Goal: Task Accomplishment & Management: Manage account settings

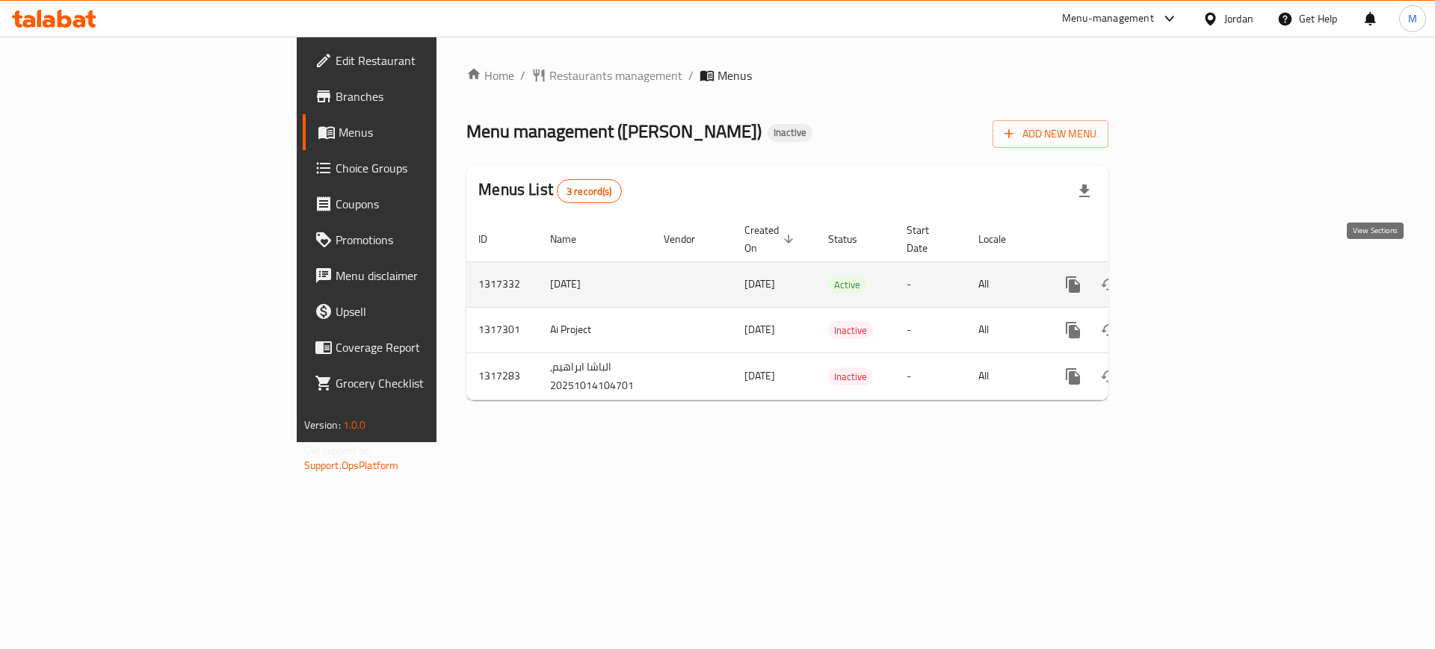
click at [1189, 276] on icon "enhanced table" at bounding box center [1181, 285] width 18 height 18
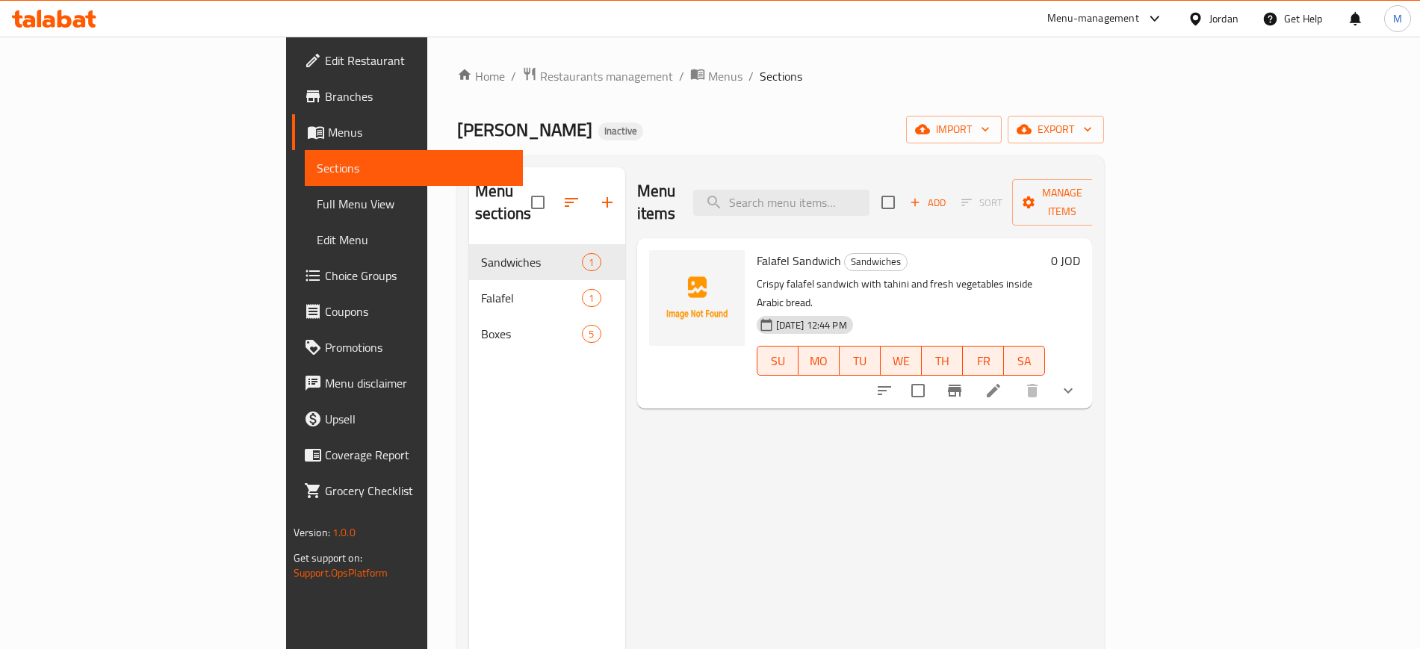
click at [469, 410] on div "Menu sections Sandwiches 1 Falafel 1 Boxes 5" at bounding box center [547, 491] width 156 height 649
click at [990, 120] on span "import" at bounding box center [954, 129] width 72 height 19
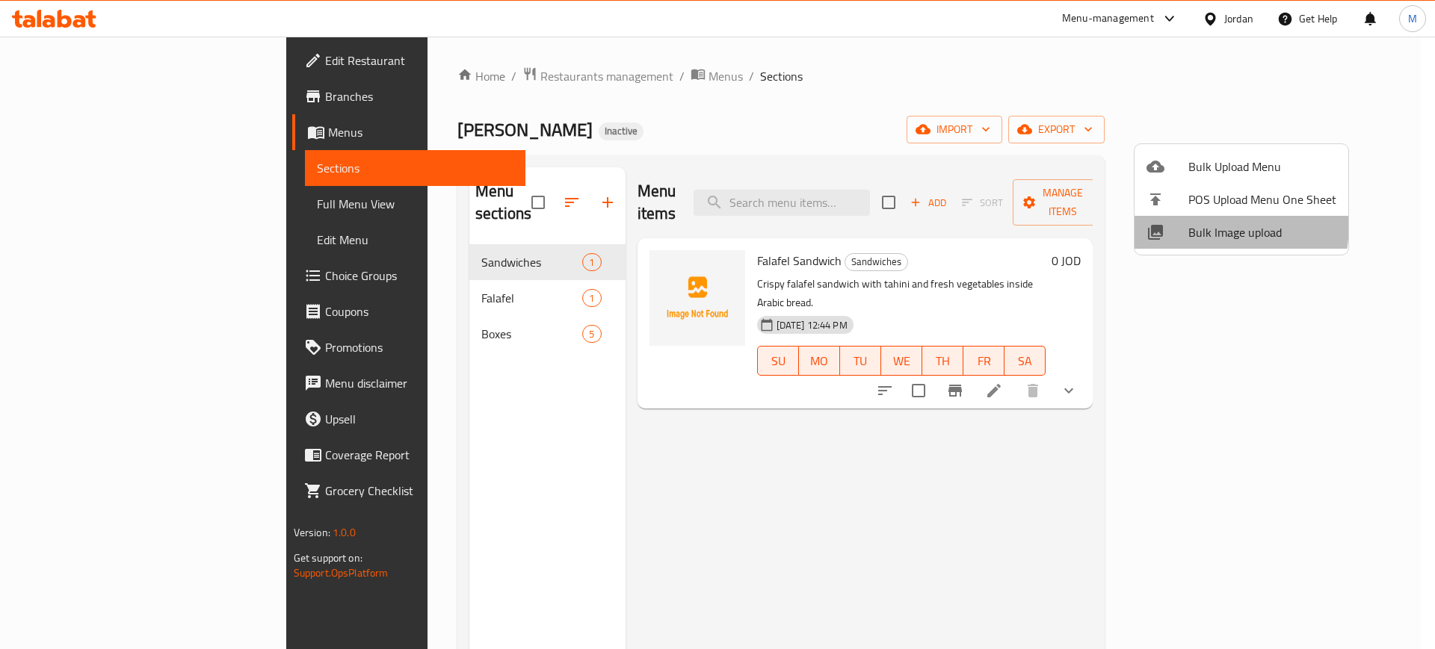
click at [1183, 223] on div at bounding box center [1167, 232] width 42 height 18
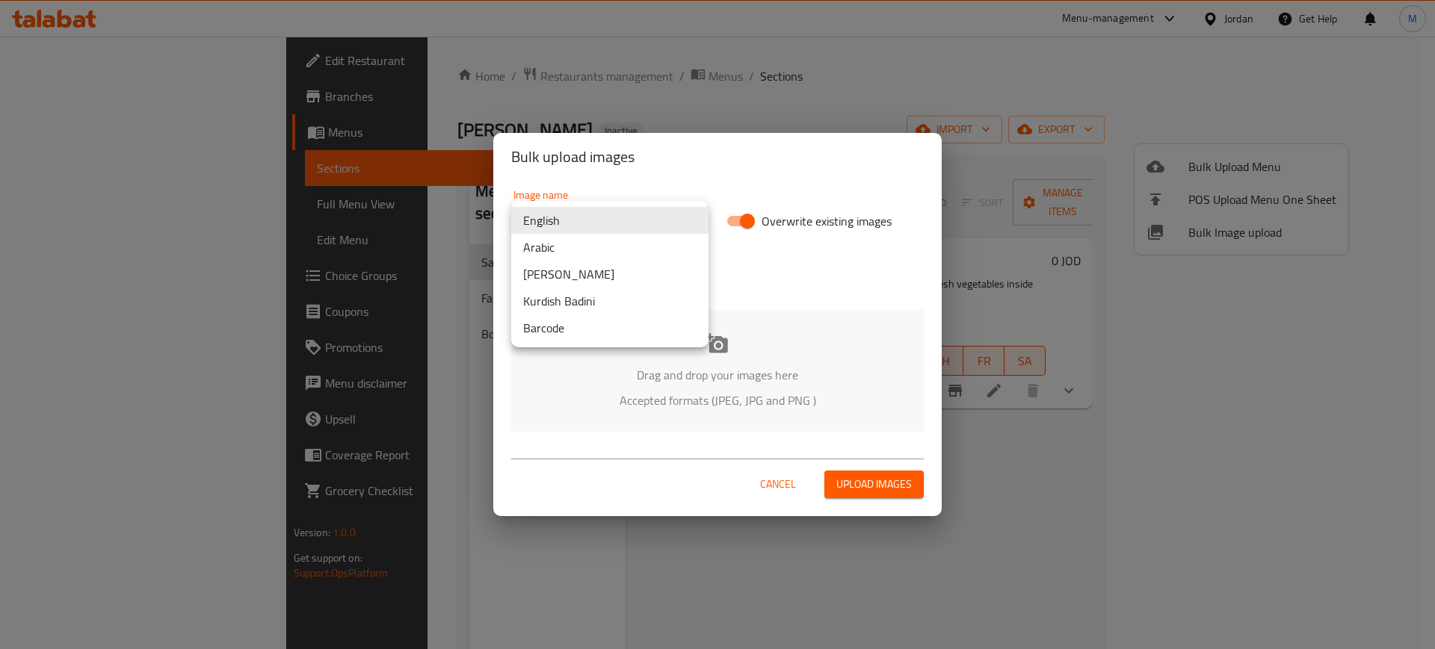
click at [641, 223] on body "​ Menu-management Jordan Get Help M Edit Restaurant Branches Menus Sections Ful…" at bounding box center [717, 343] width 1435 height 613
click at [622, 241] on li "Arabic" at bounding box center [609, 247] width 197 height 27
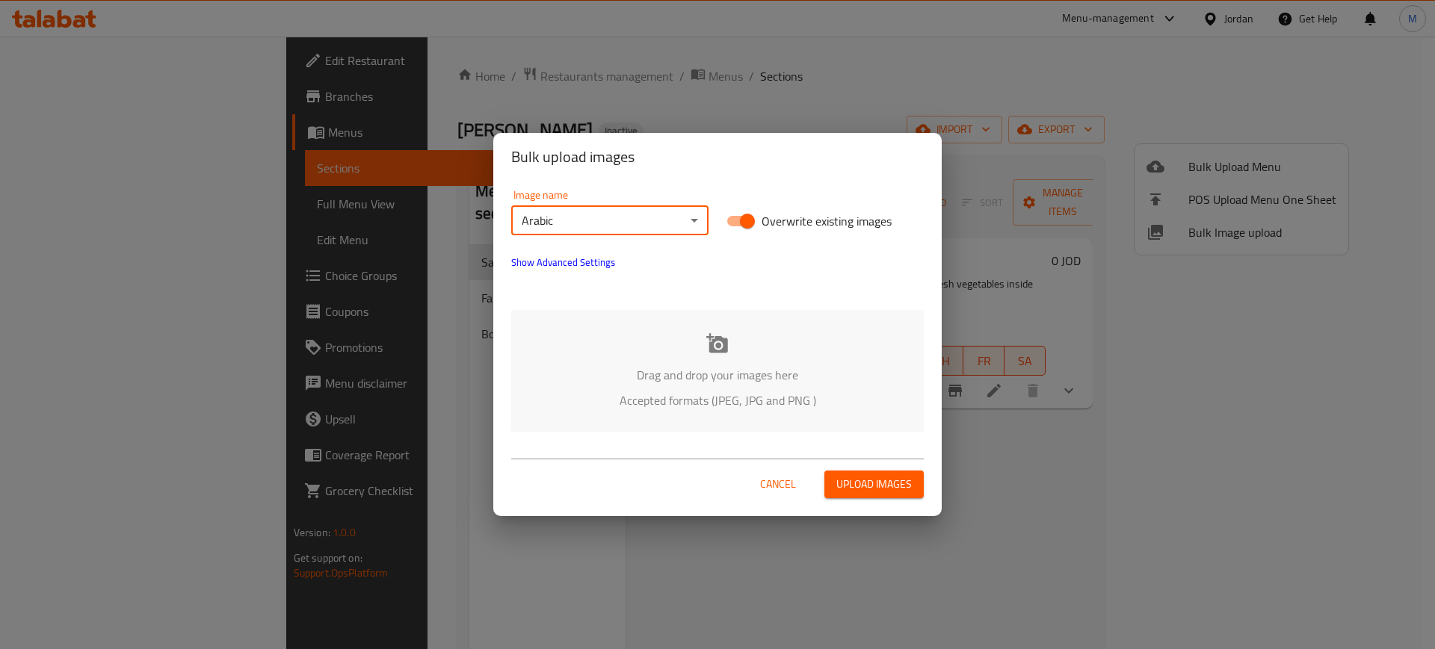
click at [646, 324] on div "Drag and drop your images here Accepted formats (JPEG, JPG and PNG )" at bounding box center [717, 371] width 412 height 122
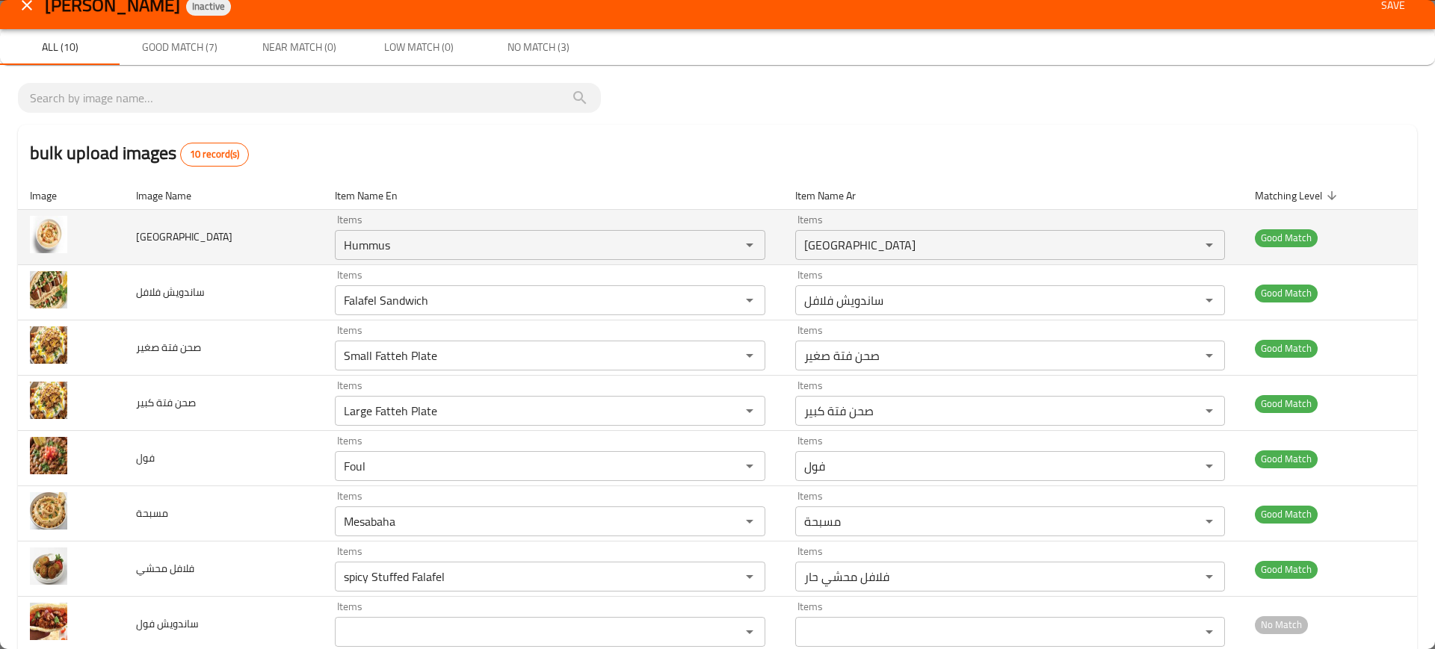
scroll to position [162, 0]
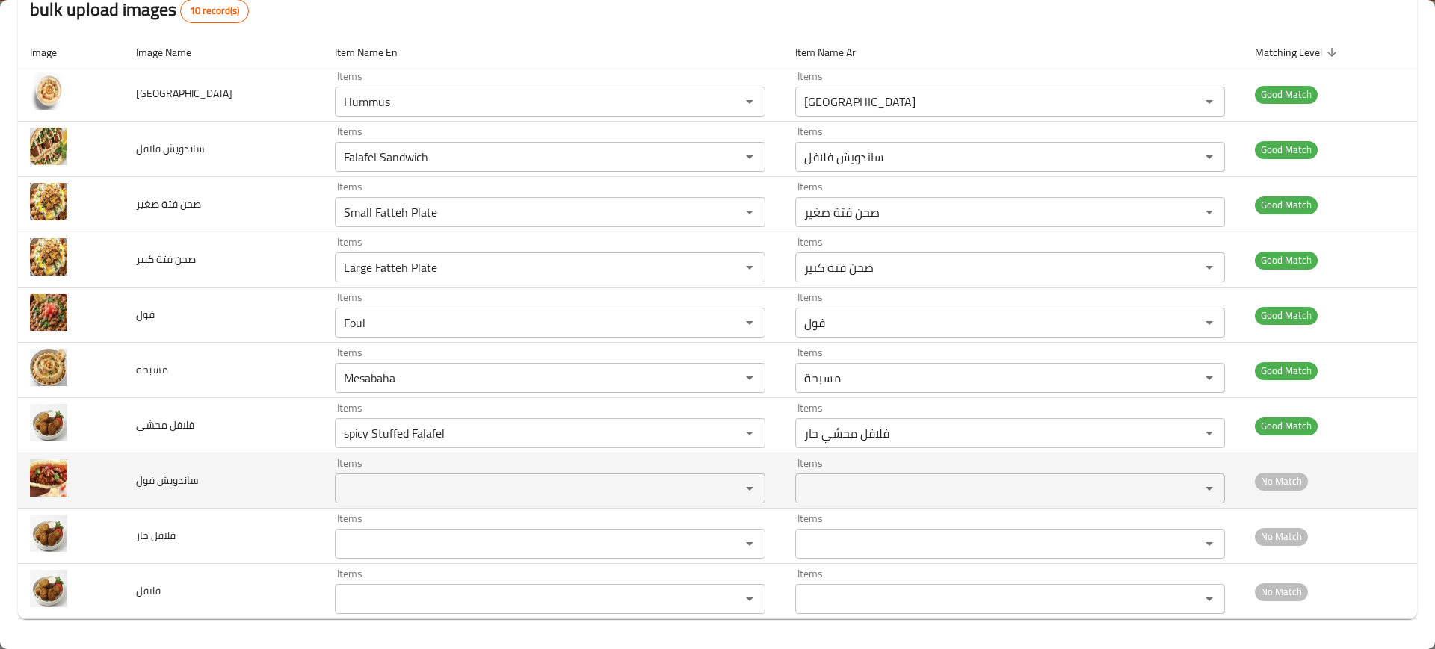
click at [160, 474] on span "ساندويش فول" at bounding box center [167, 480] width 63 height 19
copy span "ساندويش فول"
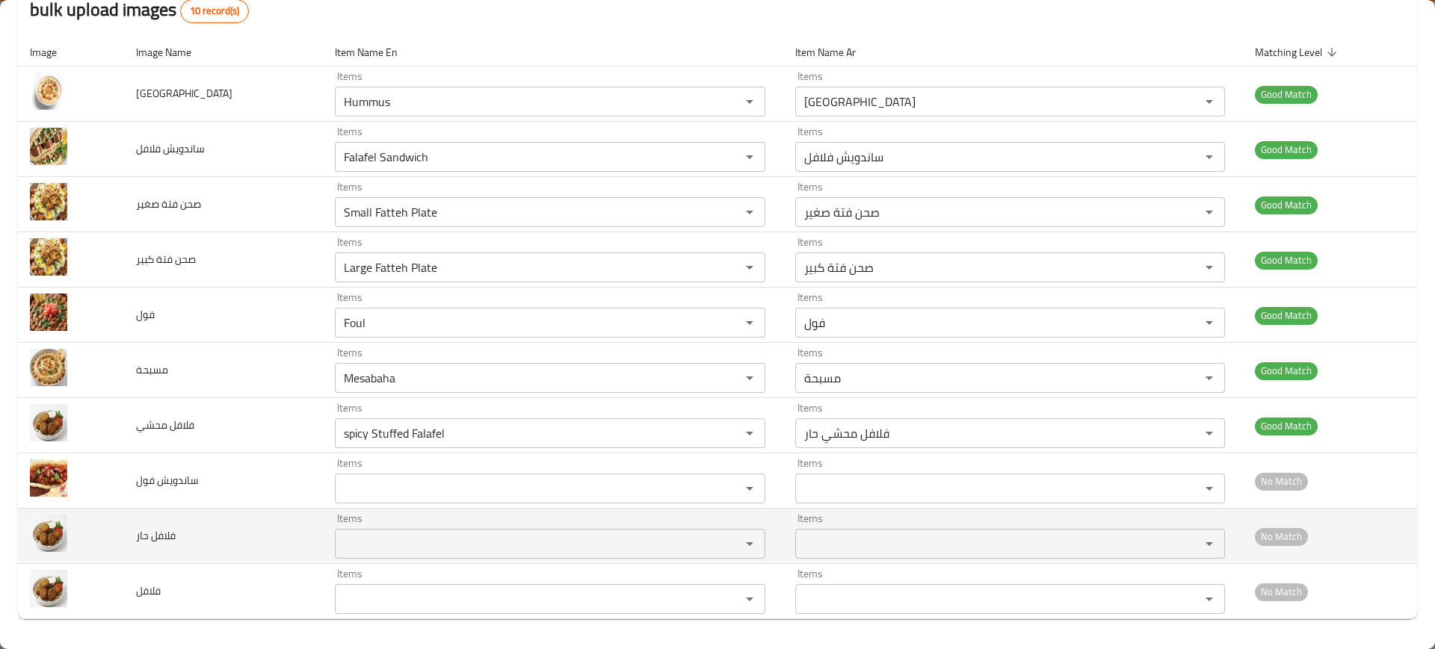
click at [149, 536] on span "فلافل حار" at bounding box center [156, 535] width 40 height 19
copy span "فلافل حار"
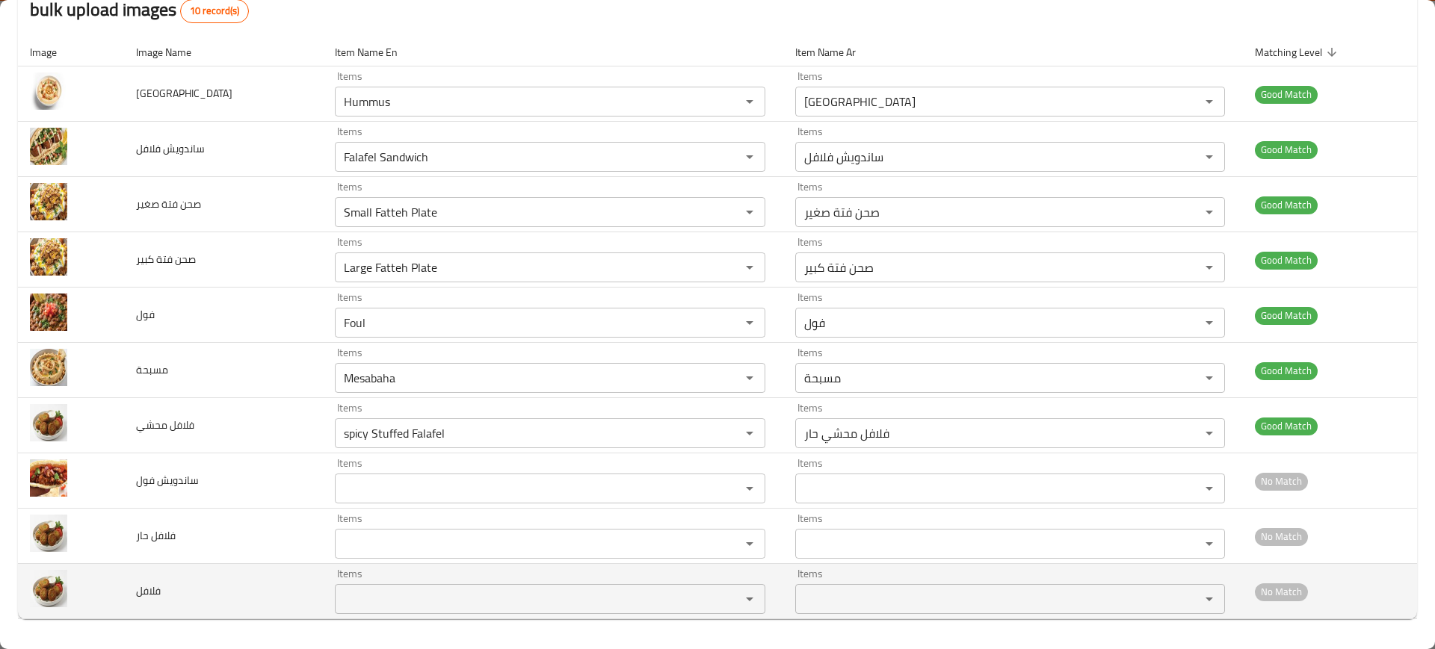
click at [149, 595] on span "فلافل" at bounding box center [148, 590] width 25 height 19
copy span "فلافل"
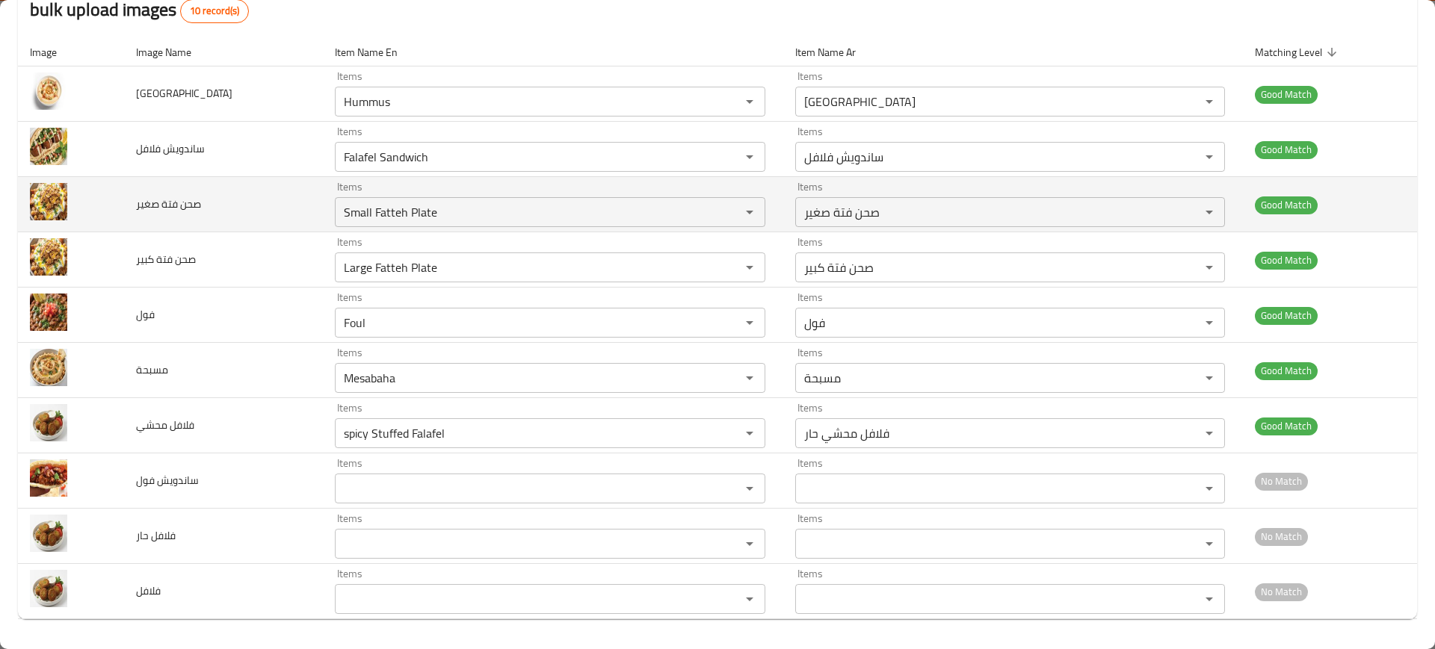
click at [199, 223] on td "صحن فتة صغير" at bounding box center [223, 204] width 199 height 55
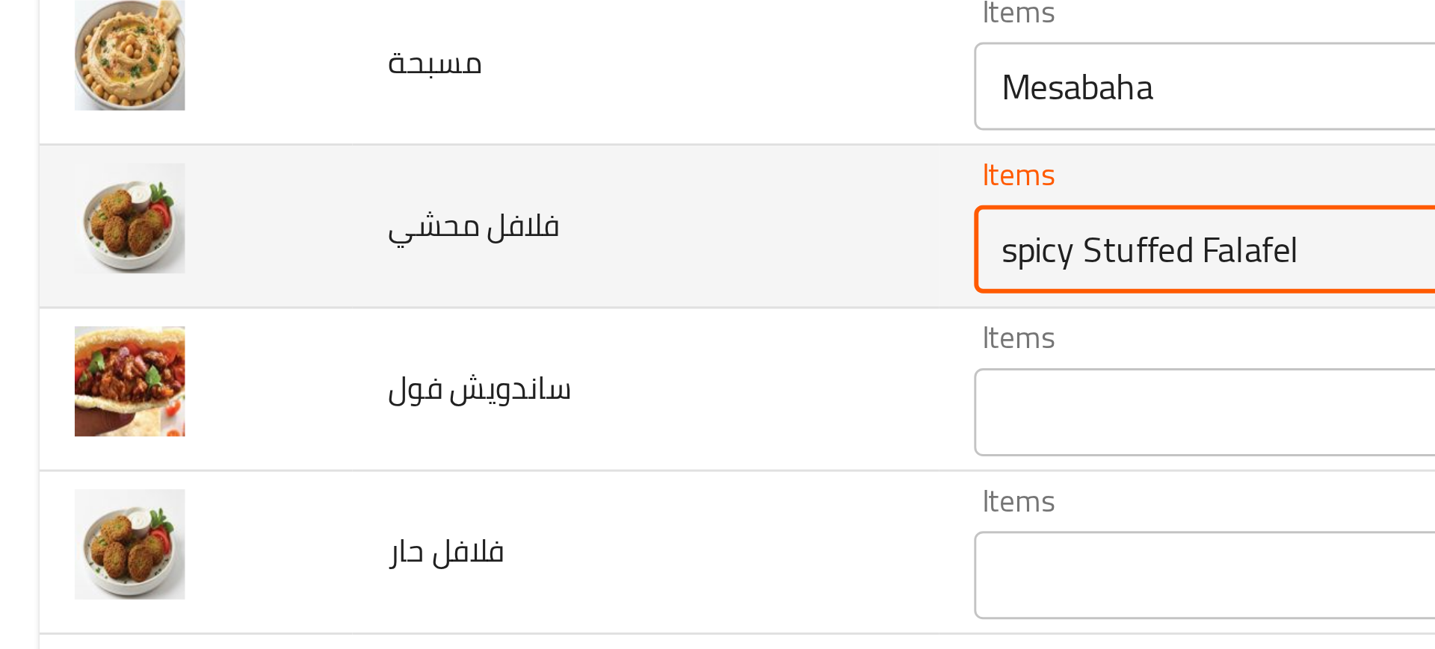
drag, startPoint x: 342, startPoint y: 436, endPoint x: 267, endPoint y: 423, distance: 75.8
click at [267, 423] on tr "فلافل محشي Items spicy Stuffed Falafel Items Items فلافل محشي حار Items Good Ma…" at bounding box center [717, 425] width 1399 height 55
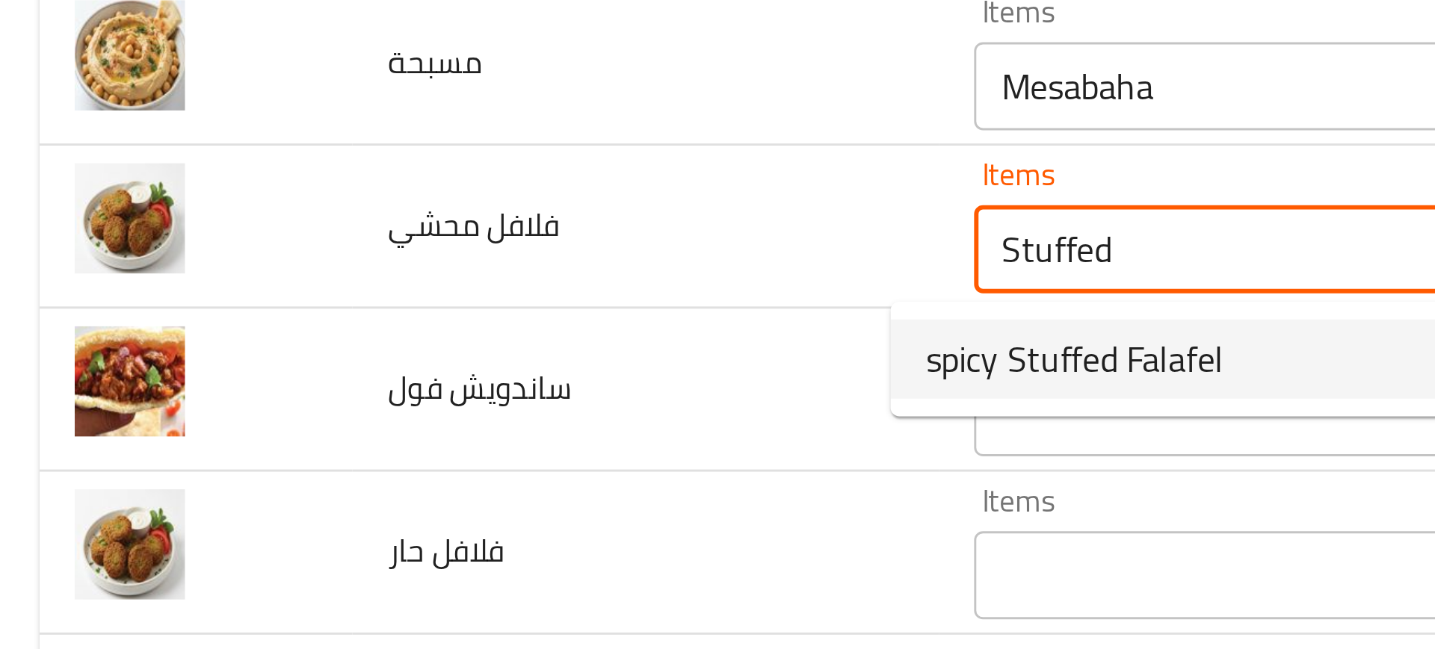
click at [334, 470] on span "spicy Stuffed Falafel" at bounding box center [368, 471] width 101 height 18
type محشي "spicy Stuffed Falafel"
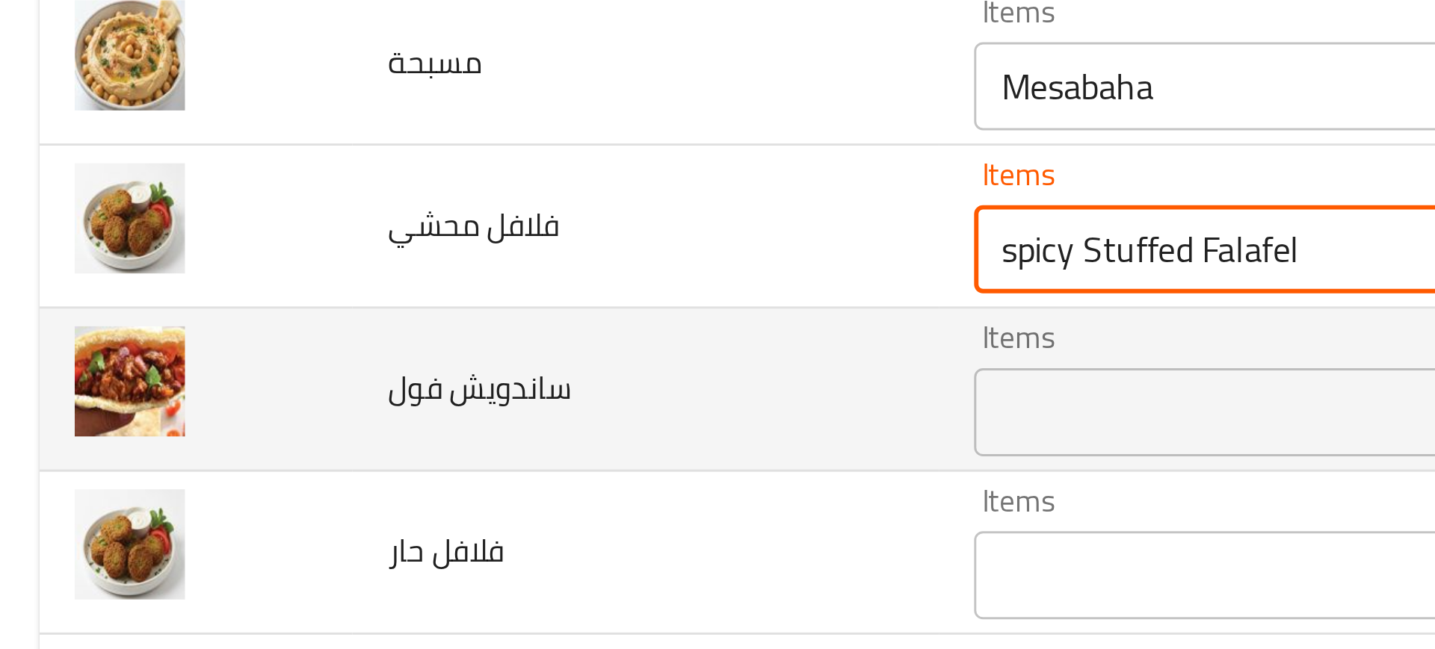
click at [153, 502] on td "ساندويش فول" at bounding box center [223, 481] width 199 height 55
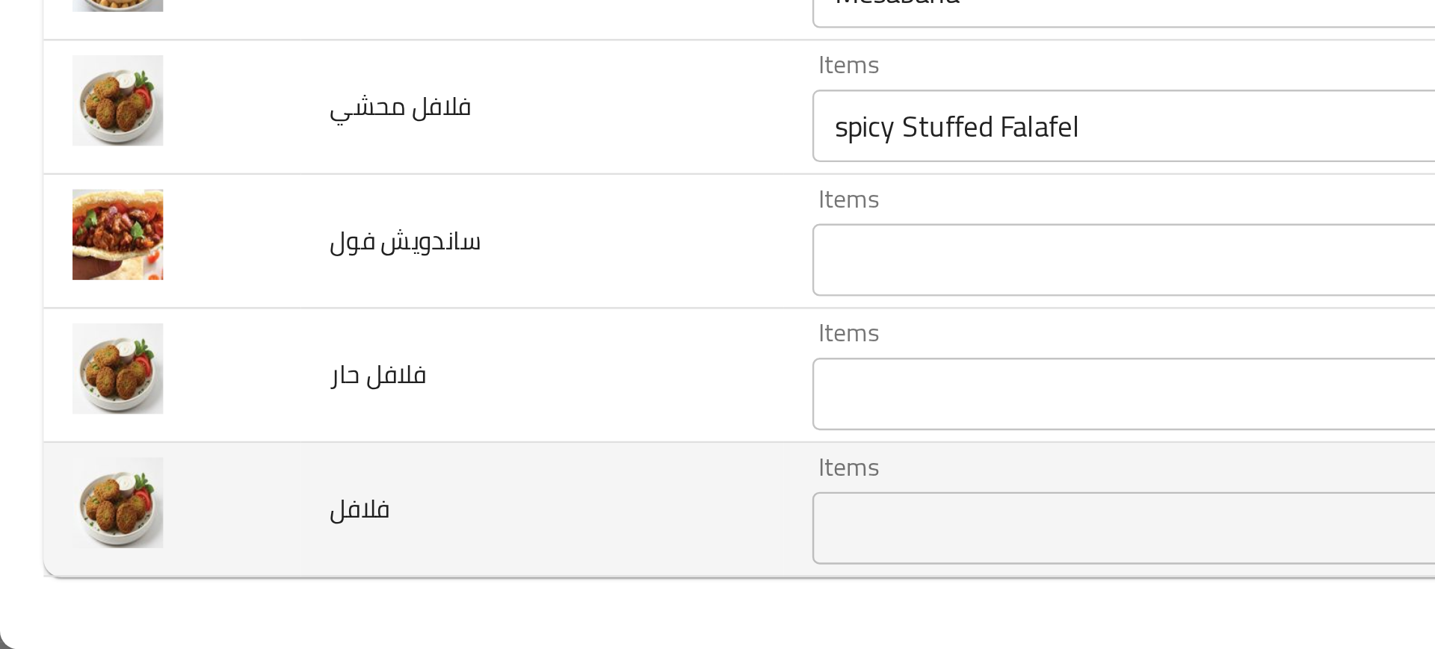
scroll to position [0, 0]
click at [335, 613] on div "Items" at bounding box center [550, 599] width 430 height 30
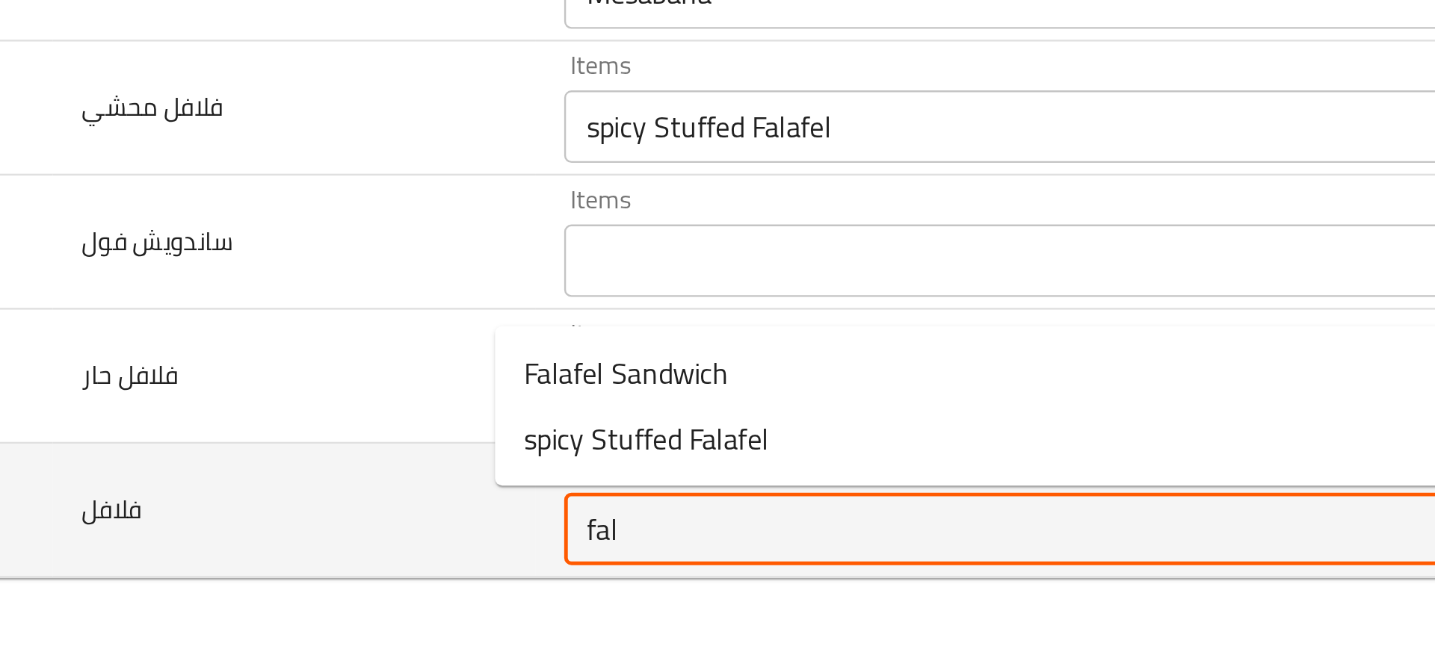
type input "fala"
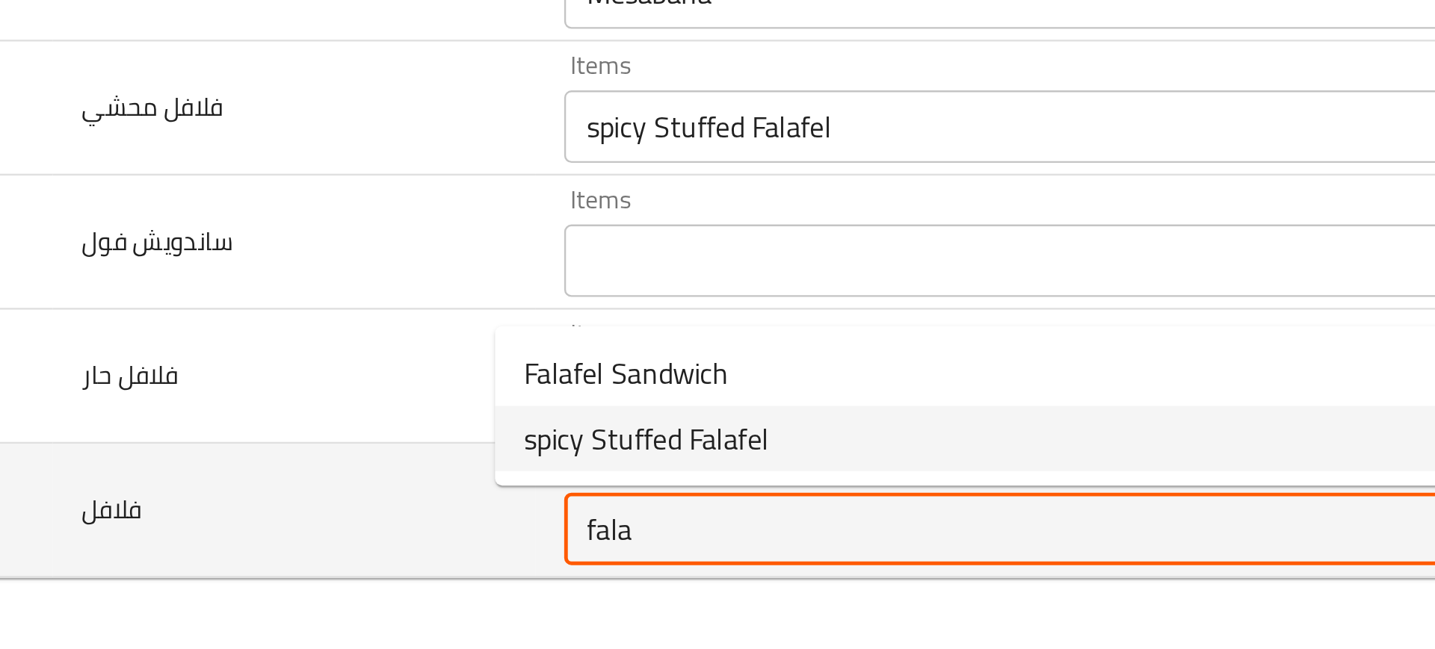
click at [339, 592] on input "fala" at bounding box center [527, 599] width 377 height 21
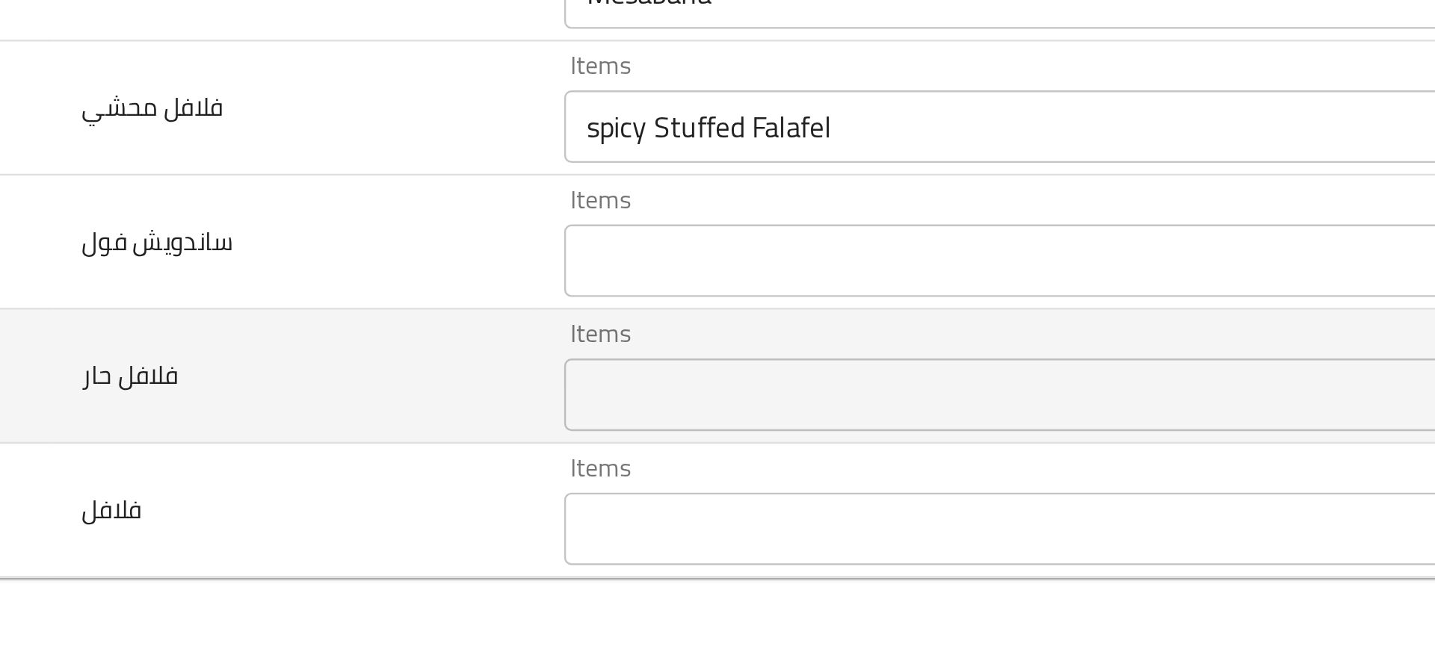
click at [172, 533] on span "فلافل حار" at bounding box center [156, 535] width 40 height 19
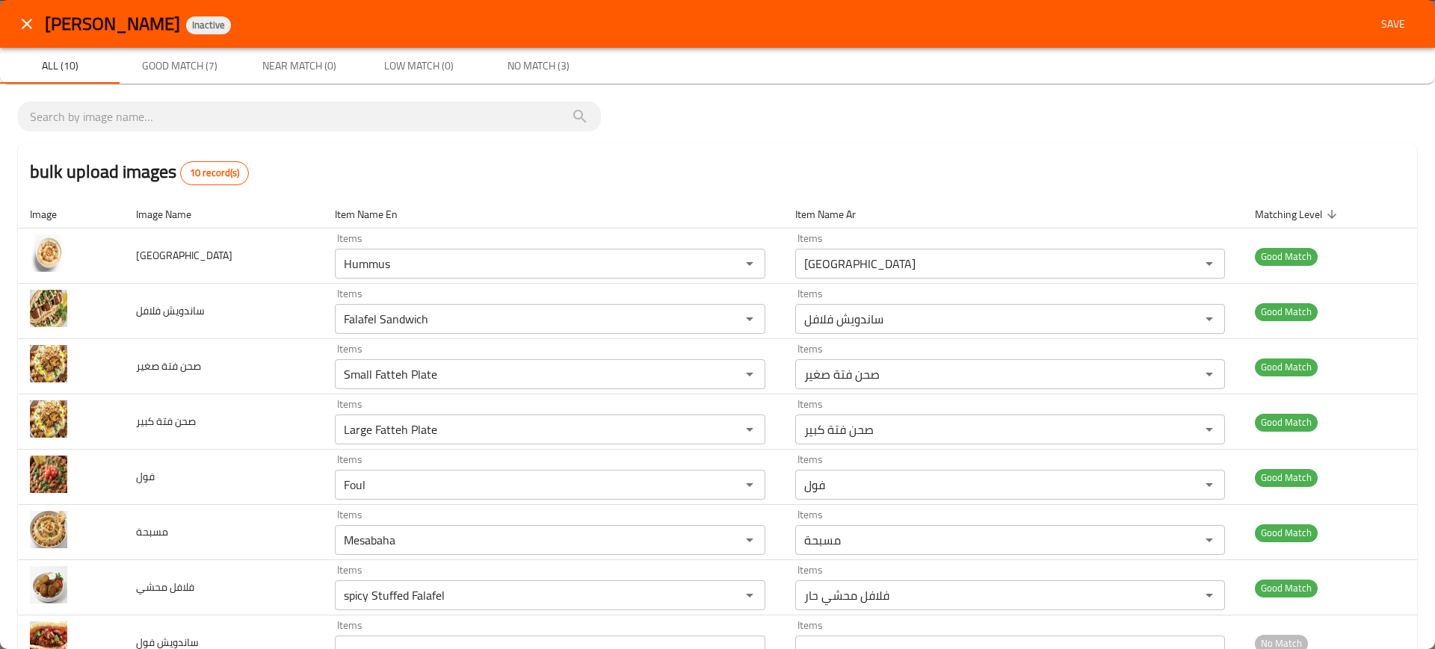
click at [1370, 37] on div "AlBasha Ibrahim Inactive Save" at bounding box center [717, 24] width 1435 height 48
click at [1375, 21] on span "Save" at bounding box center [1393, 24] width 36 height 19
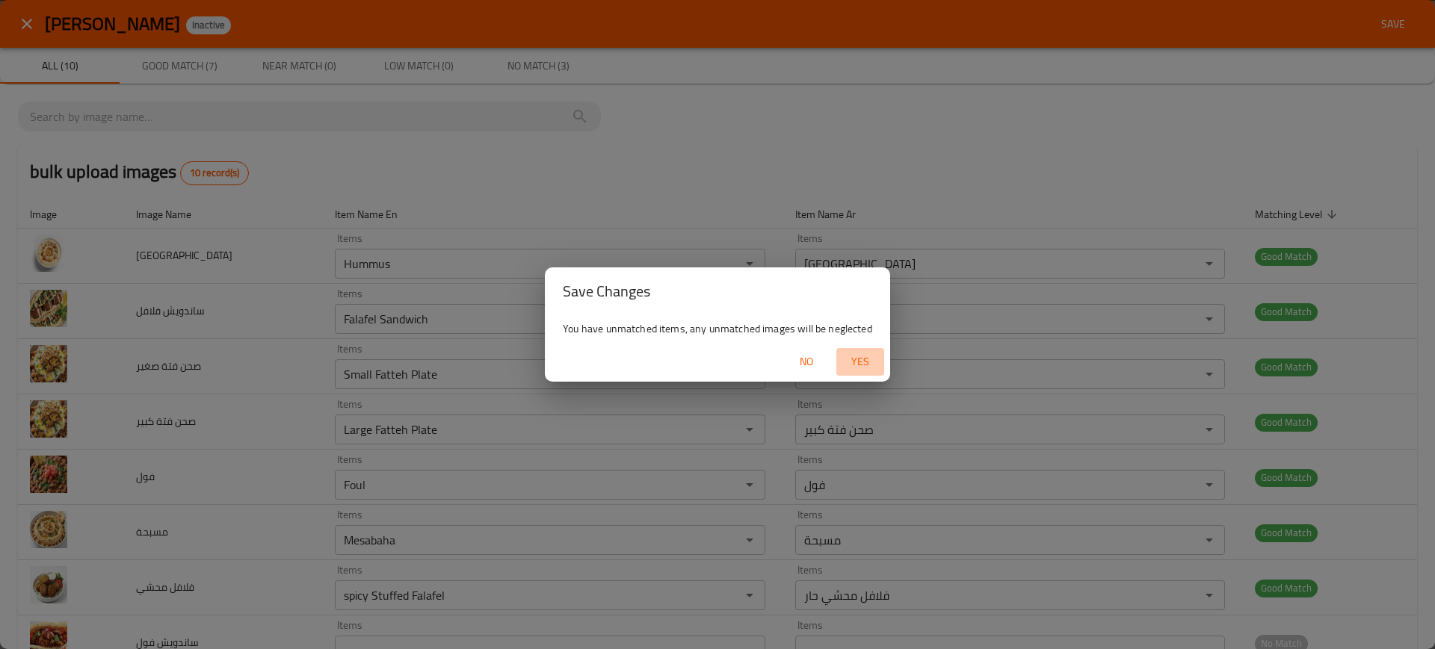
click at [855, 354] on span "Yes" at bounding box center [860, 362] width 36 height 19
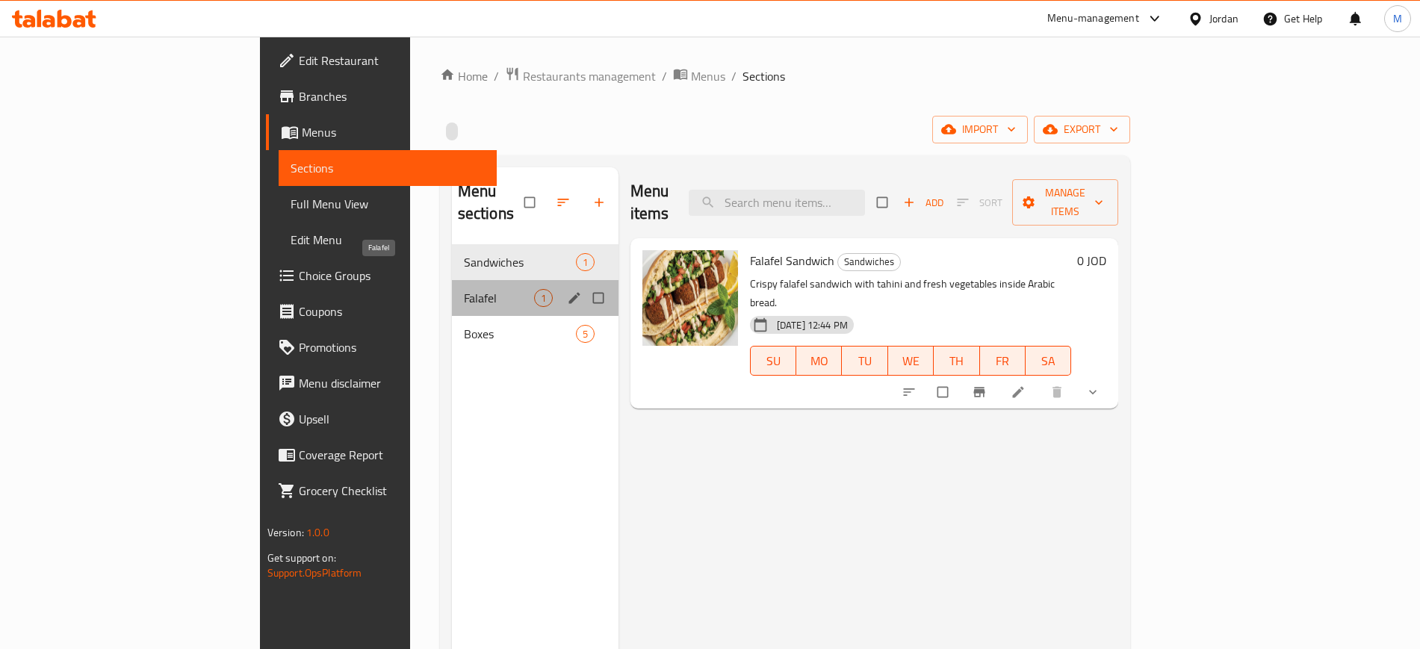
click at [464, 289] on span "Falafel" at bounding box center [499, 298] width 70 height 18
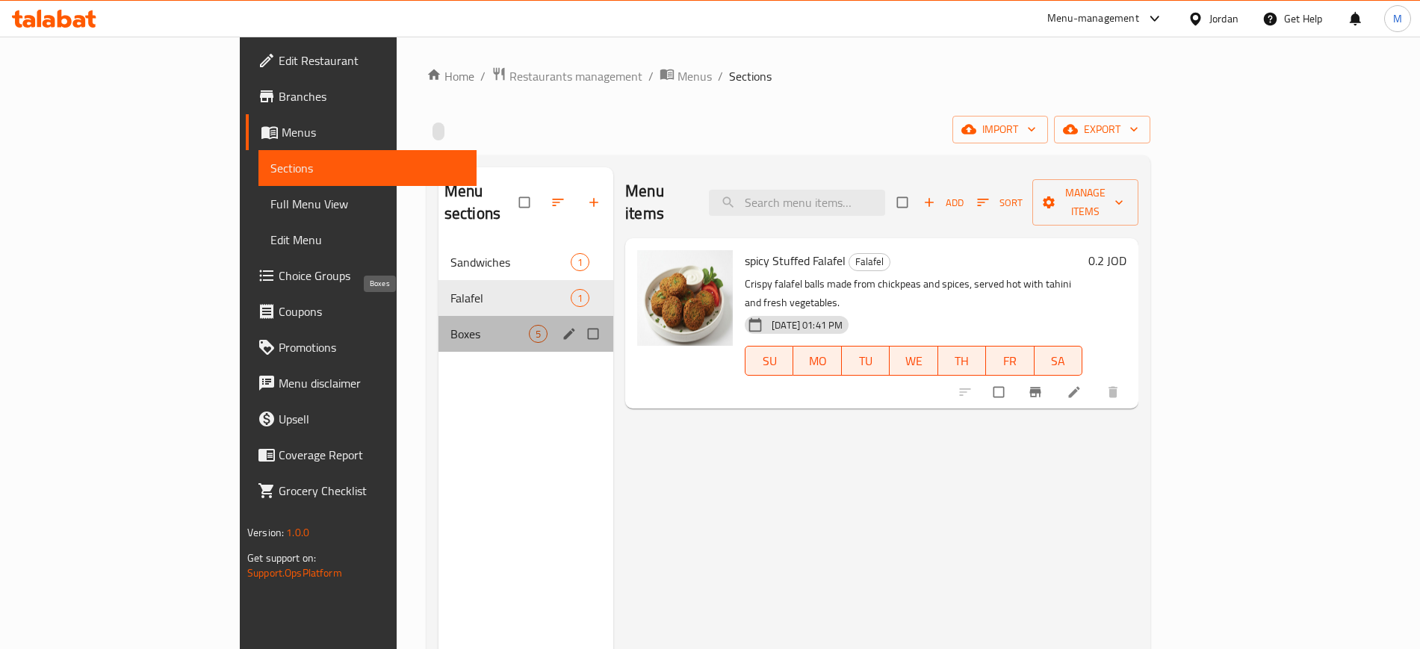
click at [451, 325] on span "Boxes" at bounding box center [490, 334] width 78 height 18
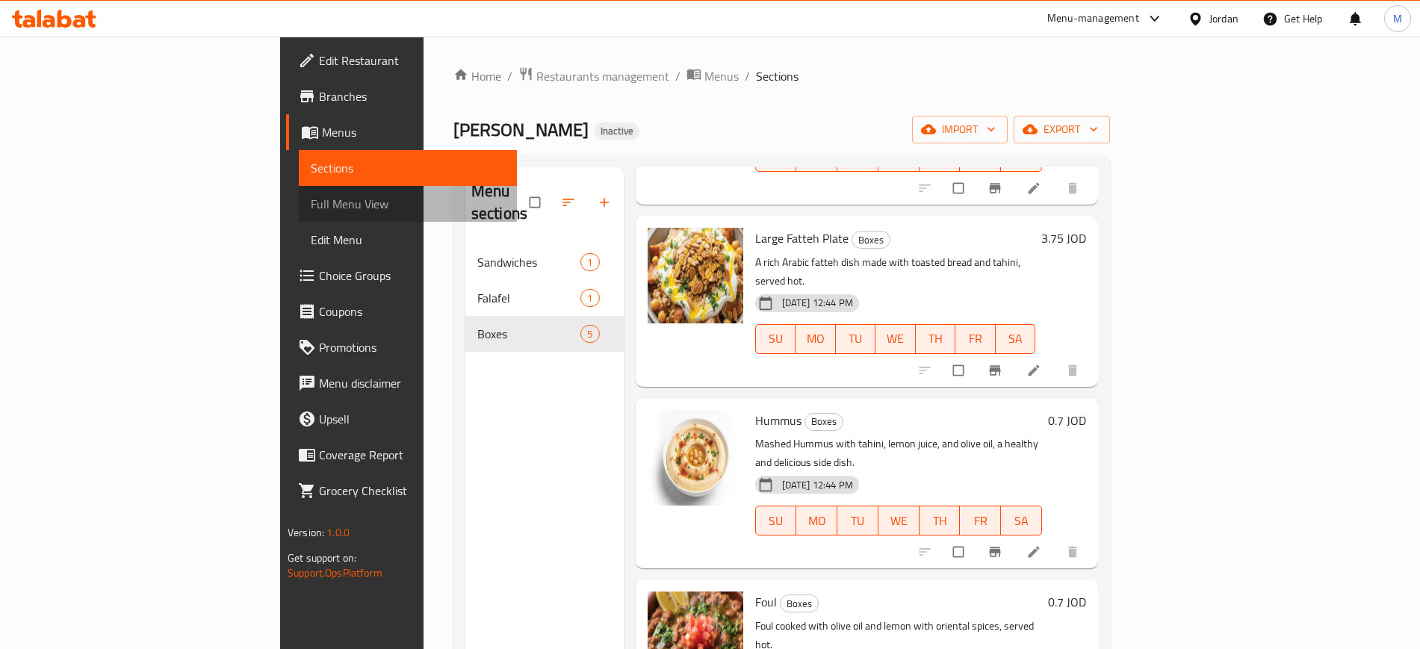
click at [311, 211] on span "Full Menu View" at bounding box center [408, 204] width 194 height 18
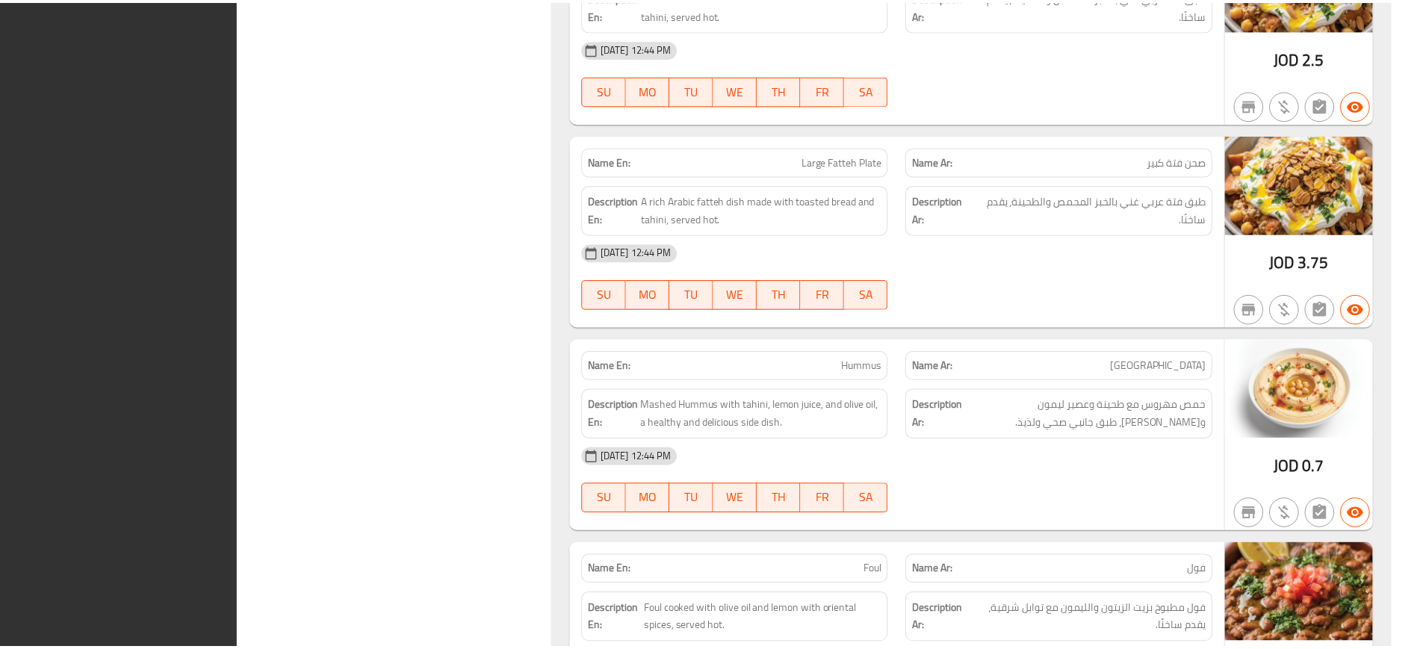
scroll to position [1332, 0]
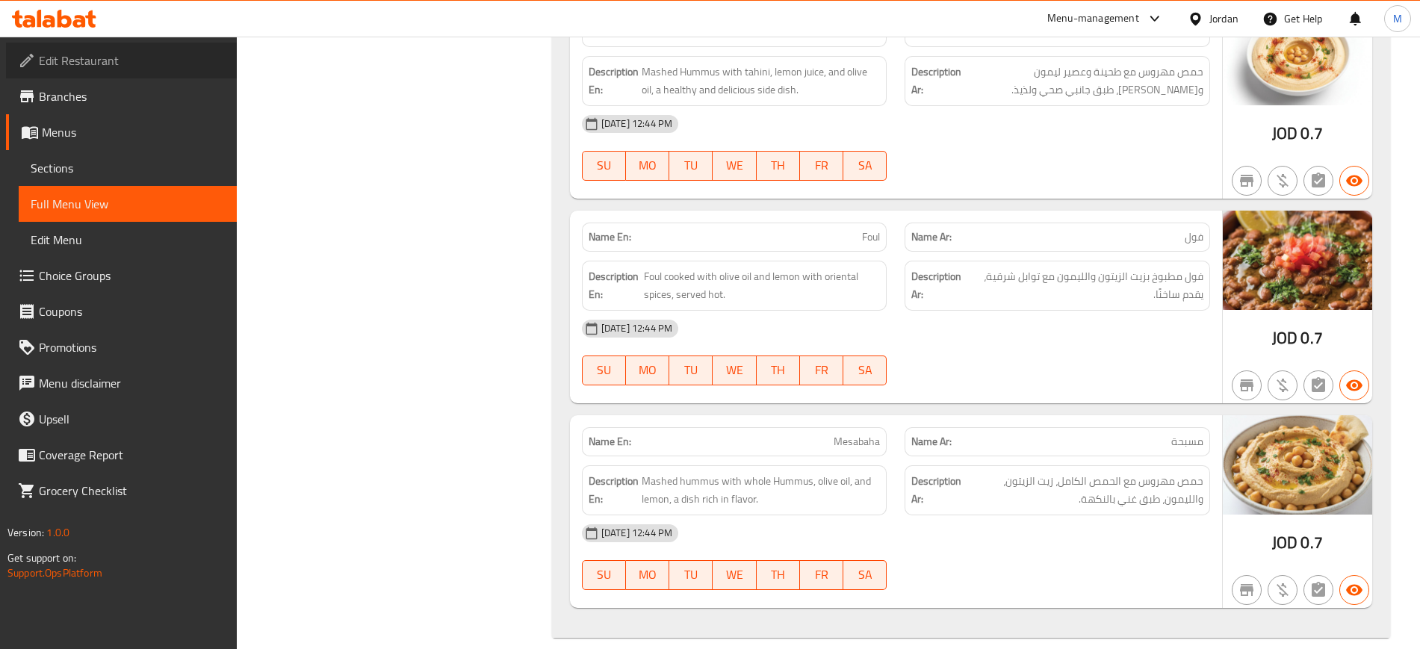
click at [149, 49] on link "Edit Restaurant" at bounding box center [121, 61] width 231 height 36
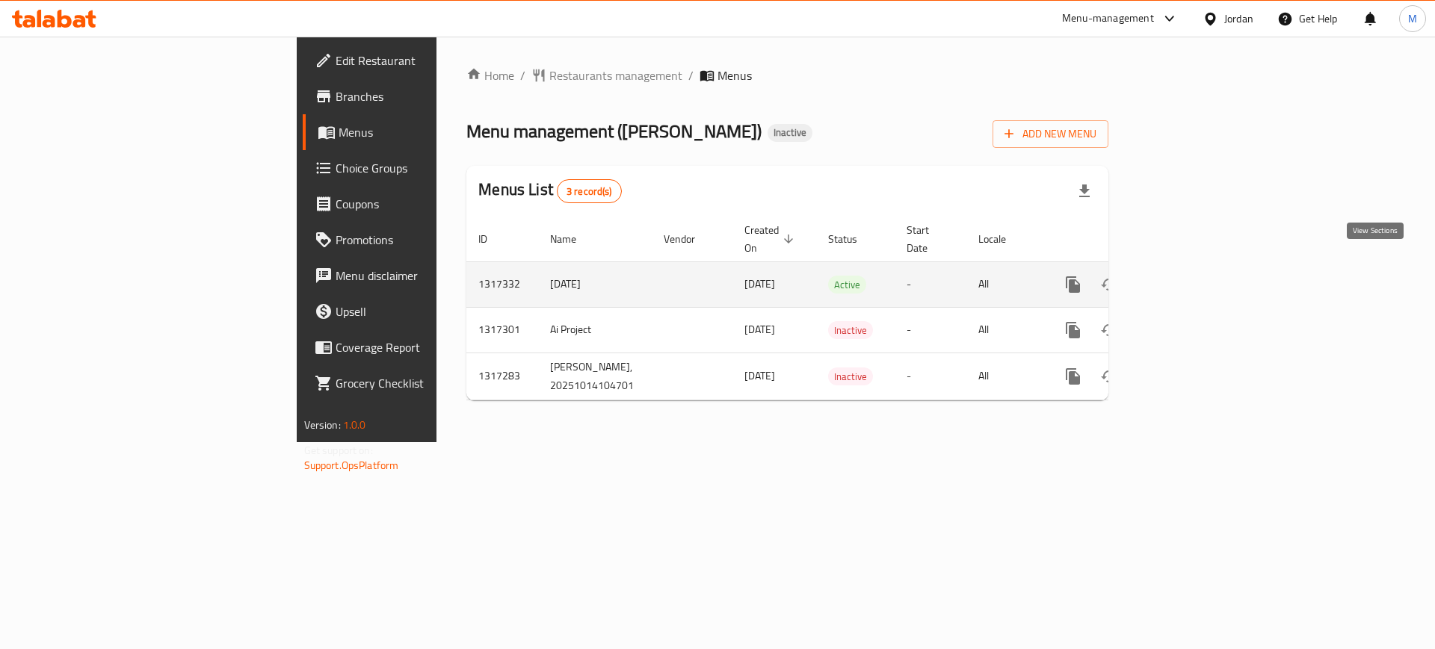
click at [1198, 267] on link "enhanced table" at bounding box center [1181, 285] width 36 height 36
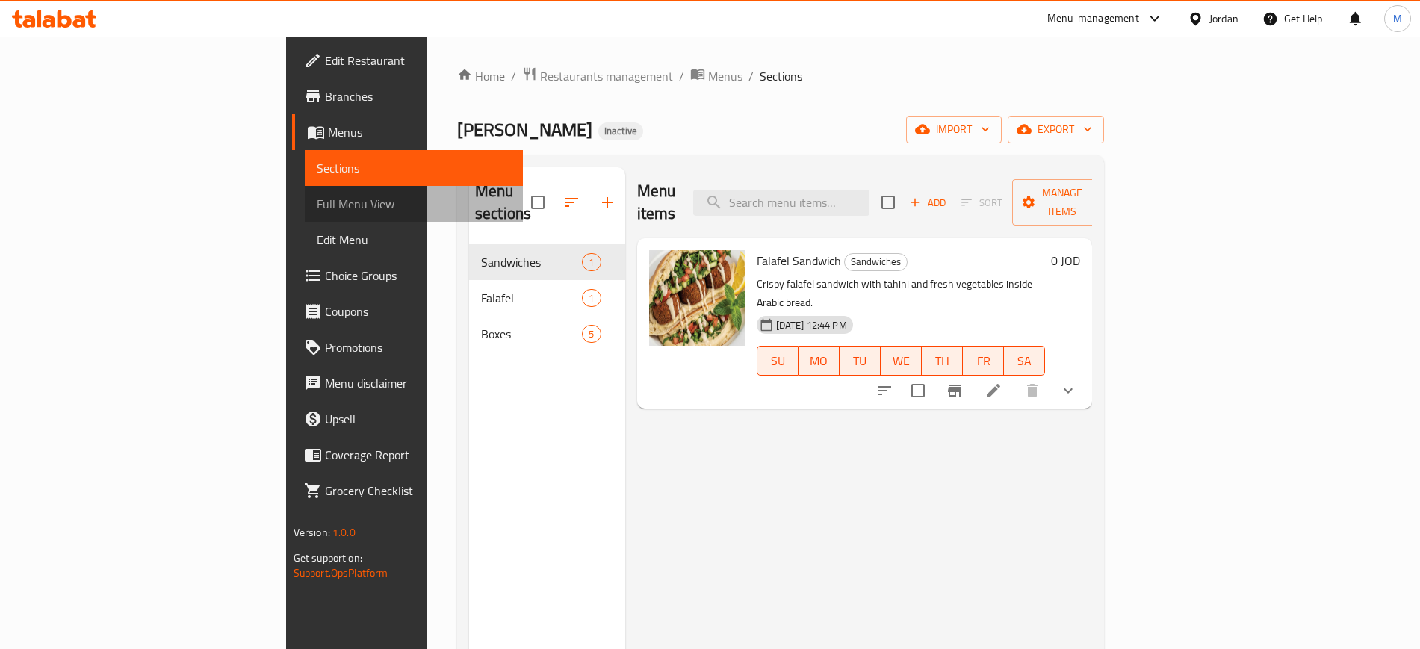
click at [317, 205] on span "Full Menu View" at bounding box center [414, 204] width 194 height 18
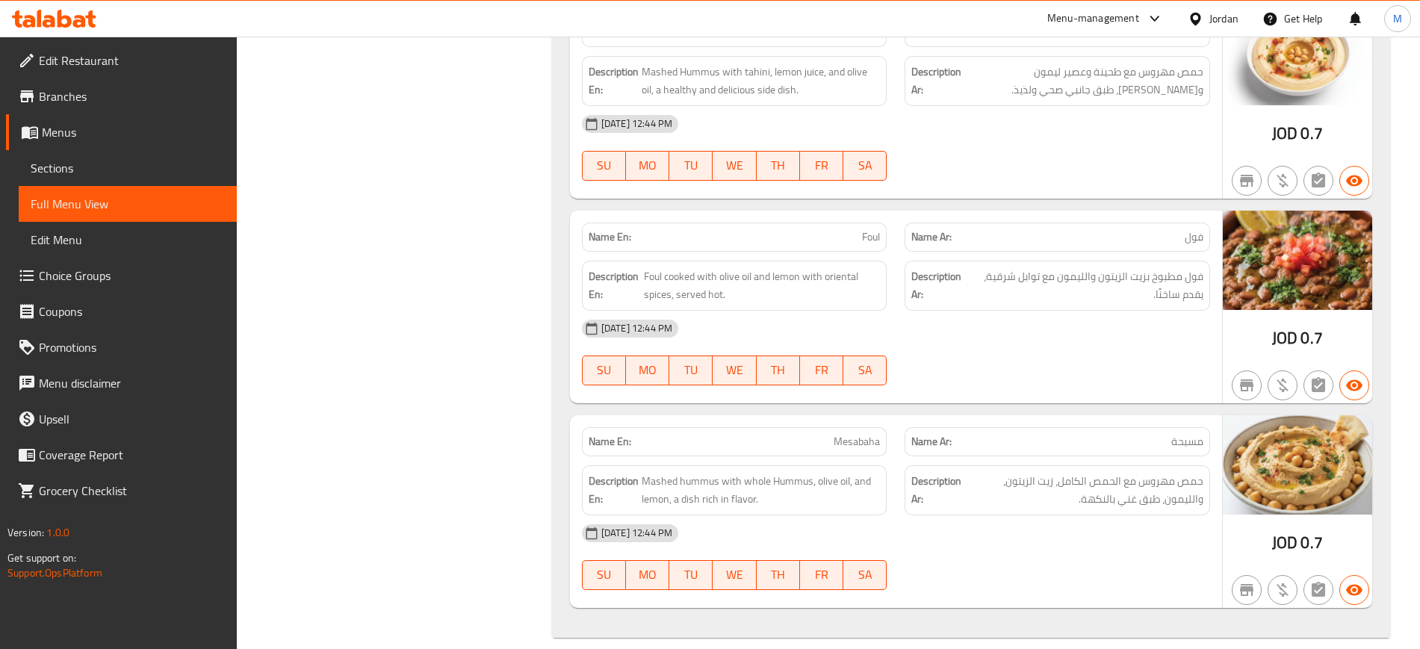
scroll to position [1331, 0]
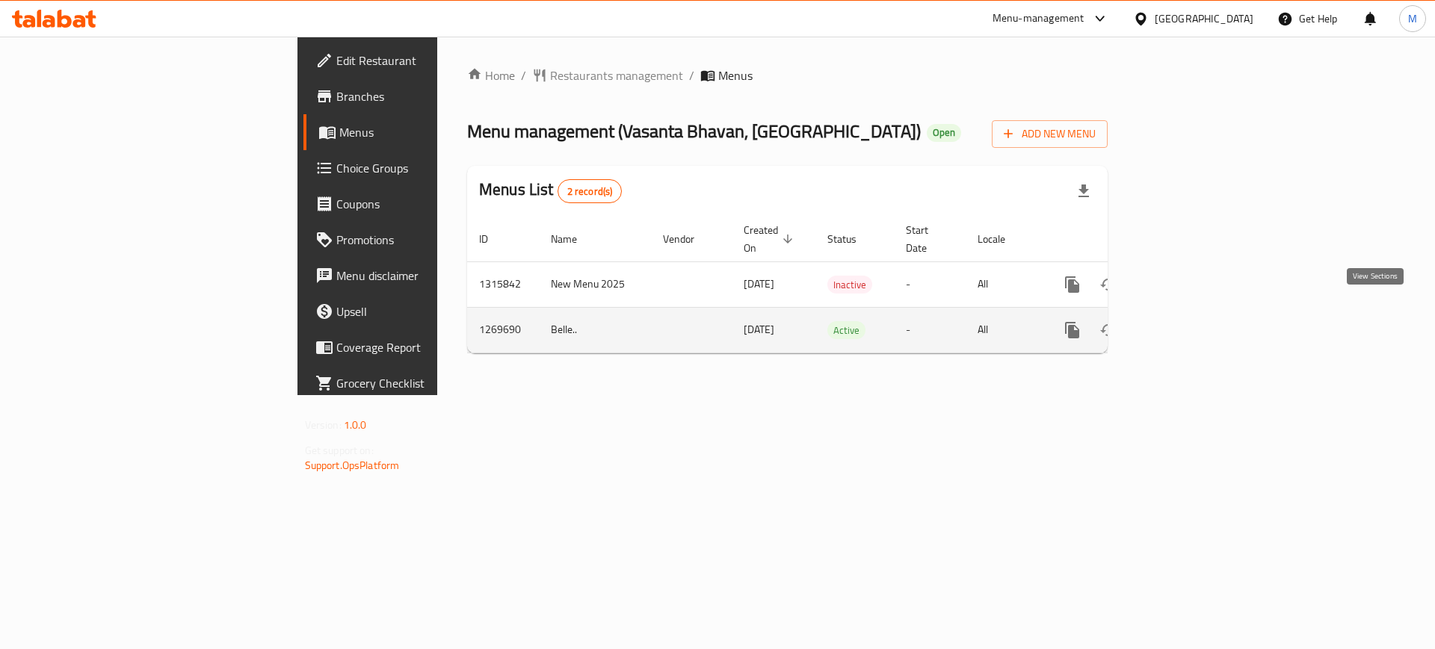
click at [1186, 324] on icon "enhanced table" at bounding box center [1179, 330] width 13 height 13
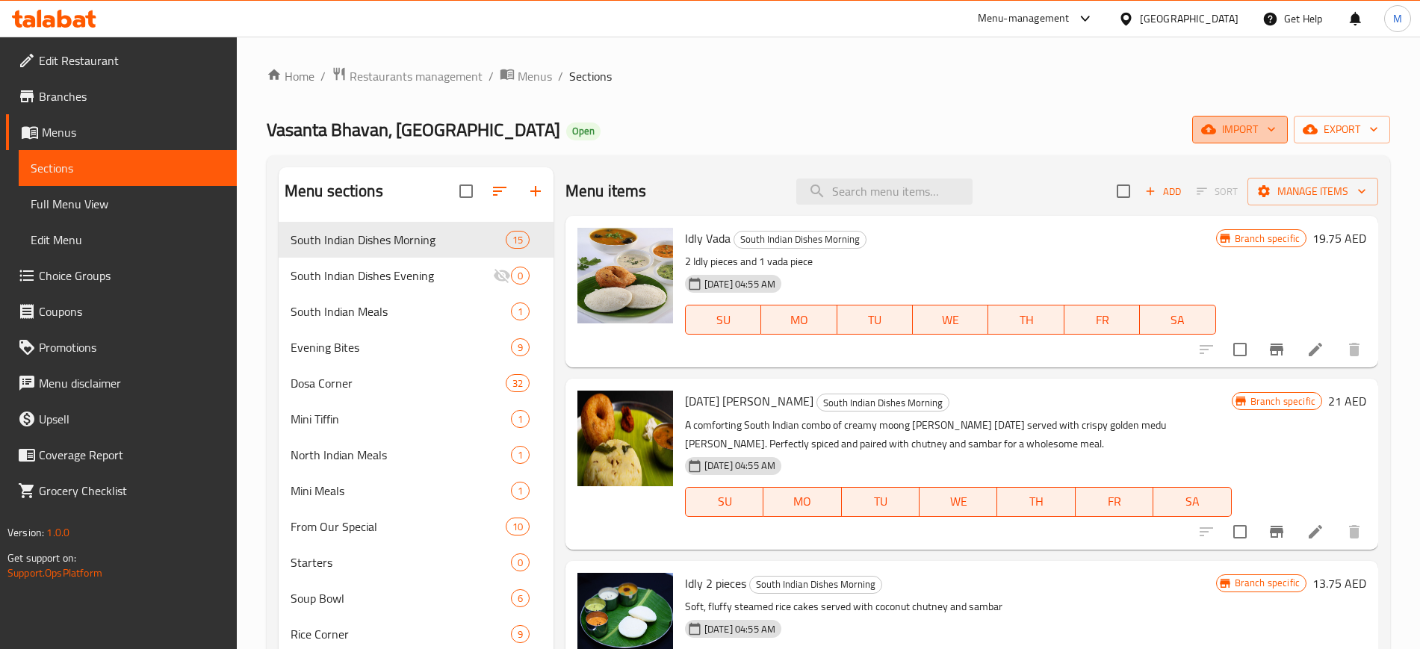
click at [1216, 134] on span "import" at bounding box center [1240, 129] width 72 height 19
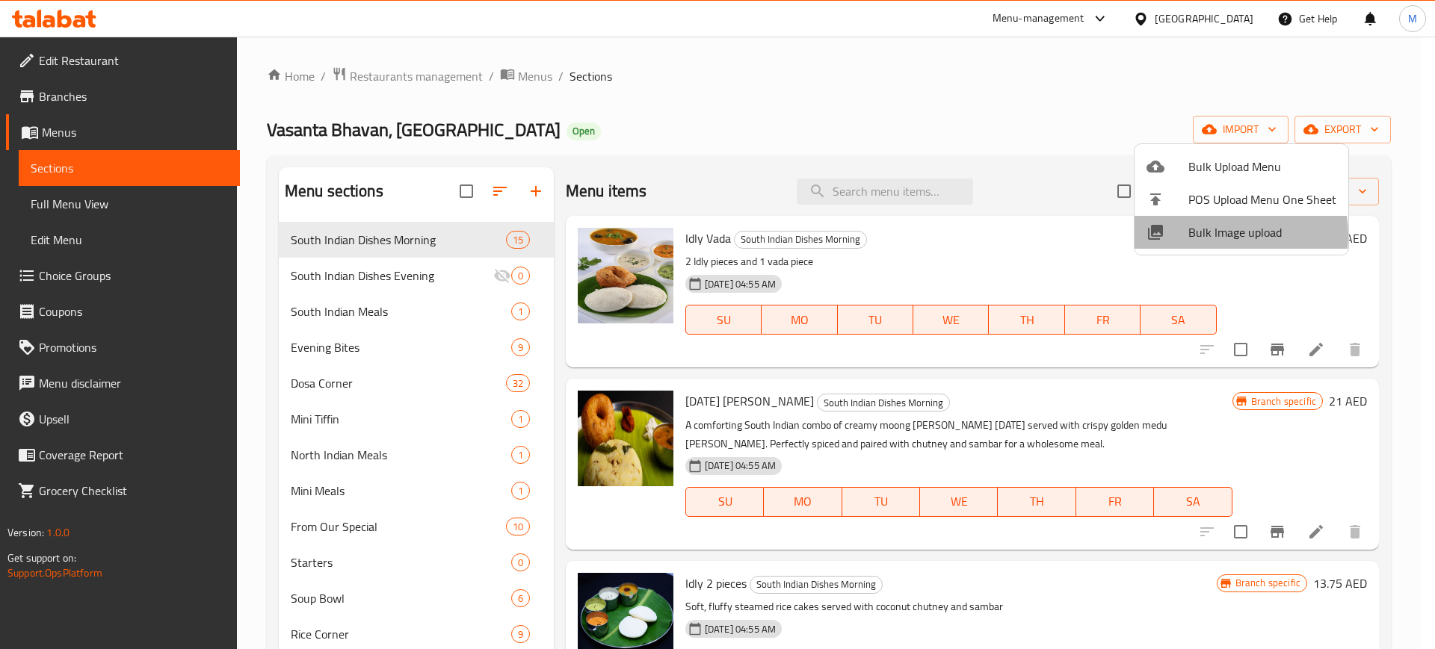
click at [1217, 235] on span "Bulk Image upload" at bounding box center [1262, 232] width 148 height 18
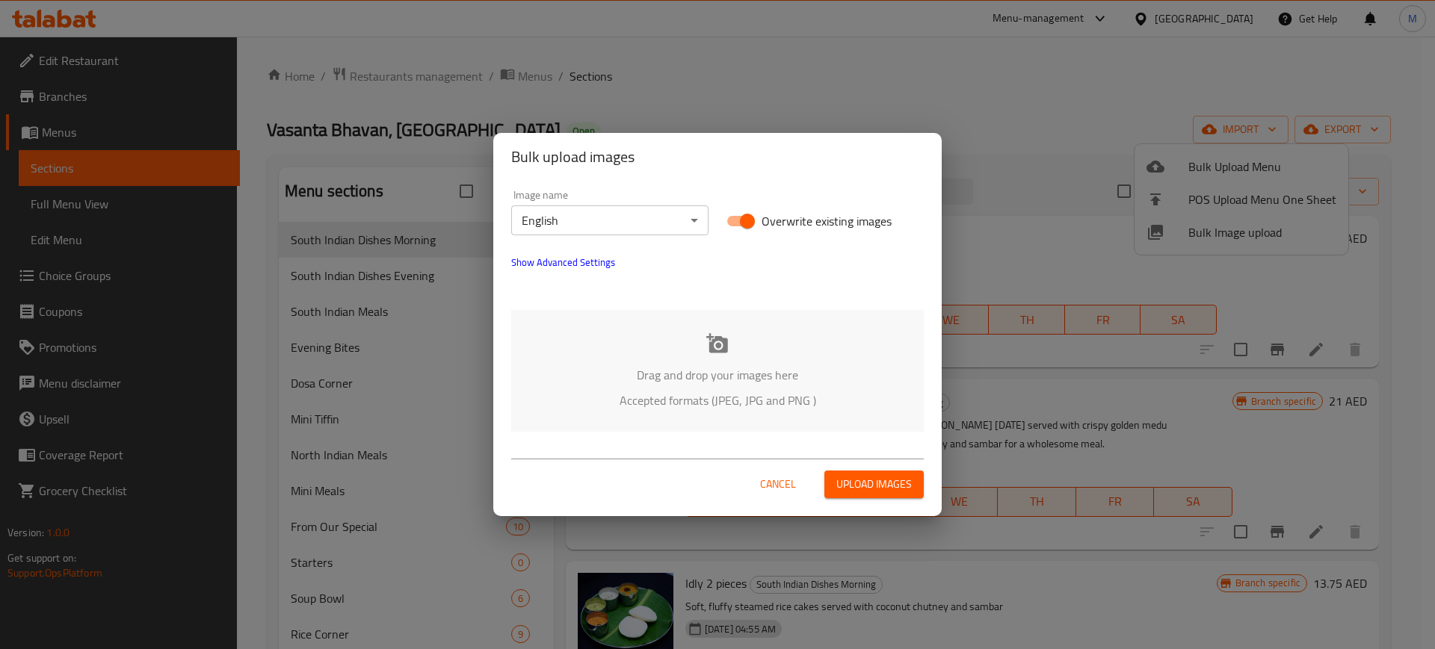
click at [682, 370] on p "Drag and drop your images here" at bounding box center [717, 375] width 368 height 18
click at [589, 264] on span "Show Advanced Settings" at bounding box center [563, 262] width 104 height 18
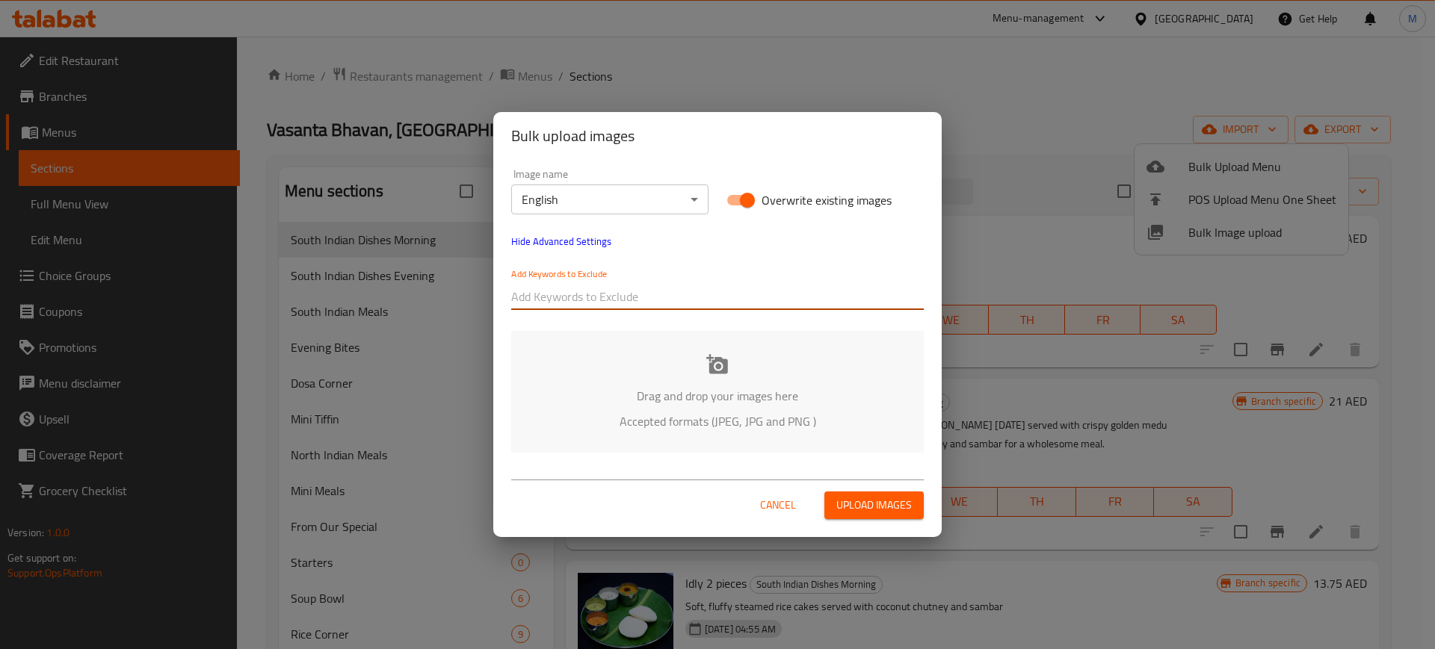
click at [572, 294] on input "text" at bounding box center [717, 297] width 412 height 24
type input "01"
type input "02"
type input "03"
type input "04"
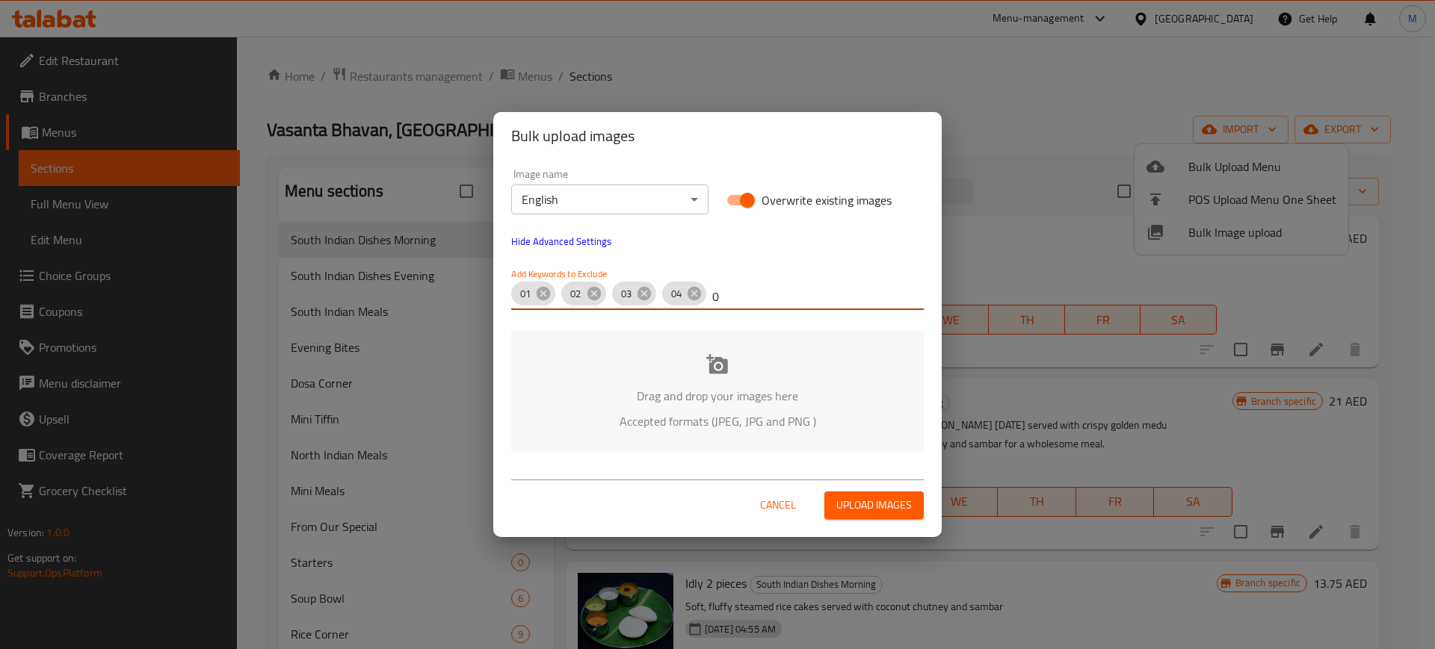
type input "05"
type input "06"
type input "07"
type input "08"
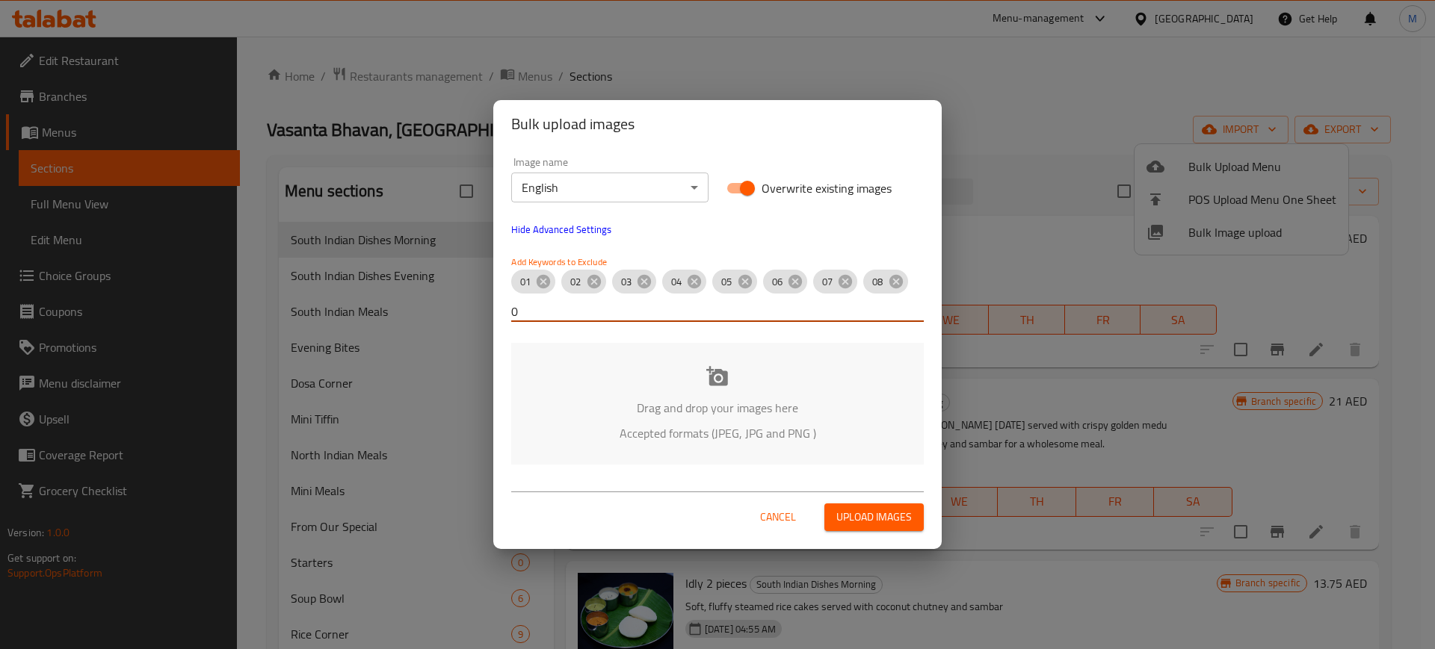
type input "09"
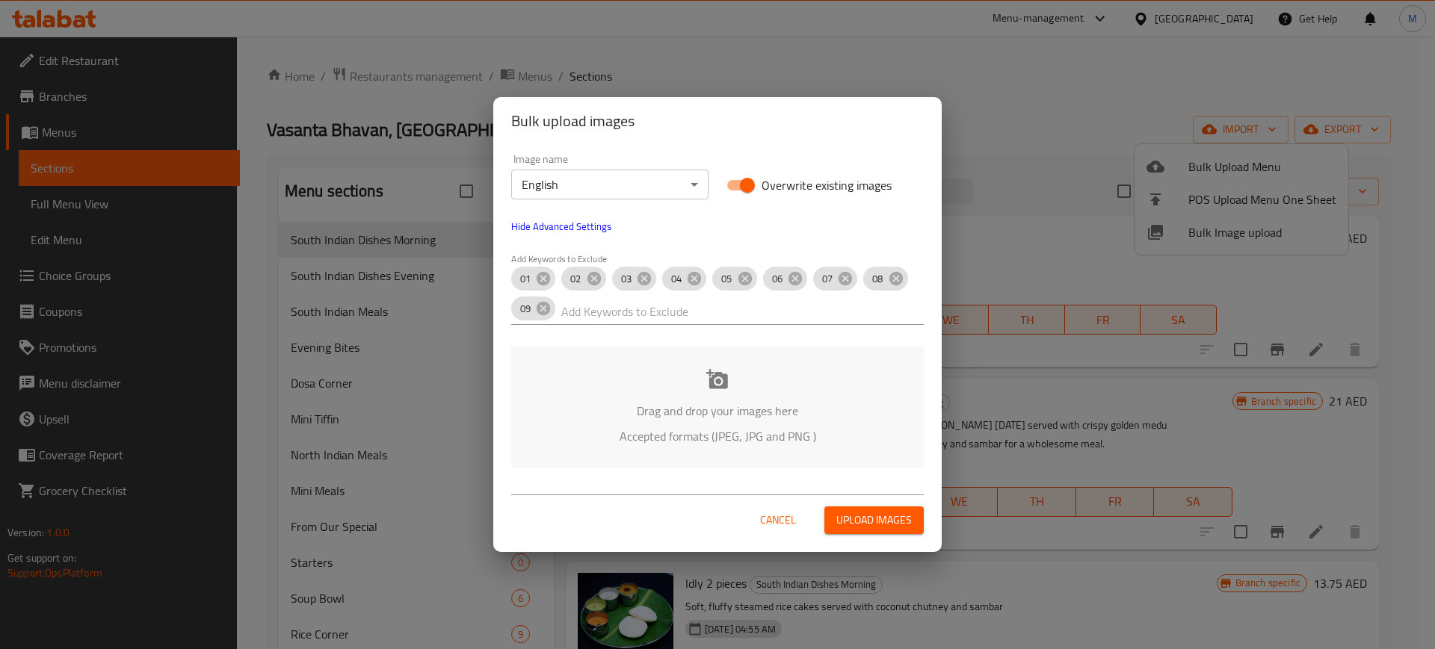
click at [755, 451] on div "Drag and drop your images here Accepted formats (JPEG, JPG and PNG )" at bounding box center [717, 407] width 412 height 122
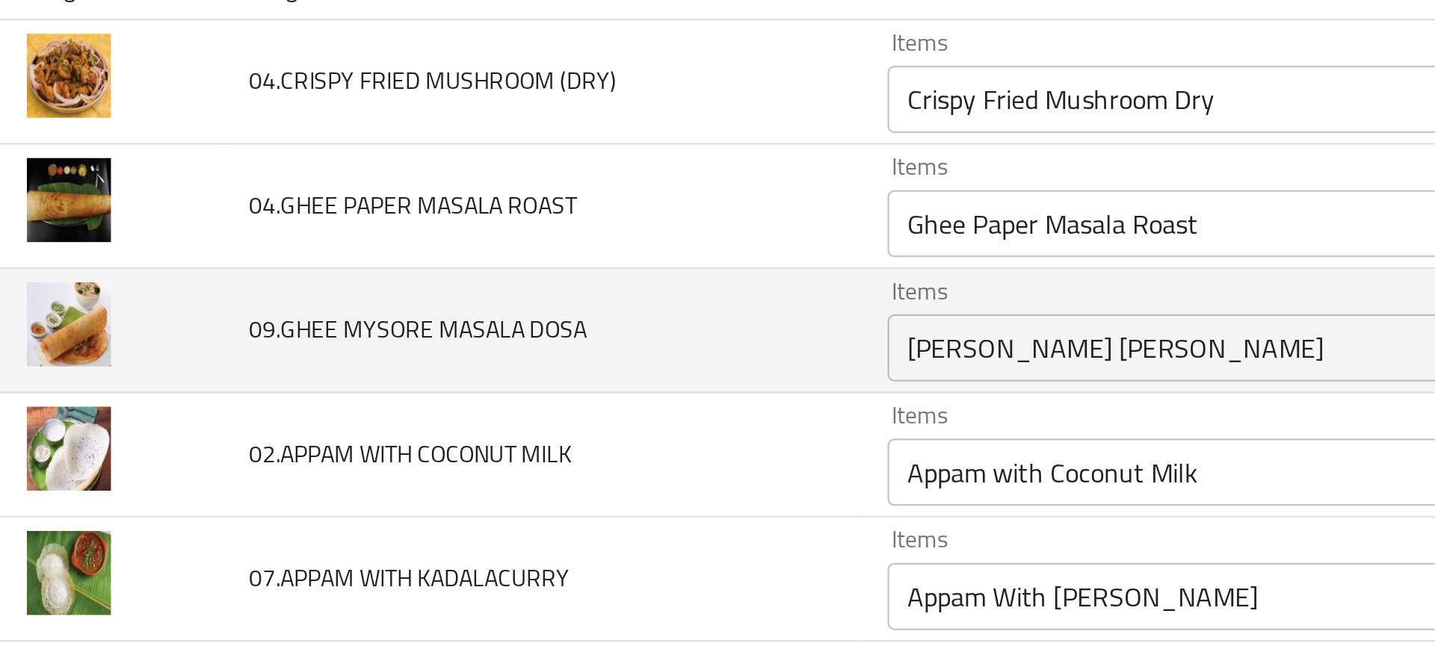
scroll to position [102, 0]
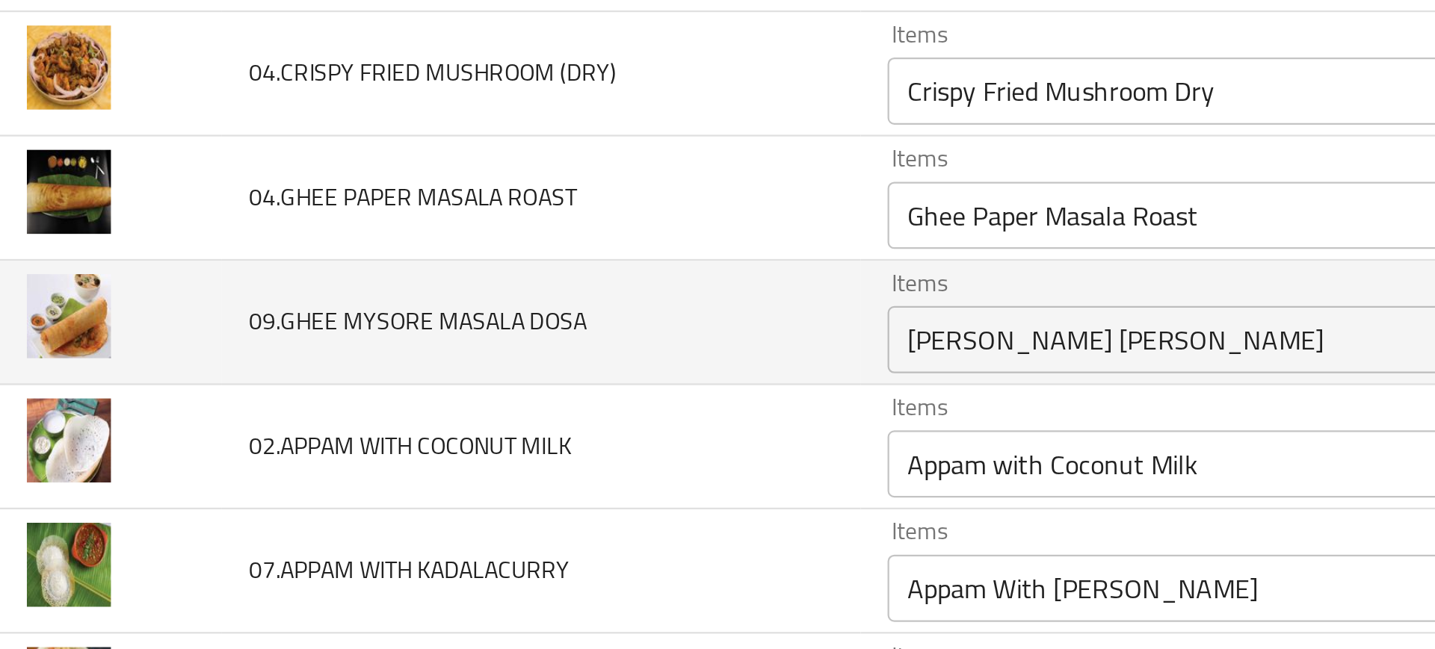
click at [423, 260] on div "Ghee Mysore Masala Dosa Items" at bounding box center [610, 272] width 397 height 30
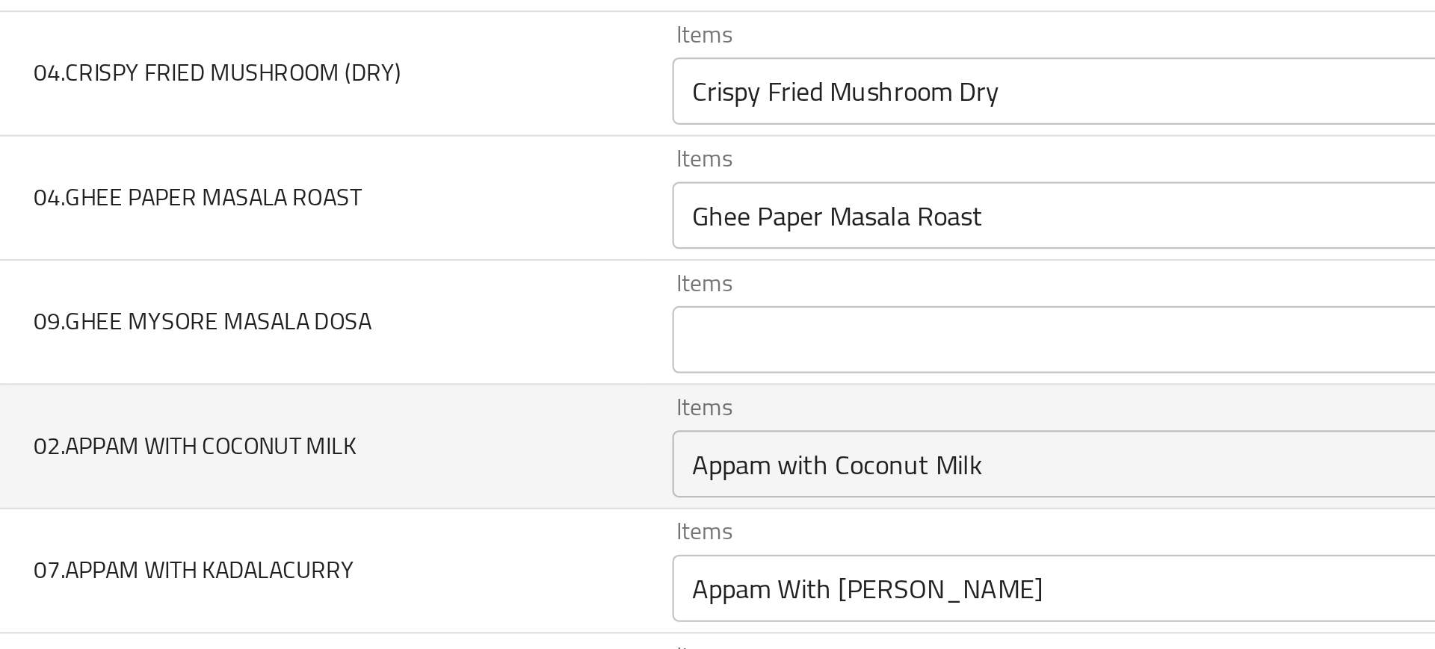
click at [367, 294] on td "02.APPAM WITH COCONUT MILK" at bounding box center [259, 319] width 284 height 55
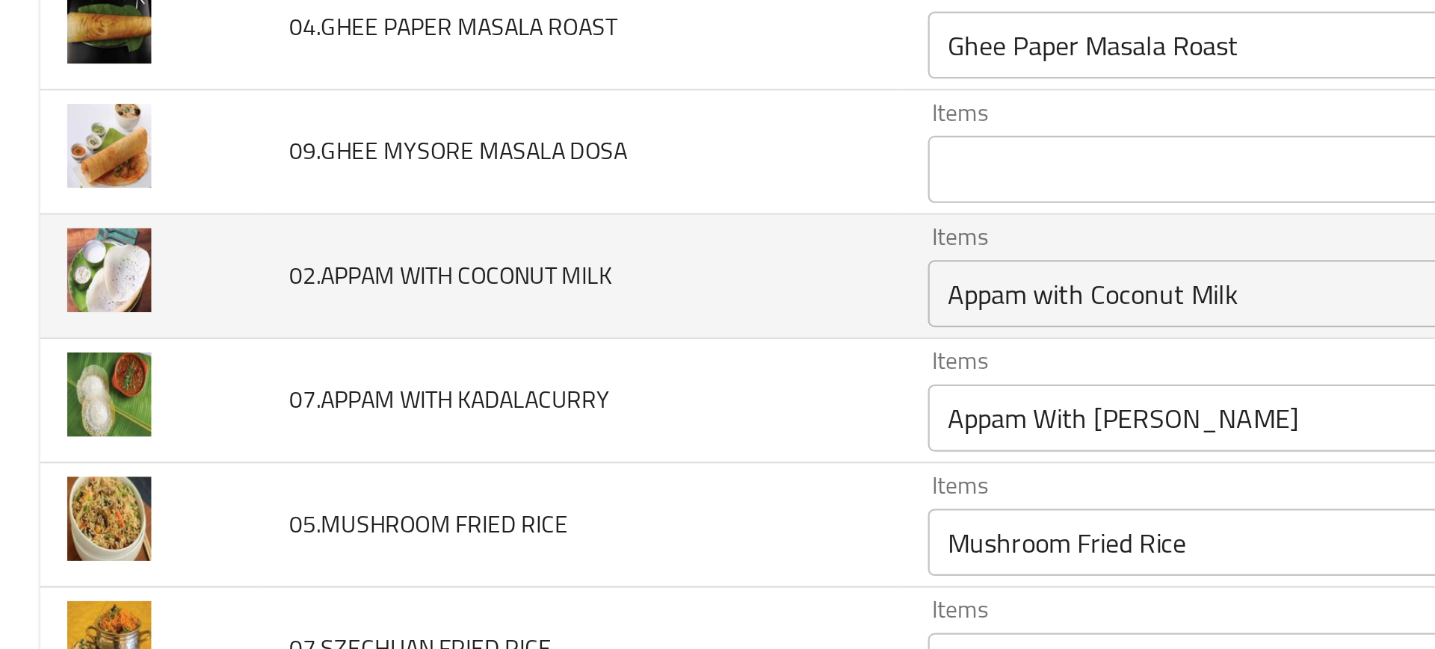
scroll to position [202, 0]
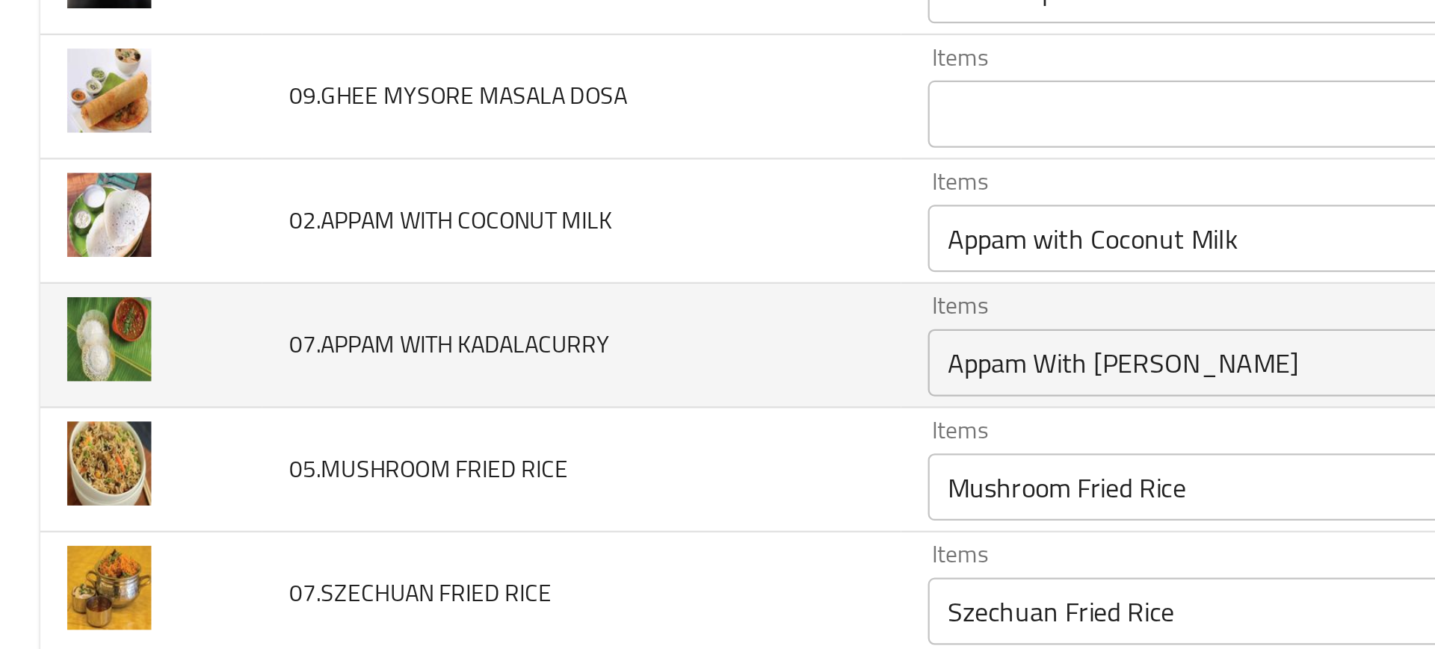
click at [495, 298] on td "Items Appam With Kadala Curry Items" at bounding box center [613, 274] width 427 height 55
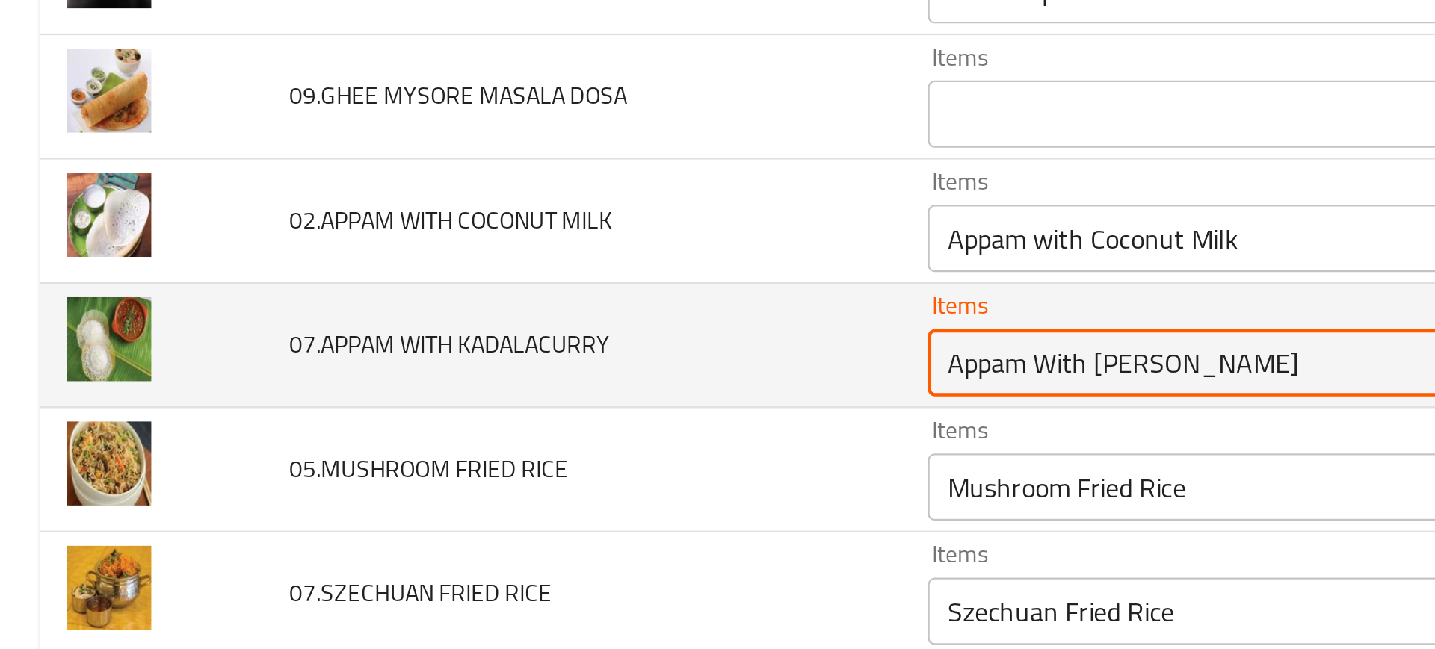
click at [482, 291] on KADALACURRY "Appam With [PERSON_NAME]" at bounding box center [589, 282] width 344 height 21
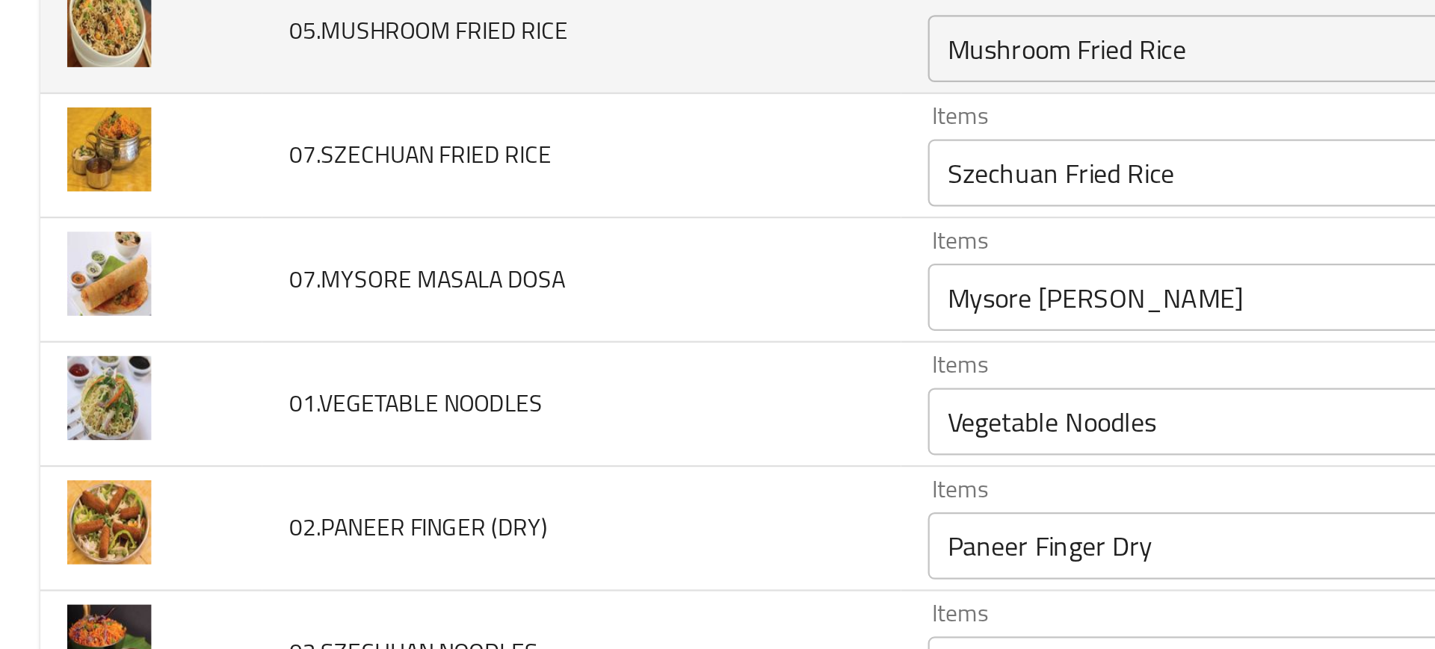
scroll to position [397, 0]
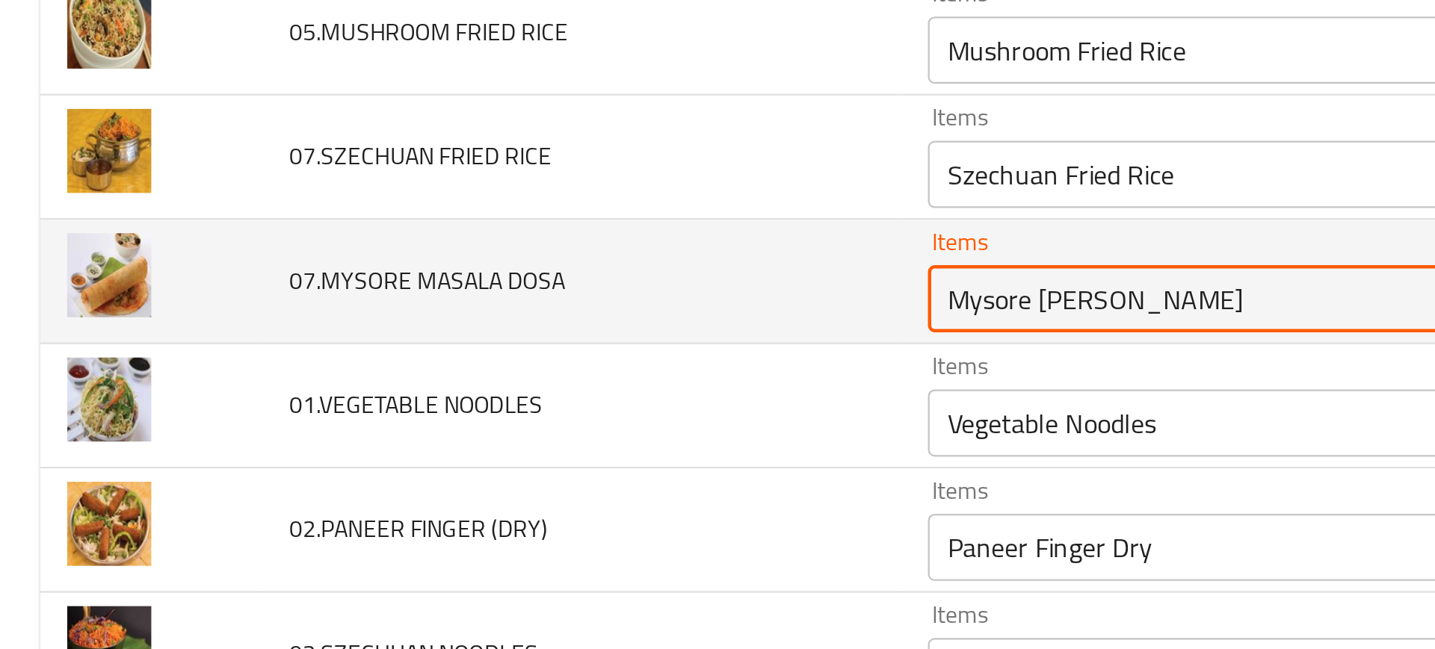
click at [447, 246] on DOSA "Mysore [PERSON_NAME]" at bounding box center [589, 254] width 344 height 21
click at [360, 255] on td "07.MYSORE MASALA DOSA" at bounding box center [259, 246] width 284 height 55
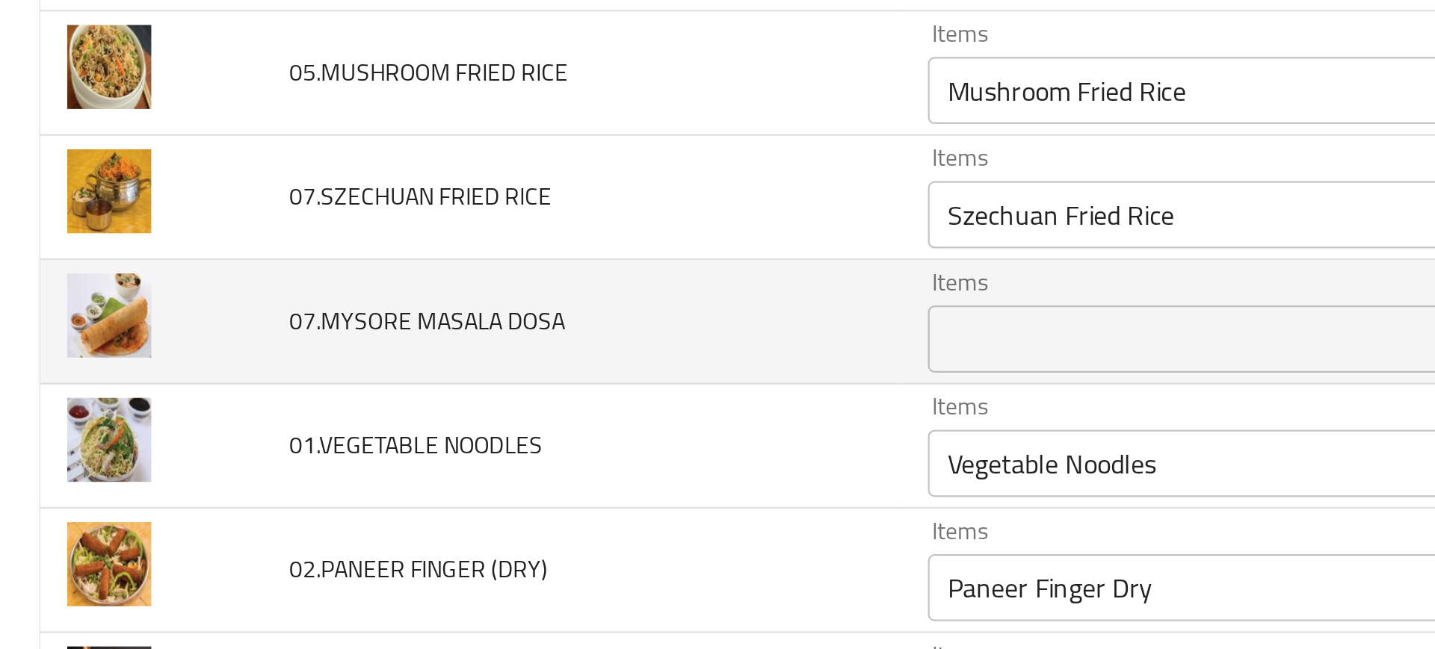
scroll to position [386, 0]
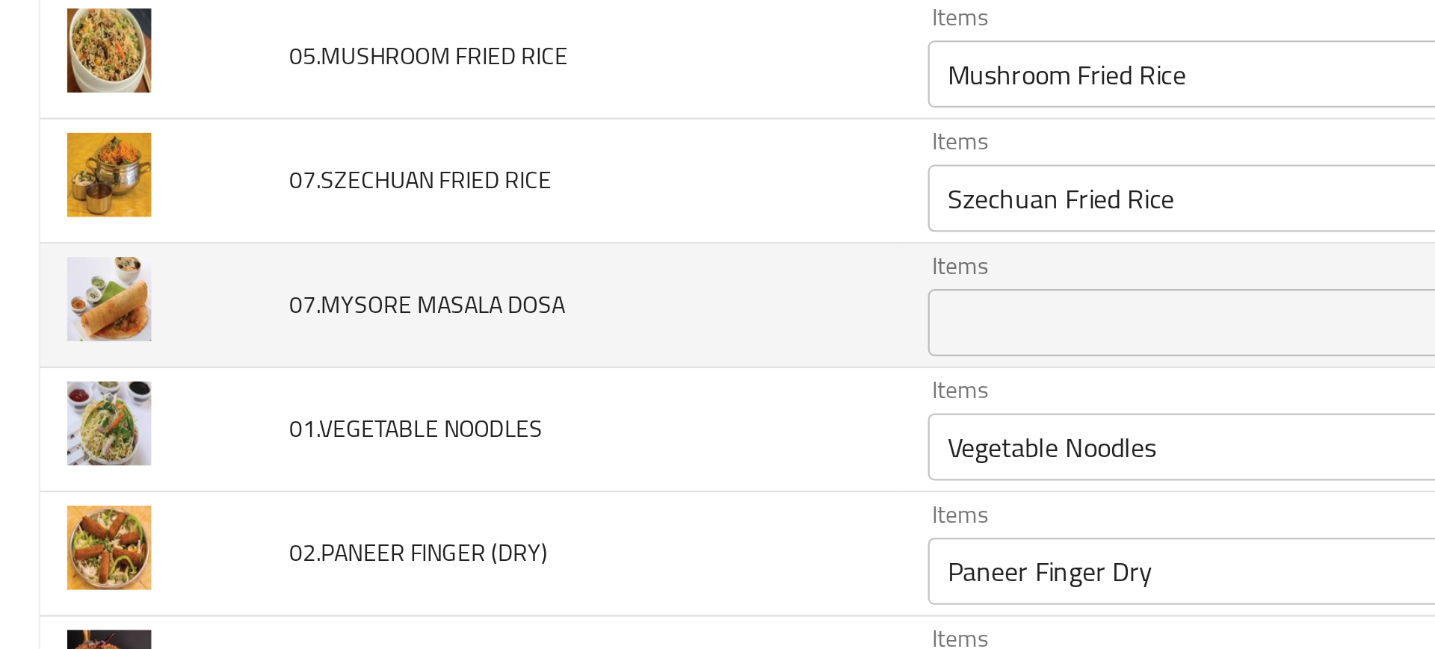
click at [178, 259] on span "07.MYSORE MASALA DOSA" at bounding box center [190, 256] width 123 height 19
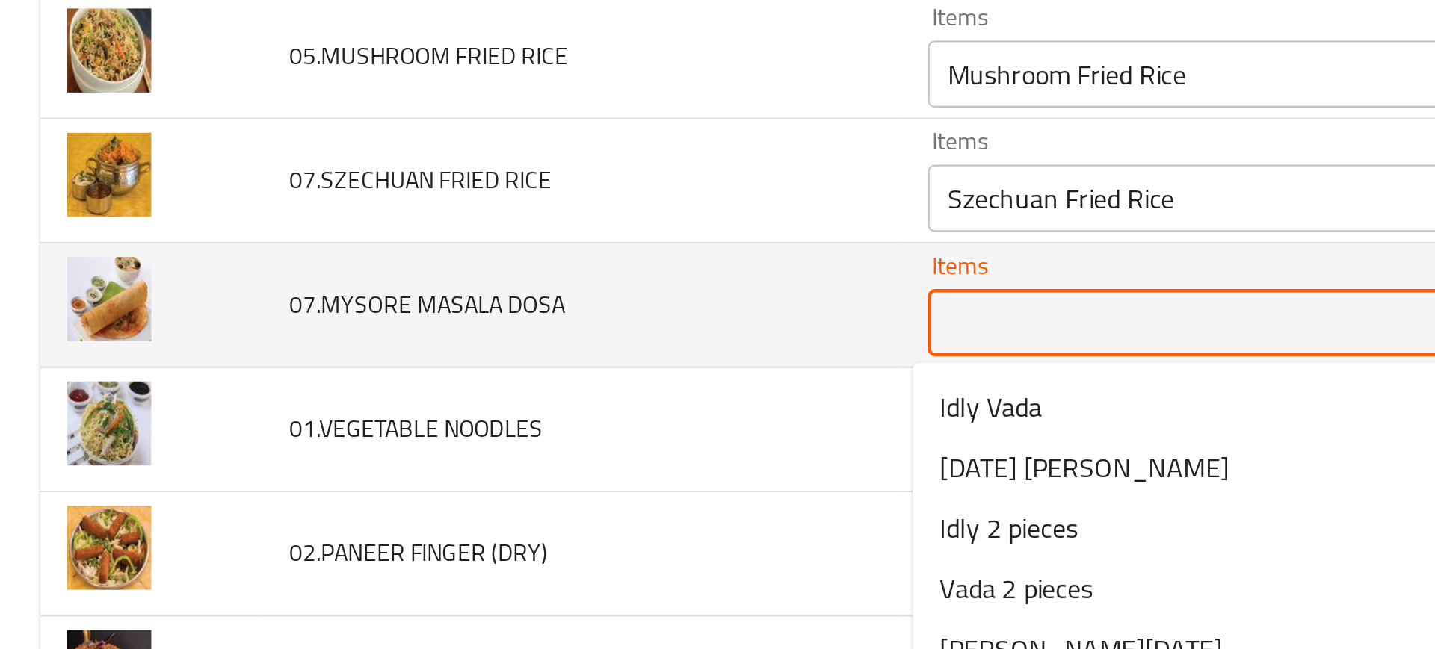
click at [486, 262] on DOSA "Items" at bounding box center [589, 264] width 344 height 21
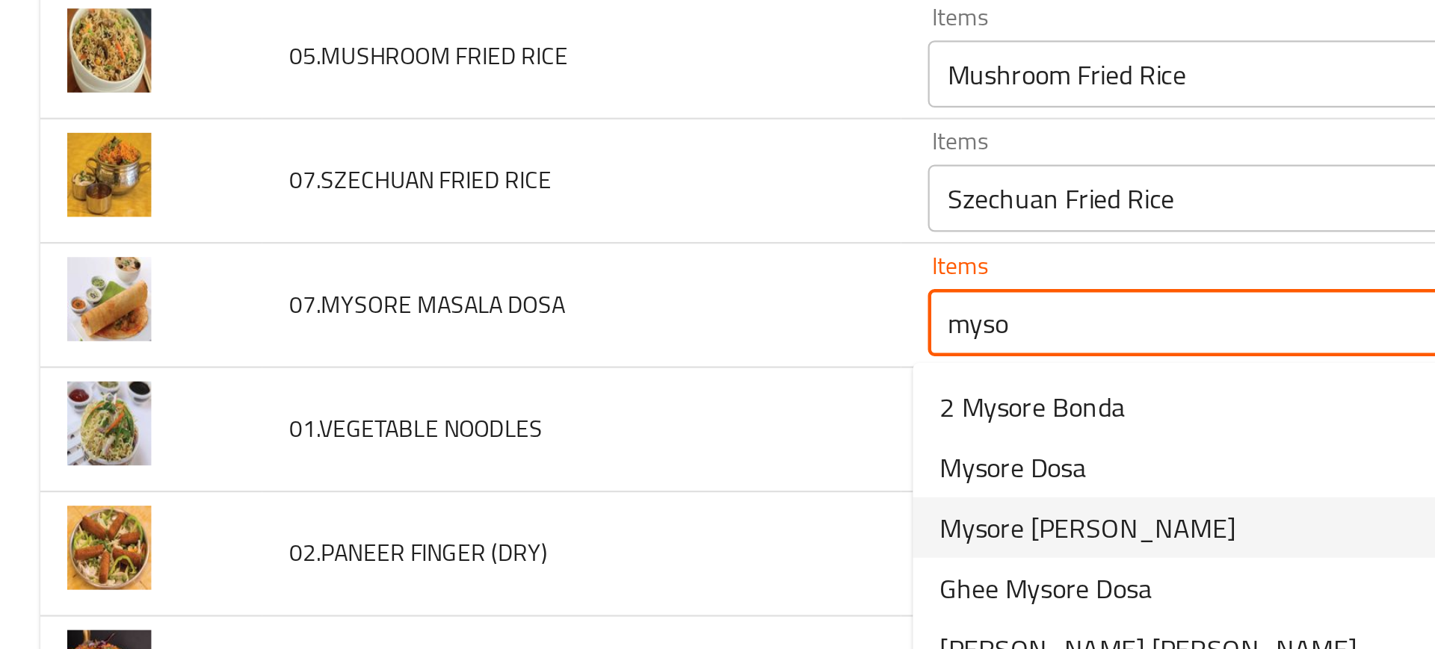
click at [459, 355] on span "Mysore [PERSON_NAME]" at bounding box center [483, 356] width 131 height 18
type DOSA "Mysore [PERSON_NAME]"
type DOSA-ar "ميسور [PERSON_NAME]"
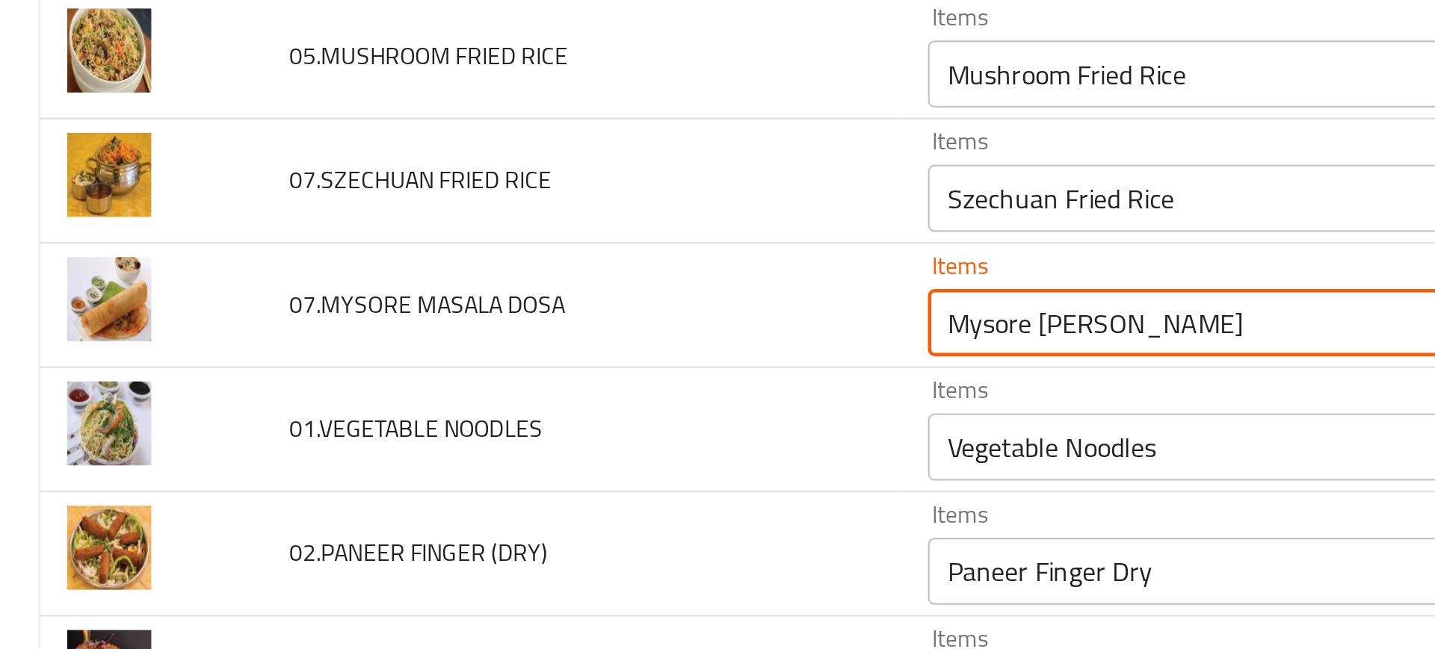
type DOSA "Mysore [PERSON_NAME]"
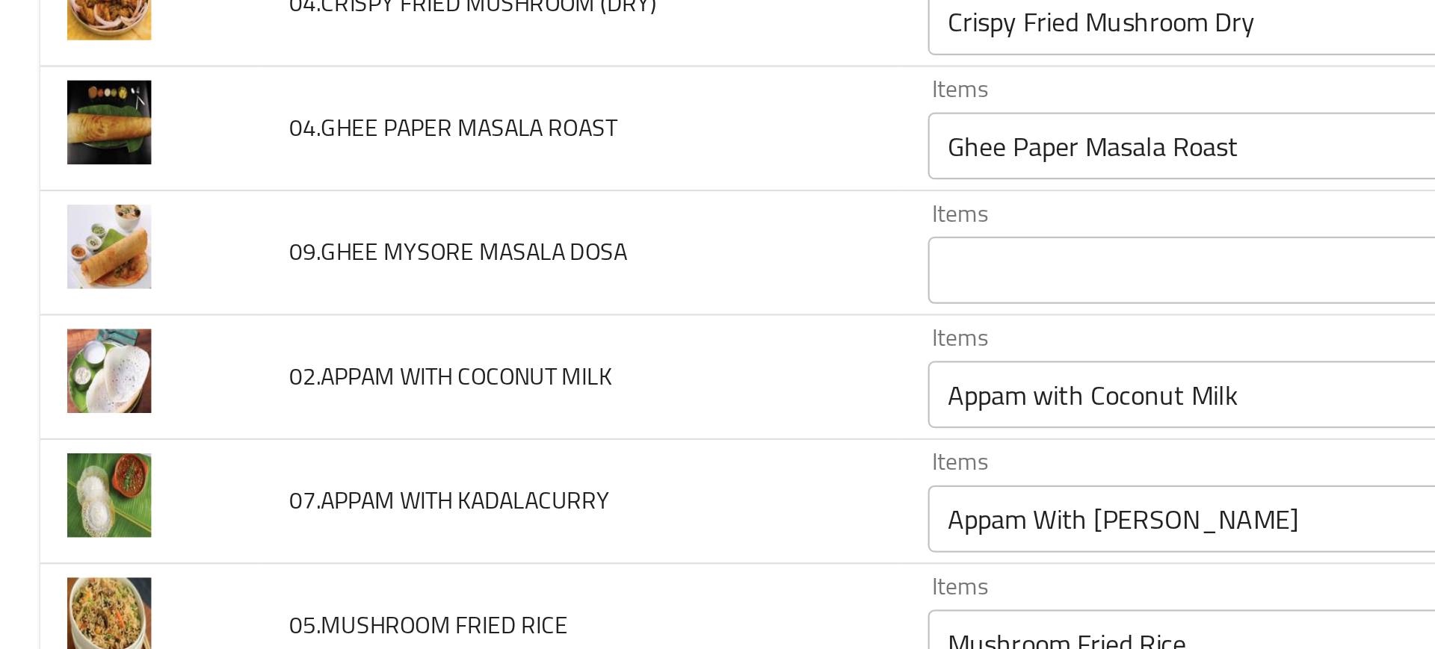
scroll to position [129, 0]
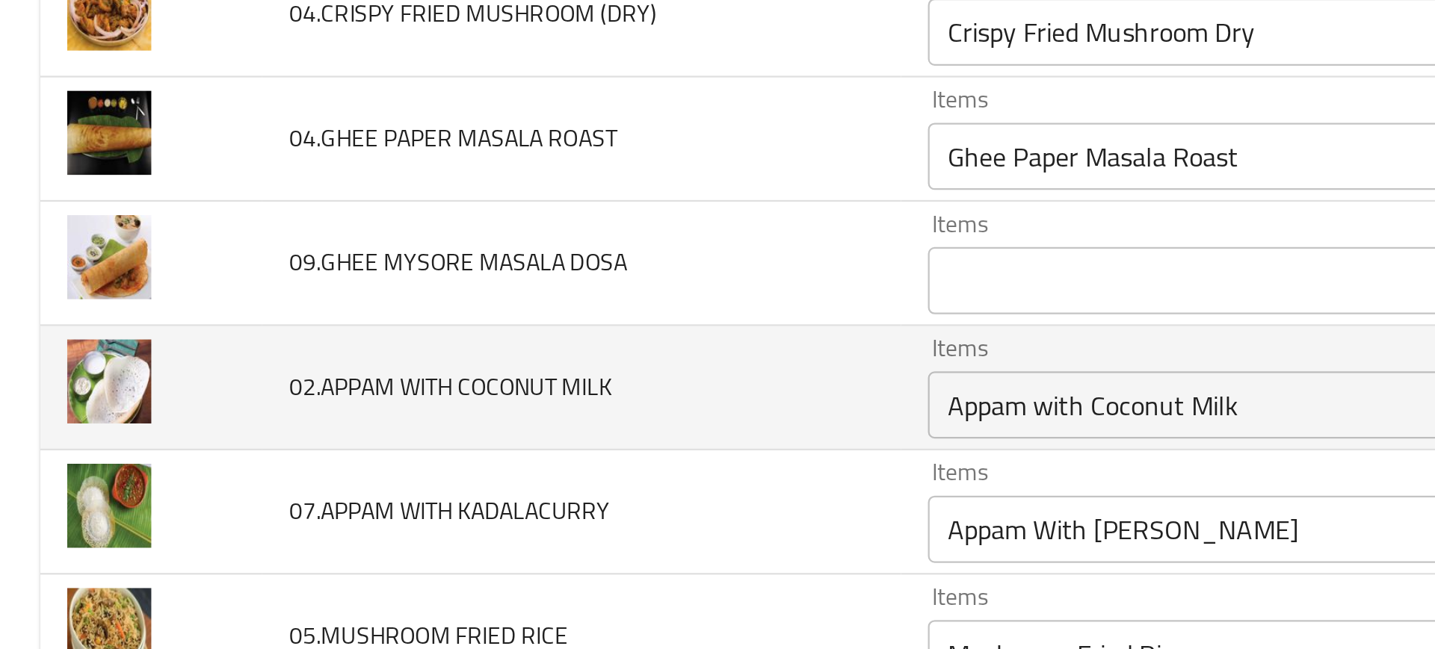
click at [390, 297] on td "02.APPAM WITH COCONUT MILK" at bounding box center [259, 293] width 284 height 55
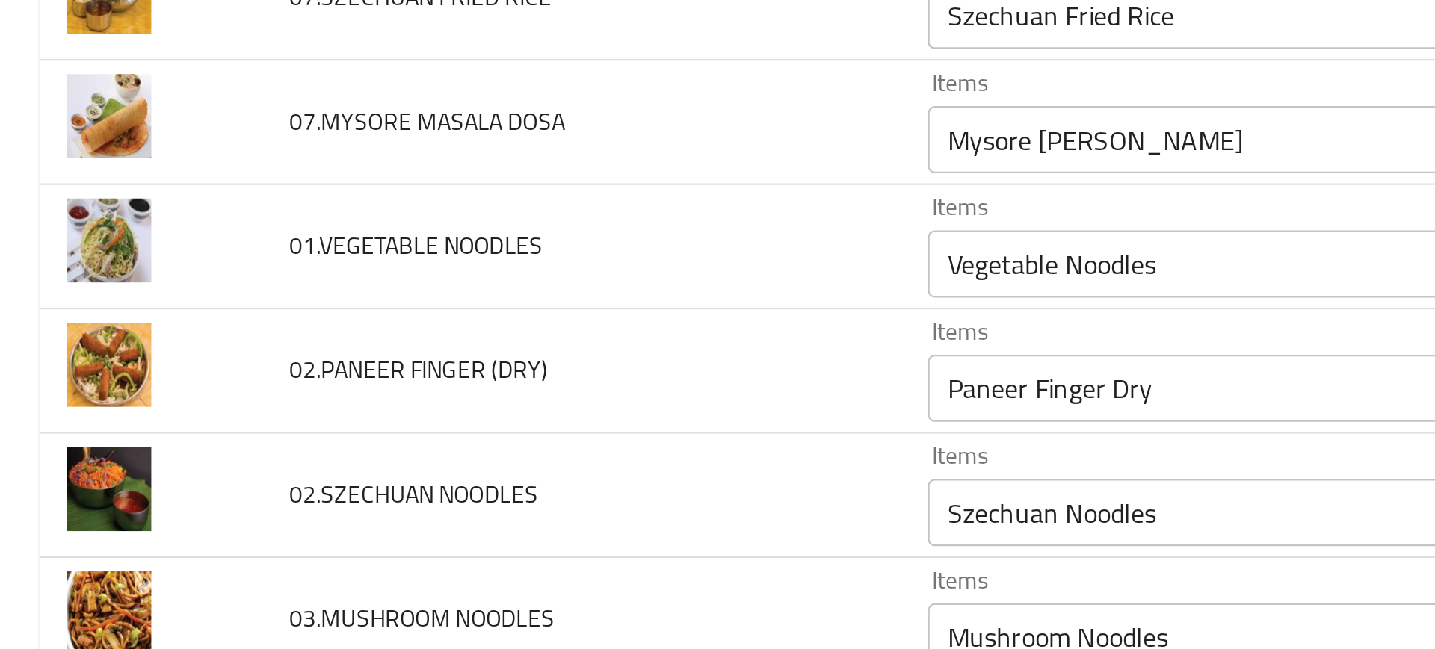
scroll to position [472, 0]
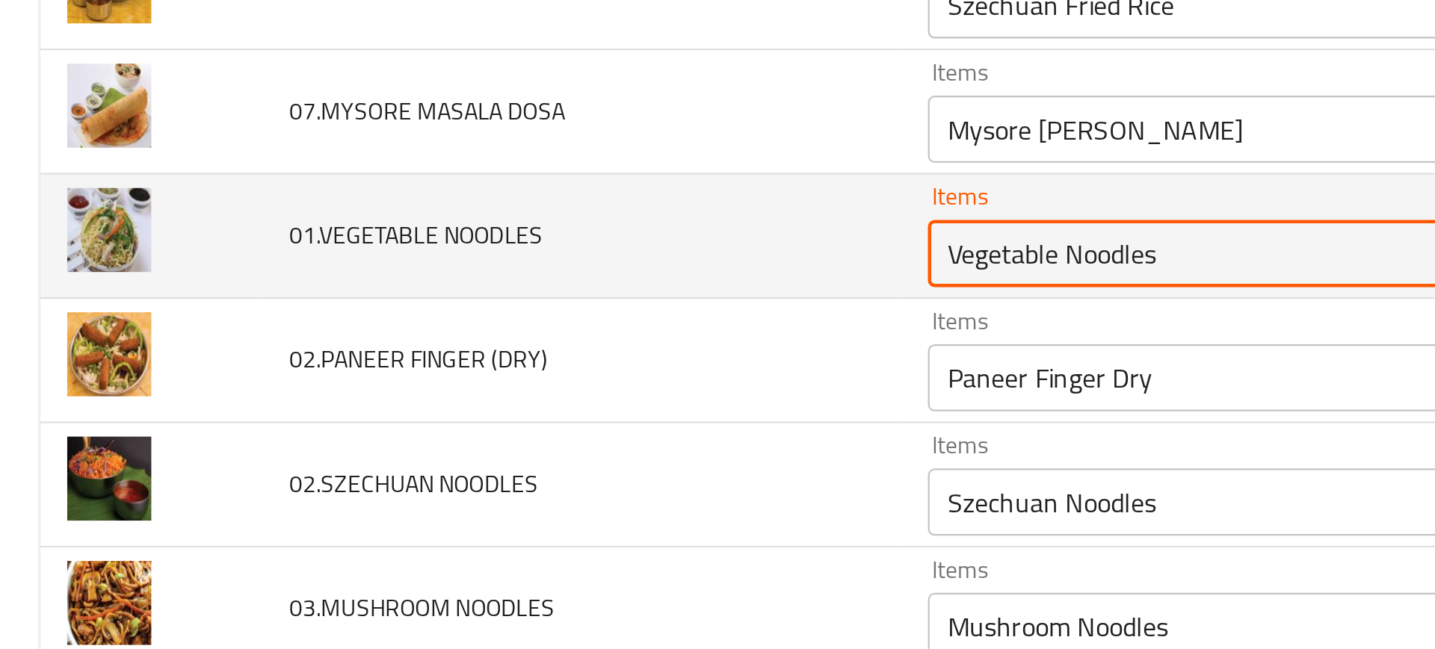
click at [428, 231] on NOODLES "Vegetable Noodles" at bounding box center [589, 233] width 344 height 21
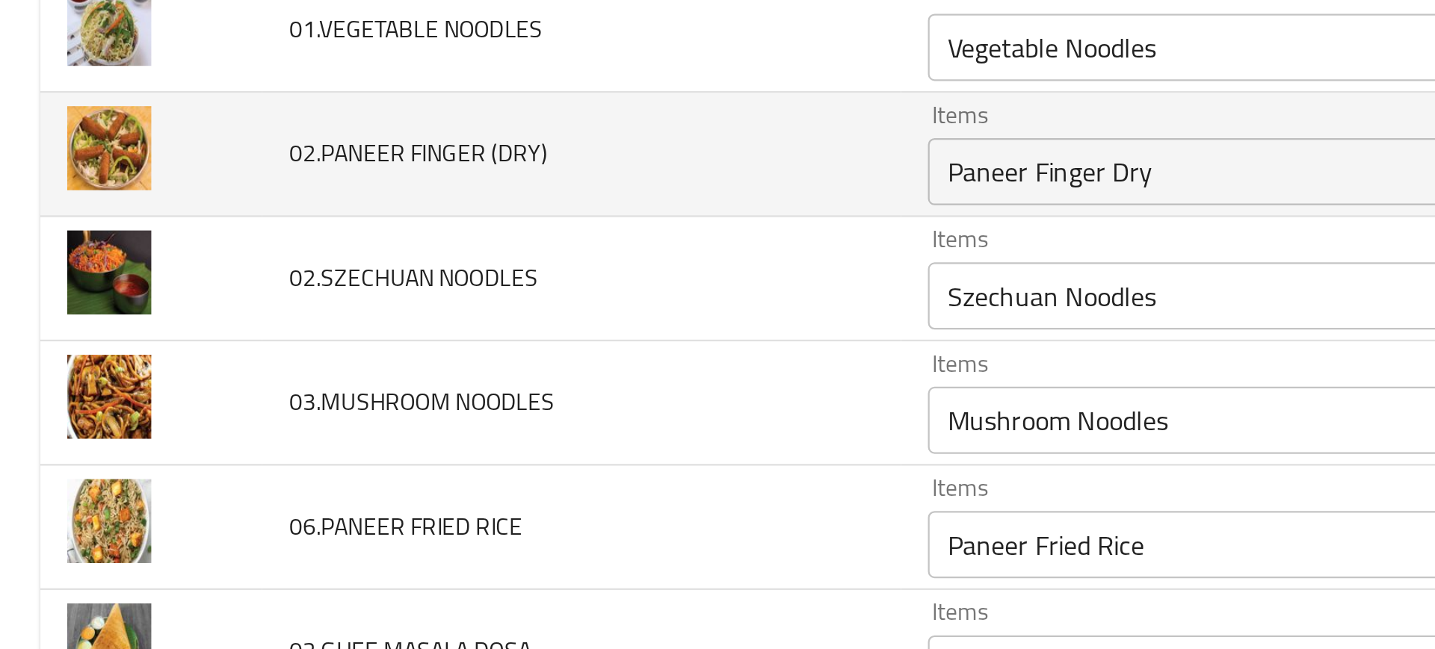
scroll to position [563, 0]
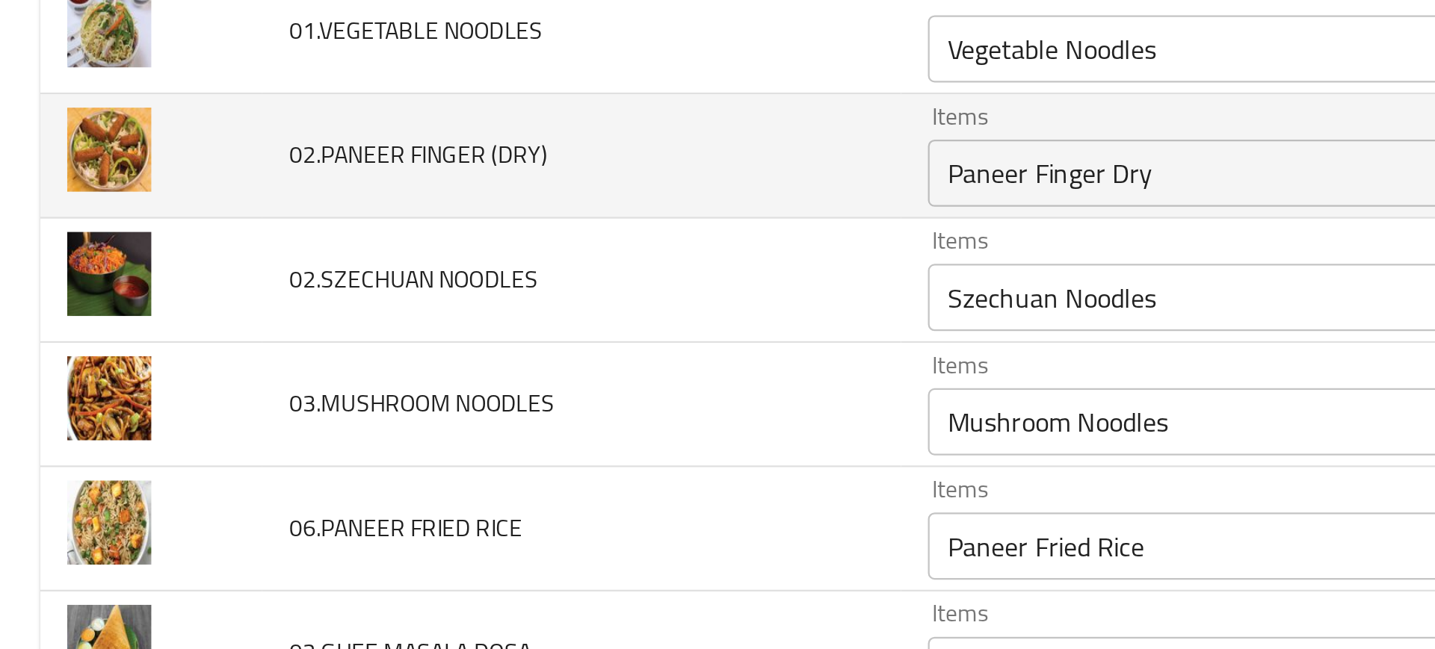
click at [58, 189] on img "enhanced table" at bounding box center [48, 187] width 37 height 37
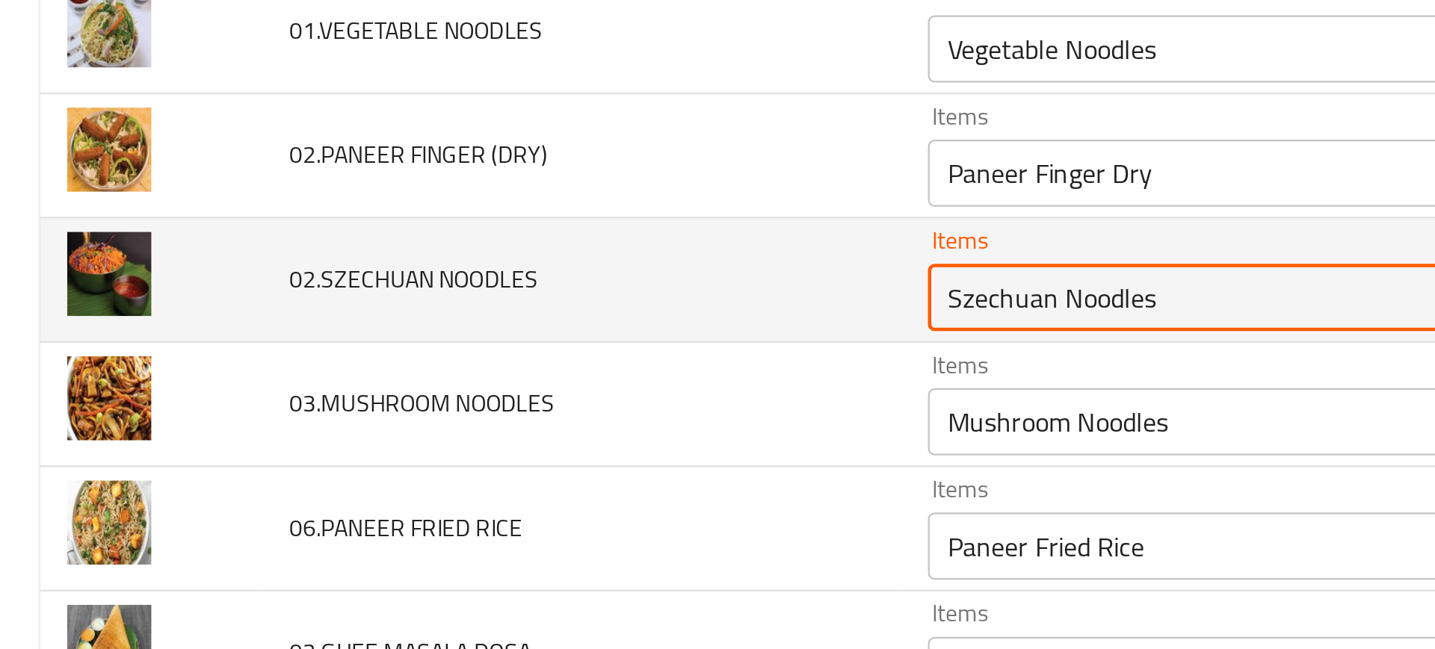
click at [445, 250] on NOODLES "Szechuan Noodles" at bounding box center [589, 253] width 344 height 21
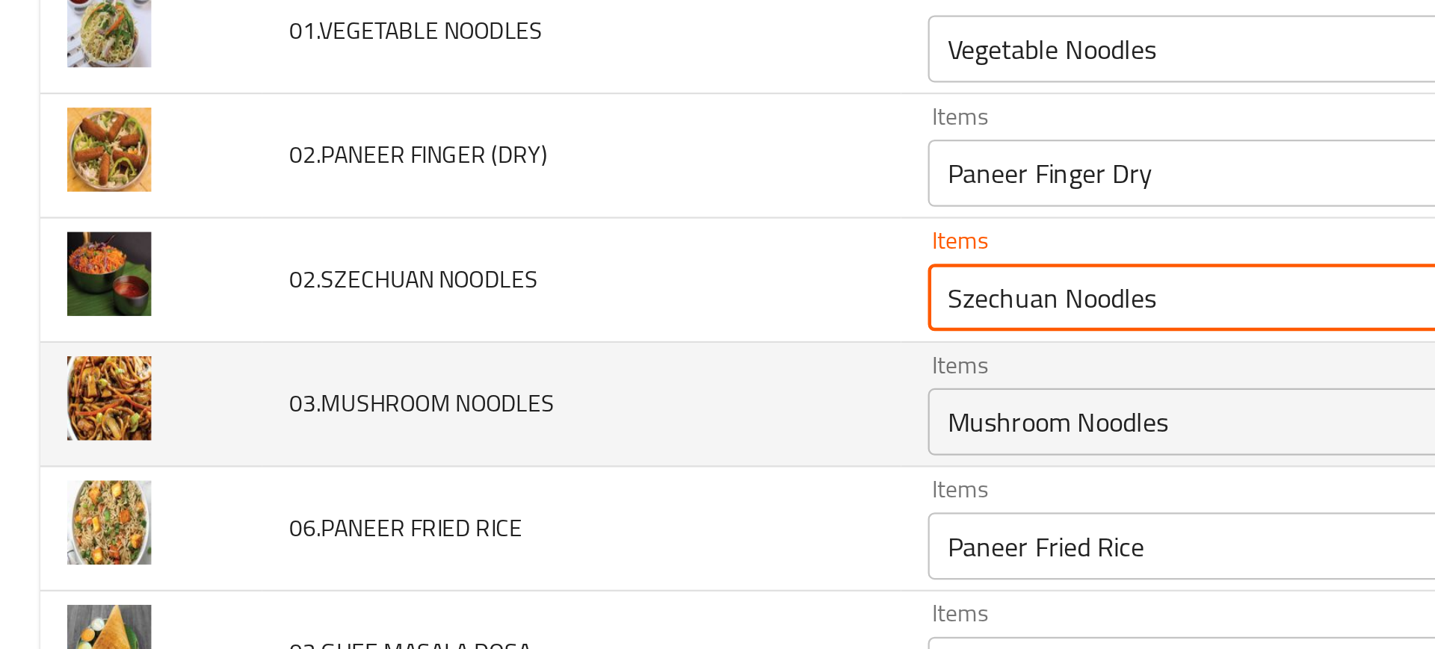
click at [301, 317] on td "03.MUSHROOM NOODLES" at bounding box center [259, 300] width 284 height 55
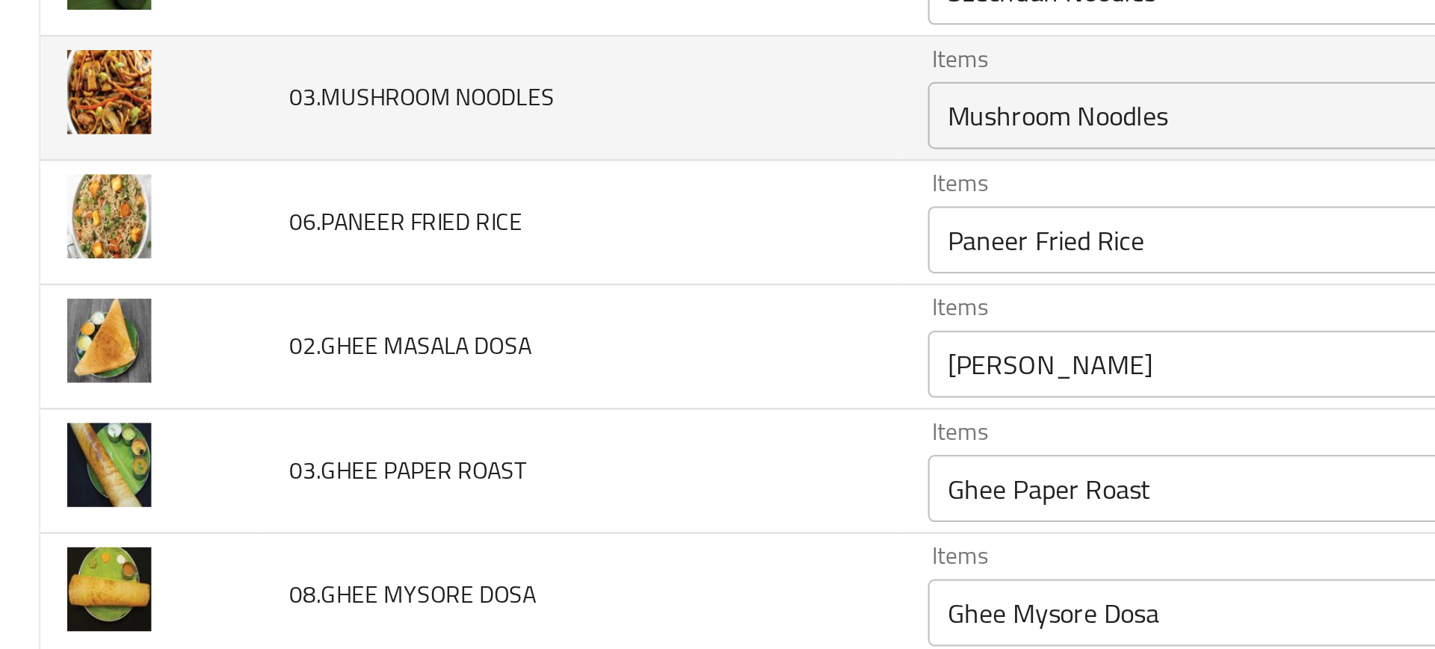
scroll to position [699, 0]
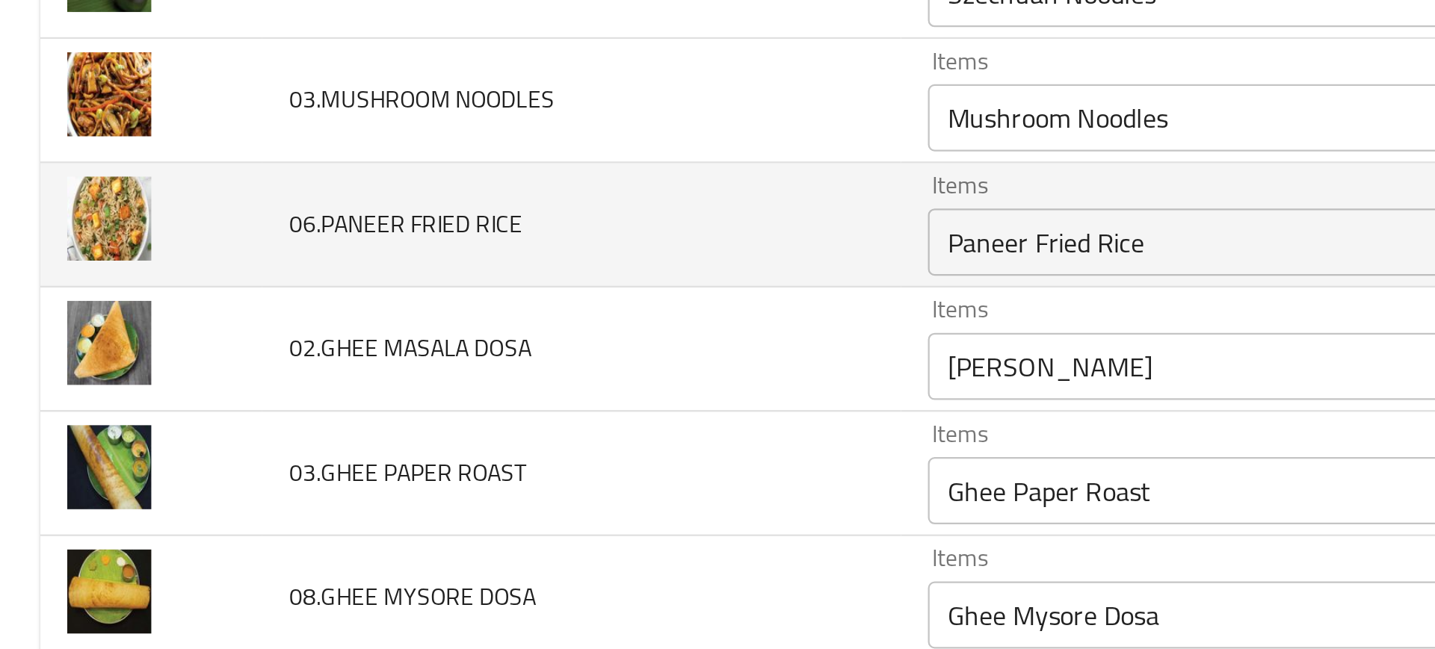
click at [360, 219] on td "06.PANEER FRIED RICE" at bounding box center [259, 221] width 284 height 55
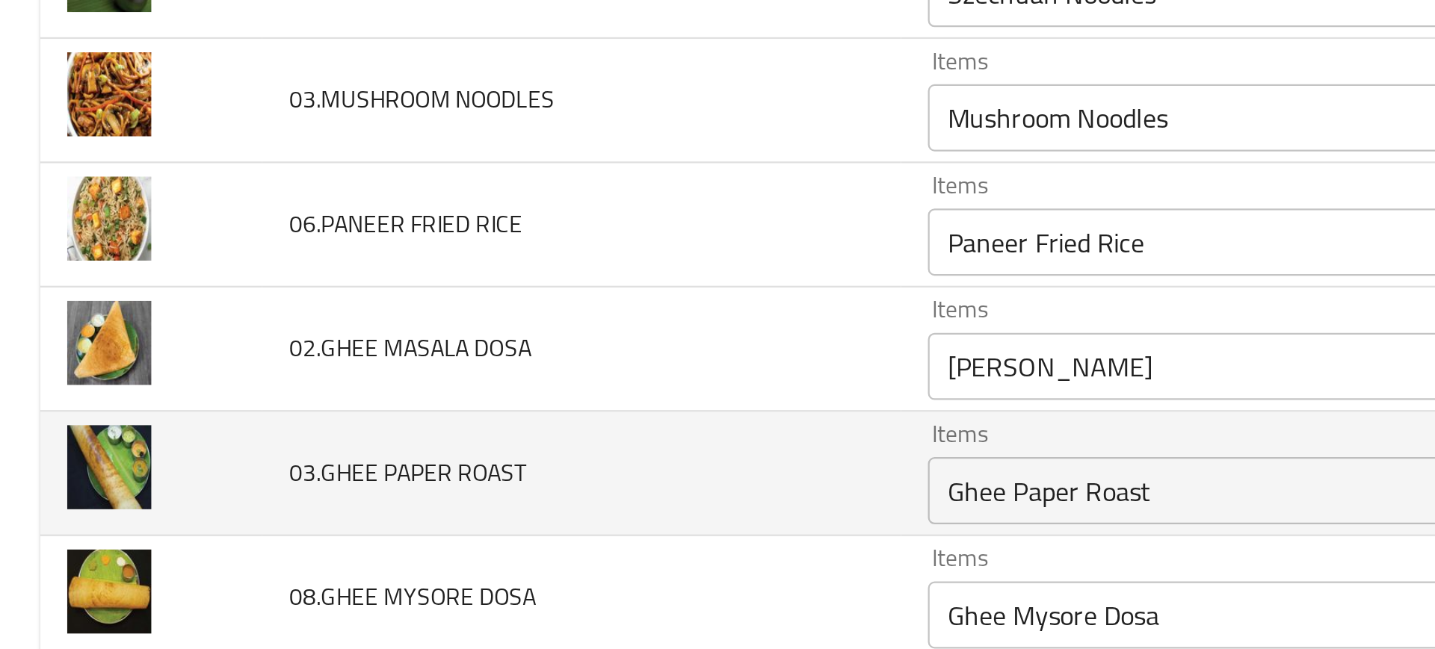
click at [369, 327] on td "03.GHEE PAPER ROAST" at bounding box center [259, 331] width 284 height 55
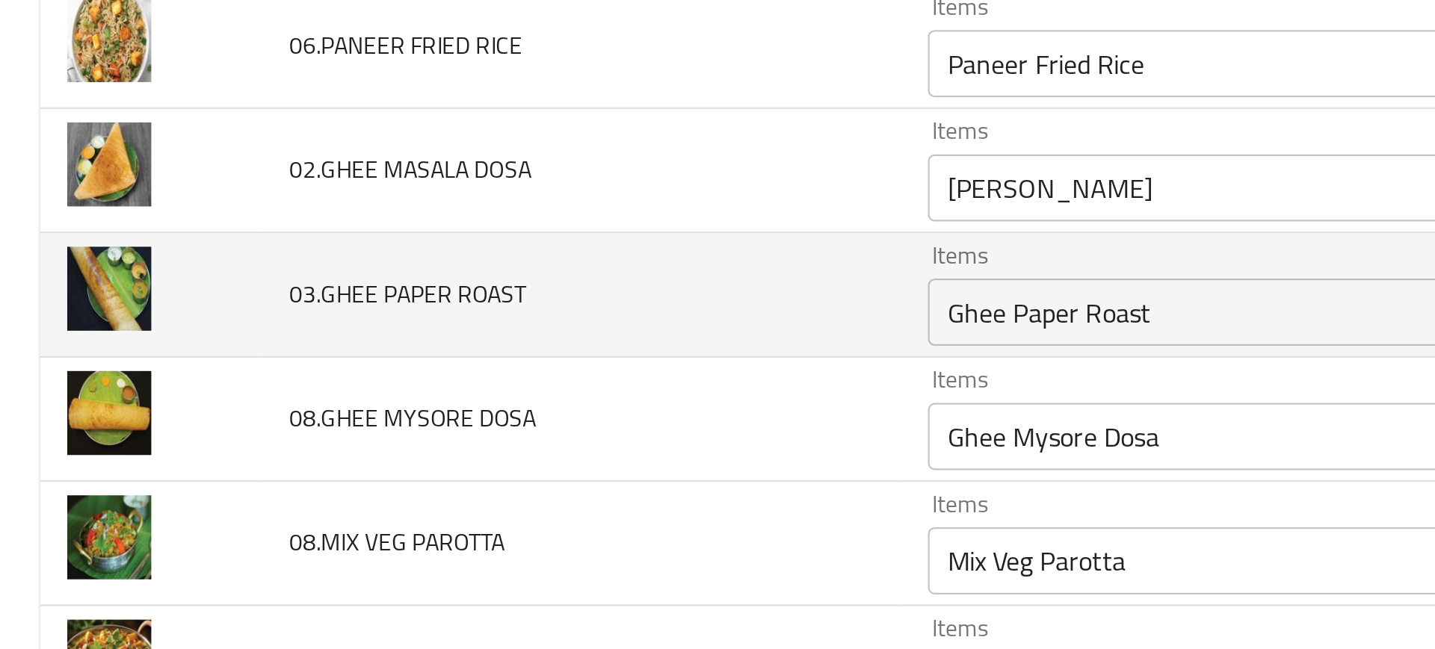
scroll to position [777, 0]
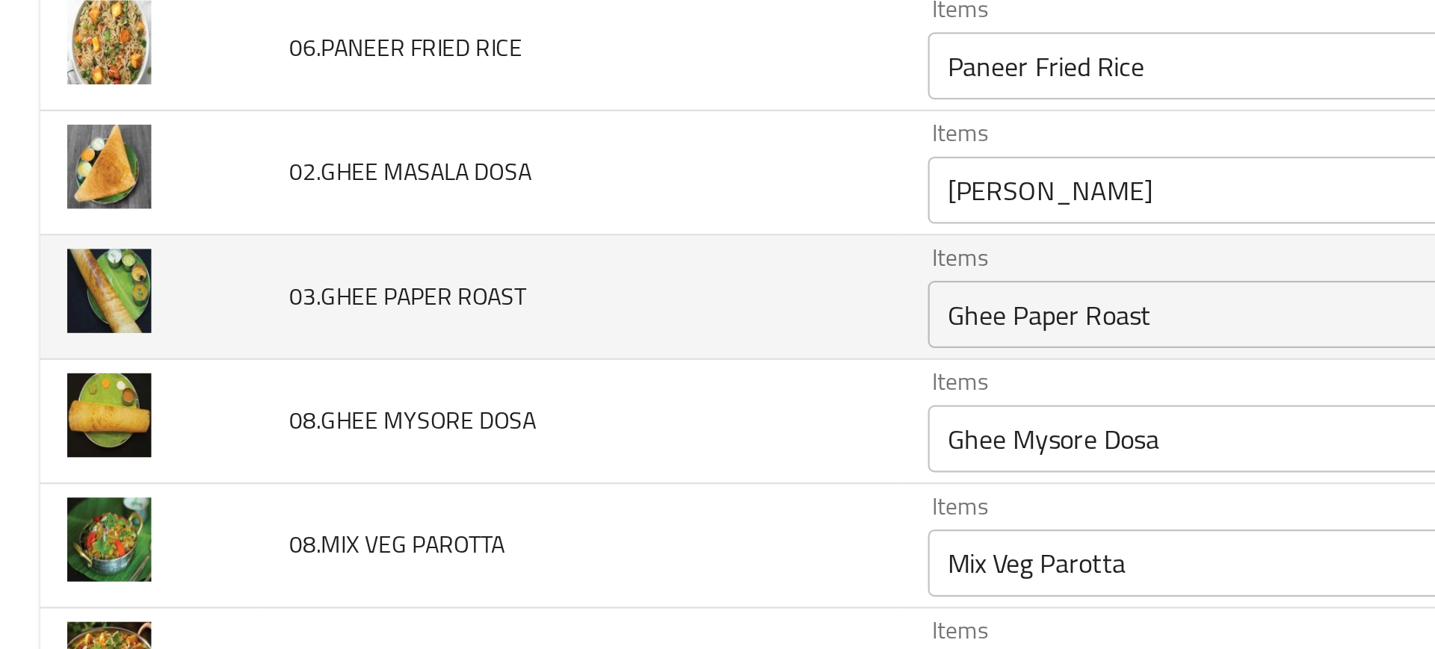
click at [288, 231] on td "03.GHEE PAPER ROAST" at bounding box center [259, 253] width 284 height 55
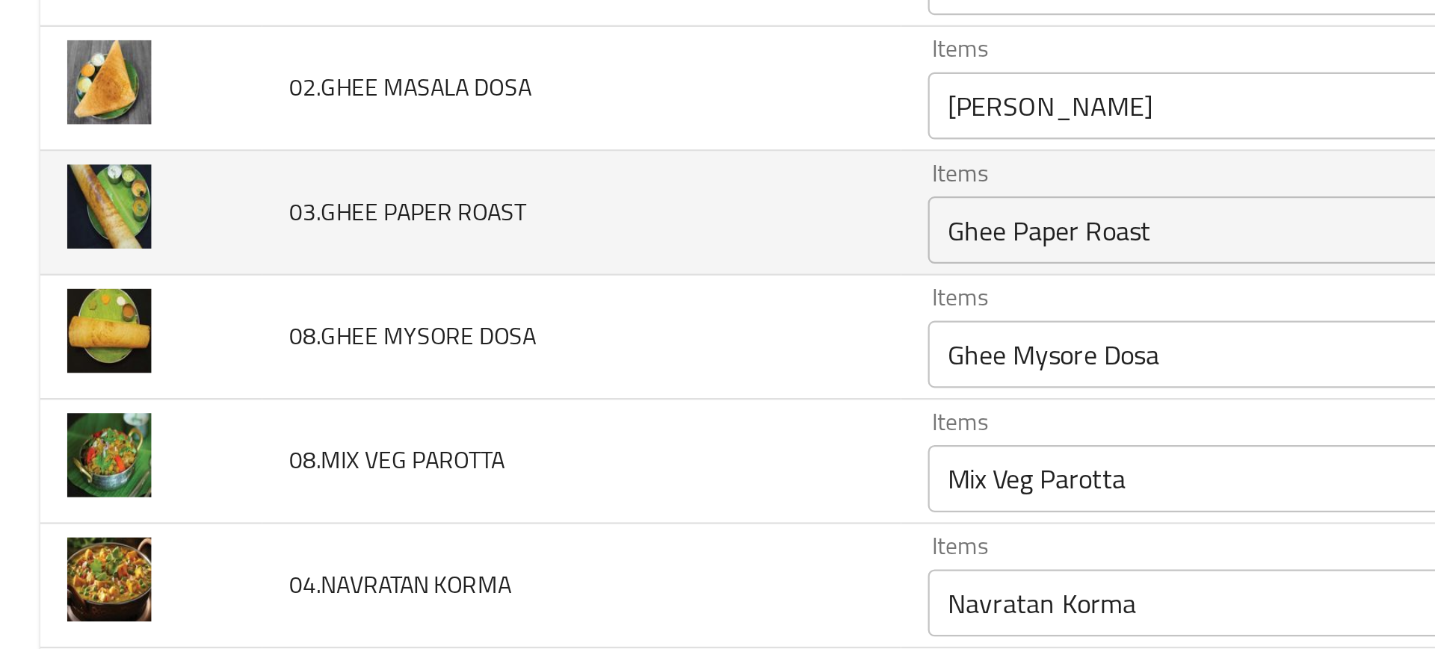
scroll to position [814, 0]
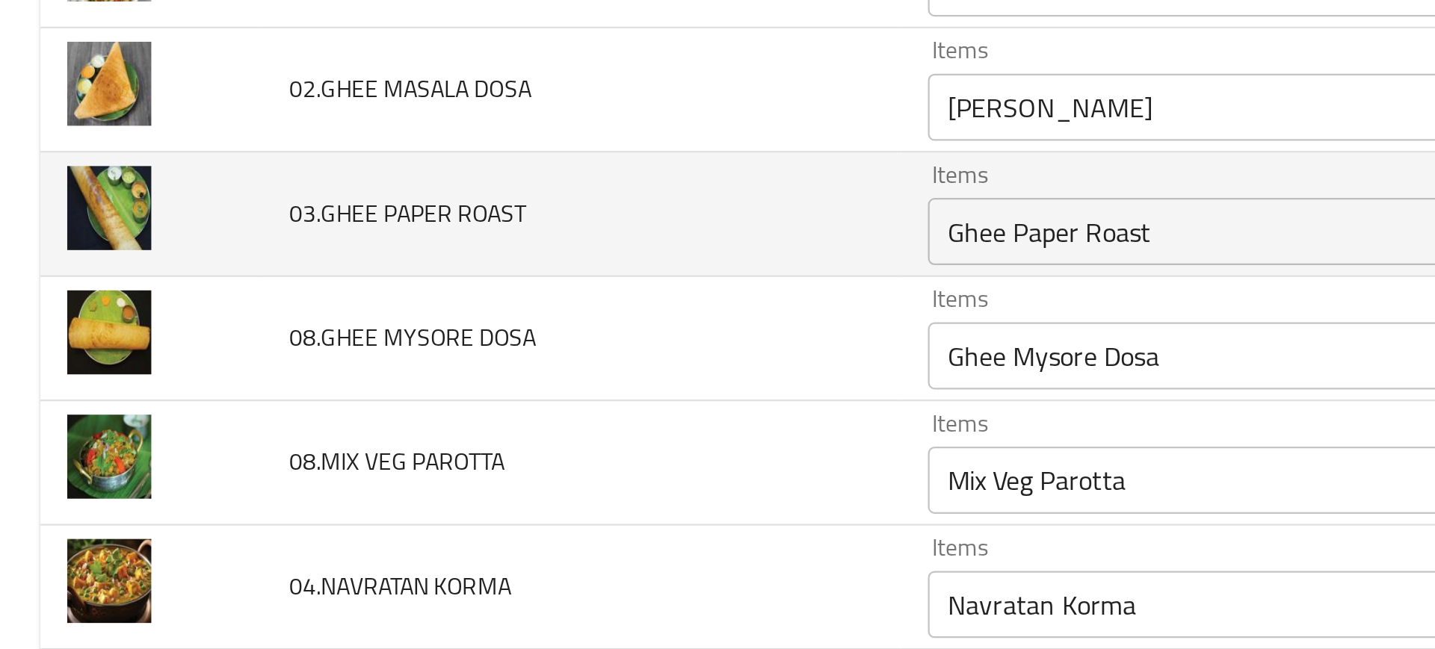
click at [288, 231] on td "03.GHEE PAPER ROAST" at bounding box center [259, 216] width 284 height 55
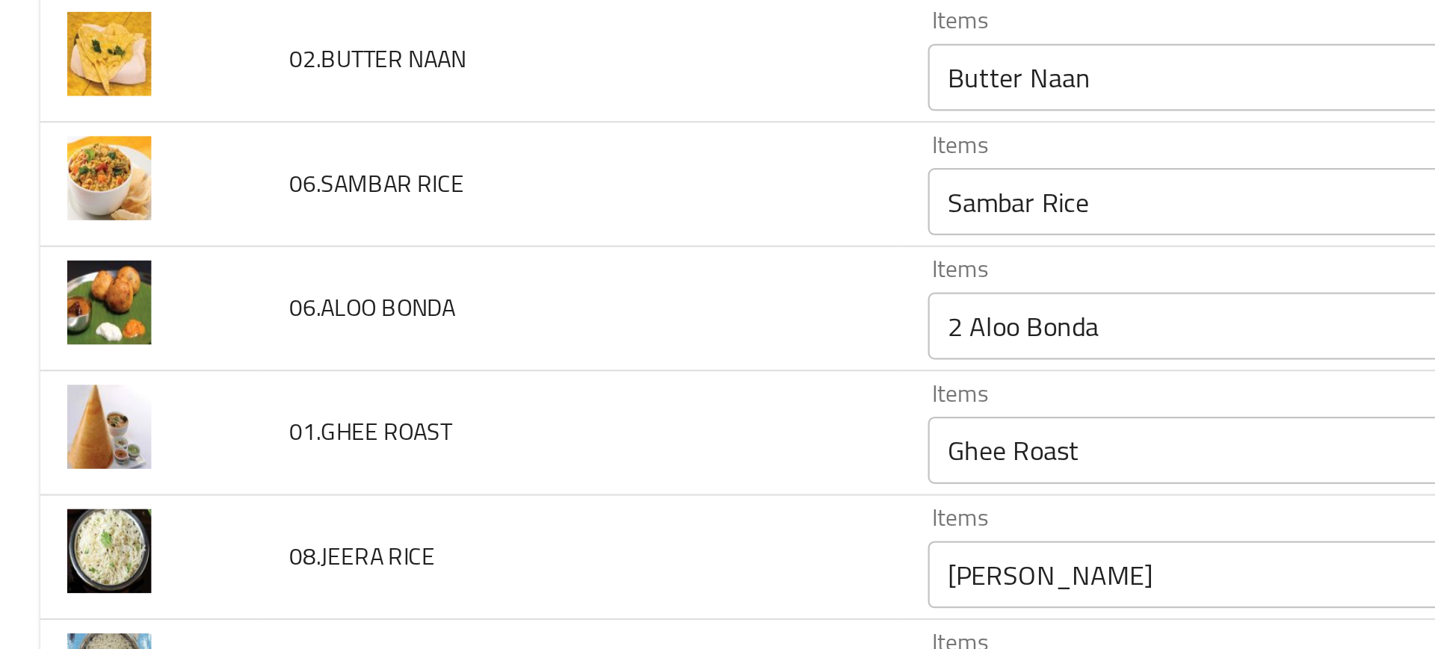
scroll to position [1711, 0]
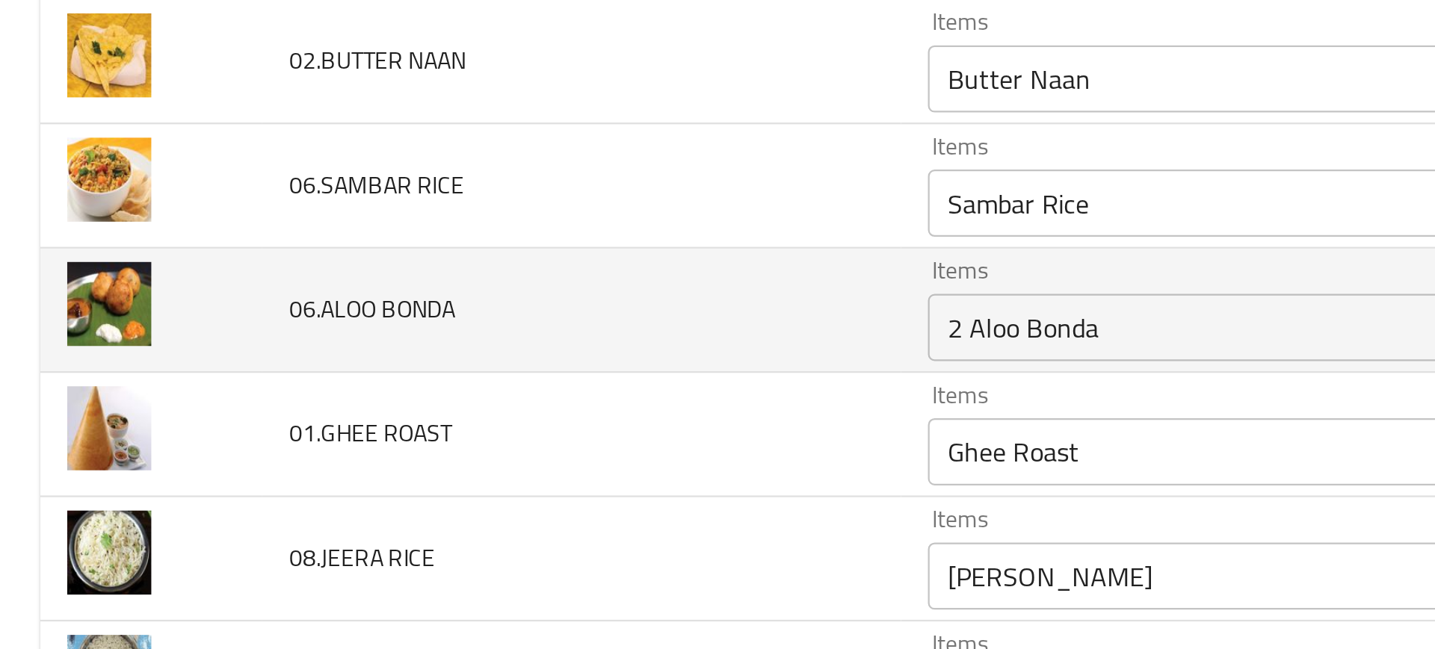
click at [413, 279] on div "2 Aloo Bonda Items" at bounding box center [610, 267] width 397 height 30
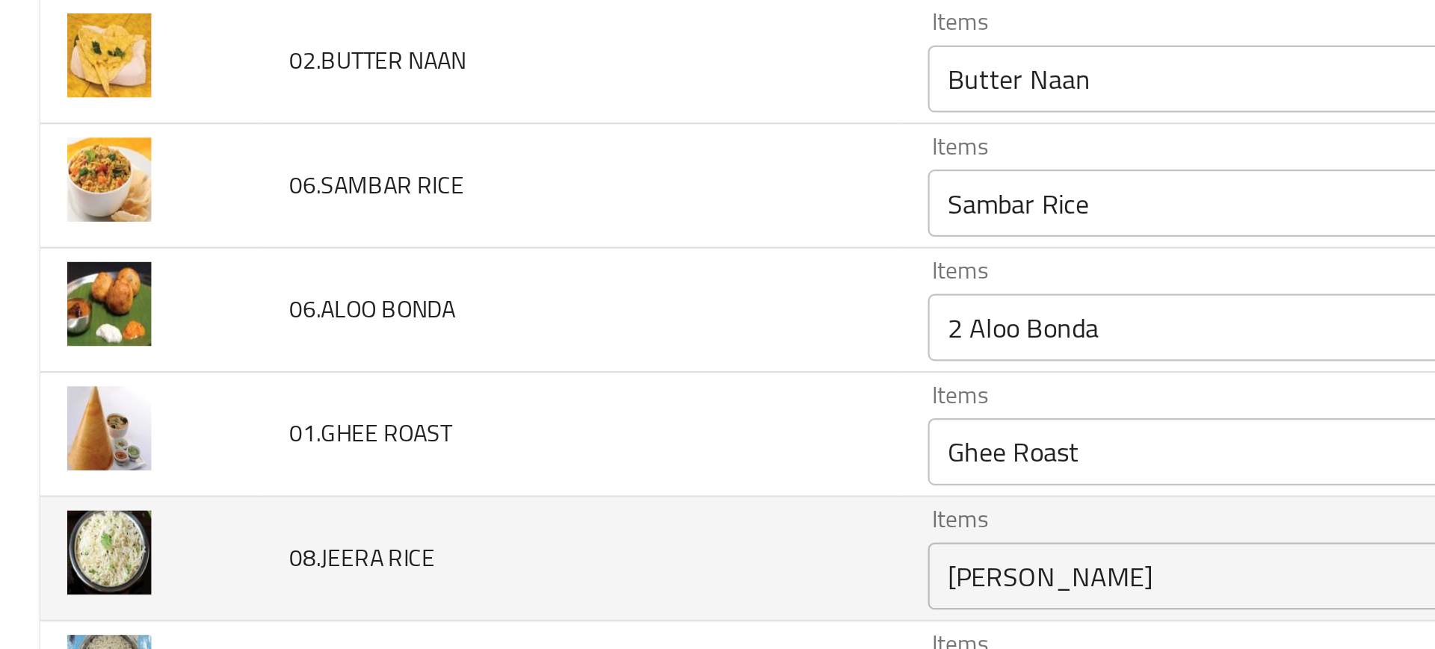
click at [258, 357] on td "08.JEERA RICE" at bounding box center [259, 369] width 284 height 55
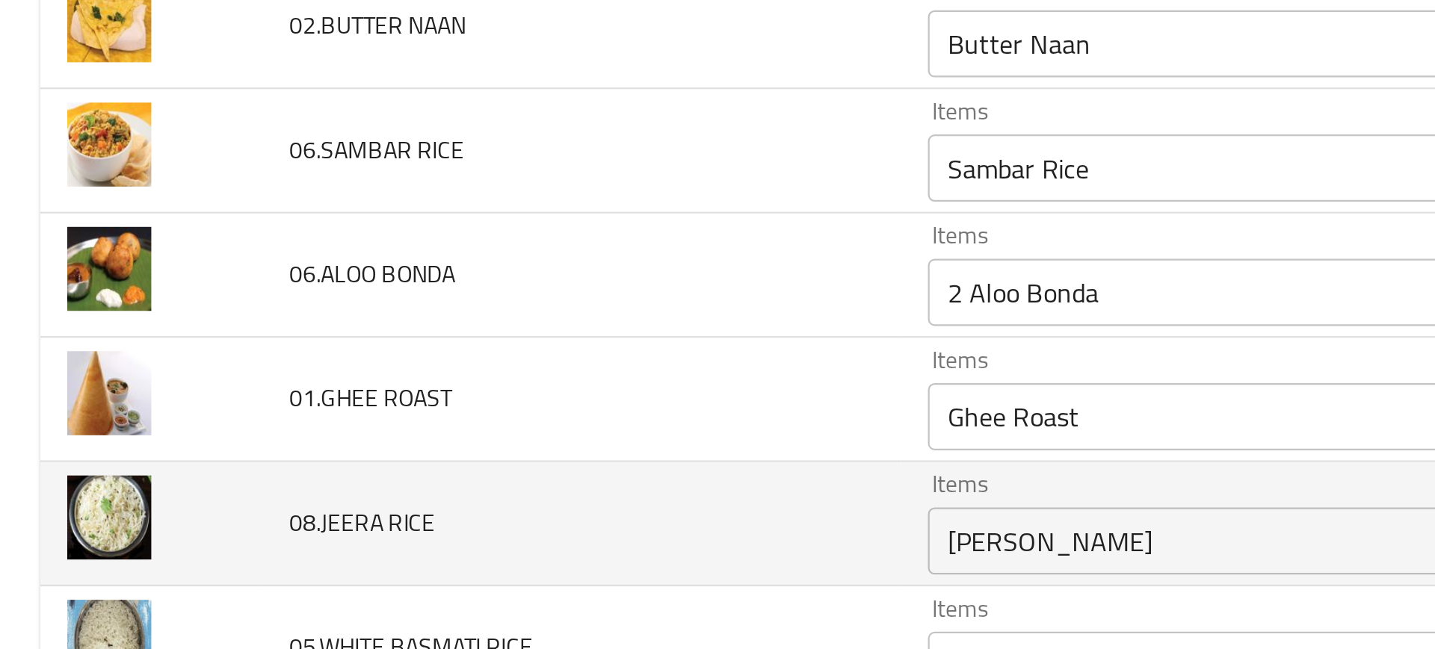
scroll to position [1757, 0]
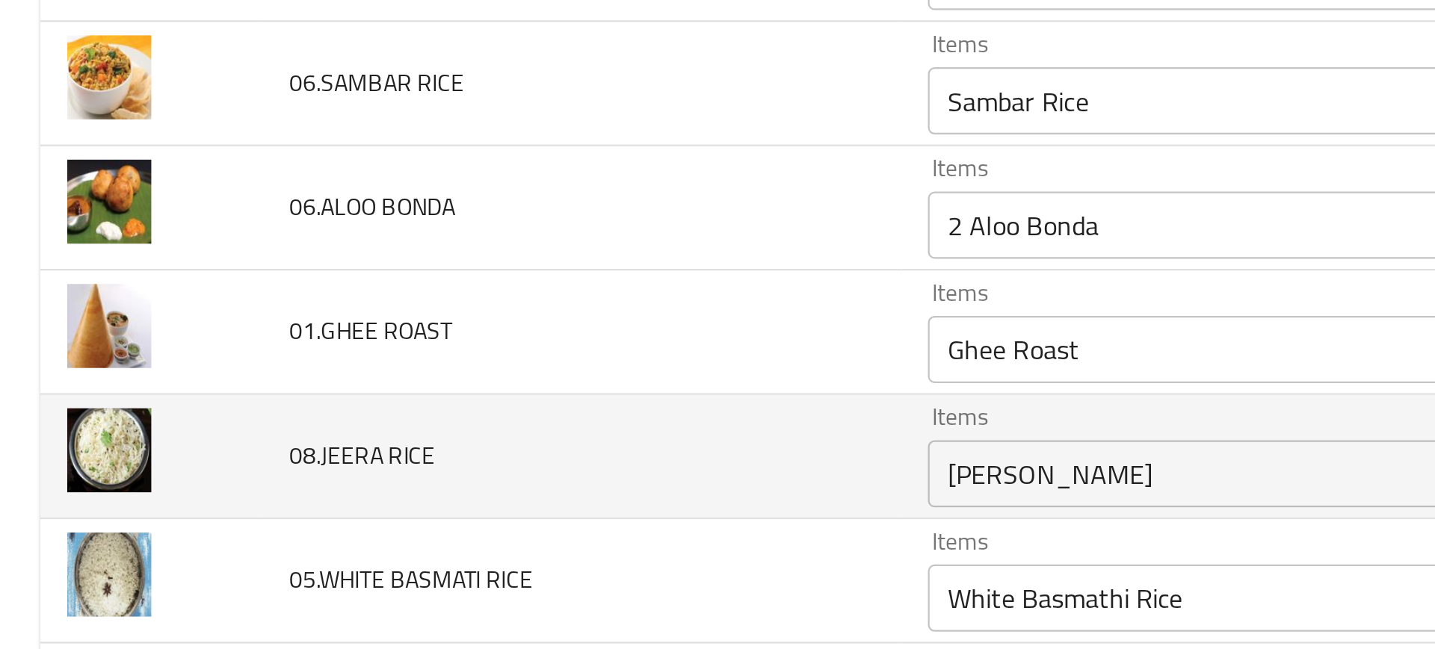
click at [249, 297] on td "08.JEERA RICE" at bounding box center [259, 324] width 284 height 55
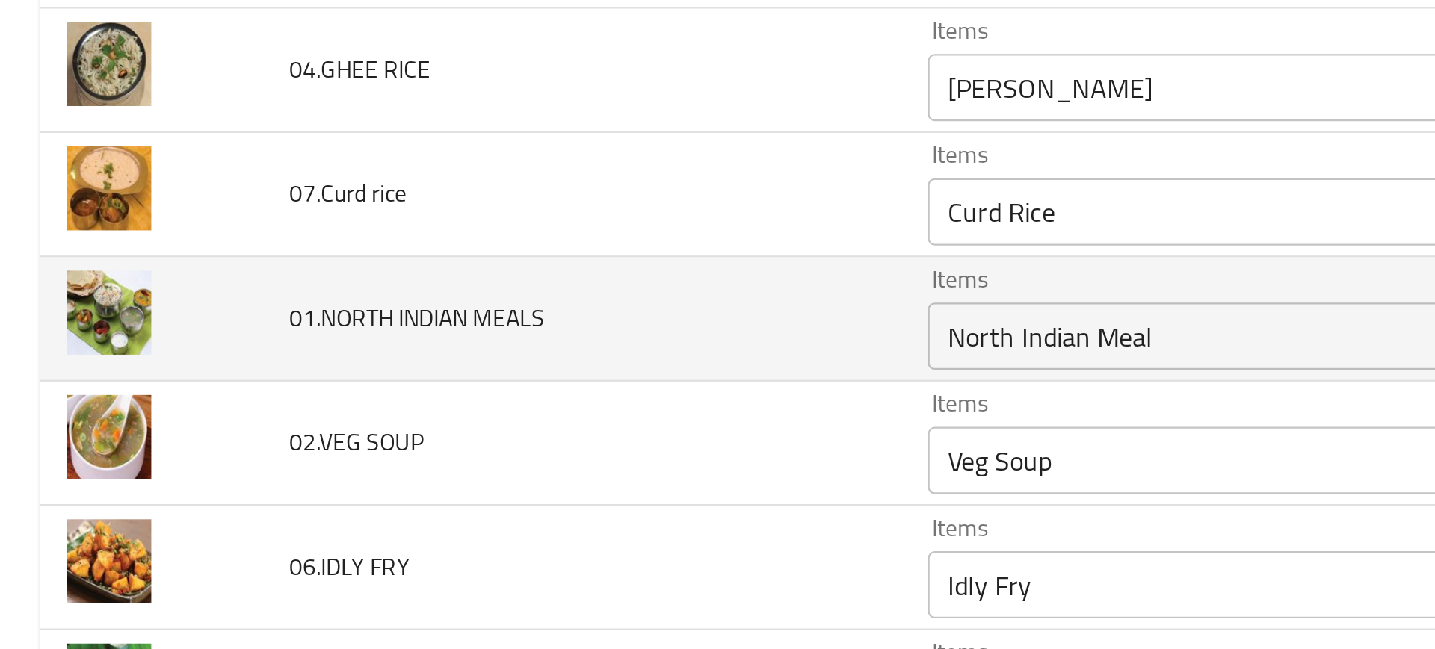
scroll to position [2038, 0]
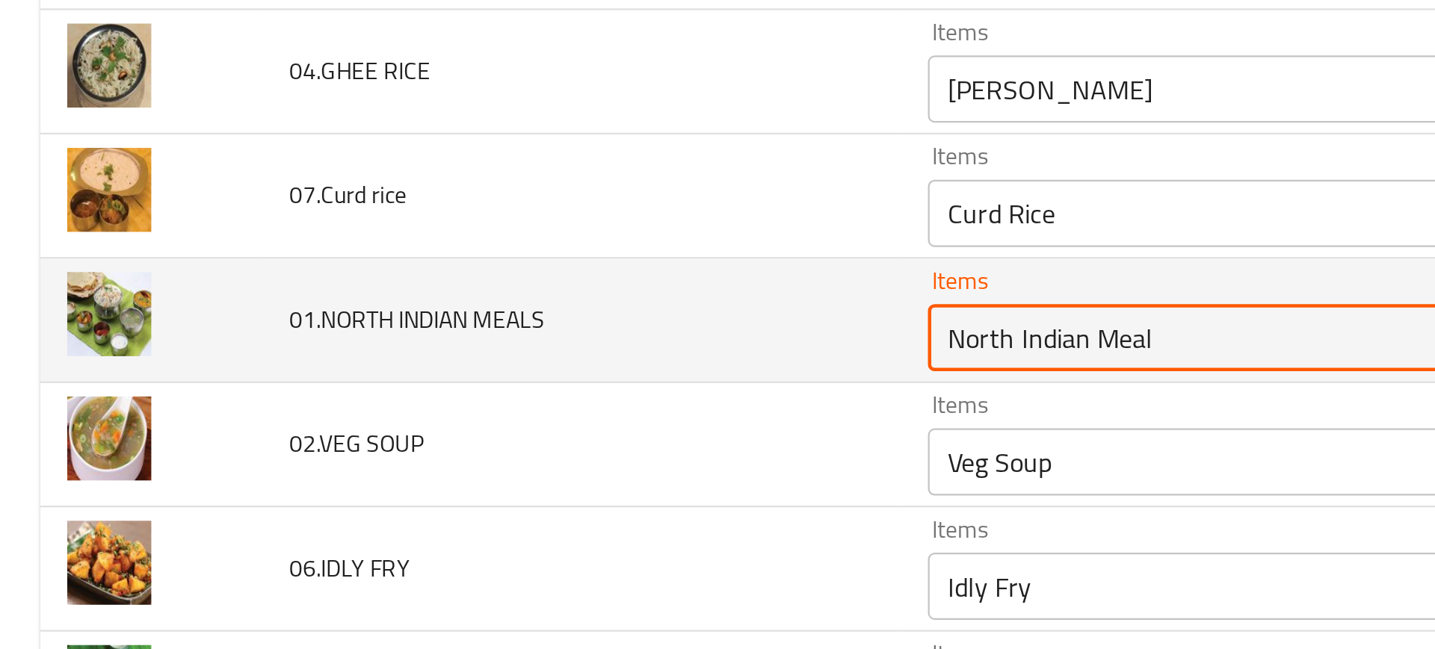
click at [512, 264] on MEALS "North Indian Meal" at bounding box center [589, 271] width 344 height 21
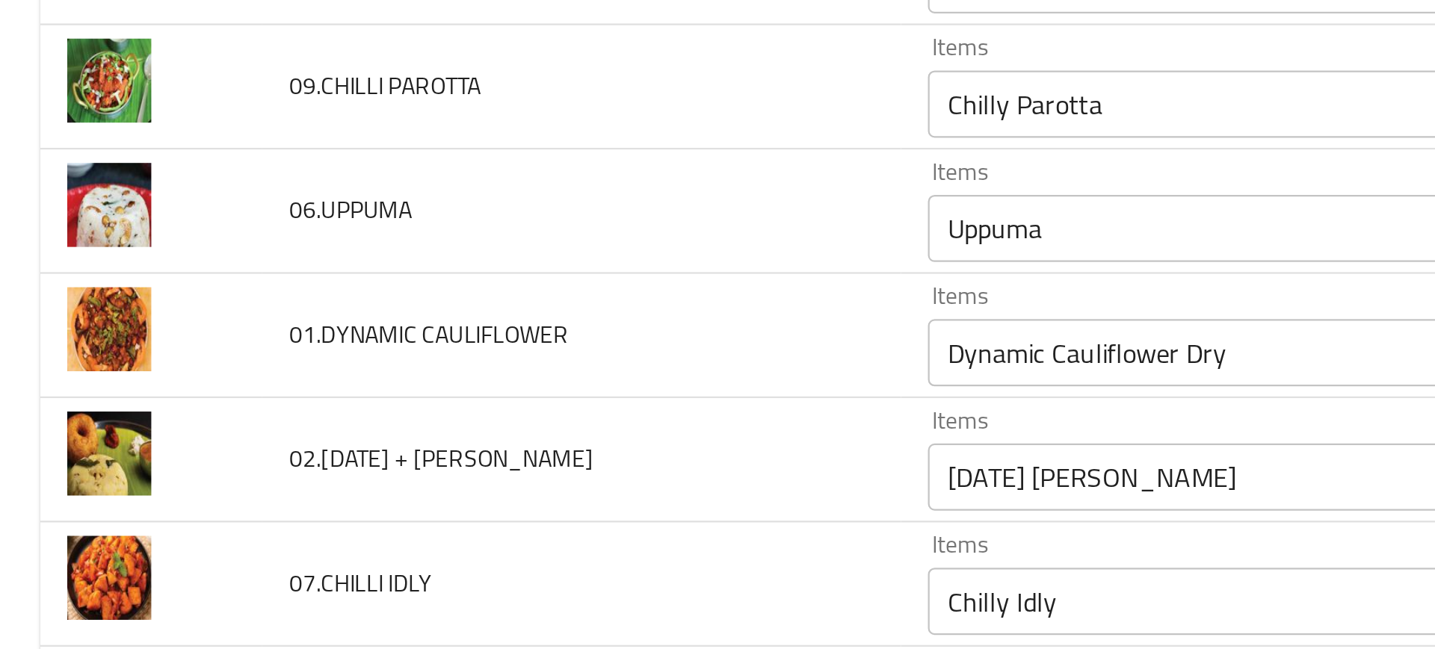
scroll to position [2307, 0]
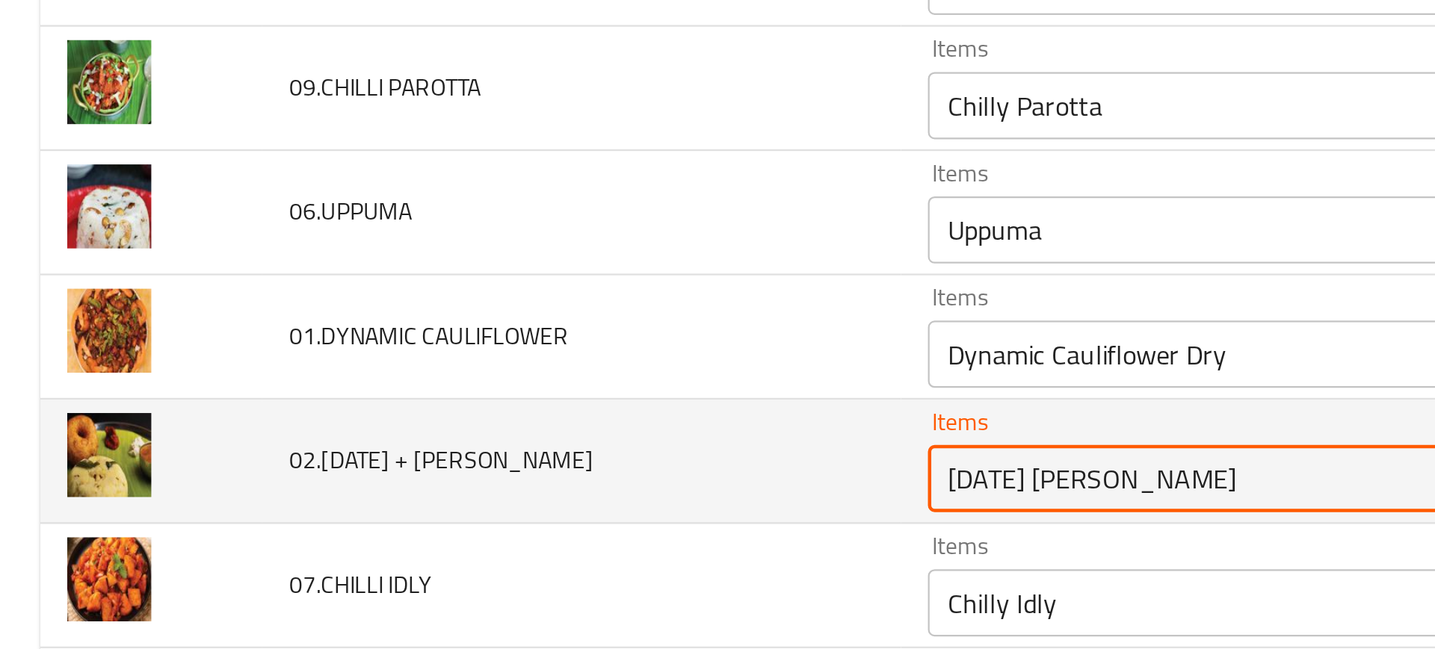
click at [417, 341] on VADA "[DATE] [PERSON_NAME]" at bounding box center [589, 334] width 344 height 21
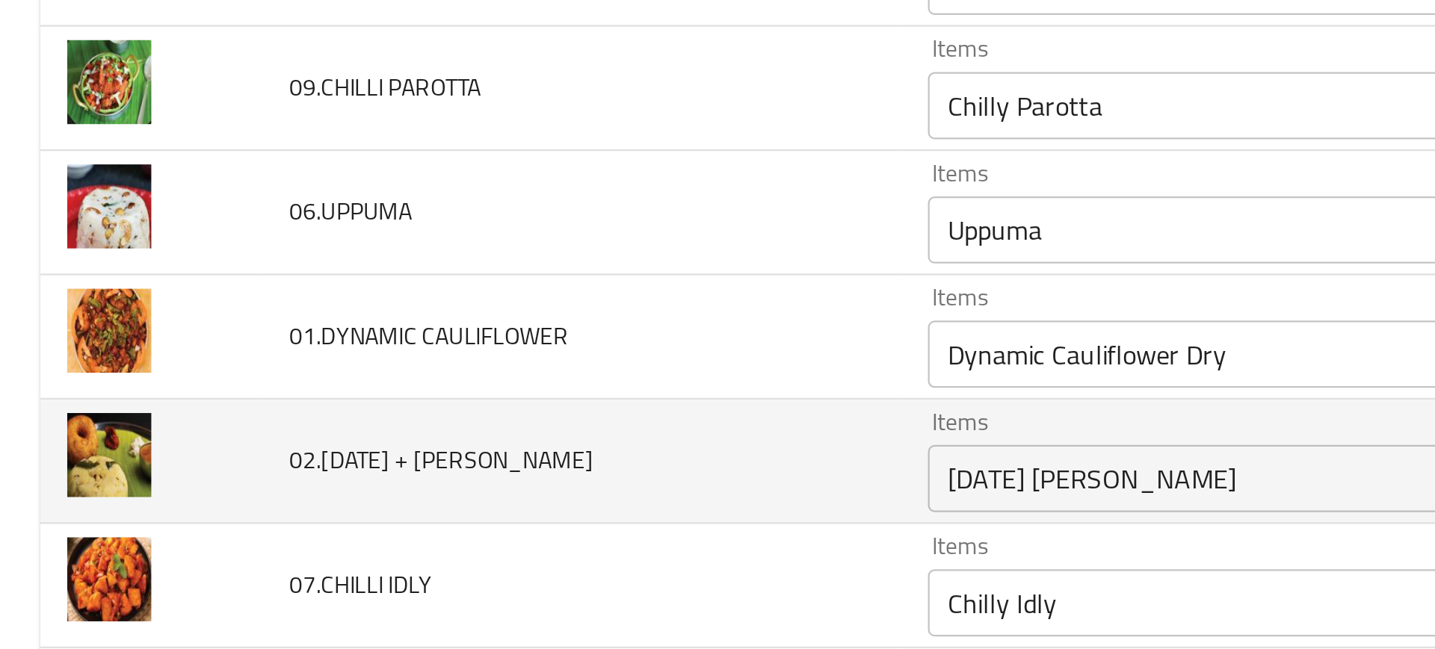
click at [353, 344] on td "02.PONGAL + VADA" at bounding box center [259, 326] width 284 height 55
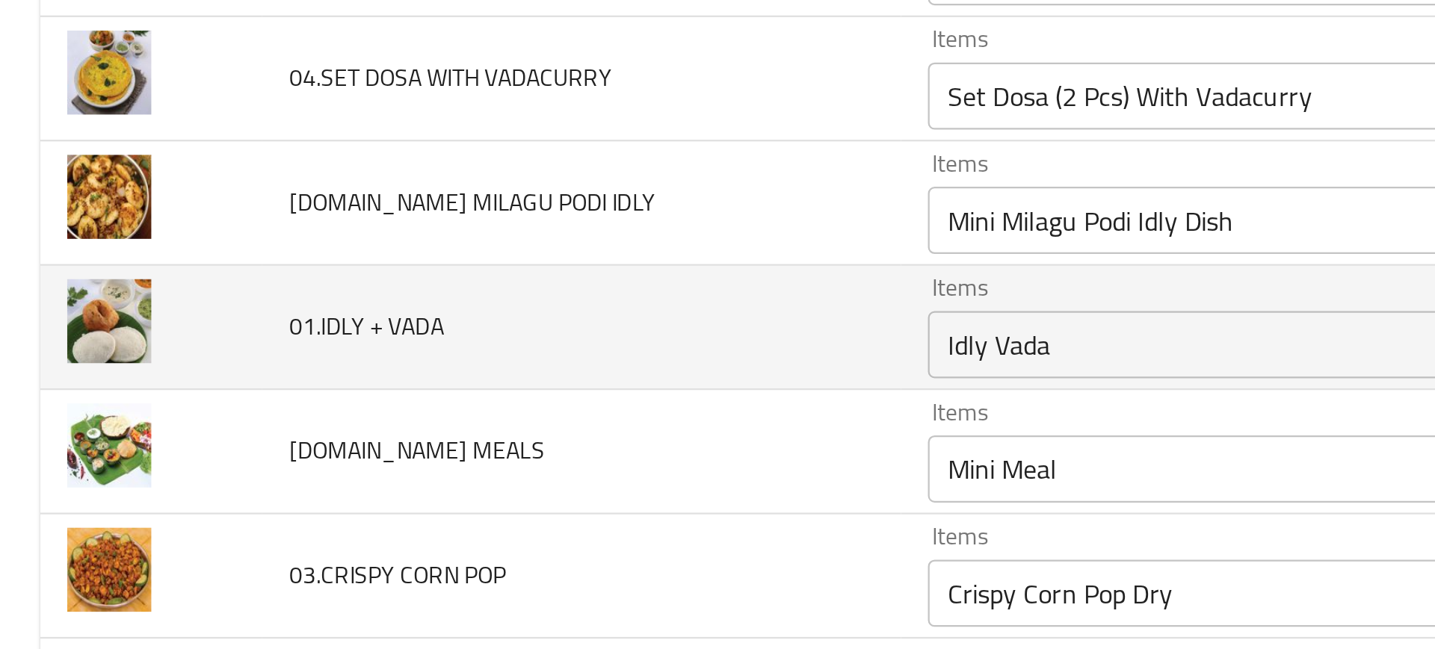
scroll to position [2590, 0]
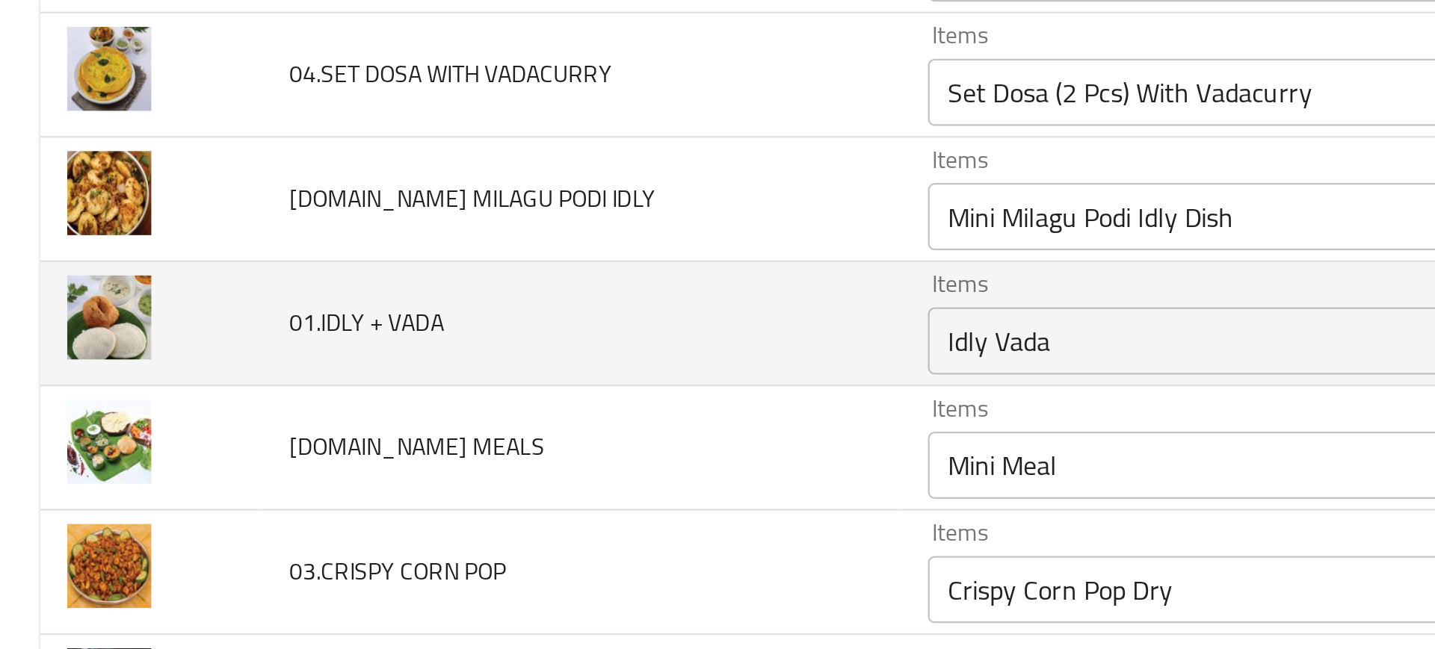
click at [424, 268] on VADA "Idly Vada" at bounding box center [589, 272] width 344 height 21
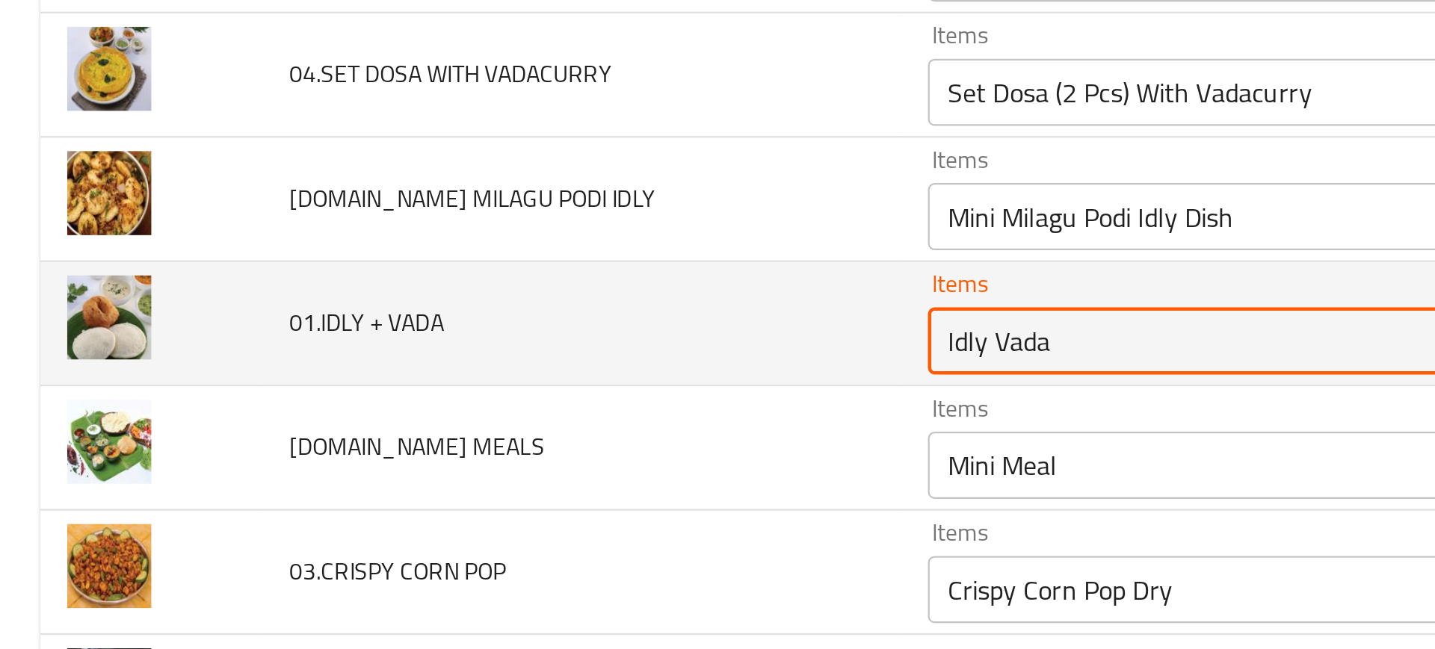
click at [424, 268] on VADA "Idly Vada" at bounding box center [589, 272] width 344 height 21
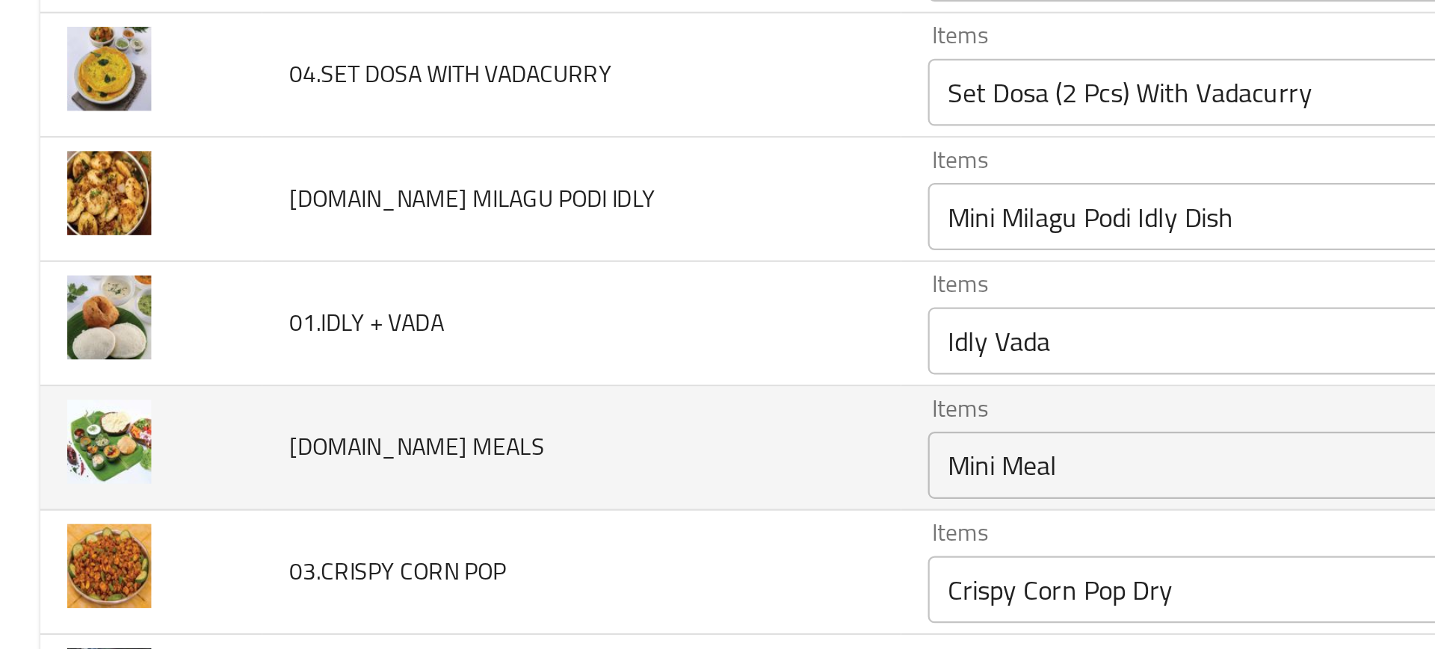
click at [324, 317] on td "03.MINI MEALS" at bounding box center [259, 320] width 284 height 55
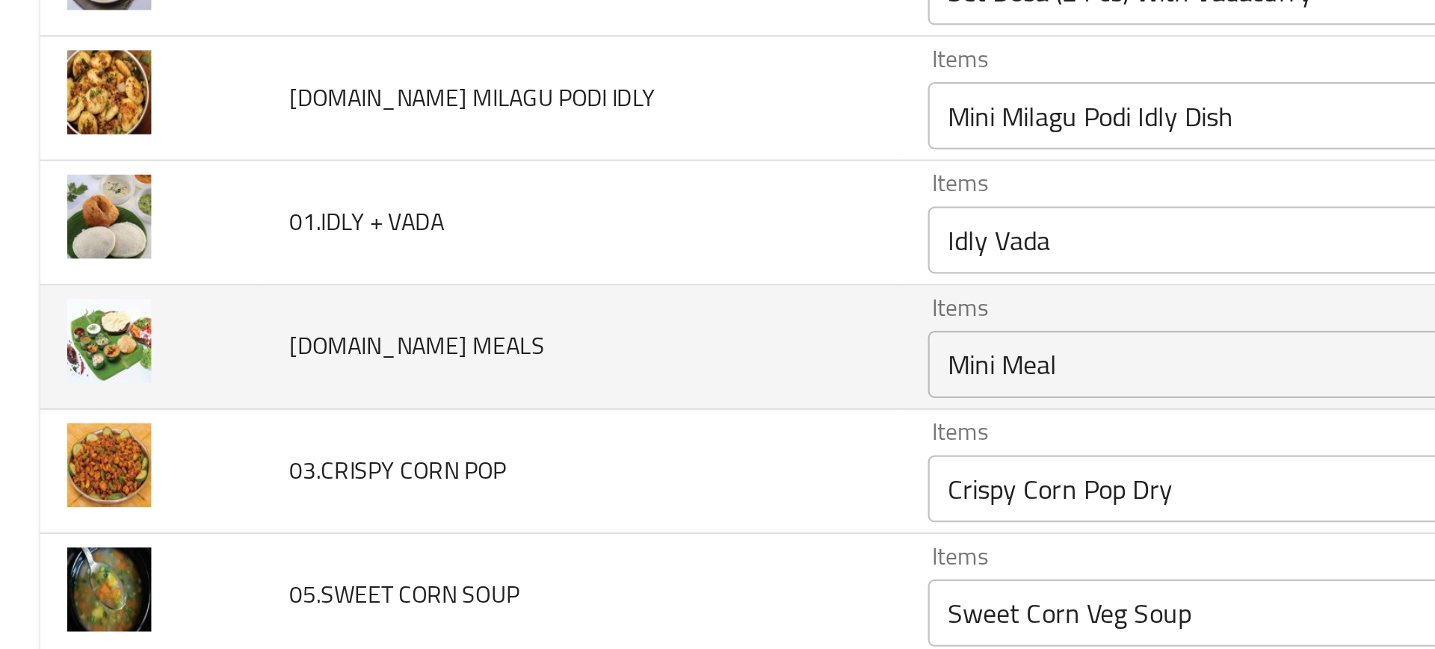
scroll to position [2634, 0]
click at [336, 303] on td "03.MINI MEALS" at bounding box center [259, 276] width 284 height 55
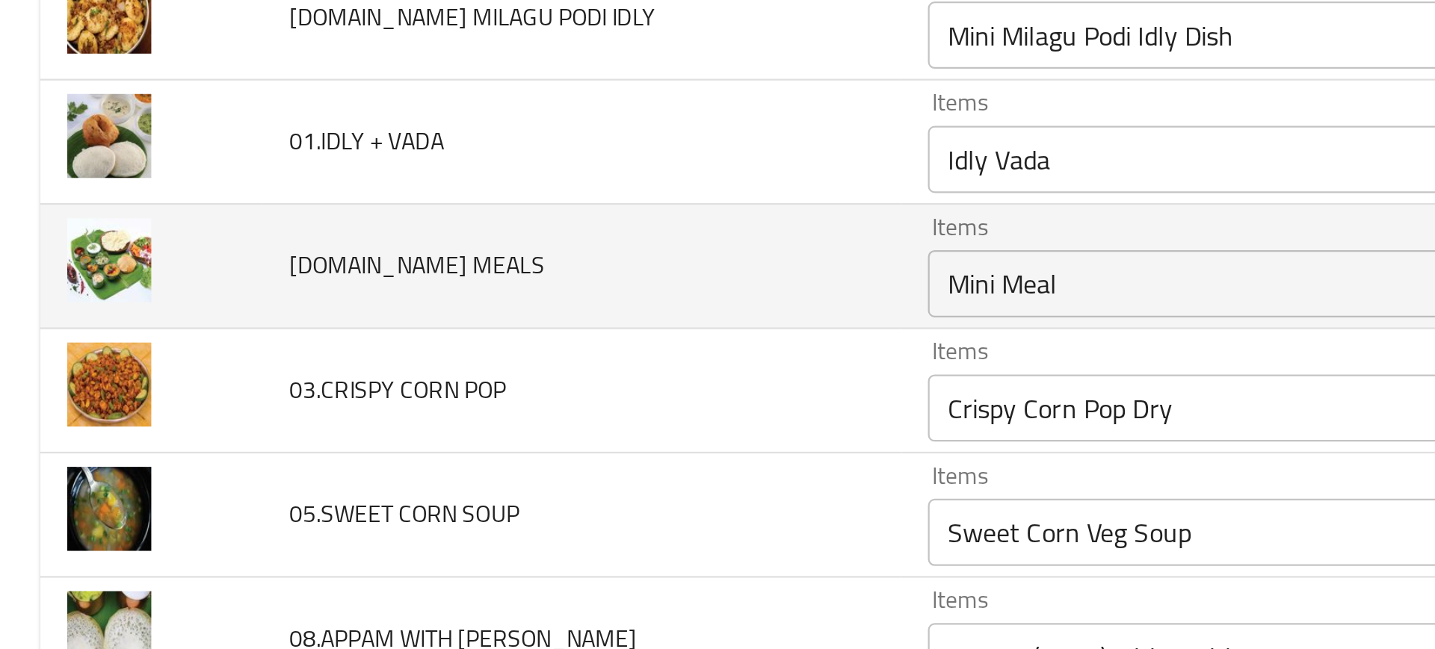
scroll to position [2670, 0]
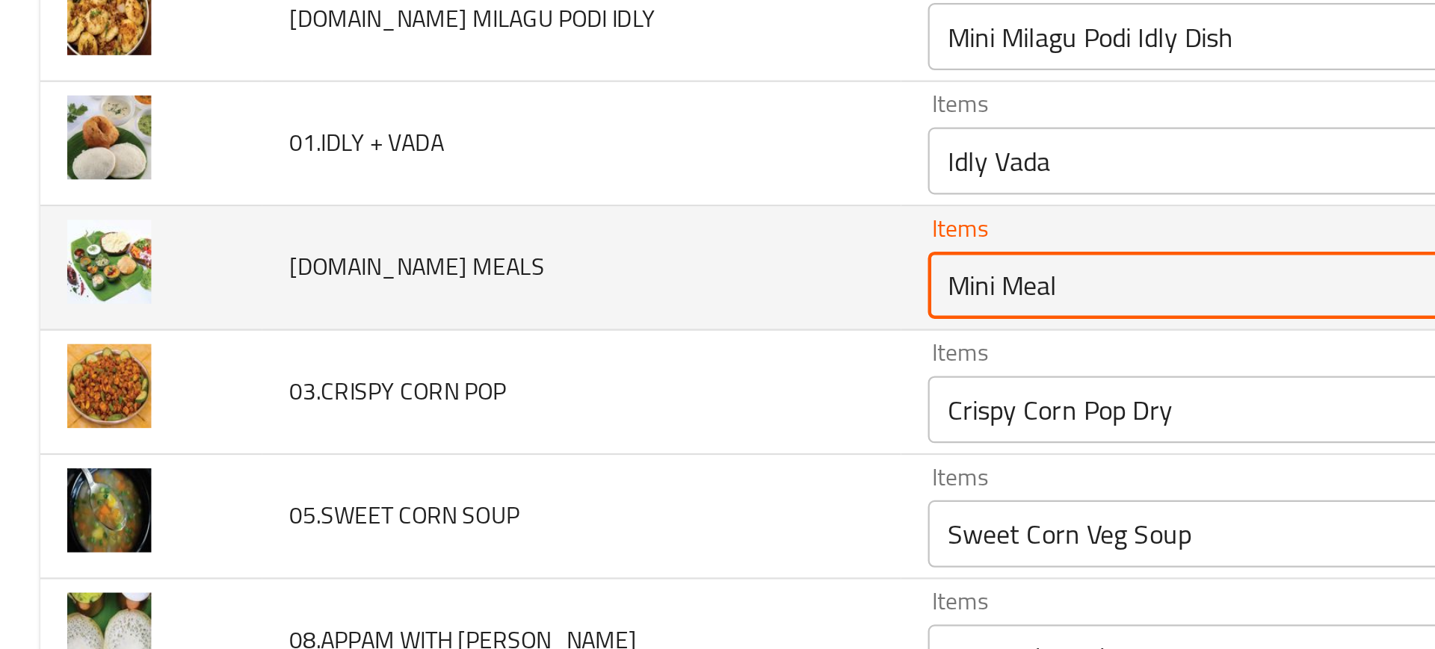
click at [436, 253] on MEALS "Mini Meal" at bounding box center [589, 248] width 344 height 21
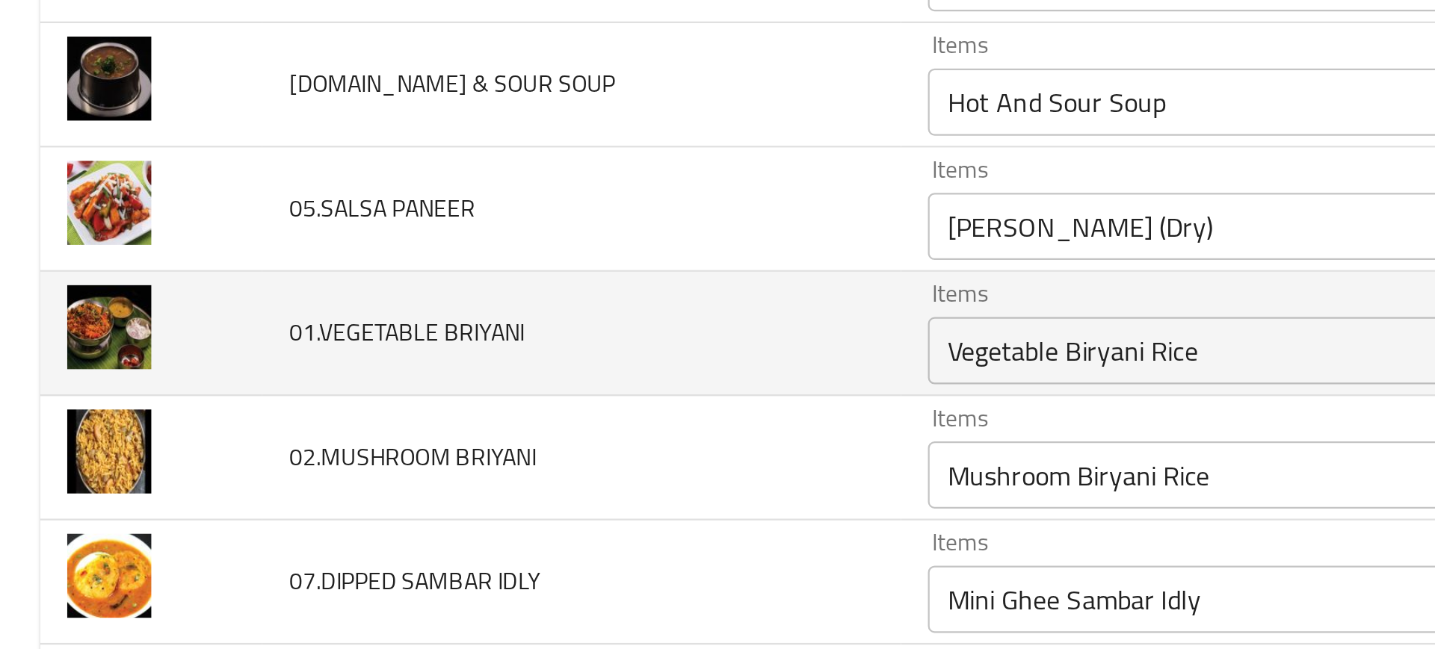
scroll to position [2973, 0]
click at [471, 279] on BRIYANI "Vegetable Biryani Rice" at bounding box center [589, 276] width 344 height 21
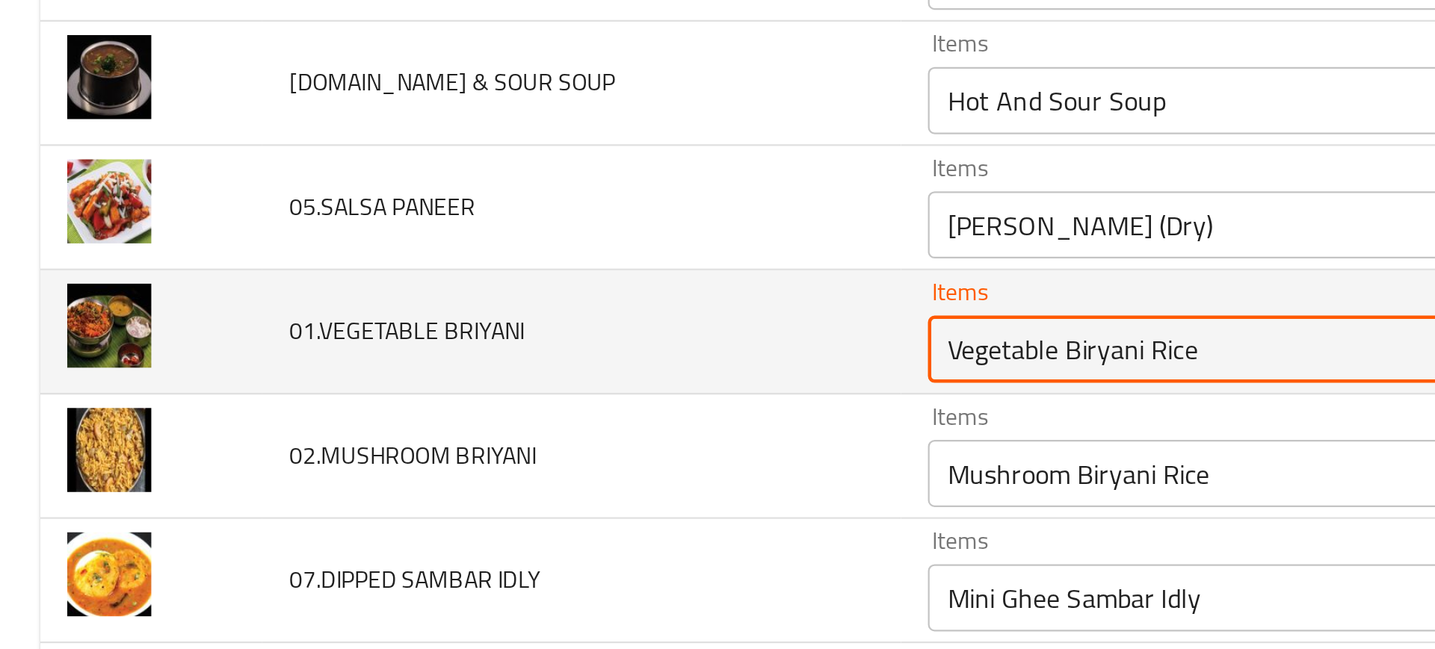
click at [471, 279] on BRIYANI "Vegetable Biryani Rice" at bounding box center [589, 276] width 344 height 21
click at [477, 279] on BRIYANI "Vegetable Biryani Rice" at bounding box center [589, 276] width 344 height 21
paste BRIYANI "Biryani"
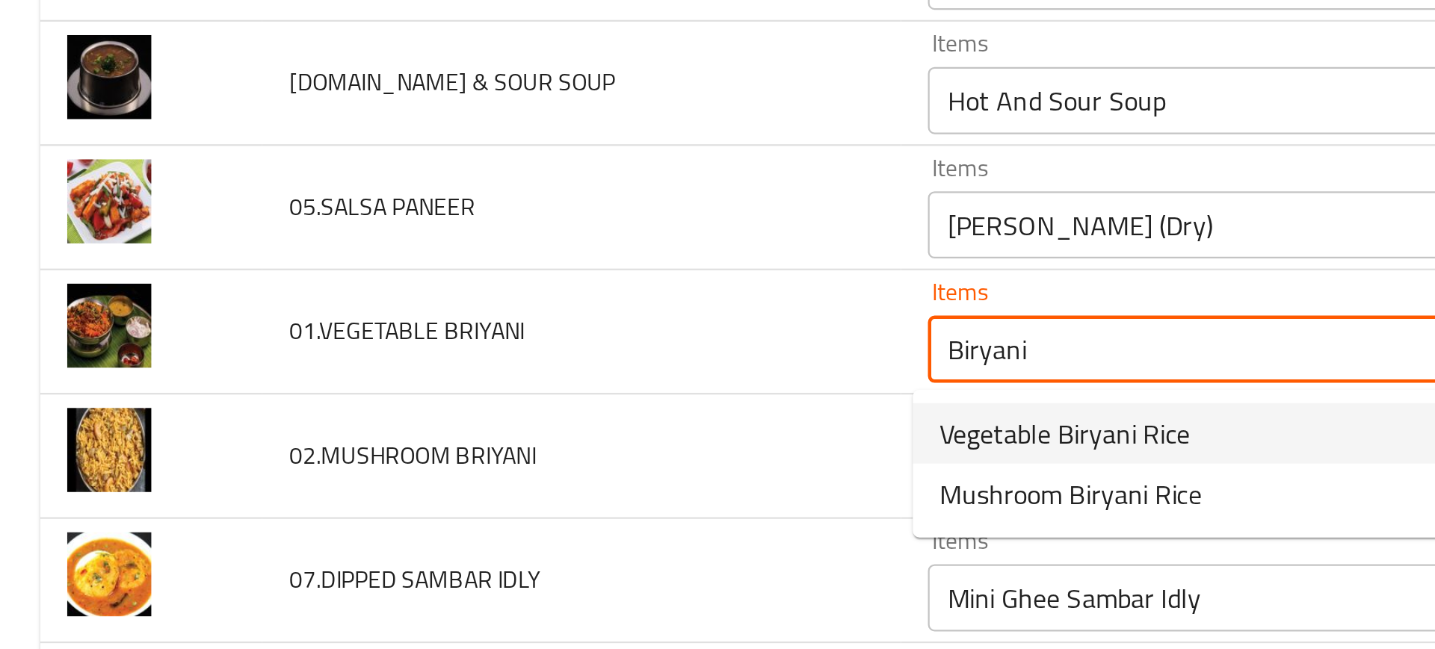
click at [446, 315] on span "Vegetable Biryani Rice" at bounding box center [473, 314] width 111 height 18
type BRIYANI "Vegetable Biryani Rice"
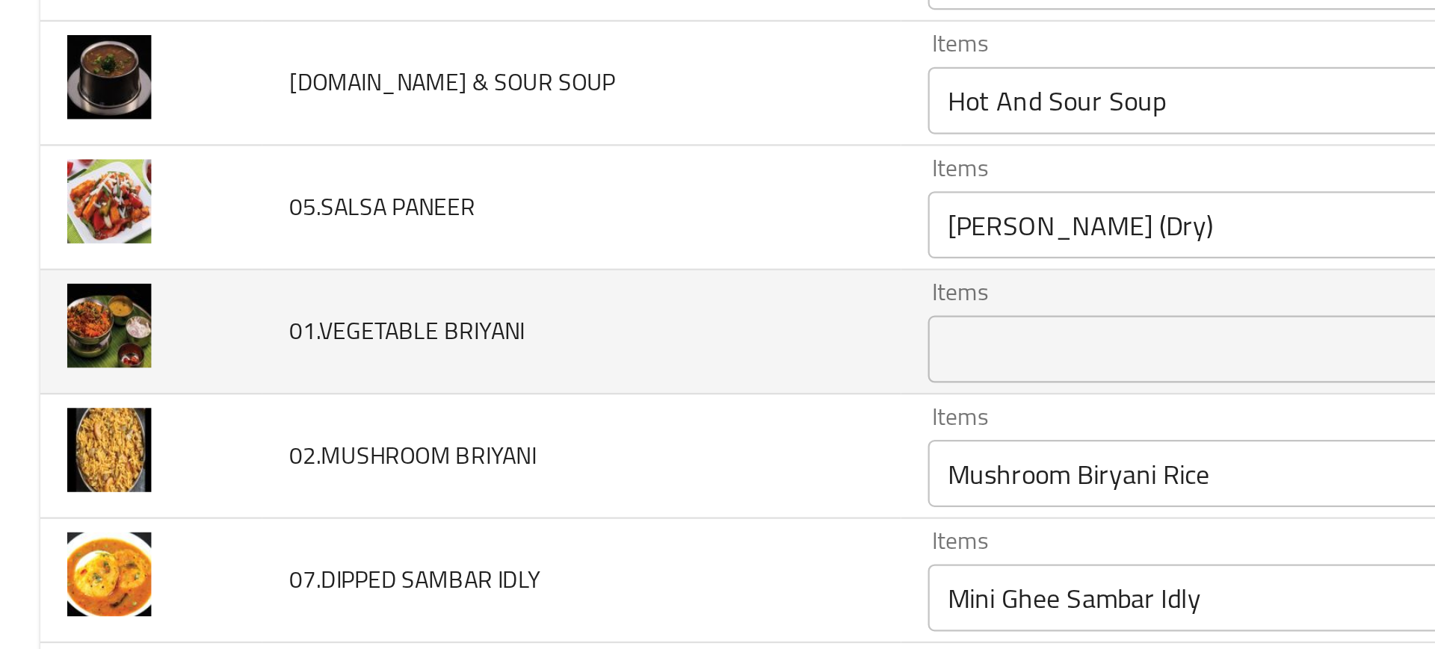
click at [181, 268] on span "01.VEGETABLE BRIYANI" at bounding box center [181, 268] width 105 height 19
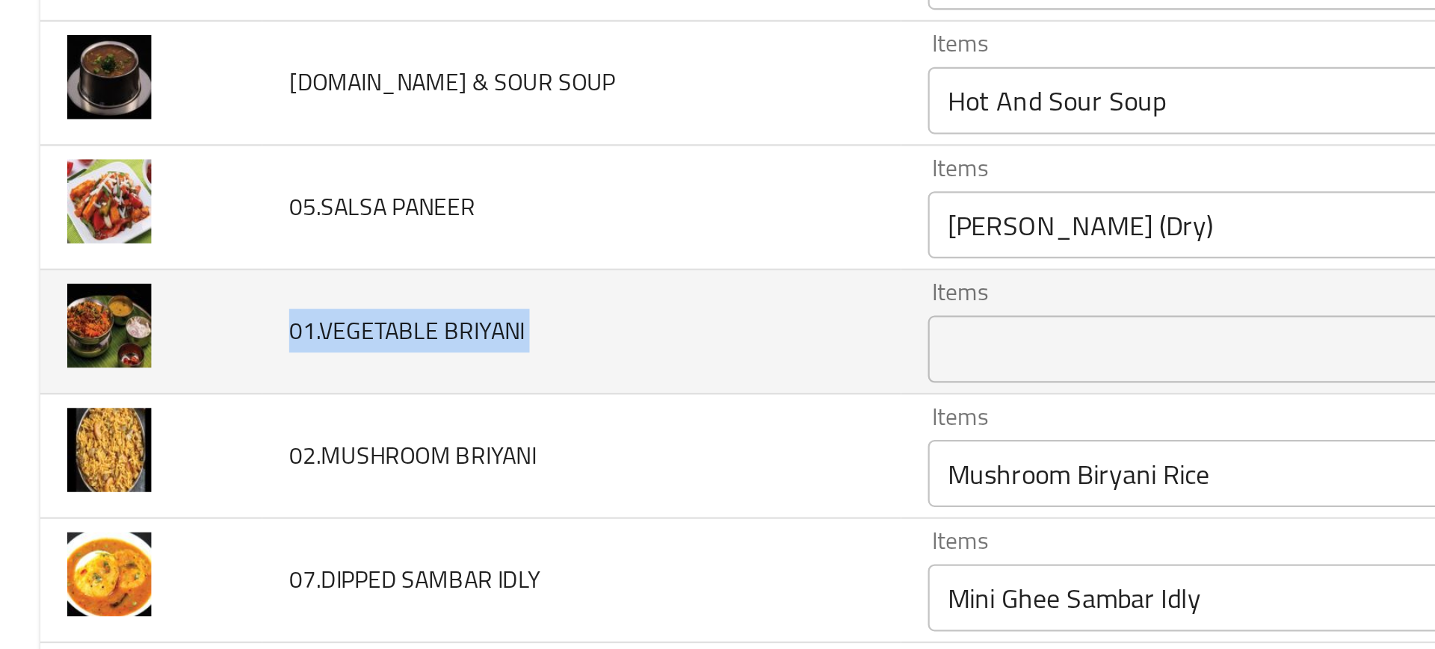
click at [181, 268] on span "01.VEGETABLE BRIYANI" at bounding box center [181, 268] width 105 height 19
copy span "01.VEGETABLE BRIYANI"
click at [383, 270] on td "01.VEGETABLE BRIYANI" at bounding box center [259, 268] width 284 height 55
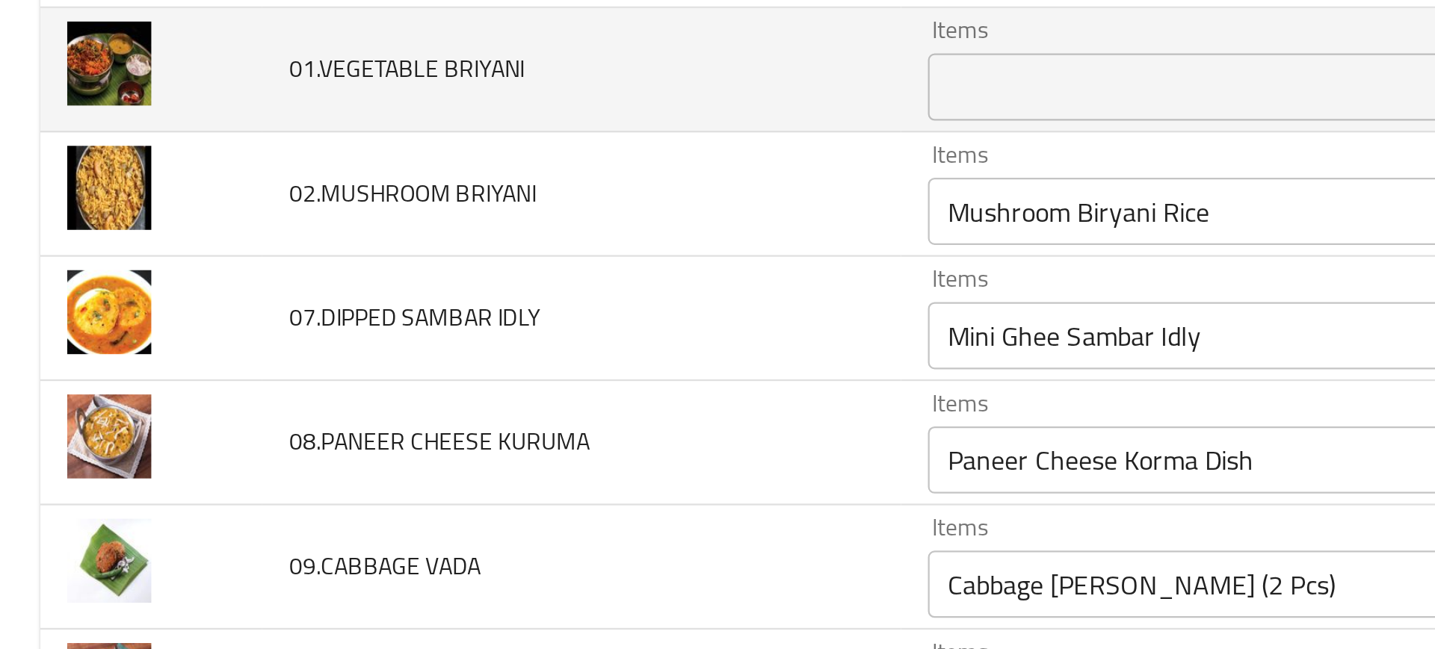
scroll to position [3090, 0]
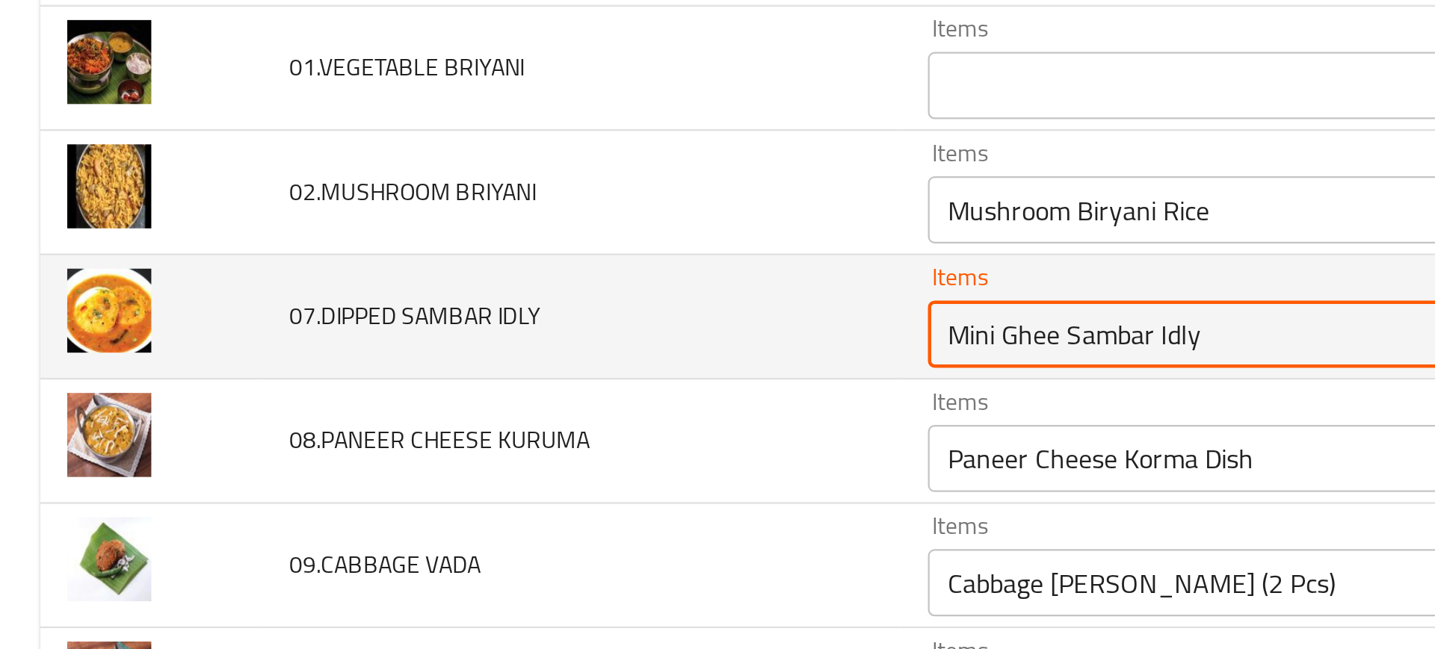
click at [486, 276] on IDLY "Mini Ghee Sambar Idly" at bounding box center [589, 269] width 344 height 21
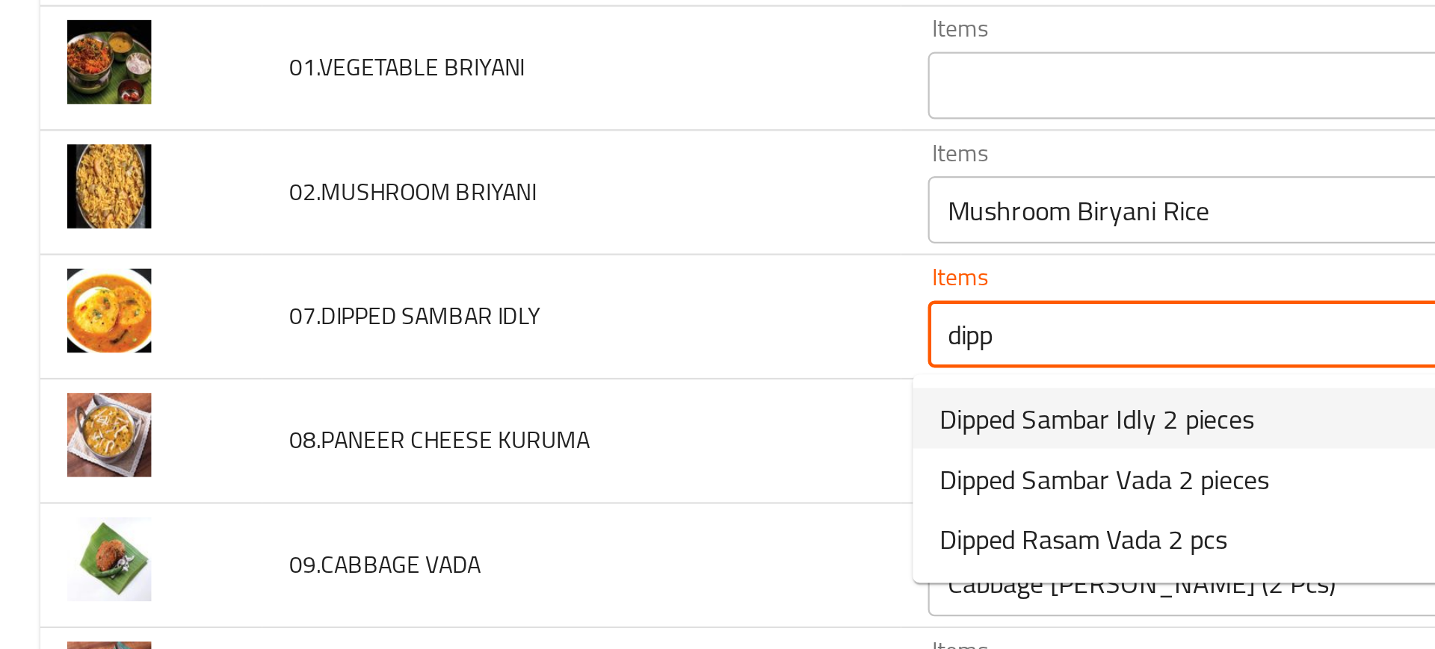
click at [484, 306] on span "Dipped Sambar Idly 2 pieces" at bounding box center [488, 307] width 140 height 18
type IDLY "Dipped Sambar Idly 2 pieces"
type IDLY-ar "طبق سامبر إدلي مغمس"
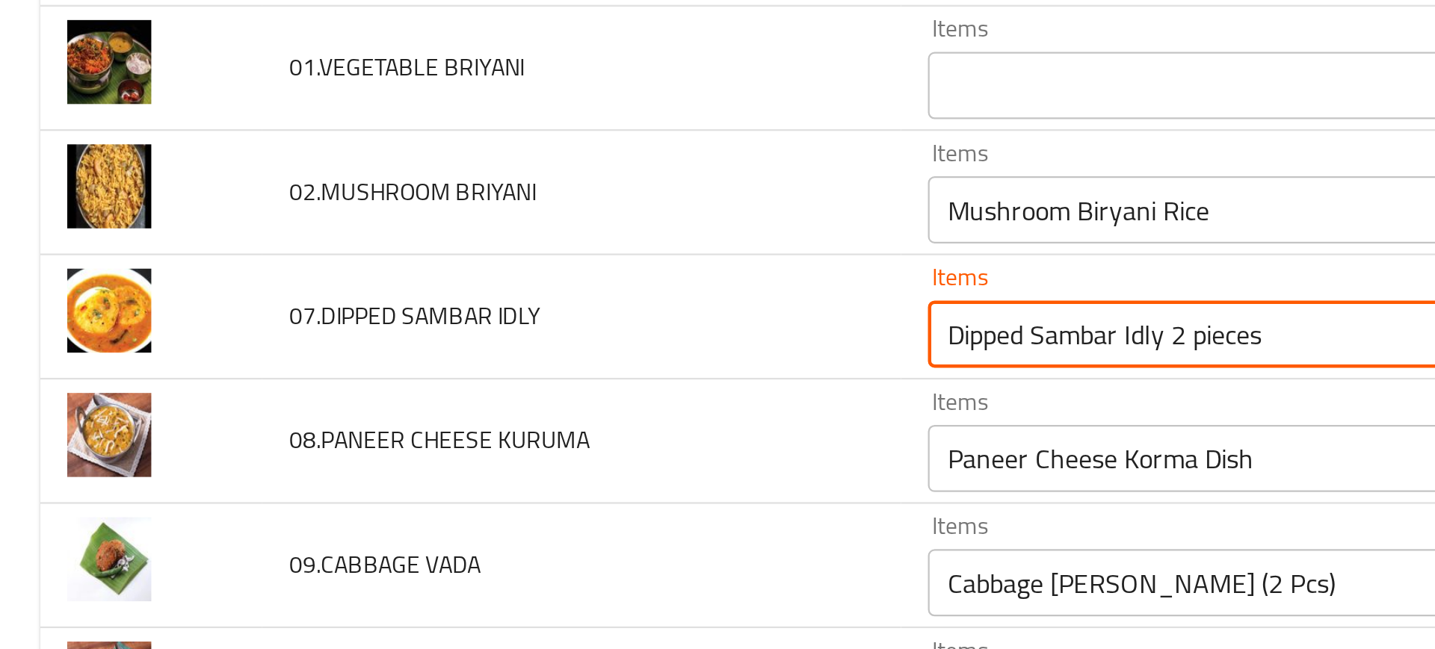
type IDLY "Dipped Sambar Idly 2 pieces"
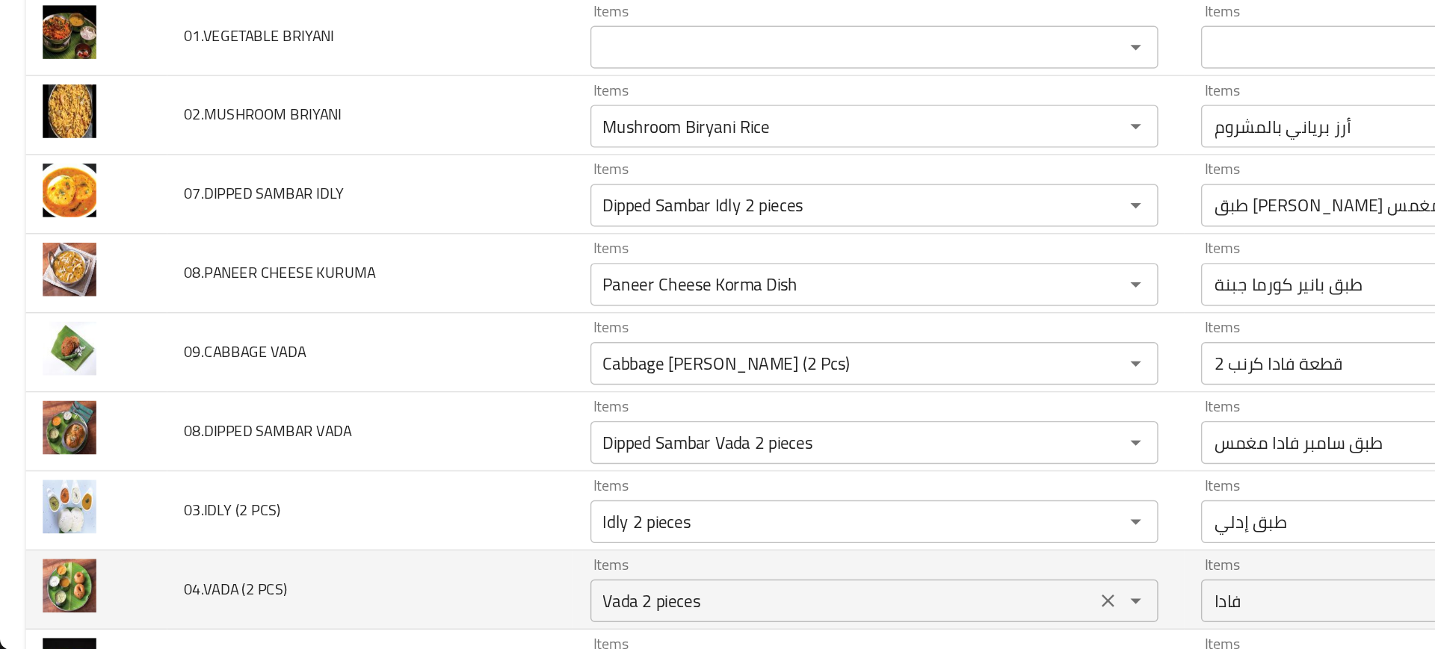
scroll to position [3012, 0]
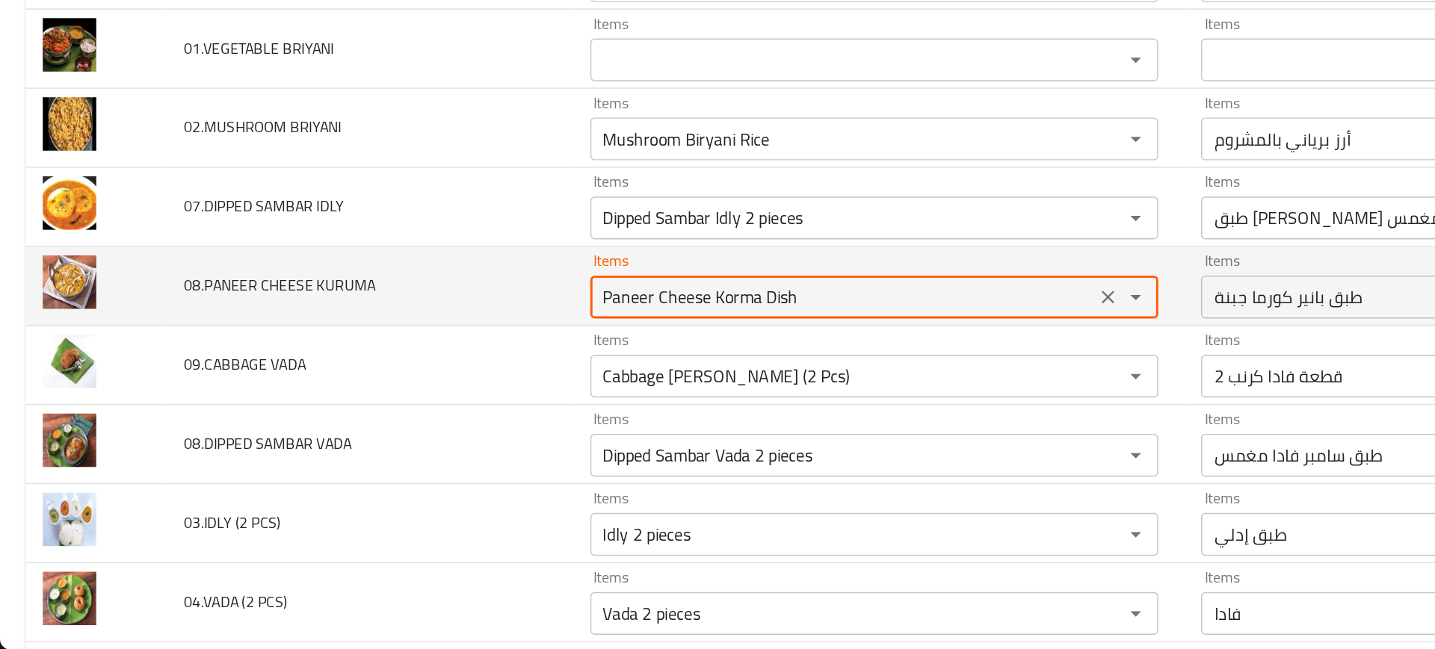
click at [478, 412] on KURUMA "Paneer Cheese Korma Dish" at bounding box center [589, 402] width 344 height 21
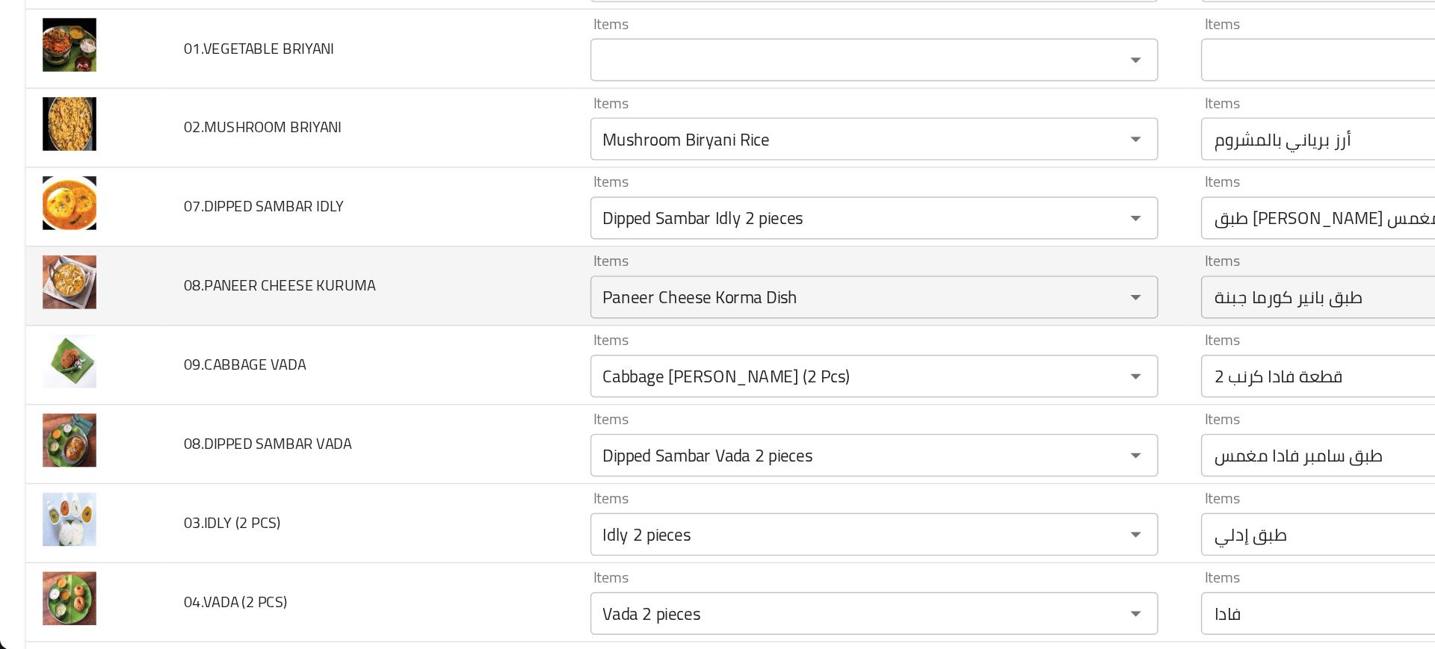
click at [385, 409] on td "08.PANEER CHEESE KURUMA" at bounding box center [259, 395] width 284 height 55
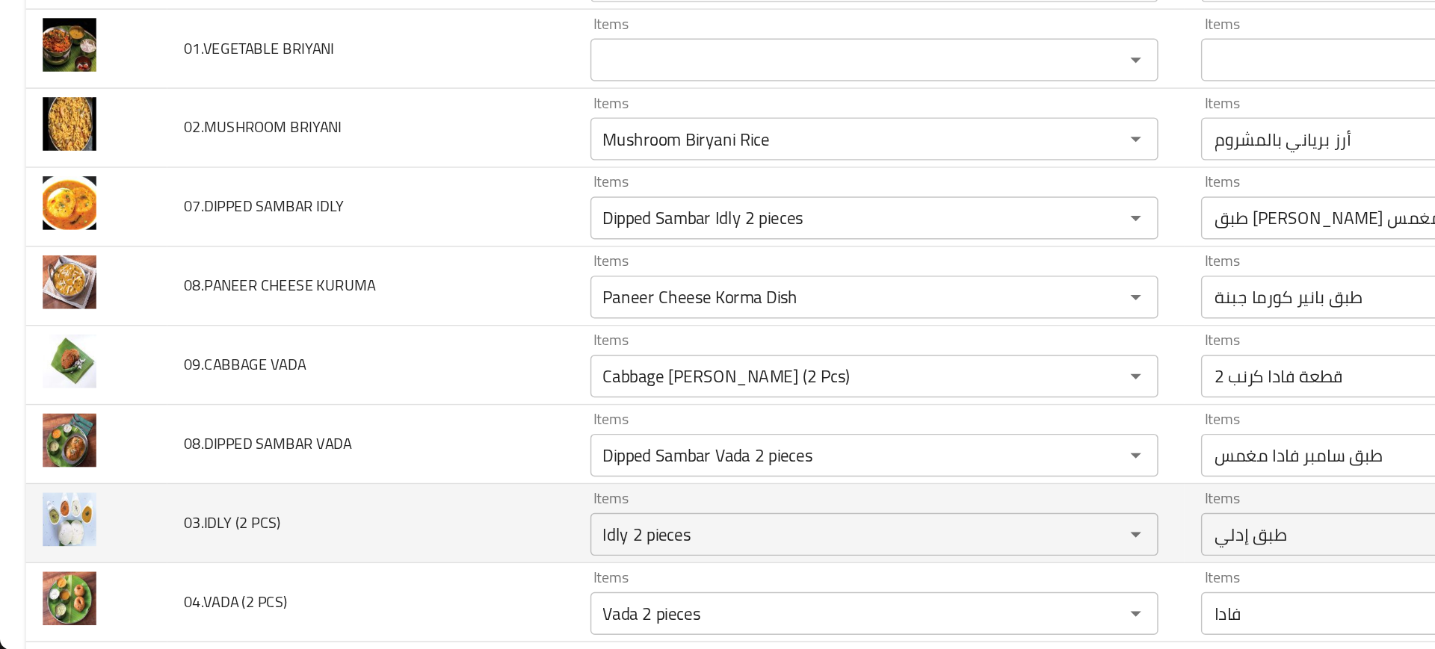
click at [377, 544] on td "03.IDLY (2 PCS)" at bounding box center [259, 560] width 284 height 55
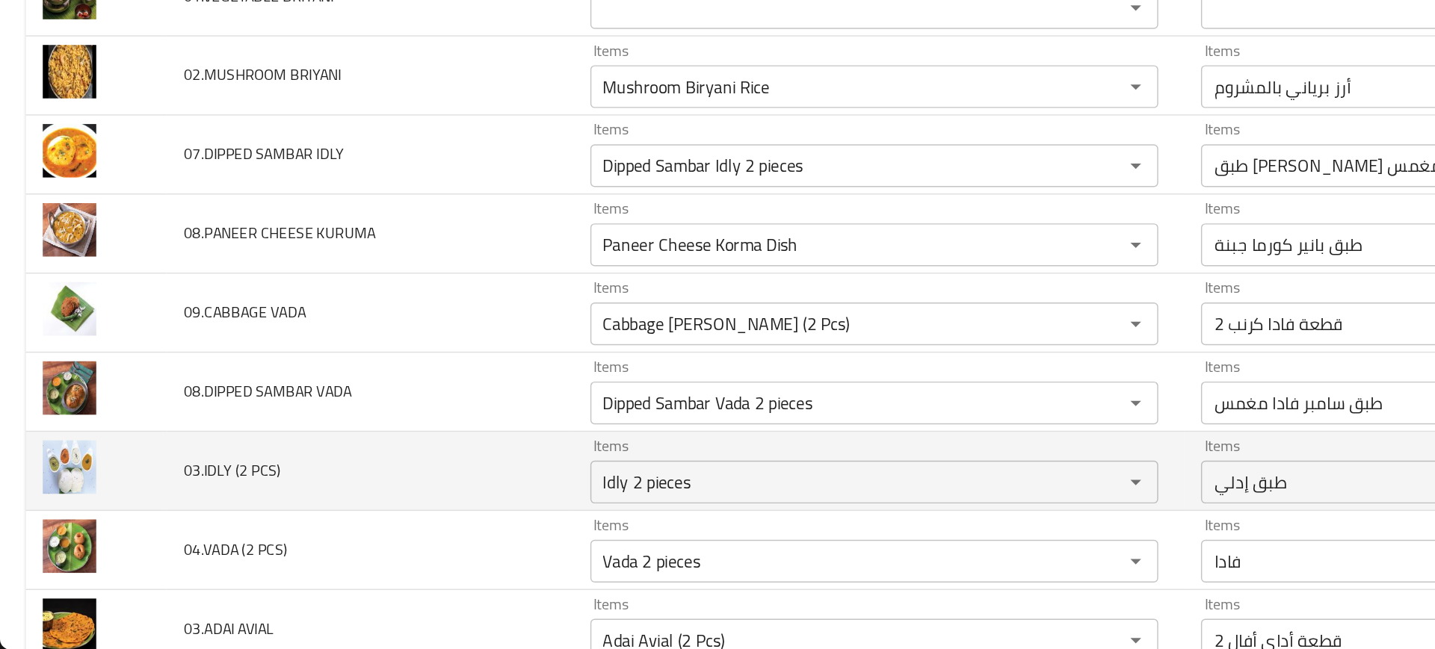
scroll to position [3051, 0]
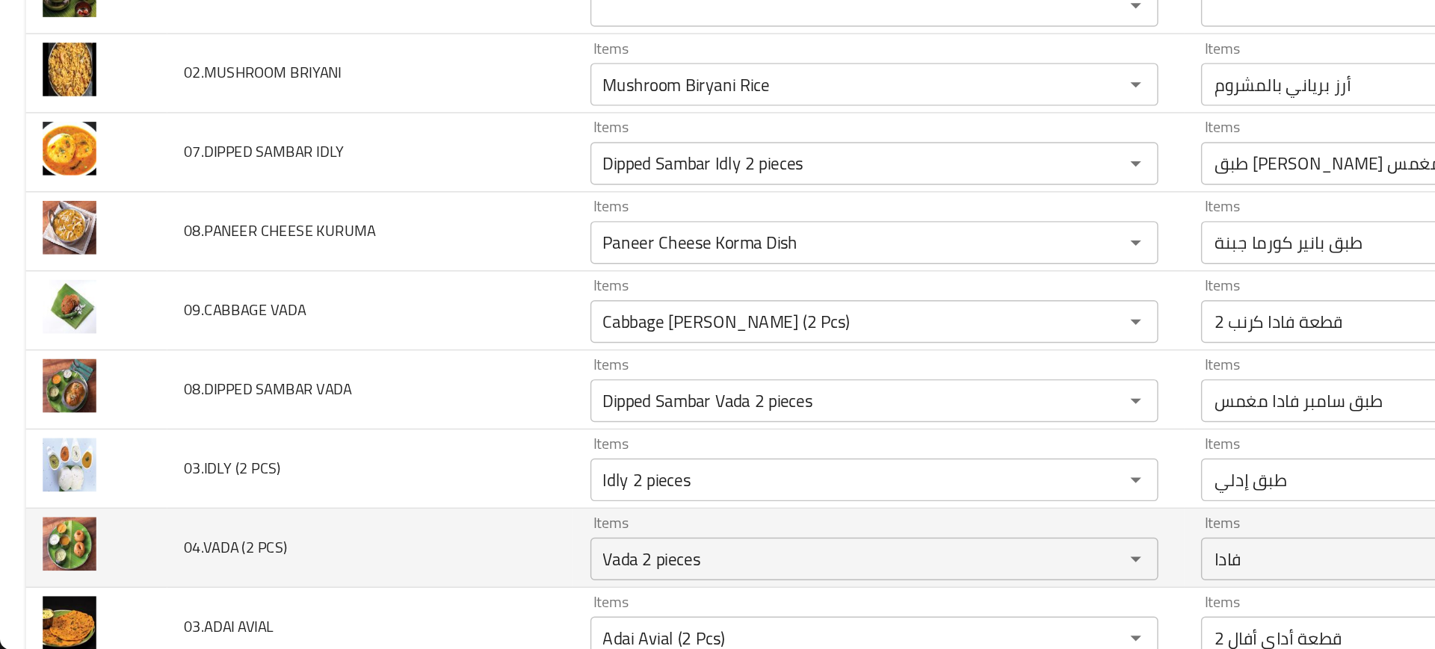
click at [344, 557] on td "04.VADA (2 PCS)" at bounding box center [259, 578] width 284 height 55
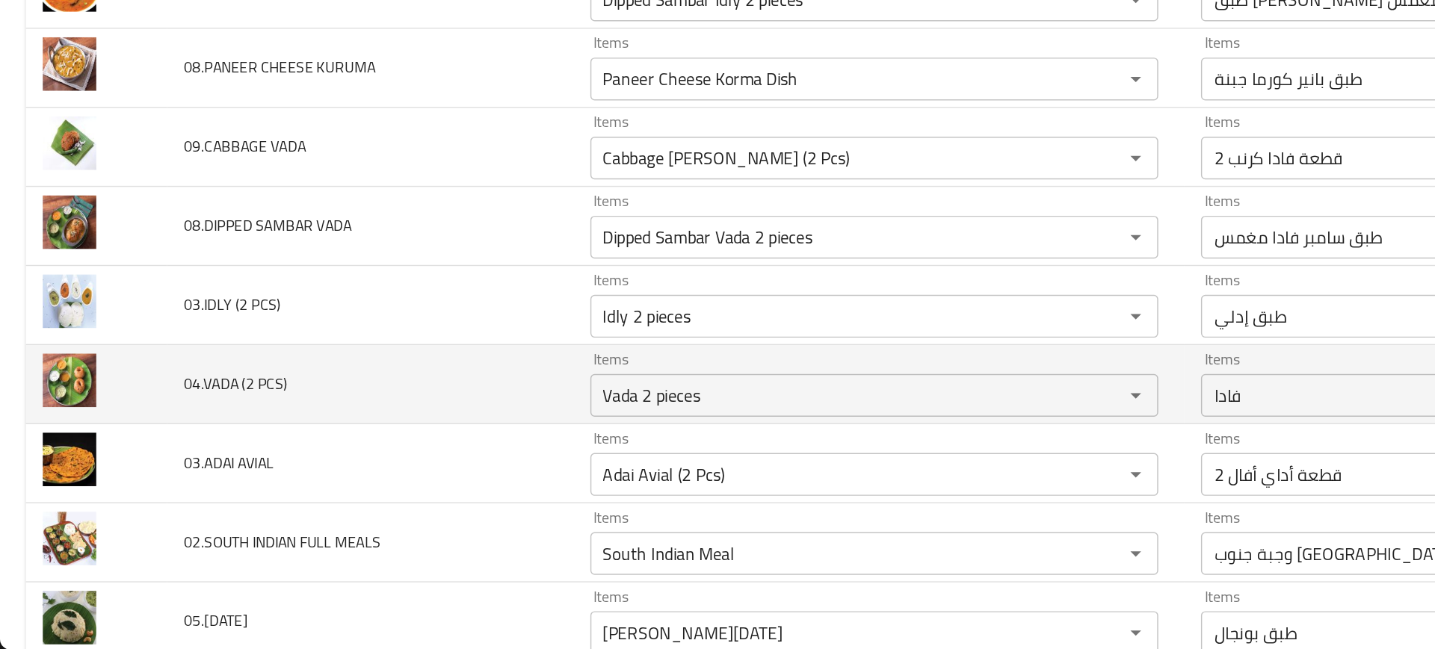
scroll to position [3169, 0]
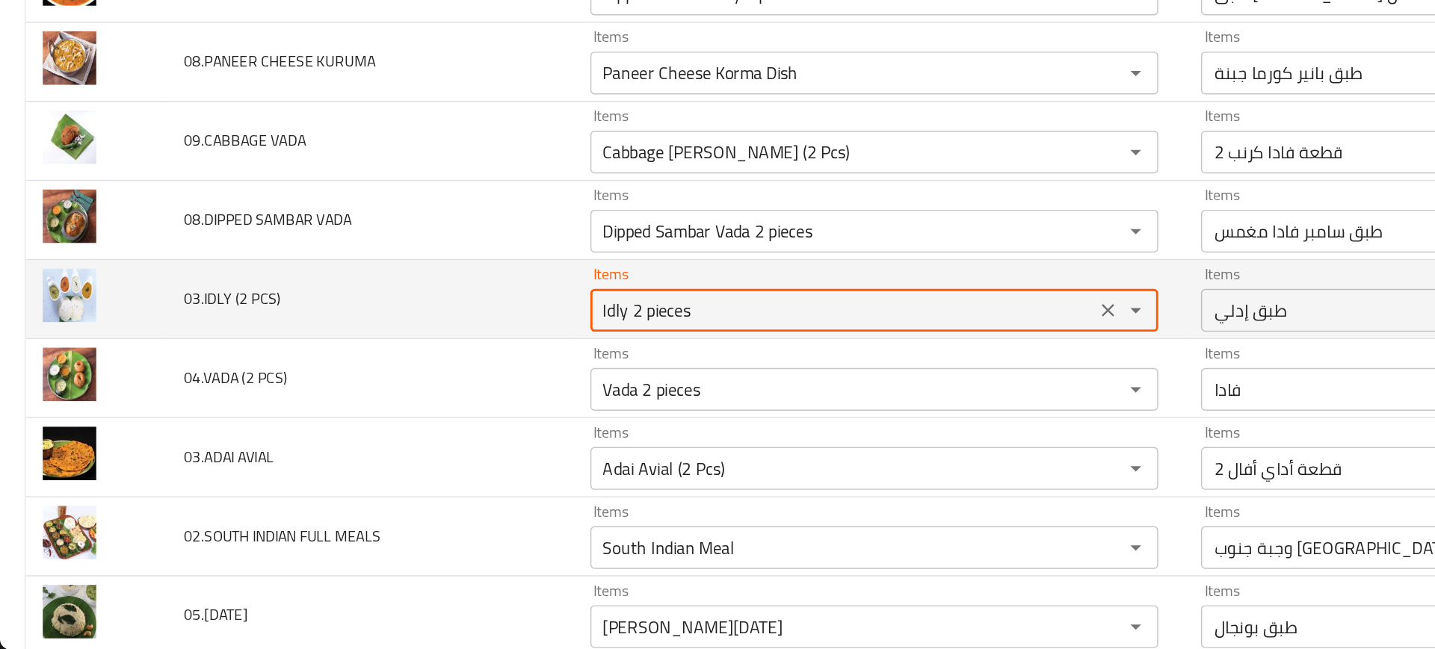
click at [507, 406] on PCS\) "Idly 2 pieces" at bounding box center [589, 411] width 344 height 21
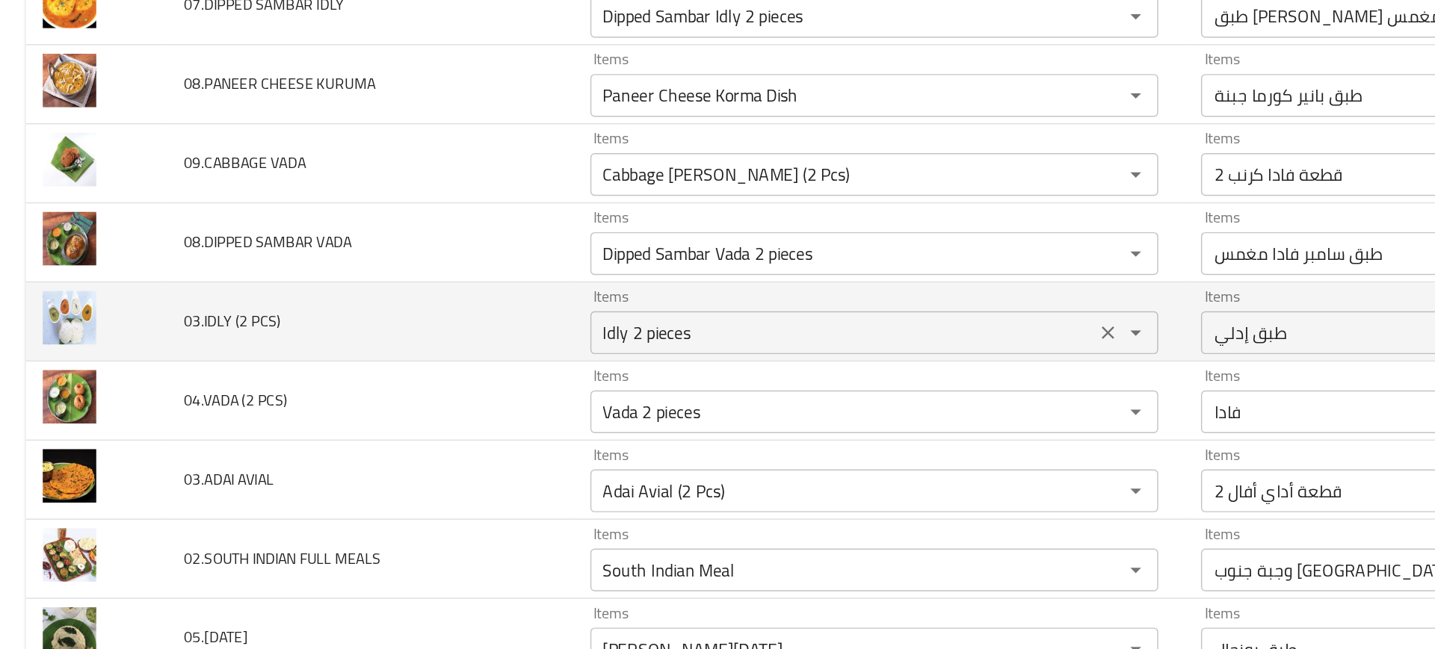
scroll to position [0, 0]
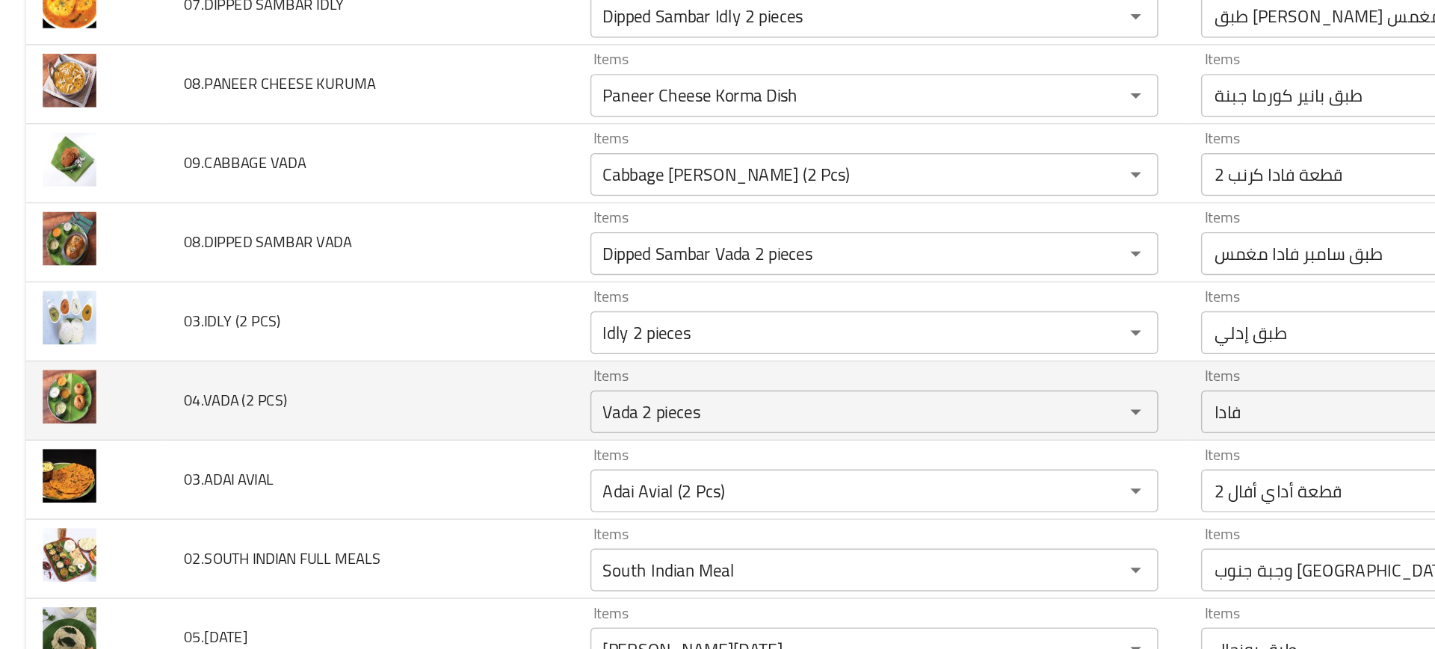
click at [356, 440] on td "04.VADA (2 PCS)" at bounding box center [259, 459] width 284 height 55
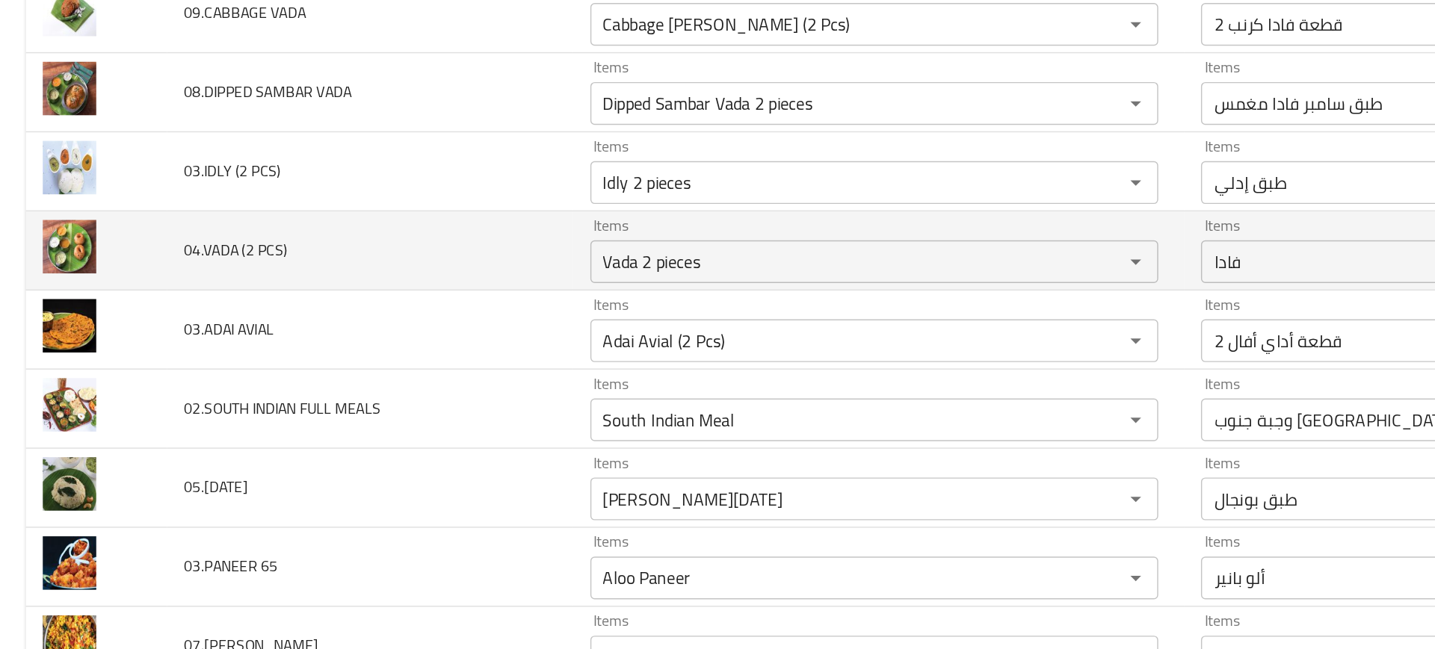
scroll to position [3273, 0]
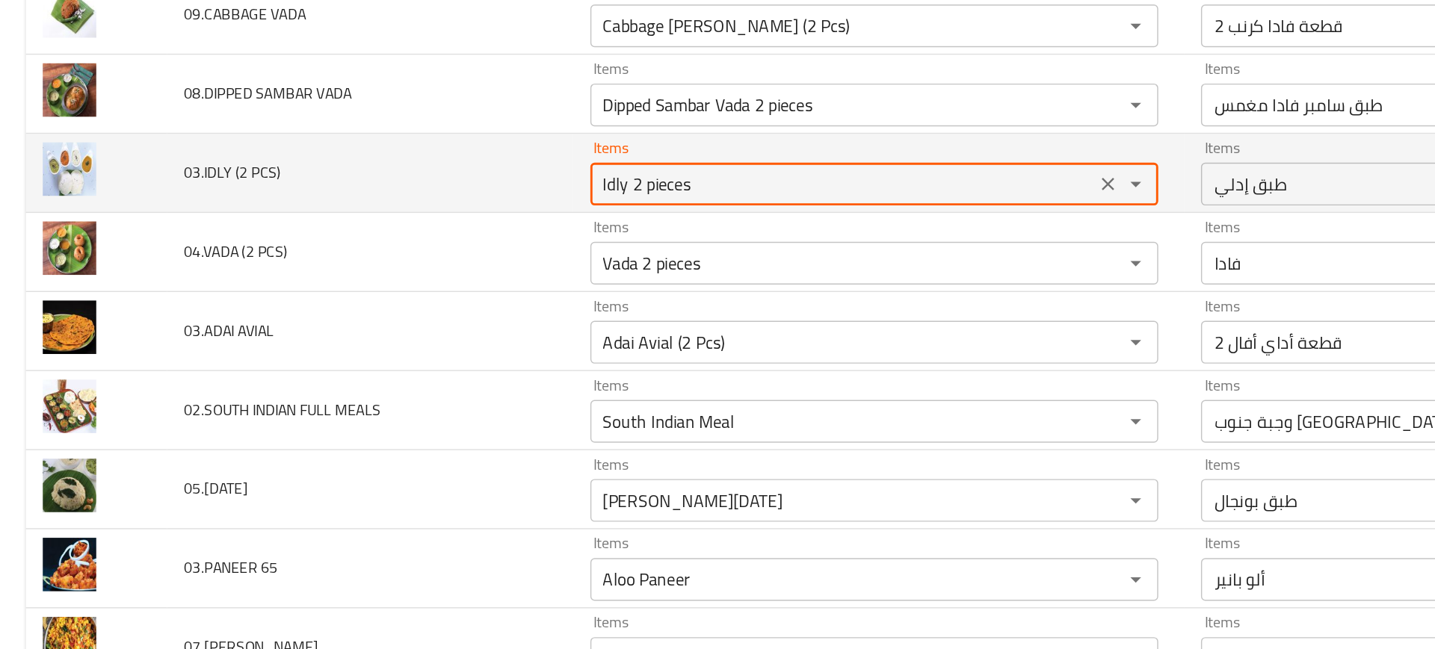
click at [453, 311] on PCS\) "Idly 2 pieces" at bounding box center [589, 307] width 344 height 21
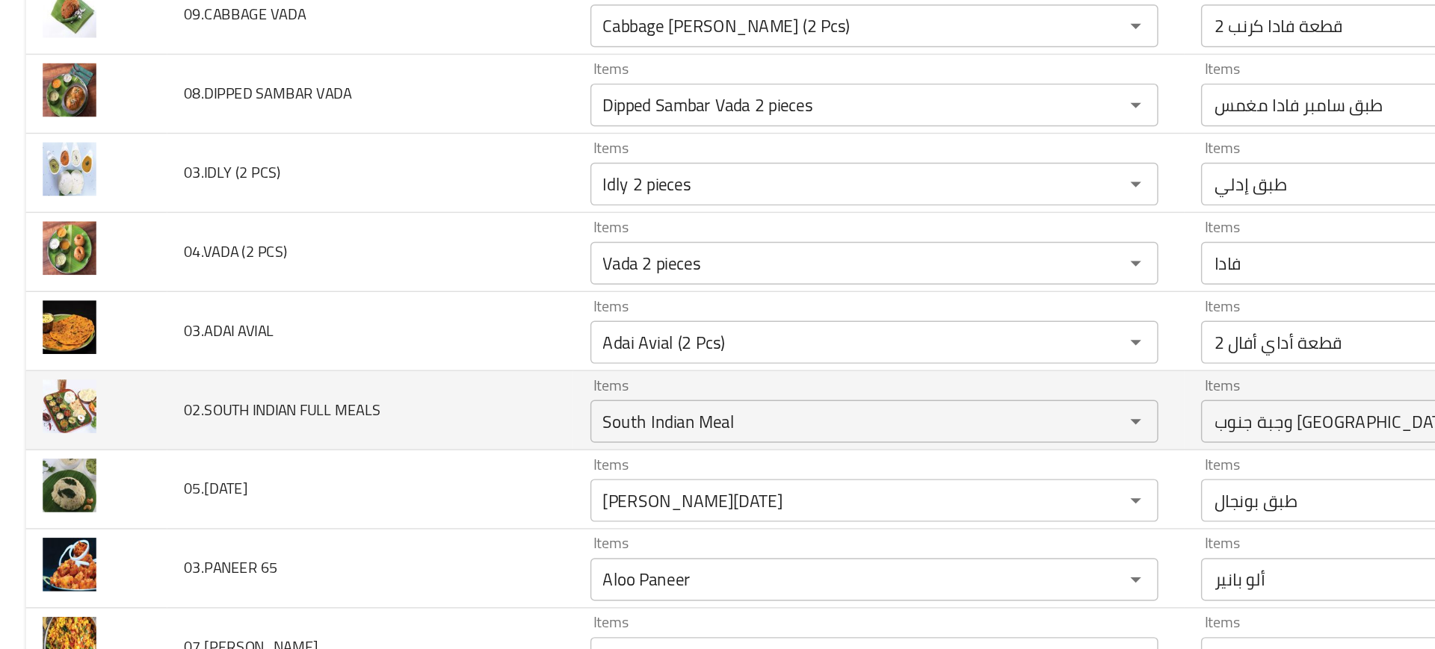
click at [384, 456] on td "02.SOUTH INDIAN FULL MEALS" at bounding box center [259, 466] width 284 height 55
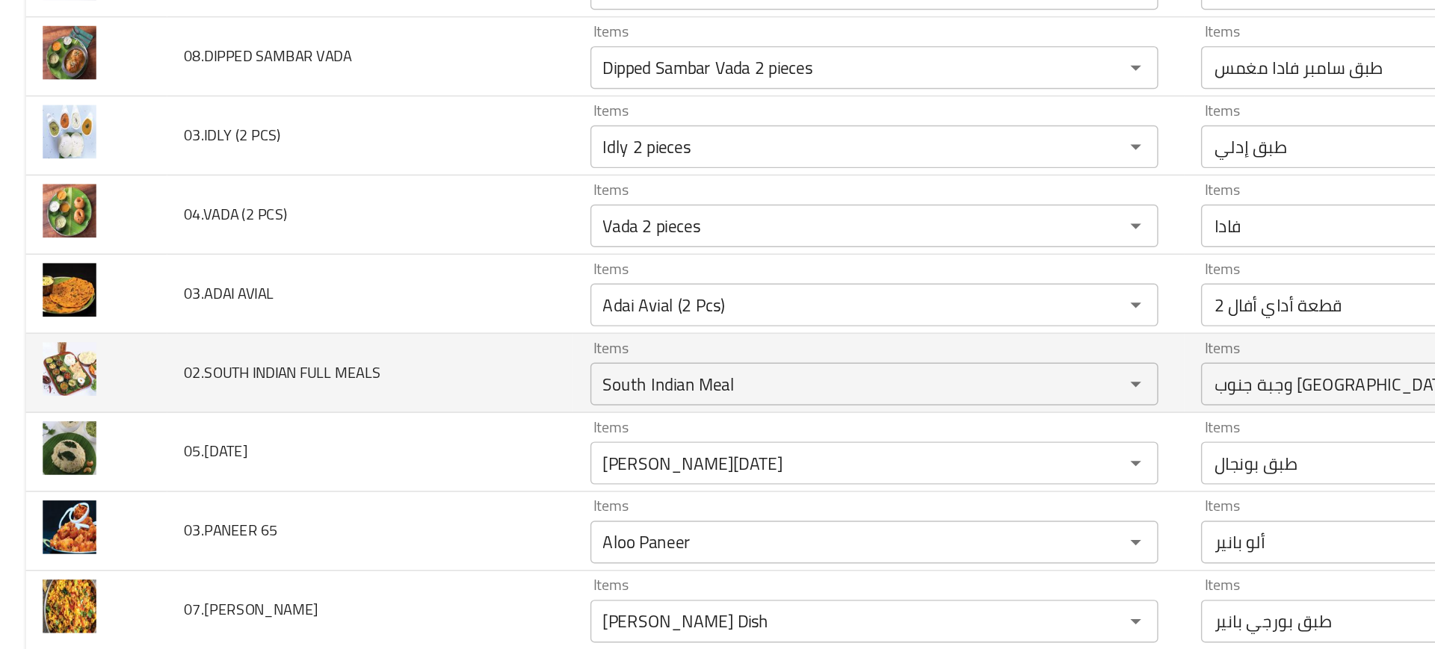
scroll to position [3299, 0]
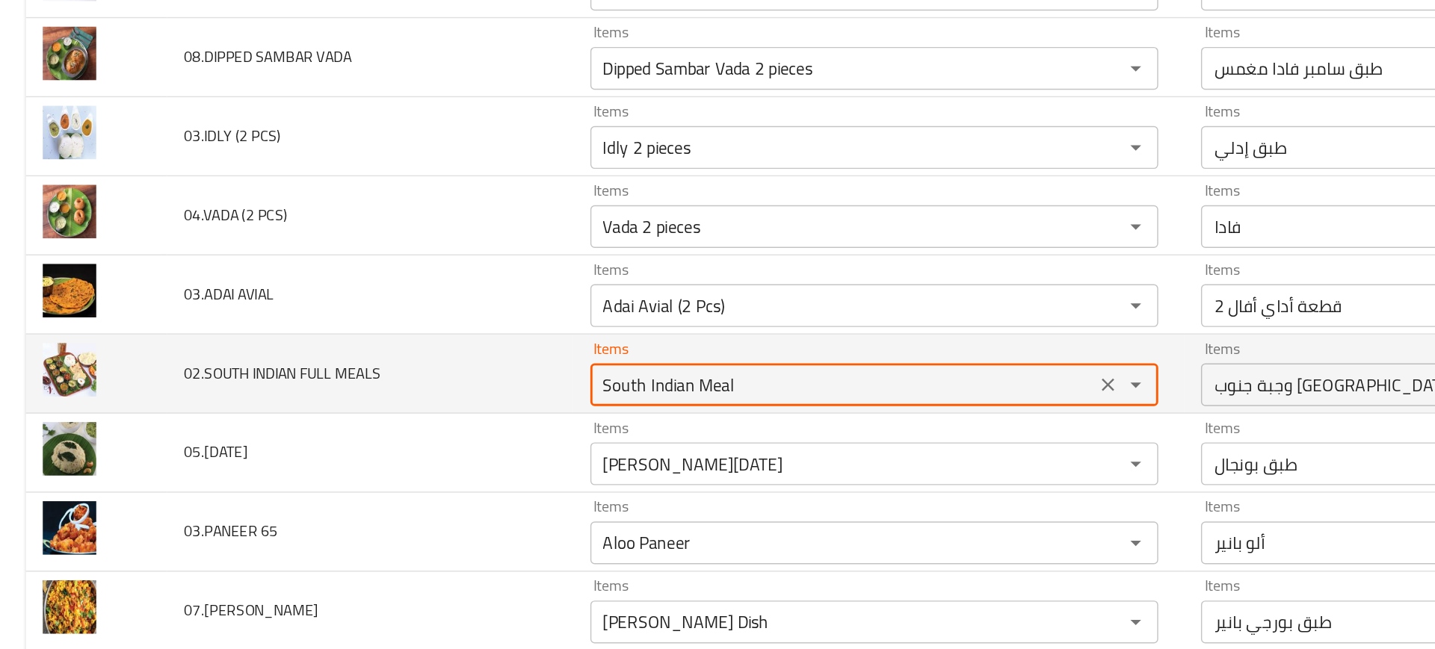
click at [483, 439] on MEALS "South Indian Meal" at bounding box center [589, 448] width 344 height 21
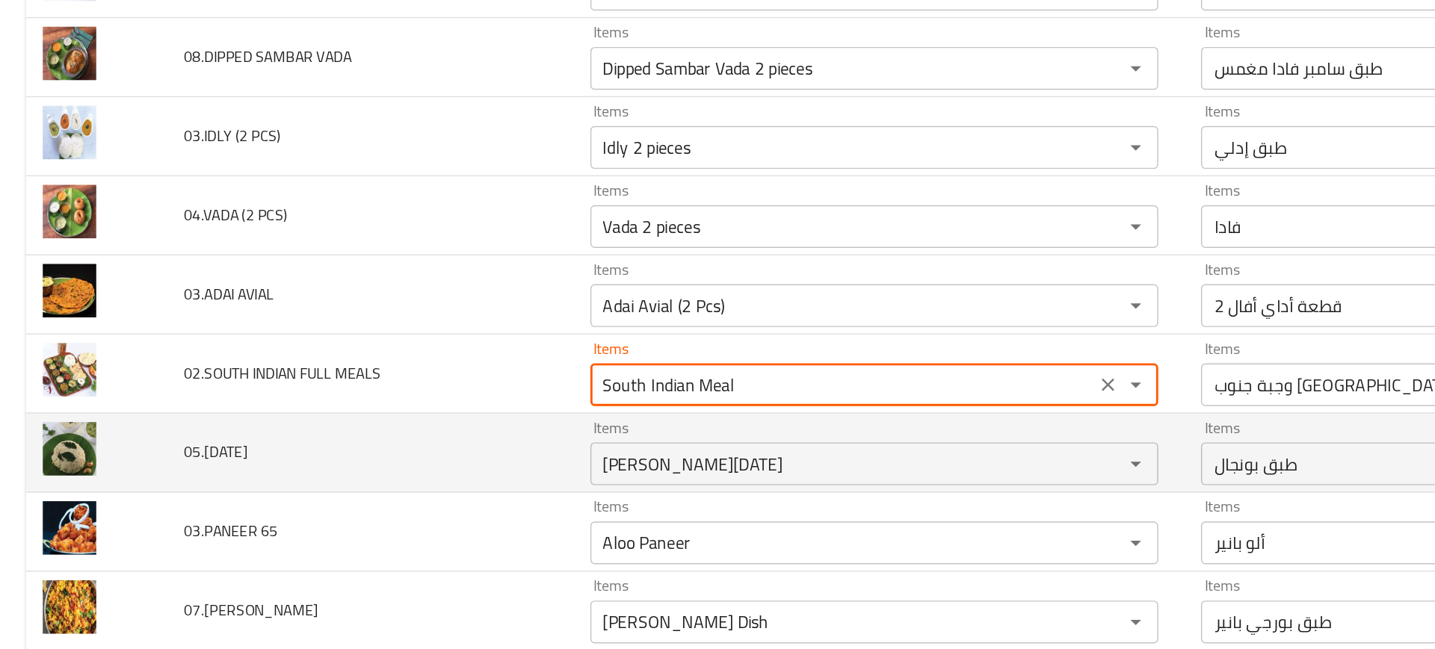
click at [271, 517] on td "05.PONGAL" at bounding box center [259, 495] width 284 height 55
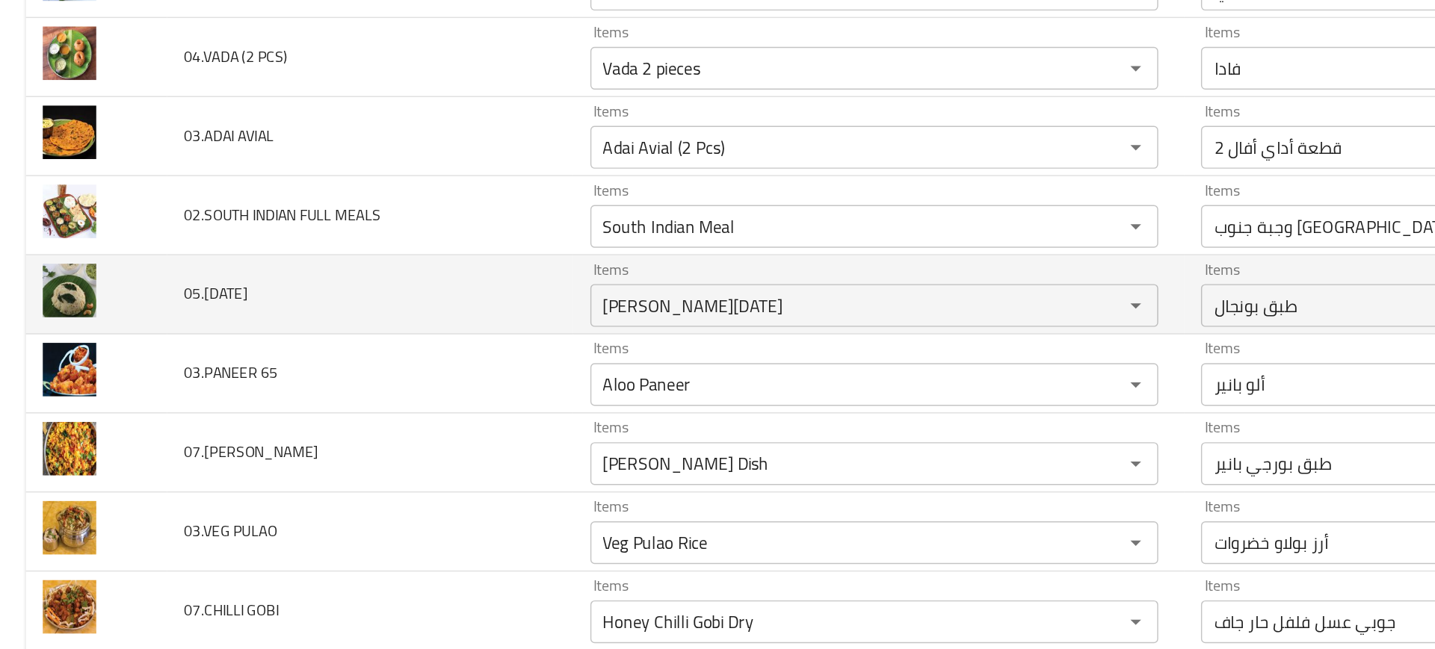
scroll to position [3408, 0]
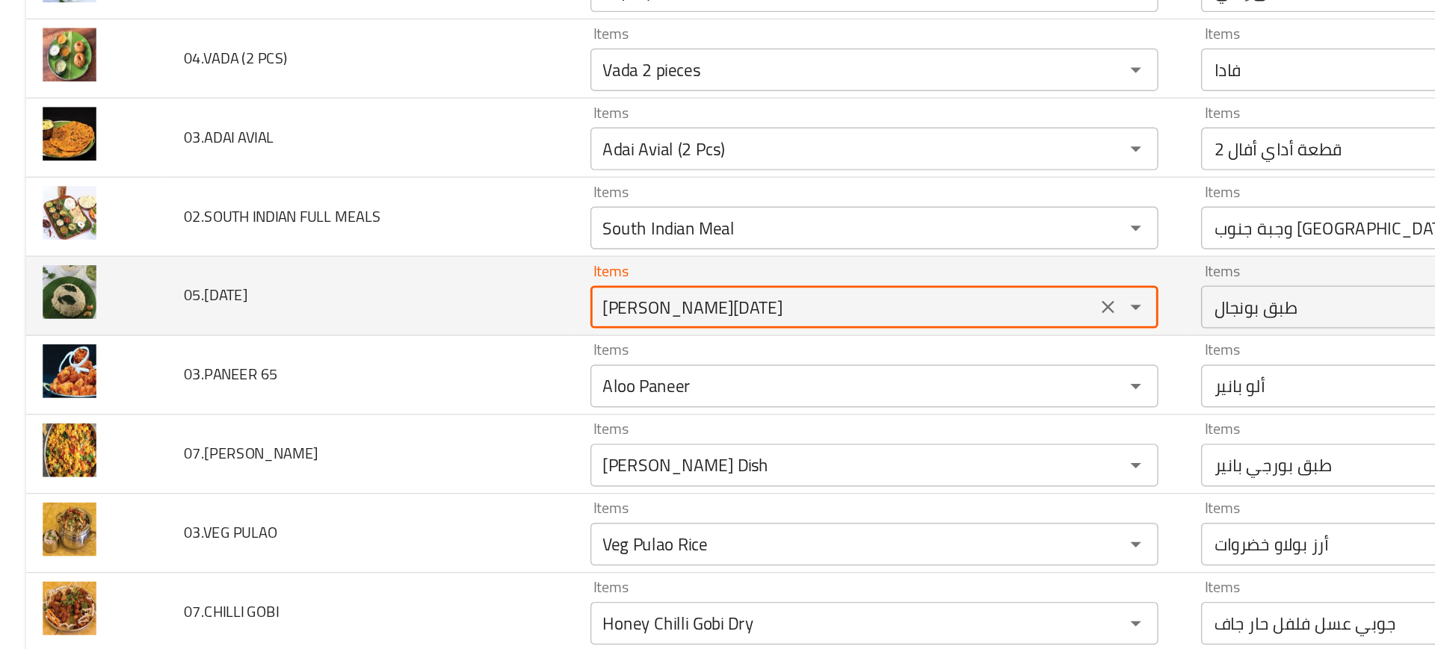
drag, startPoint x: 445, startPoint y: 393, endPoint x: 357, endPoint y: 395, distance: 87.4
click at [357, 395] on tr "05.PONGAL Items Ghee Pongal Items Items طبق بونجال Items Near Match" at bounding box center [717, 386] width 1399 height 55
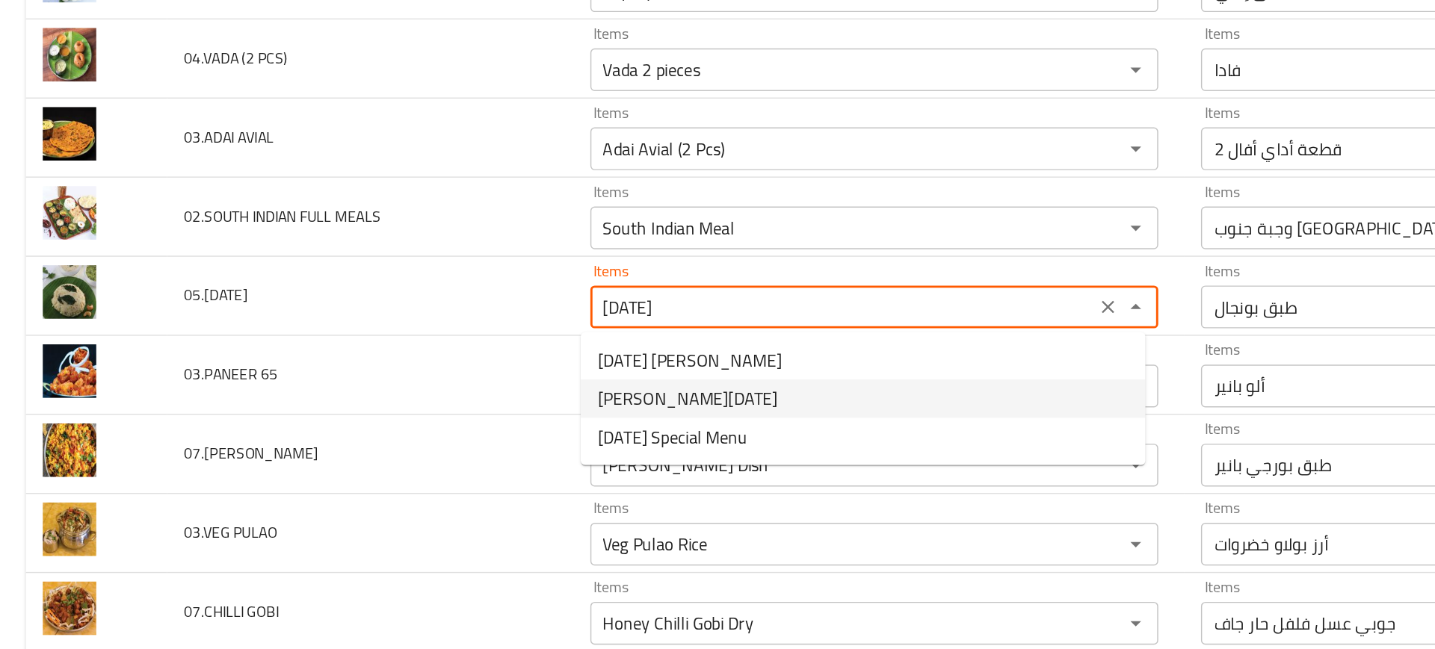
click at [449, 462] on span "[PERSON_NAME][DATE]" at bounding box center [481, 458] width 126 height 18
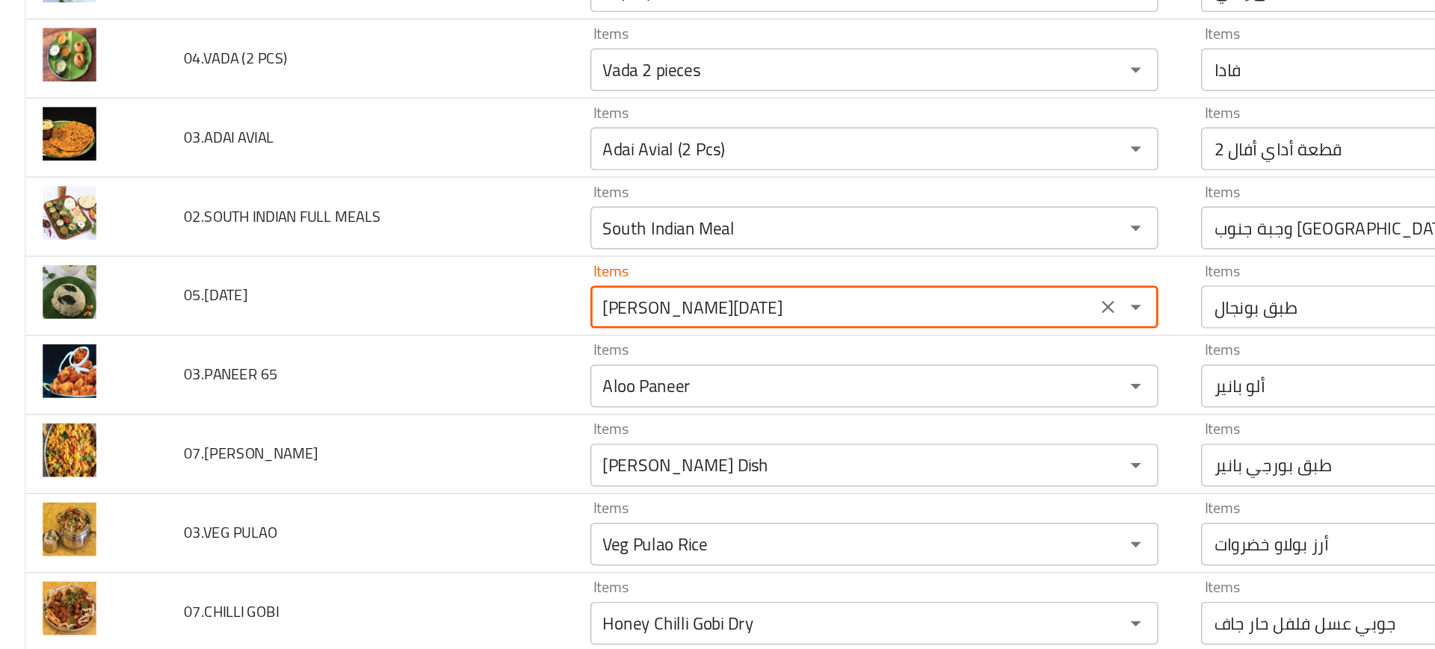
paste input "South Indian Me"
type input "[PERSON_NAME][DATE]"
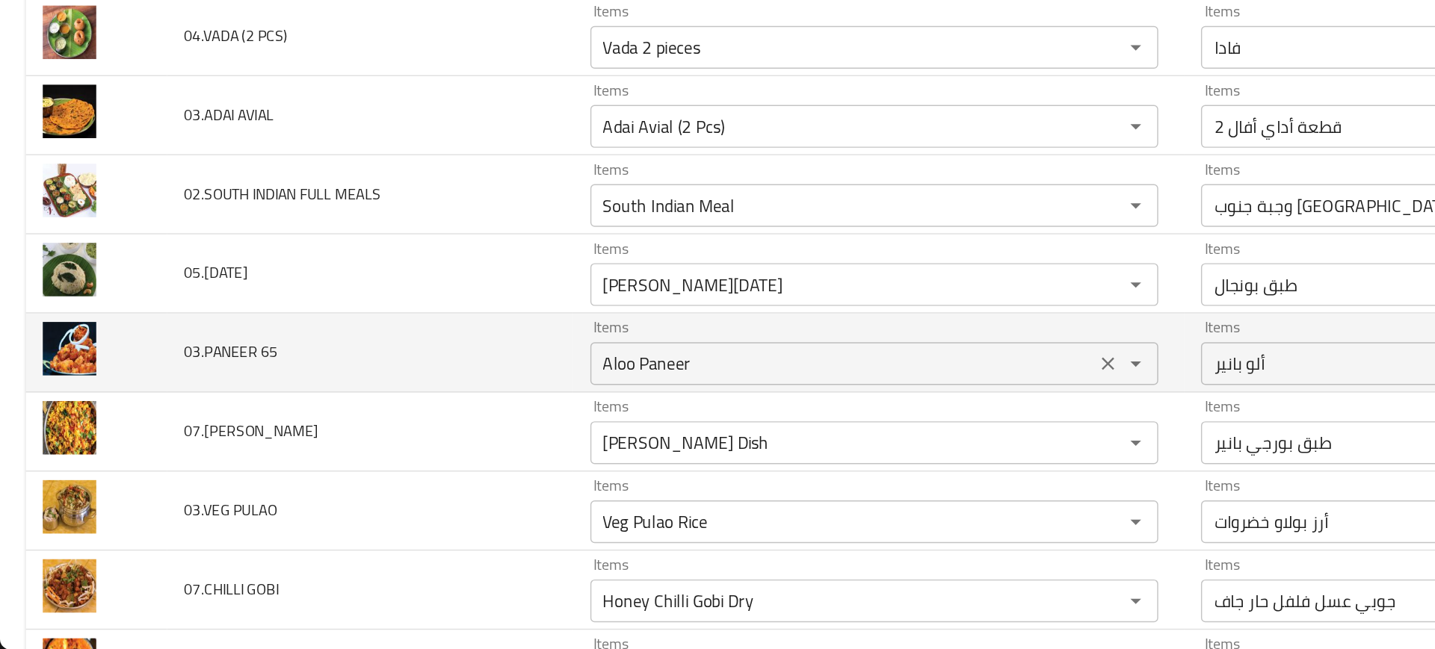
click at [468, 451] on 65 "Aloo Paneer" at bounding box center [589, 449] width 344 height 21
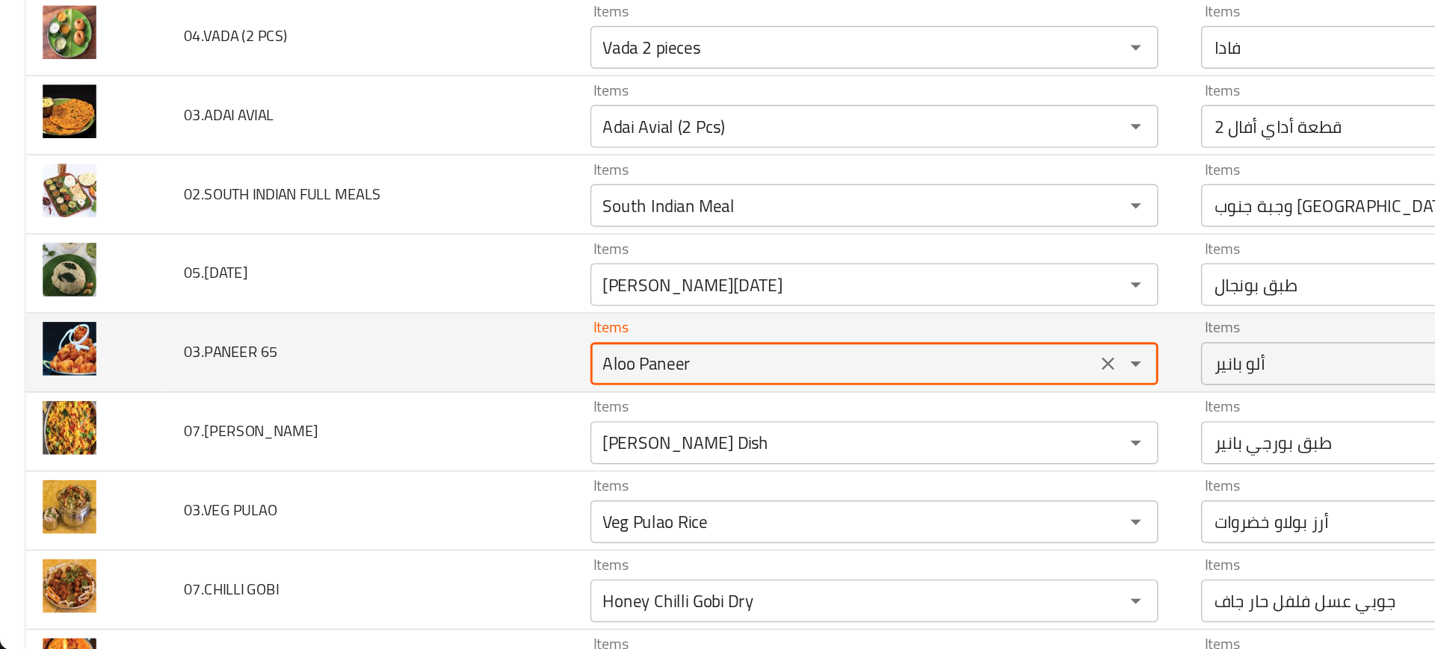
click at [468, 451] on 65 "Aloo Paneer" at bounding box center [589, 449] width 344 height 21
type 65 "6"
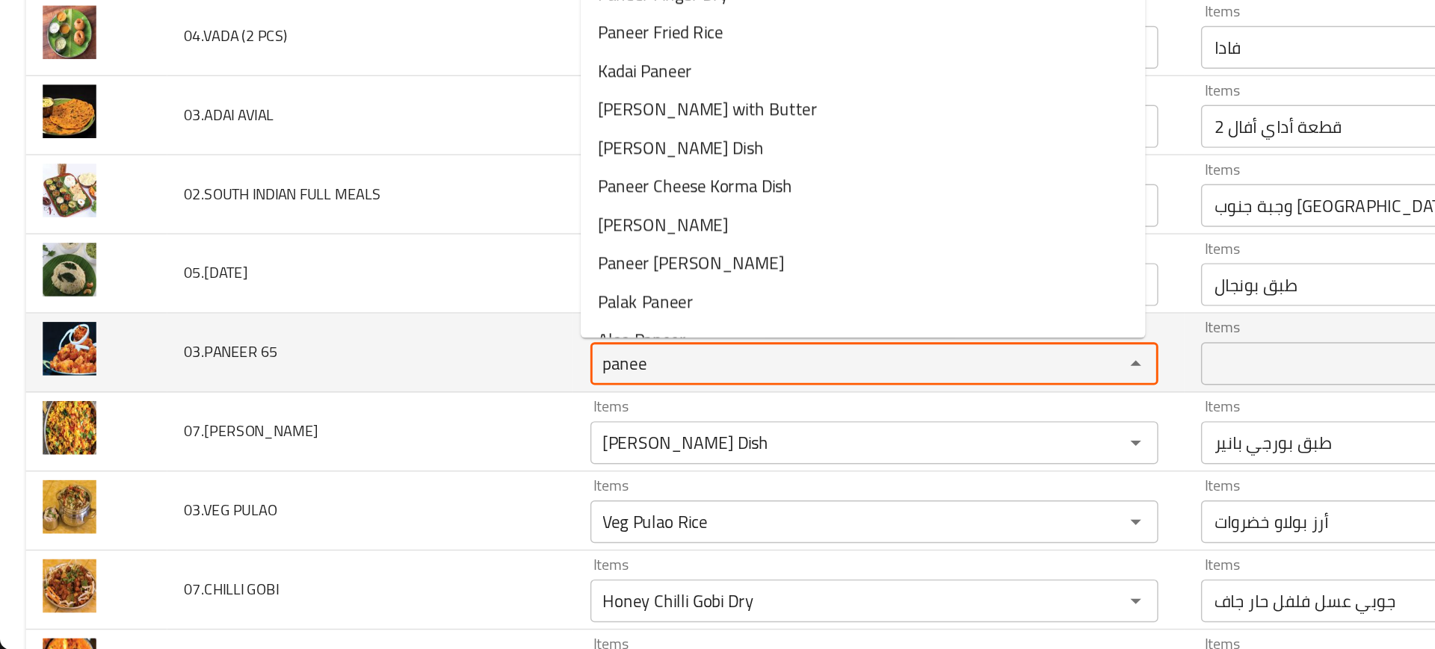
type 65 "paneer"
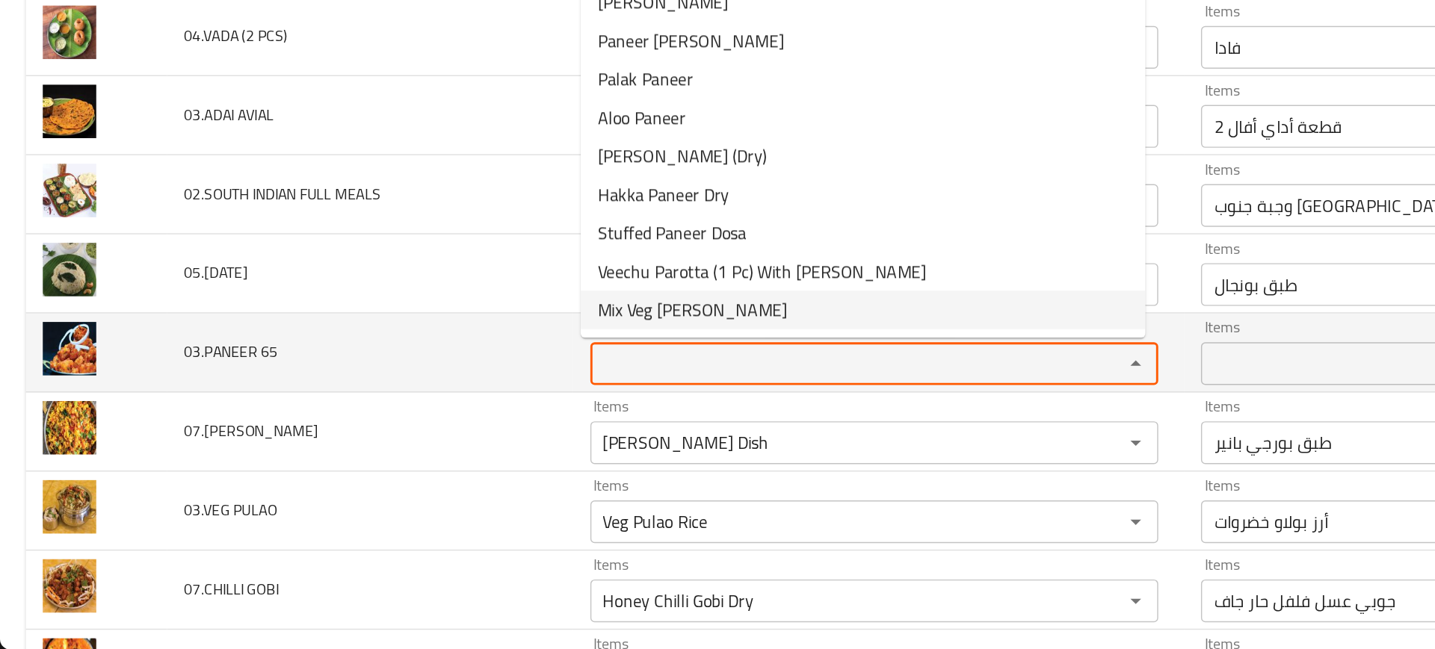
scroll to position [0, 0]
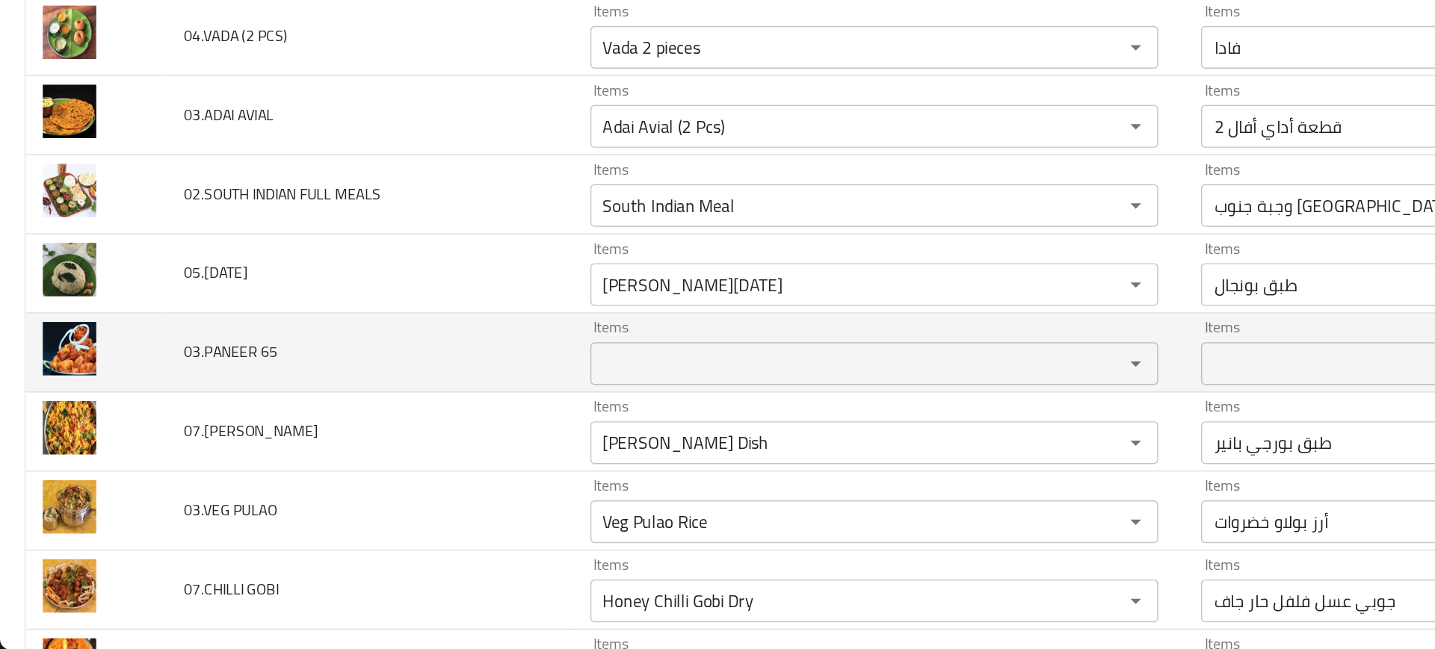
click at [347, 442] on td "03.PANEER 65" at bounding box center [259, 441] width 284 height 55
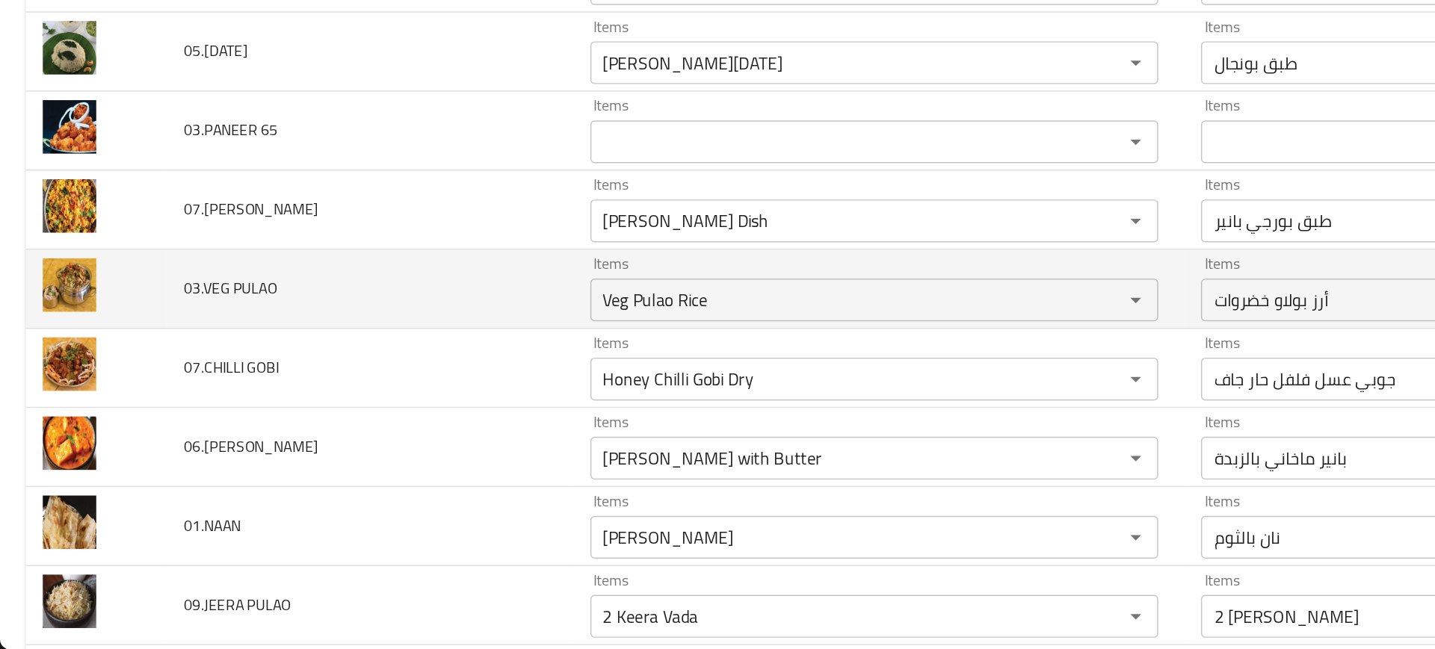
scroll to position [3564, 0]
click at [457, 421] on td "Items Veg Pulao Rice Items" at bounding box center [613, 396] width 427 height 55
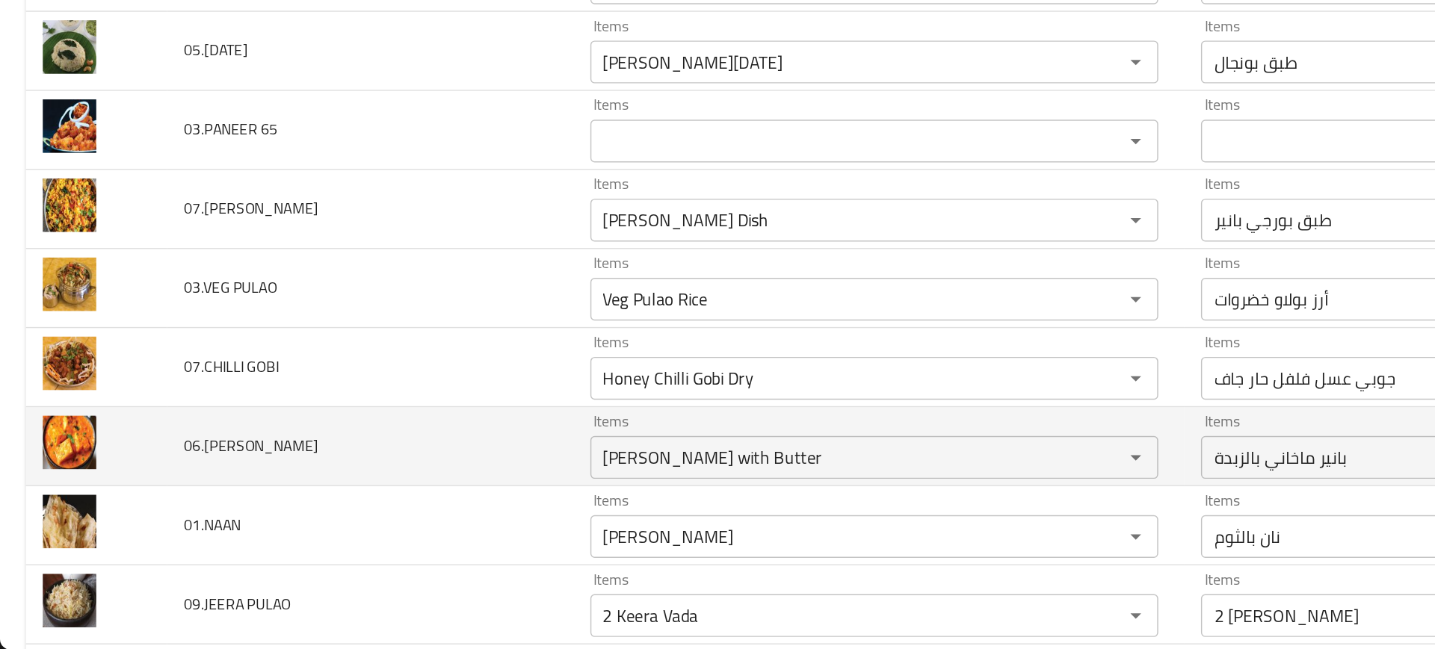
click at [361, 485] on td "06.PANEER MAKKANI" at bounding box center [259, 507] width 284 height 55
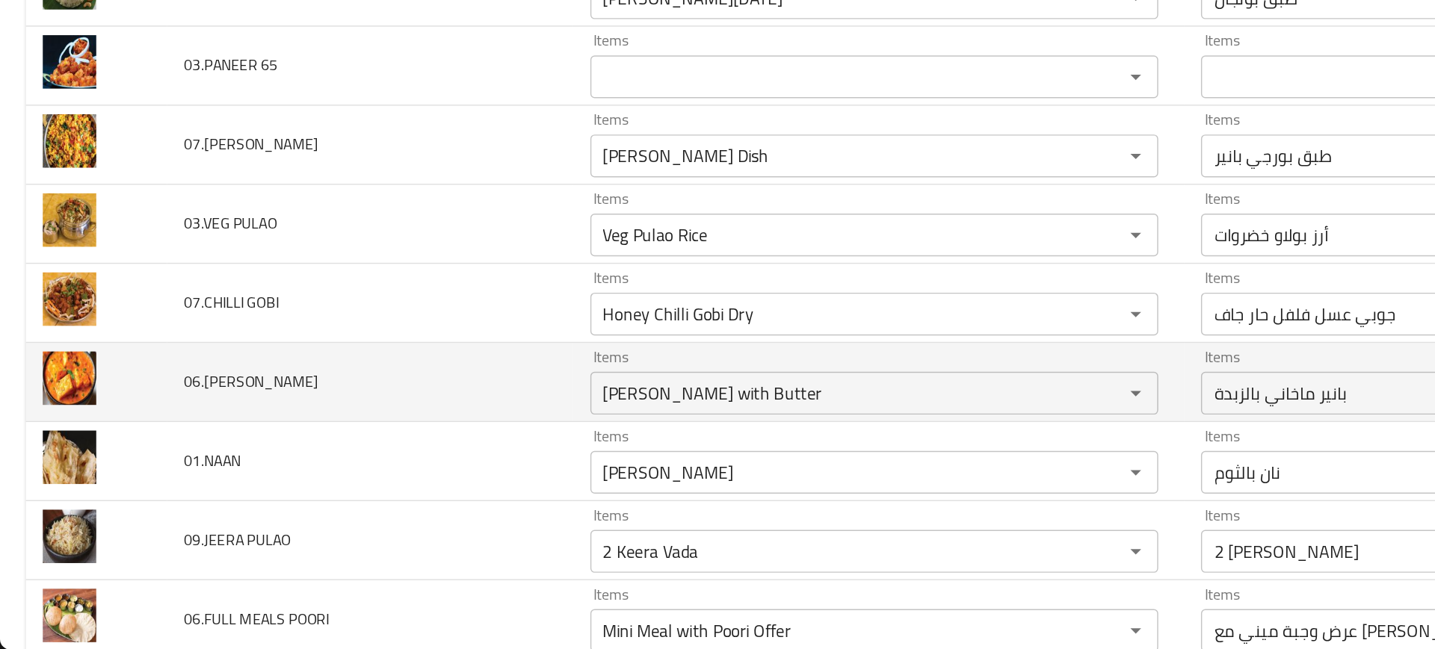
scroll to position [3608, 0]
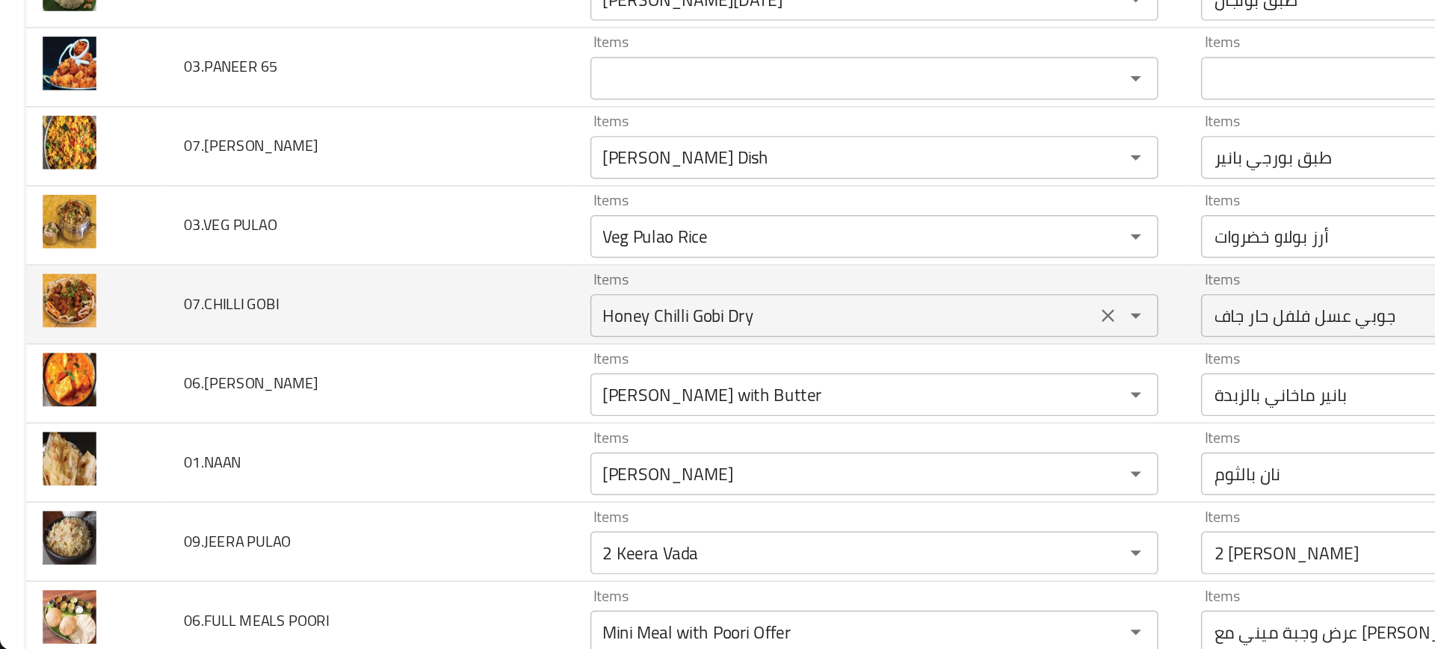
click at [468, 423] on GOBI "Honey Chilli Gobi Dry" at bounding box center [589, 415] width 344 height 21
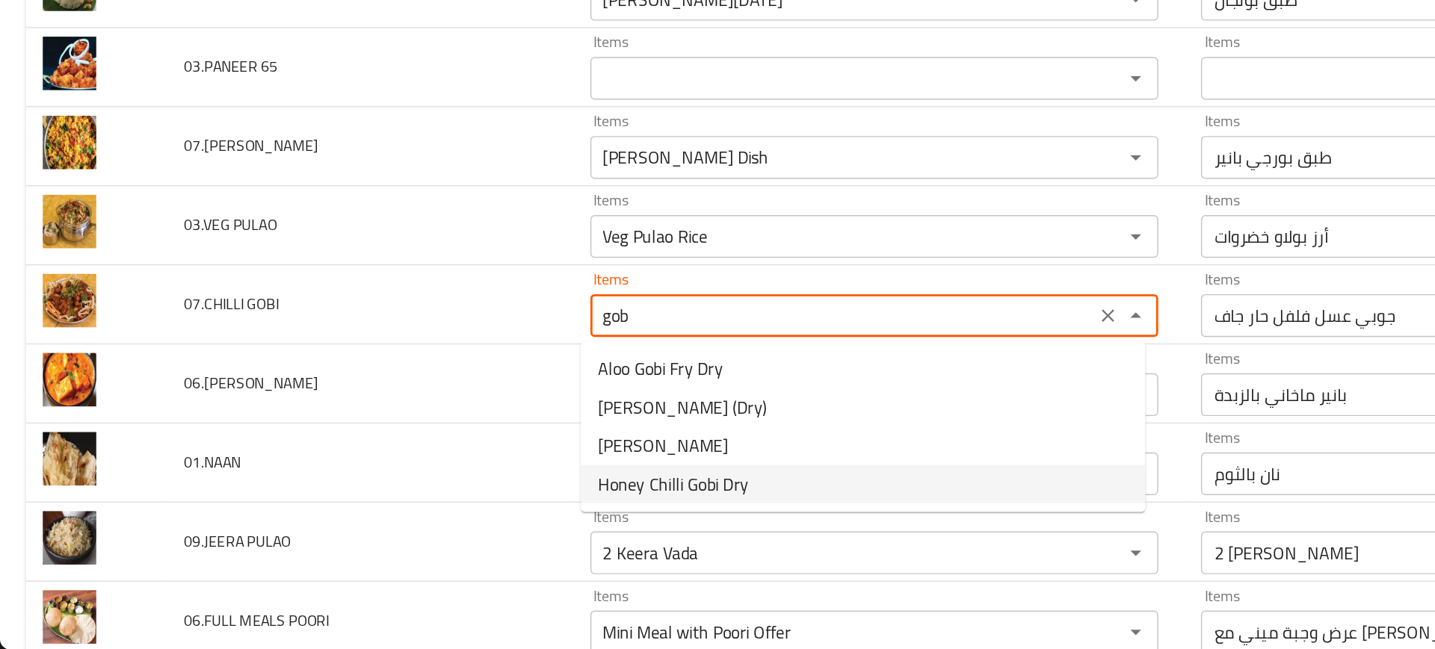
click at [449, 541] on span "Honey Chilli Gobi Dry" at bounding box center [470, 533] width 105 height 18
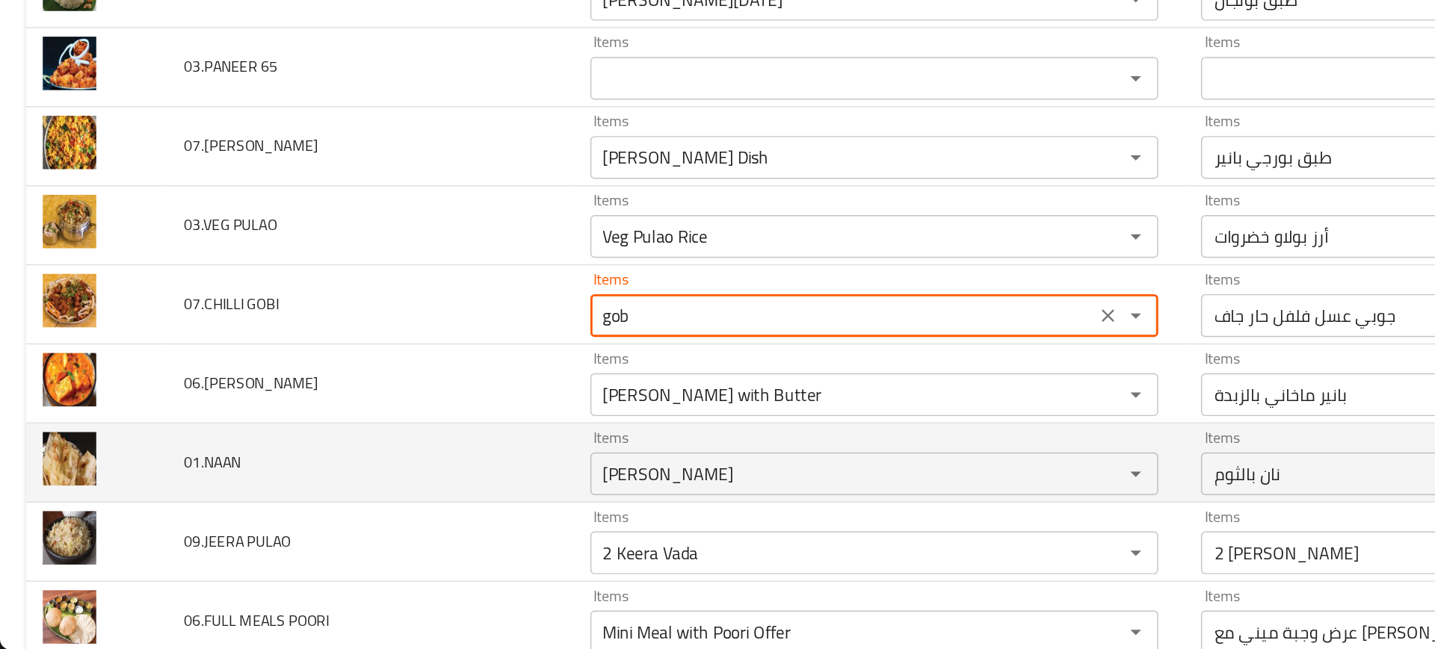
type GOBI "Honey Chilli Gobi Dry"
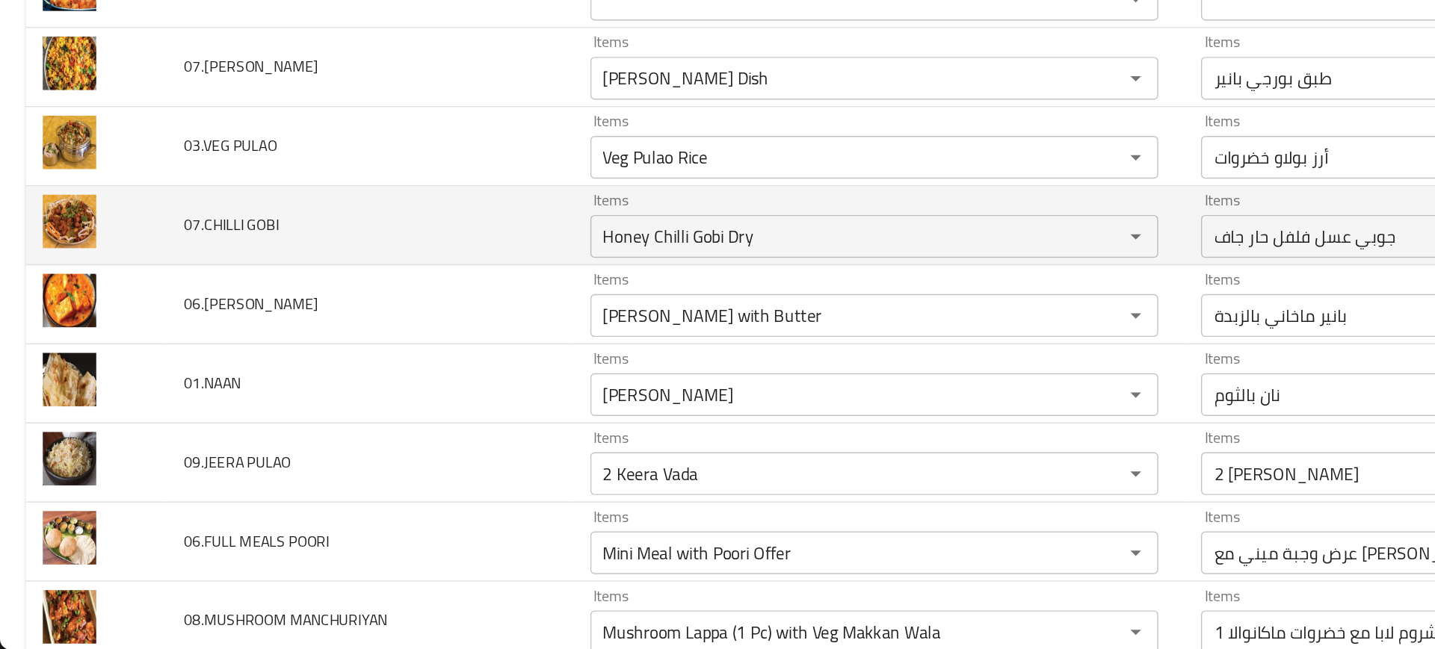
scroll to position [3664, 0]
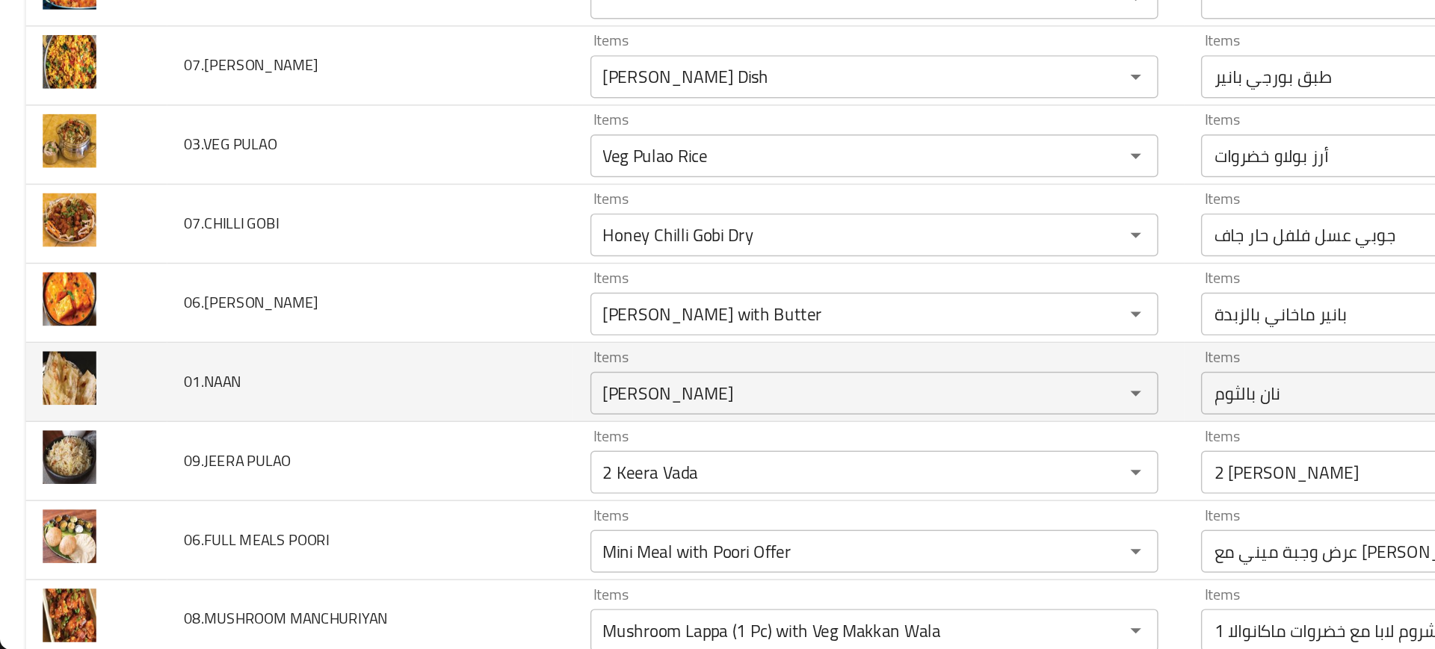
click at [266, 486] on td "01.NAAN" at bounding box center [259, 462] width 284 height 55
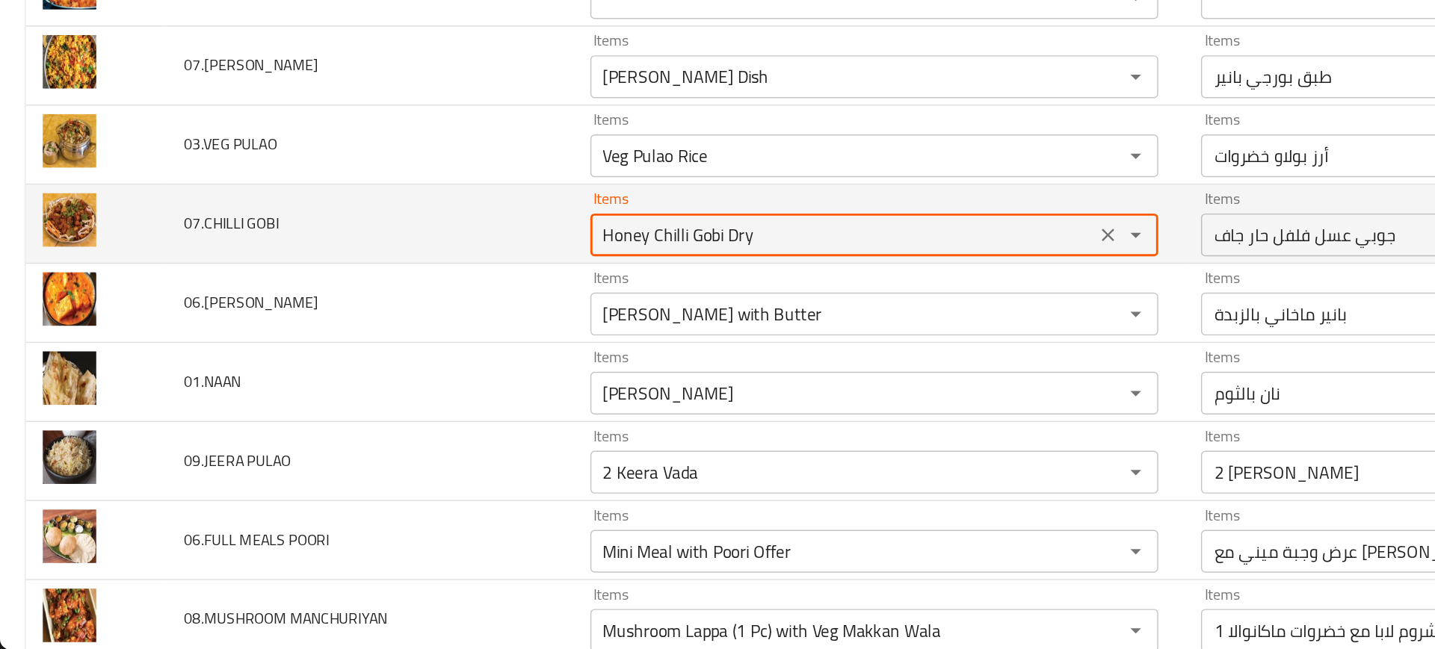
drag, startPoint x: 452, startPoint y: 359, endPoint x: 504, endPoint y: 361, distance: 52.3
click at [504, 361] on GOBI "Honey Chilli Gobi Dry" at bounding box center [589, 359] width 344 height 21
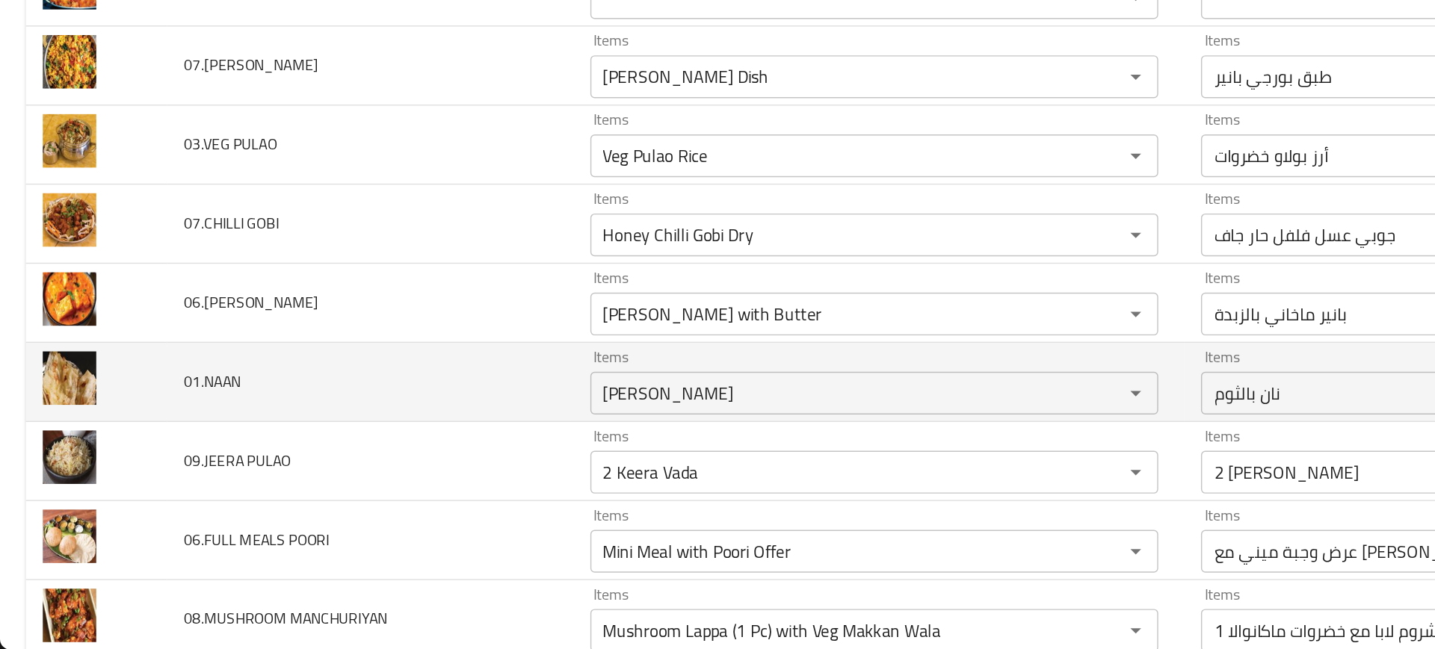
click at [318, 441] on td "01.NAAN" at bounding box center [259, 462] width 284 height 55
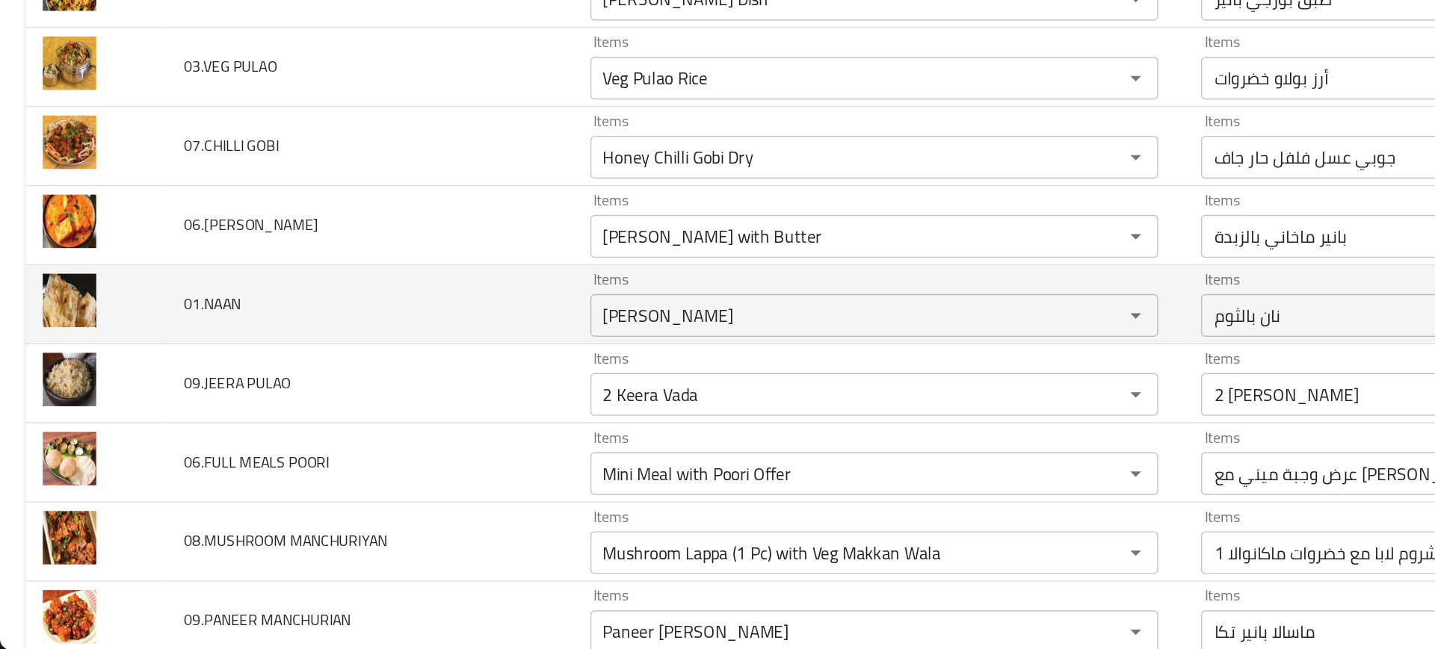
scroll to position [3731, 0]
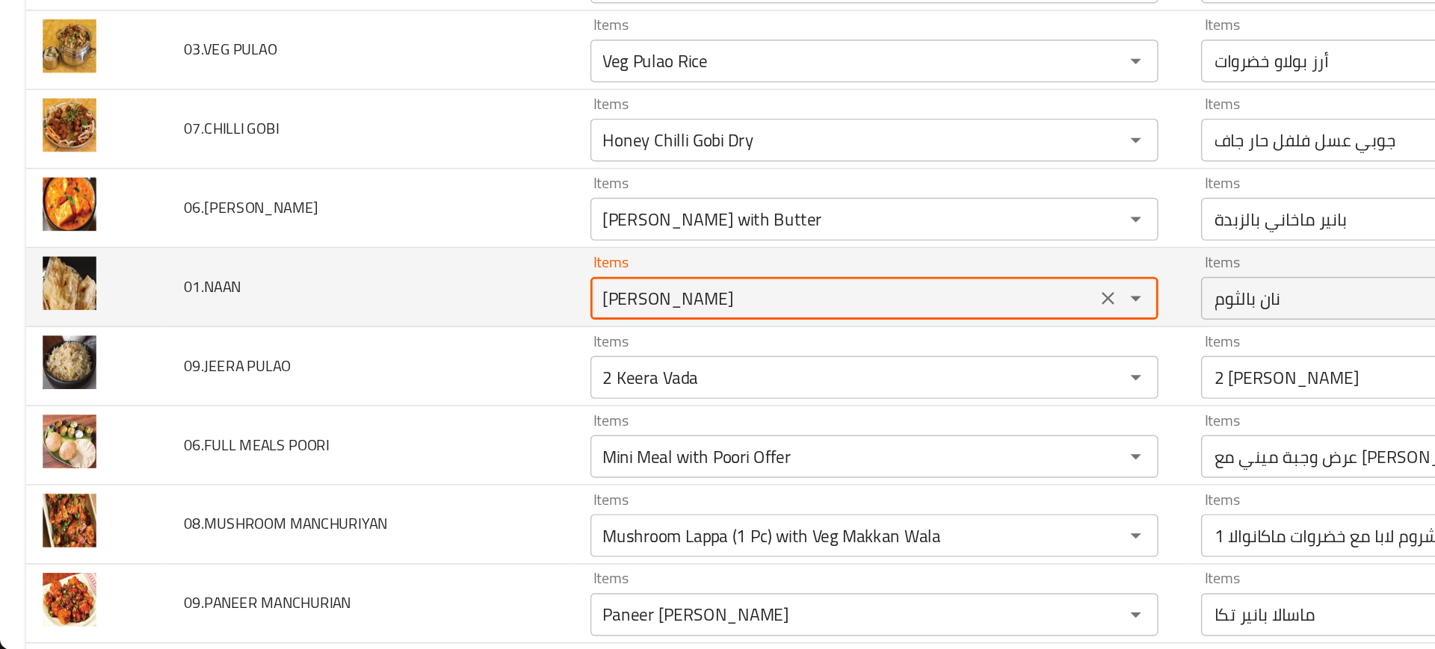
drag, startPoint x: 448, startPoint y: 404, endPoint x: 334, endPoint y: 406, distance: 114.3
click at [334, 406] on tr "01.NAAN Items Garlic Naan Items Items نان بالثوم Items Low Match" at bounding box center [717, 395] width 1399 height 55
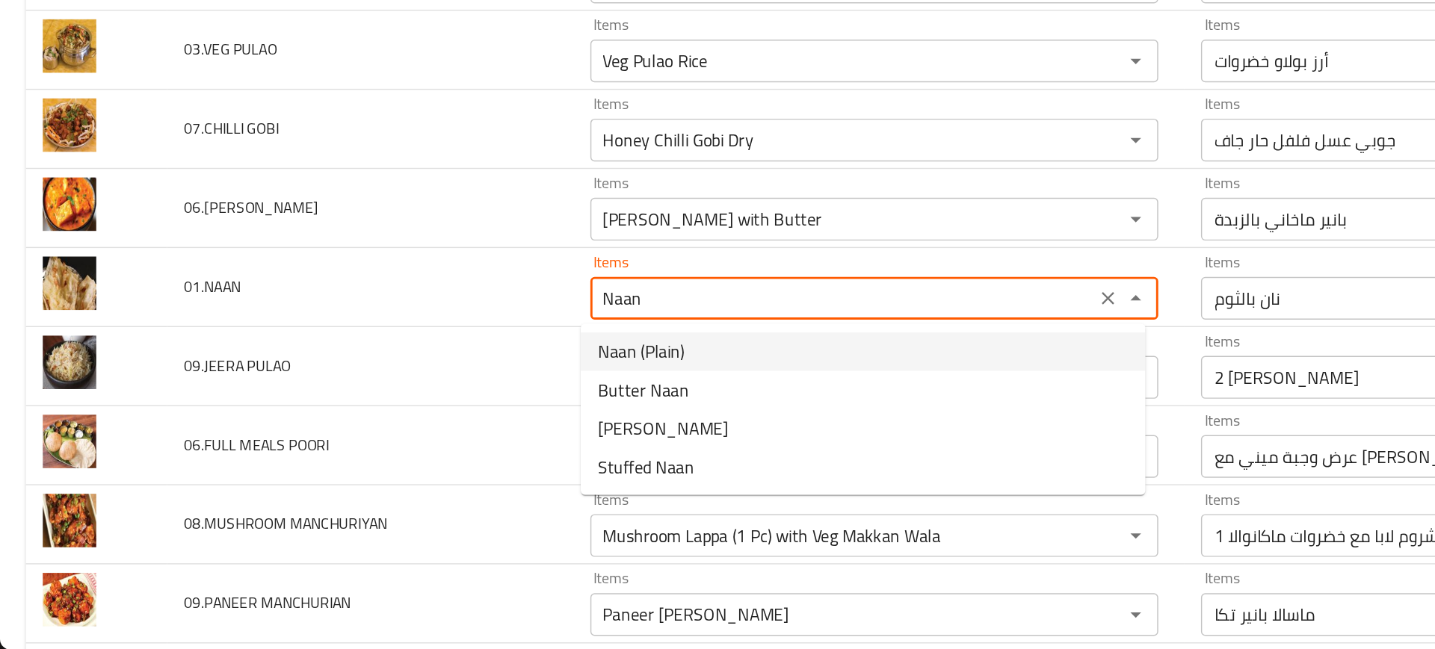
click at [416, 437] on li "Naan (Plain)" at bounding box center [603, 440] width 394 height 27
type input "Naan (Plain)"
type input "نان (سادة)"
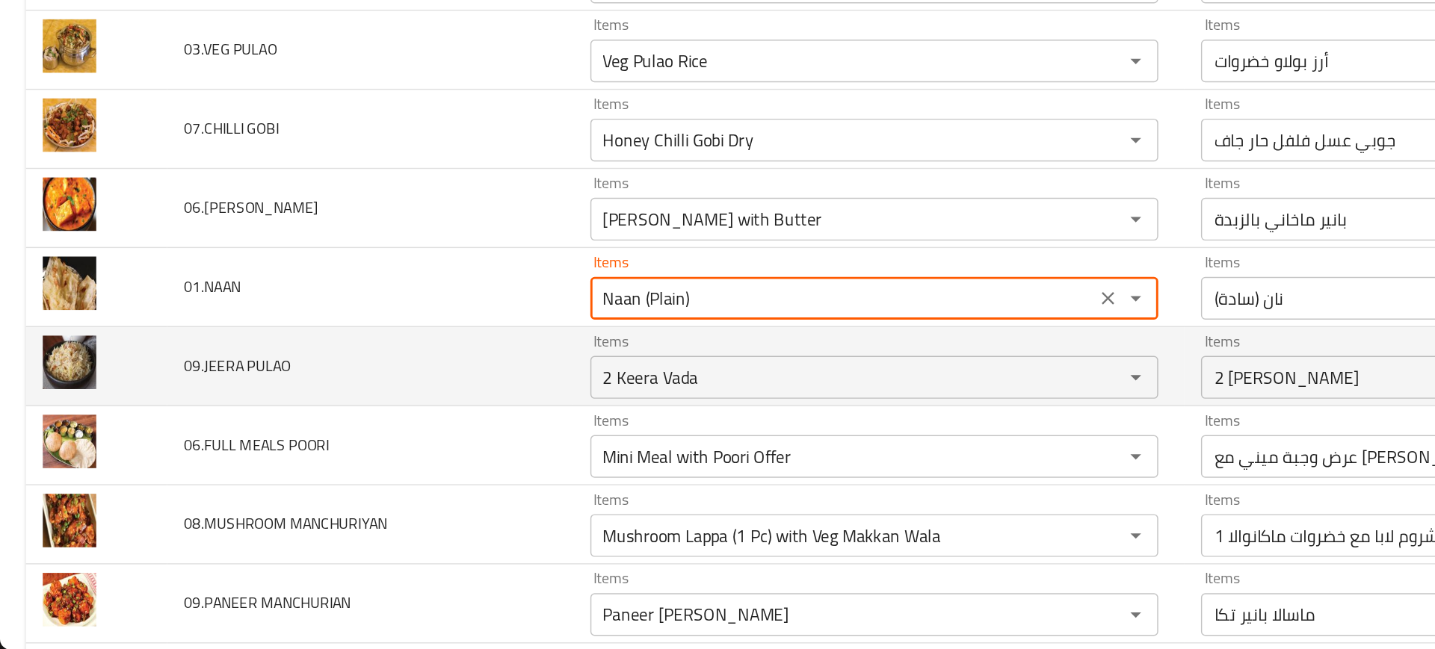
type input "Naan (Plain)"
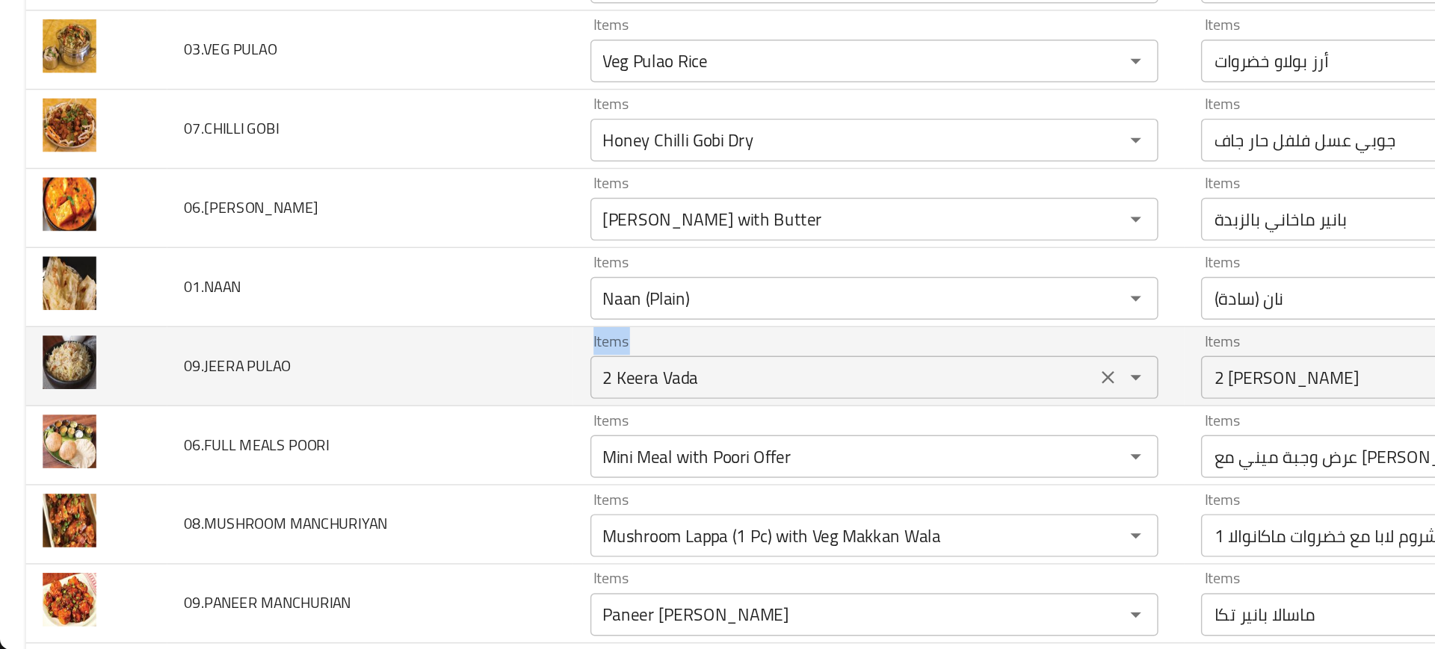
drag, startPoint x: 382, startPoint y: 454, endPoint x: 457, endPoint y: 468, distance: 76.8
click at [457, 468] on tr "09.JEERA PULAO Items 2 Keera Vada Items Items 2 كيرا فادا Items Low Match" at bounding box center [717, 451] width 1399 height 55
click at [448, 461] on div at bounding box center [448, 461] width 0 height 0
click at [457, 468] on PULAO "2 Keera Vada" at bounding box center [589, 458] width 344 height 21
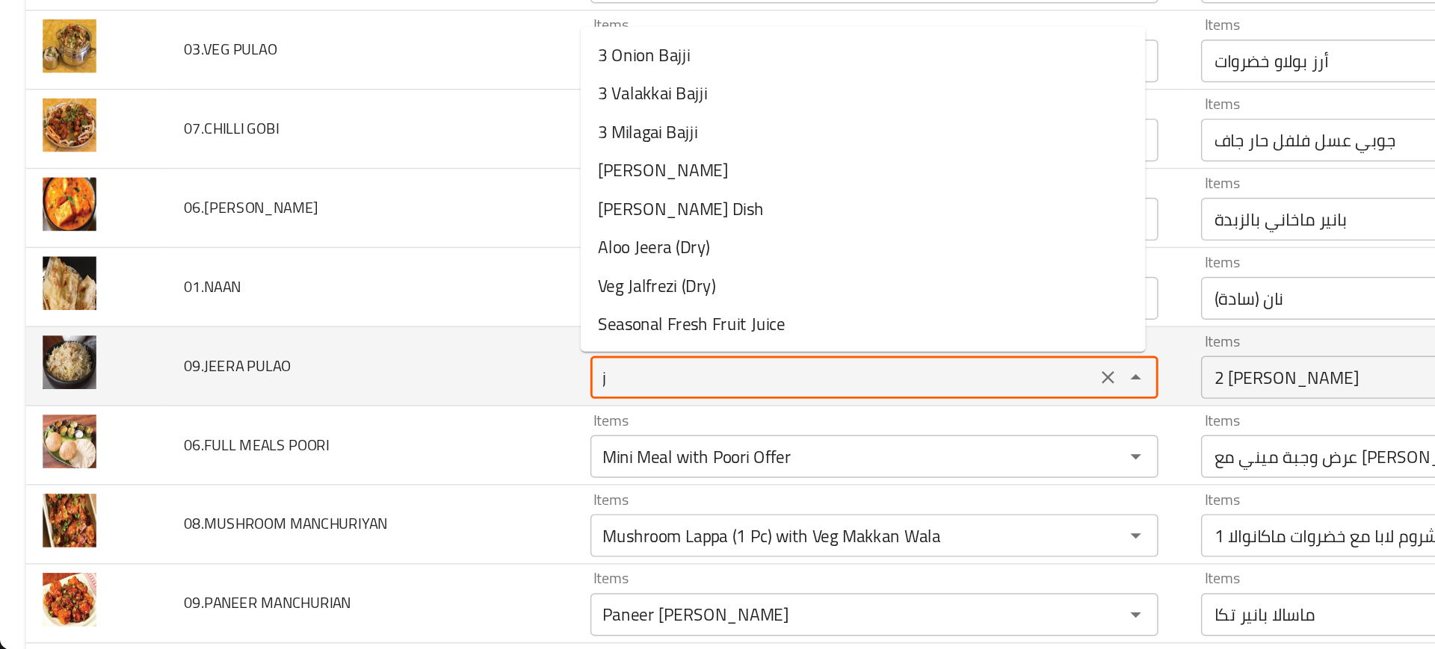
type PULAO "je"
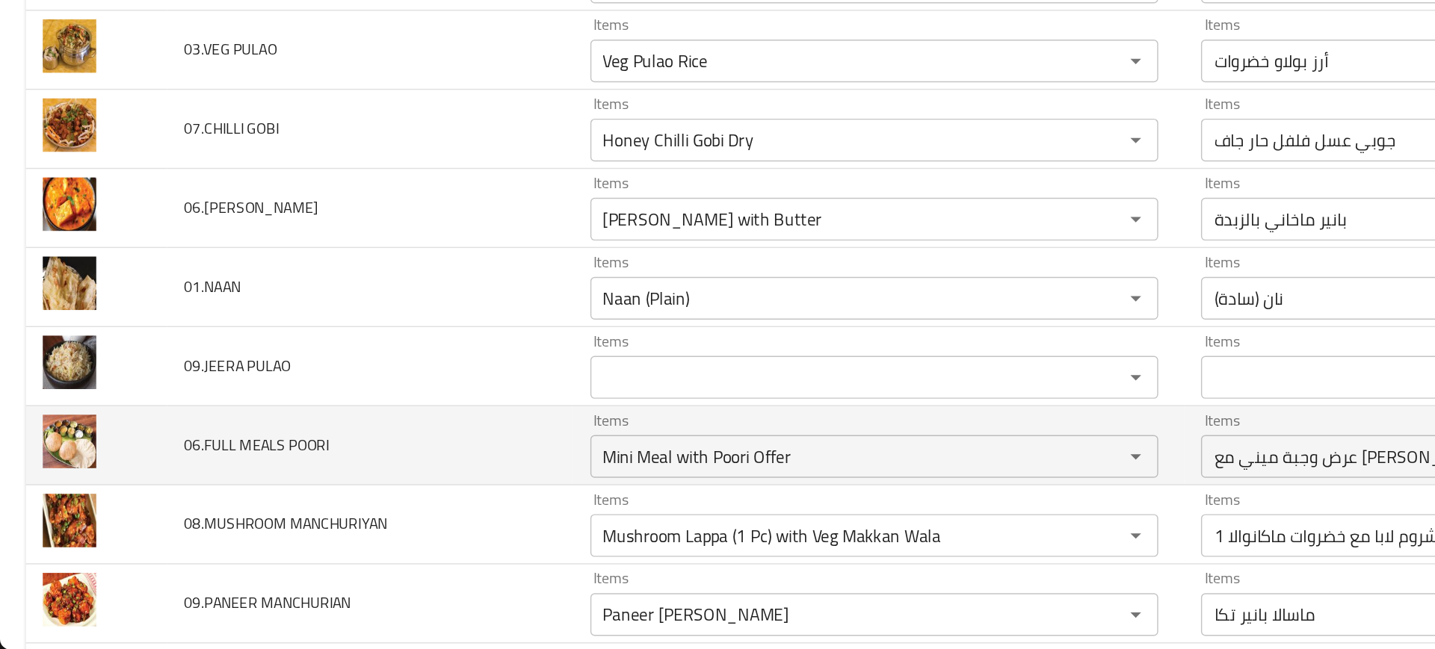
click at [374, 519] on td "06.FULL MEALS POORI" at bounding box center [259, 506] width 284 height 55
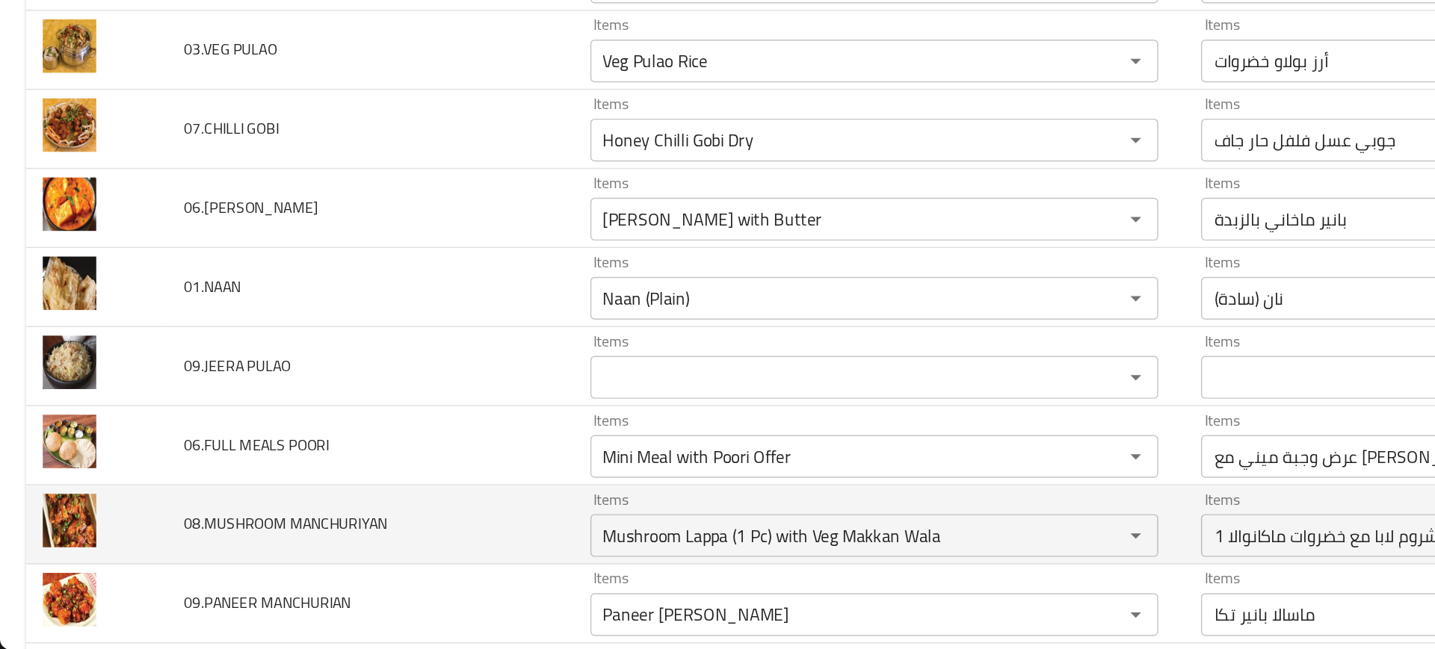
click at [436, 534] on td "Items Mushroom Lappa (1 Pc) with Veg Makkan Wala Items" at bounding box center [613, 561] width 427 height 55
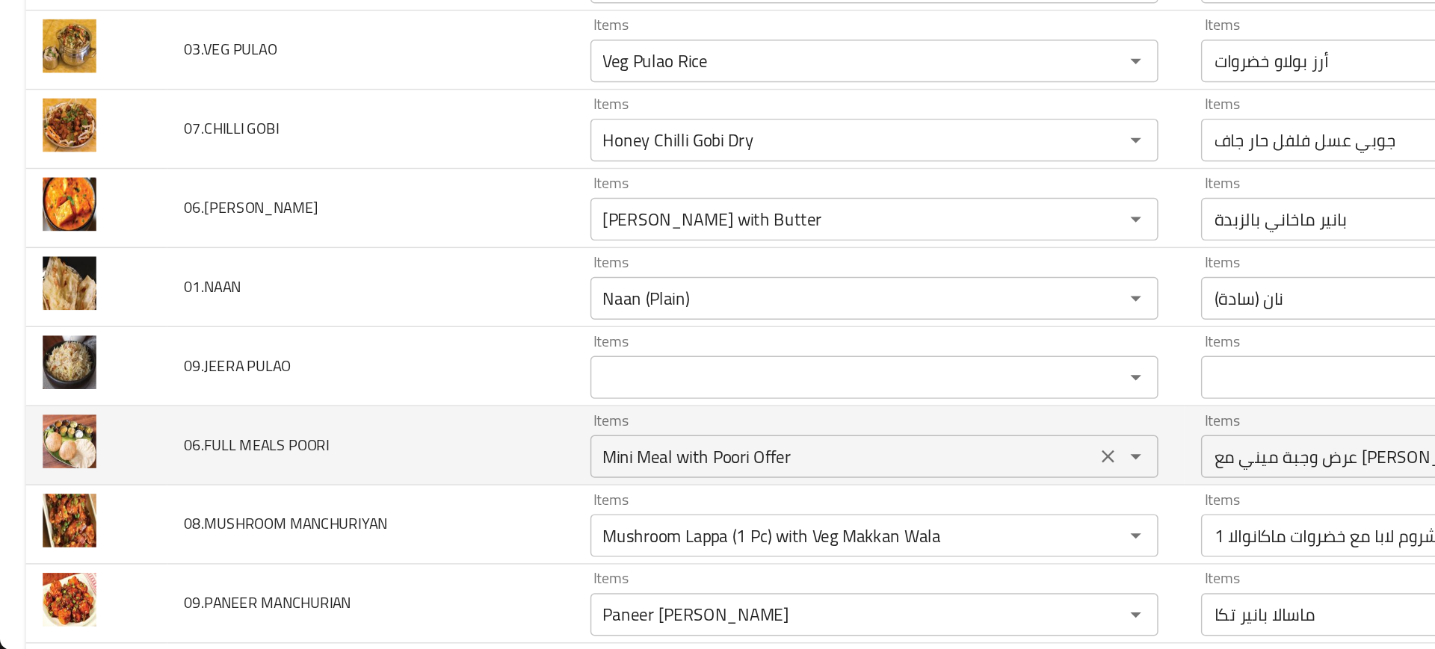
click at [471, 520] on POORI "Mini Meal with Poori Offer" at bounding box center [589, 514] width 344 height 21
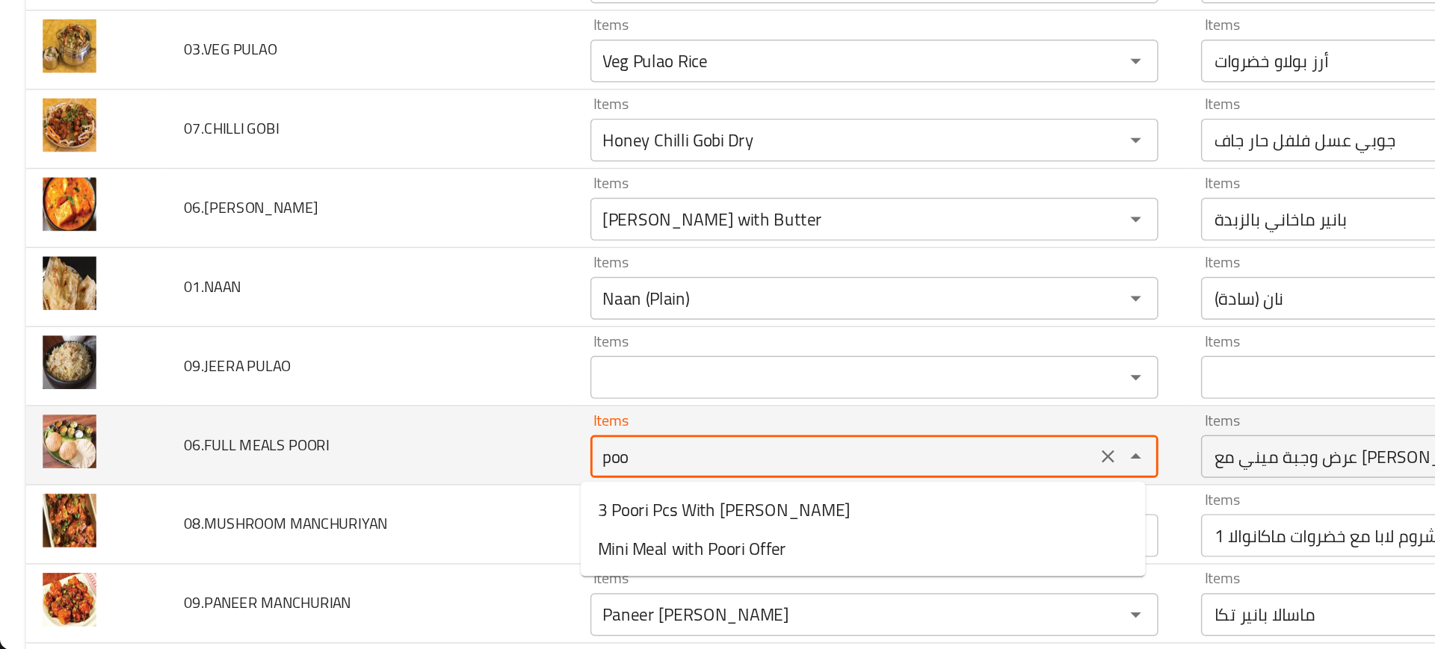
type POORI "poor"
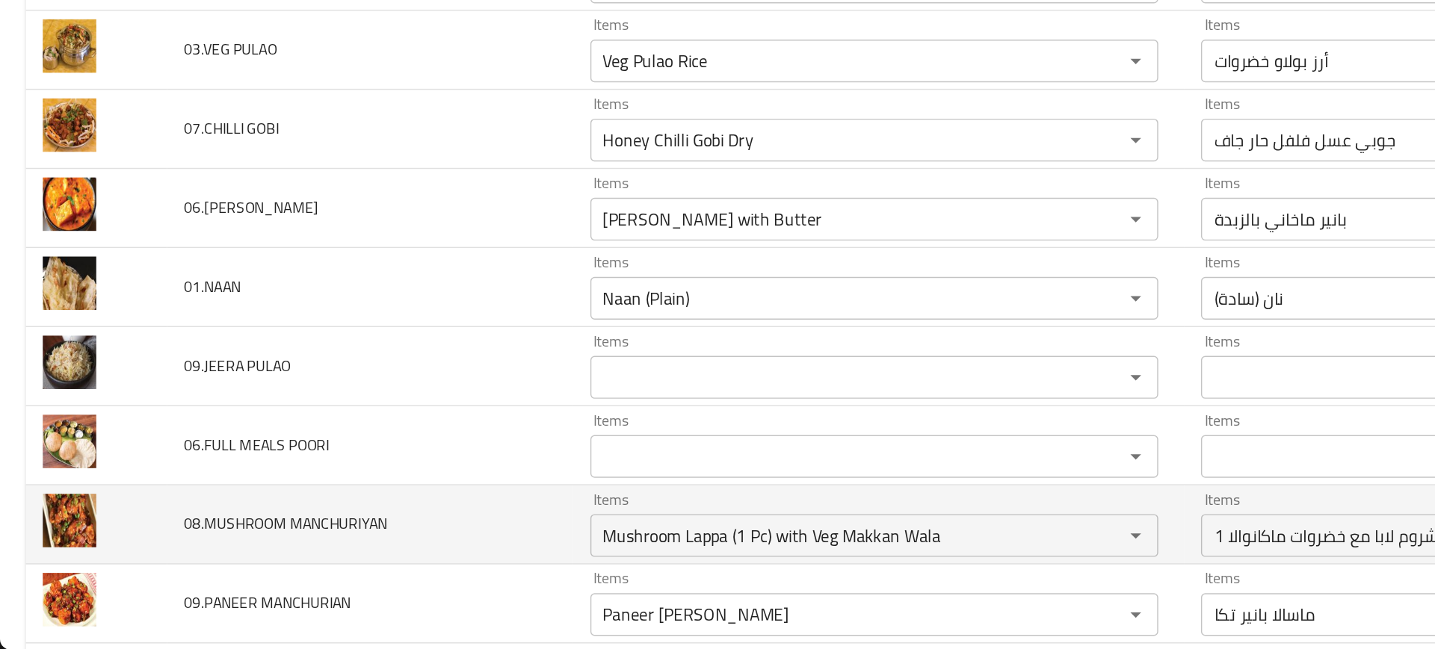
click at [365, 554] on td "08.MUSHROOM MANCHURIYAN" at bounding box center [259, 561] width 284 height 55
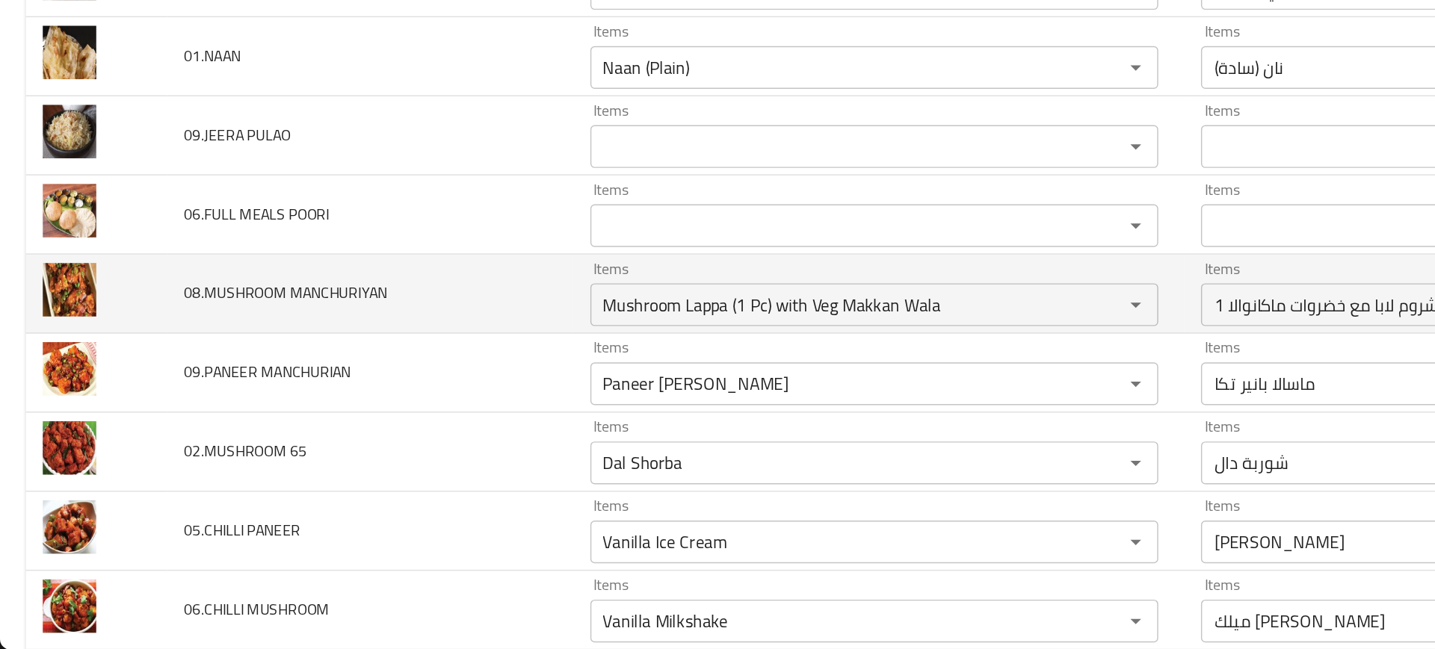
scroll to position [3911, 0]
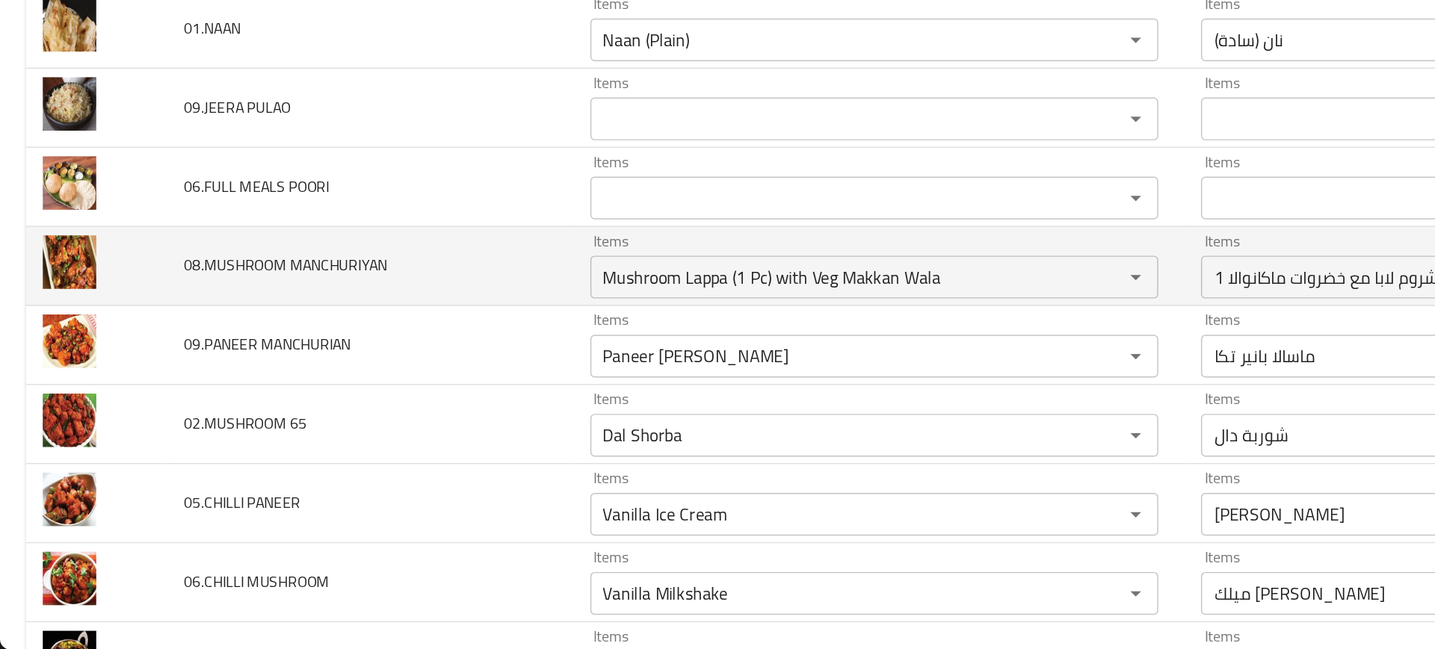
click at [241, 384] on span "08.MUSHROOM MANCHURIYAN" at bounding box center [200, 380] width 142 height 19
copy span "MANCHURIYAN"
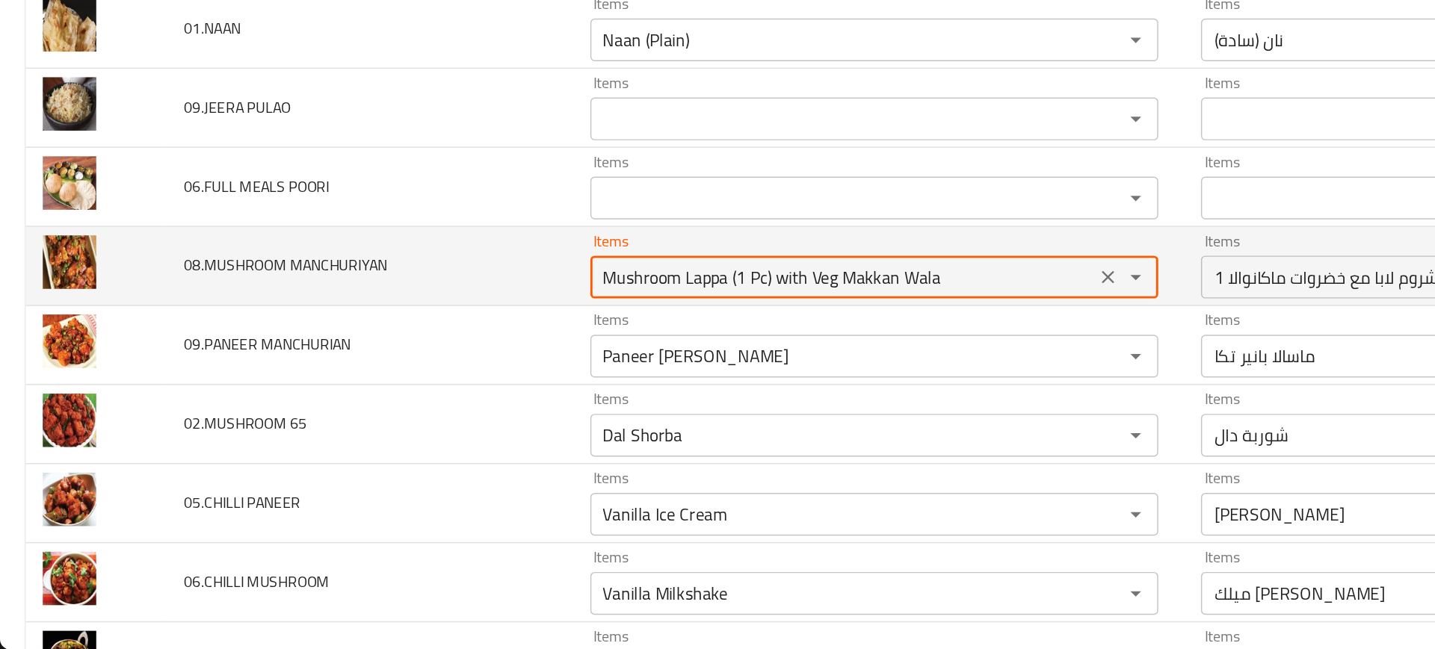
click at [473, 390] on MANCHURIYAN "Mushroom Lappa (1 Pc) with Veg Makkan Wala" at bounding box center [589, 388] width 344 height 21
paste MANCHURIYAN "ANCHURIYAN"
type MANCHURIYAN "MAN"
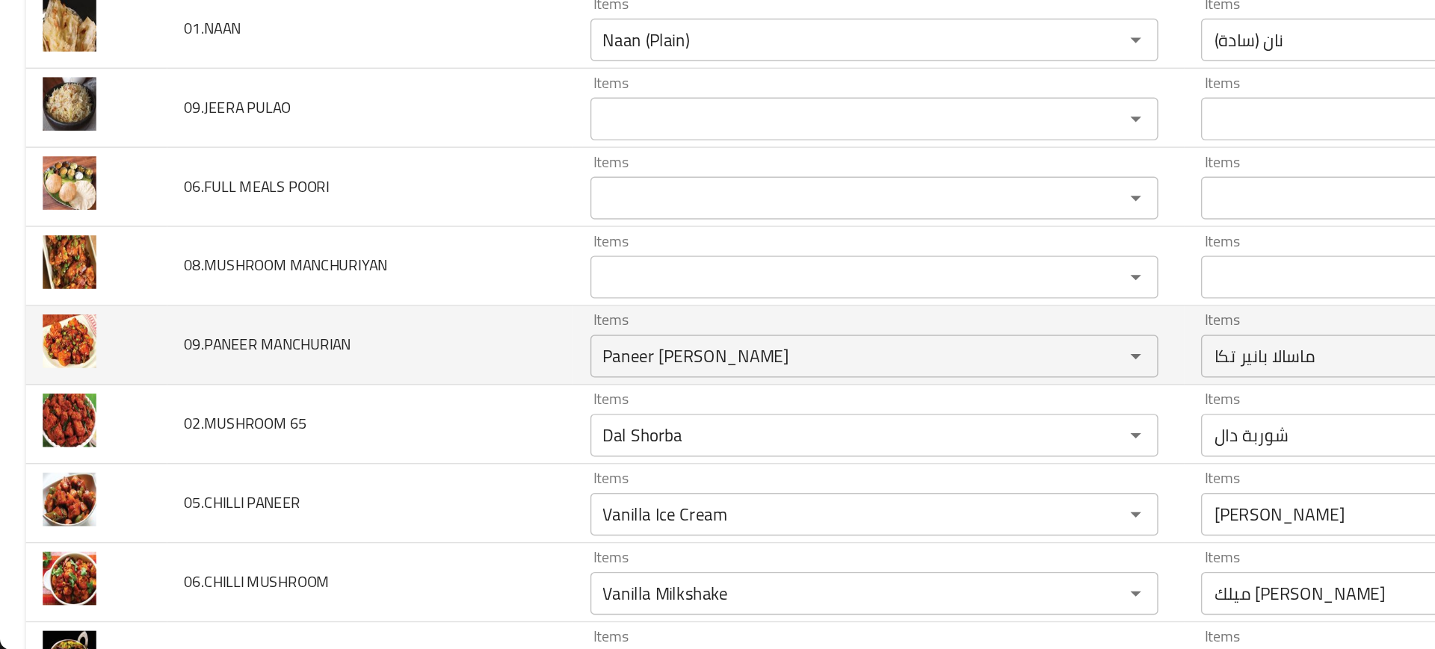
click at [321, 427] on td "09.PANEER MANCHURIAN" at bounding box center [259, 436] width 284 height 55
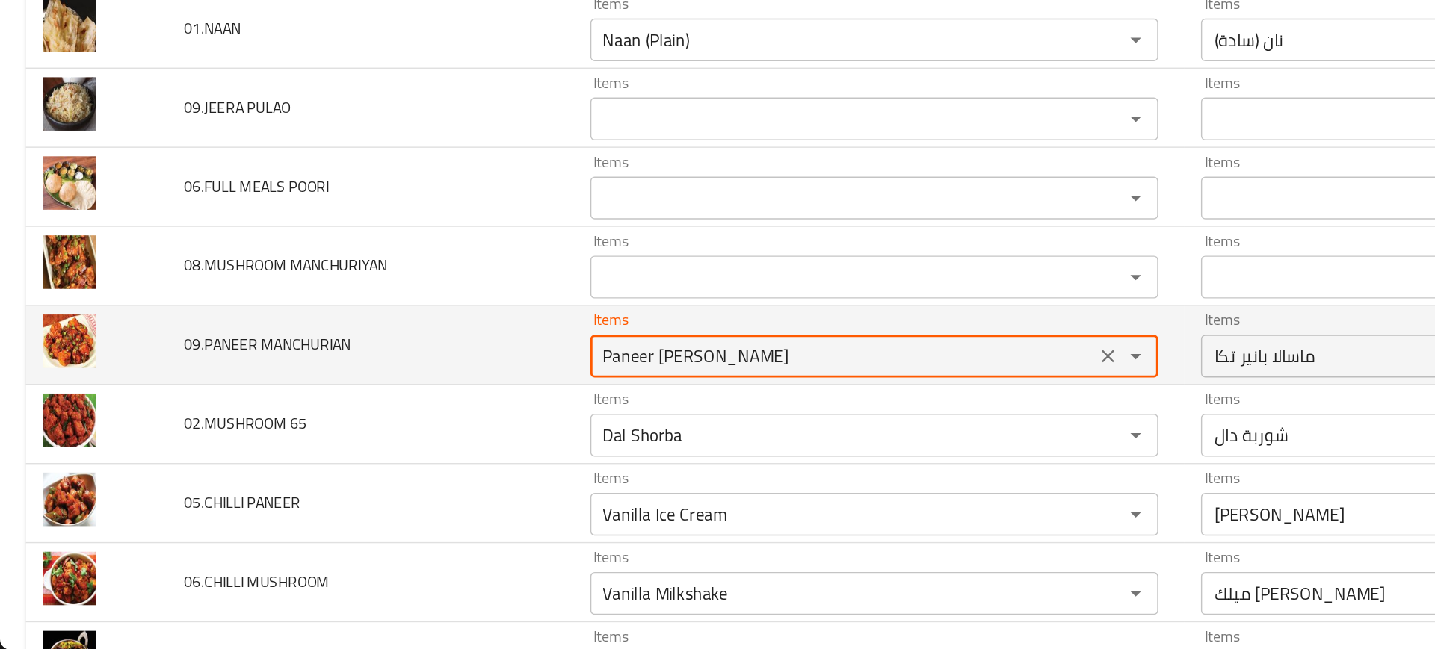
click at [494, 446] on MANCHURIAN "Paneer [PERSON_NAME]" at bounding box center [589, 443] width 344 height 21
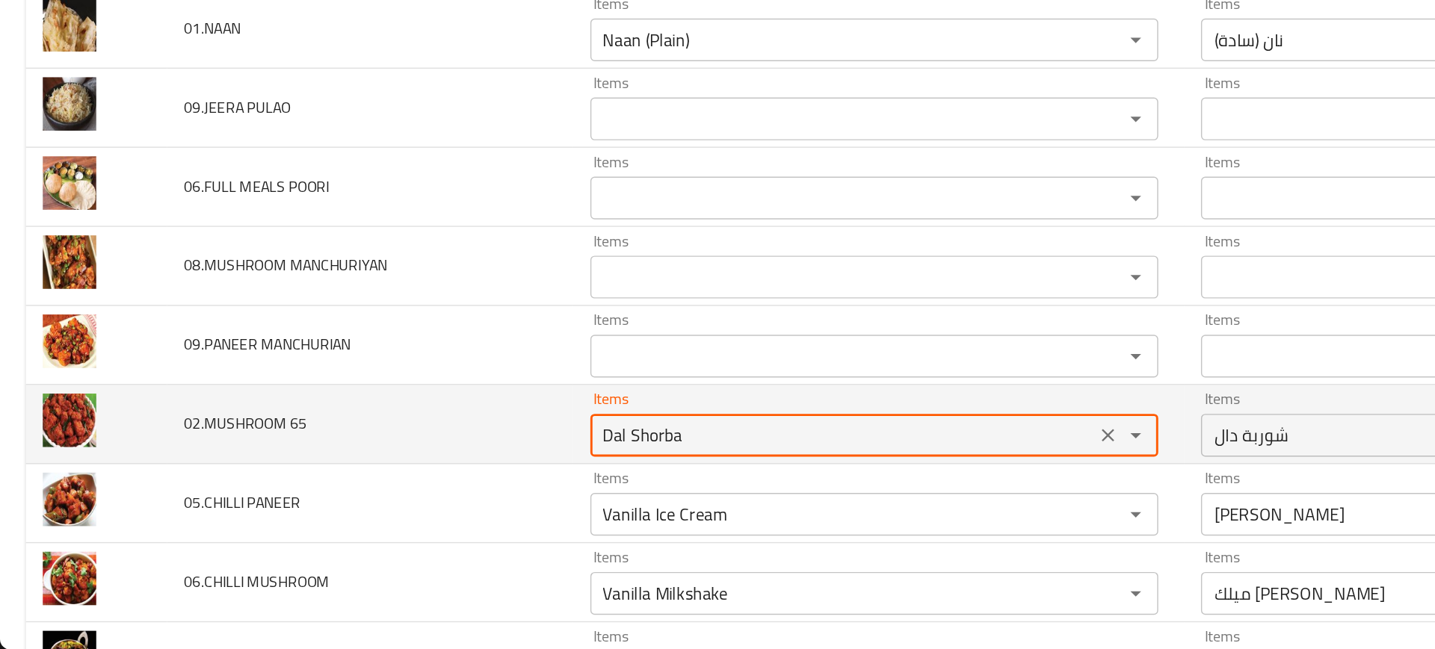
click at [459, 490] on 65 "Dal Shorba" at bounding box center [589, 499] width 344 height 21
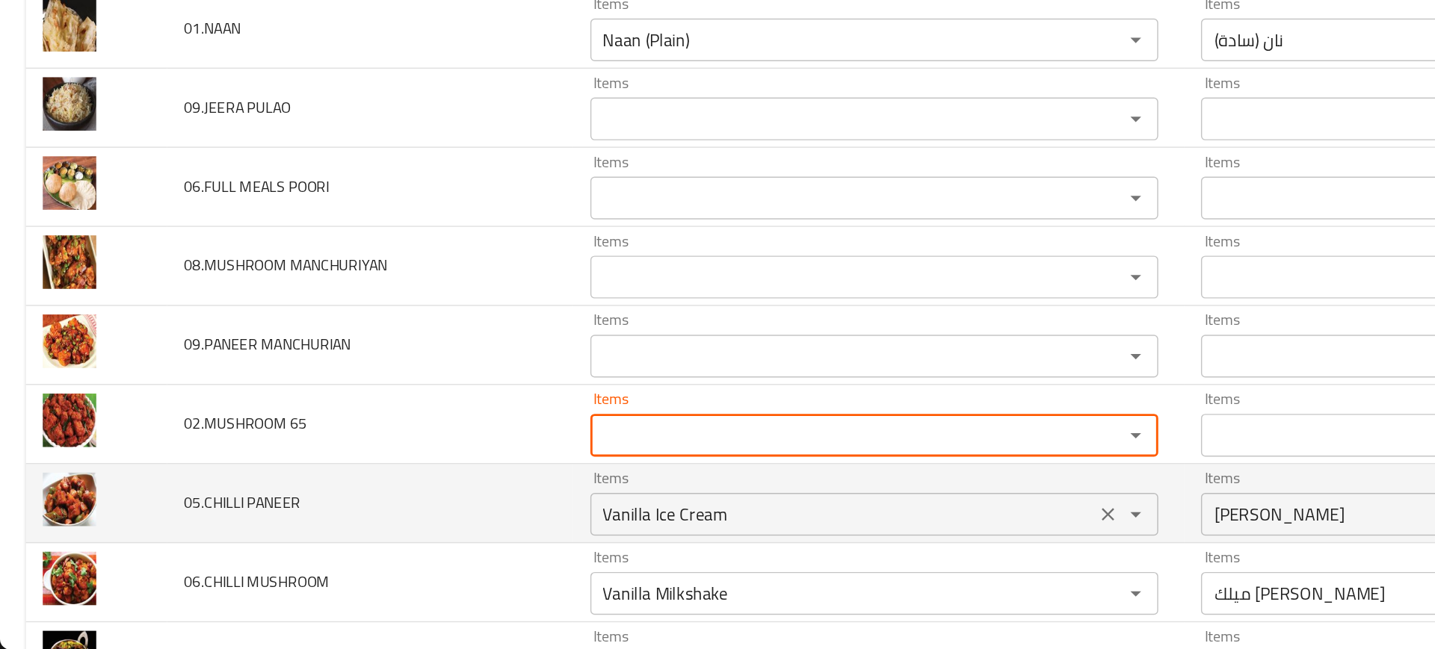
click at [464, 539] on div "Vanilla Ice Cream Items" at bounding box center [610, 554] width 397 height 30
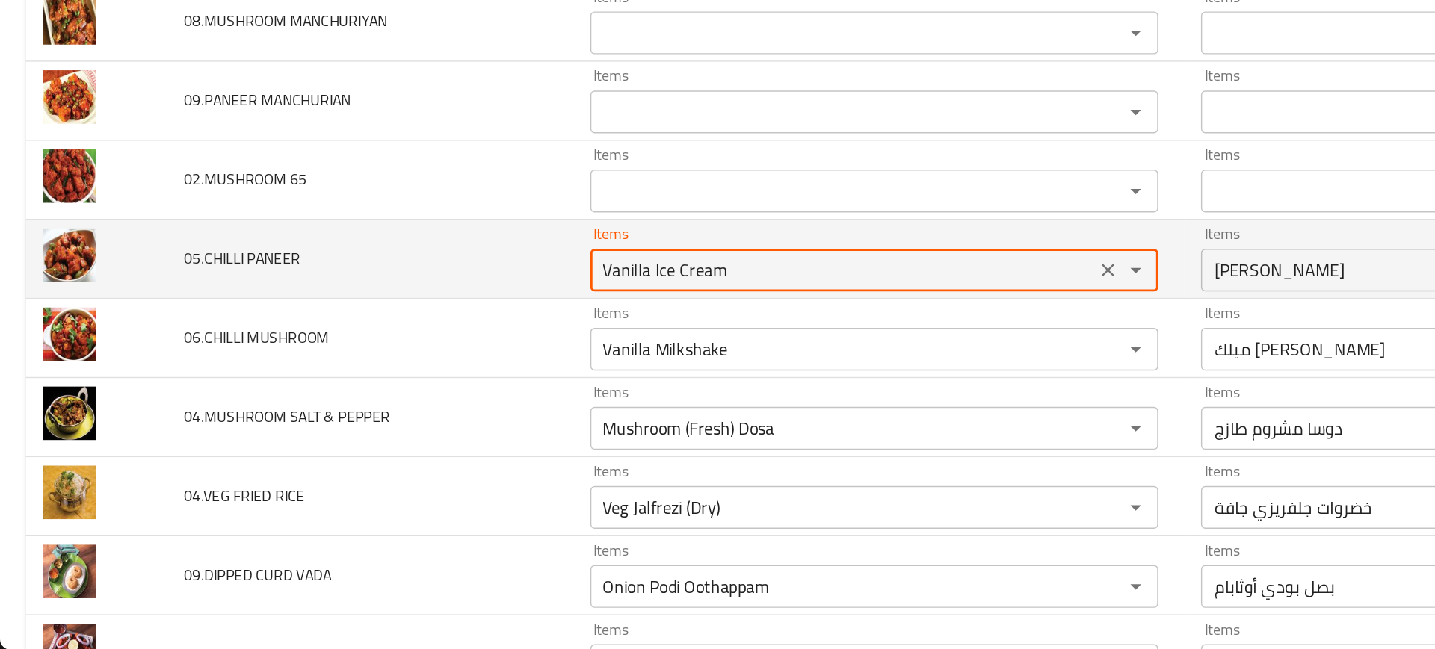
scroll to position [4082, 0]
type PANEER "chill"
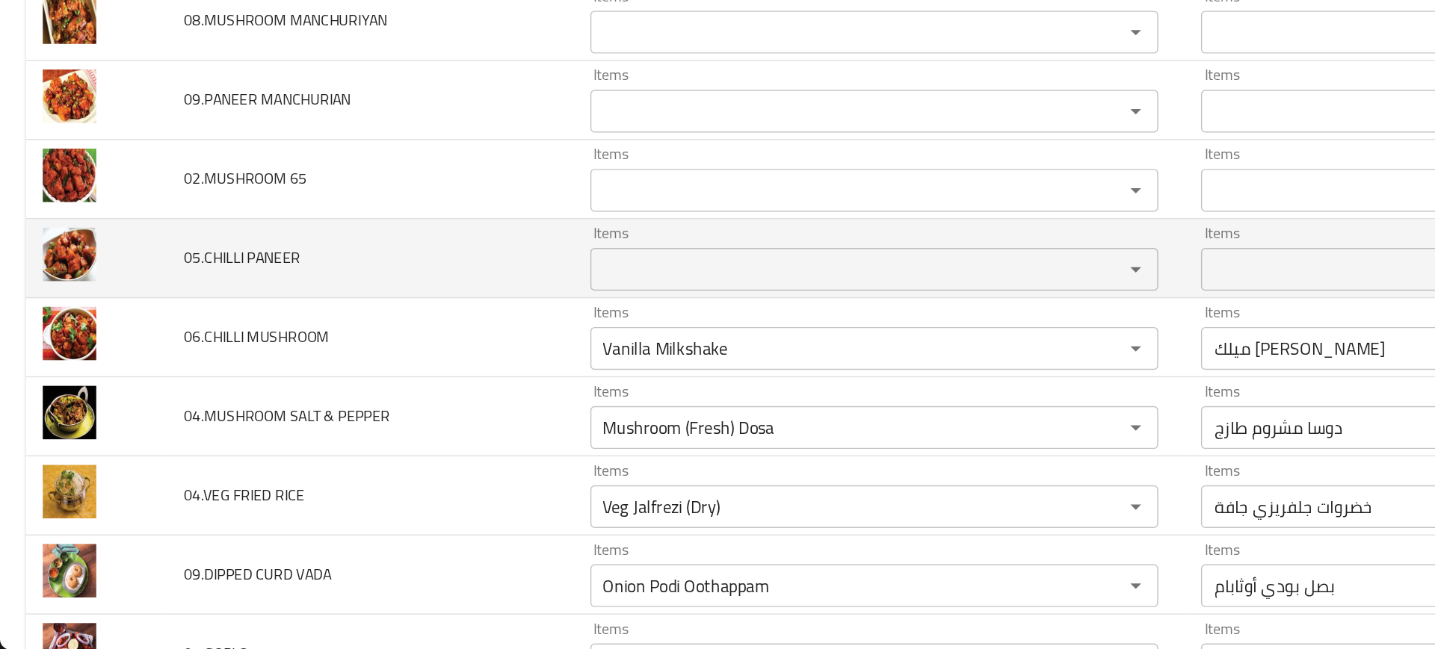
click at [368, 519] on td "04.VEG FRIED RICE" at bounding box center [259, 541] width 284 height 55
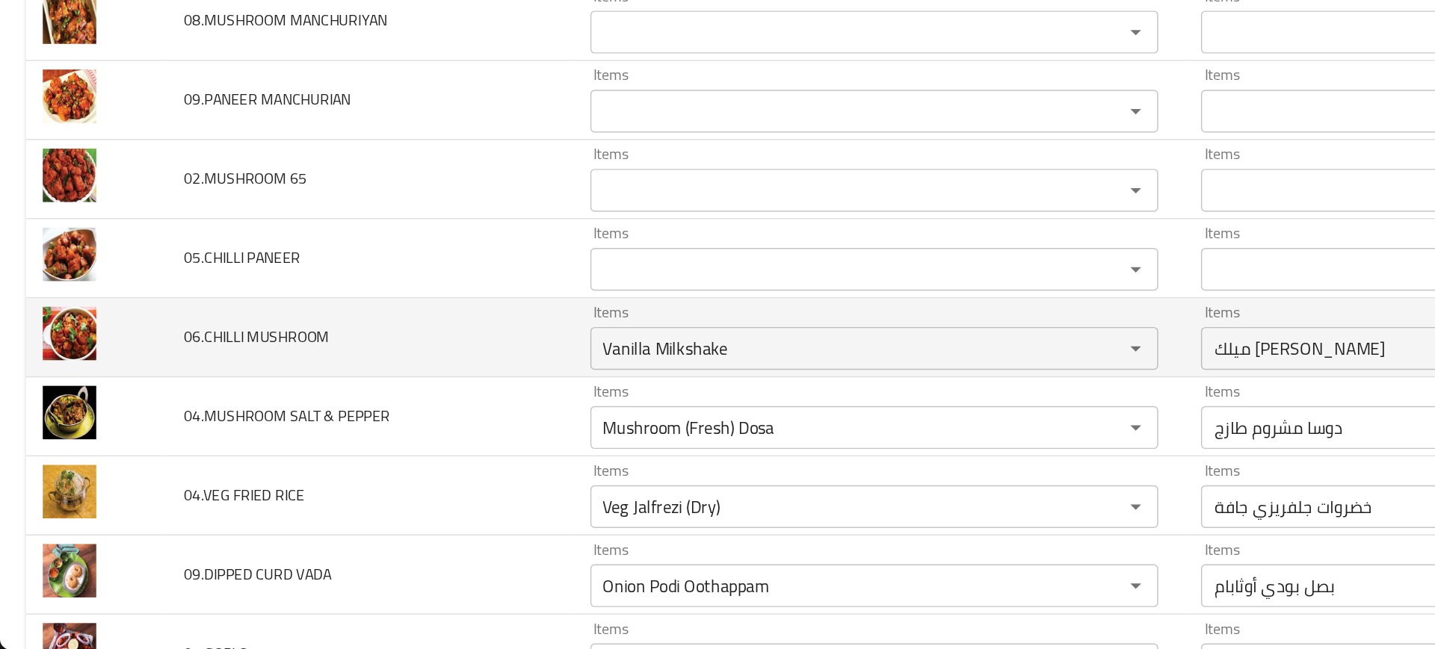
click at [615, 457] on td "Items Vanilla Milkshake Items" at bounding box center [613, 430] width 427 height 55
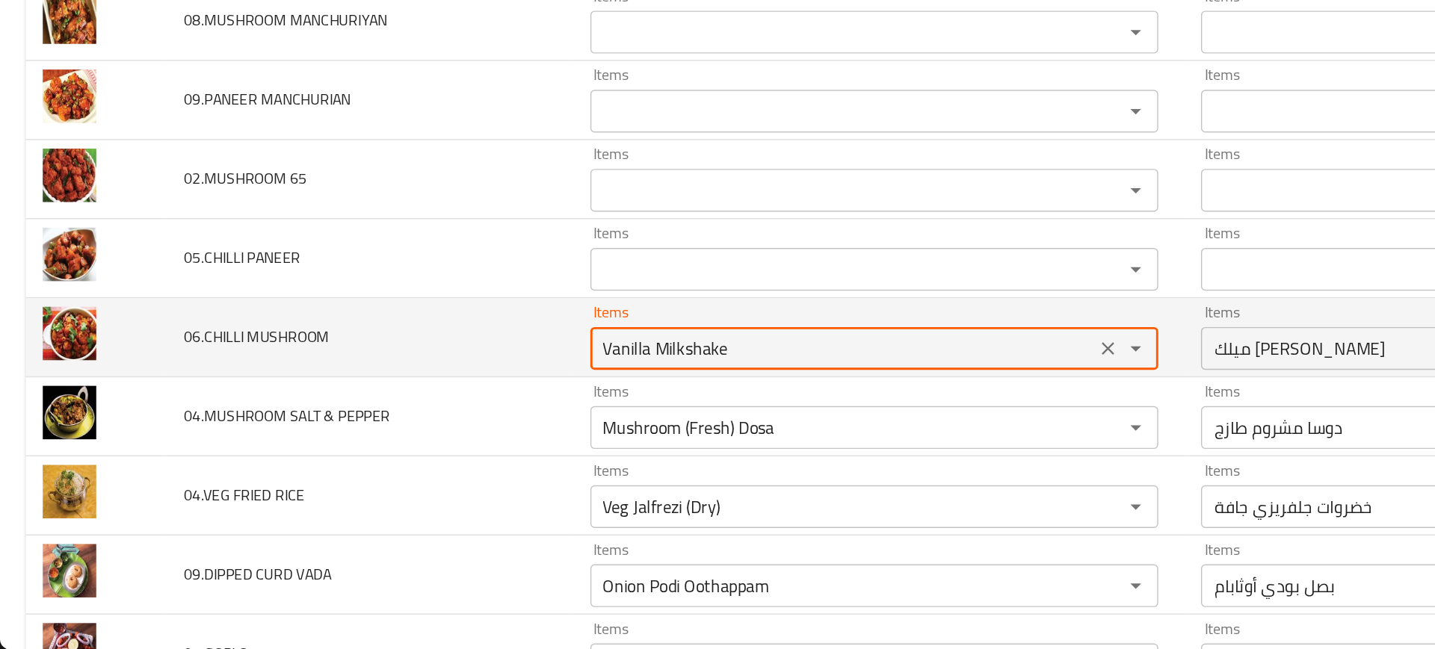
click at [690, 444] on MUSHROOM "Vanilla Milkshake" at bounding box center [589, 438] width 344 height 21
type MUSHROOM ","
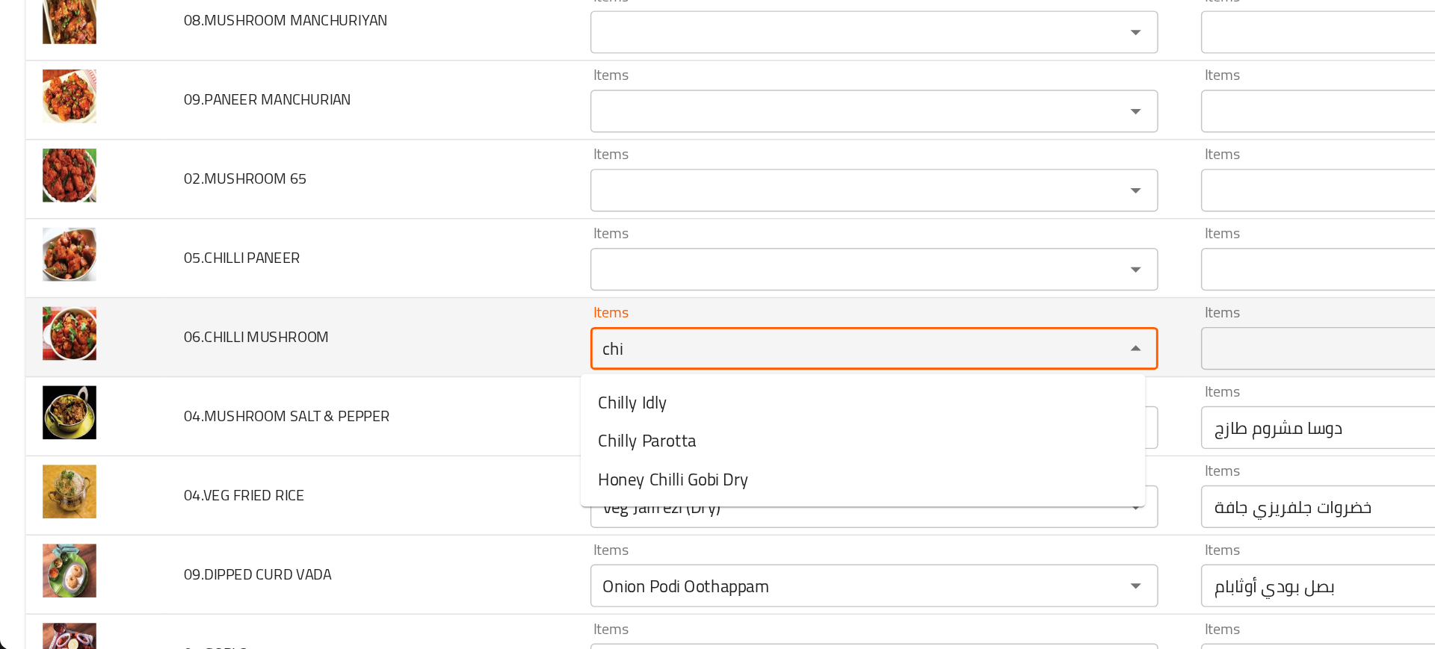
type MUSHROOM "chil"
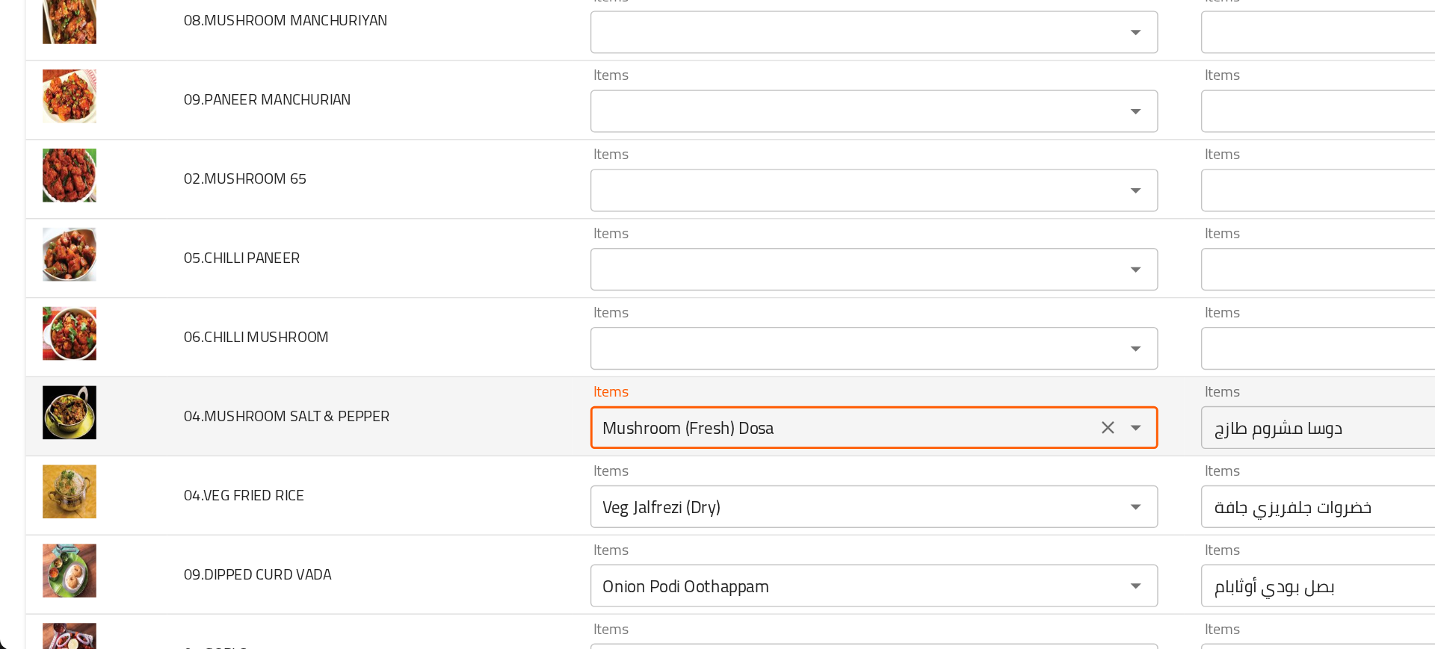
click at [677, 487] on PEPPER "Mushroom (Fresh) Dosa" at bounding box center [589, 493] width 344 height 21
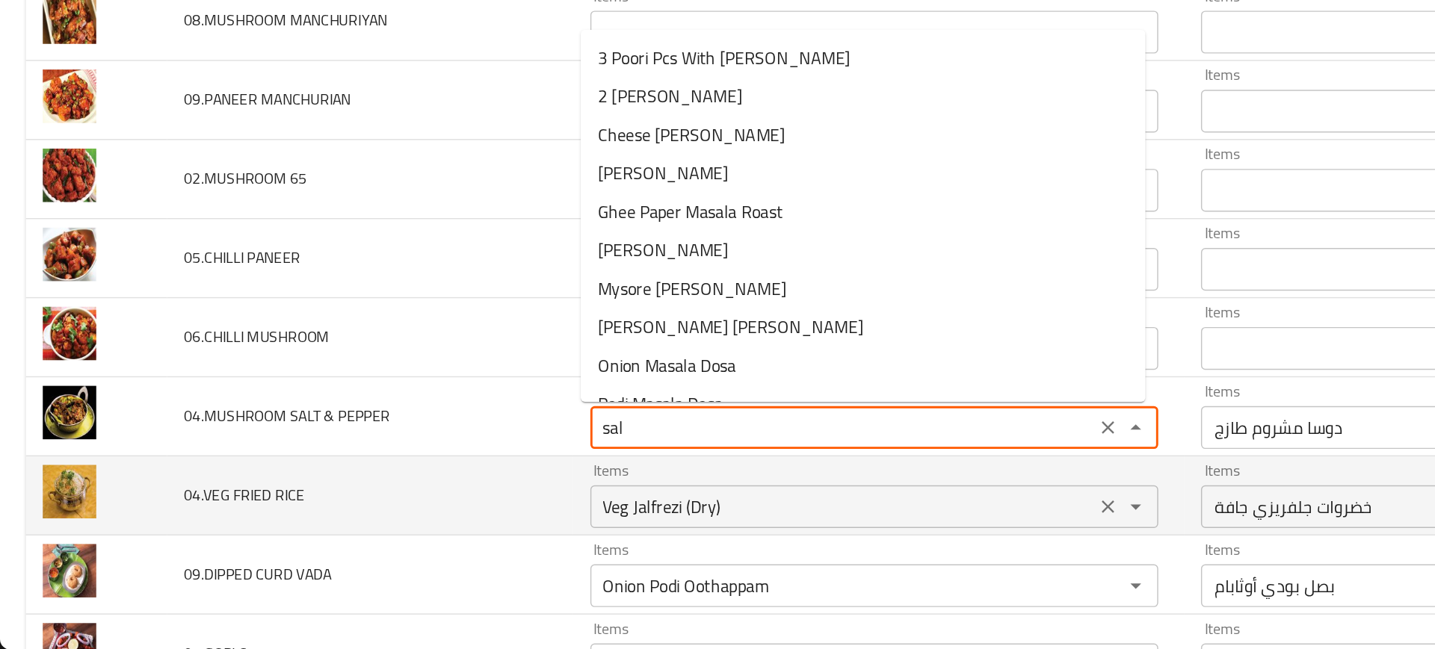
type PEPPER "Mushroom (Fresh) Dosa"
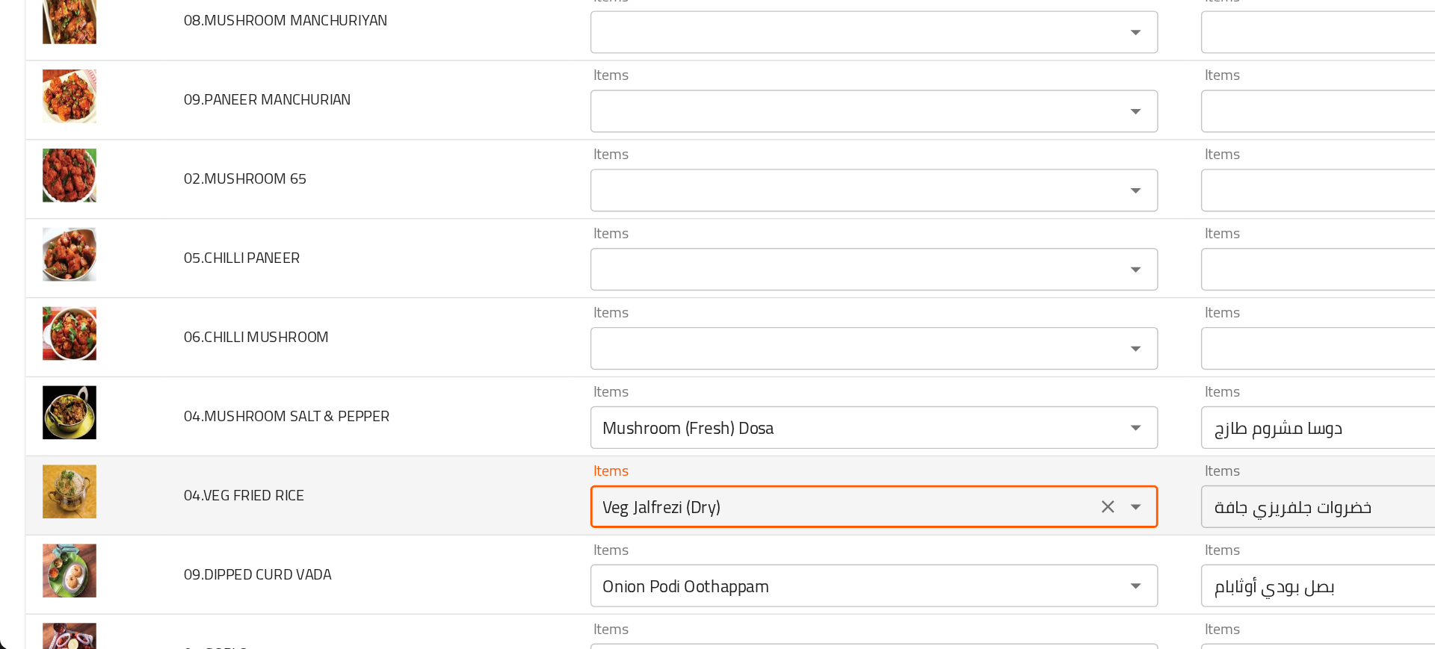
click at [585, 555] on RICE "Veg Jalfrezi (Dry)" at bounding box center [589, 549] width 344 height 21
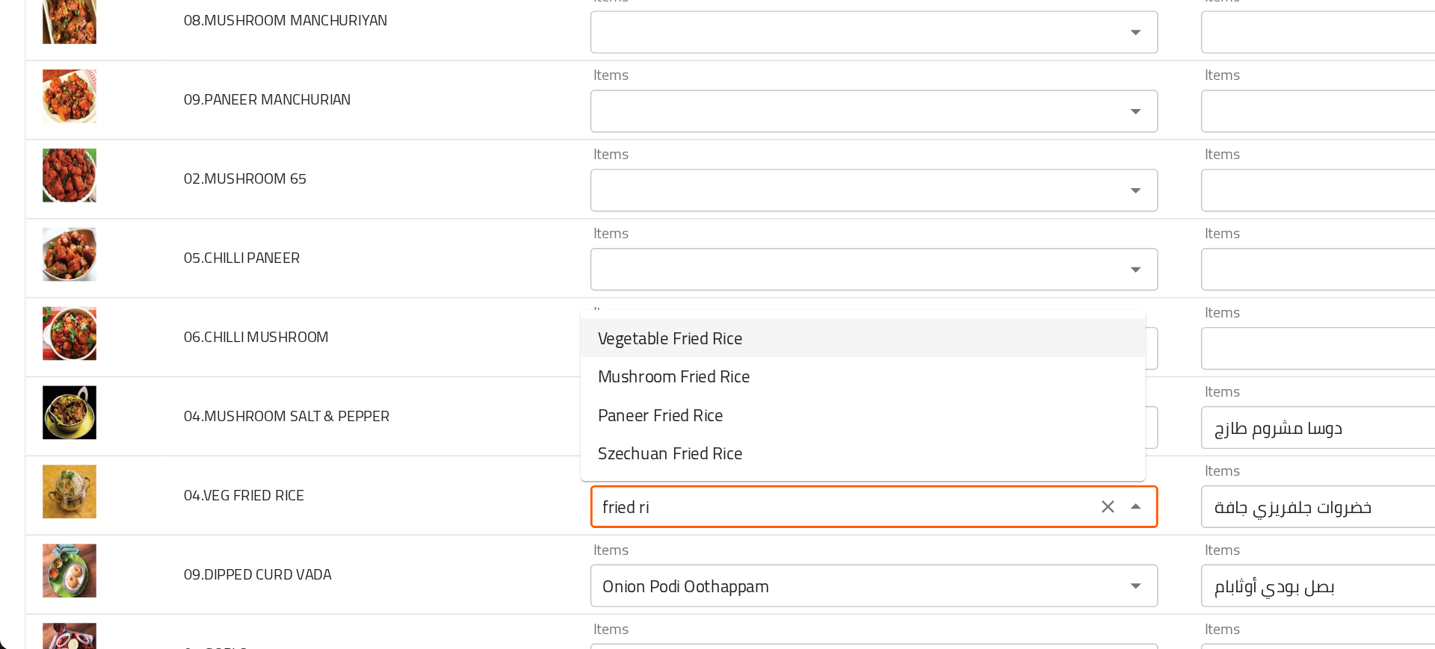
click at [421, 428] on span "Vegetable Fried Rice" at bounding box center [468, 431] width 101 height 18
type RICE "Vegetable Fried Rice"
type RICE-ar "أرز مقلي بالخضروات"
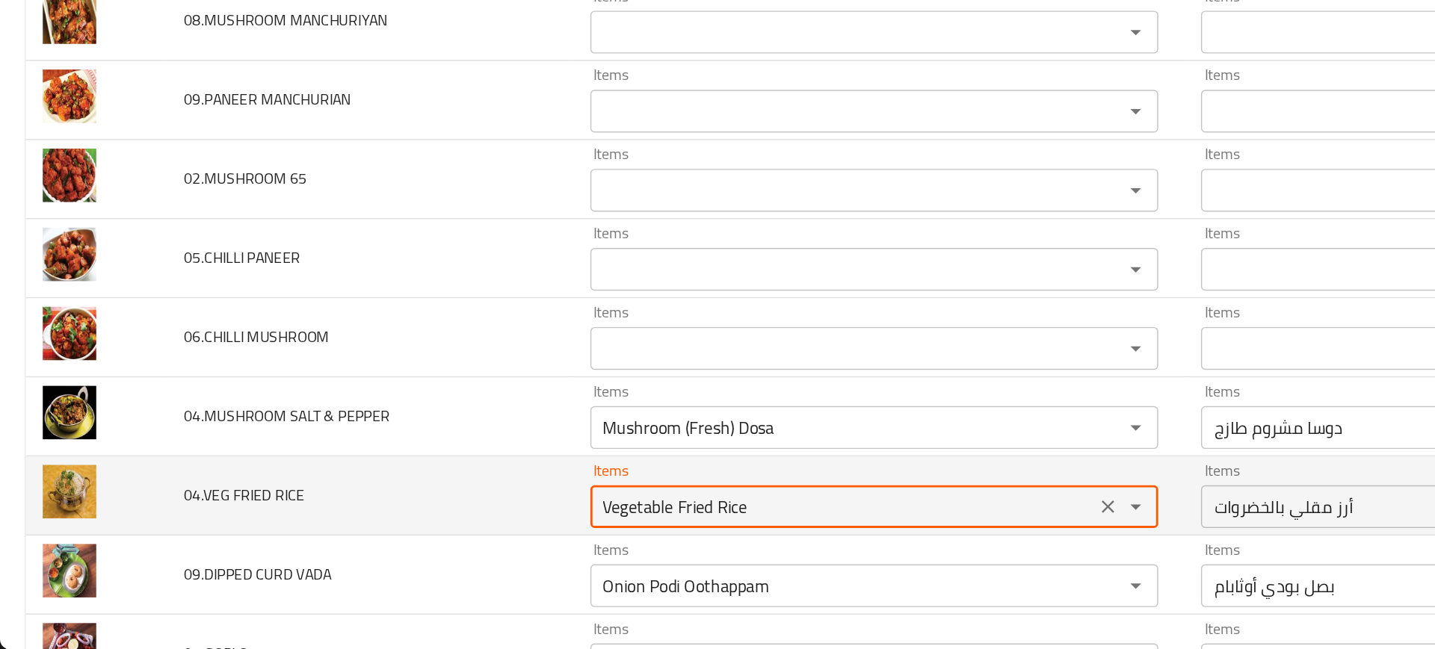
type RICE "Vegetable Fried Rice"
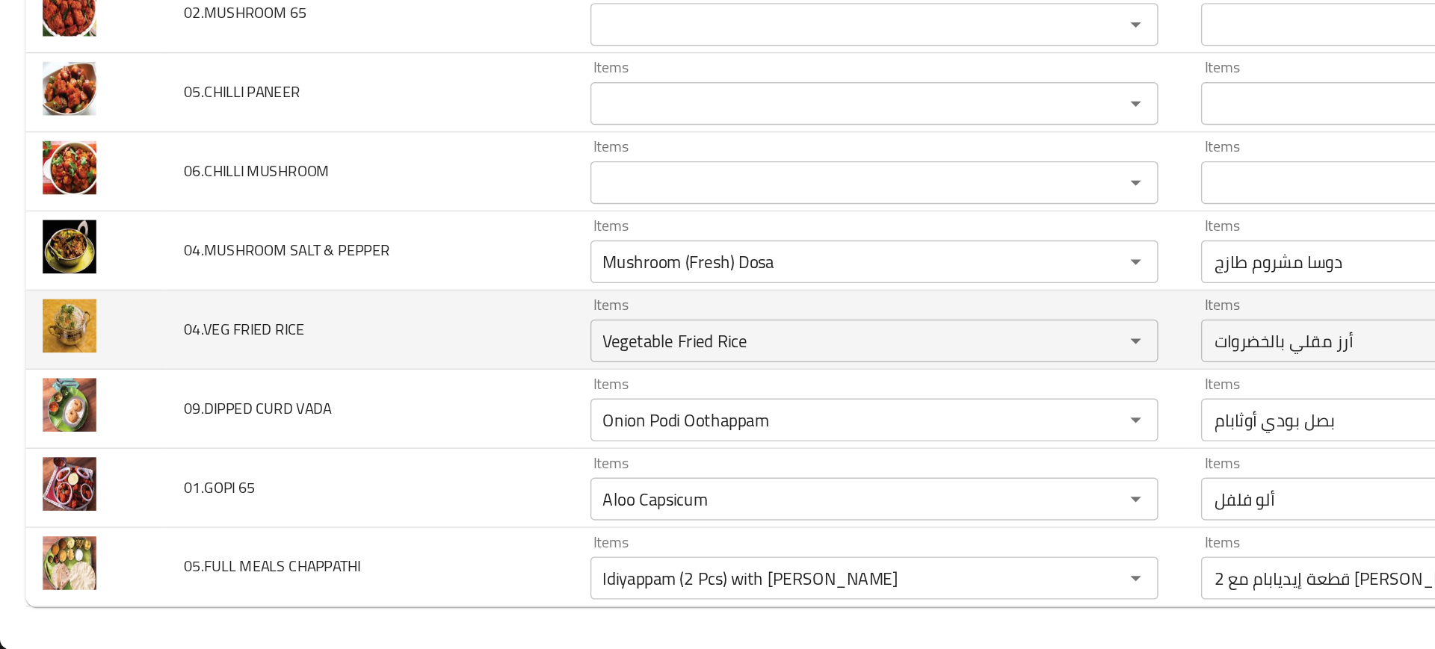
scroll to position [4197, 0]
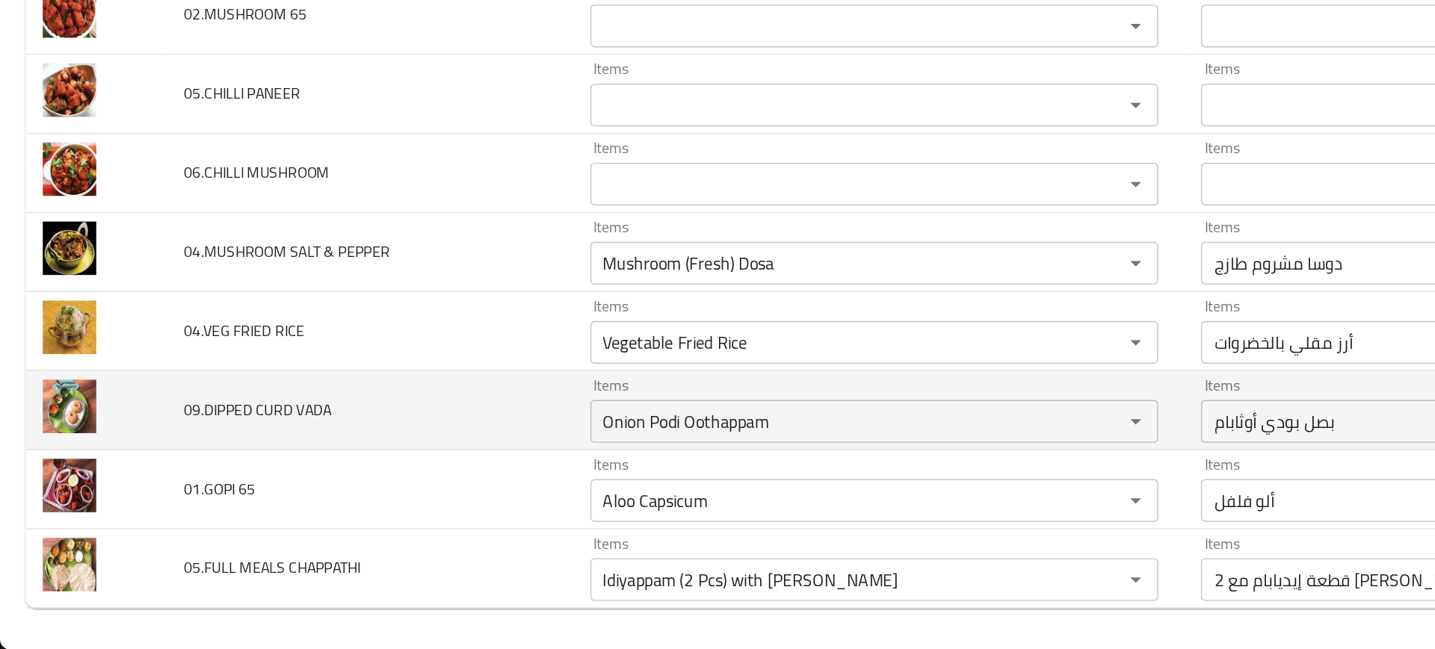
click at [366, 498] on td "09.DIPPED CURD VADA" at bounding box center [259, 481] width 284 height 55
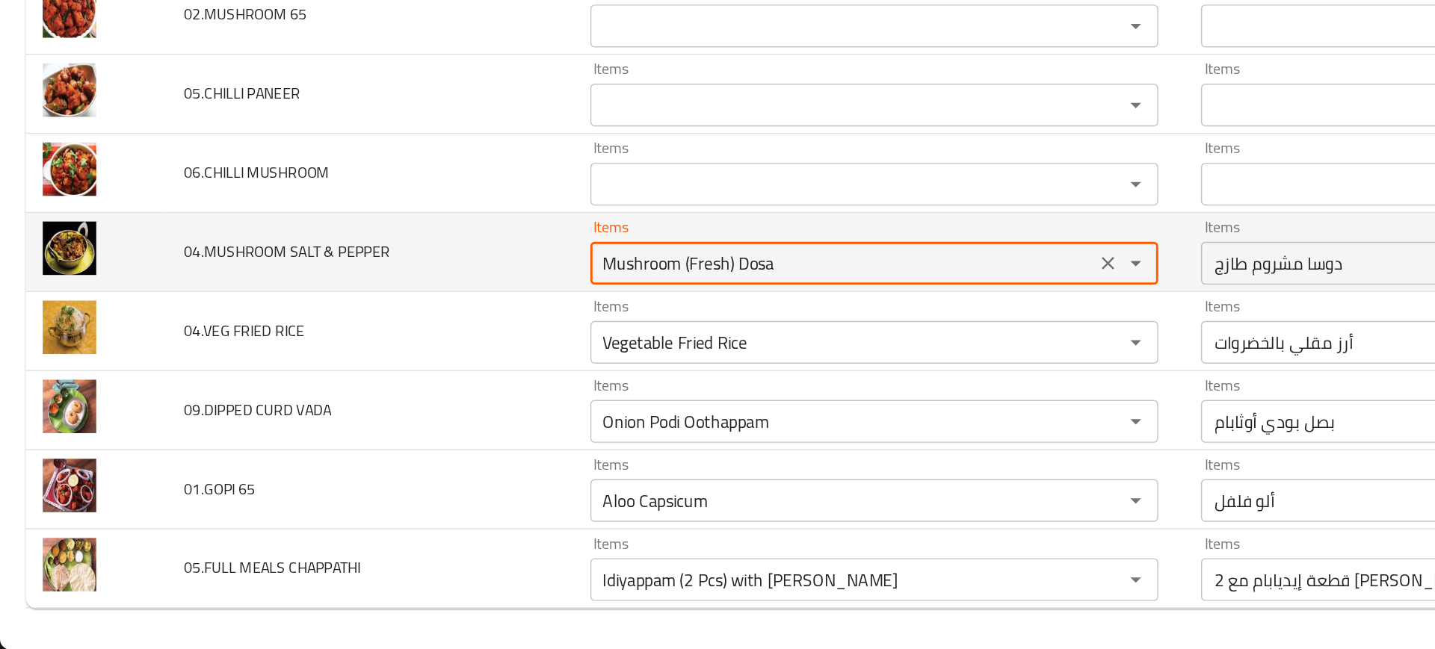
click at [516, 385] on PEPPER "Mushroom (Fresh) Dosa" at bounding box center [589, 378] width 344 height 21
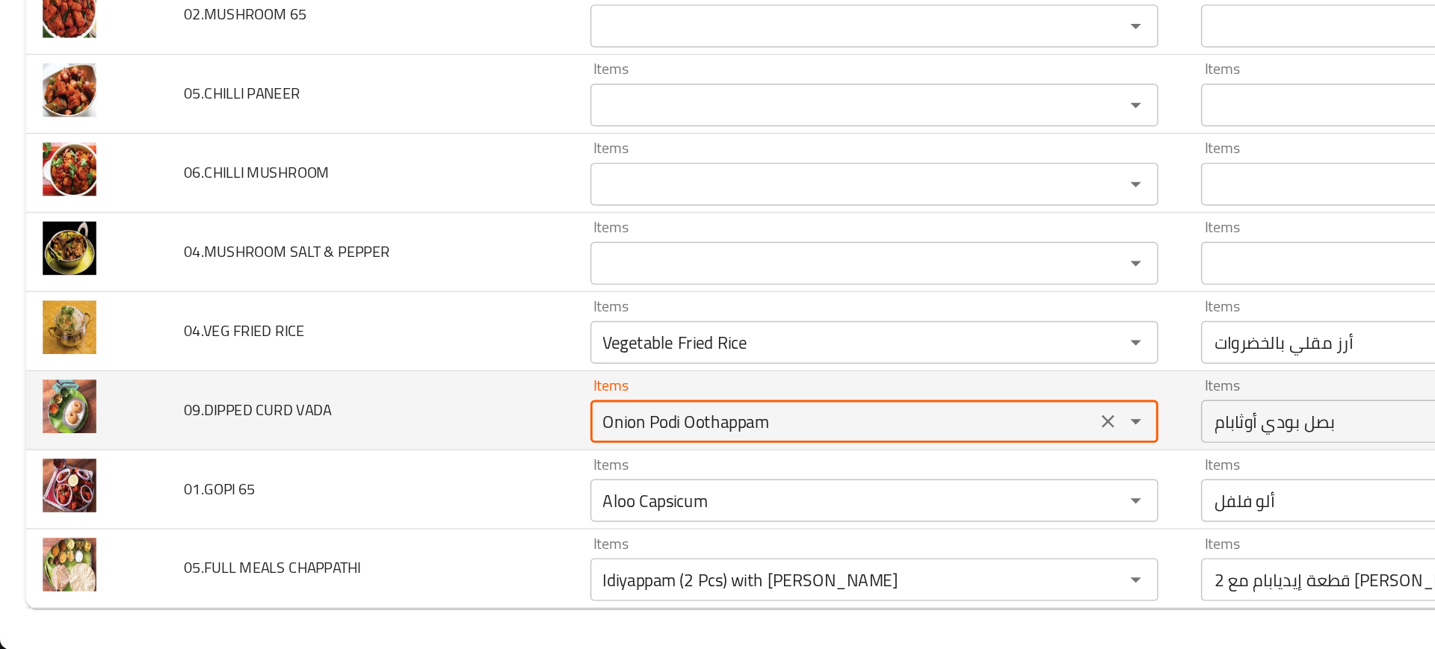
click at [492, 486] on VADA "Onion Podi Oothappam" at bounding box center [589, 489] width 344 height 21
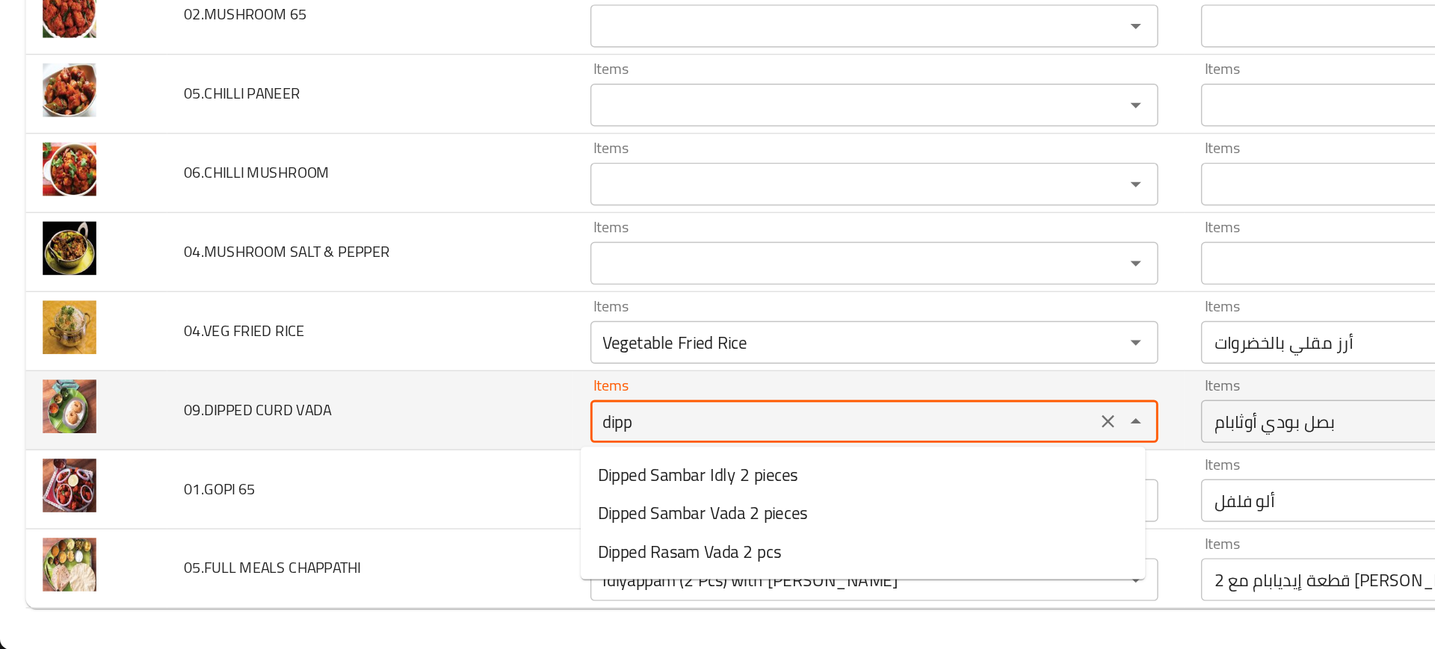
type VADA "dip"
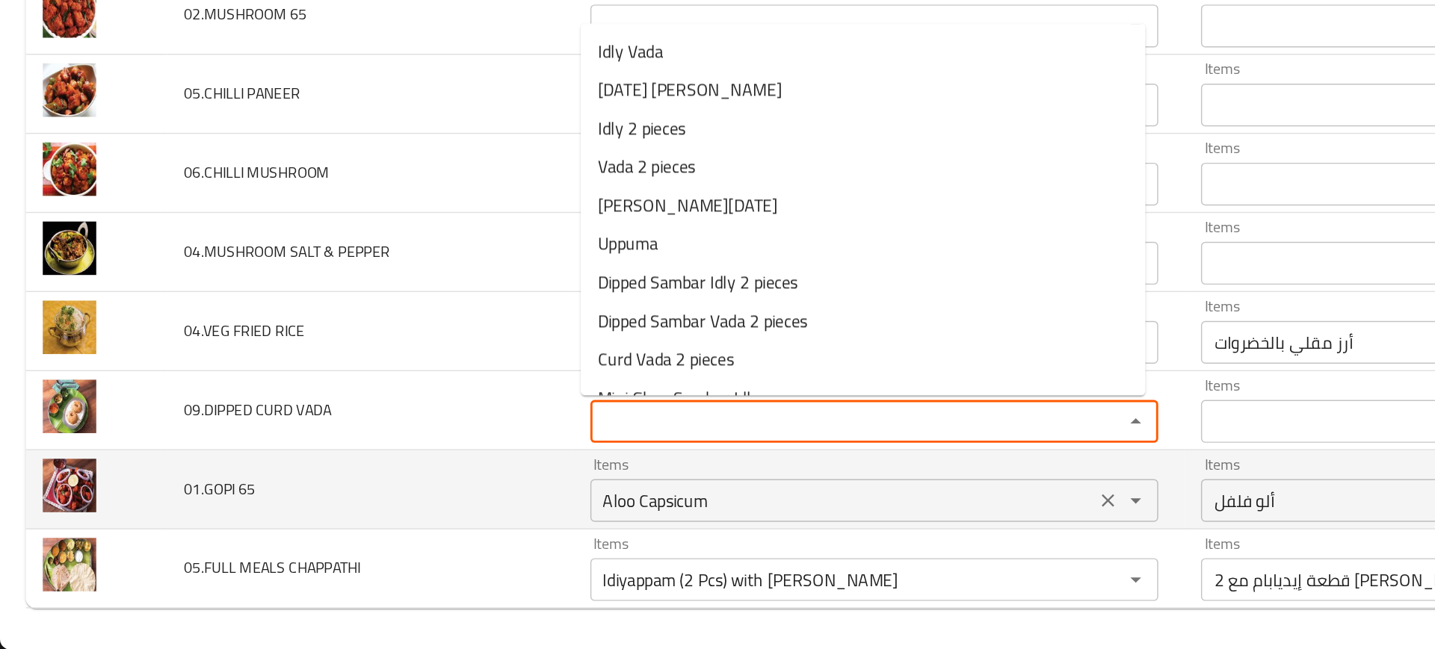
click at [481, 559] on div "Aloo Capsicum Items" at bounding box center [610, 545] width 397 height 30
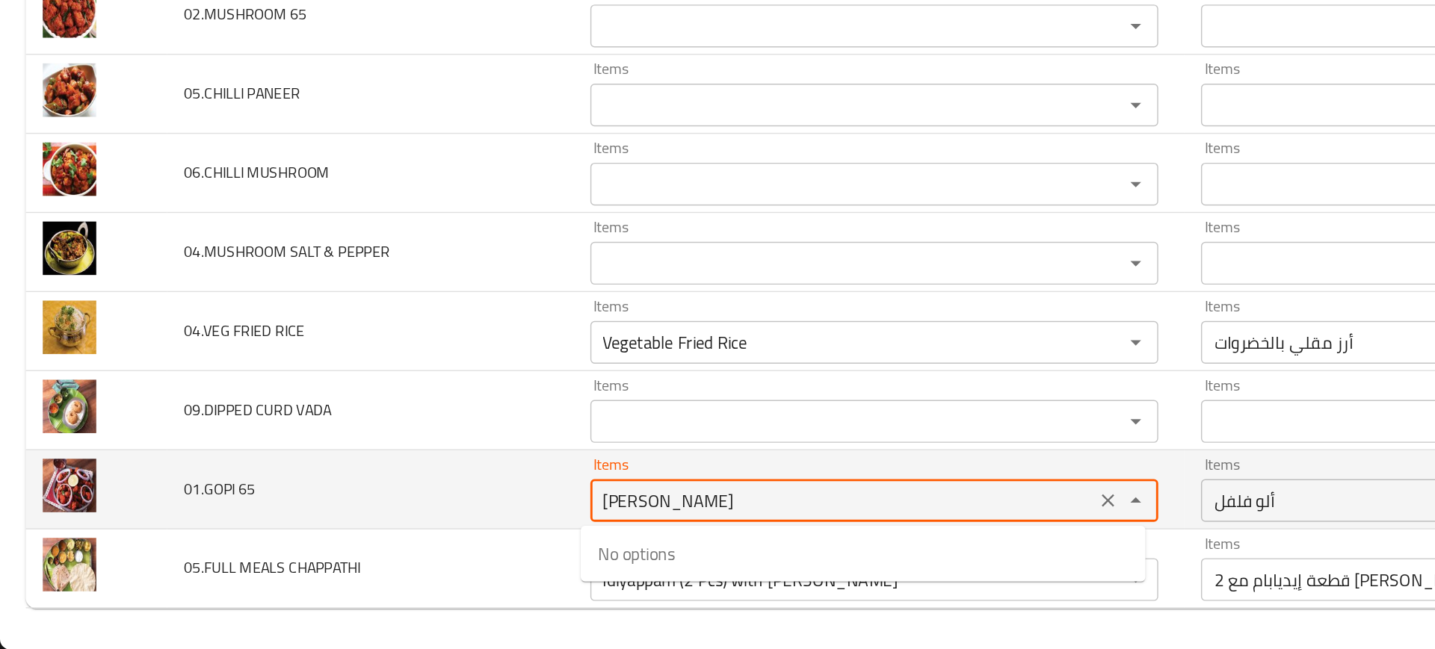
type 65 "gop"
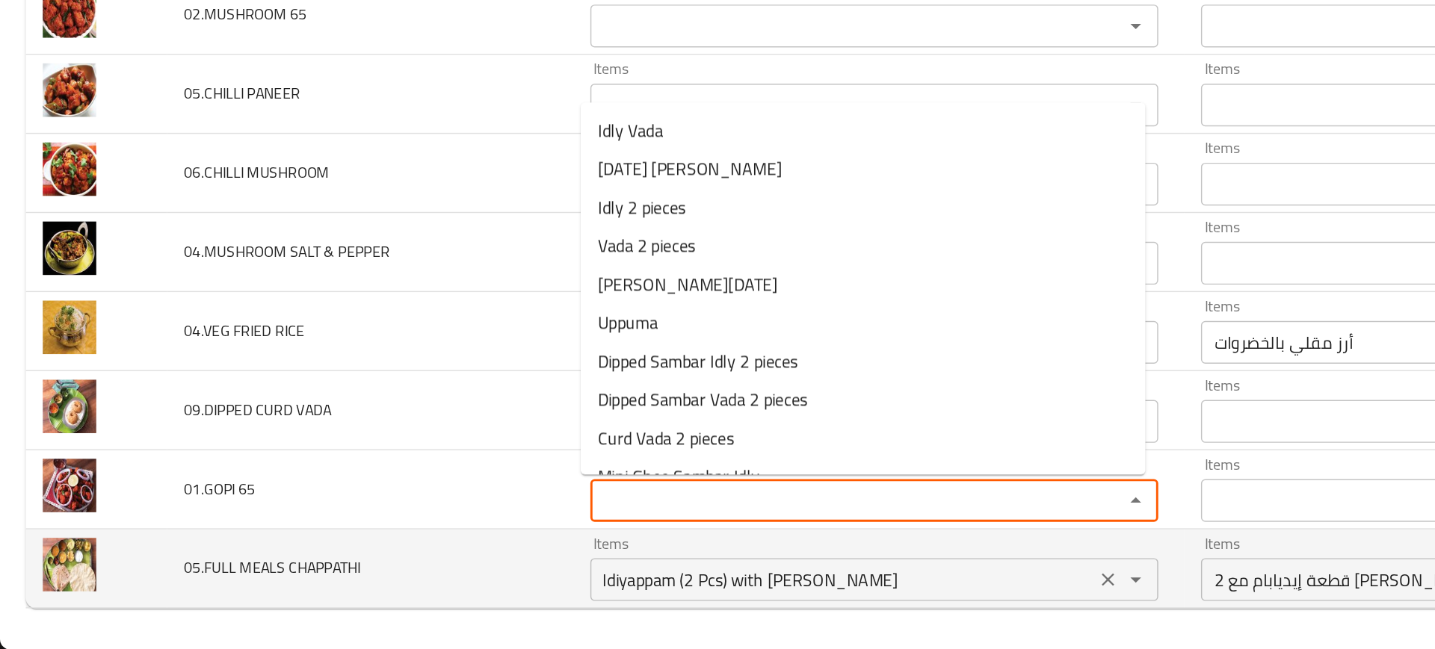
click at [510, 593] on CHAPPATHI "Idiyappam (2 Pcs) with [PERSON_NAME]" at bounding box center [589, 599] width 344 height 21
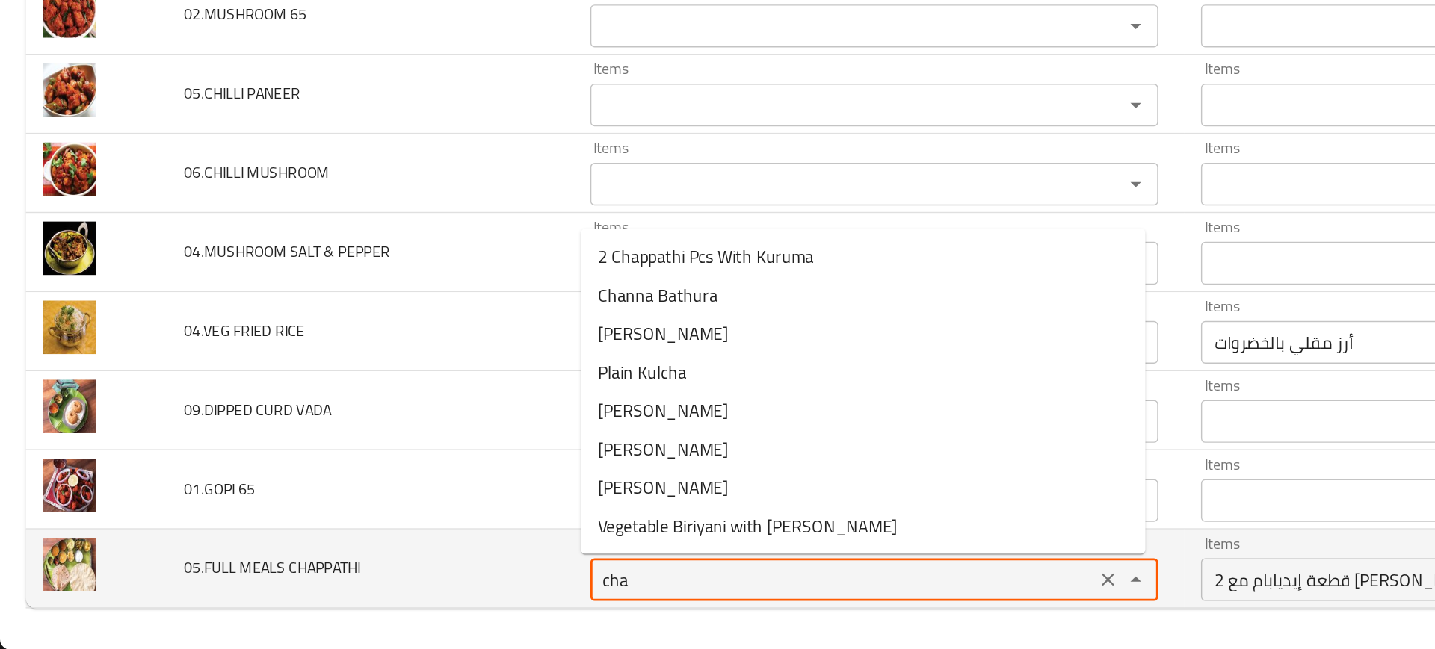
type CHAPPATHI "chap"
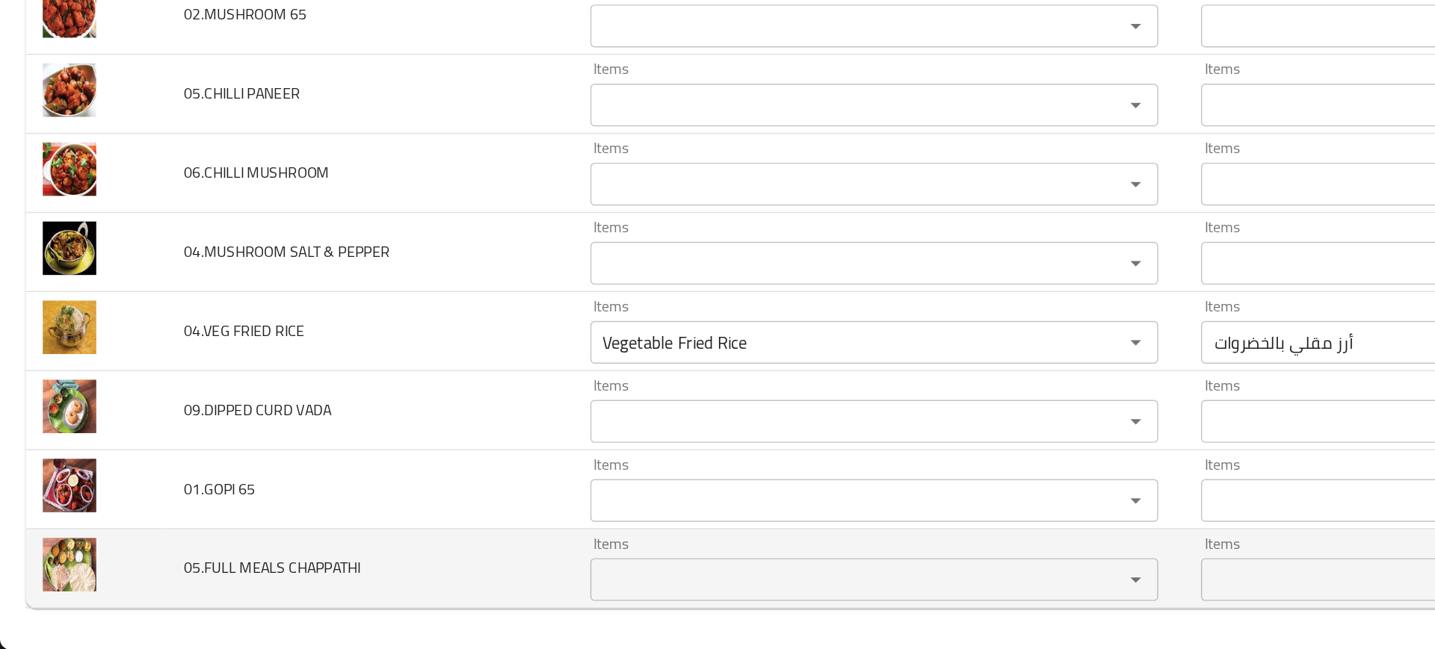
click at [320, 586] on td "05.FULL MEALS CHAPPATHI" at bounding box center [259, 592] width 284 height 55
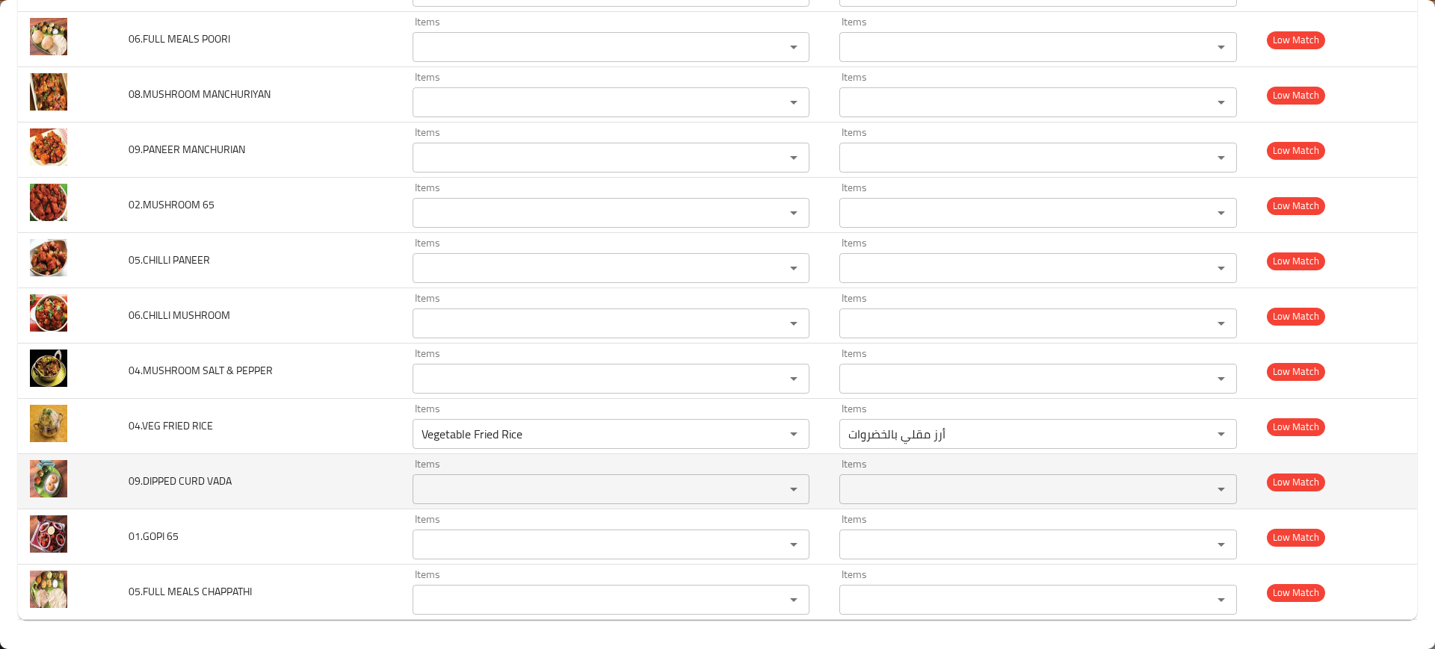
click at [204, 457] on td "09.DIPPED CURD VADA" at bounding box center [259, 481] width 284 height 55
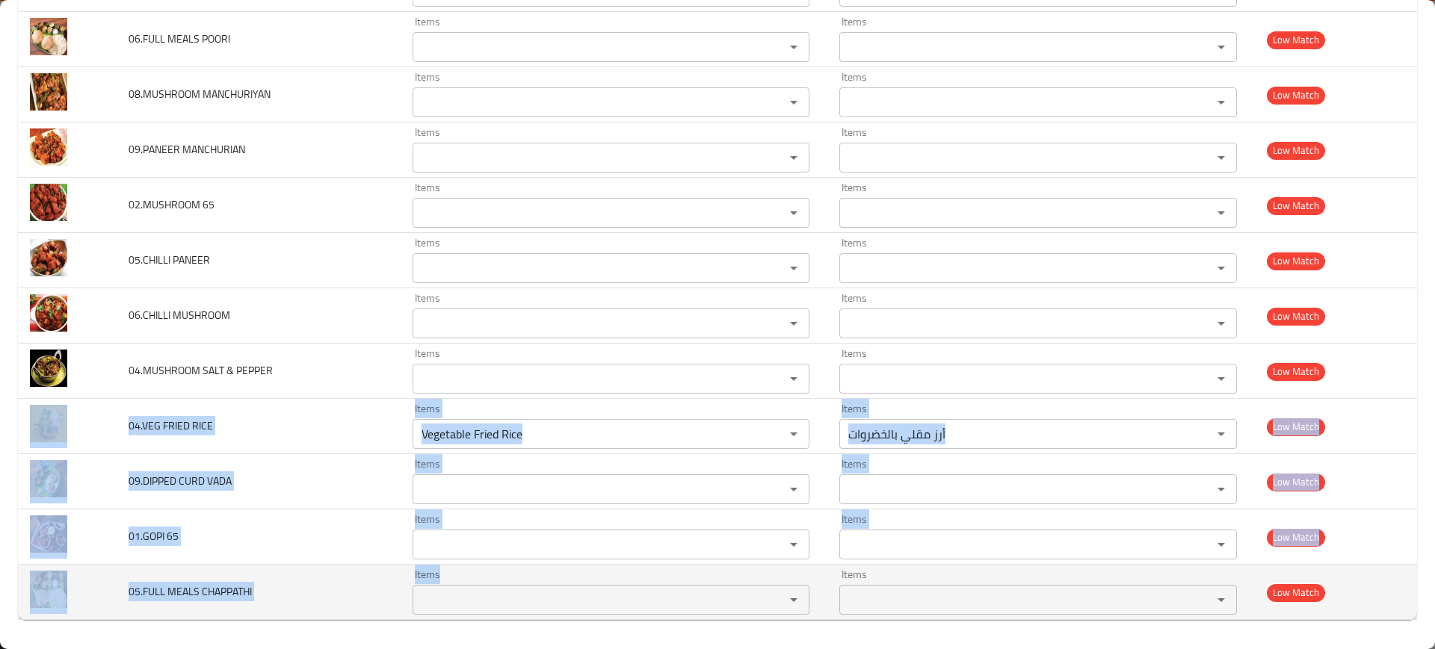
drag, startPoint x: 102, startPoint y: 421, endPoint x: 447, endPoint y: 597, distance: 386.9
copy tbody "04.VEG FRIED RICE Items Items Items Items Low Match 09.DIPPED CURD VADA Items I…"
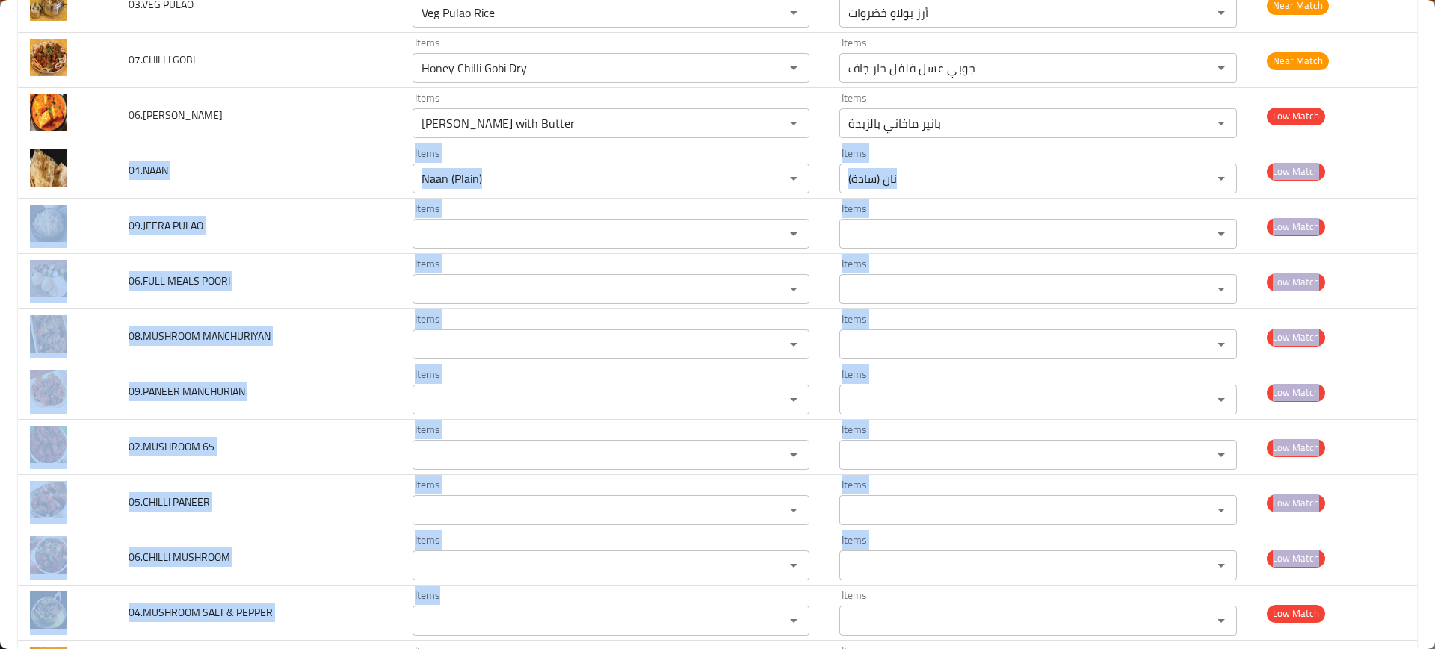
scroll to position [4198, 0]
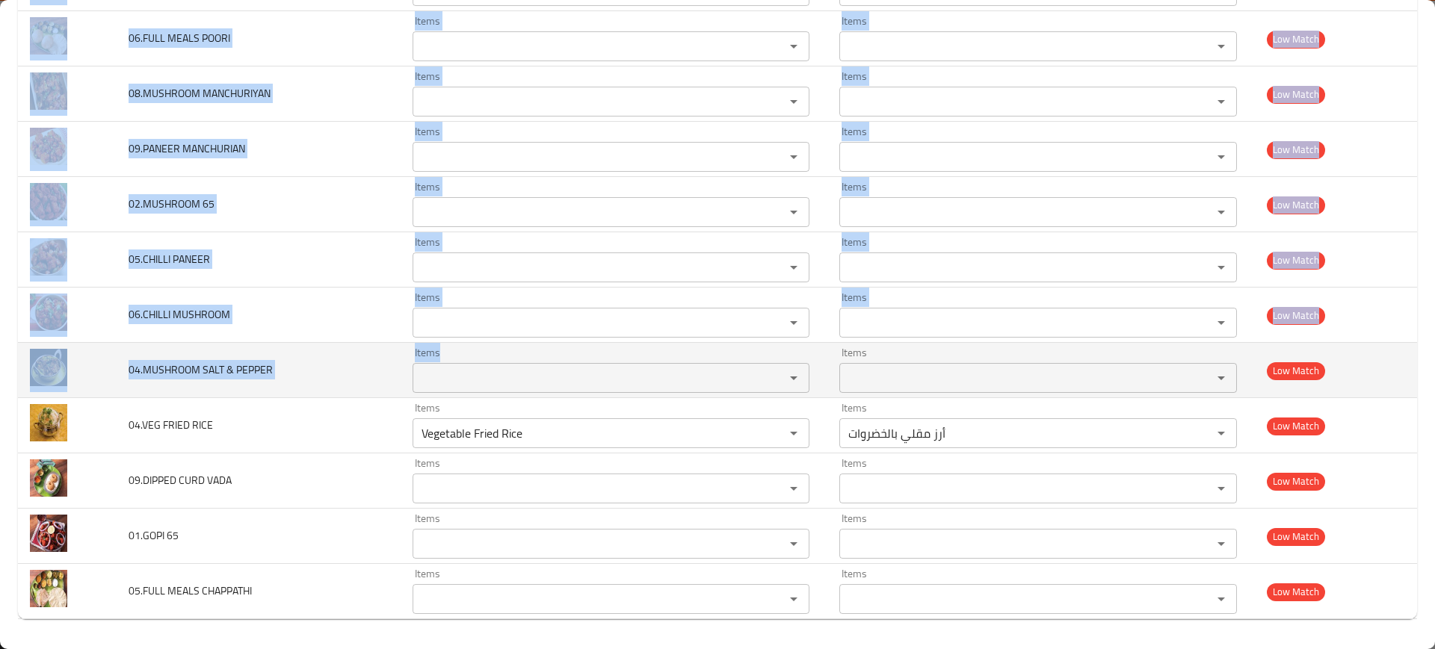
drag, startPoint x: 125, startPoint y: 220, endPoint x: 506, endPoint y: 397, distance: 419.9
copy tbody "01.NAAN Items Items Items Items Low Match 09.JEERA PULAO Items Items Items Item…"
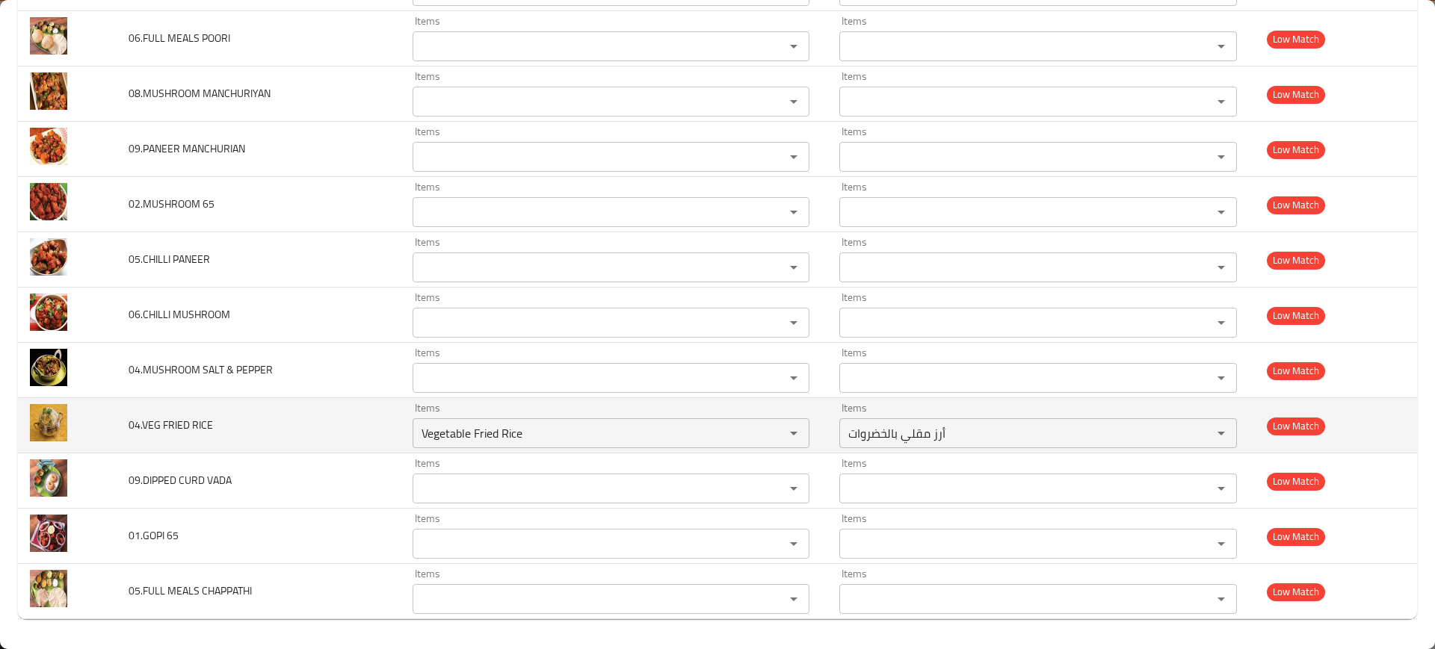
click at [391, 411] on td "04.VEG FRIED RICE" at bounding box center [259, 425] width 284 height 55
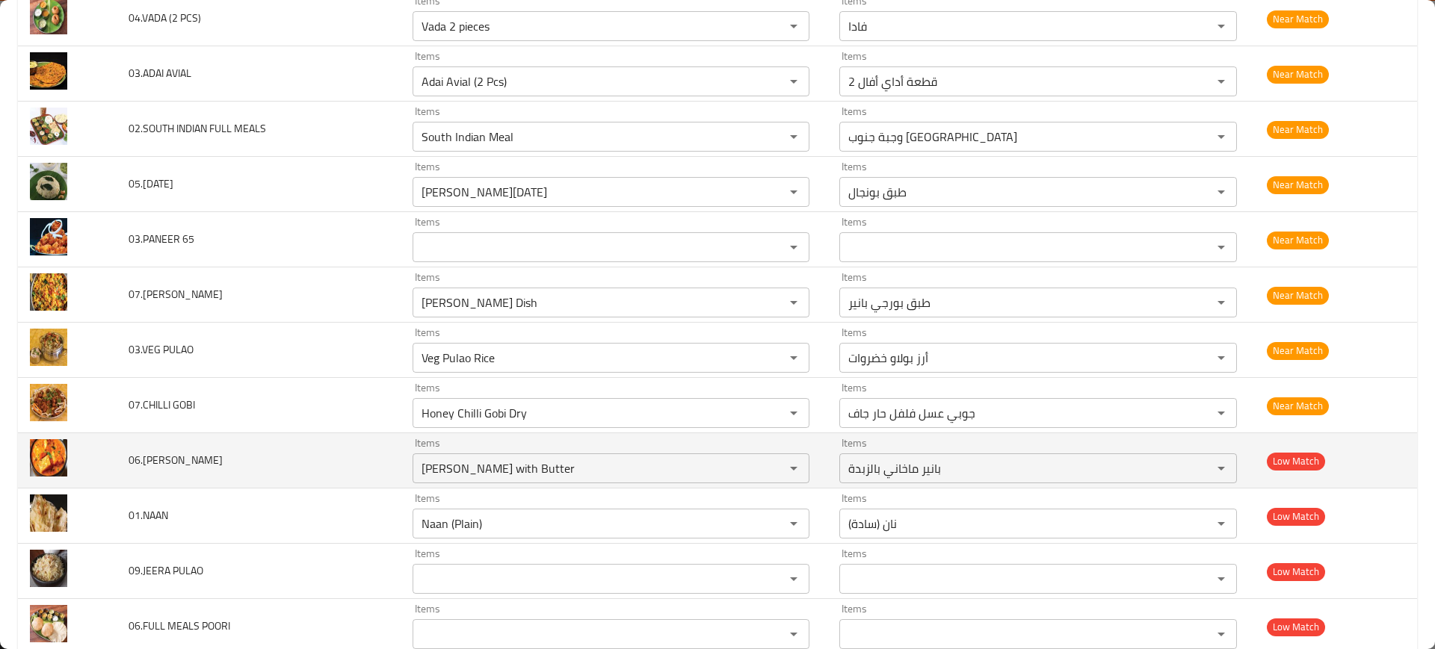
scroll to position [3609, 0]
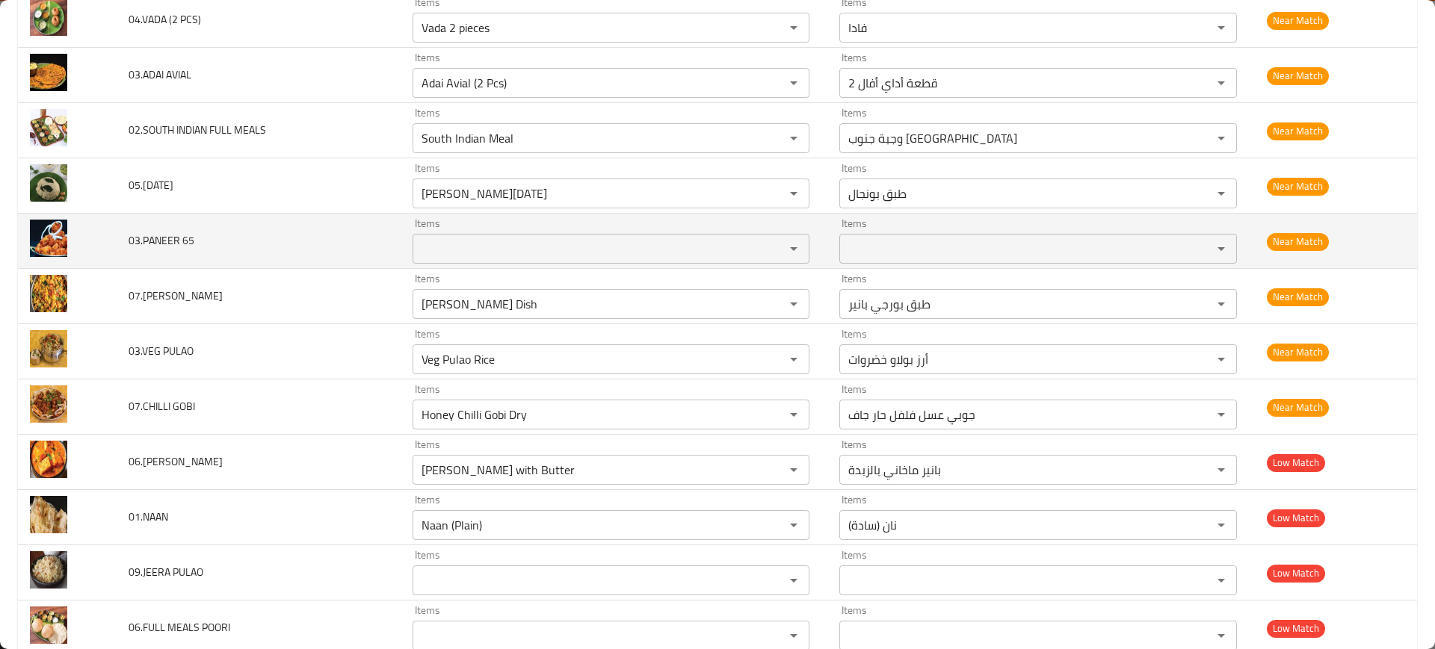
click at [144, 239] on span "03.PANEER 65" at bounding box center [162, 240] width 66 height 19
copy span "03.PANEER 65"
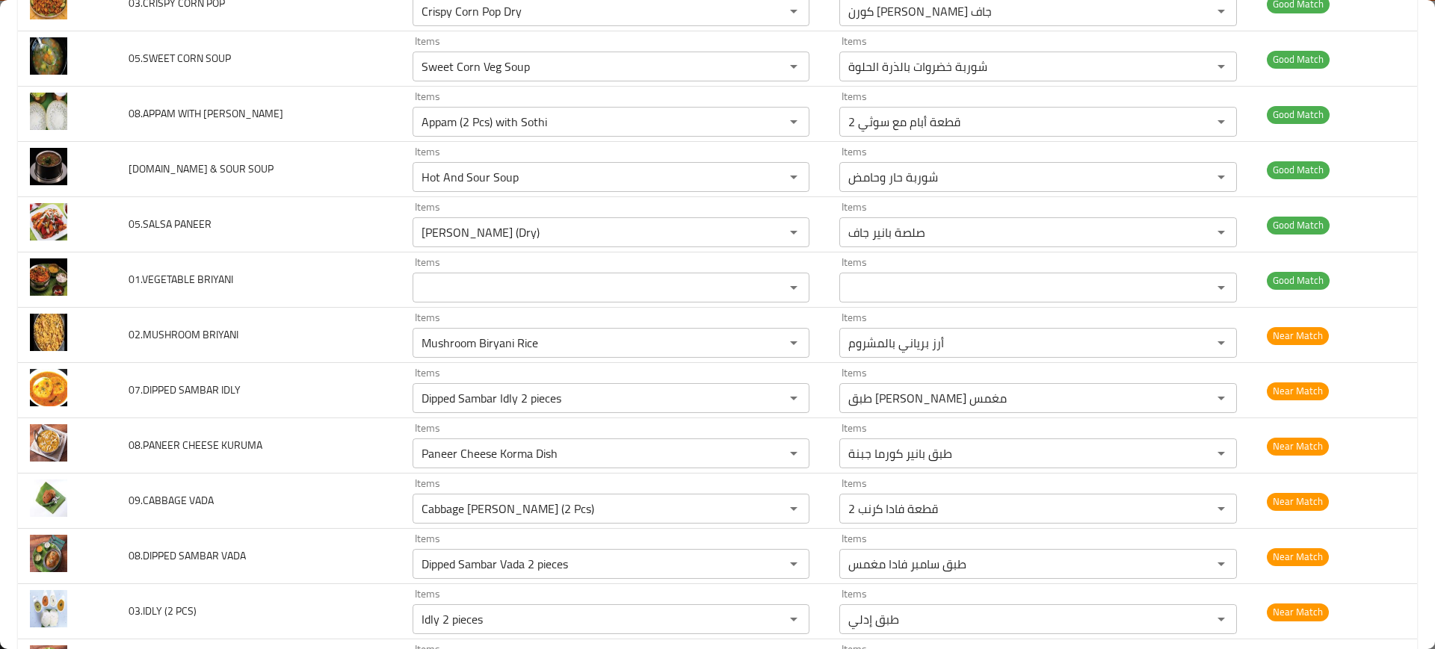
scroll to position [2924, 0]
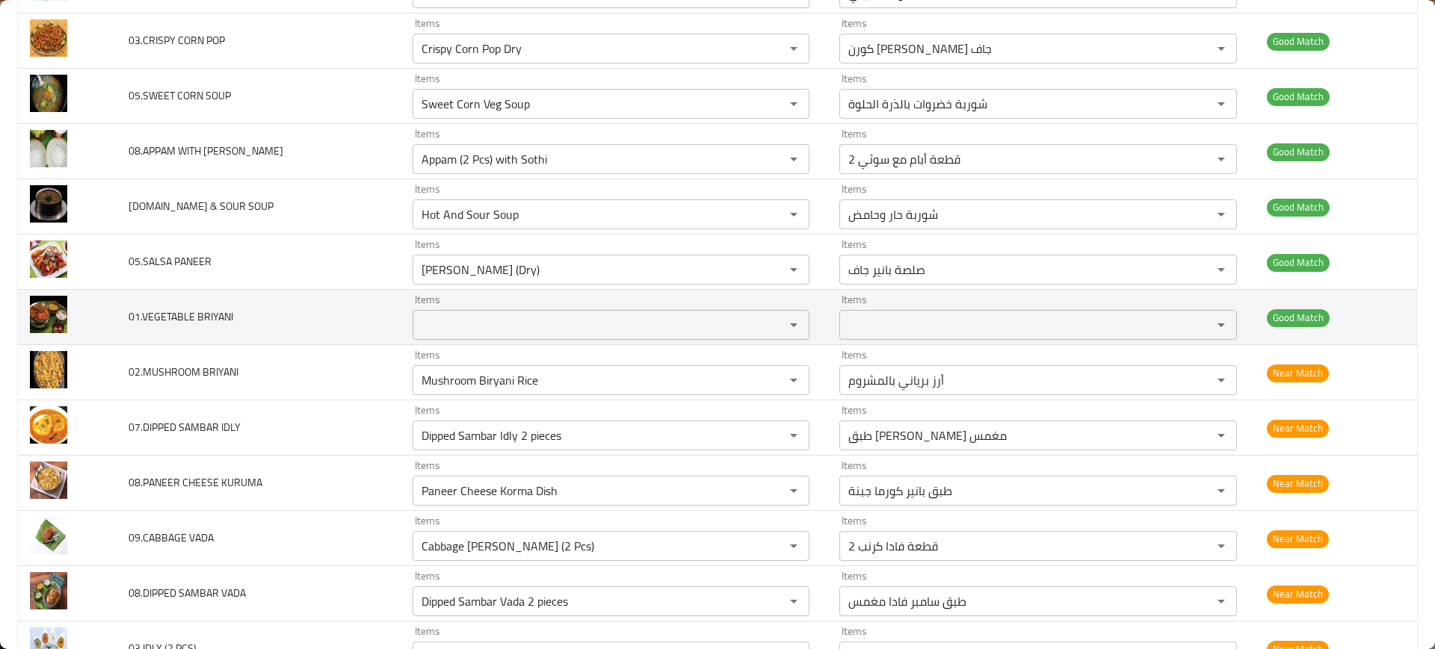
click at [176, 305] on td "01.VEGETABLE BRIYANI" at bounding box center [259, 317] width 284 height 55
click at [185, 312] on span "01.VEGETABLE BRIYANI" at bounding box center [181, 316] width 105 height 19
copy span "01.VEGETABLE BRIYANI"
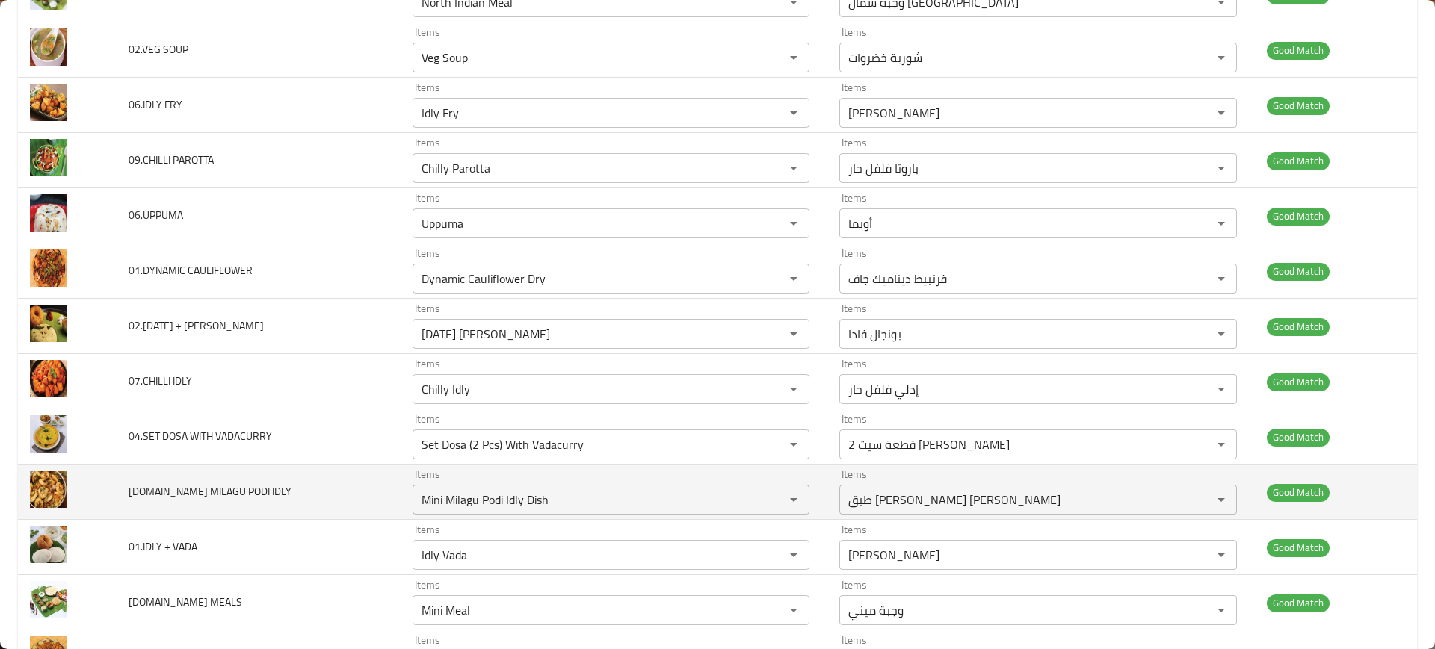
scroll to position [2315, 0]
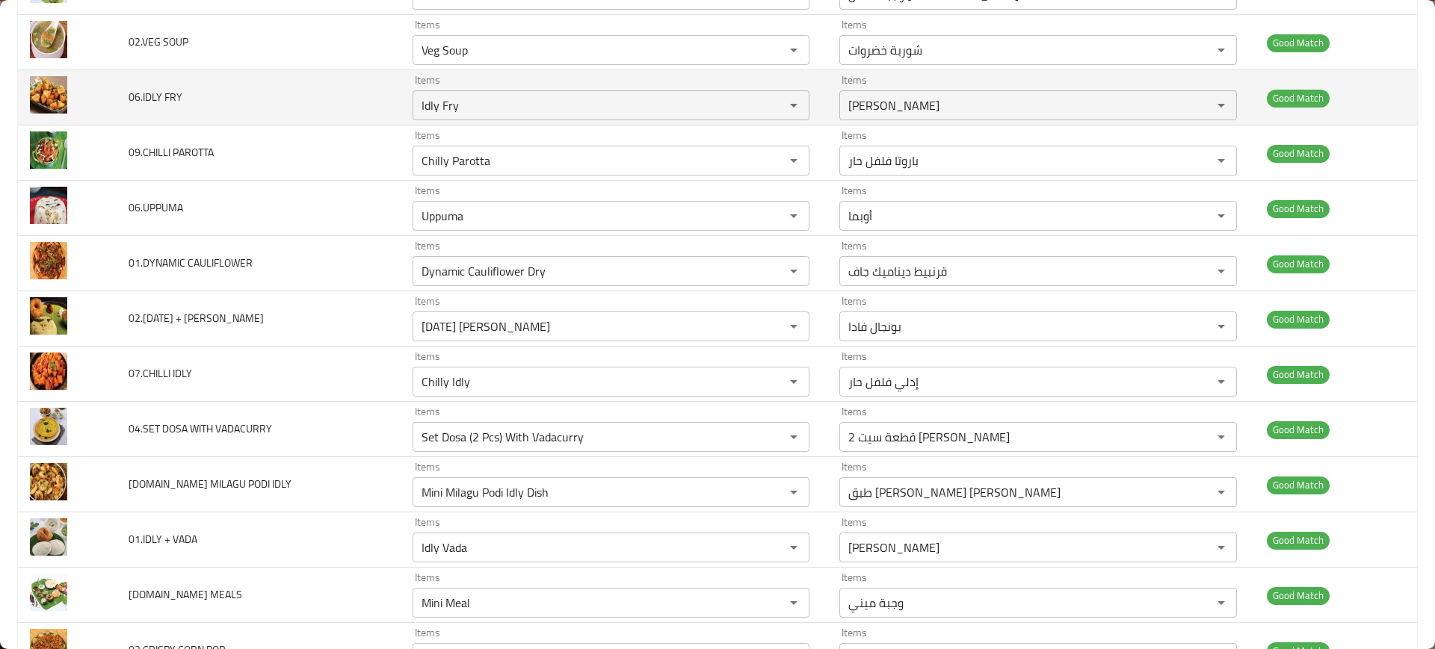
click at [314, 120] on td "06.IDLY FRY" at bounding box center [259, 97] width 284 height 55
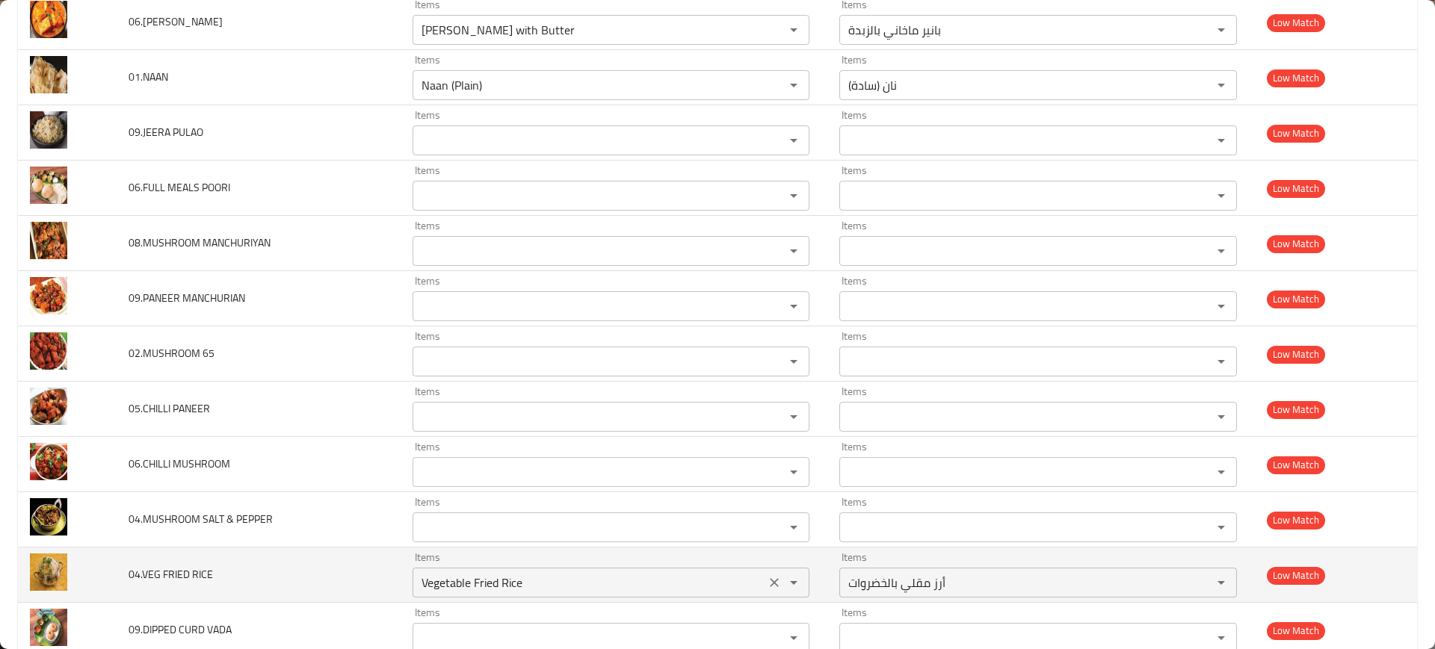
scroll to position [4198, 0]
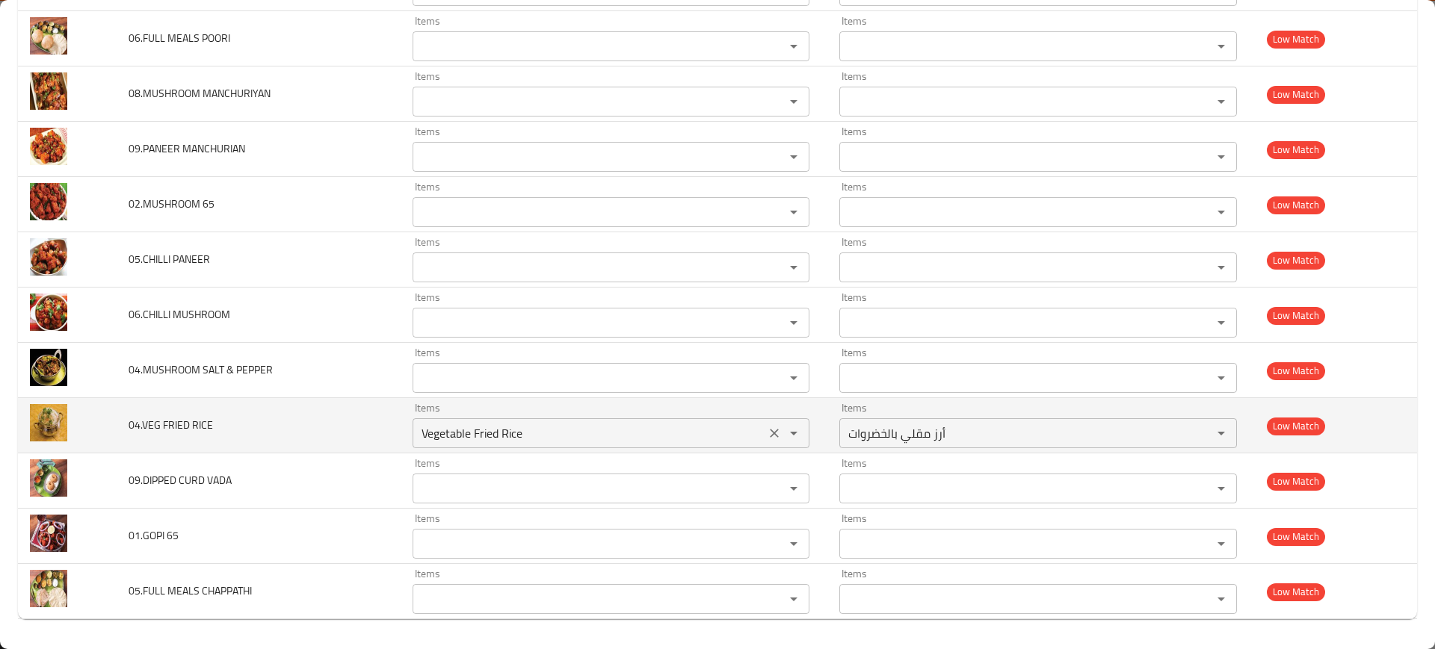
click at [563, 430] on RICE "Vegetable Fried Rice" at bounding box center [589, 433] width 344 height 21
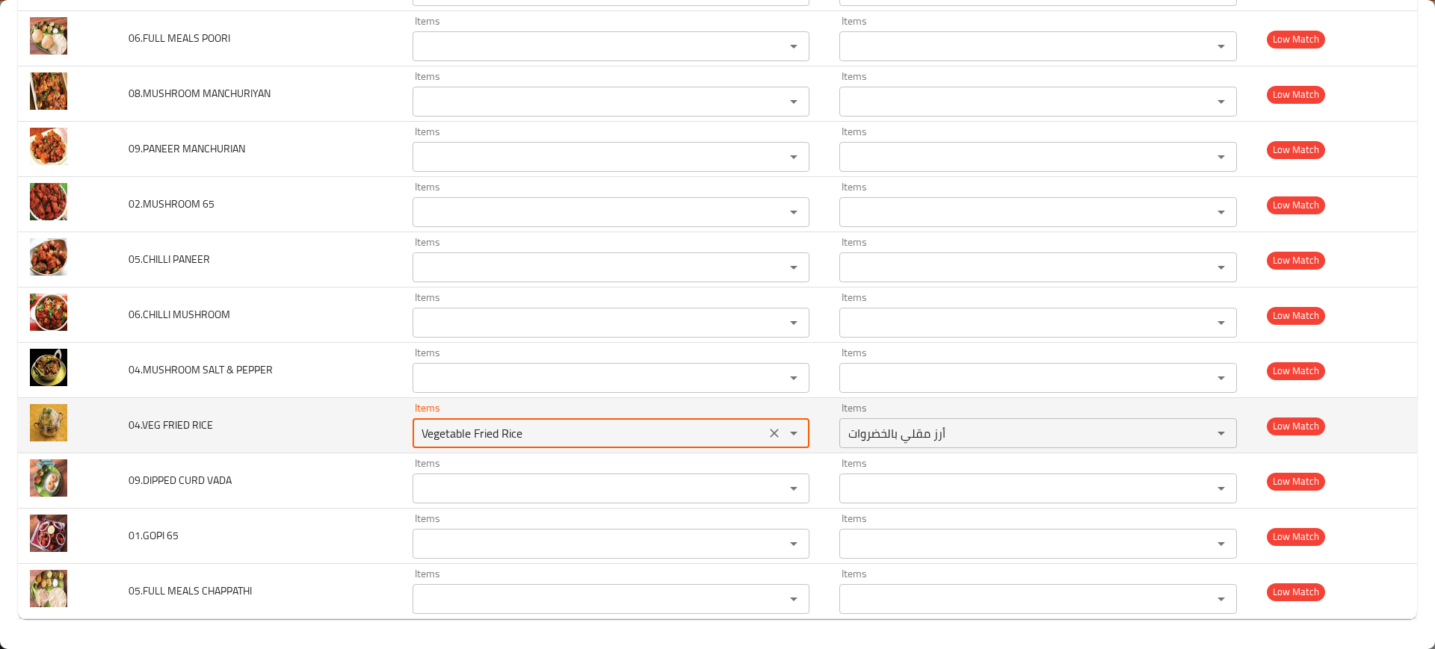
click at [563, 430] on RICE "Vegetable Fried Rice" at bounding box center [589, 433] width 344 height 21
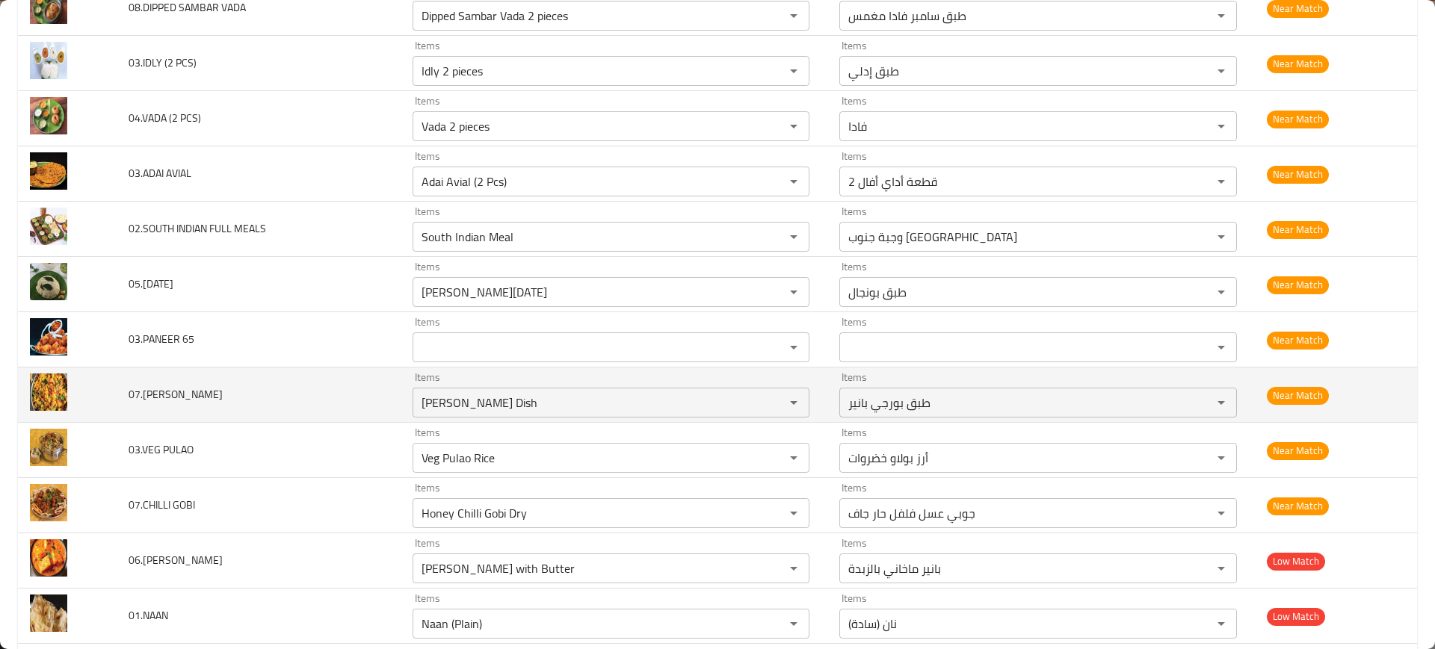
scroll to position [3511, 0]
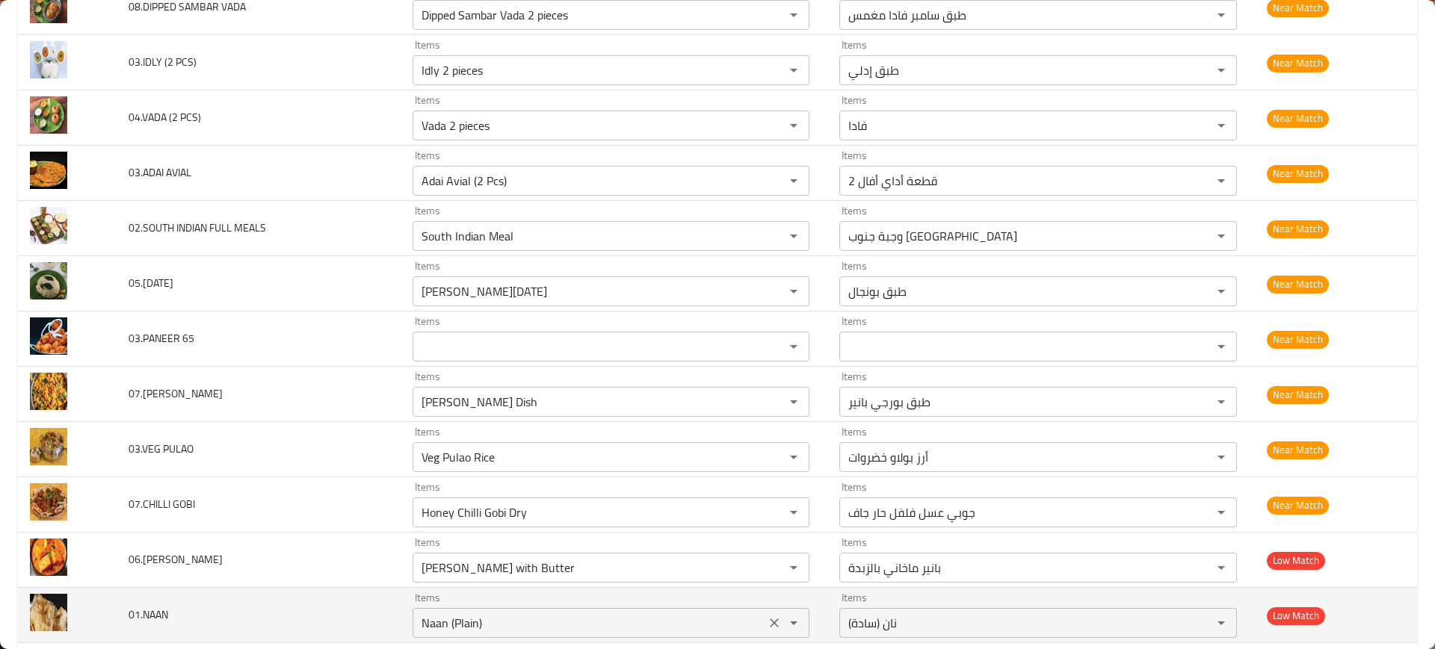
click at [517, 619] on input "Naan (Plain)" at bounding box center [589, 623] width 344 height 21
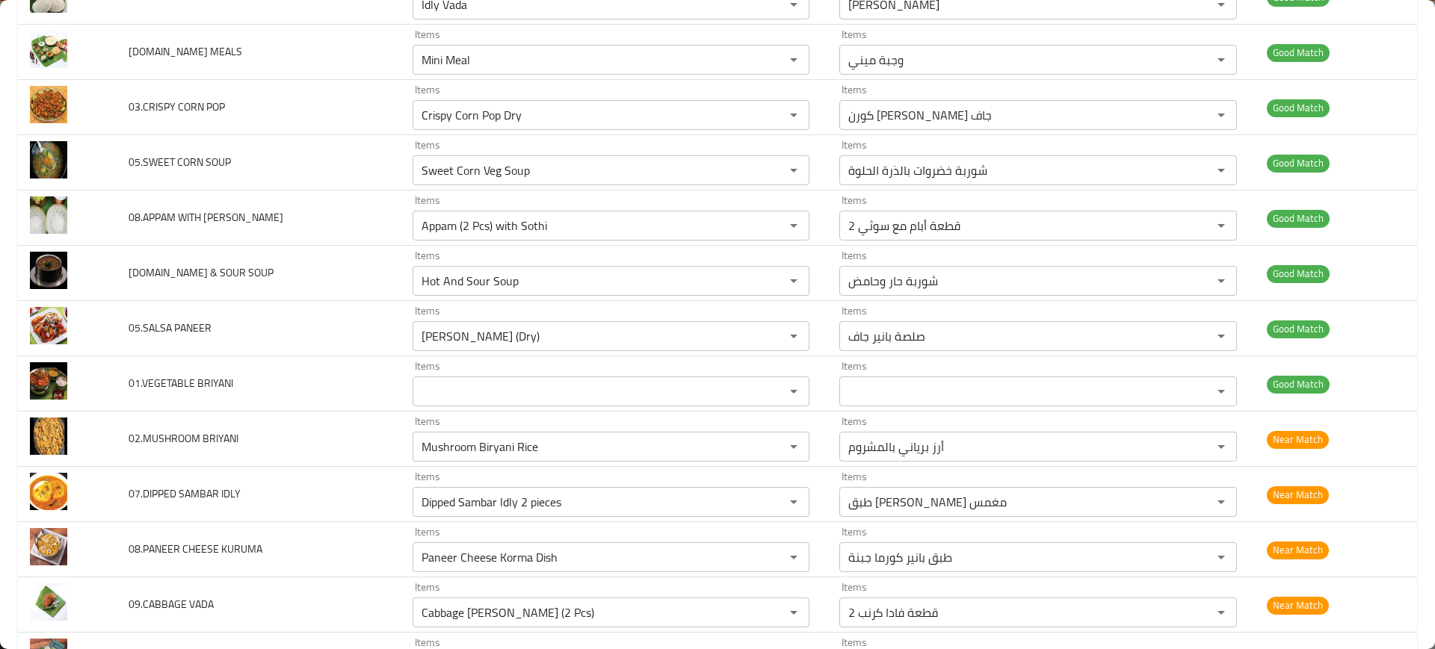
scroll to position [2857, 0]
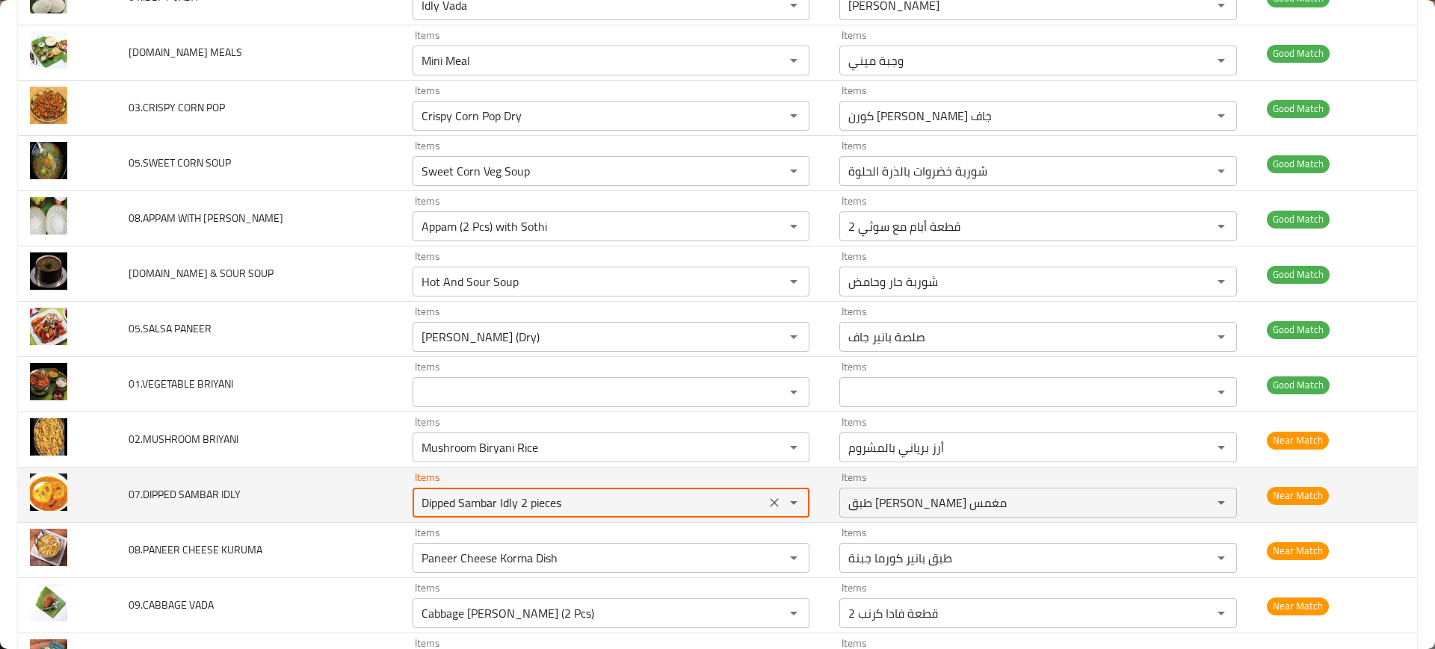
click at [588, 508] on IDLY "Dipped Sambar Idly 2 pieces" at bounding box center [589, 502] width 344 height 21
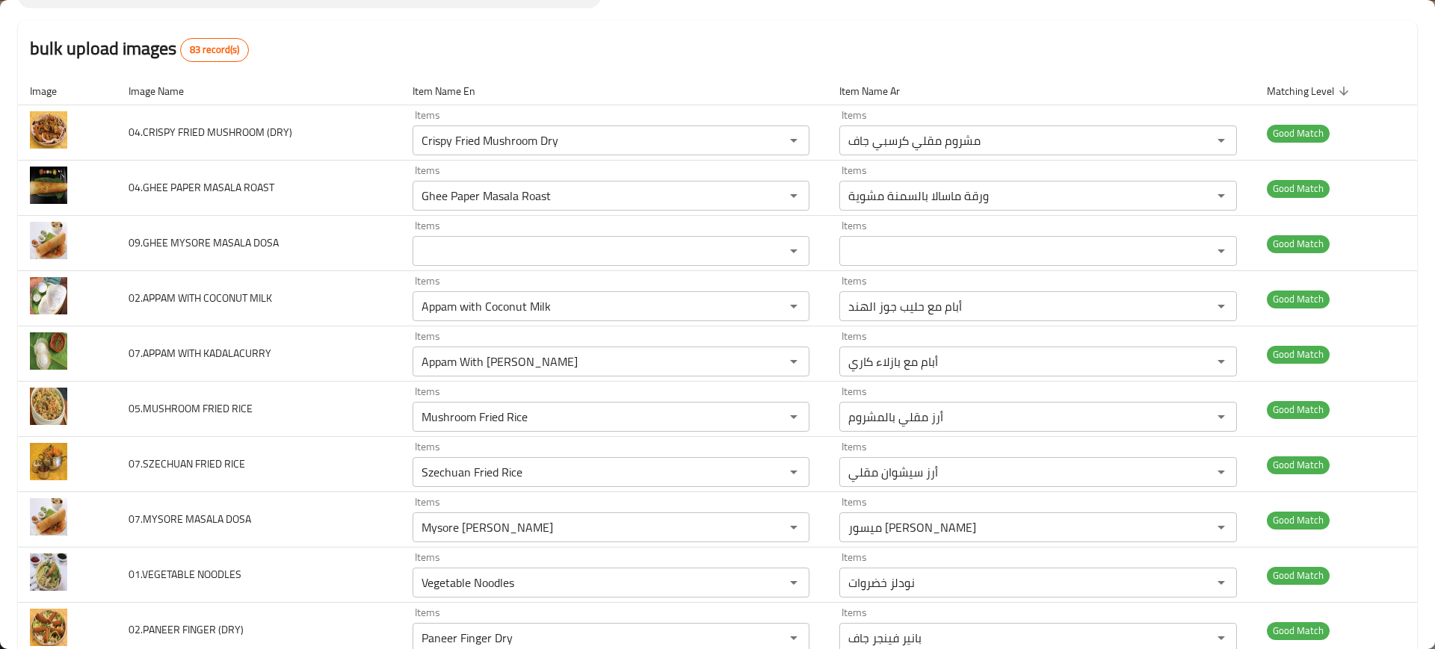
scroll to position [0, 0]
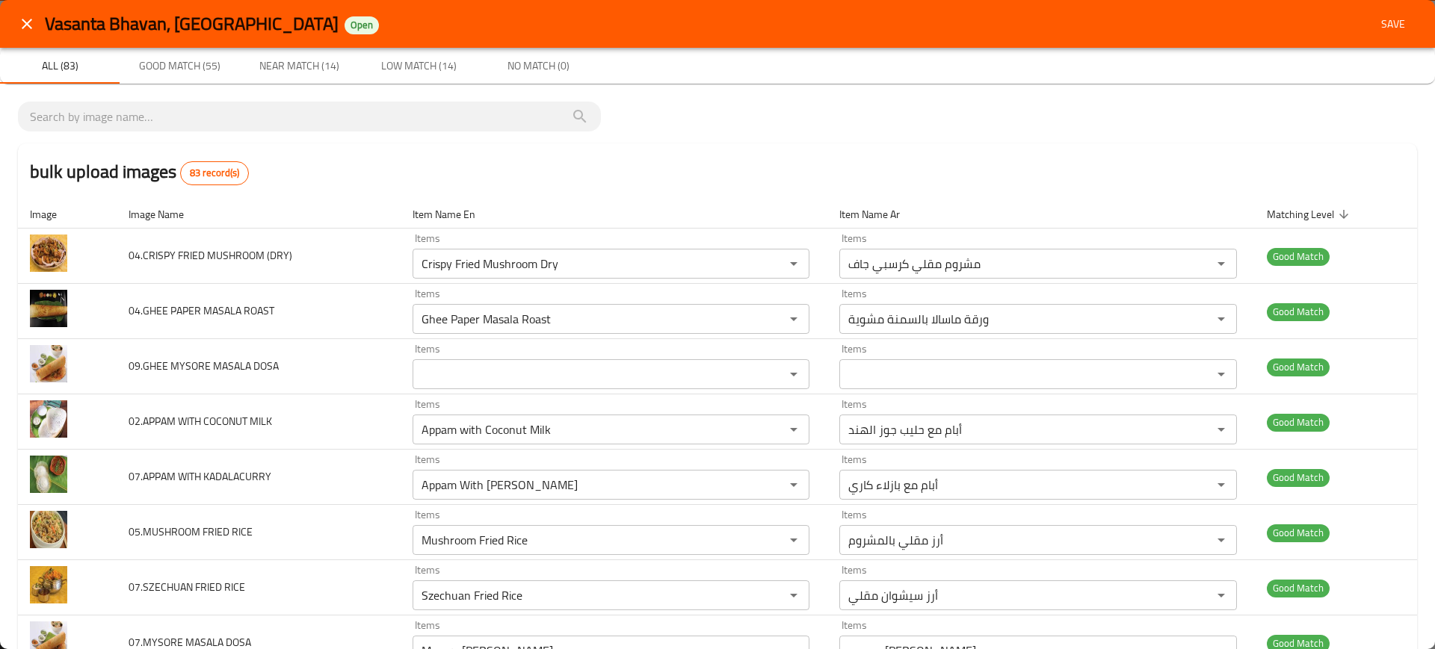
click at [1381, 10] on div "Vasanta Bhavan, Dubai Motor City Open Save" at bounding box center [731, 24] width 1372 height 28
click at [1375, 20] on span "Save" at bounding box center [1393, 24] width 36 height 19
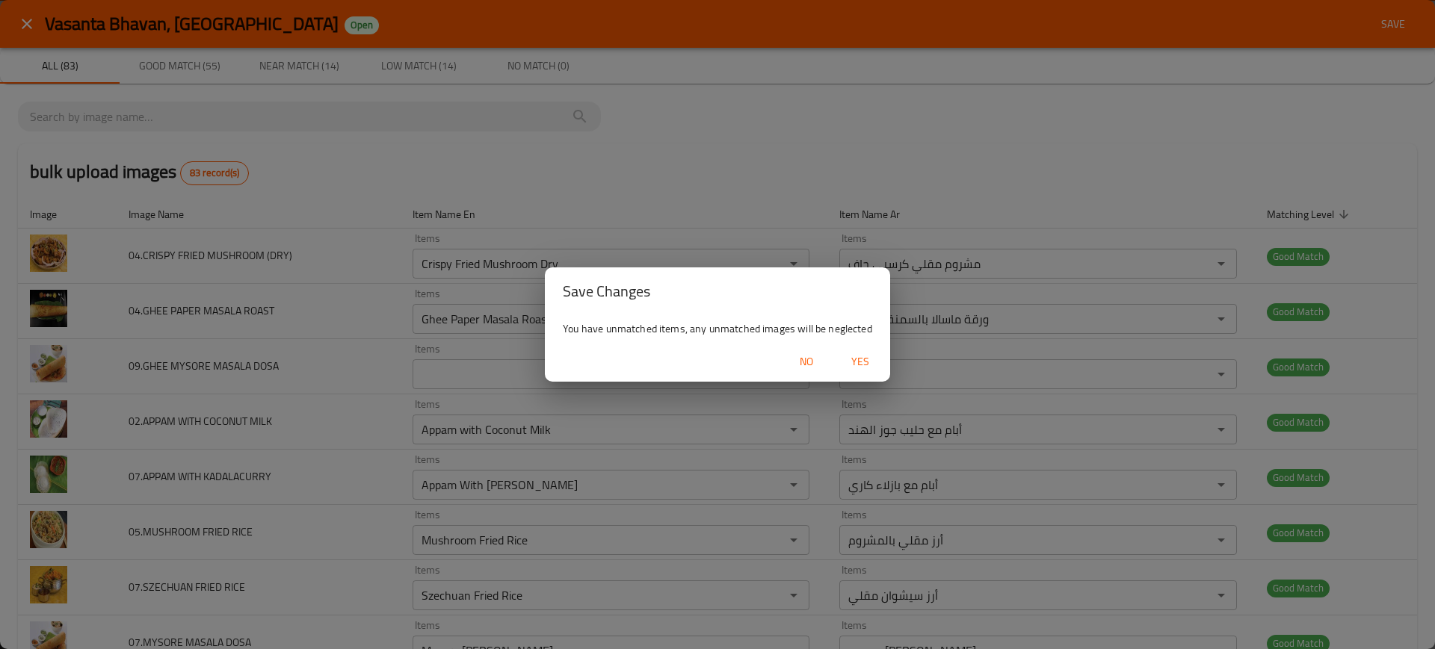
click at [872, 367] on span "Yes" at bounding box center [860, 362] width 36 height 19
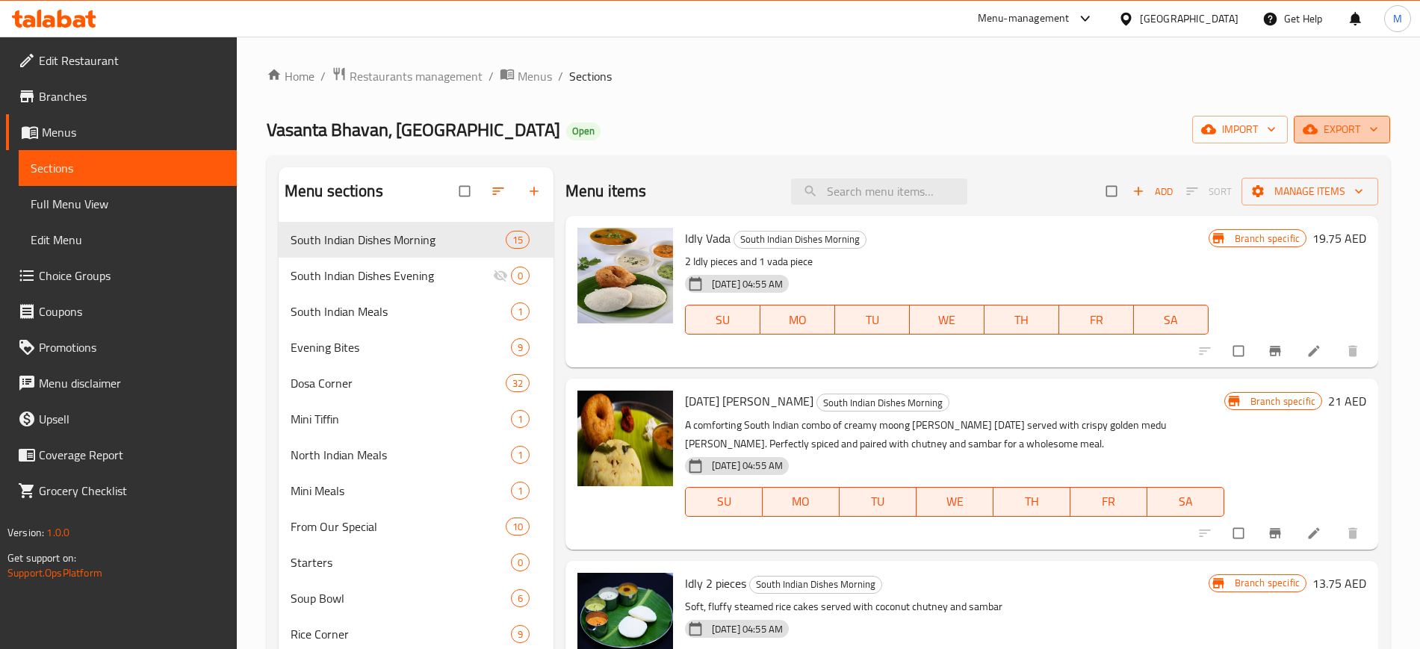
click at [1387, 129] on button "export" at bounding box center [1342, 130] width 96 height 28
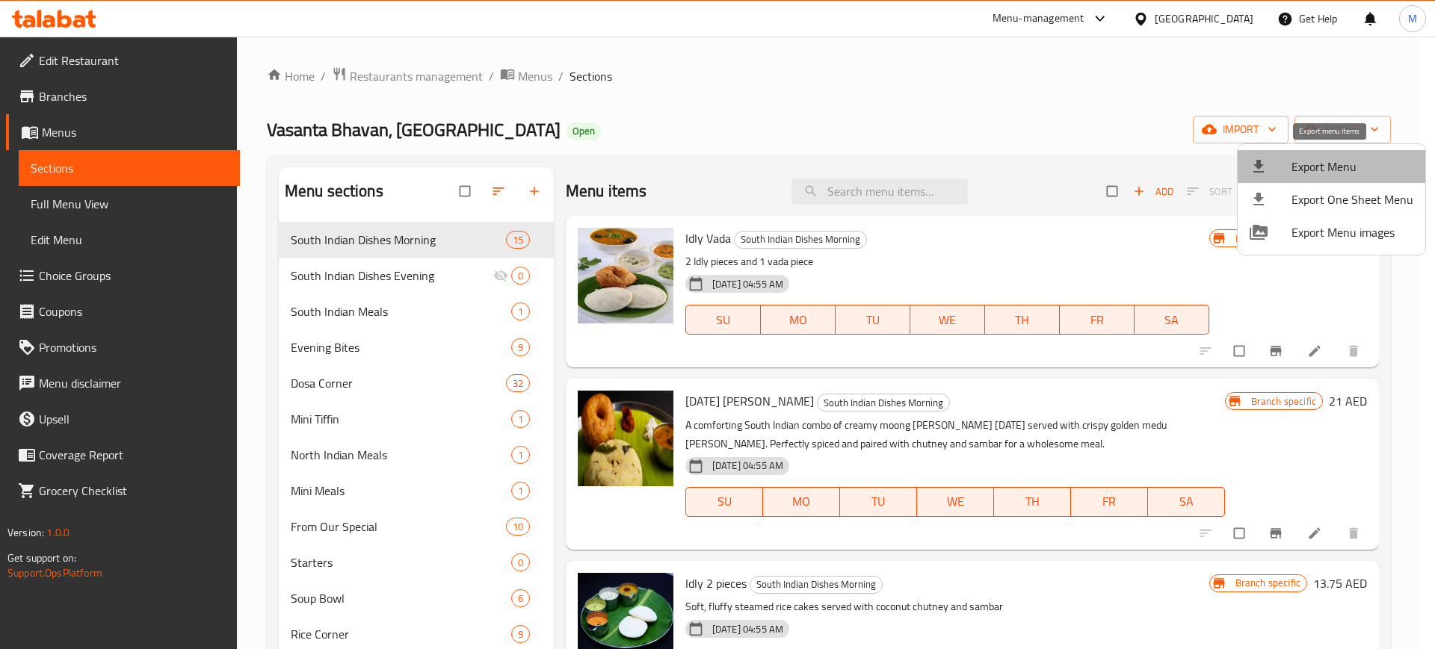
click at [1368, 173] on span "Export Menu" at bounding box center [1352, 167] width 122 height 18
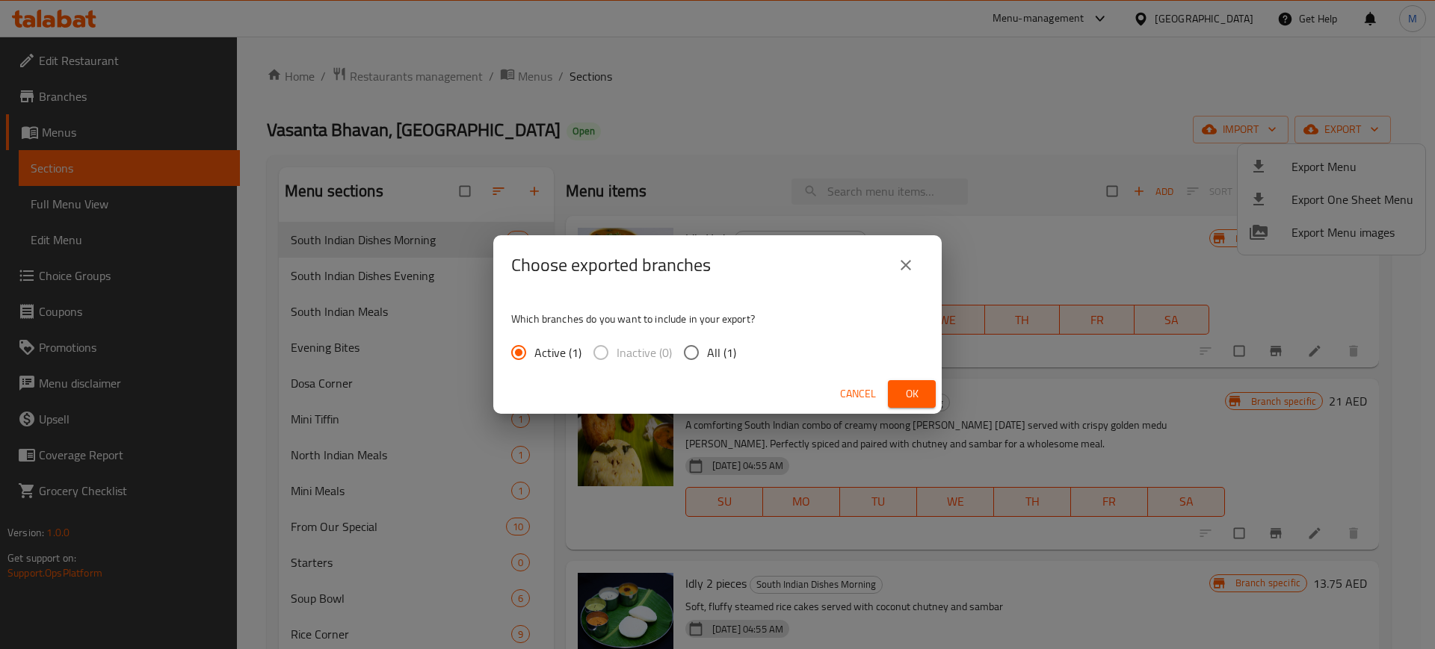
click at [724, 361] on span "All (1)" at bounding box center [721, 353] width 29 height 18
click at [707, 361] on input "All (1)" at bounding box center [690, 352] width 31 height 31
radio input "true"
click at [928, 395] on button "Ok" at bounding box center [912, 394] width 48 height 28
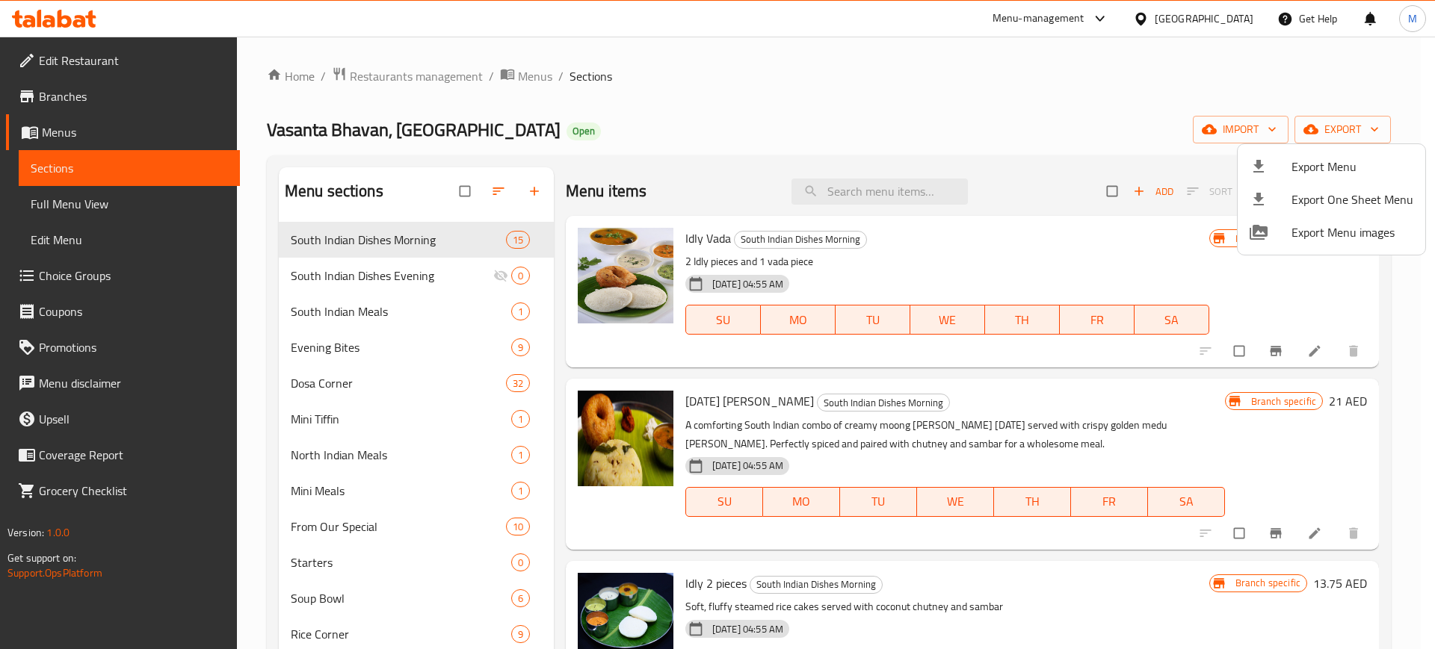
click at [833, 199] on div at bounding box center [717, 324] width 1435 height 649
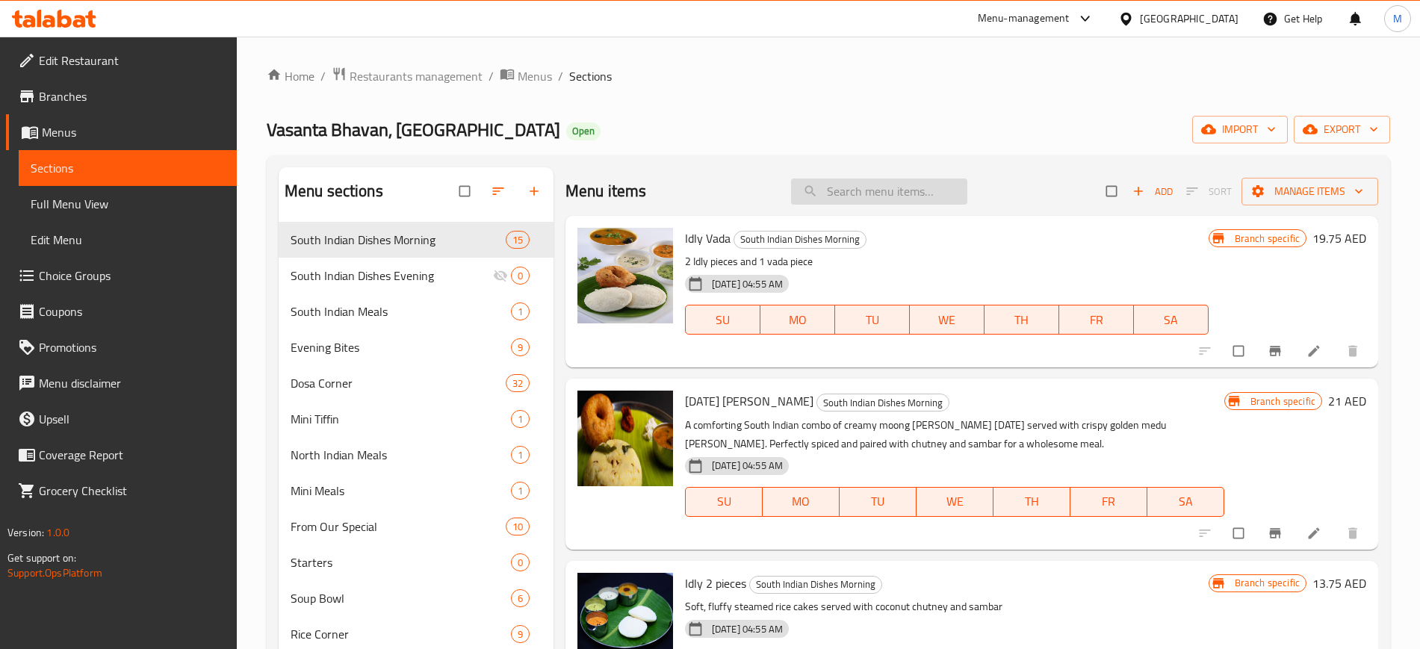
click at [825, 194] on input "search" at bounding box center [879, 192] width 176 height 26
paste input "[PERSON_NAME] [PERSON_NAME]"
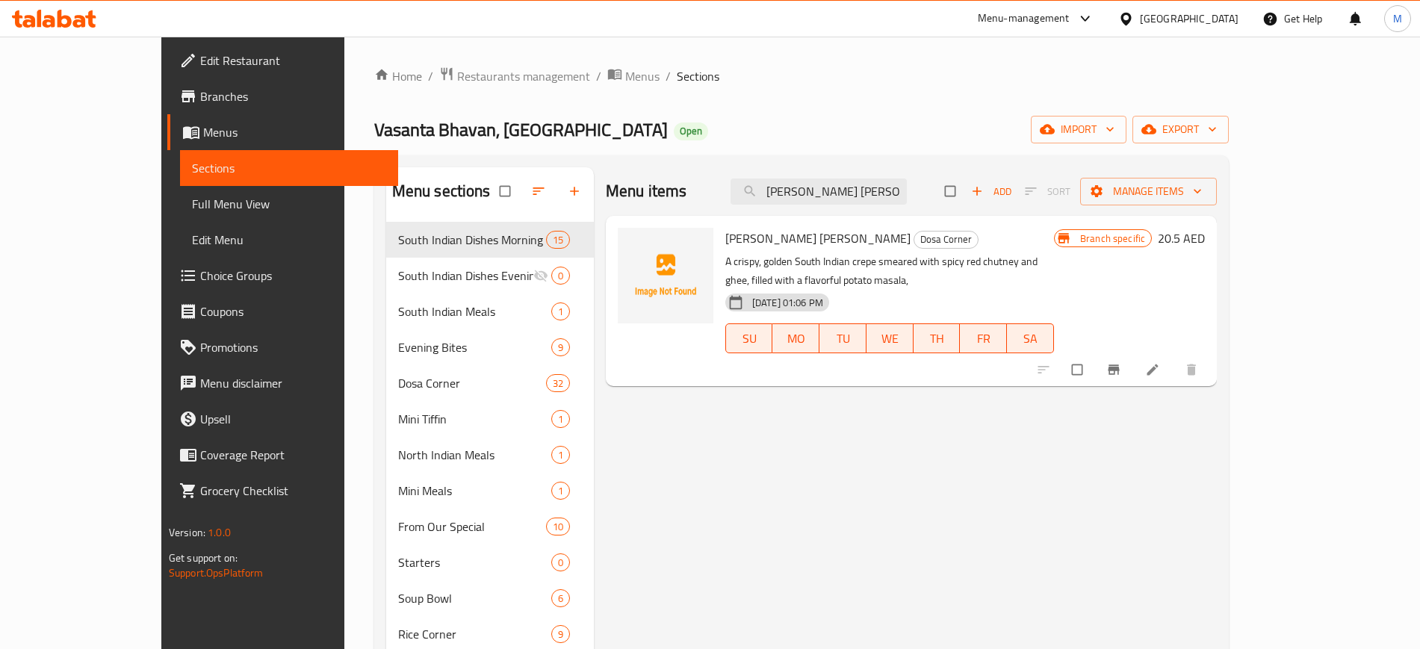
paste input "search"
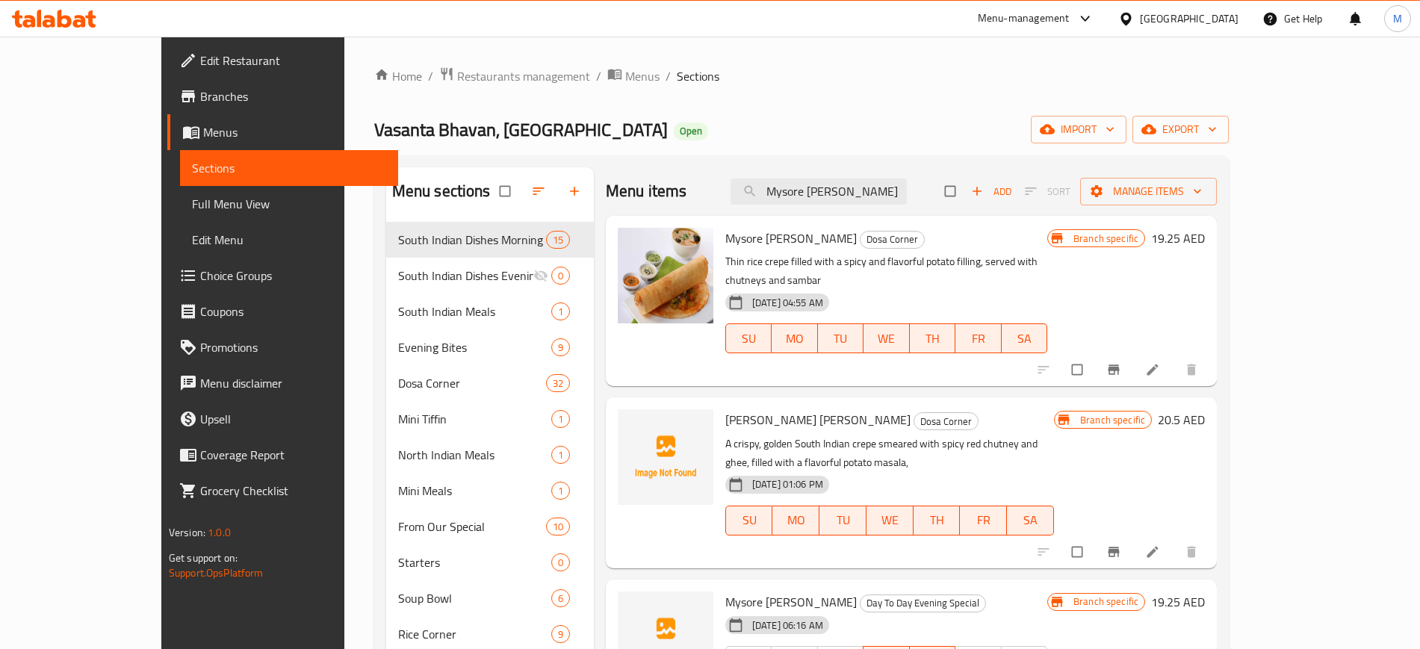
click at [1015, 259] on p "Thin rice crepe filled with a spicy and flavorful potato filling, served with c…" at bounding box center [886, 271] width 322 height 37
copy p "chutneys"
click at [1047, 259] on p "Thin rice crepe filled with a spicy and flavorful potato filling, served with c…" at bounding box center [886, 271] width 322 height 37
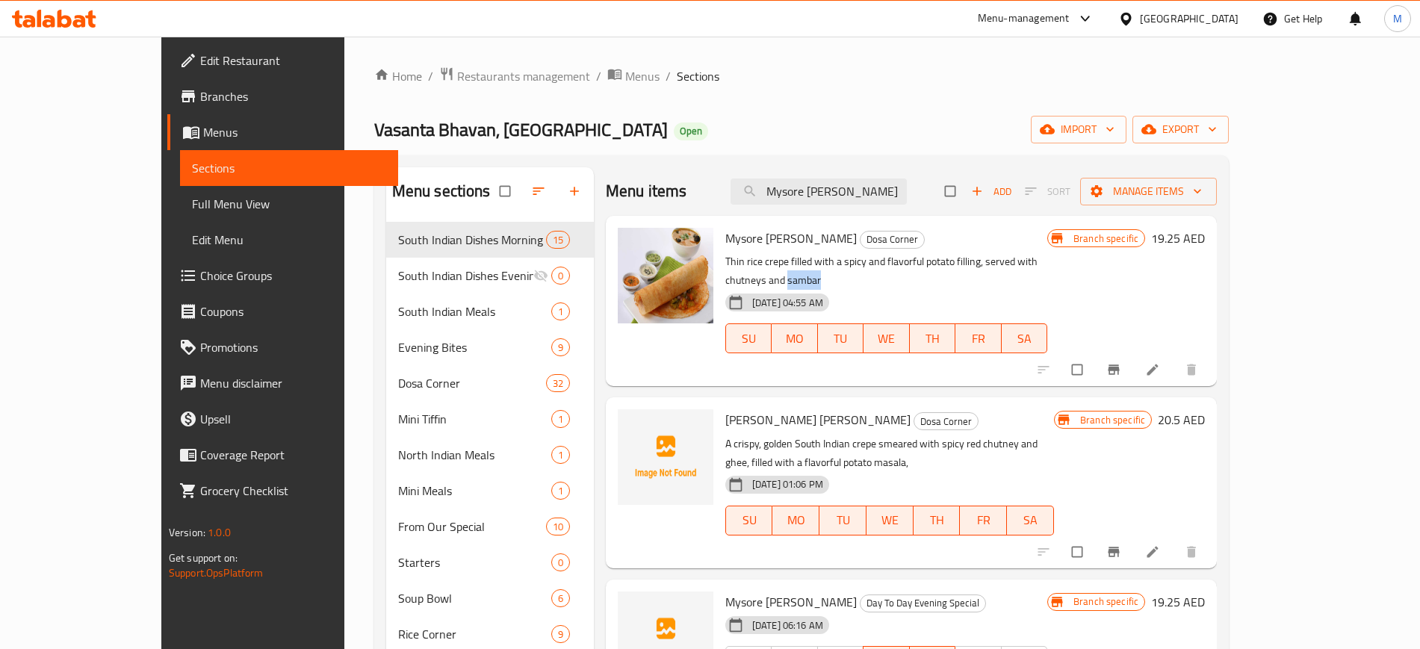
copy p "sambar"
click at [885, 197] on input "Mysore [PERSON_NAME]" at bounding box center [819, 192] width 176 height 26
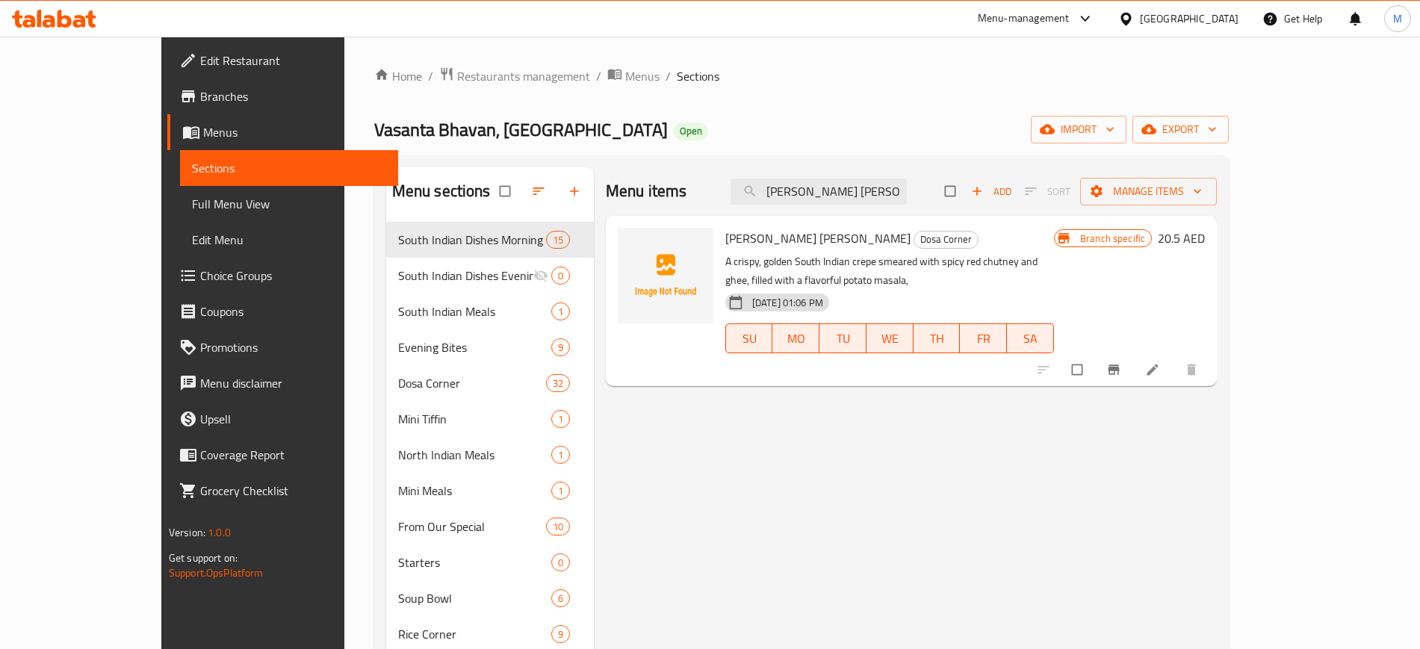
paste input "Szechuan Noodles"
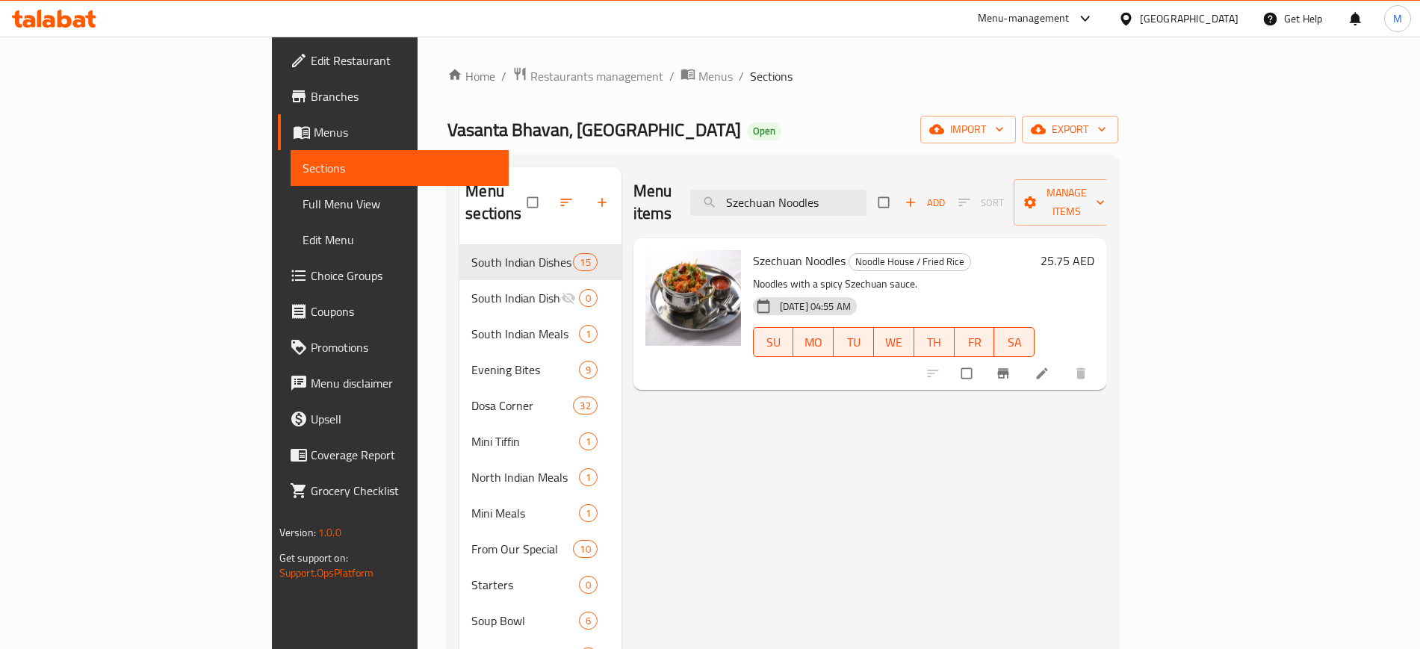
paste input "2 Aloo Bonda"
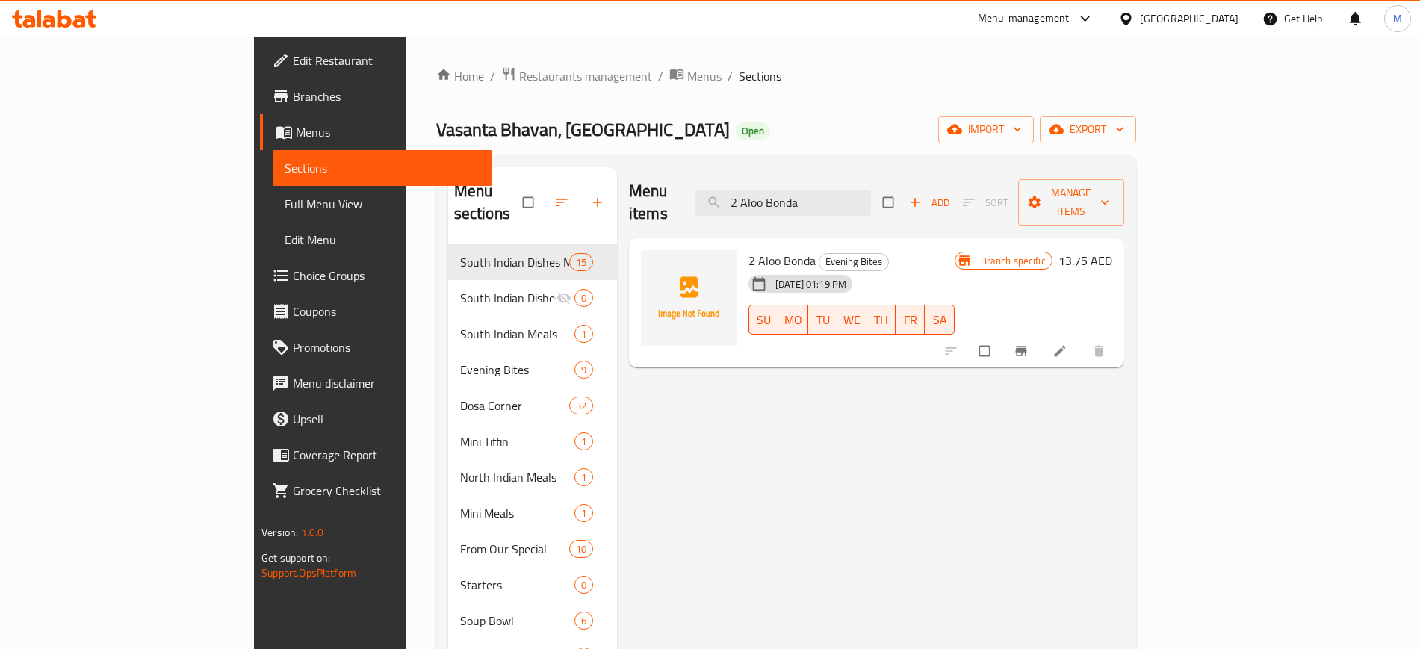
paste input "North Indian Meal"
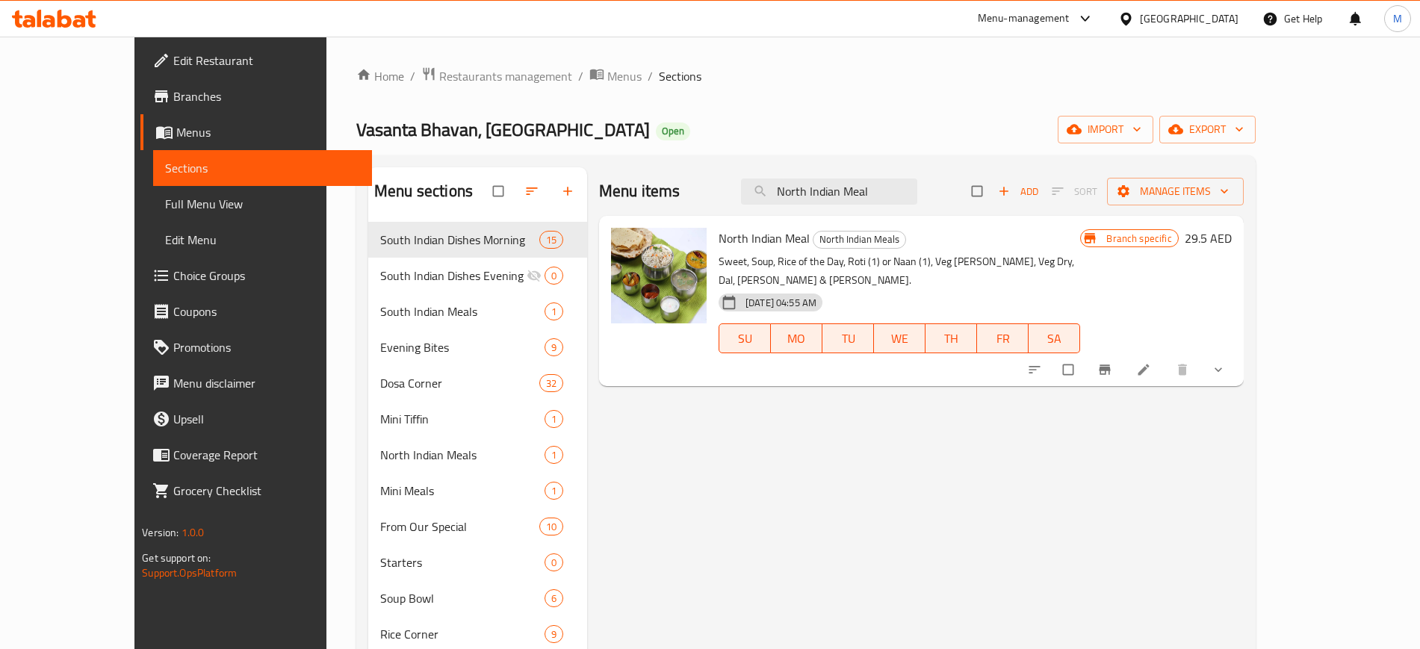
paste input "[DATE] [PERSON_NAME]"
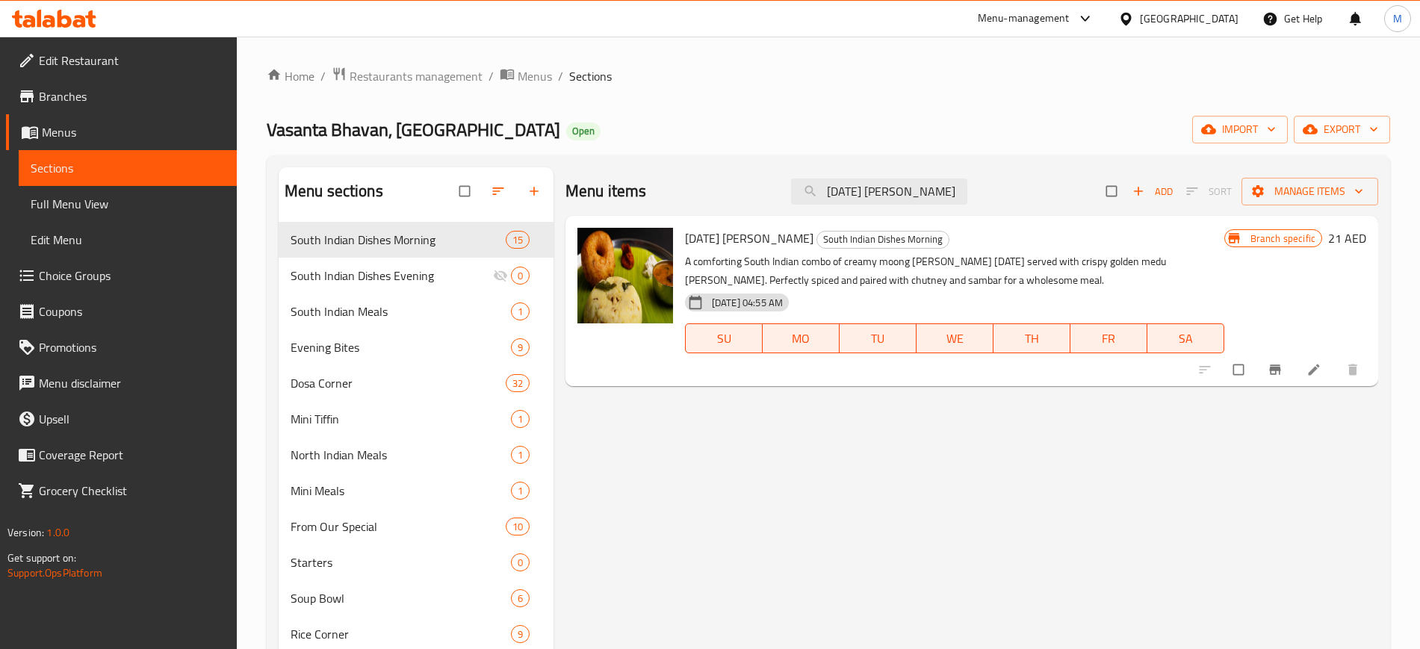
paste input "Idly Vada"
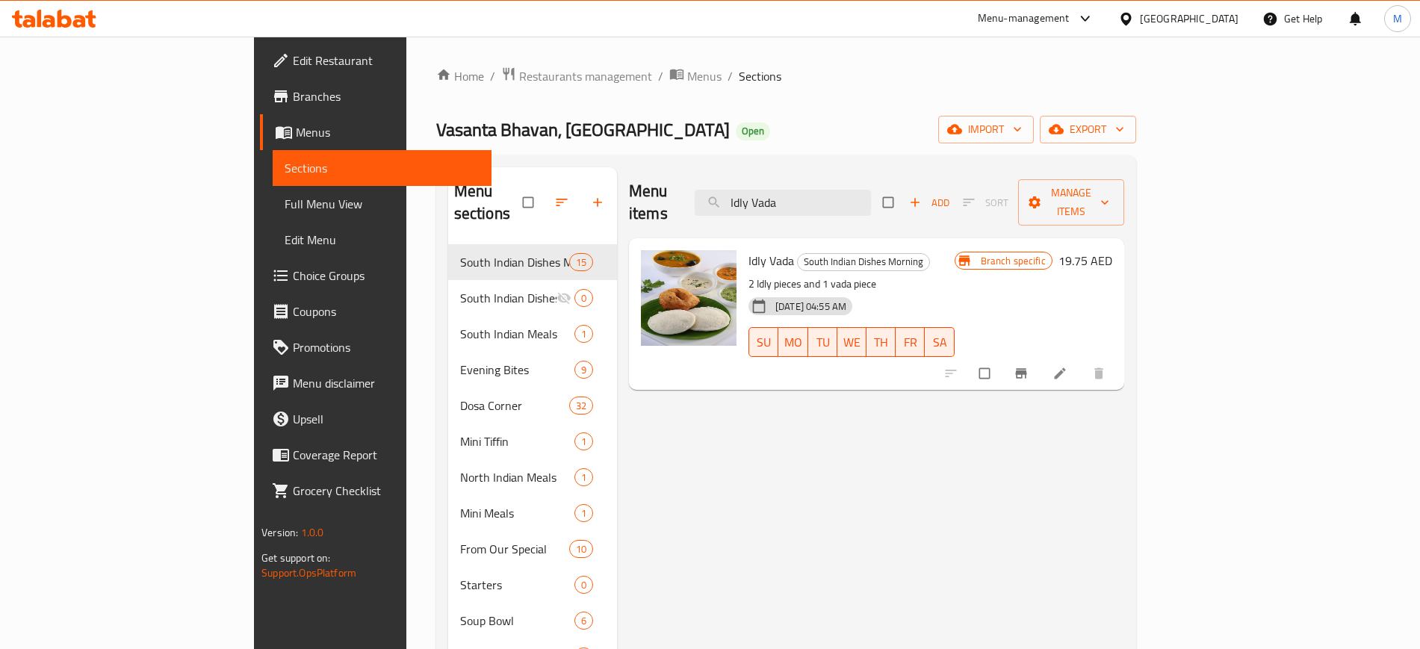
paste input "Mini Meal"
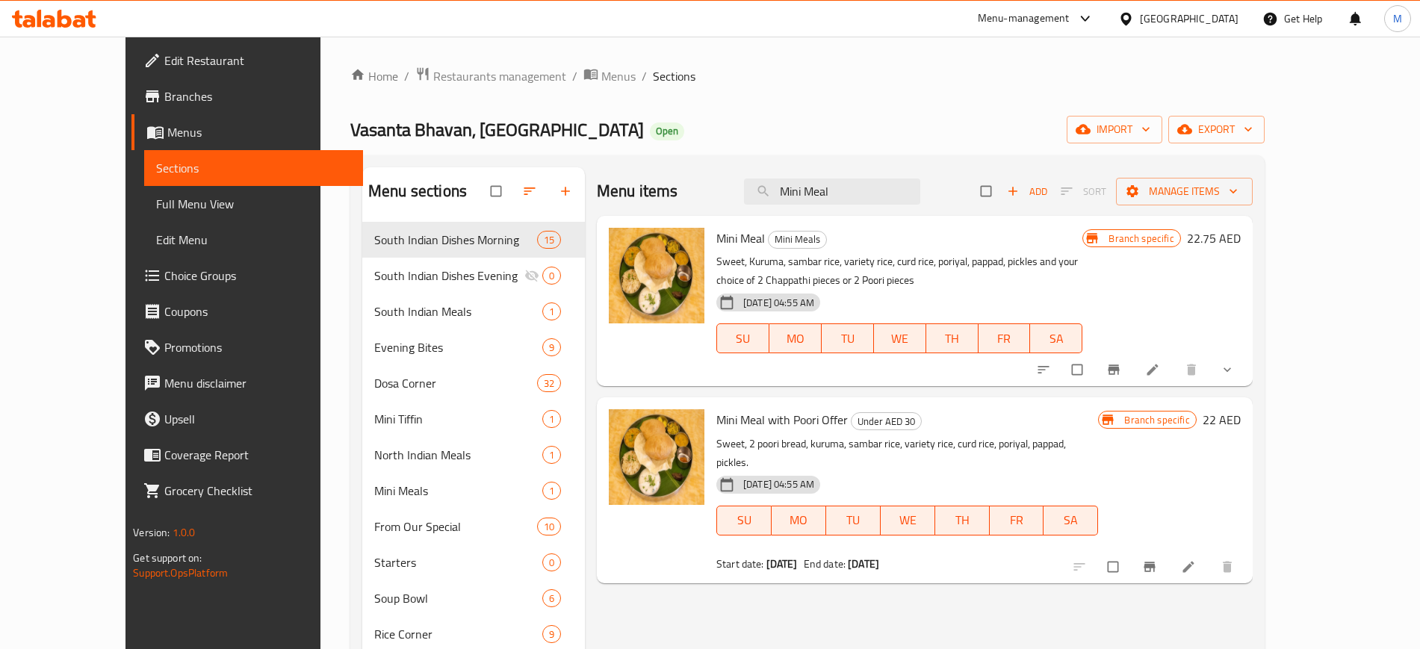
paste input "Vegetable Biryani Rice"
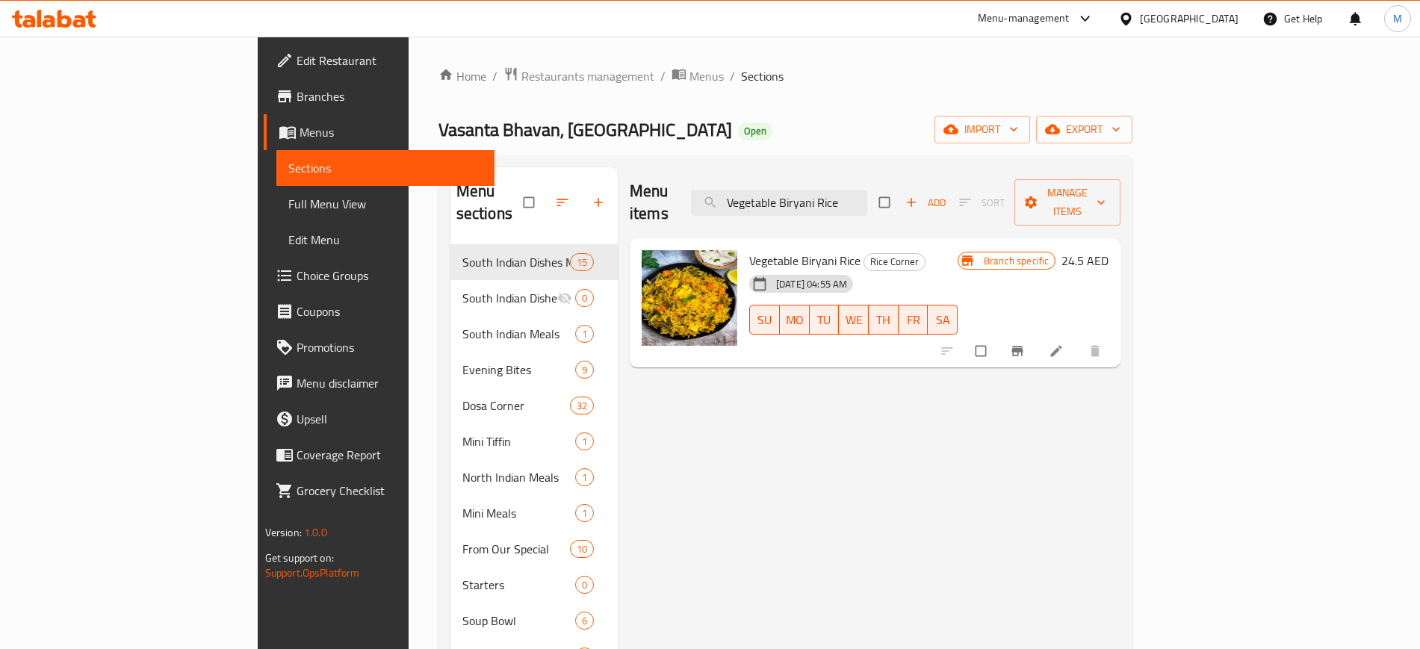
paste input "Idly 2 pieces"
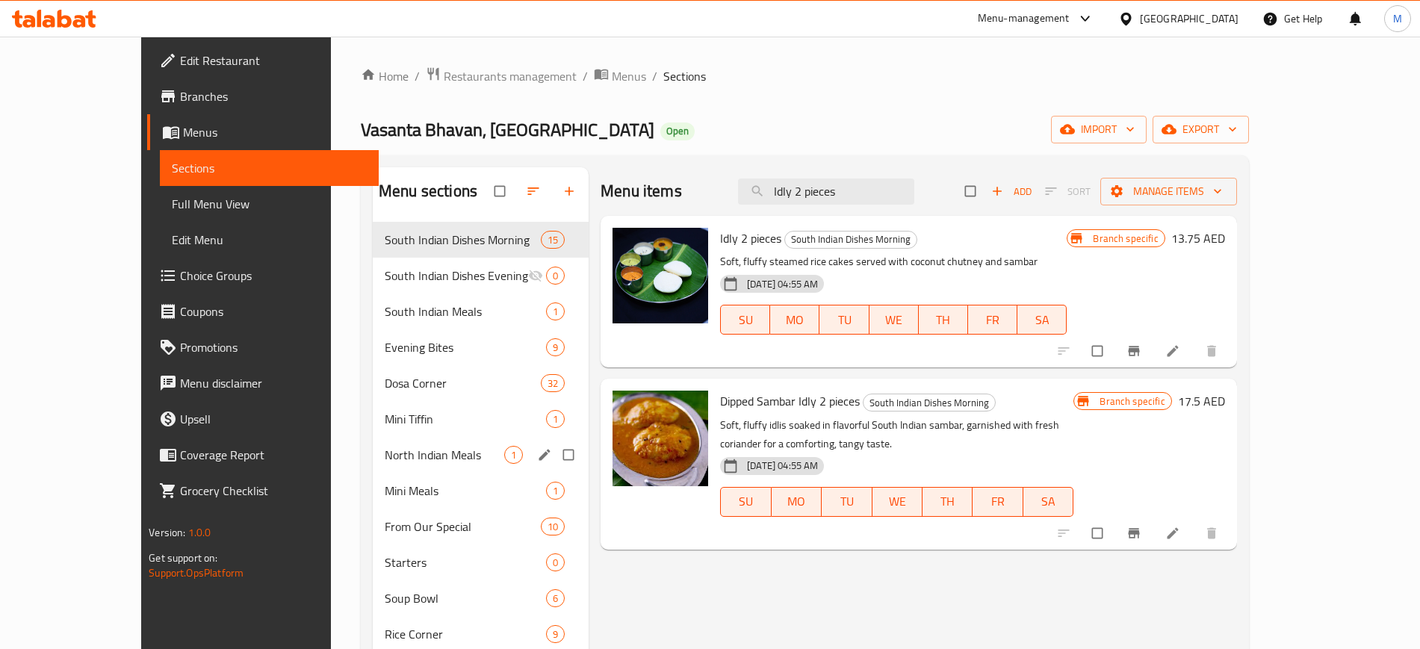
paste input "South Indian Meal"
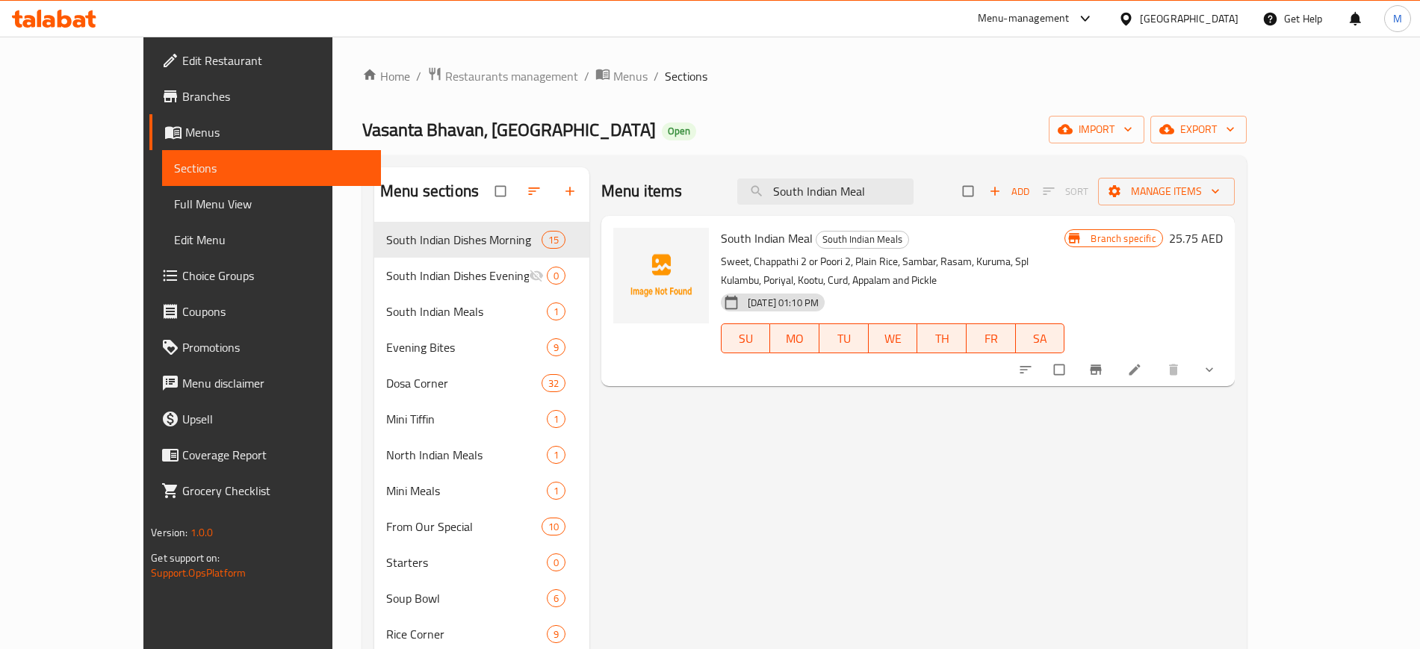
paste input "[PERSON_NAME]"
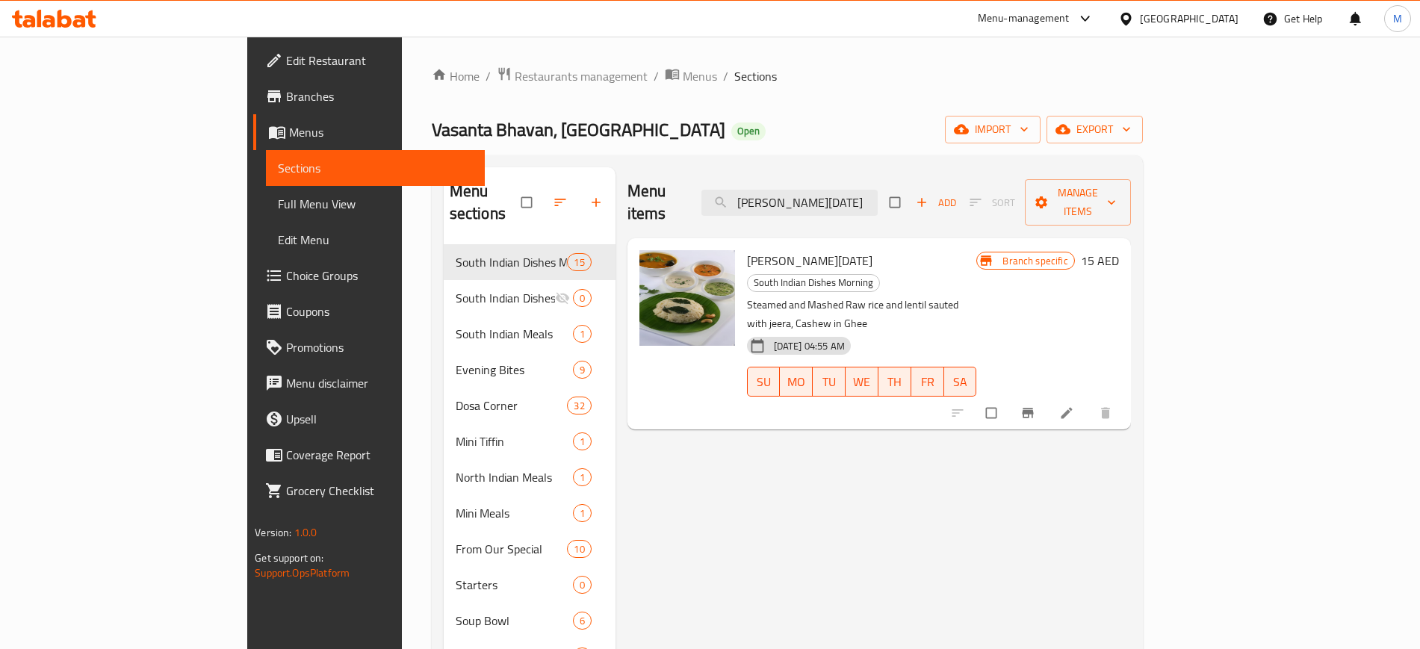
paste input "Chilli Gobi"
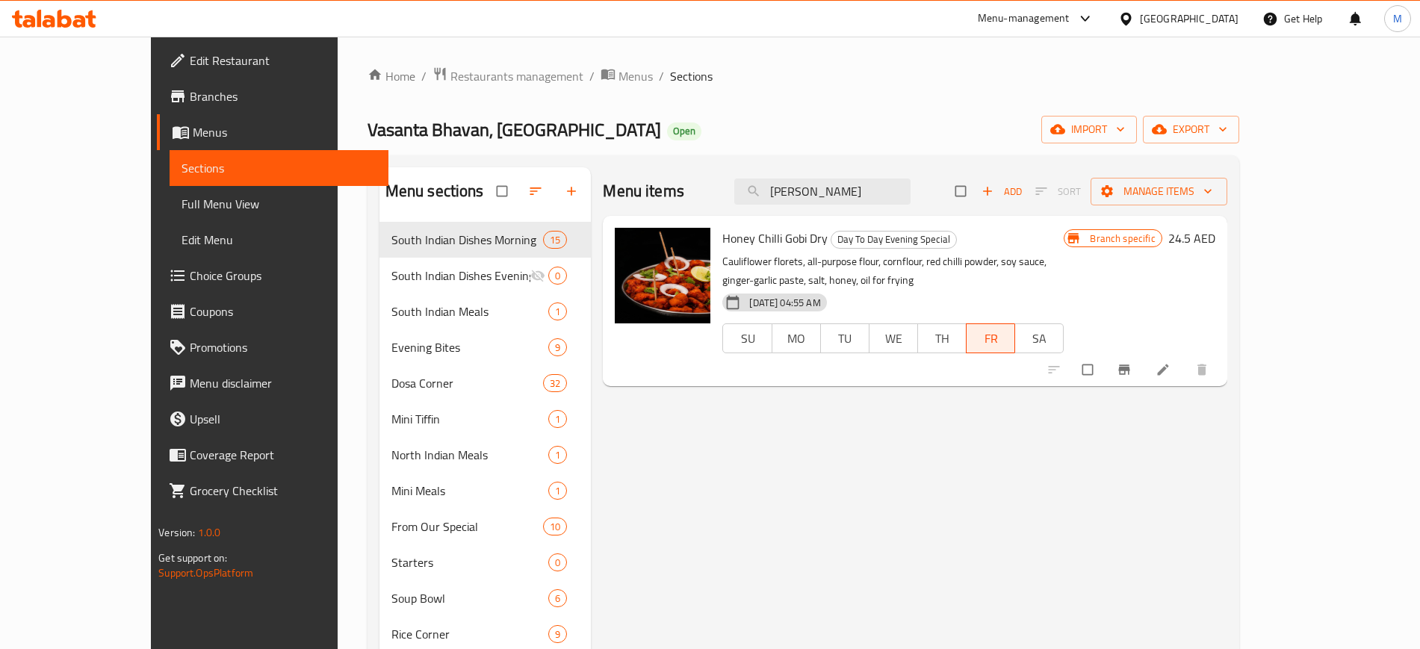
type input "Chilli Gobi"
click at [1137, 137] on button "import" at bounding box center [1090, 130] width 96 height 28
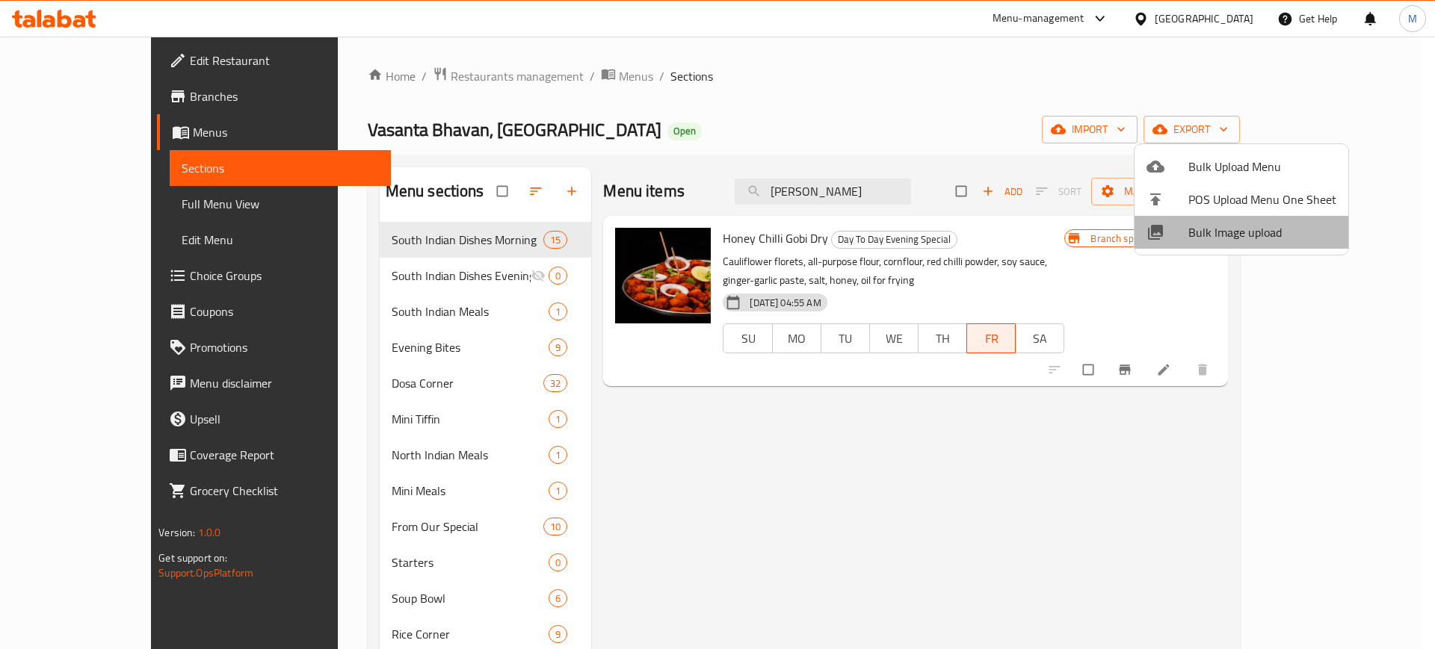
click at [1256, 236] on span "Bulk Image upload" at bounding box center [1262, 232] width 148 height 18
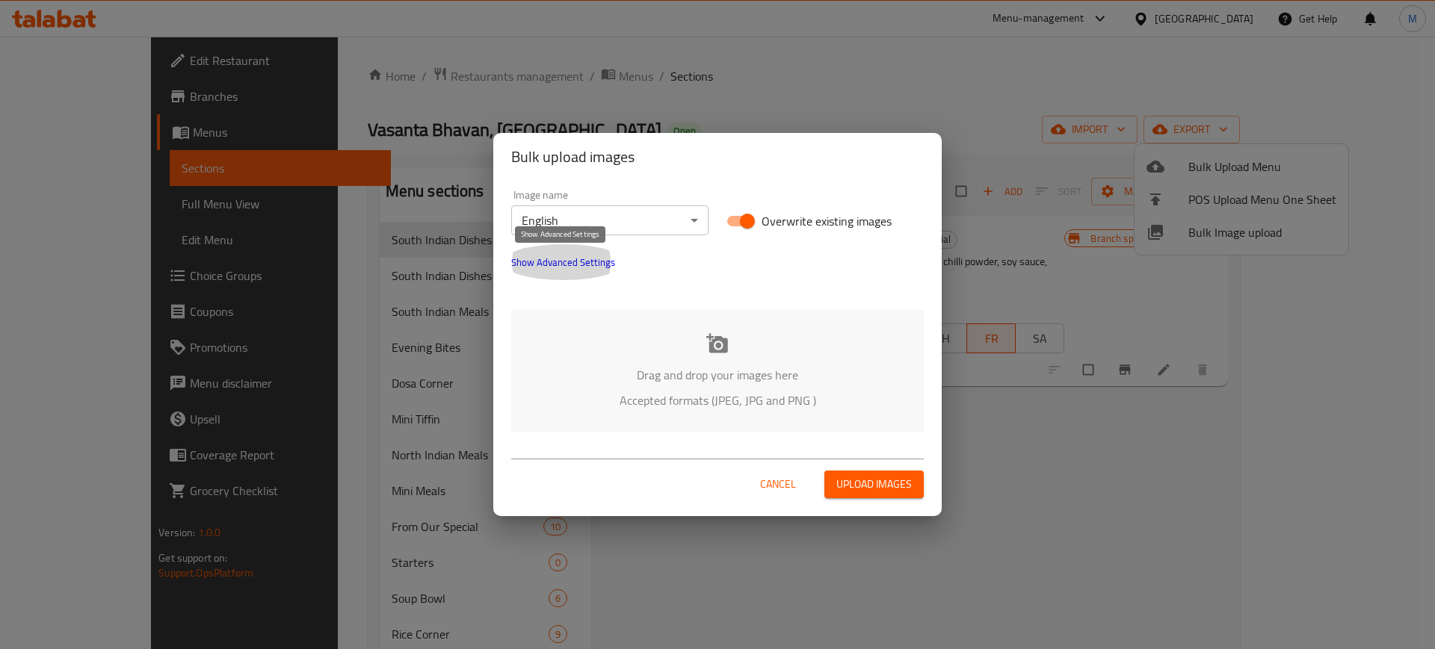
click at [598, 256] on span "Show Advanced Settings" at bounding box center [563, 262] width 104 height 18
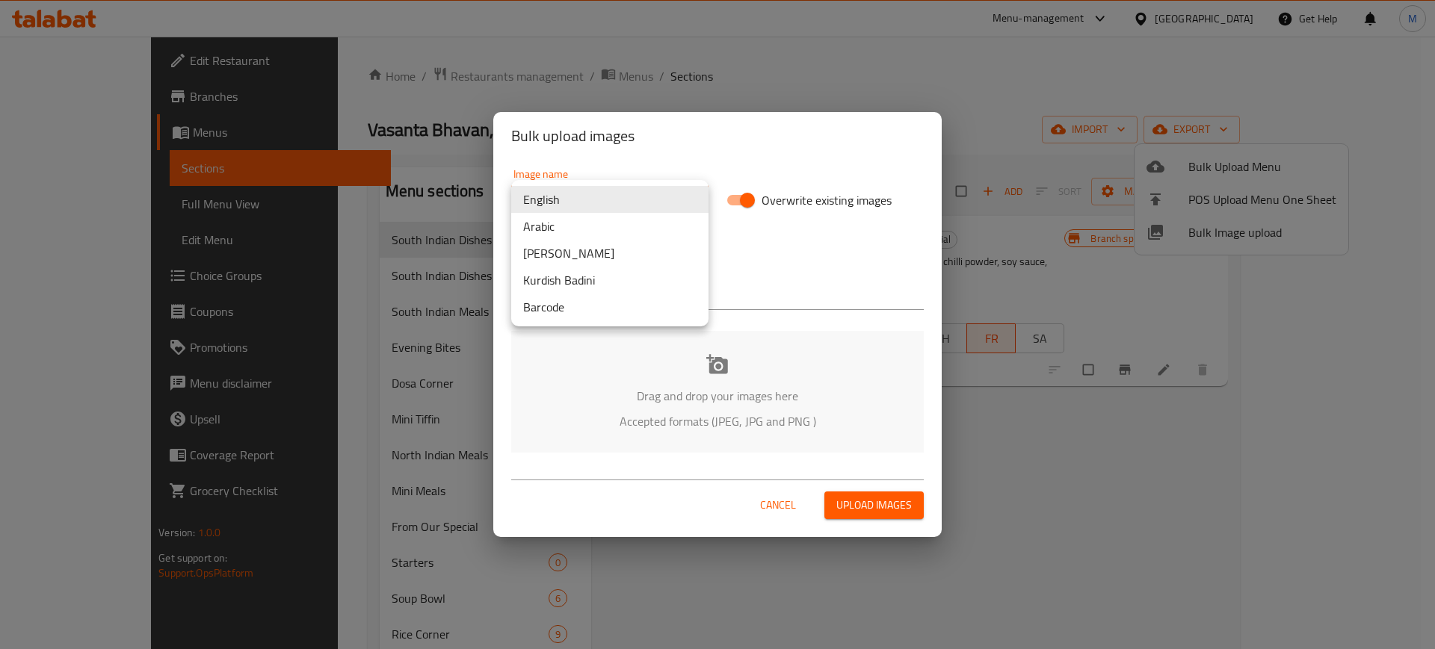
click at [622, 190] on body "​ Menu-management United Arab Emirates Get Help M Edit Restaurant Branches Menu…" at bounding box center [717, 343] width 1435 height 613
click at [622, 190] on li "English" at bounding box center [609, 199] width 197 height 27
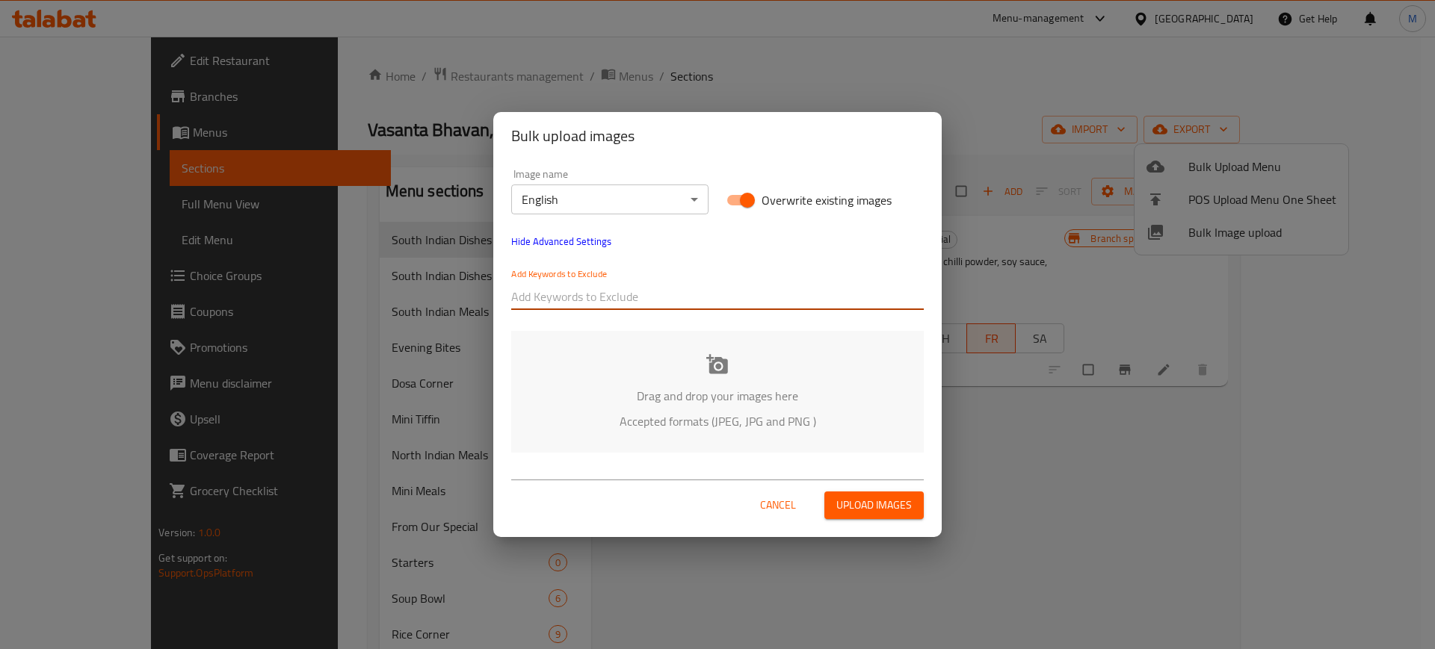
click at [638, 303] on input "text" at bounding box center [717, 297] width 412 height 24
type input "01"
type input "02"
type input "03"
type input "04"
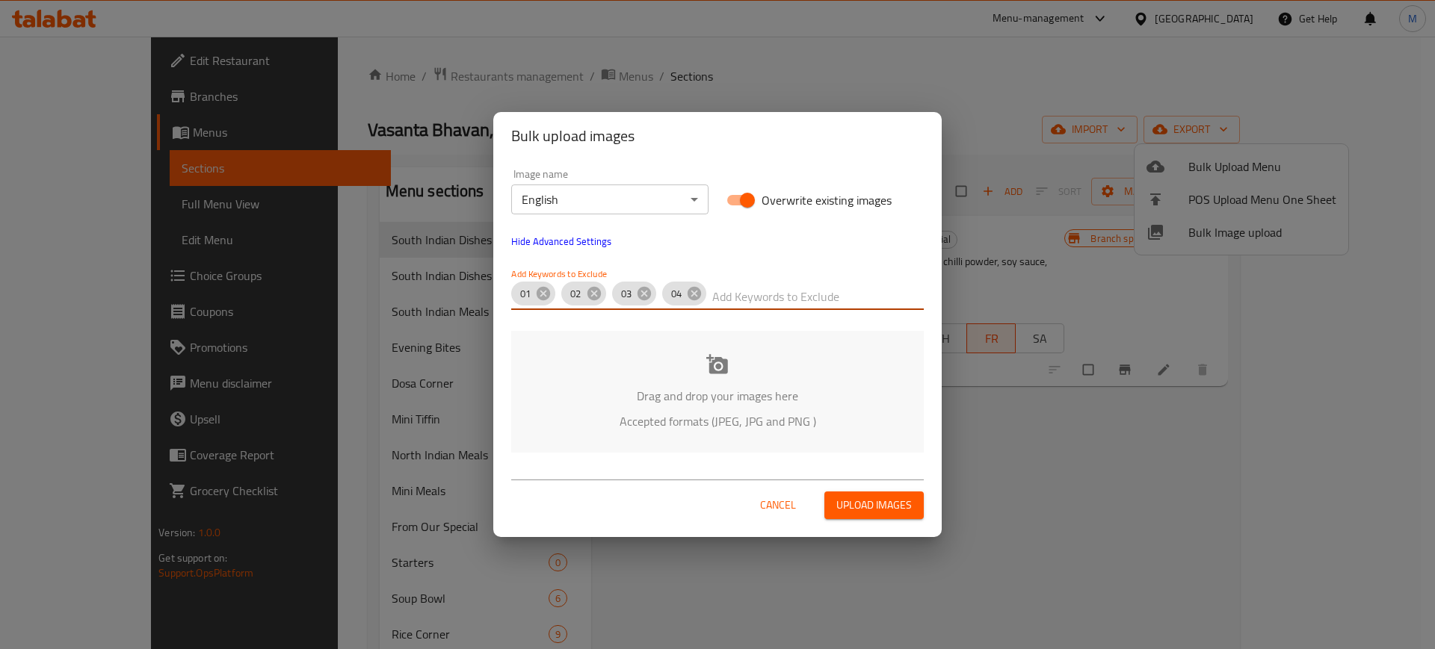
type input "5"
type input "05"
type input "06"
type input "07"
type input "08"
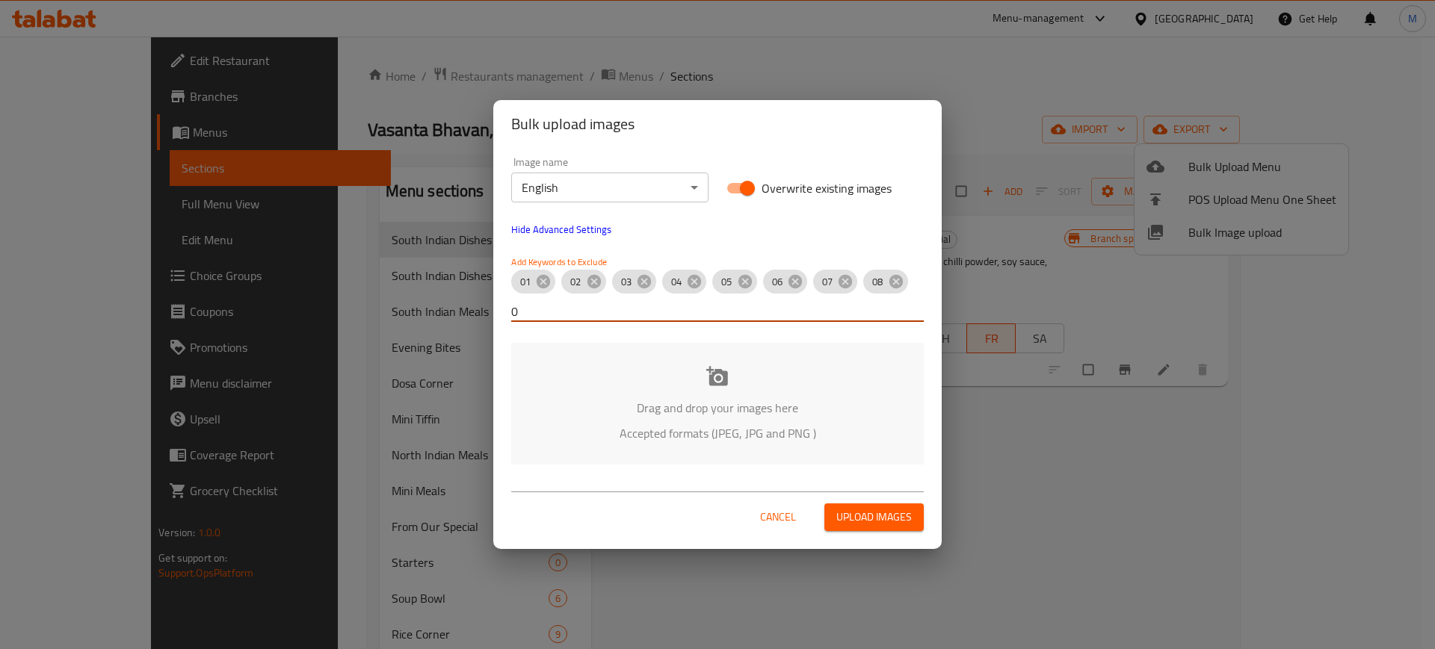
type input "09"
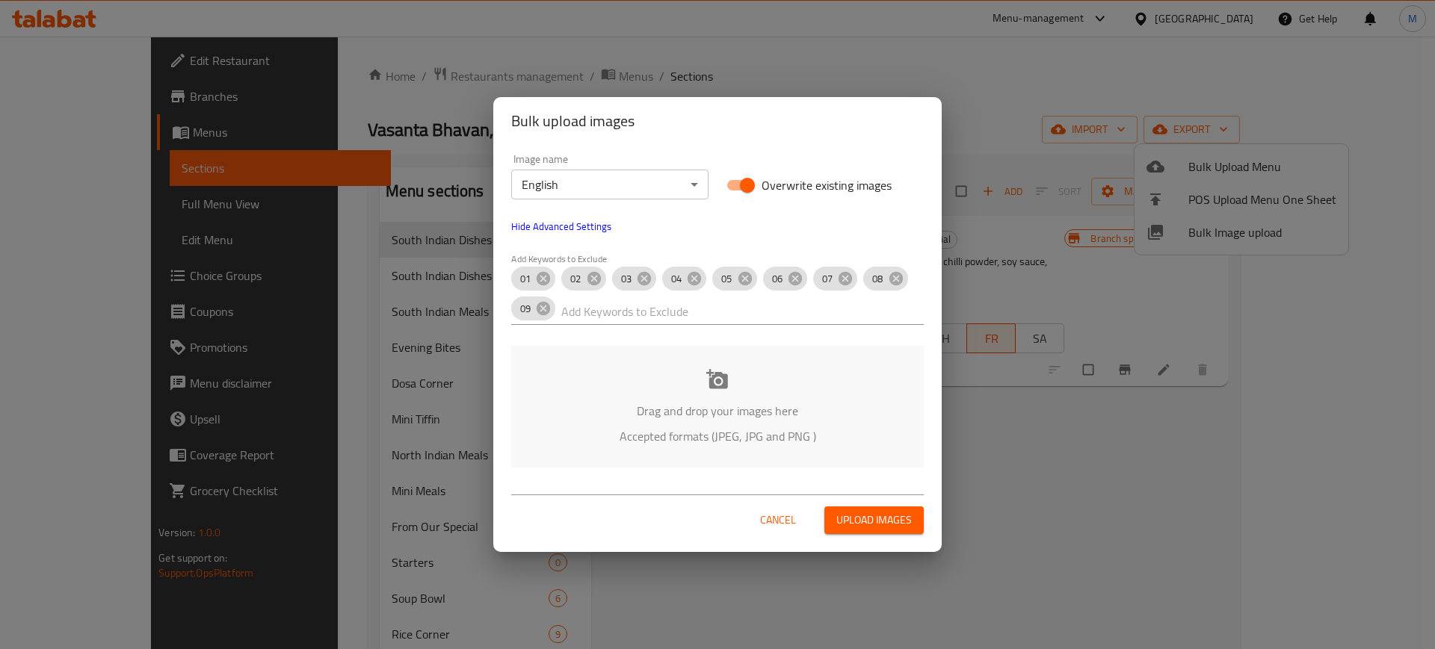
click at [649, 390] on div "Drag and drop your images here Accepted formats (JPEG, JPG and PNG )" at bounding box center [717, 407] width 412 height 122
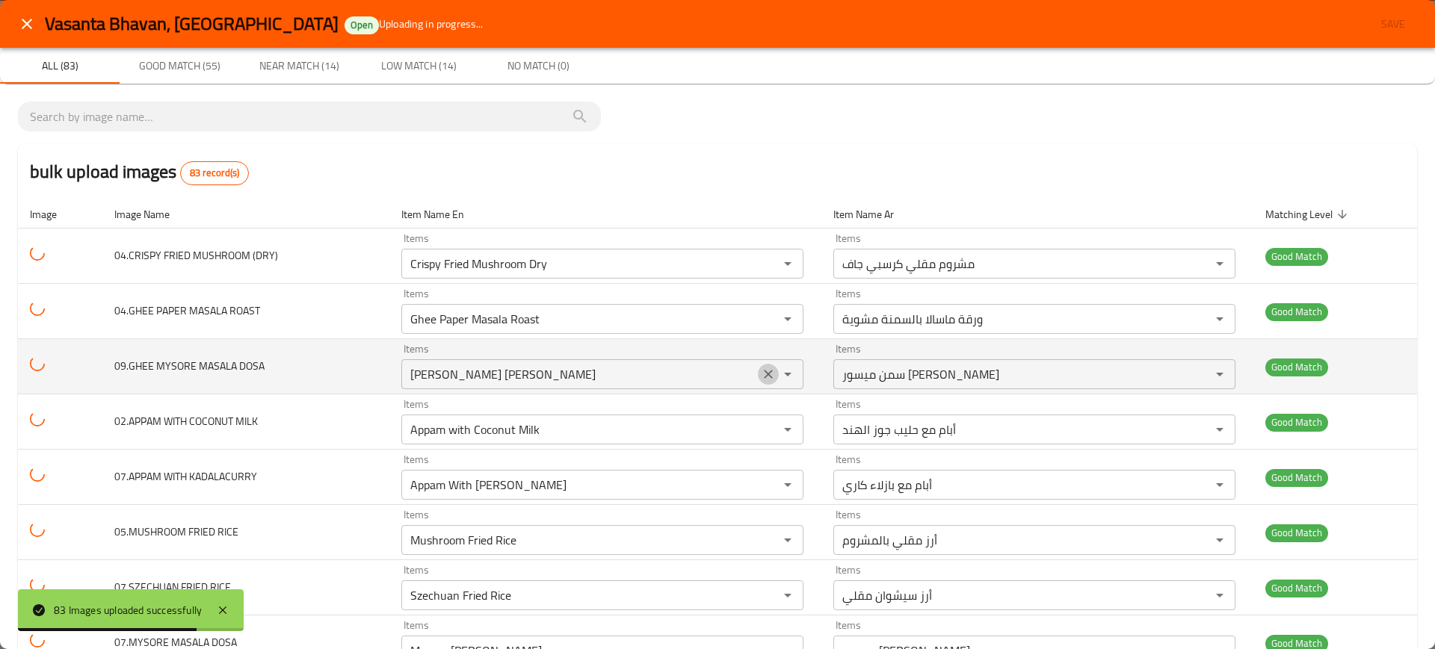
click at [761, 376] on icon "Clear" at bounding box center [768, 374] width 15 height 15
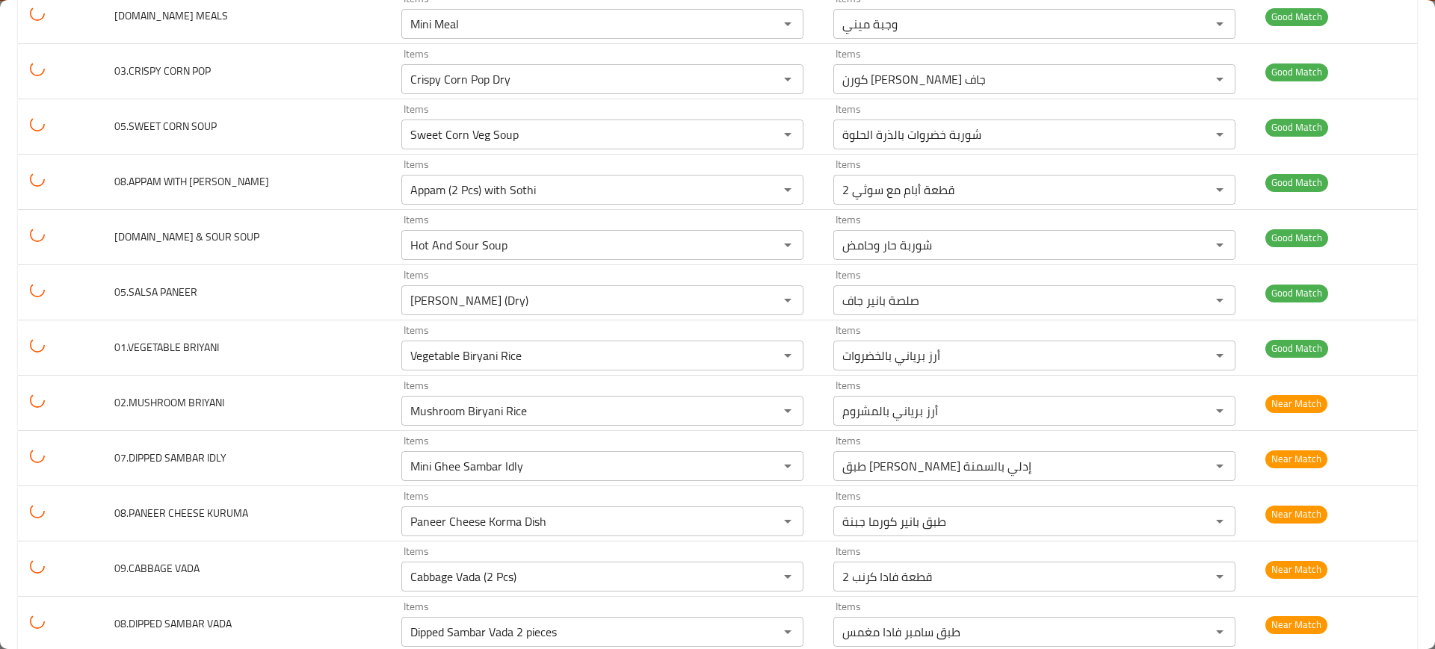
scroll to position [2924, 0]
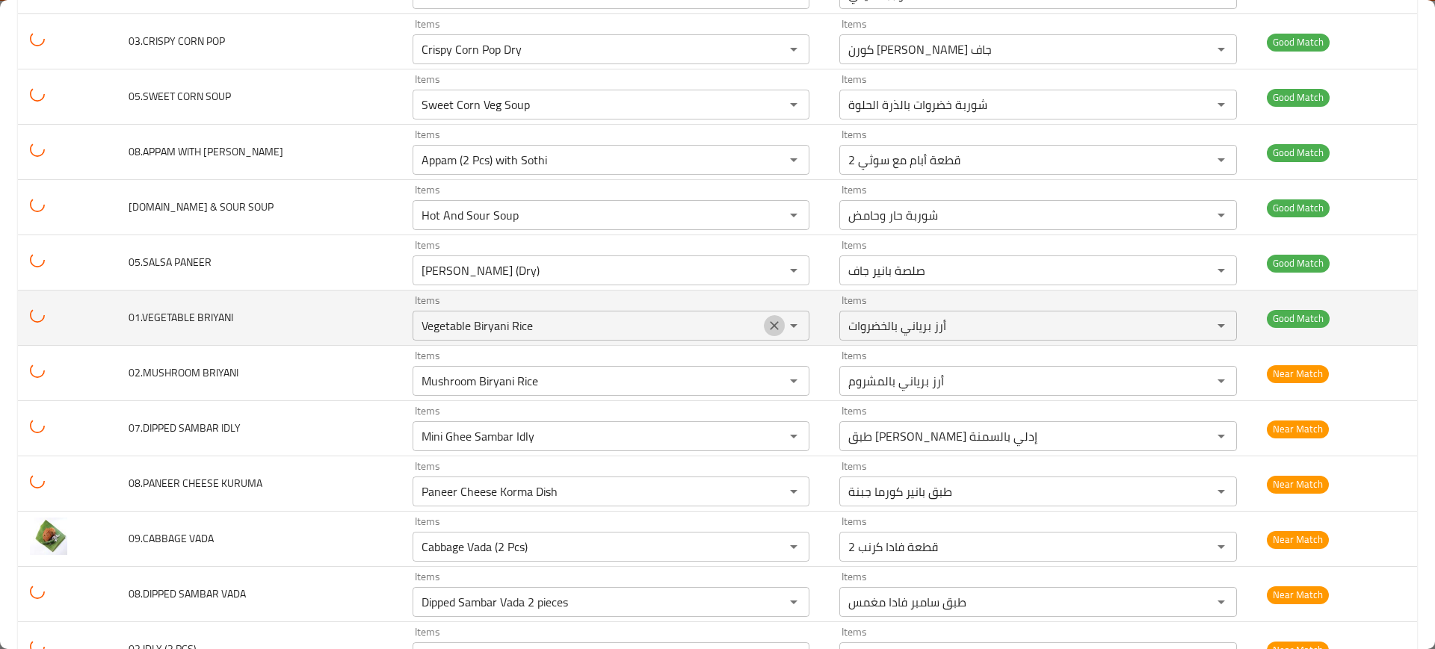
click at [767, 328] on icon "Clear" at bounding box center [774, 325] width 15 height 15
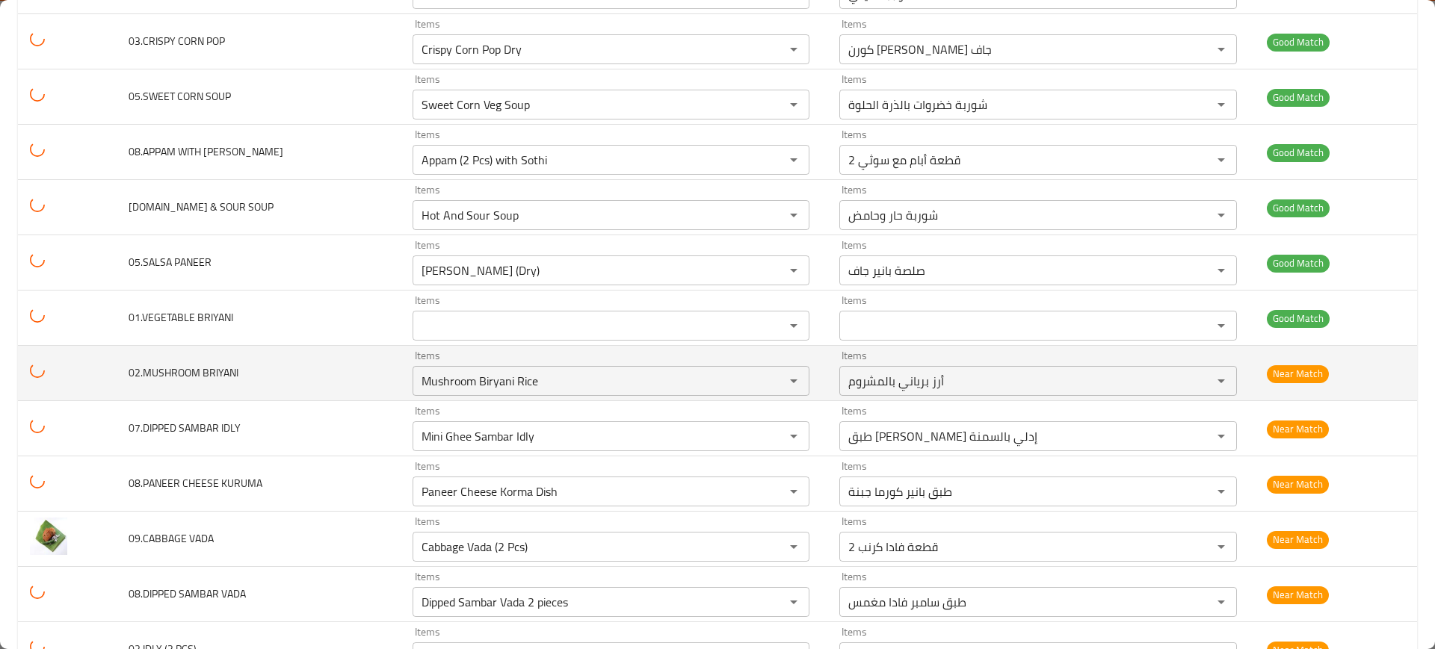
click at [185, 347] on td "02.MUSHROOM BRIYANI" at bounding box center [259, 373] width 284 height 55
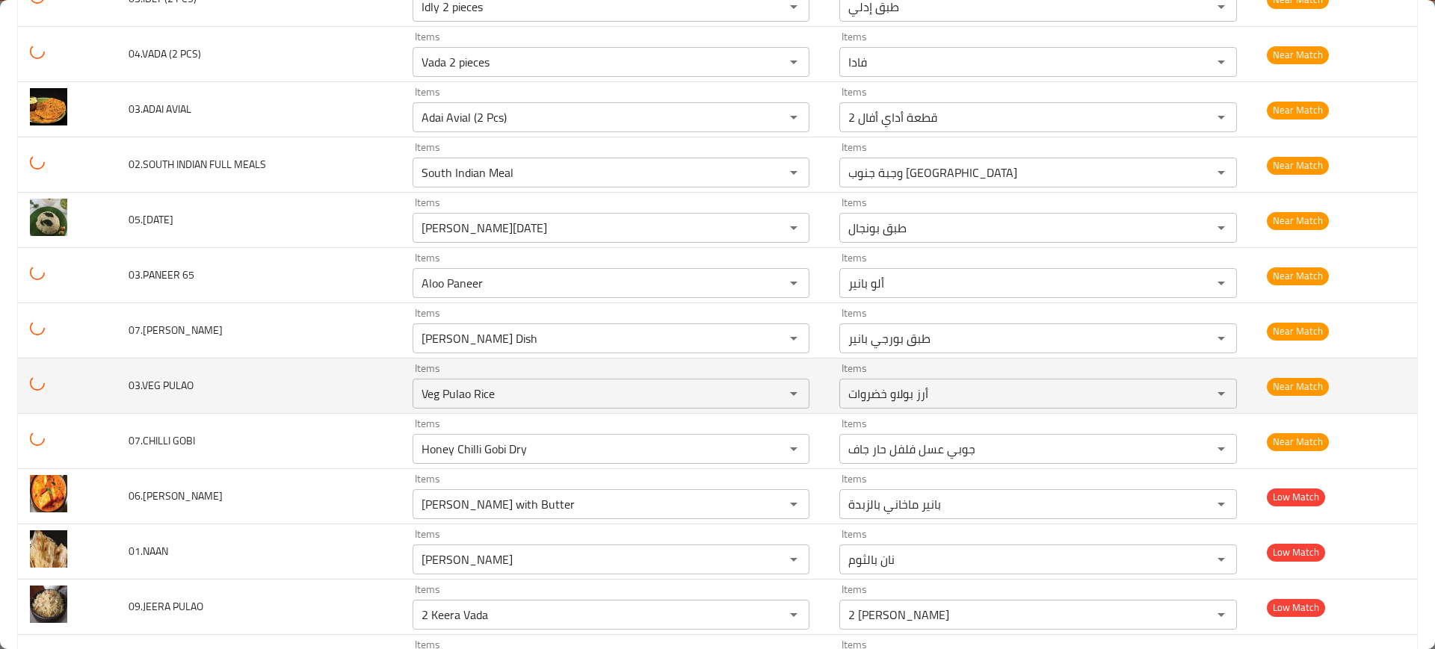
scroll to position [3575, 0]
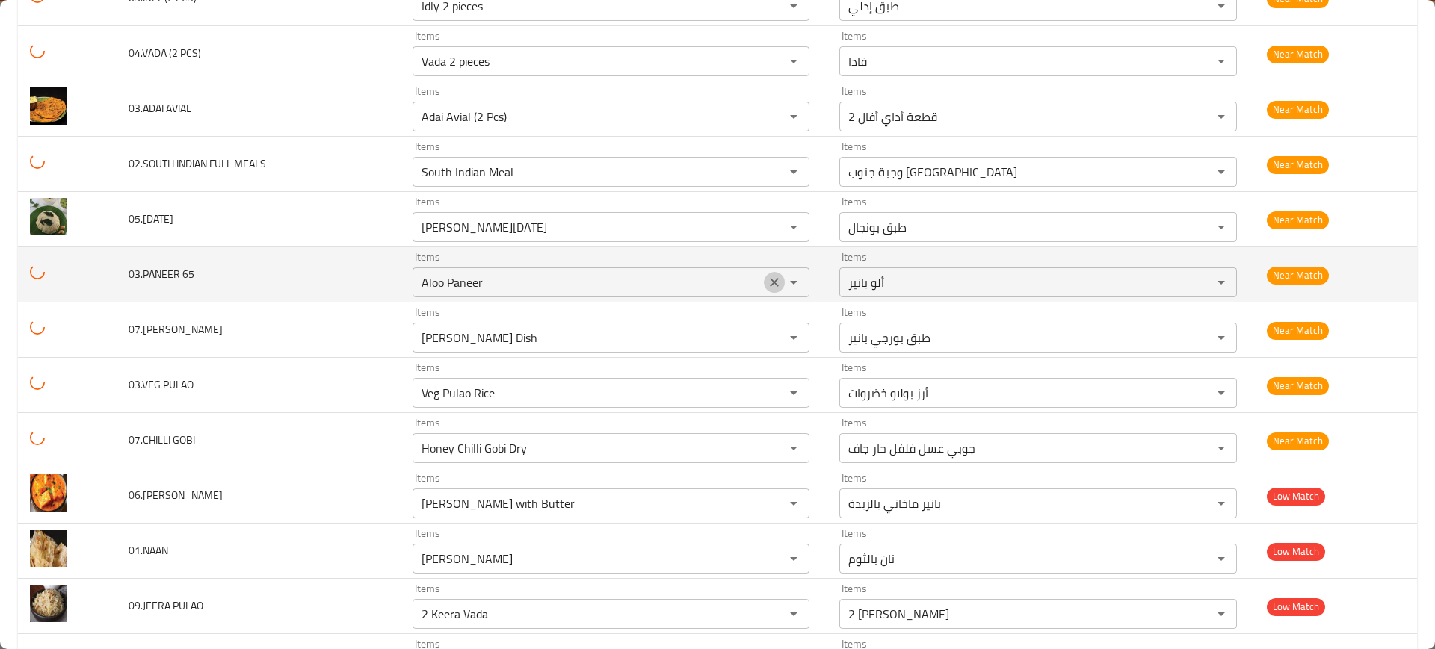
click at [767, 284] on icon "Clear" at bounding box center [774, 282] width 15 height 15
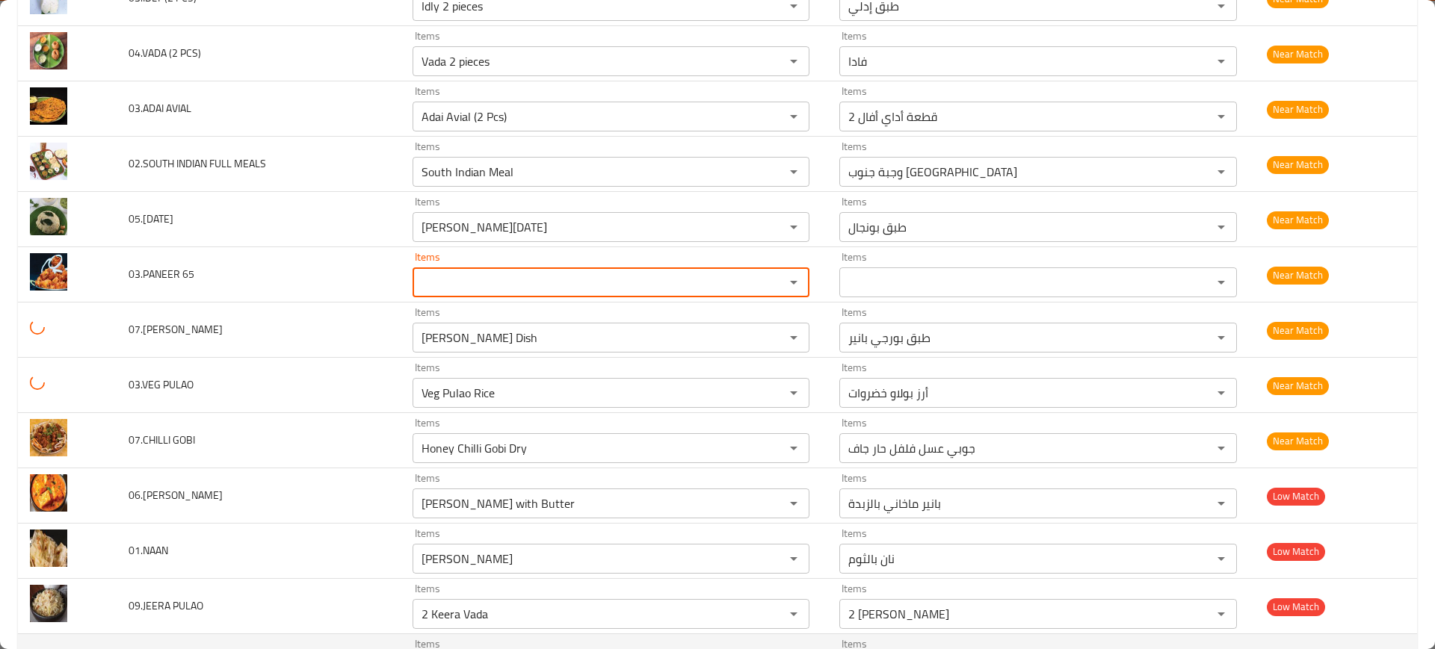
scroll to position [3796, 0]
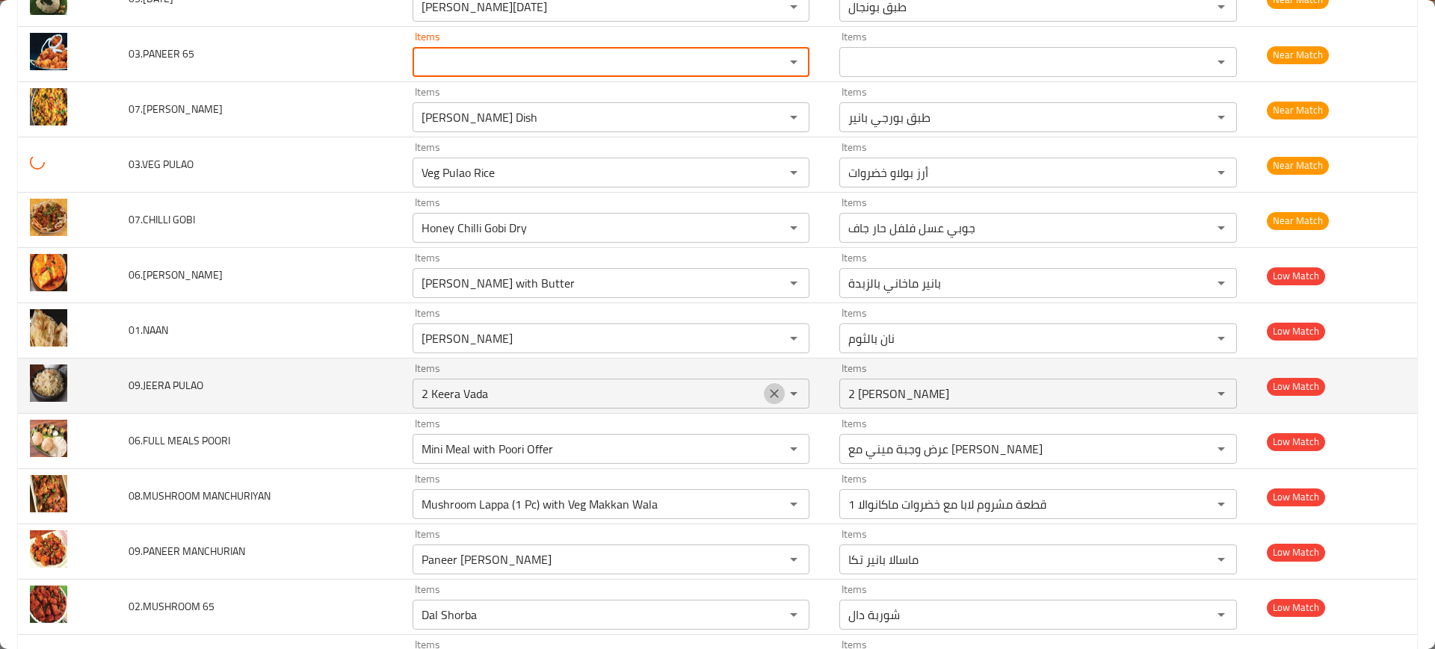
click at [769, 394] on icon "Clear" at bounding box center [774, 393] width 15 height 15
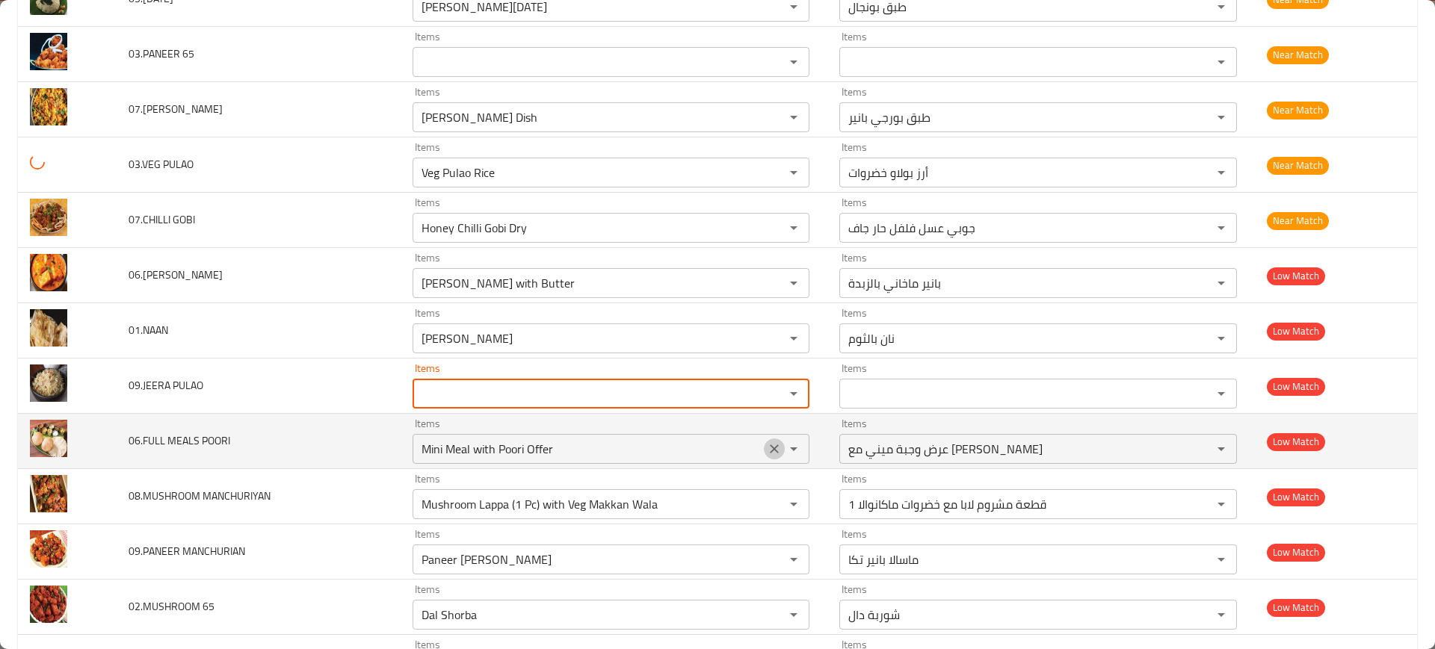
click at [770, 453] on icon "Clear" at bounding box center [774, 449] width 9 height 9
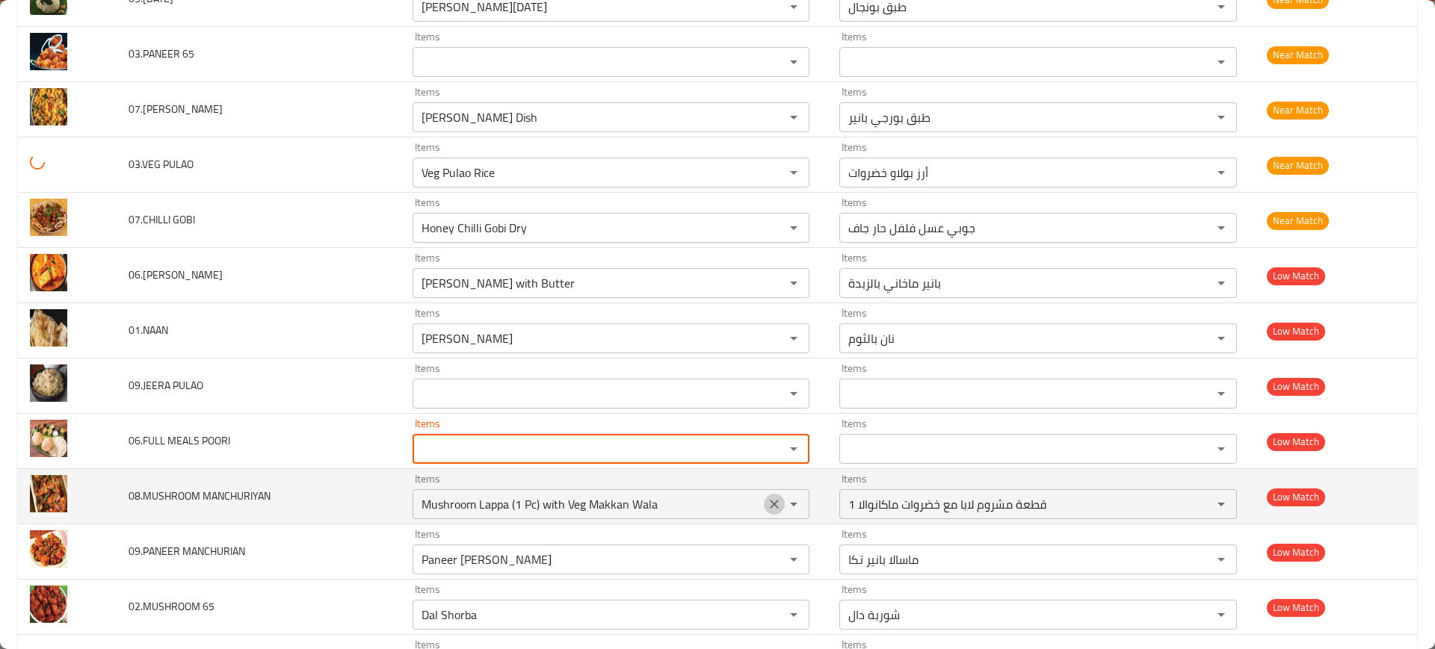
click at [770, 502] on icon "Clear" at bounding box center [774, 504] width 9 height 9
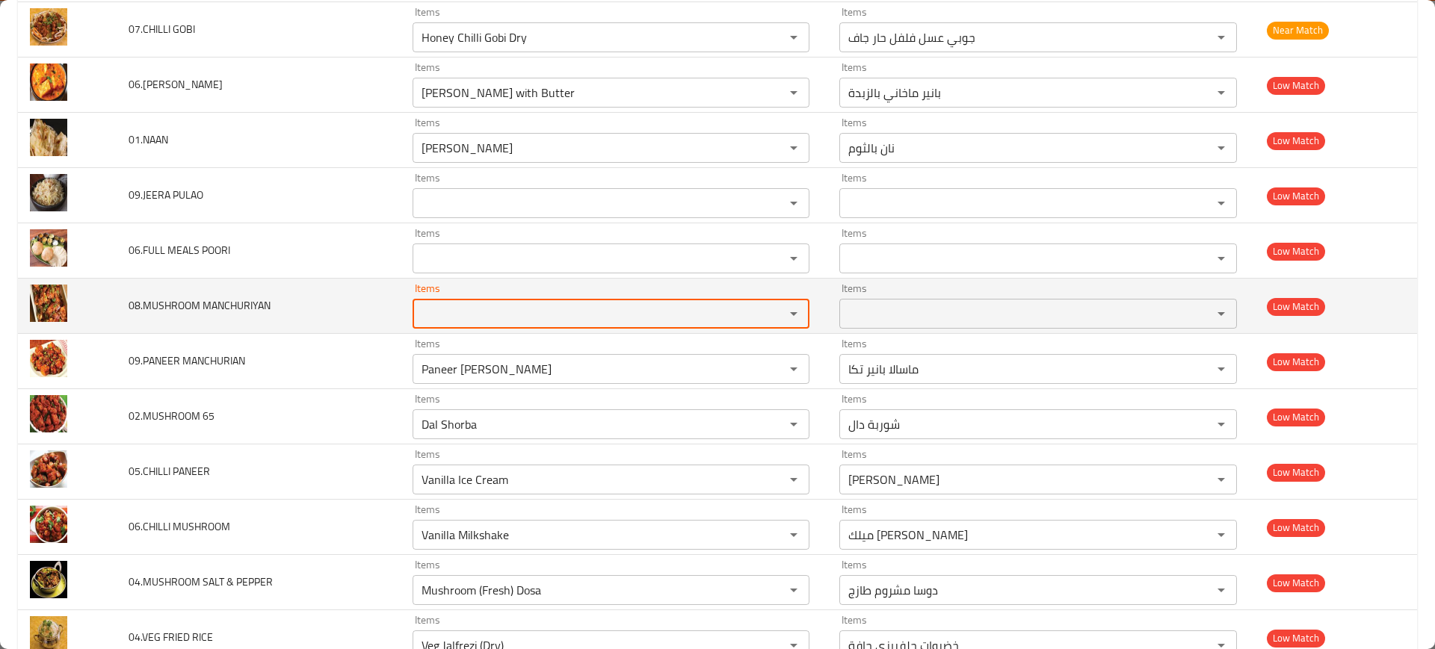
scroll to position [4014, 0]
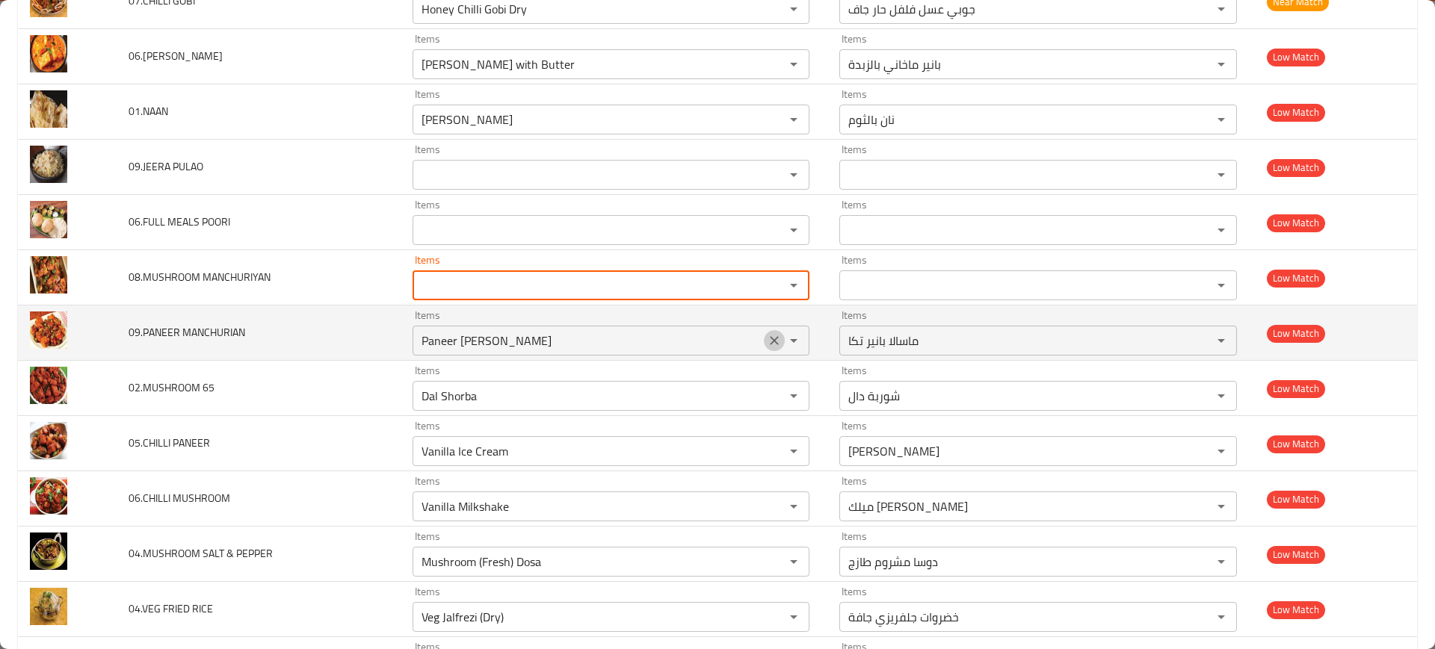
click at [767, 345] on icon "Clear" at bounding box center [774, 340] width 15 height 15
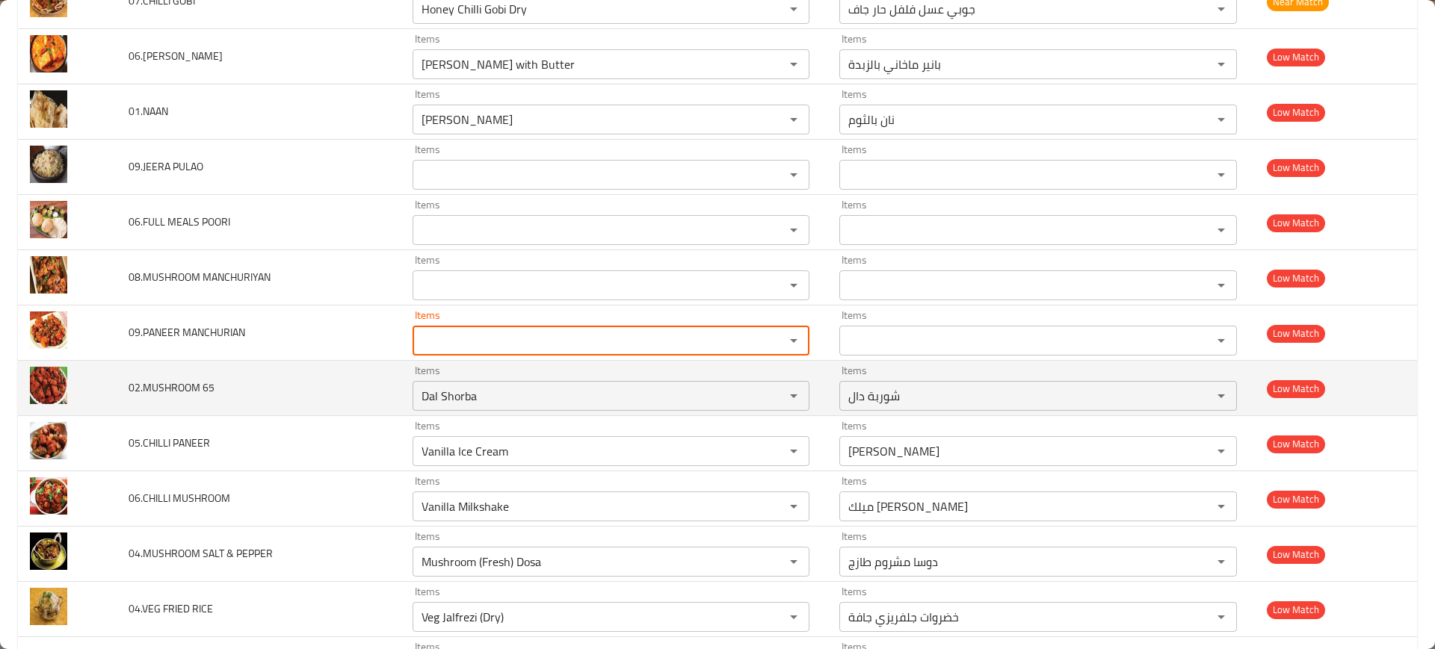
click at [766, 413] on td "Items Dal Shorba Items" at bounding box center [613, 388] width 427 height 55
click at [770, 397] on icon "Clear" at bounding box center [774, 396] width 9 height 9
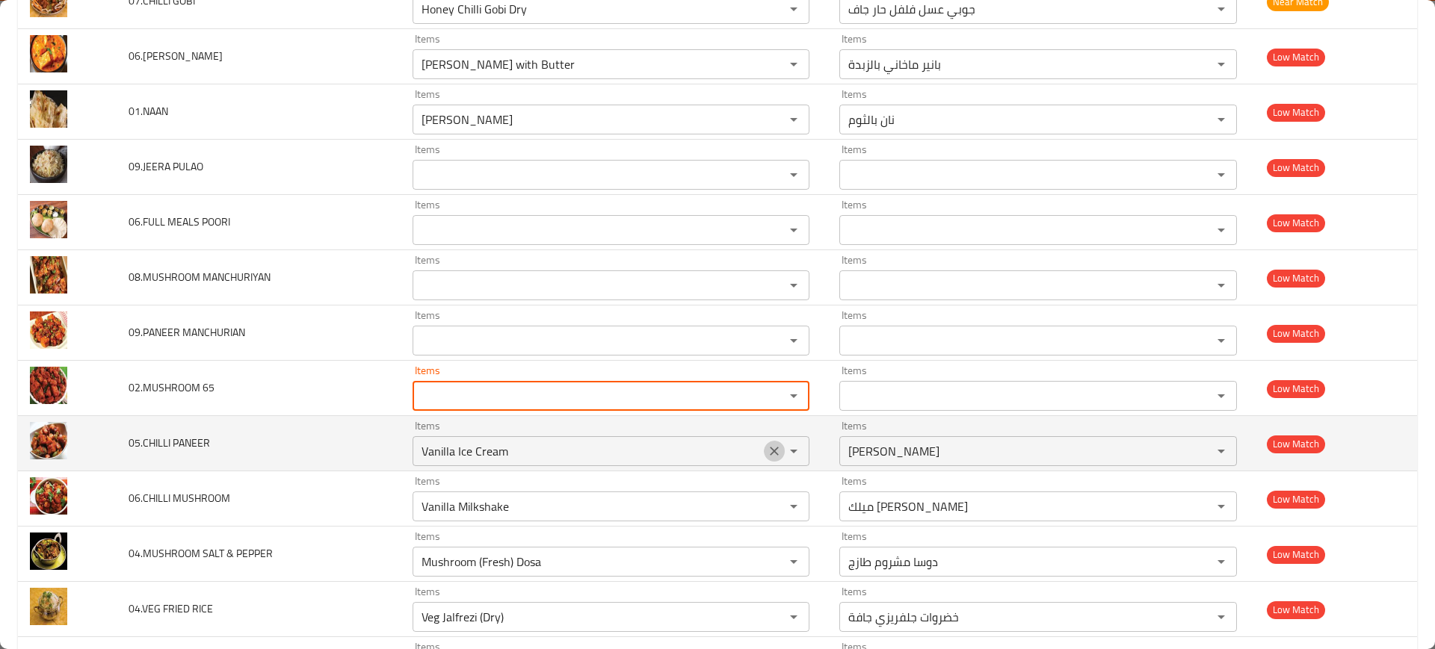
click at [767, 455] on icon "Clear" at bounding box center [774, 451] width 15 height 15
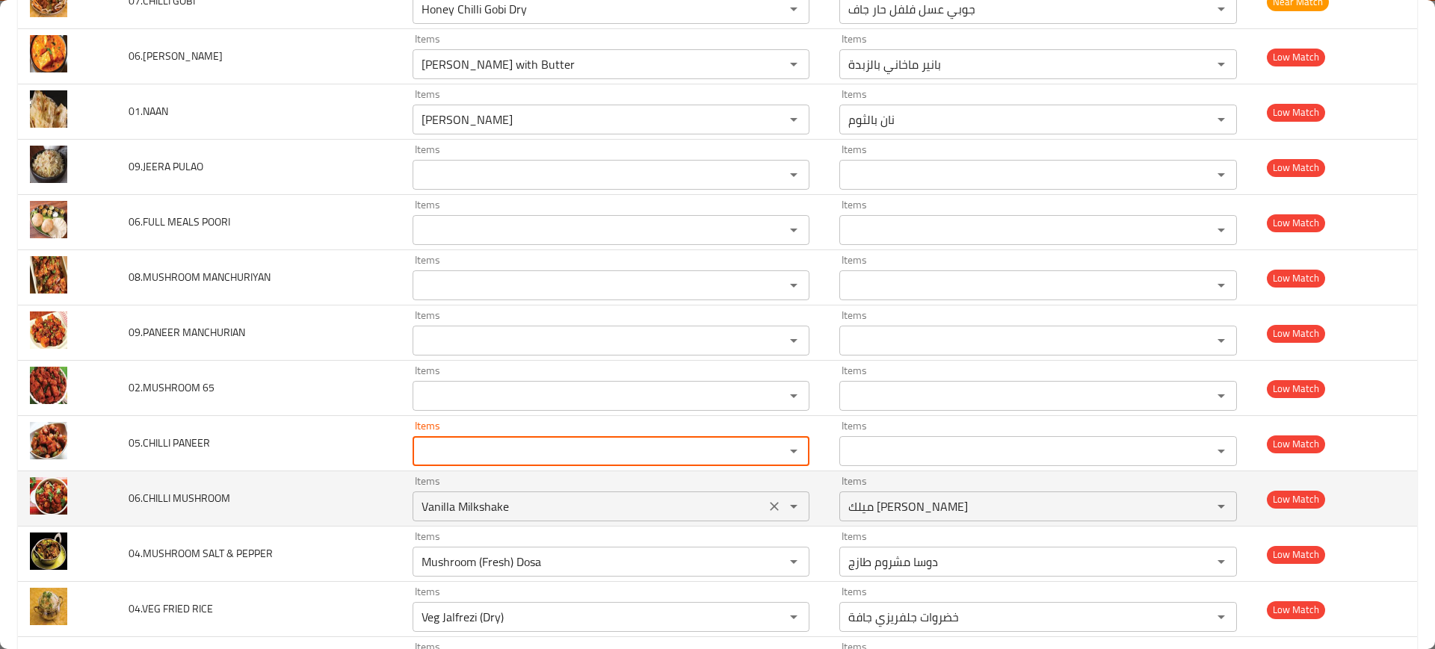
click at [768, 510] on icon "Clear" at bounding box center [774, 506] width 15 height 15
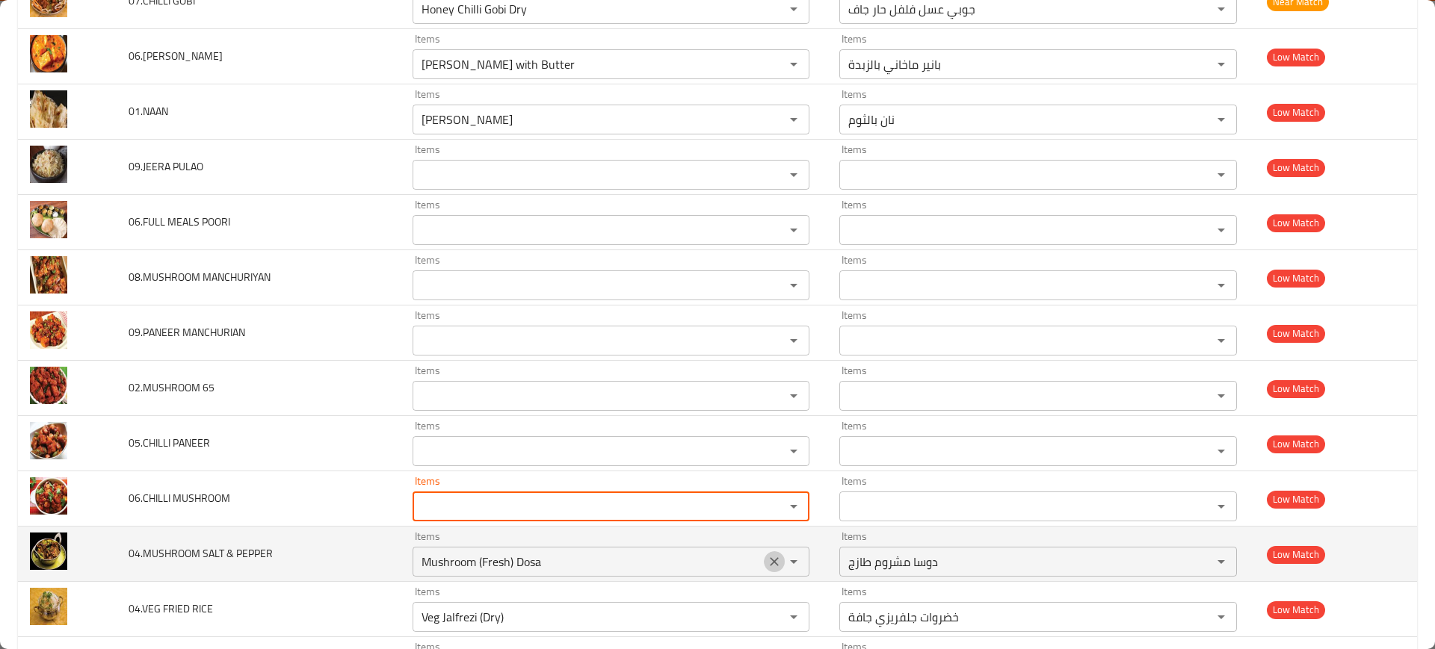
click at [767, 558] on icon "Clear" at bounding box center [774, 561] width 15 height 15
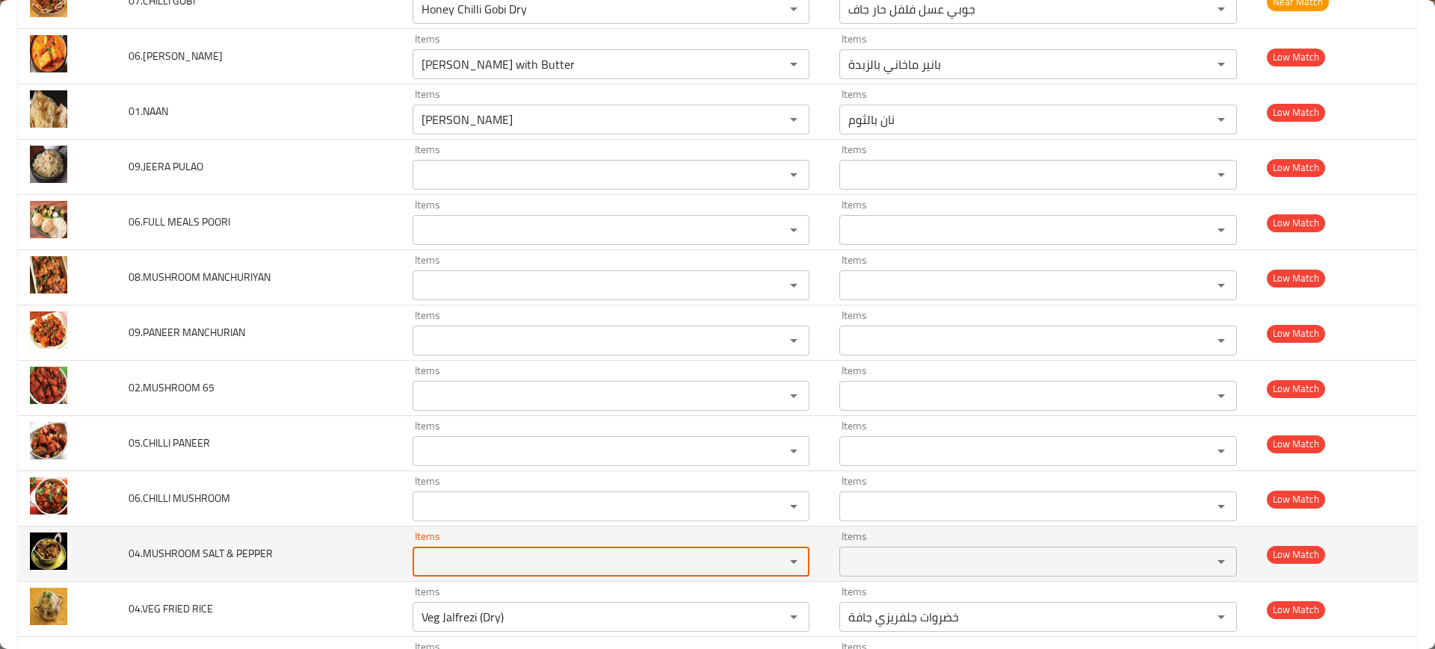
scroll to position [4198, 0]
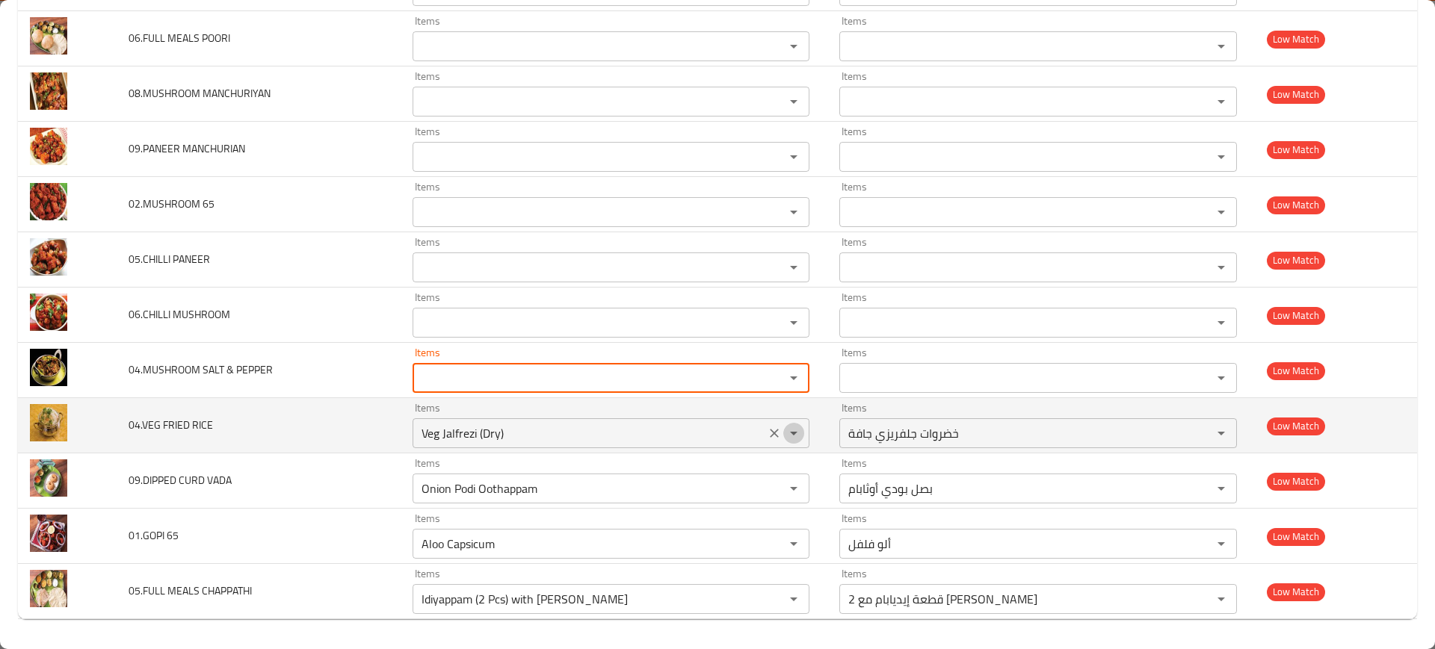
click at [783, 428] on button "Open" at bounding box center [793, 433] width 21 height 21
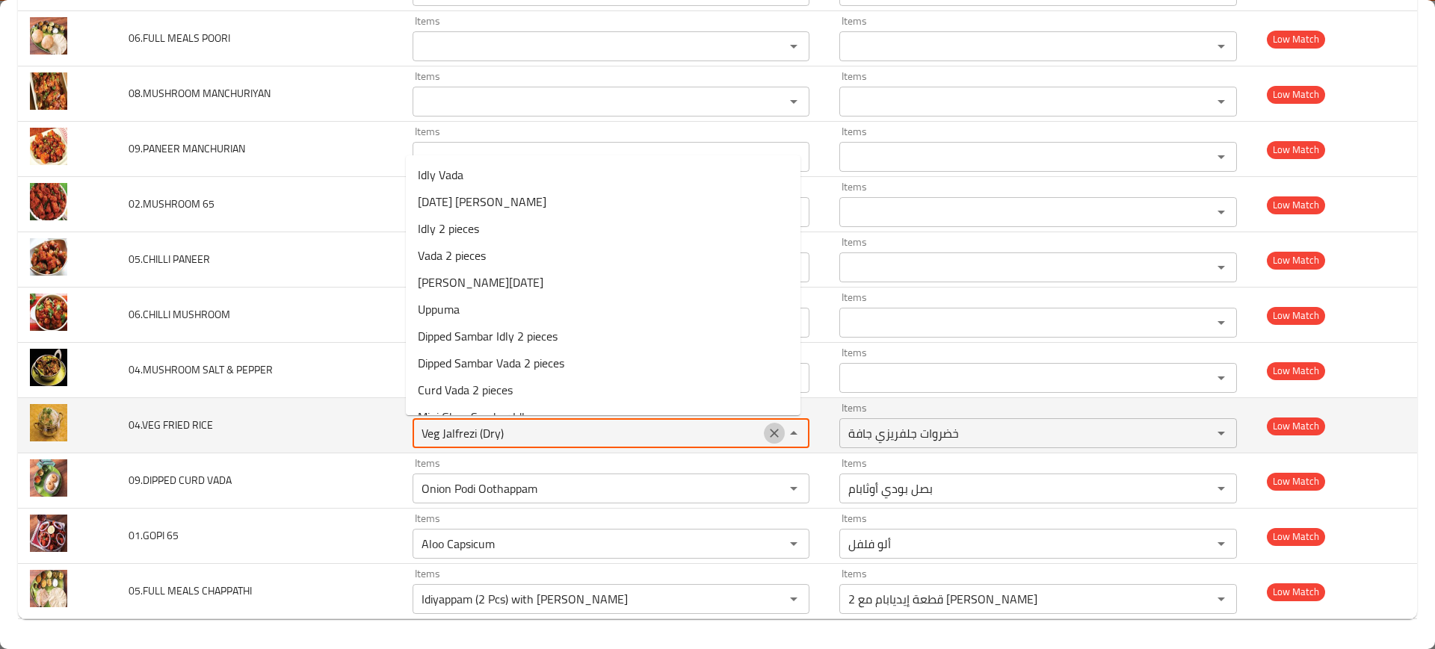
click at [770, 437] on icon "Clear" at bounding box center [774, 433] width 15 height 15
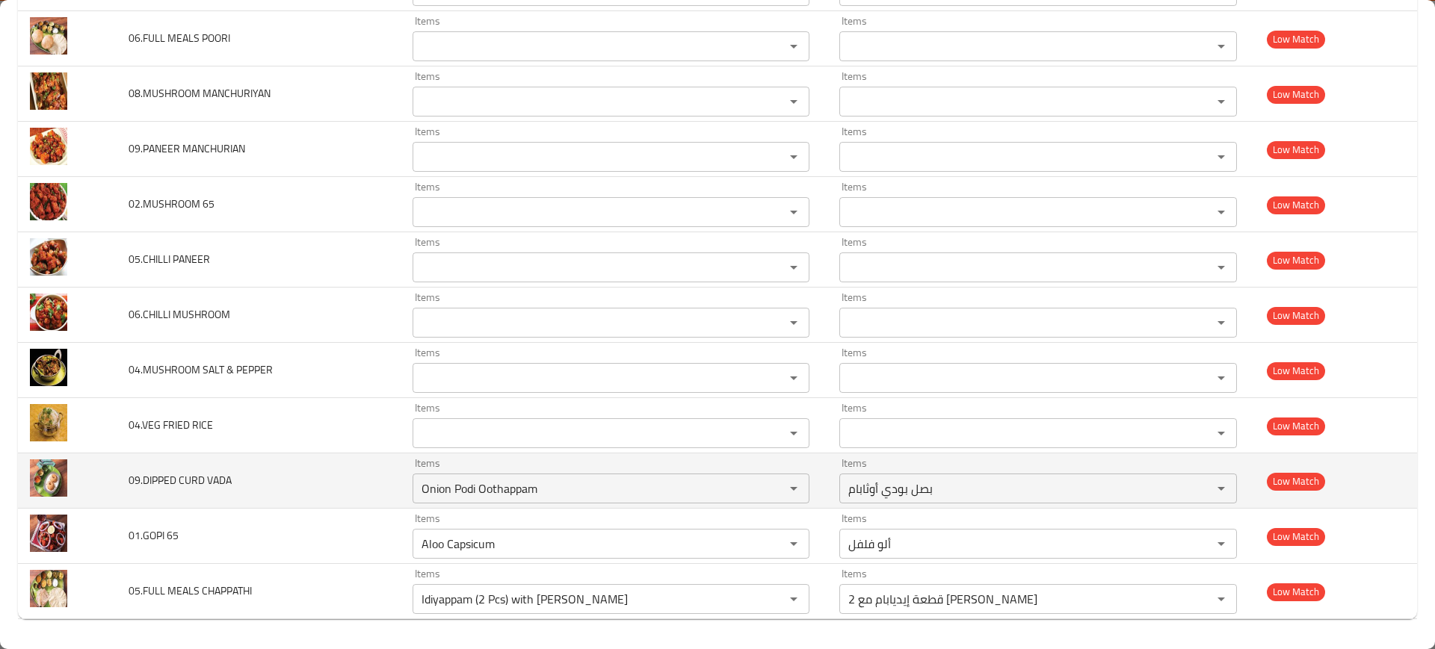
click at [766, 506] on td "Items Onion Podi Oothappam Items" at bounding box center [613, 481] width 427 height 55
click at [767, 484] on icon "Clear" at bounding box center [774, 488] width 15 height 15
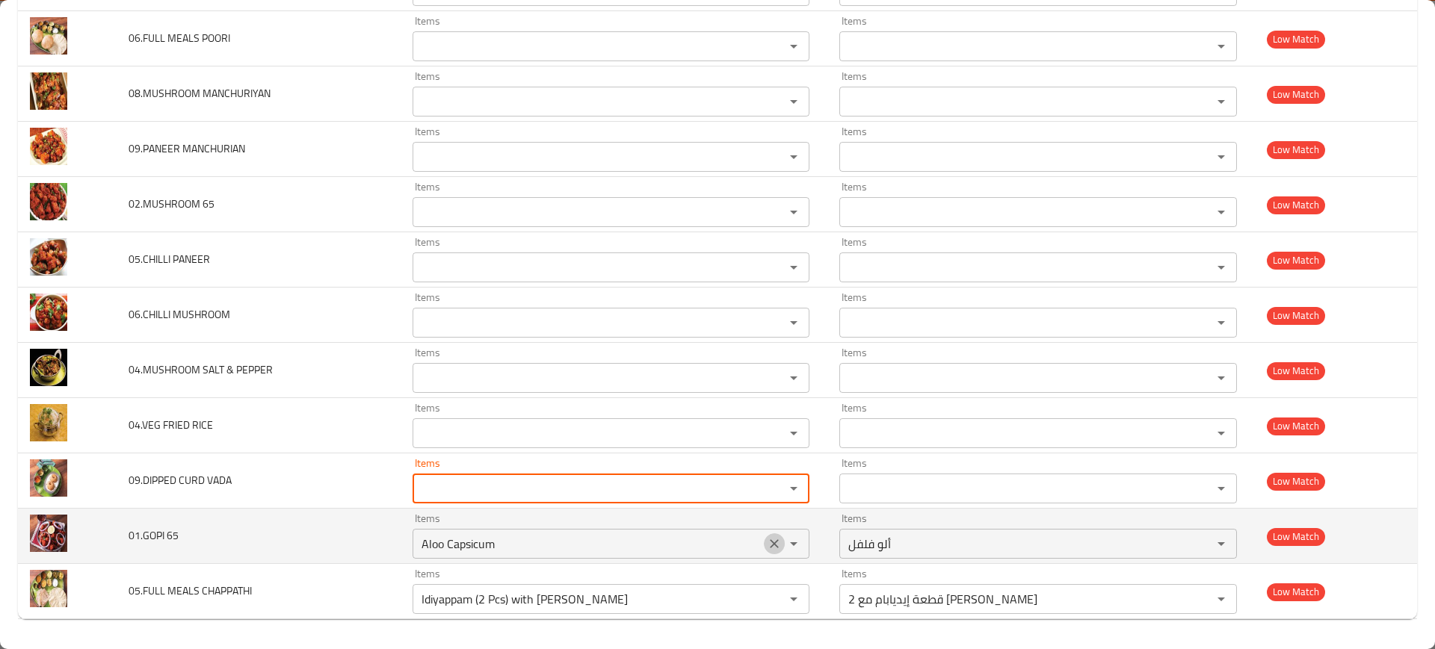
click at [770, 544] on icon "Clear" at bounding box center [774, 543] width 9 height 9
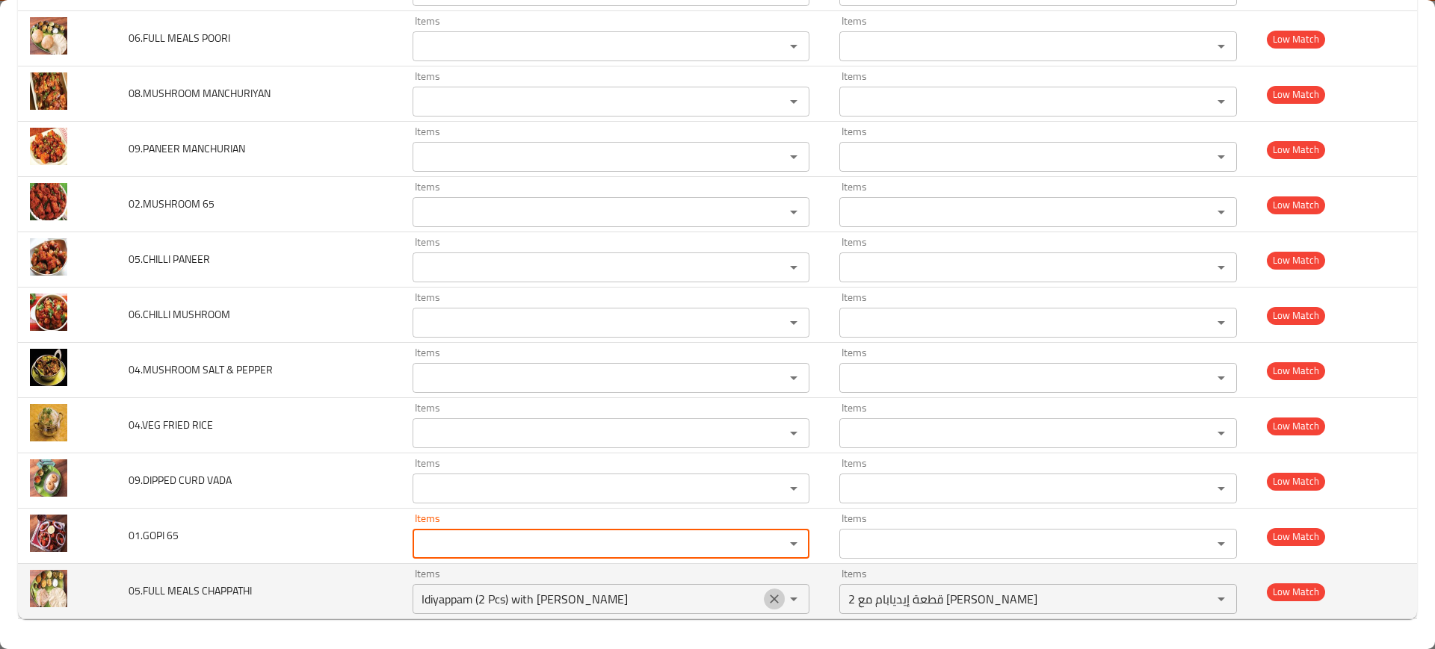
click at [770, 601] on icon "Clear" at bounding box center [774, 599] width 9 height 9
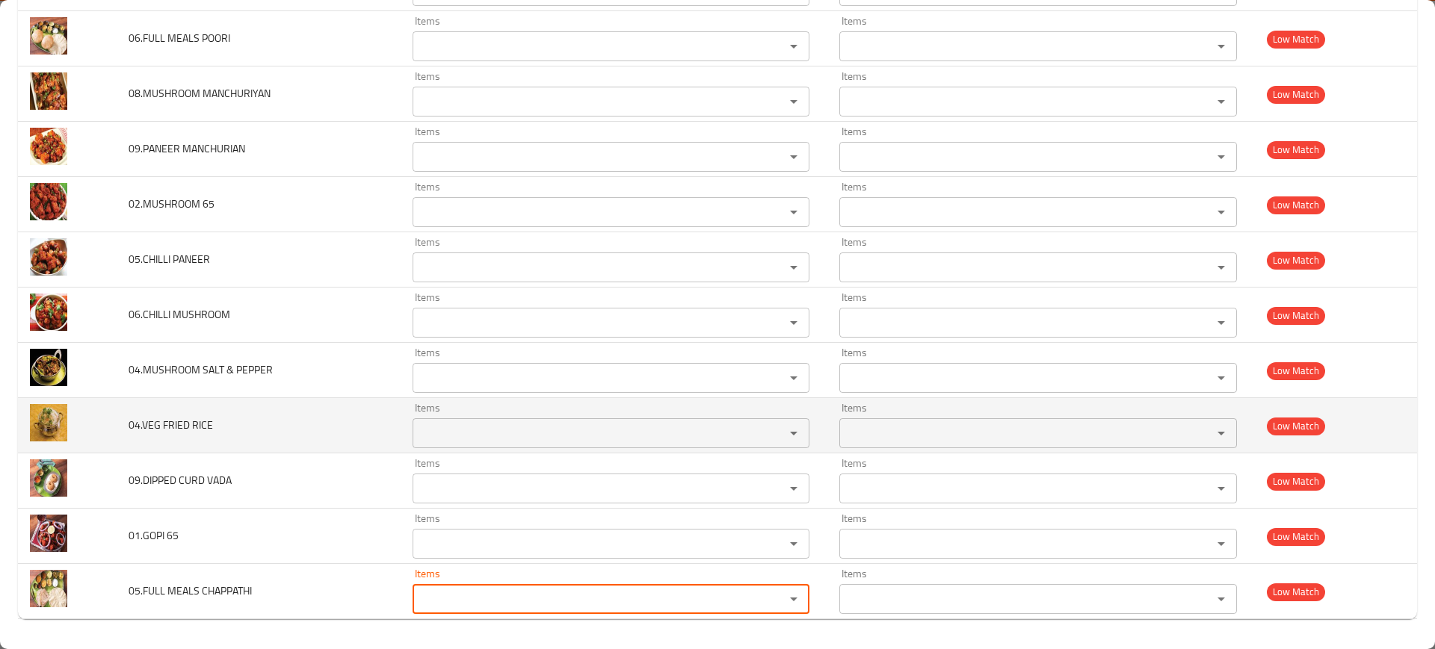
click at [557, 430] on RICE "Items" at bounding box center [589, 433] width 344 height 21
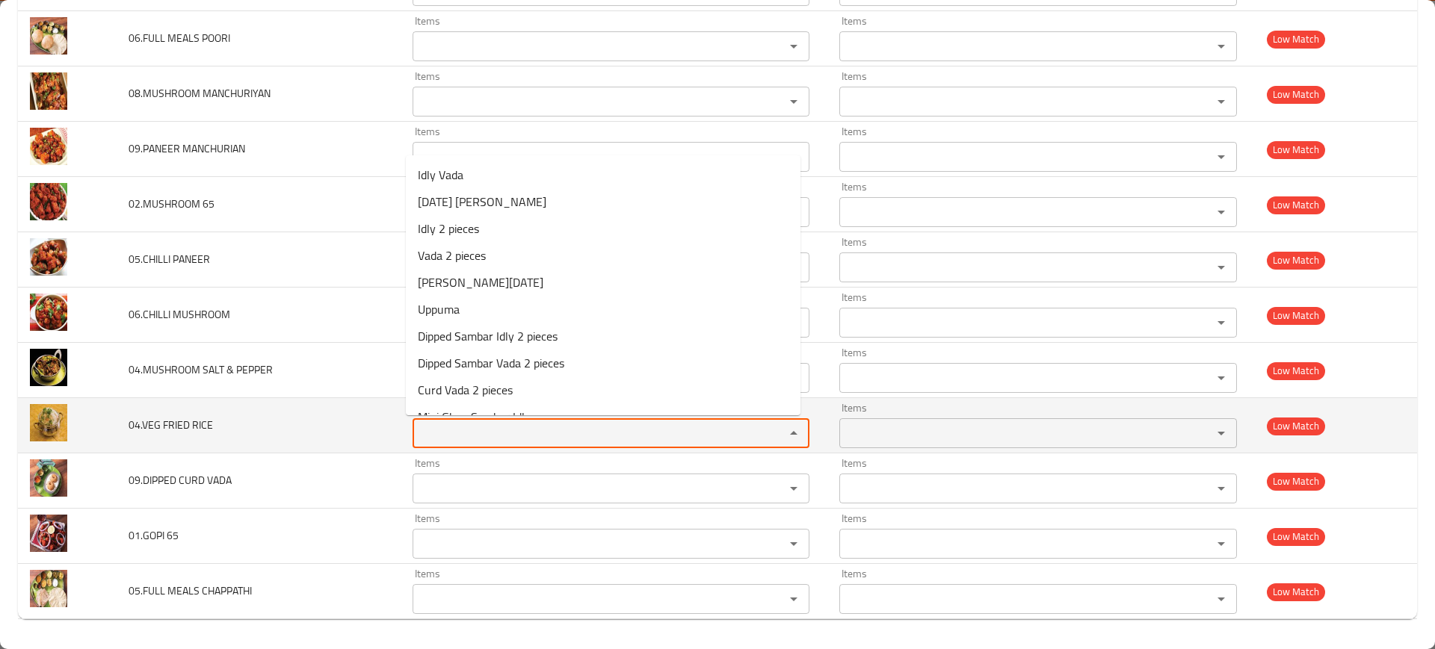
paste RICE "Vegetable Fried Rice"
type RICE "Vegetable Fried Rice"
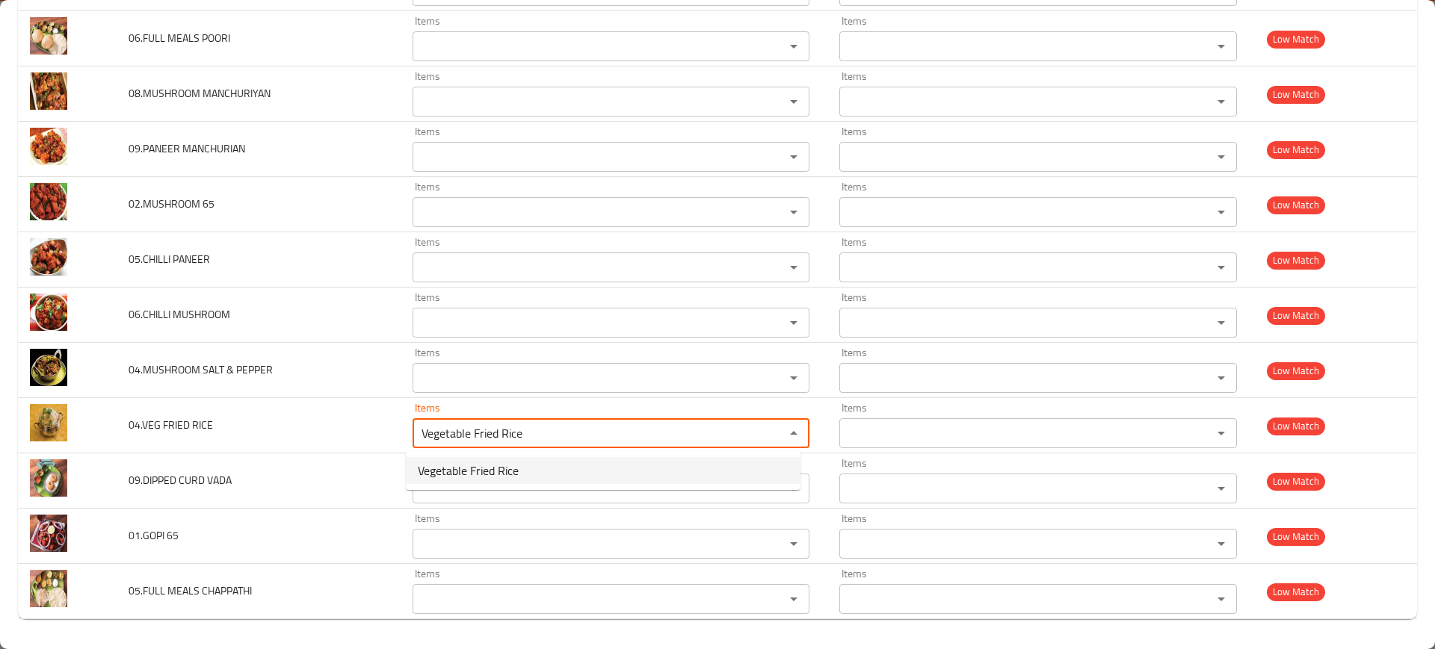
click at [509, 462] on span "Vegetable Fried Rice" at bounding box center [468, 471] width 101 height 18
type RICE-ar "أرز مقلي بالخضروات"
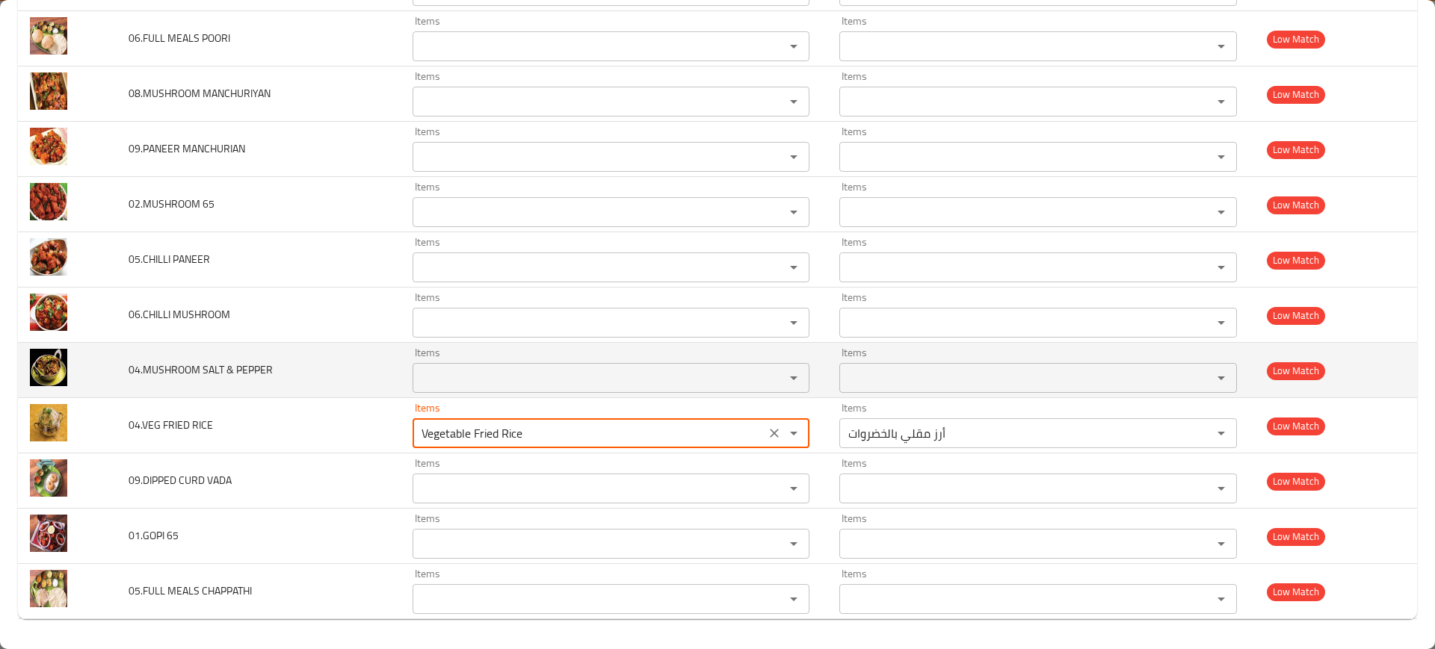
type RICE "Vegetable Fried Rice"
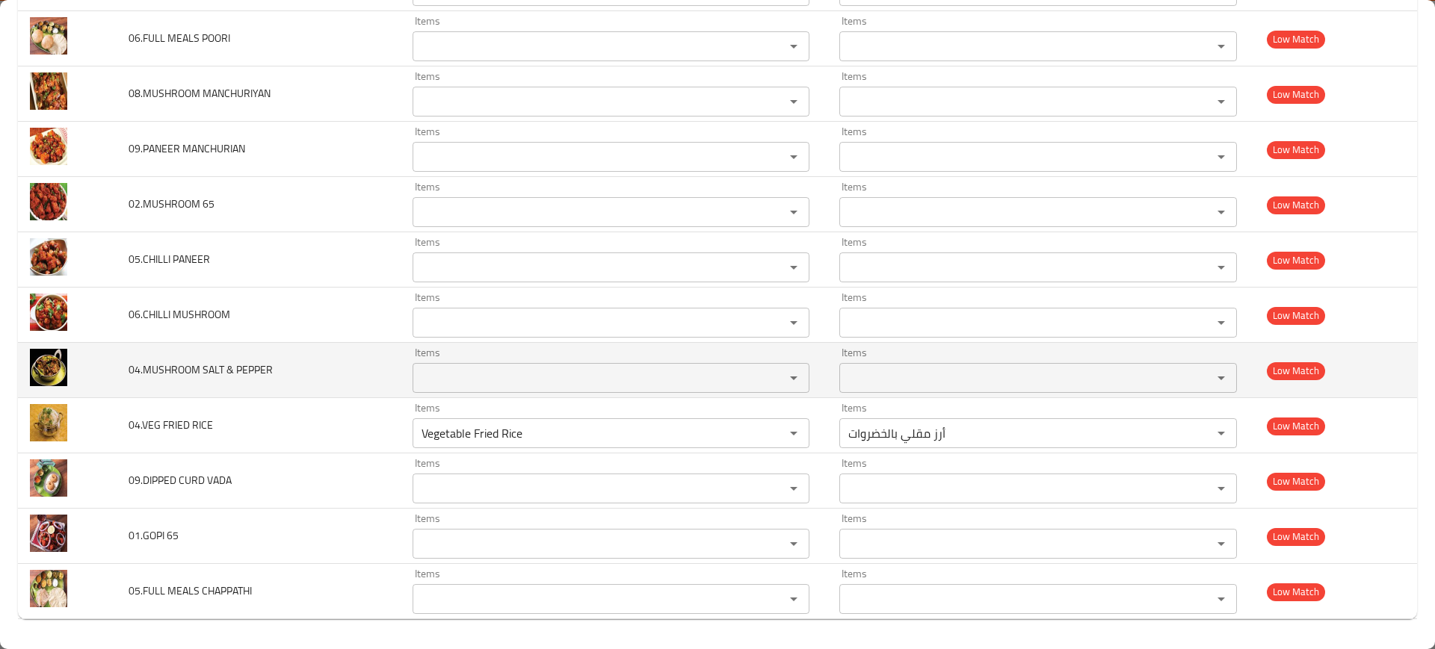
click at [376, 386] on td "04.MUSHROOM SALT & PEPPER" at bounding box center [259, 370] width 284 height 55
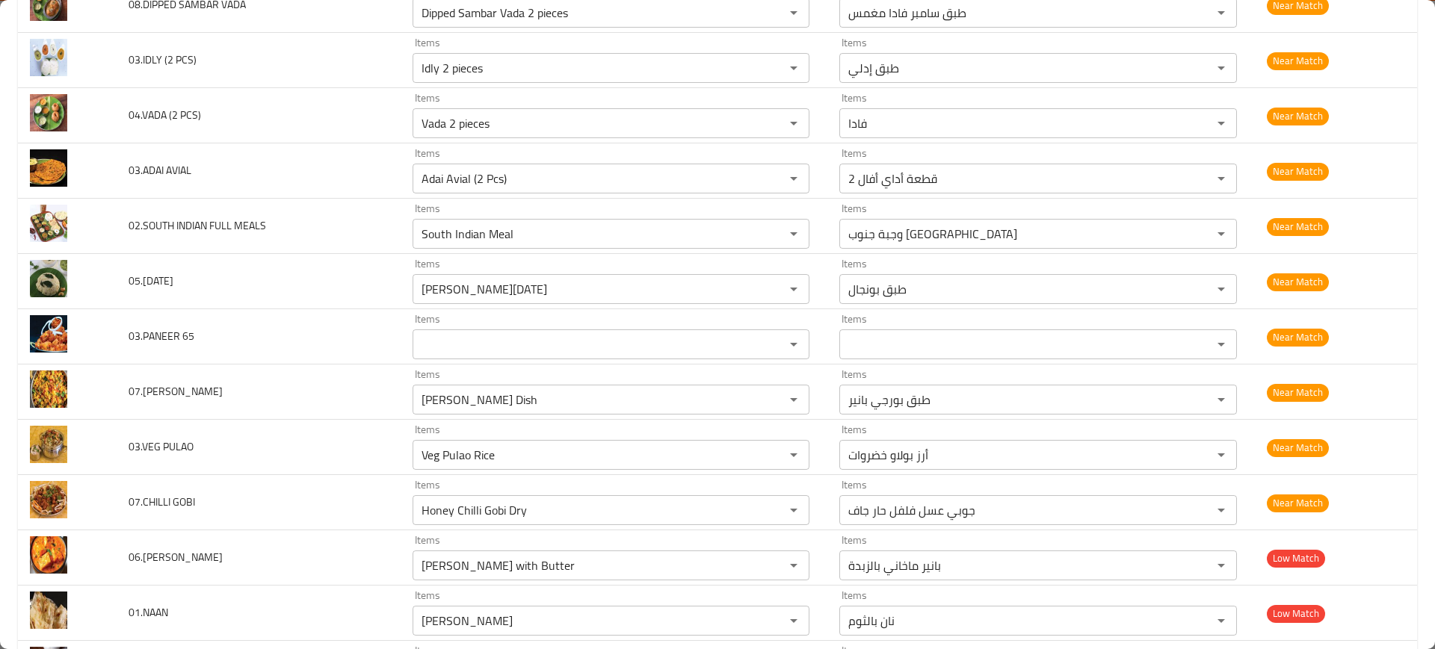
scroll to position [3511, 0]
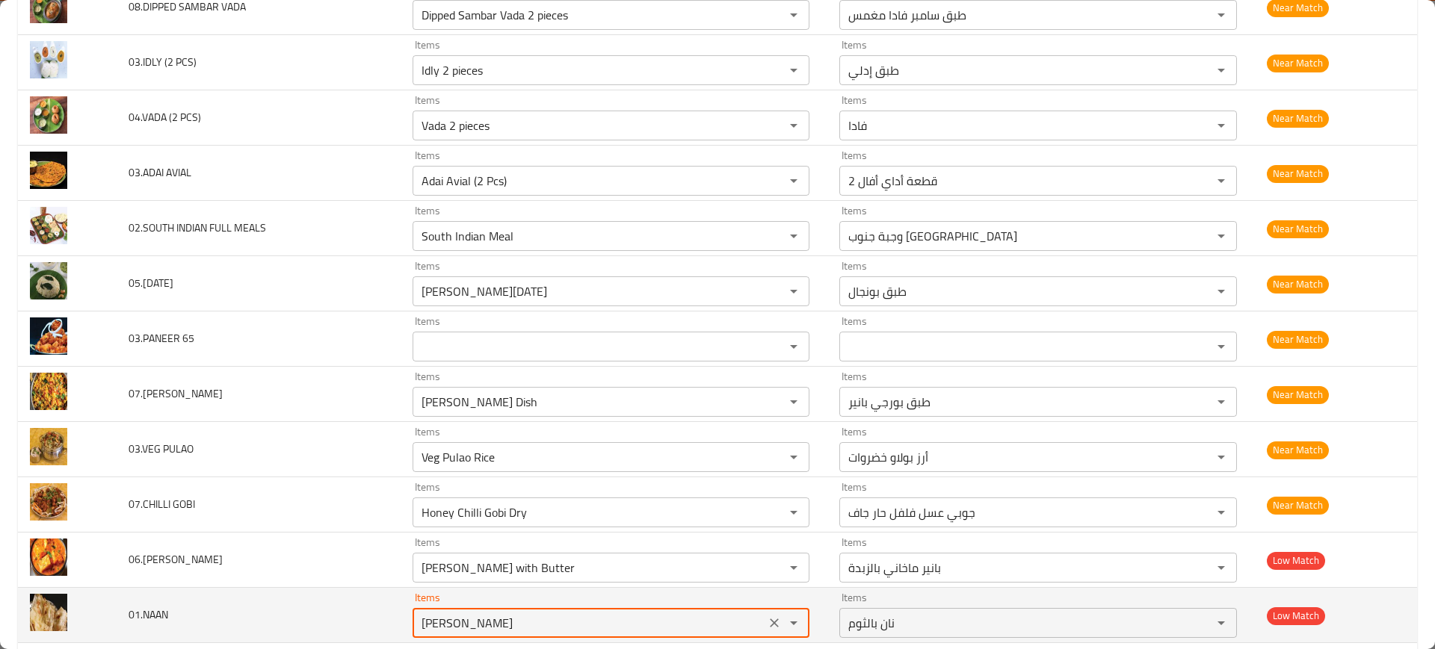
click at [517, 619] on input "Garlic Naan" at bounding box center [589, 623] width 344 height 21
paste input "Naan (Plain)"
type input "Naan (Plain)"
type input "نان (سادة)"
type input "Naan (Plain)"
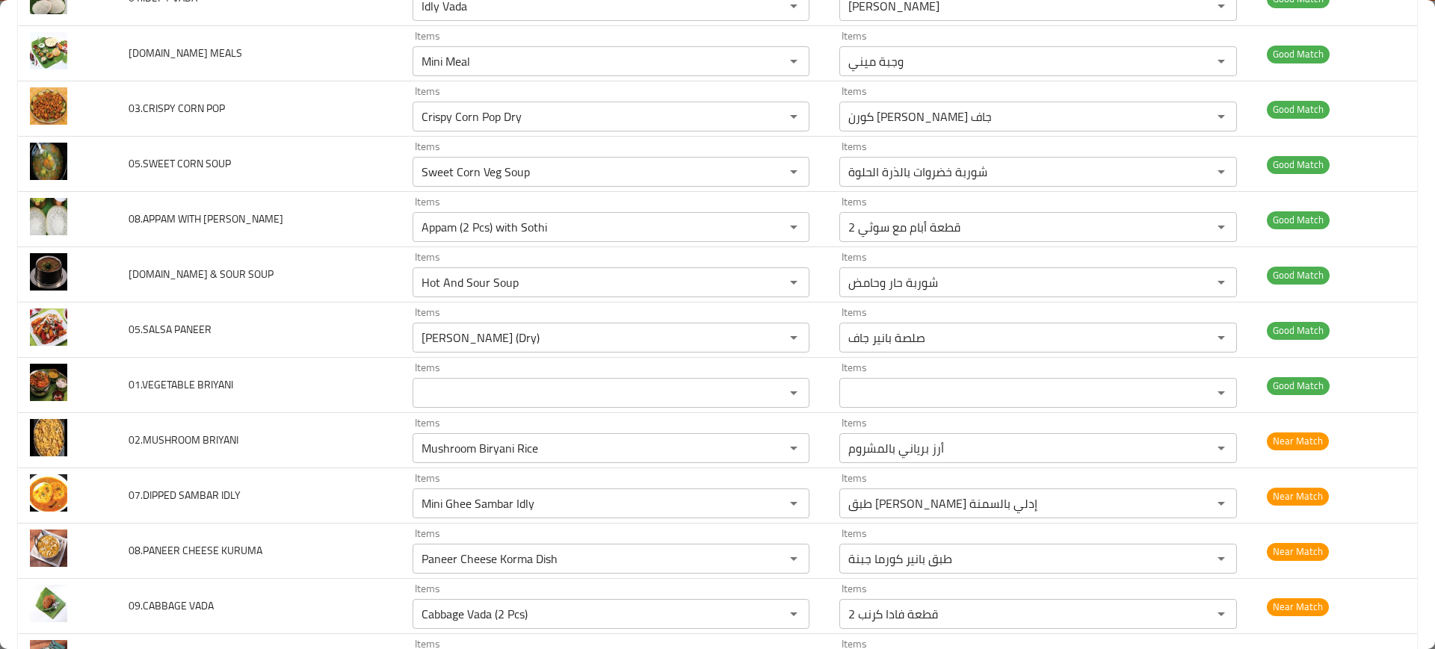
scroll to position [2856, 0]
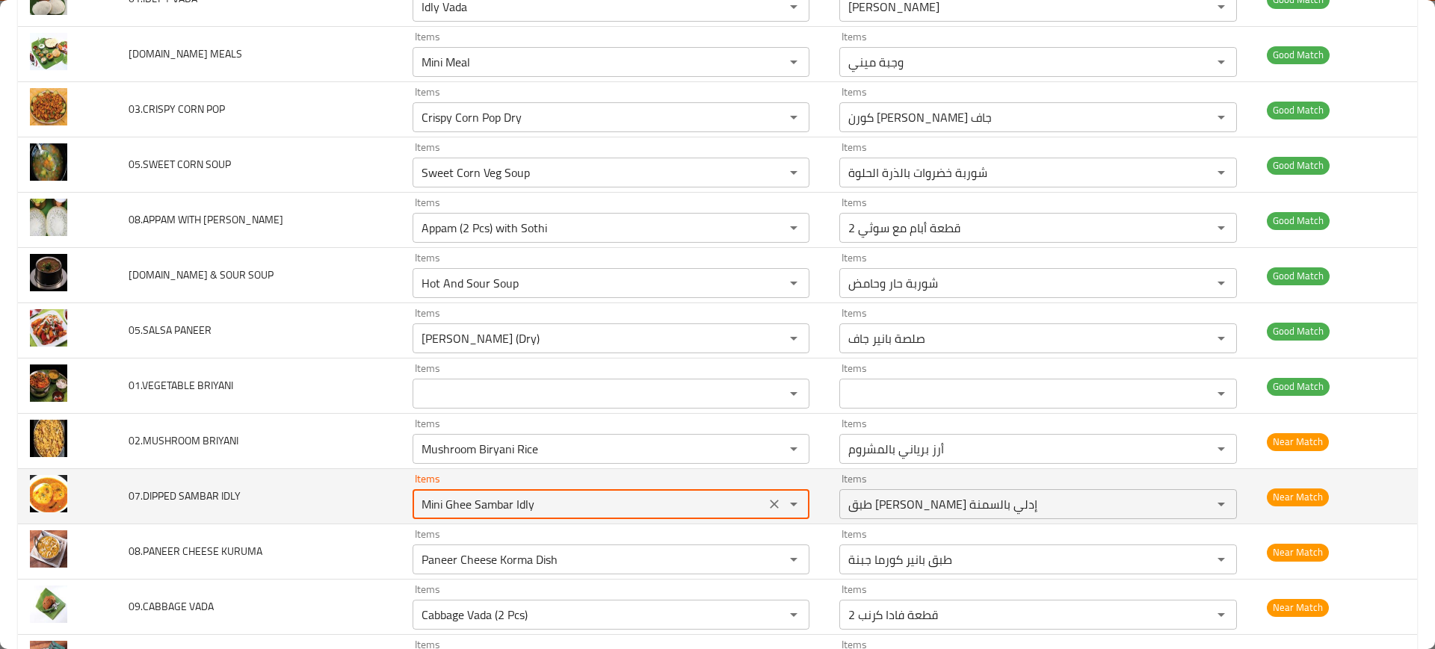
click at [588, 508] on IDLY "Mini Ghee Sambar Idly" at bounding box center [589, 504] width 344 height 21
paste IDLY "Dipped Sambar Idly 2 pieces"
type IDLY "Dipped Sambar Idly 2 pieces"
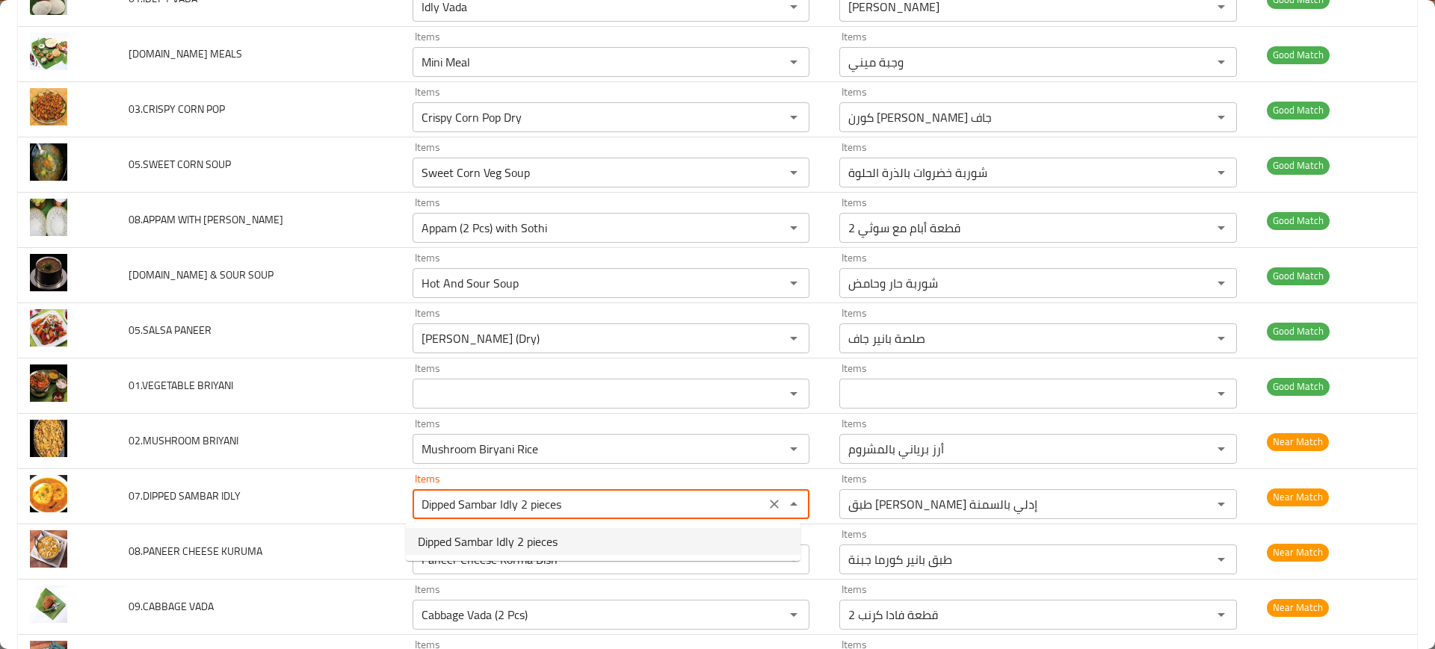
click at [545, 539] on span "Dipped Sambar Idly 2 pieces" at bounding box center [488, 542] width 140 height 18
type IDLY-ar "طبق سامبر إدلي مغمس"
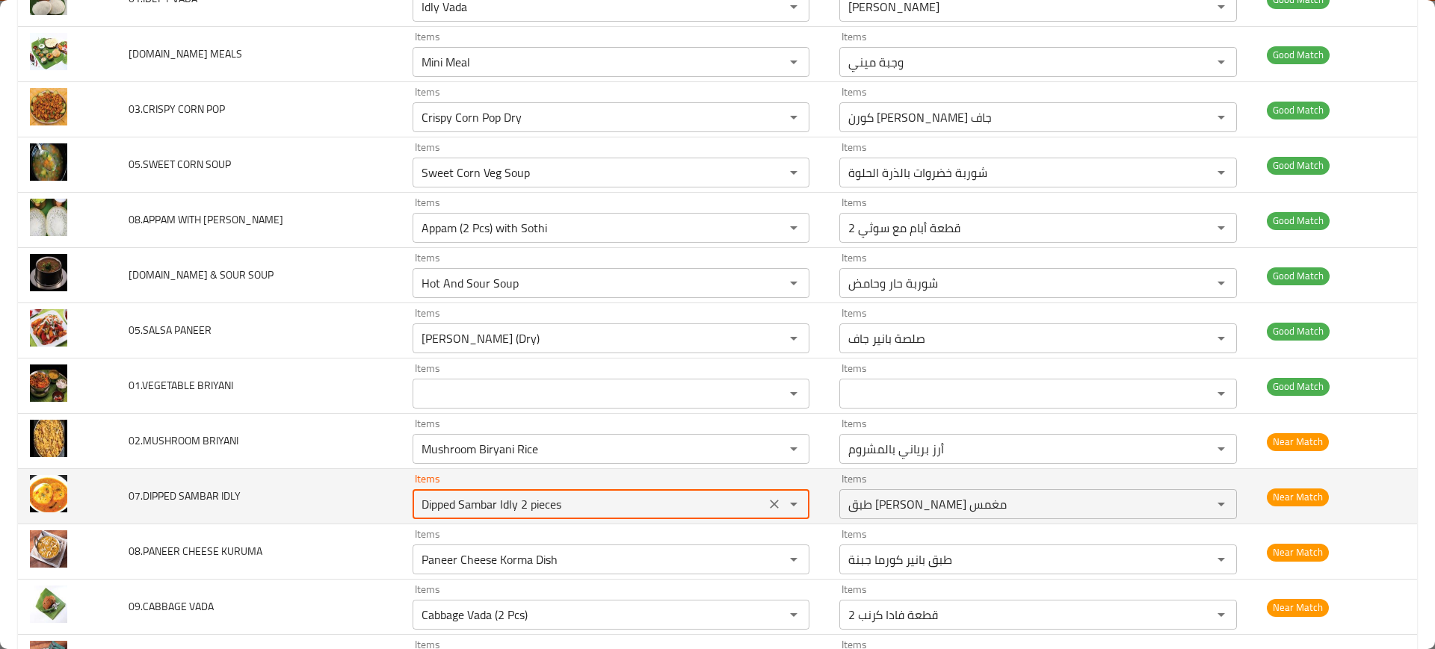
type IDLY "Dipped Sambar Idly 2 pieces"
click at [374, 511] on td "07.DIPPED SAMBAR IDLY" at bounding box center [259, 496] width 284 height 55
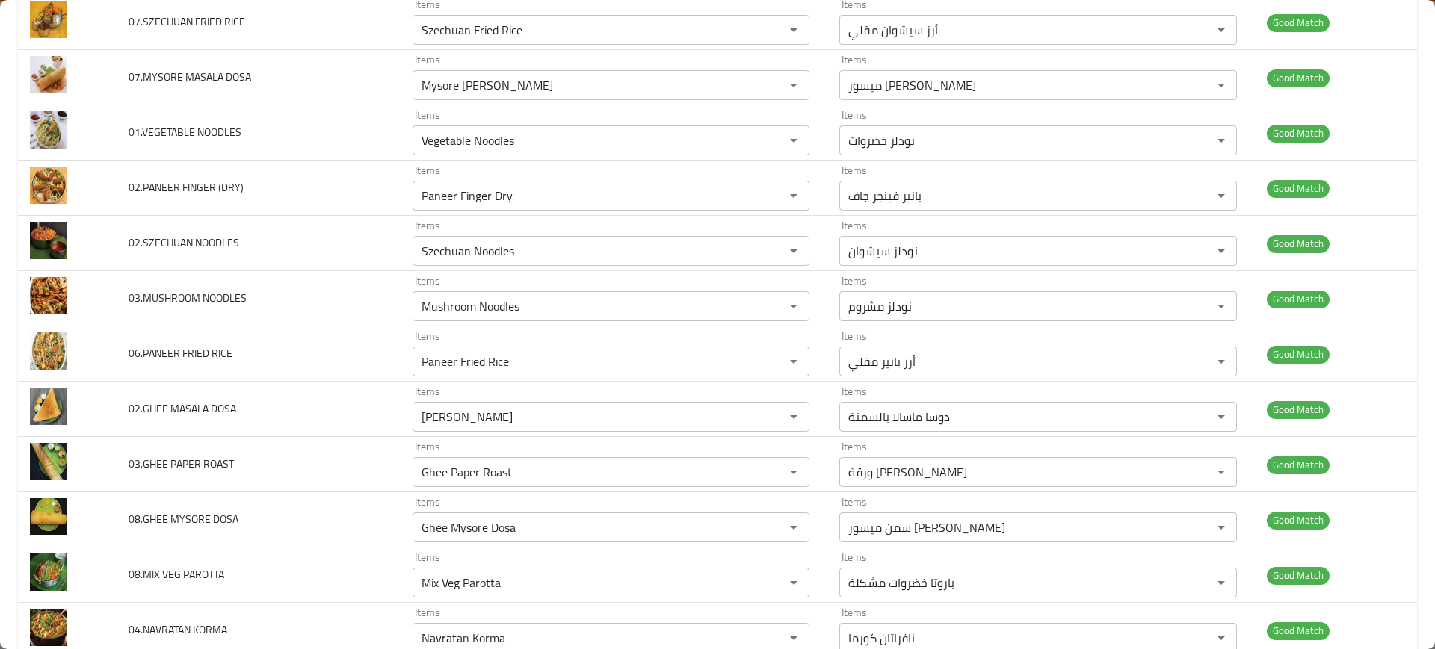
scroll to position [0, 0]
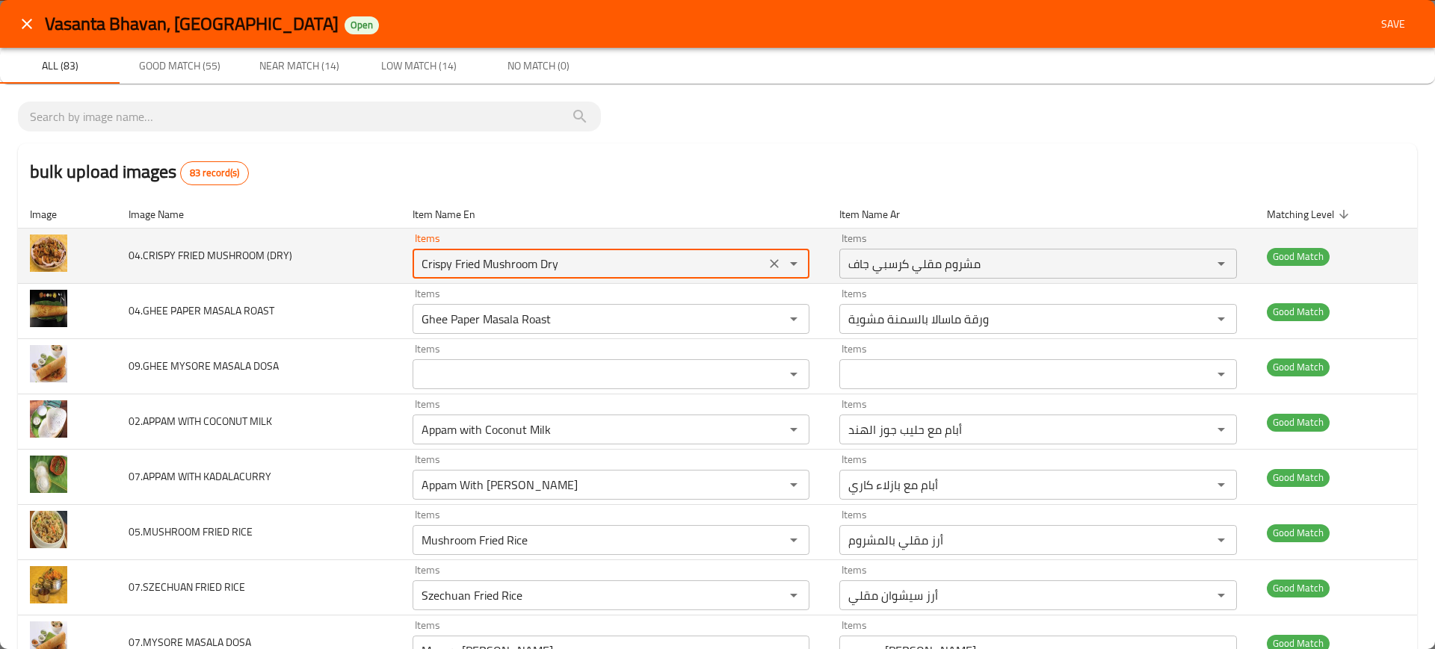
click at [489, 269] on \(DRY\) "Crispy Fried Mushroom Dry" at bounding box center [589, 263] width 344 height 21
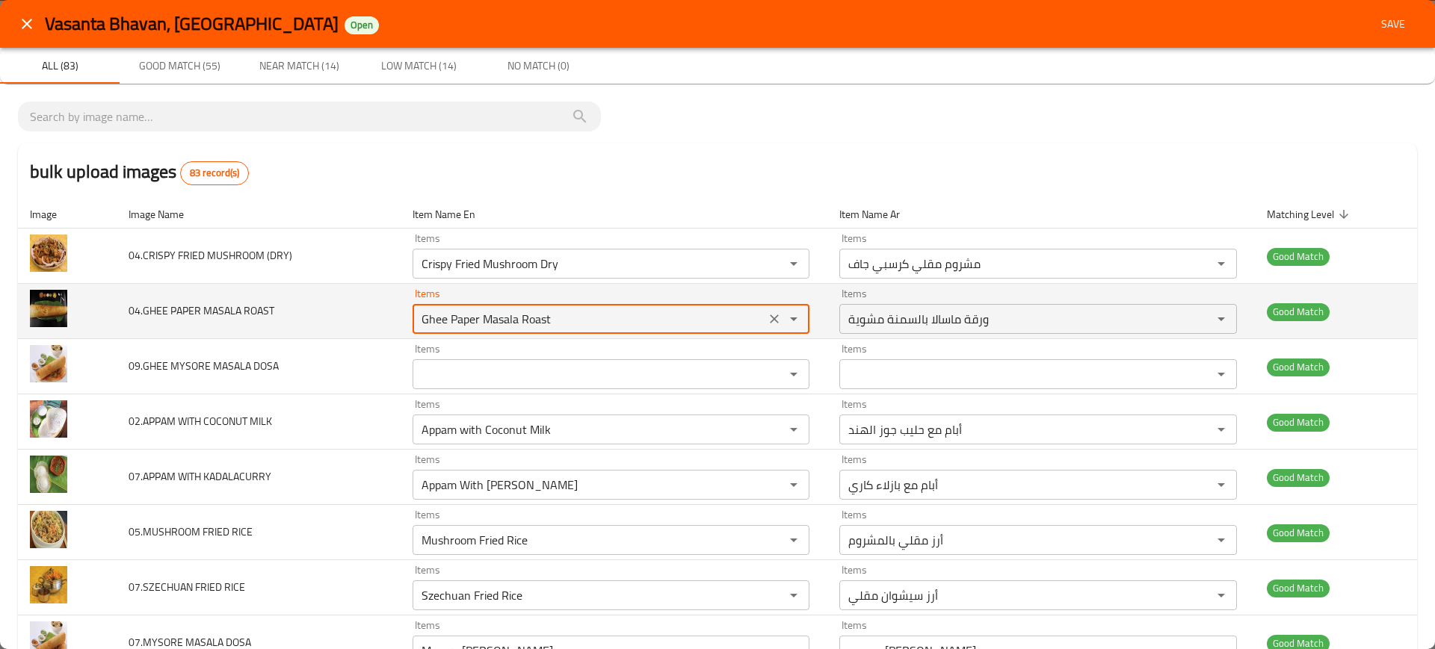
click at [619, 321] on ROAST "Ghee Paper Masala Roast" at bounding box center [589, 319] width 344 height 21
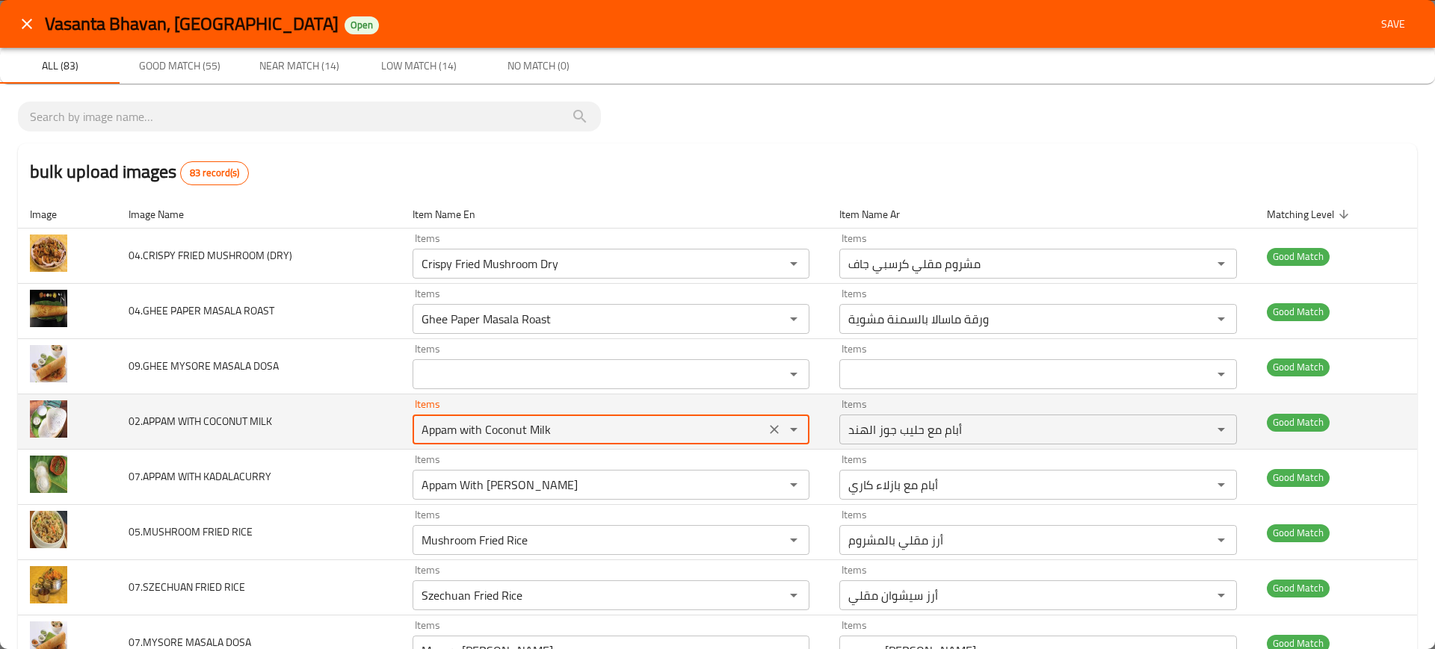
click at [505, 420] on MILK "Appam with Coconut Milk" at bounding box center [589, 429] width 344 height 21
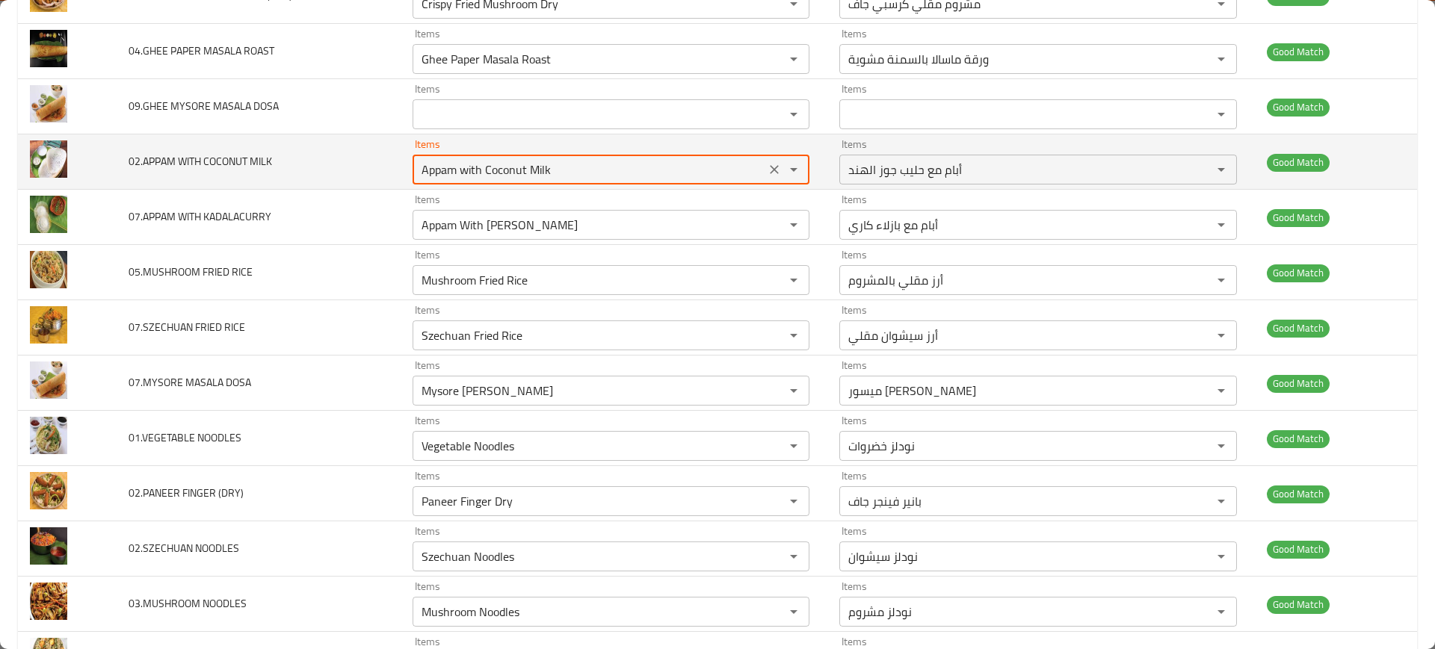
scroll to position [324, 0]
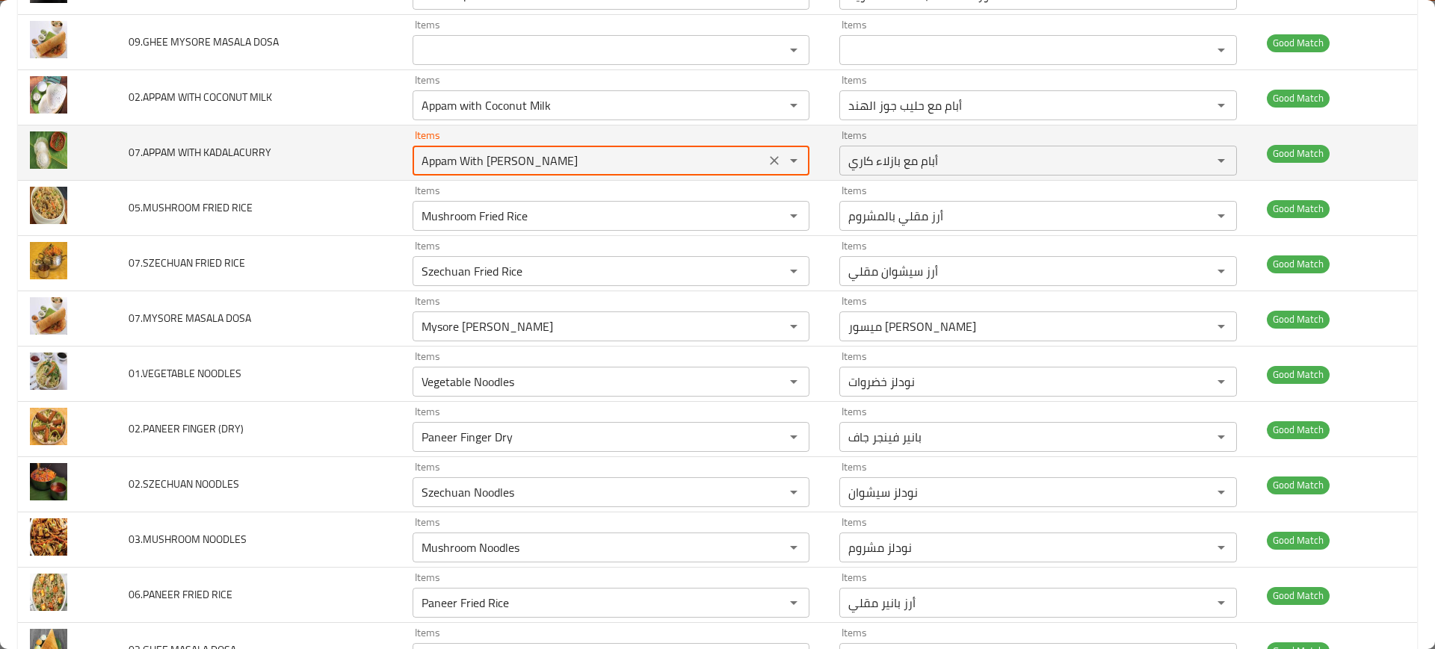
click at [478, 166] on KADALACURRY "Appam With [PERSON_NAME]" at bounding box center [589, 160] width 344 height 21
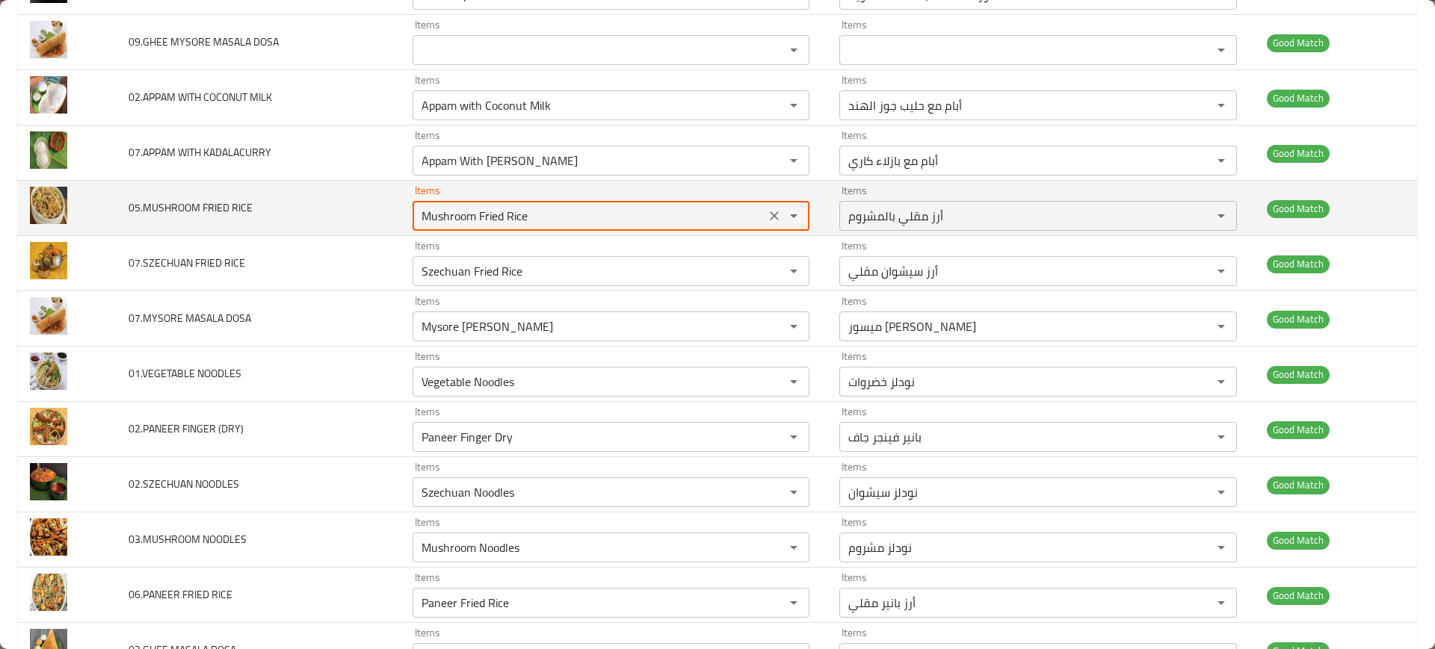
click at [551, 211] on RICE "Mushroom Fried Rice" at bounding box center [589, 215] width 344 height 21
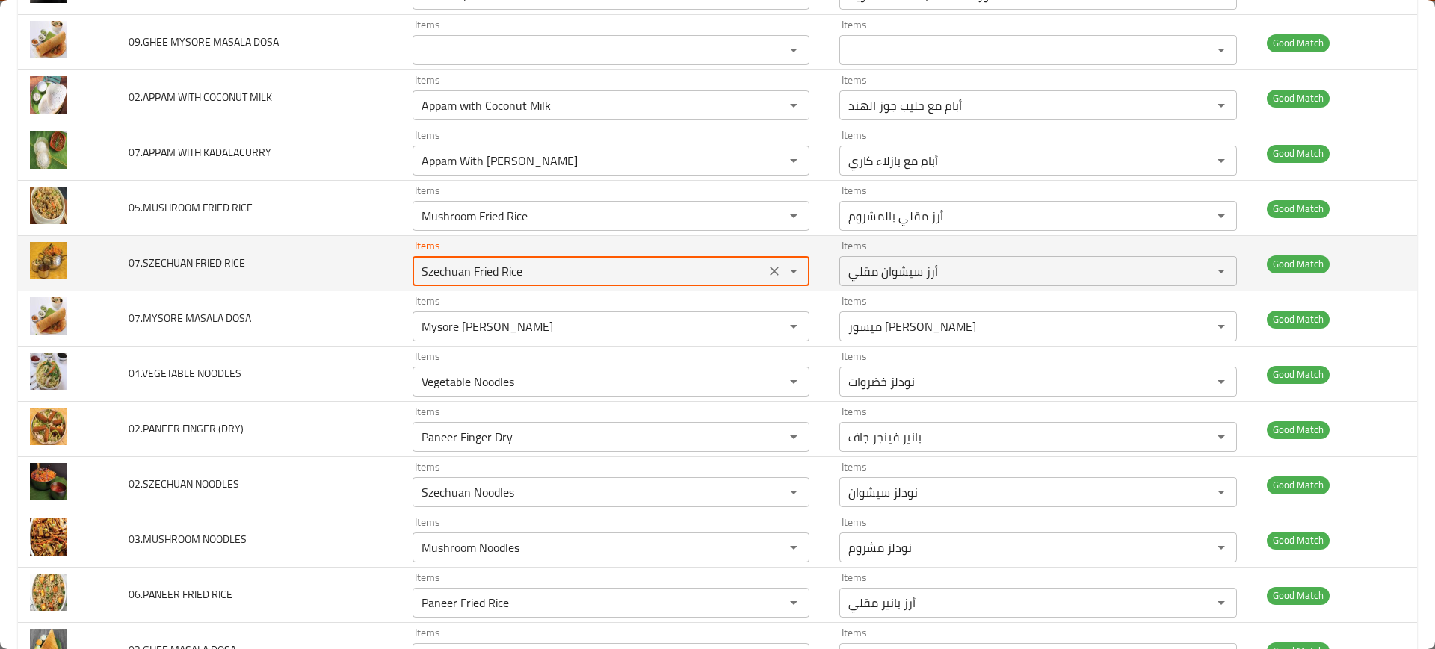
click at [542, 263] on RICE "Szechuan Fried Rice" at bounding box center [589, 271] width 344 height 21
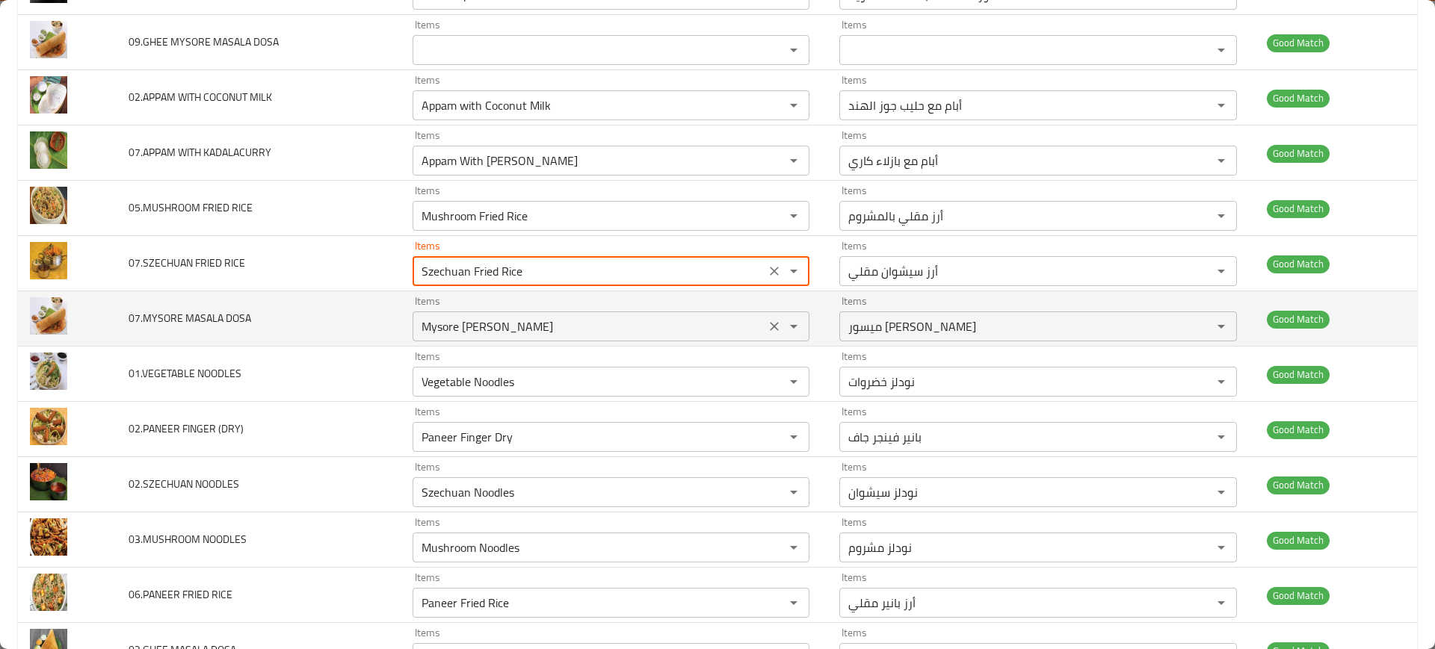
click at [542, 324] on DOSA "Mysore [PERSON_NAME]" at bounding box center [589, 326] width 344 height 21
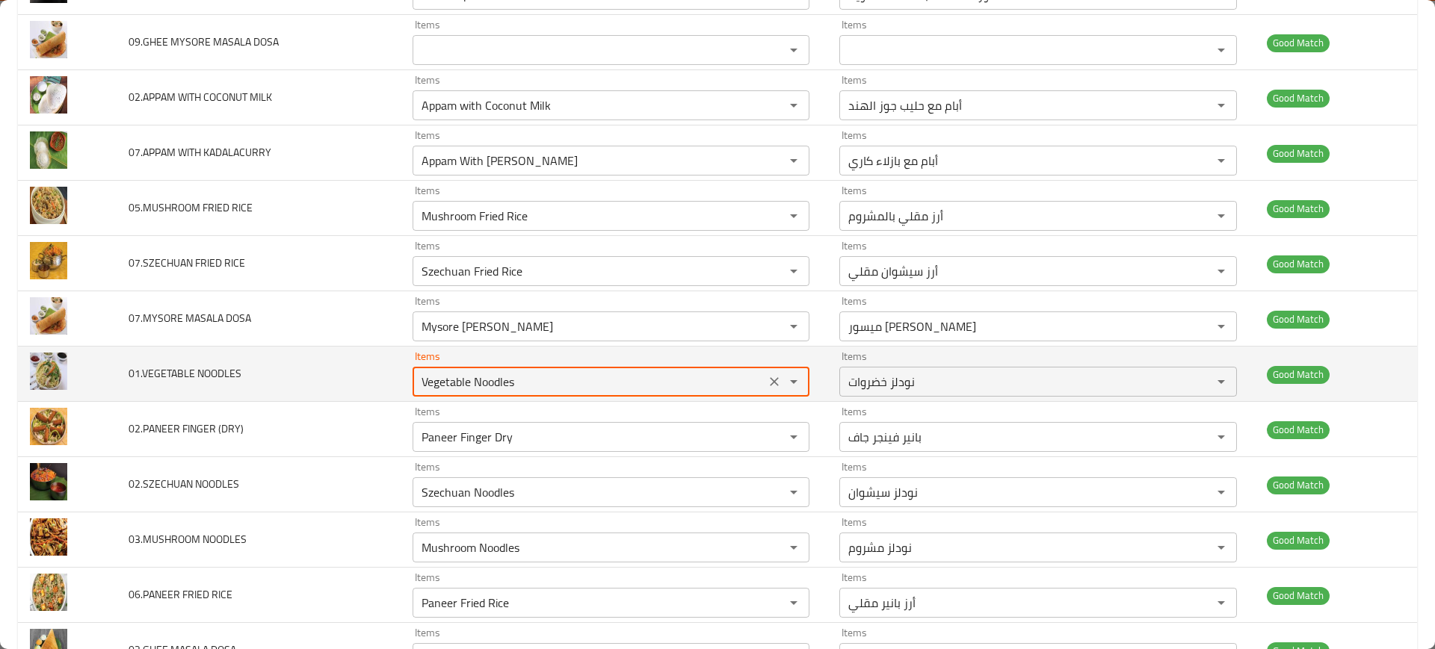
click at [495, 391] on NOODLES "Vegetable Noodles" at bounding box center [589, 381] width 344 height 21
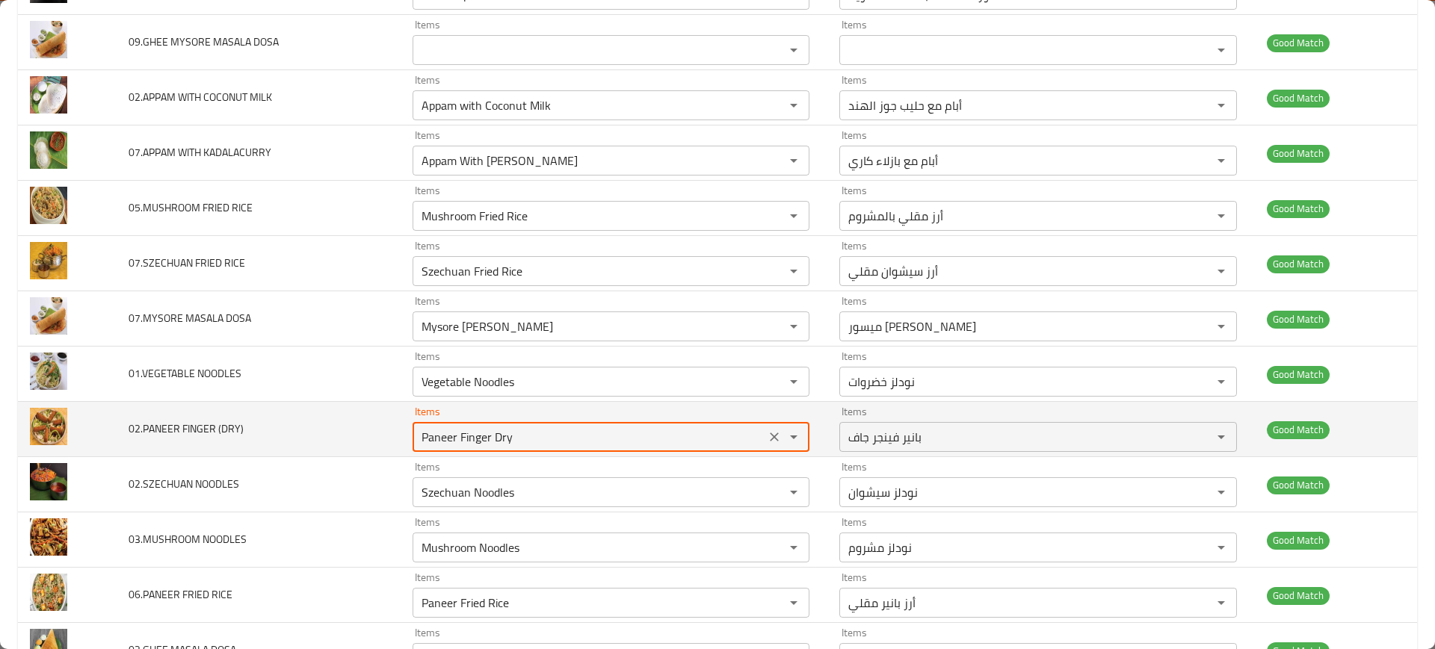
click at [585, 445] on \(DRY\) "Paneer Finger Dry" at bounding box center [589, 437] width 344 height 21
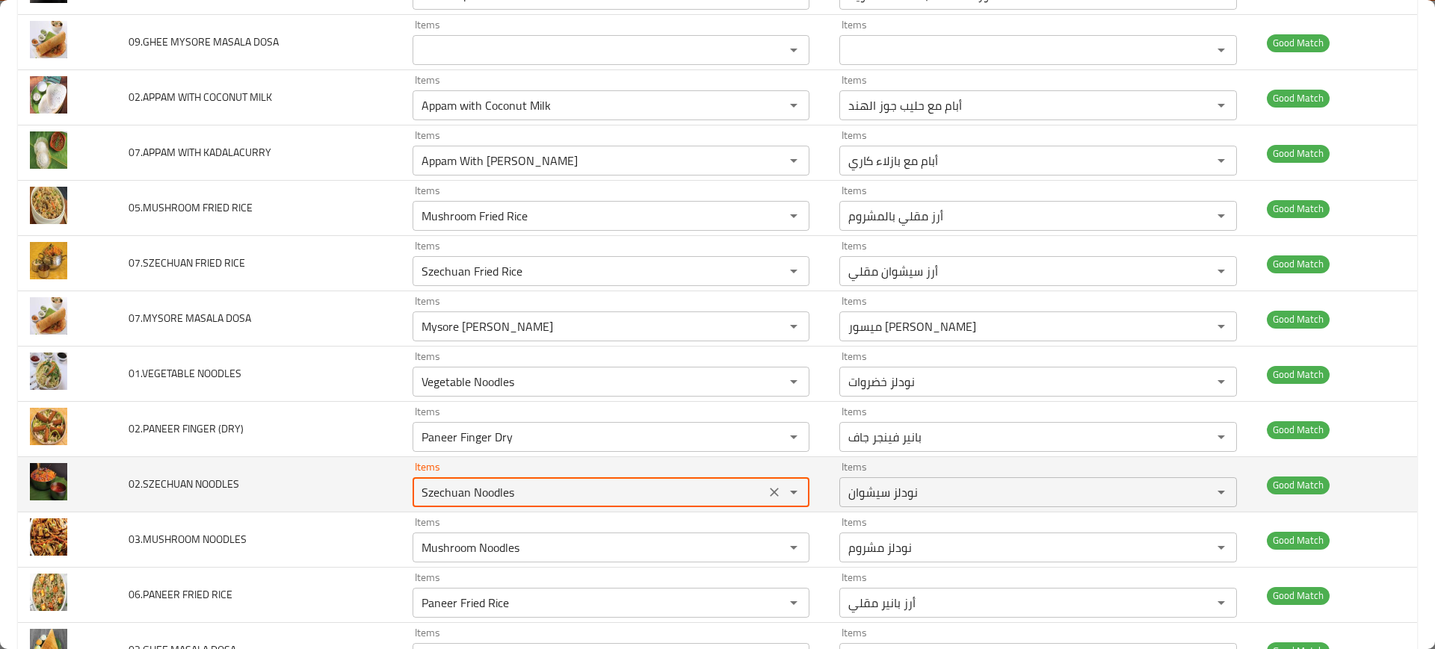
click at [597, 490] on NOODLES "Szechuan Noodles" at bounding box center [589, 492] width 344 height 21
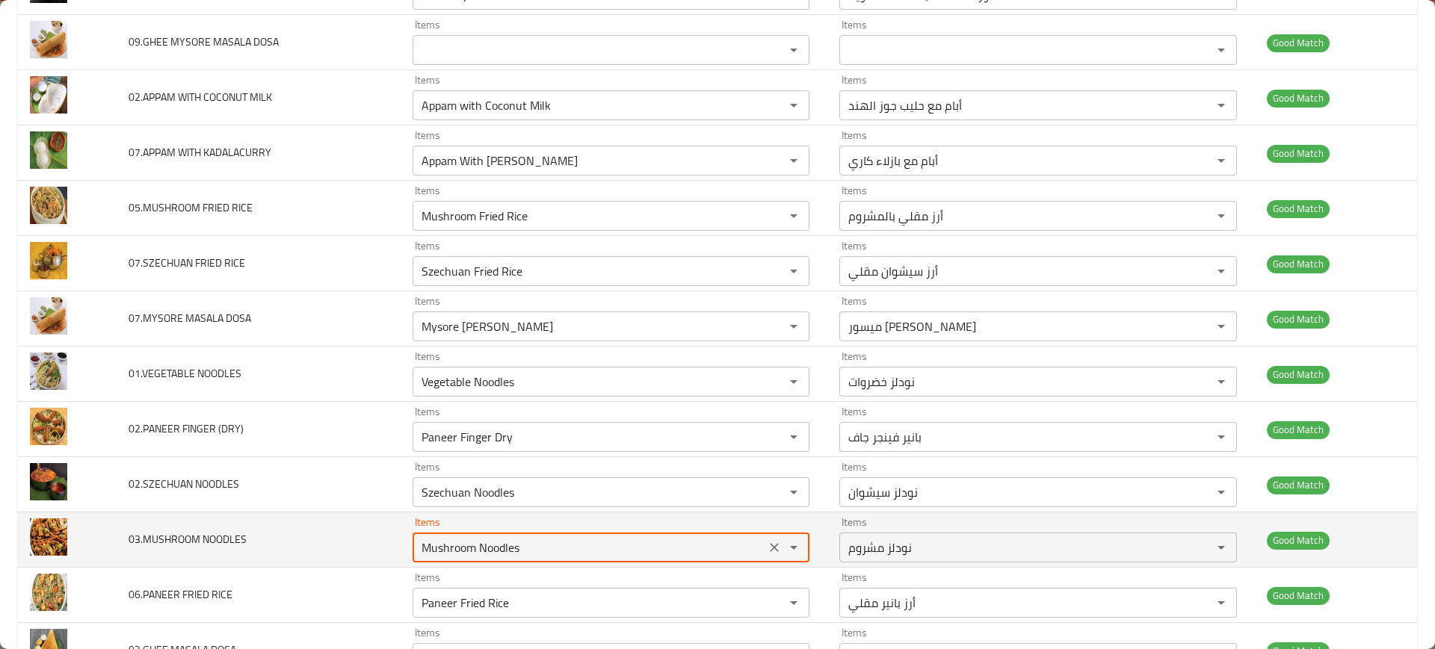
click at [588, 548] on NOODLES "Mushroom Noodles" at bounding box center [589, 547] width 344 height 21
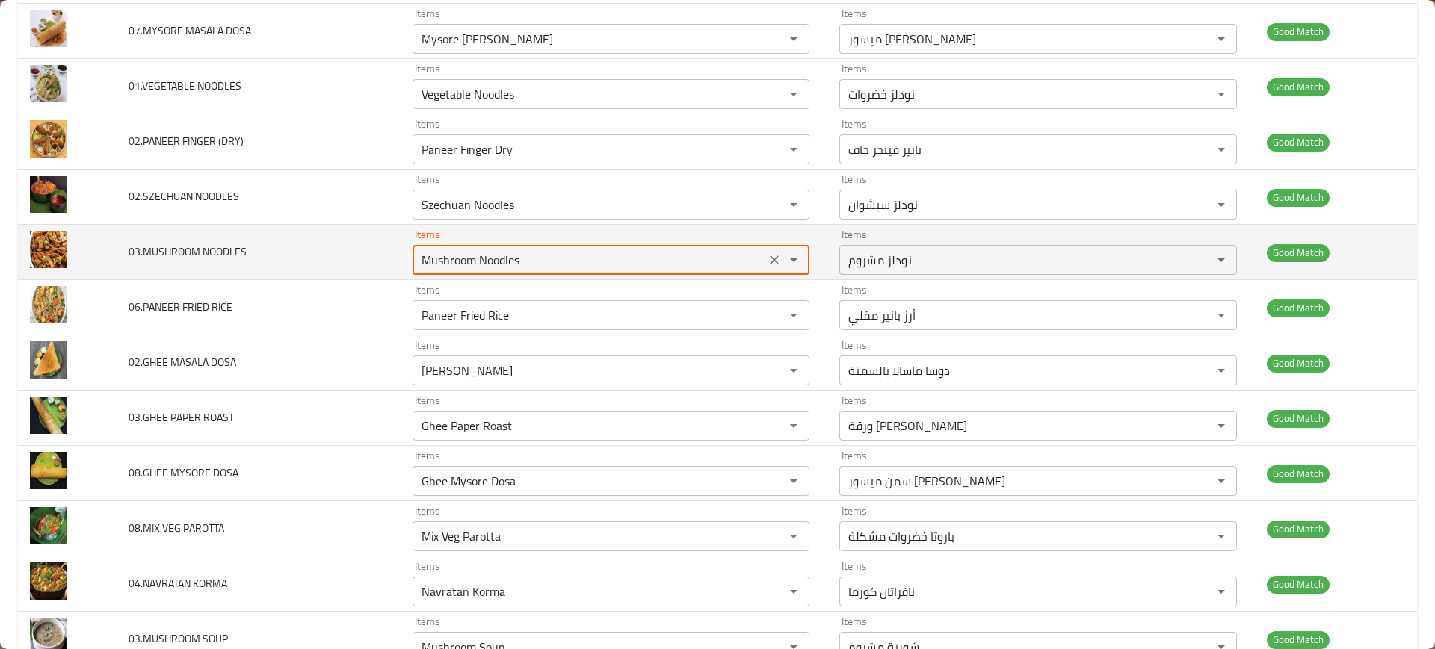
scroll to position [661, 0]
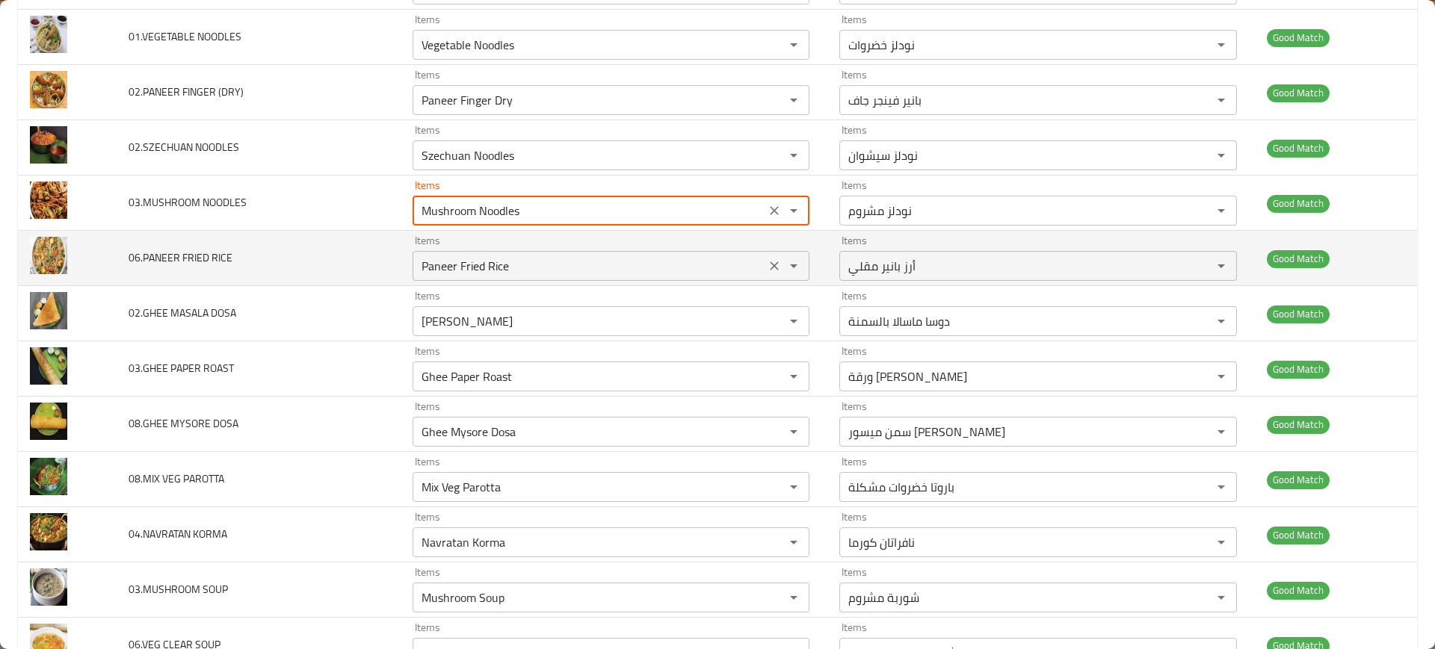
click at [525, 268] on RICE "Paneer Fried Rice" at bounding box center [589, 266] width 344 height 21
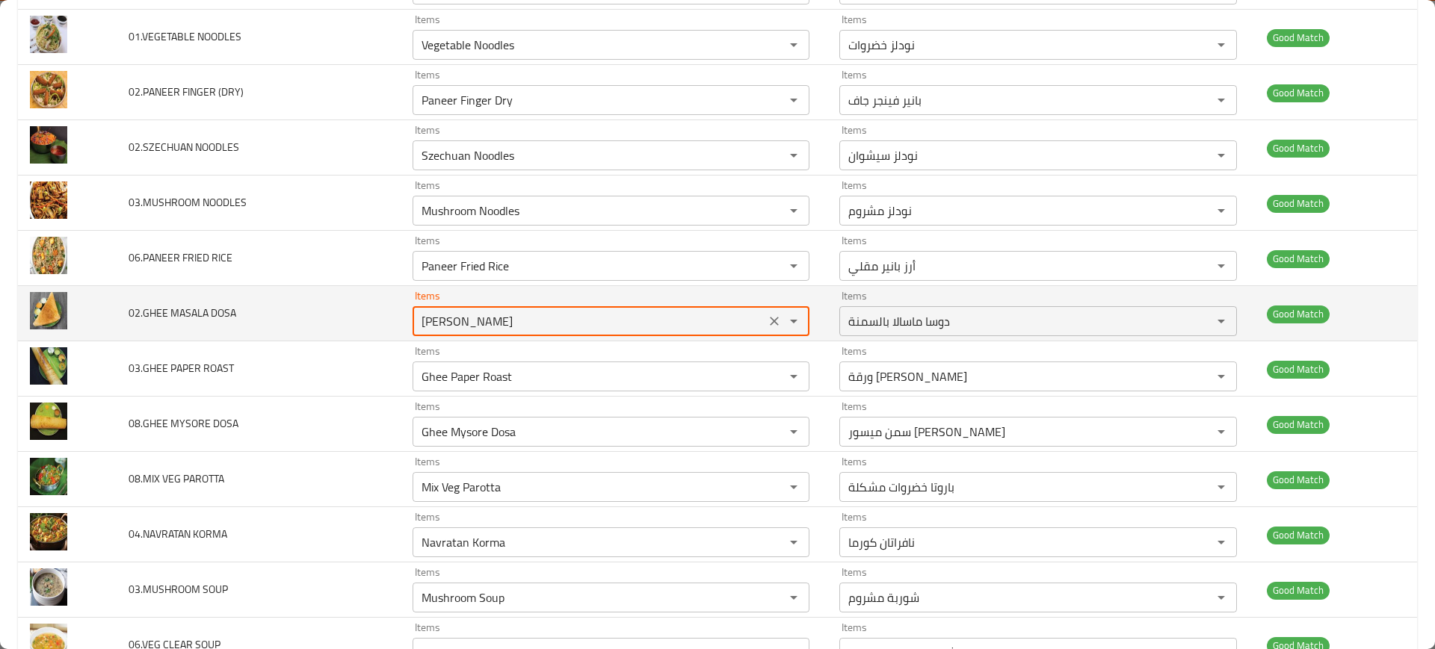
click at [560, 325] on DOSA "[PERSON_NAME]" at bounding box center [589, 321] width 344 height 21
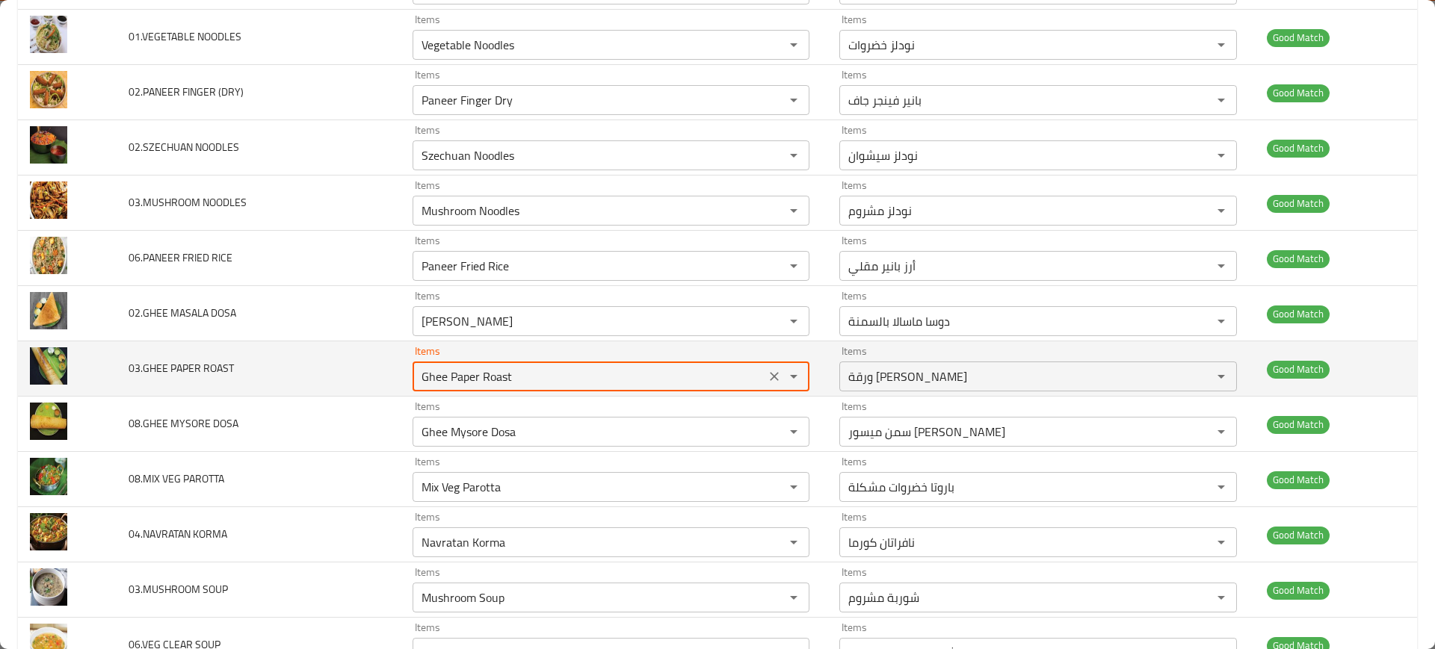
click at [567, 383] on ROAST "Ghee Paper Roast" at bounding box center [589, 376] width 344 height 21
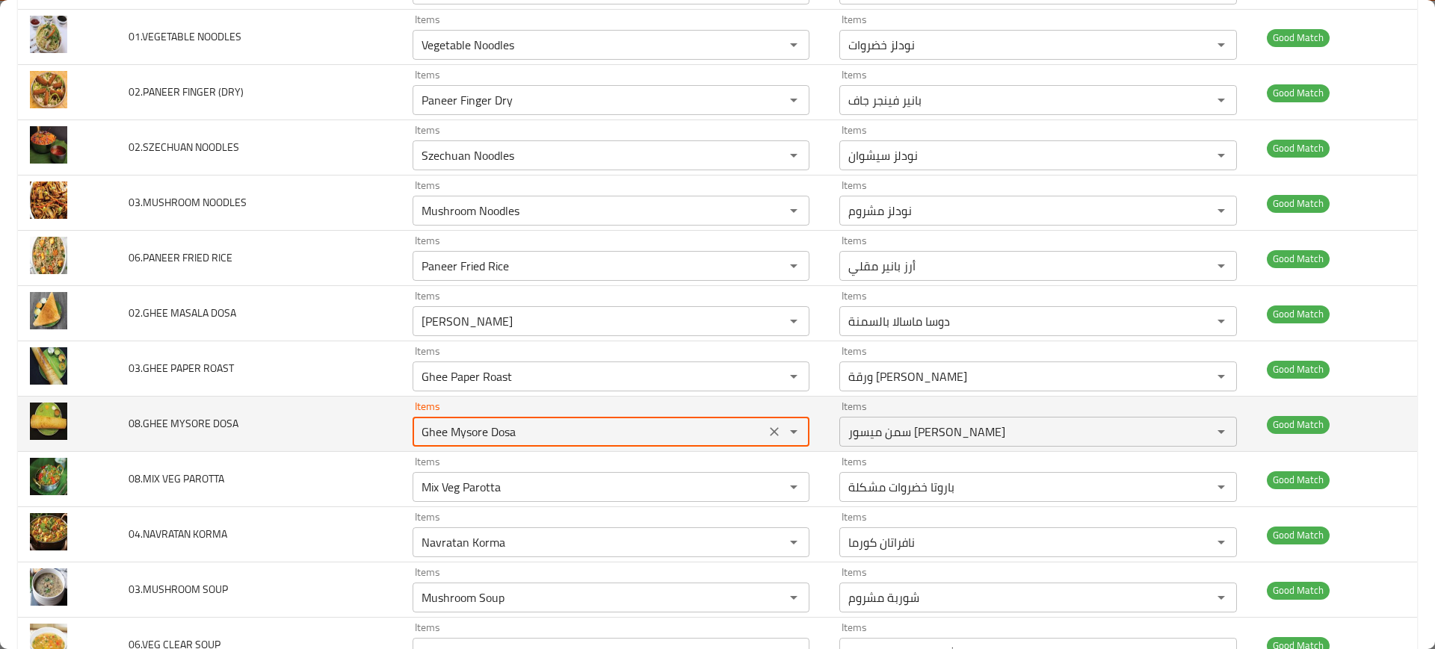
click at [578, 431] on DOSA "Ghee Mysore Dosa" at bounding box center [589, 431] width 344 height 21
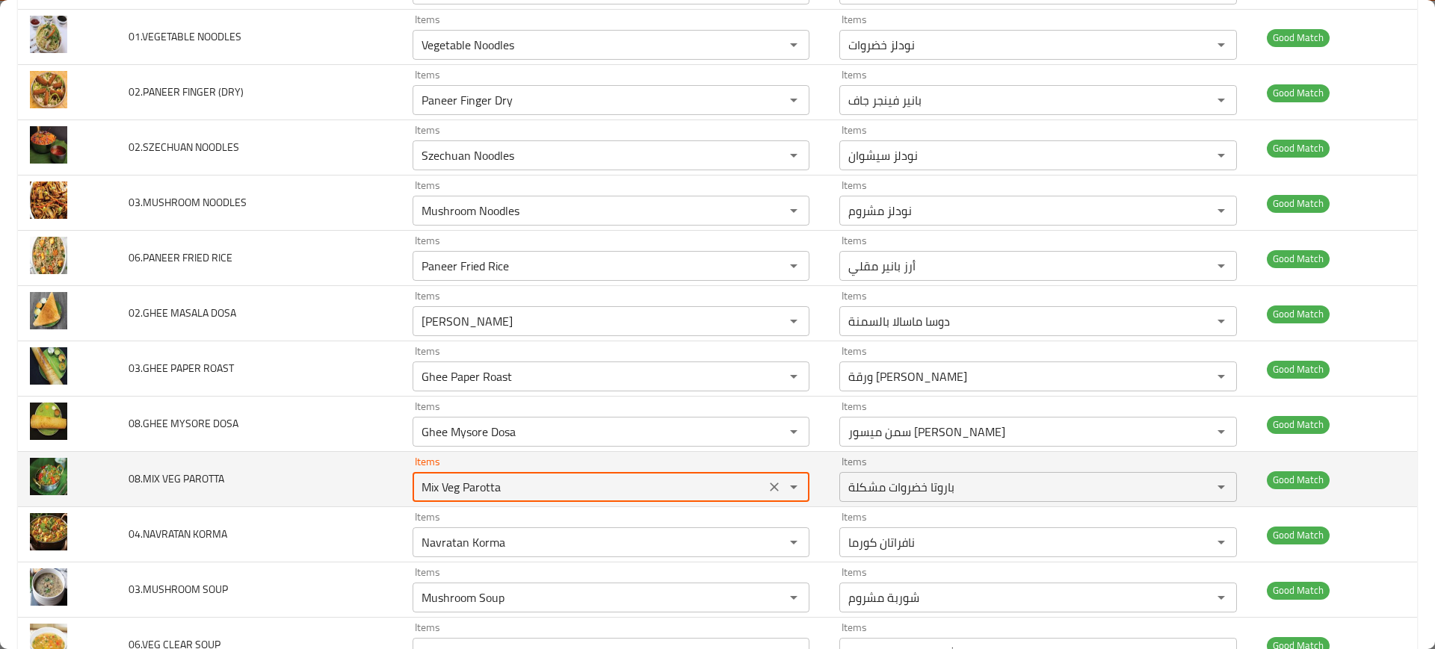
click at [578, 477] on PAROTTA "Mix Veg Parotta" at bounding box center [589, 487] width 344 height 21
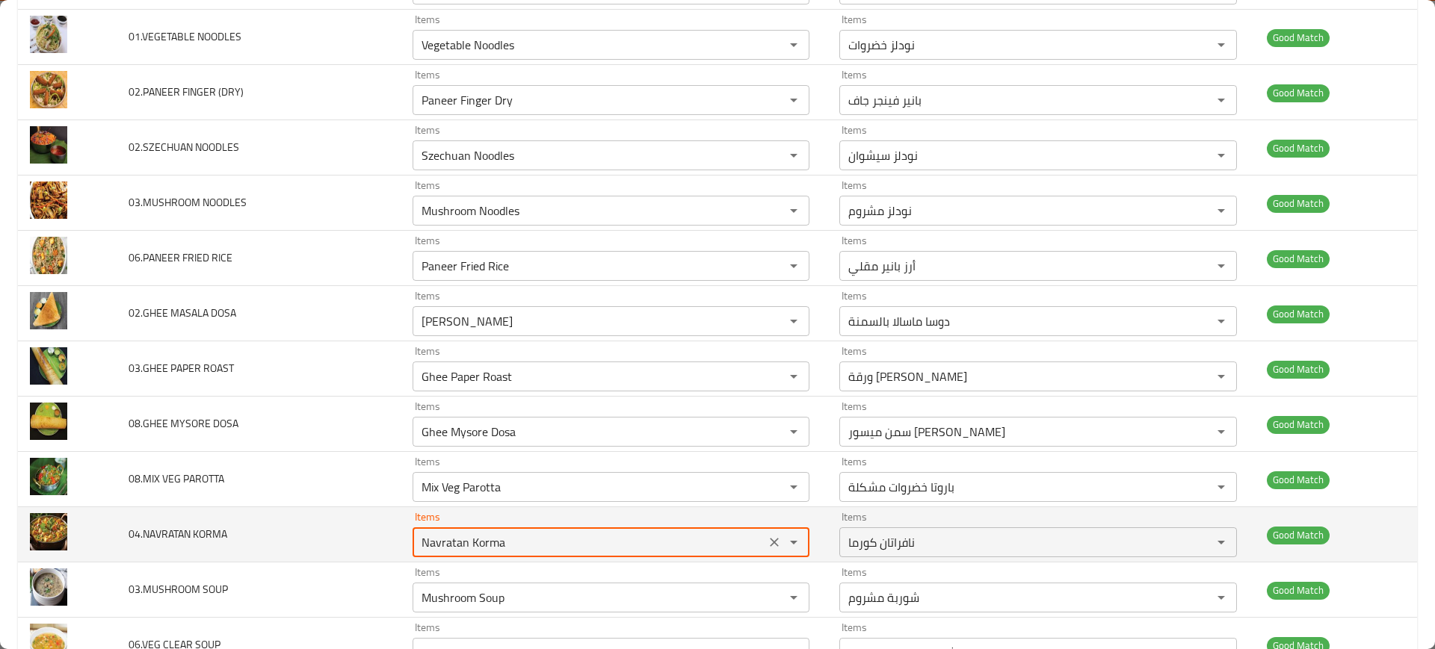
click at [588, 542] on KORMA "Navratan Korma" at bounding box center [589, 542] width 344 height 21
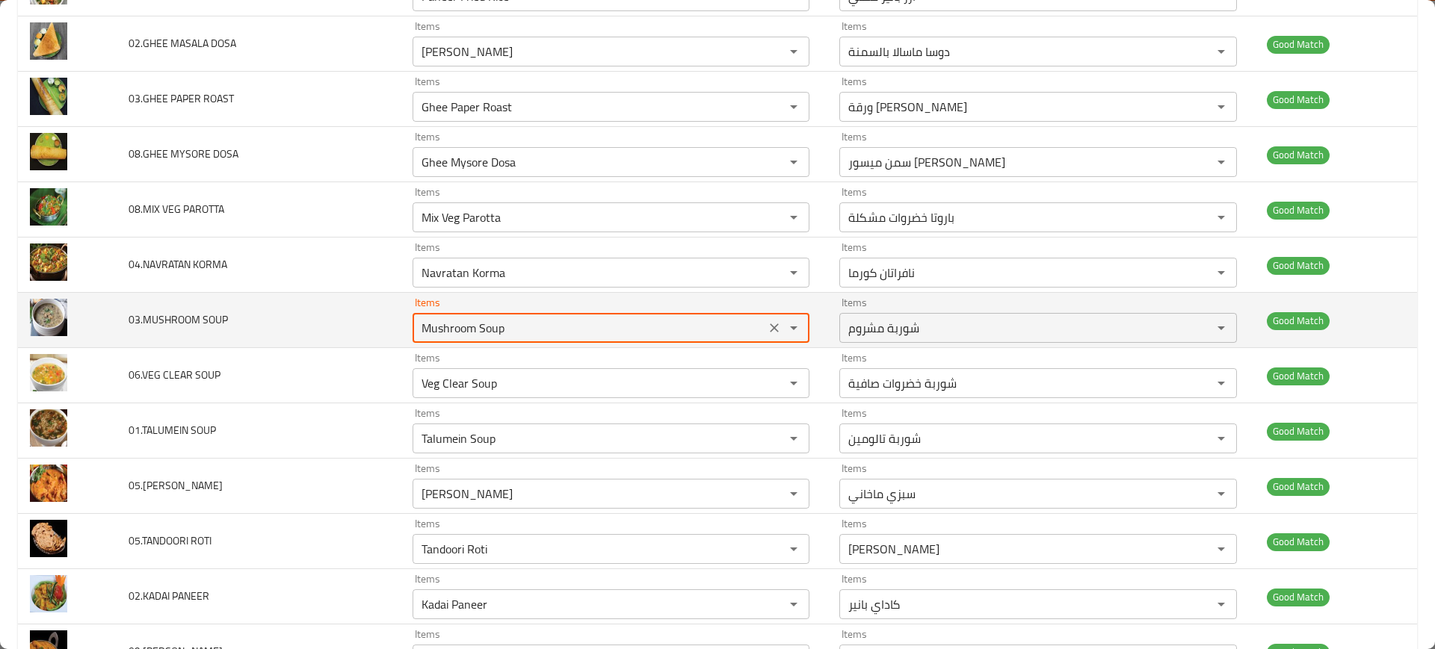
click at [560, 335] on SOUP "Mushroom Soup" at bounding box center [589, 328] width 344 height 21
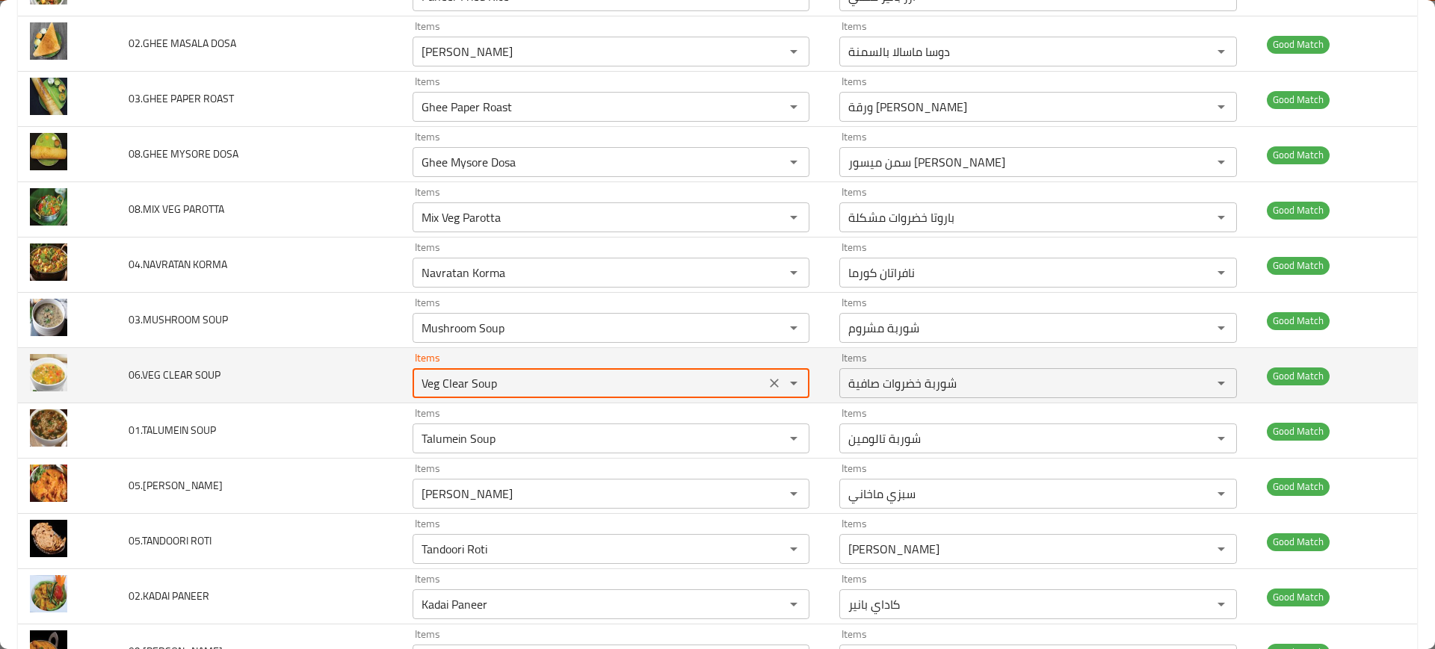
click at [557, 380] on SOUP "Veg Clear Soup" at bounding box center [589, 383] width 344 height 21
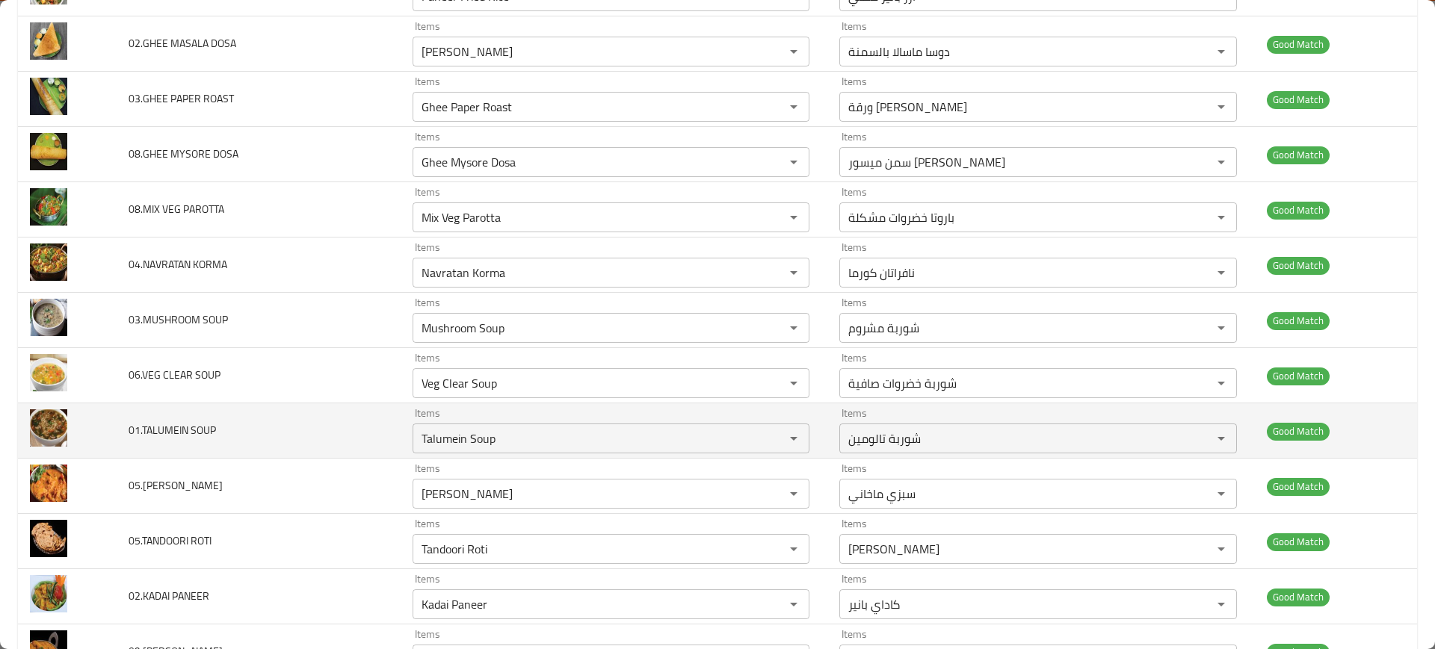
click at [575, 454] on td "Items Talumein Soup Items" at bounding box center [613, 430] width 427 height 55
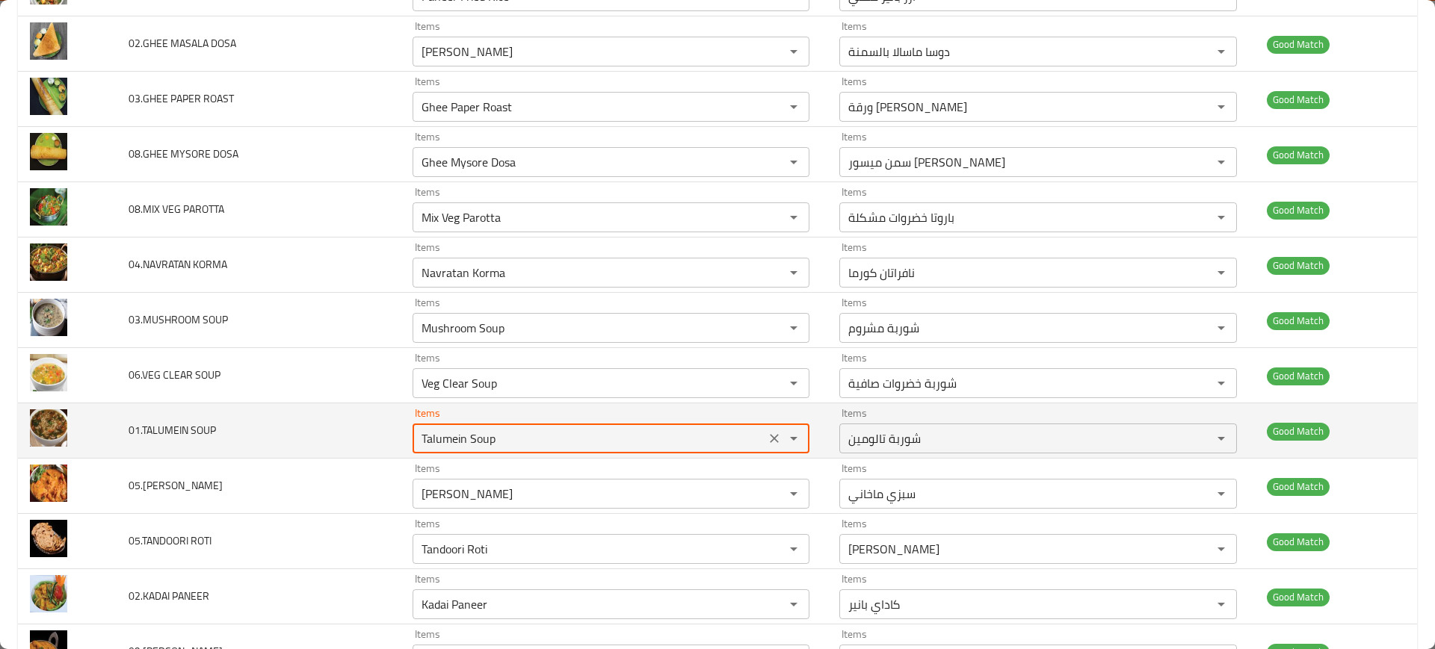
click at [560, 448] on SOUP "Talumein Soup" at bounding box center [589, 438] width 344 height 21
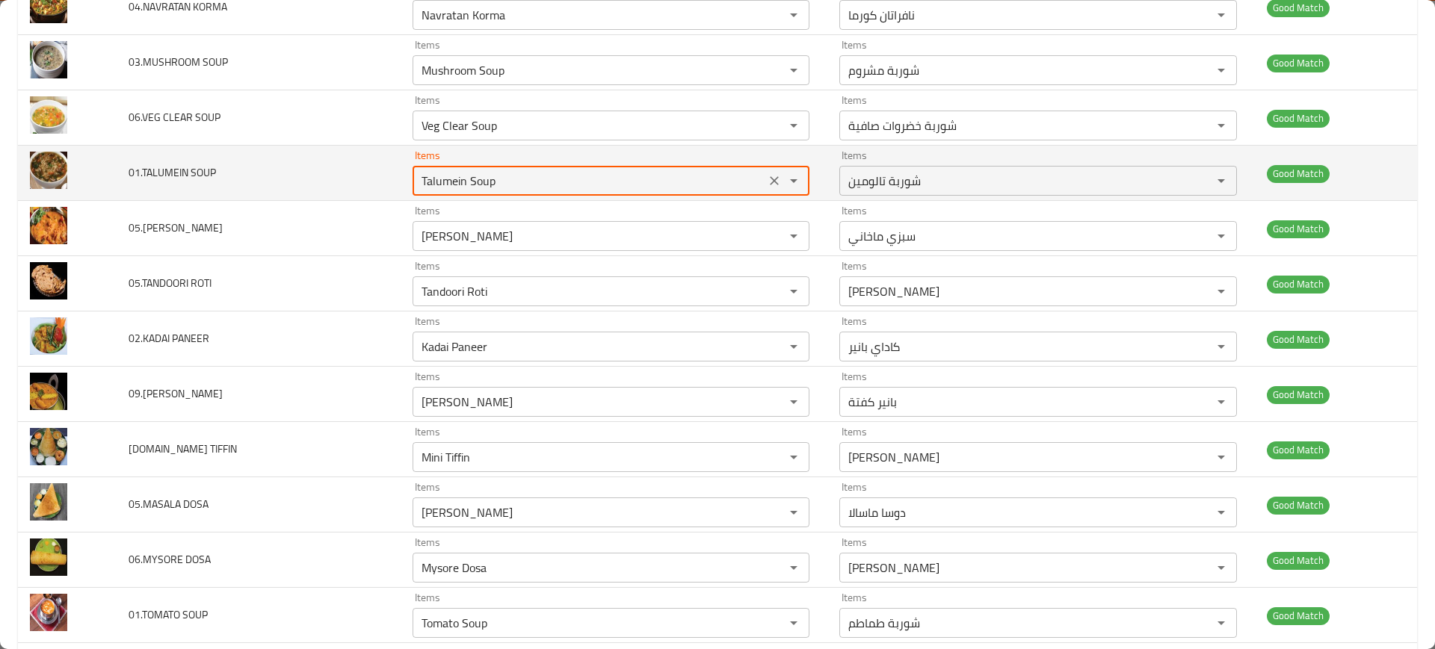
scroll to position [1190, 0]
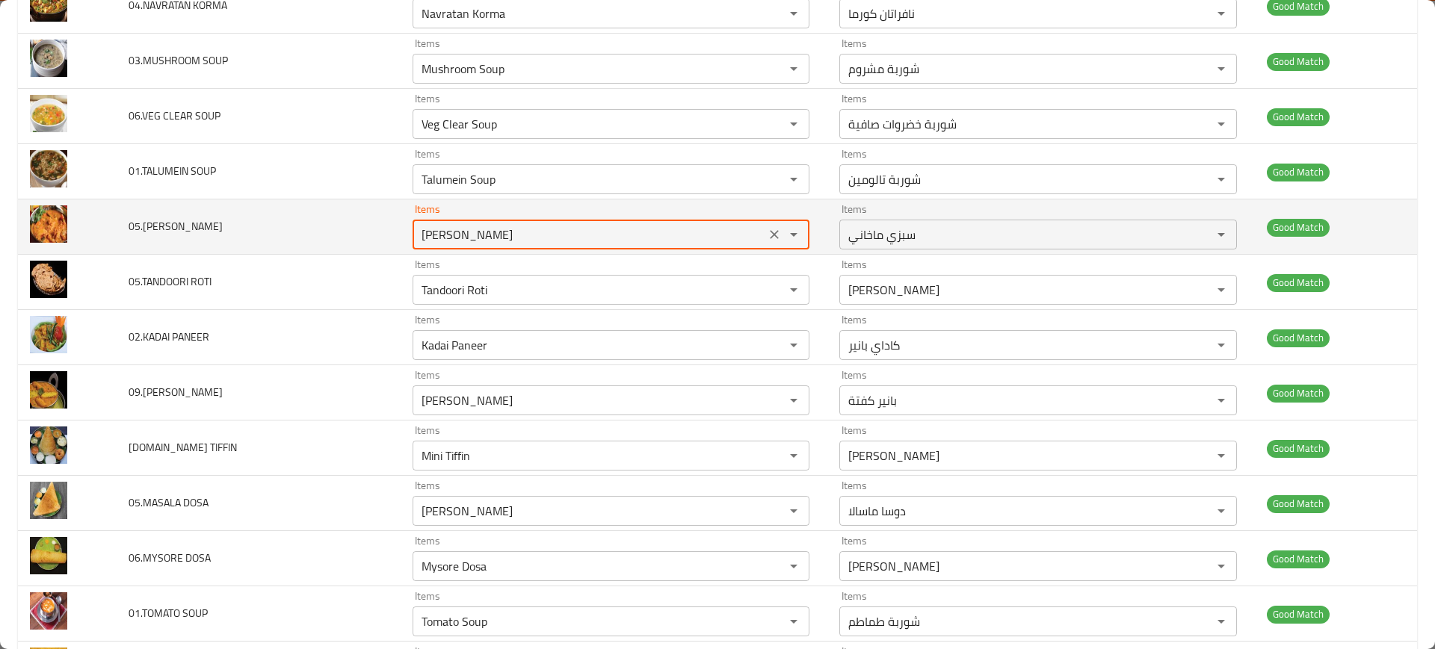
click at [468, 240] on MAKHANI "[PERSON_NAME]" at bounding box center [589, 234] width 344 height 21
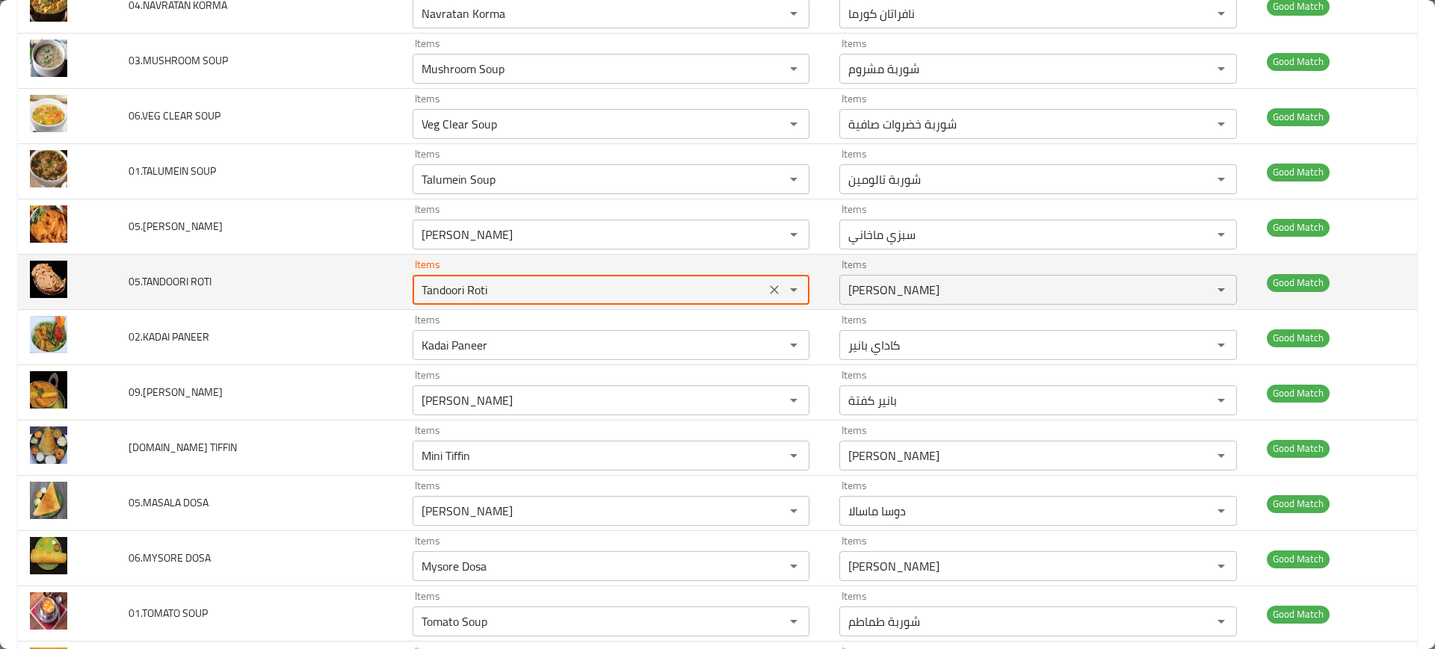
click at [486, 281] on ROTI "Tandoori Roti" at bounding box center [589, 289] width 344 height 21
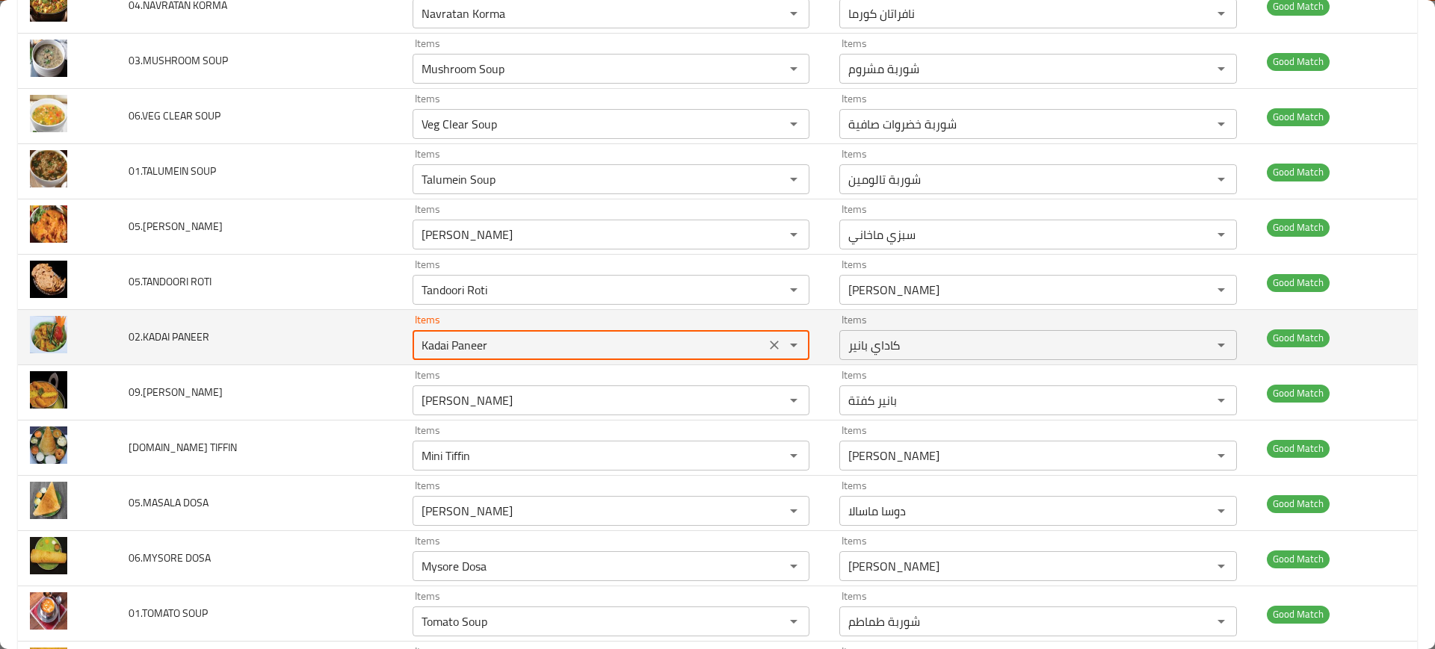
click at [522, 344] on PANEER "Kadai Paneer" at bounding box center [589, 345] width 344 height 21
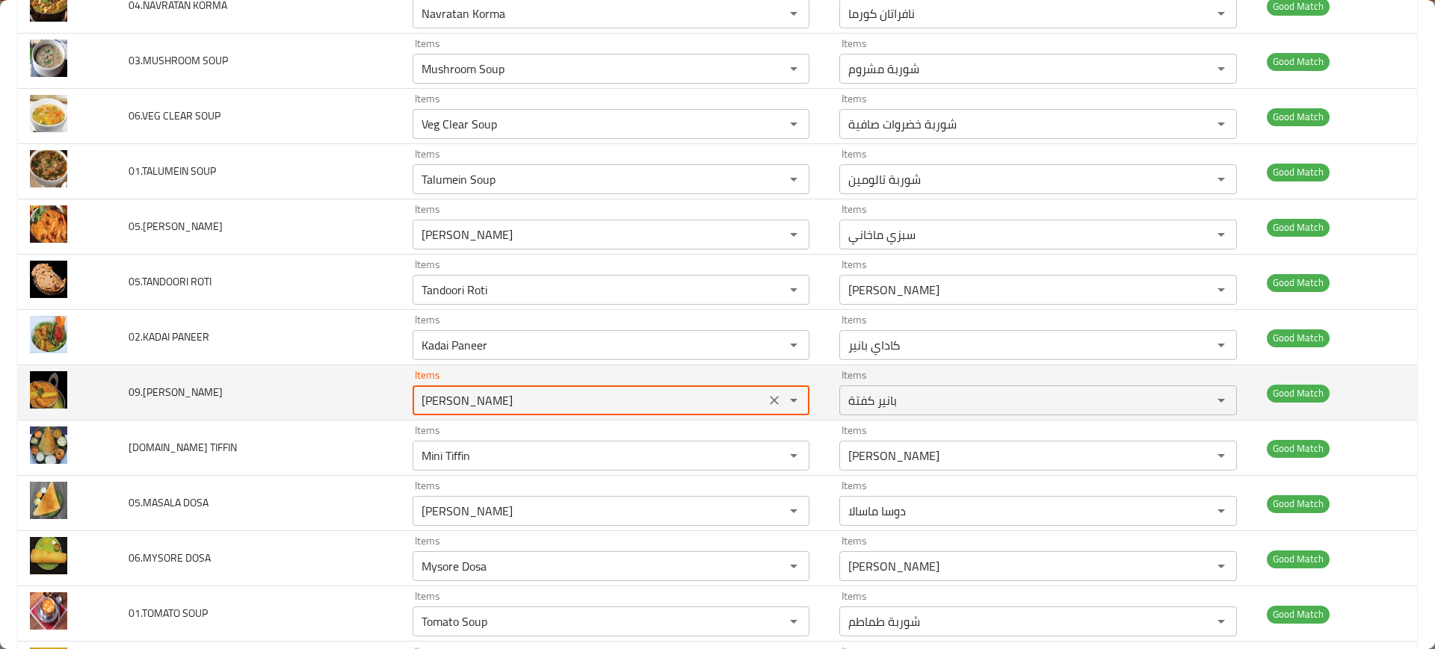
click at [537, 396] on KOFTA "[PERSON_NAME]" at bounding box center [589, 400] width 344 height 21
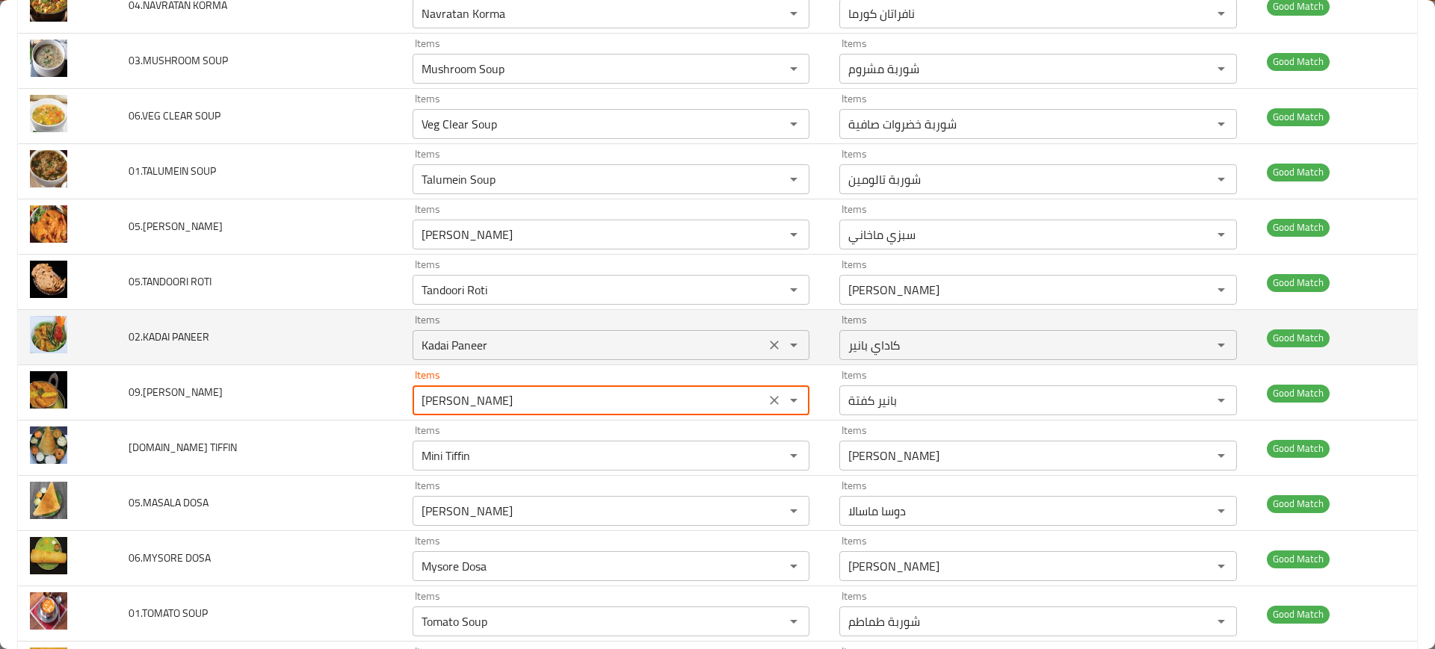
click at [525, 330] on div "Kadai Paneer Items" at bounding box center [610, 345] width 397 height 30
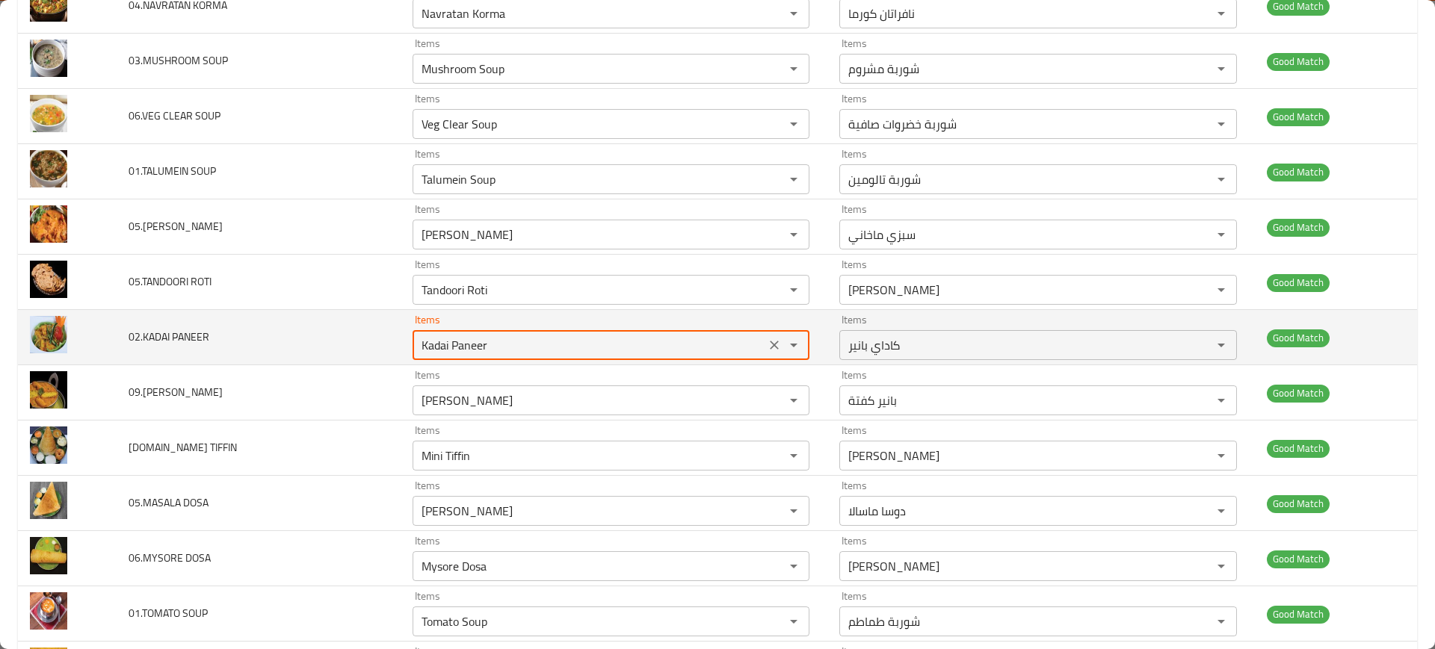
click at [525, 330] on div "Kadai Paneer Items" at bounding box center [610, 345] width 397 height 30
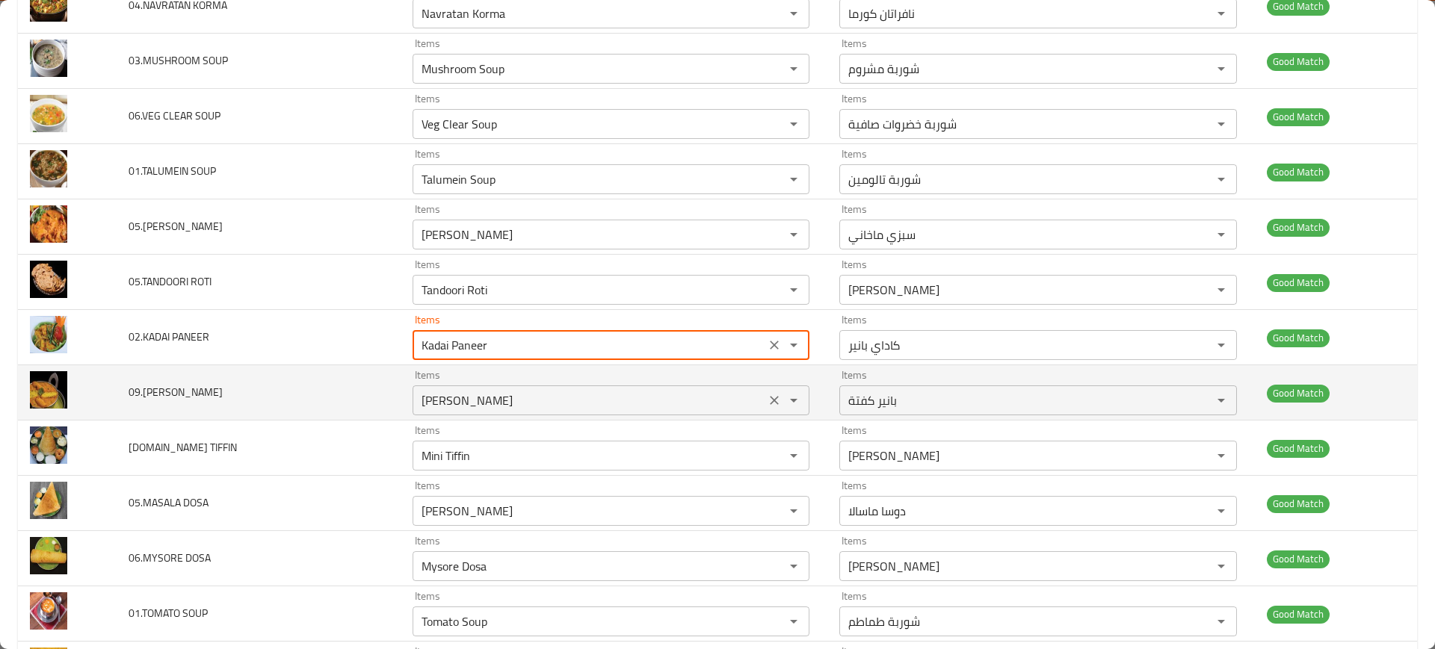
click at [534, 374] on div "Items Paneer Kofta Items" at bounding box center [610, 393] width 397 height 46
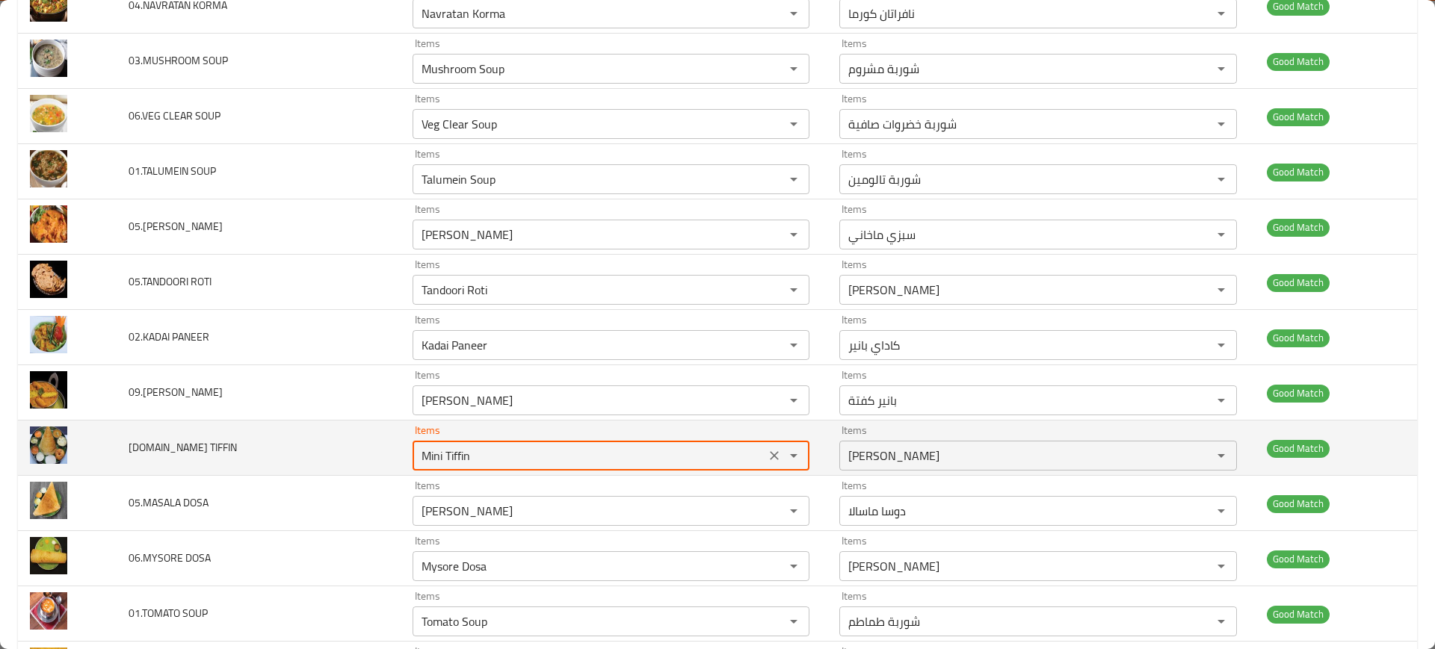
click at [537, 453] on TIFFIN "Mini Tiffin" at bounding box center [589, 455] width 344 height 21
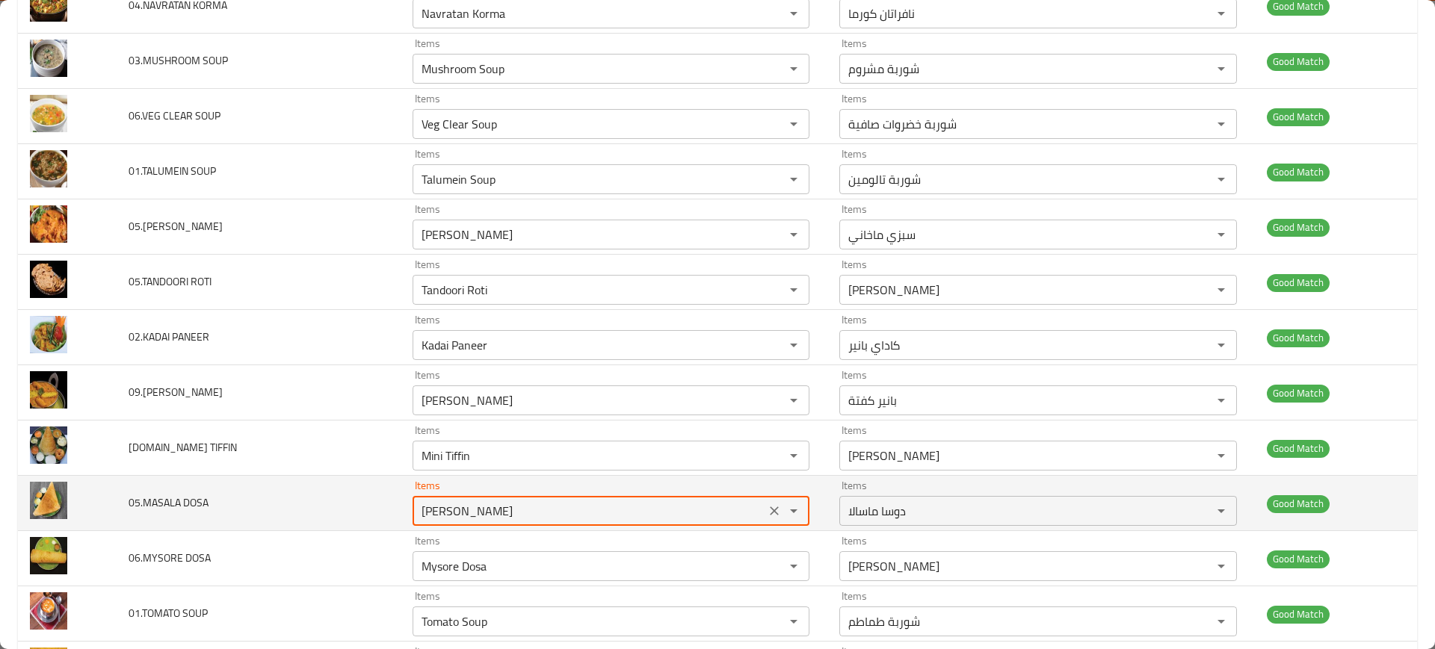
click at [554, 504] on DOSA "[PERSON_NAME]" at bounding box center [589, 511] width 344 height 21
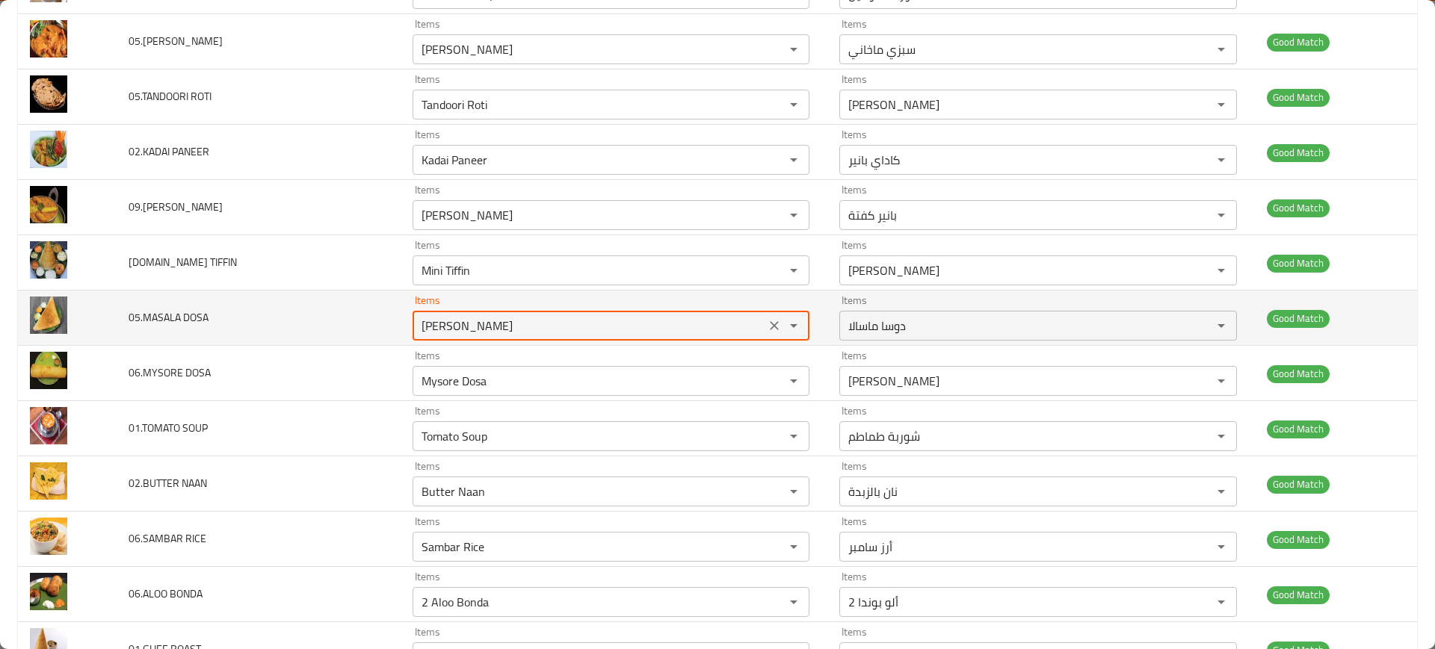
scroll to position [1377, 0]
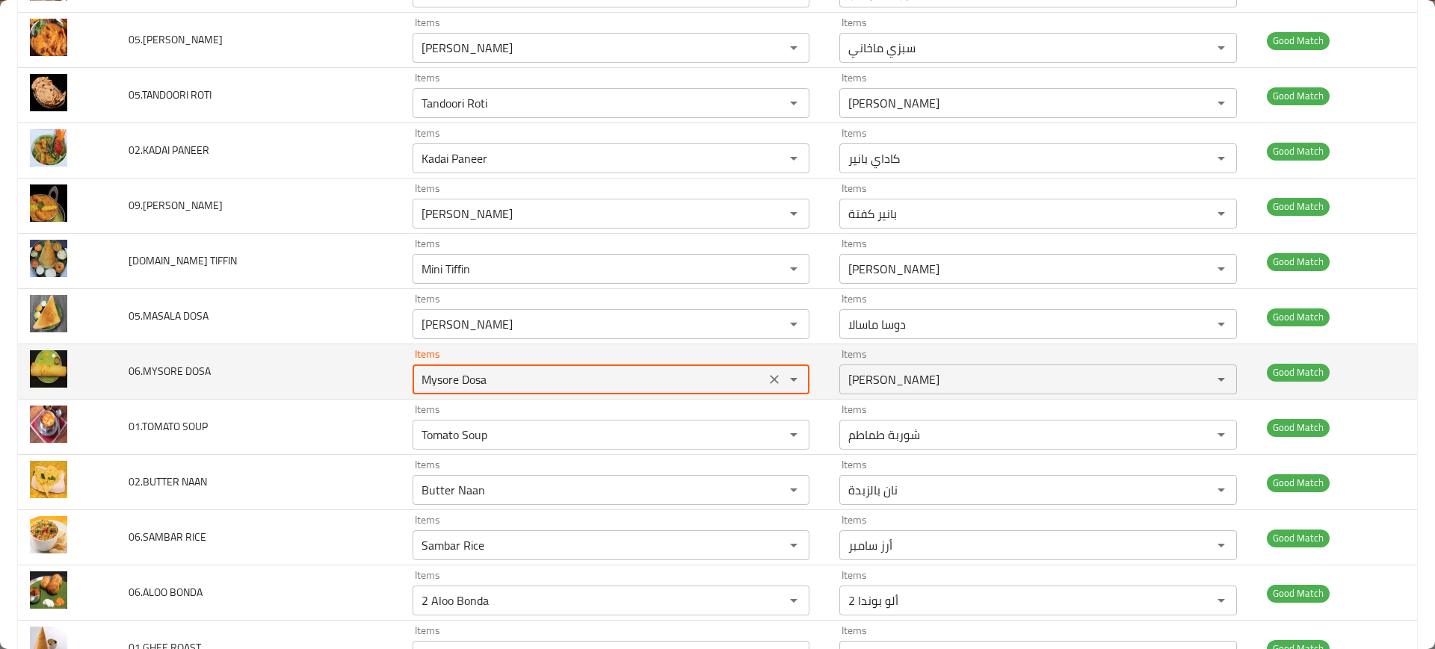
click at [493, 384] on DOSA "Mysore Dosa" at bounding box center [589, 379] width 344 height 21
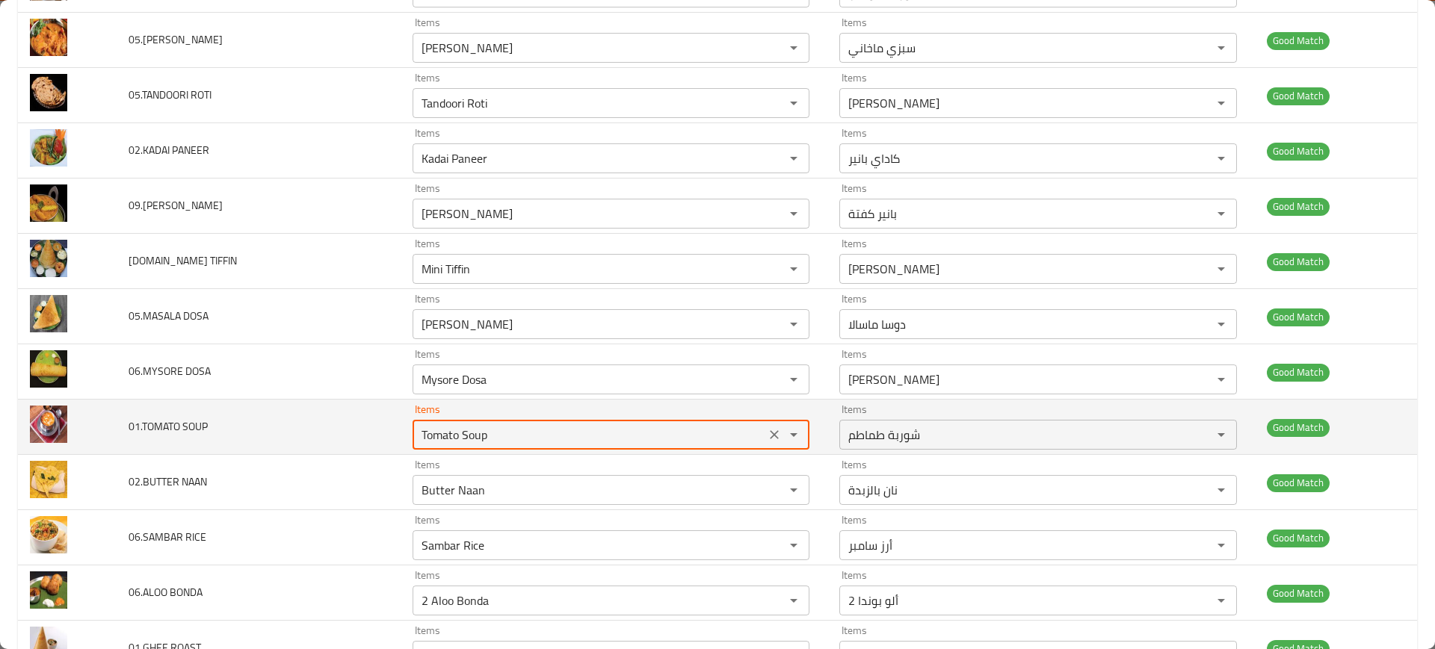
click at [522, 439] on SOUP "Tomato Soup" at bounding box center [589, 434] width 344 height 21
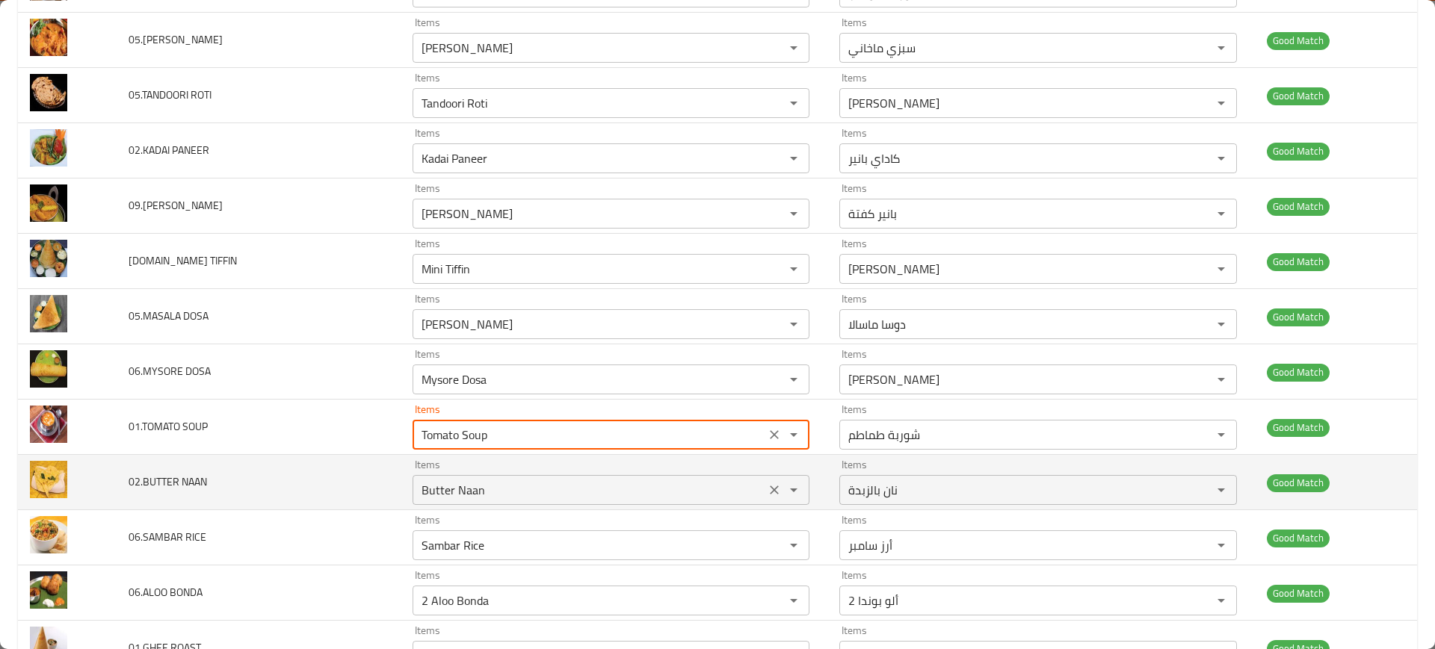
click at [553, 492] on NAAN "Butter Naan" at bounding box center [589, 490] width 344 height 21
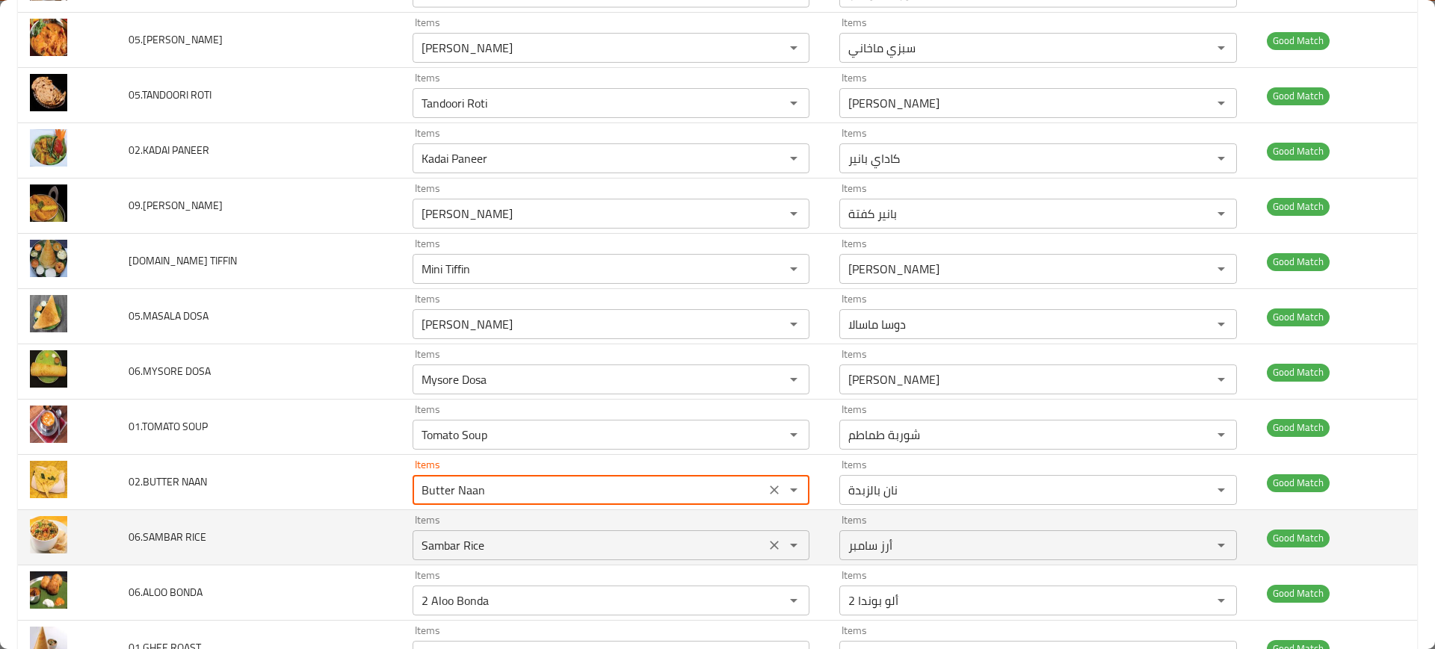
click at [553, 530] on div "Sambar Rice Items" at bounding box center [610, 545] width 397 height 30
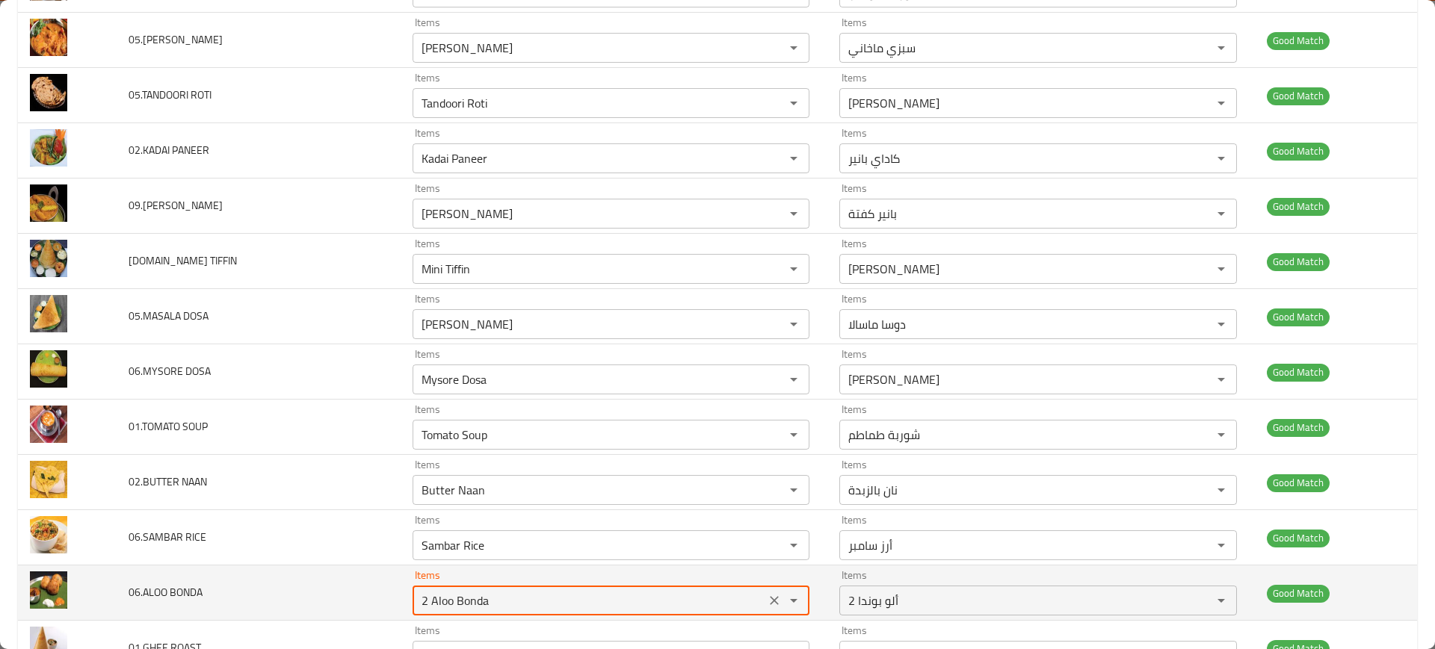
click at [605, 599] on BONDA "2 Aloo Bonda" at bounding box center [589, 600] width 344 height 21
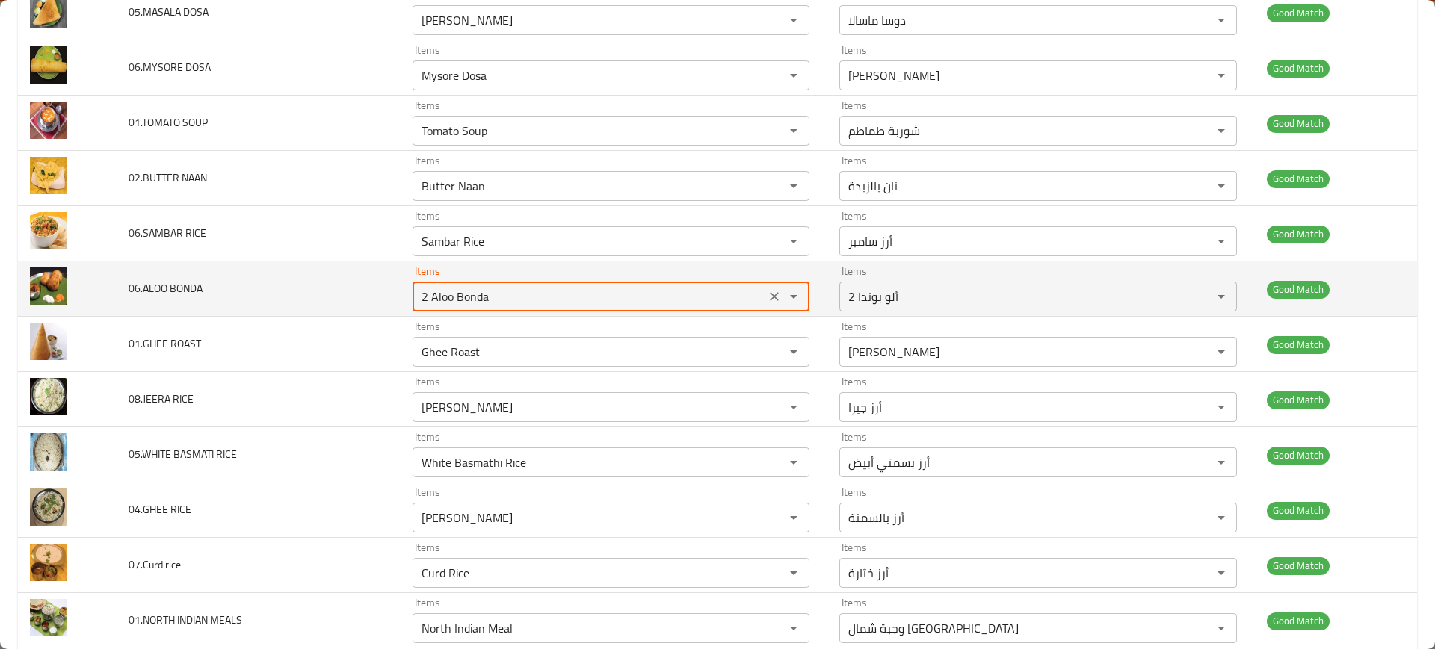
scroll to position [1683, 0]
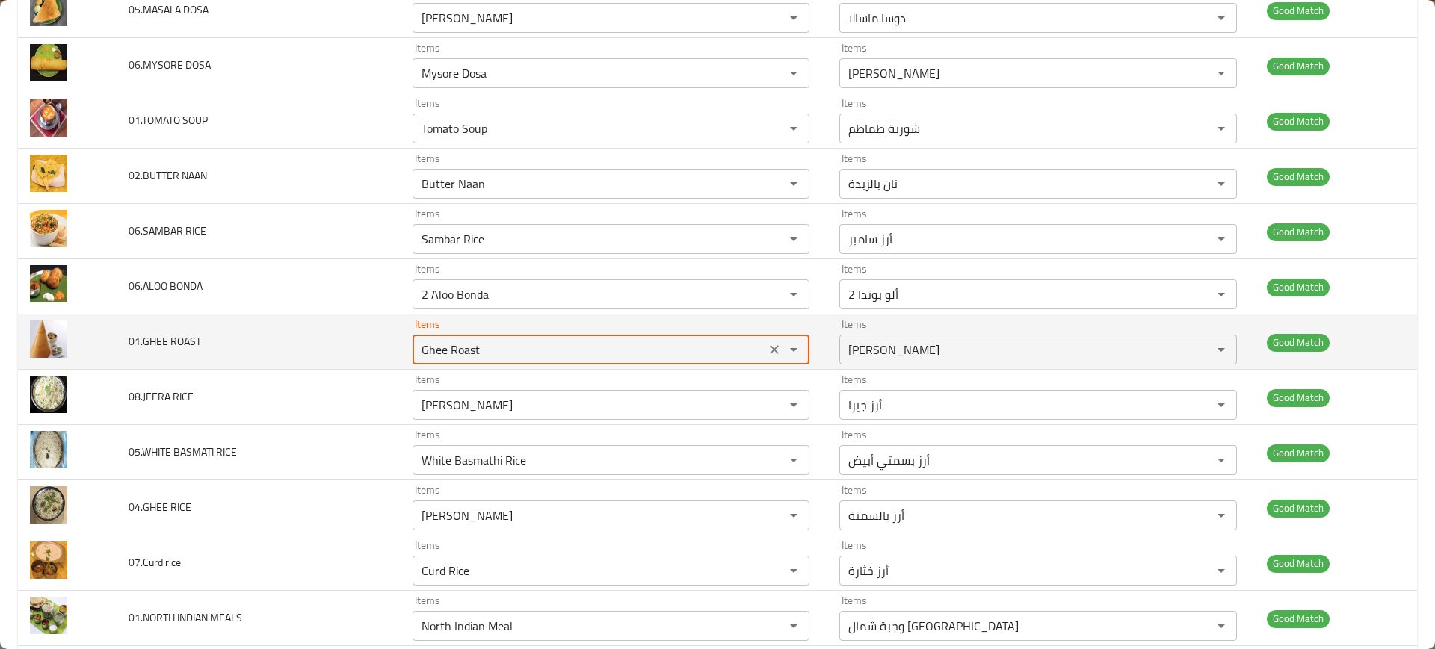
click at [522, 343] on ROAST "Ghee Roast" at bounding box center [589, 349] width 344 height 21
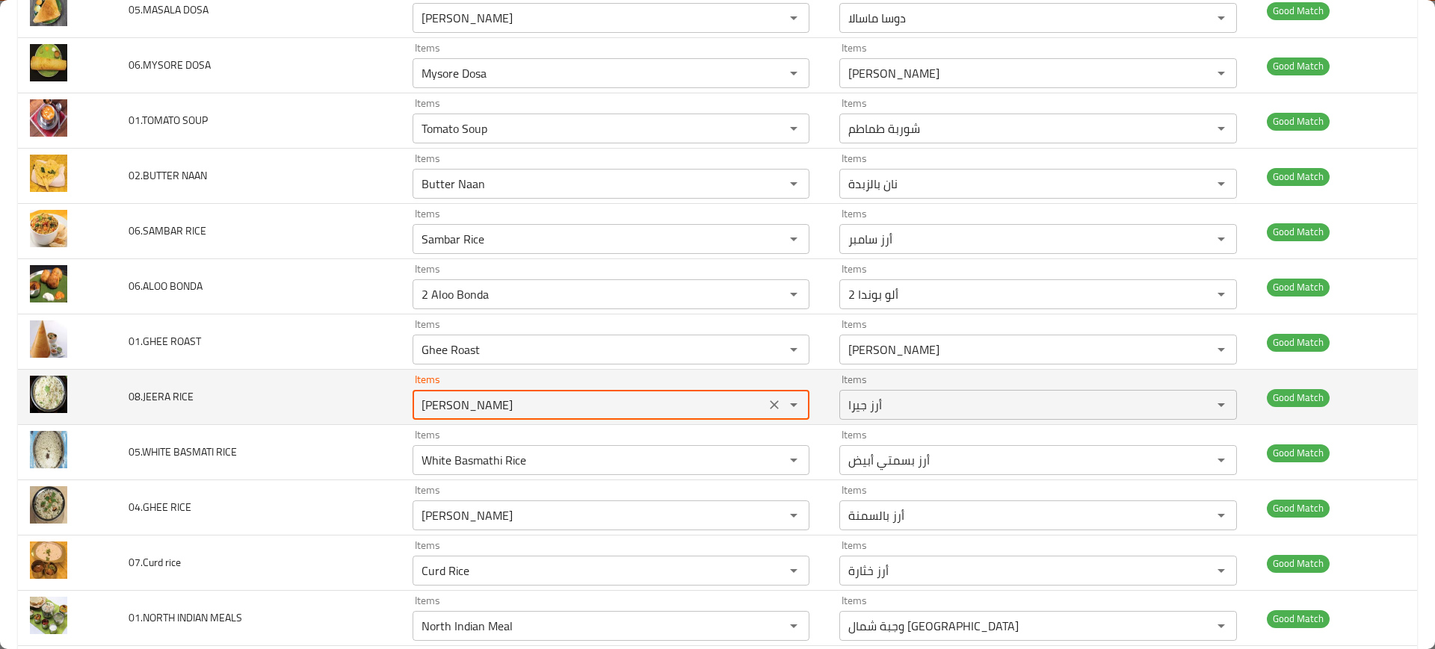
click at [542, 404] on RICE "[PERSON_NAME]" at bounding box center [589, 404] width 344 height 21
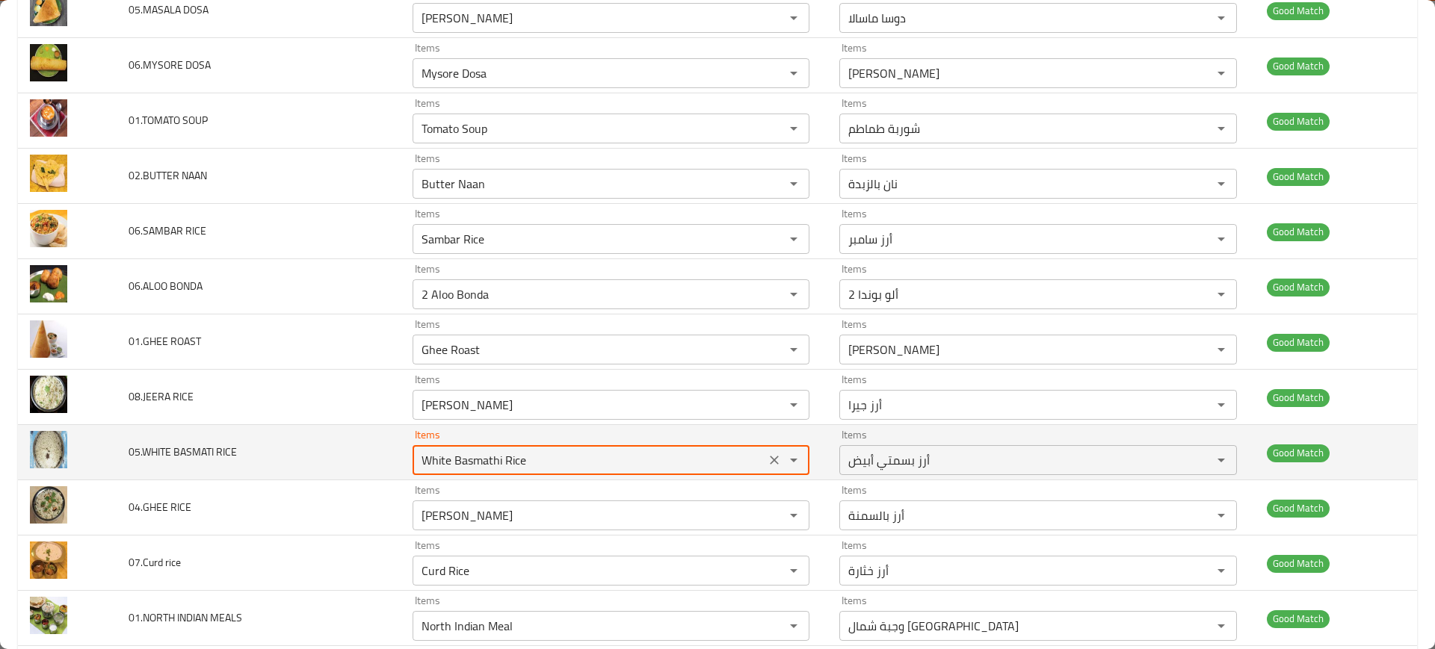
click at [566, 459] on RICE "White Basmathi Rice" at bounding box center [589, 460] width 344 height 21
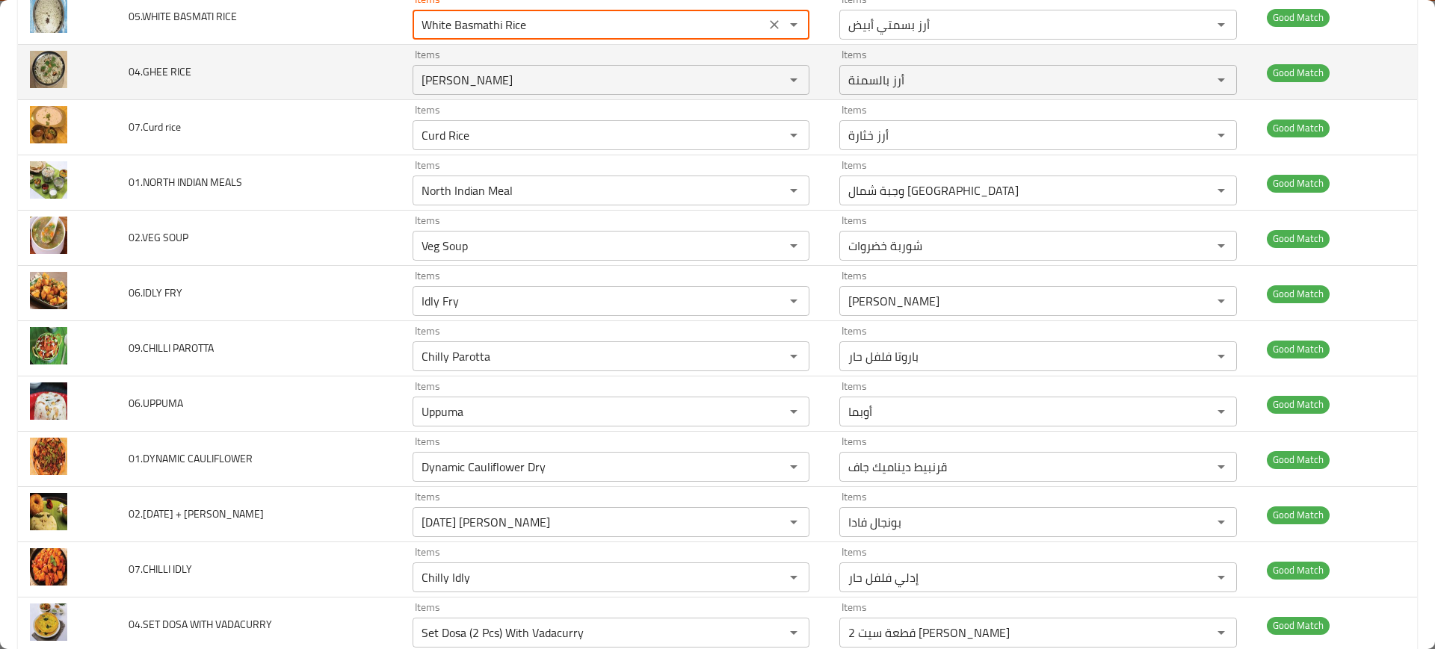
scroll to position [2120, 0]
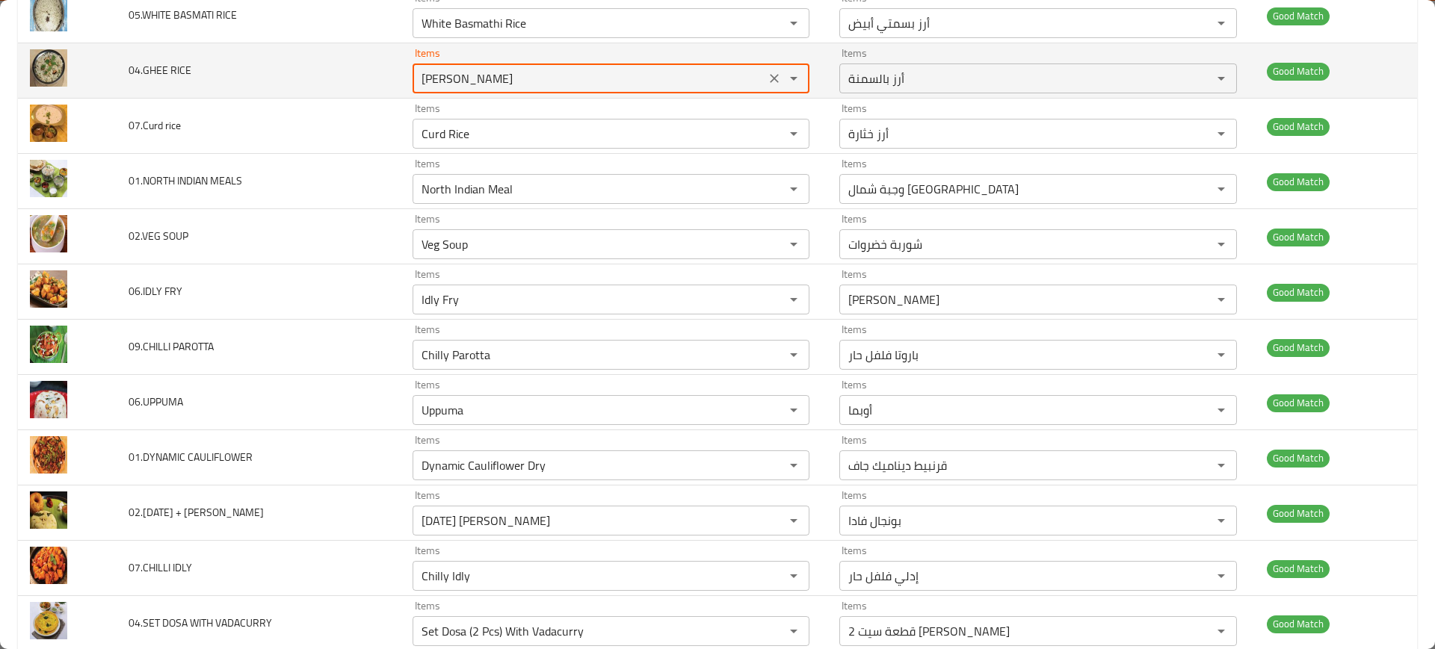
click at [497, 78] on RICE "[PERSON_NAME]" at bounding box center [589, 78] width 344 height 21
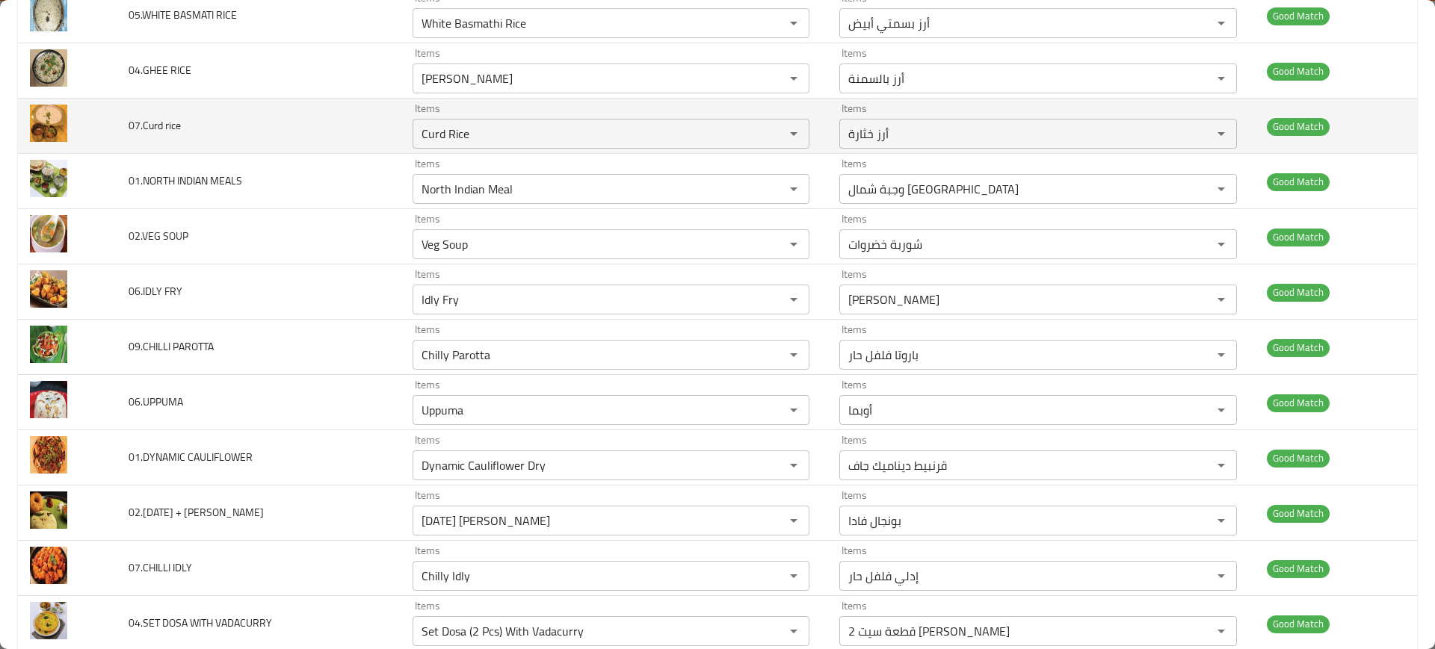
click at [482, 149] on td "Items Curd Rice Items" at bounding box center [613, 126] width 427 height 55
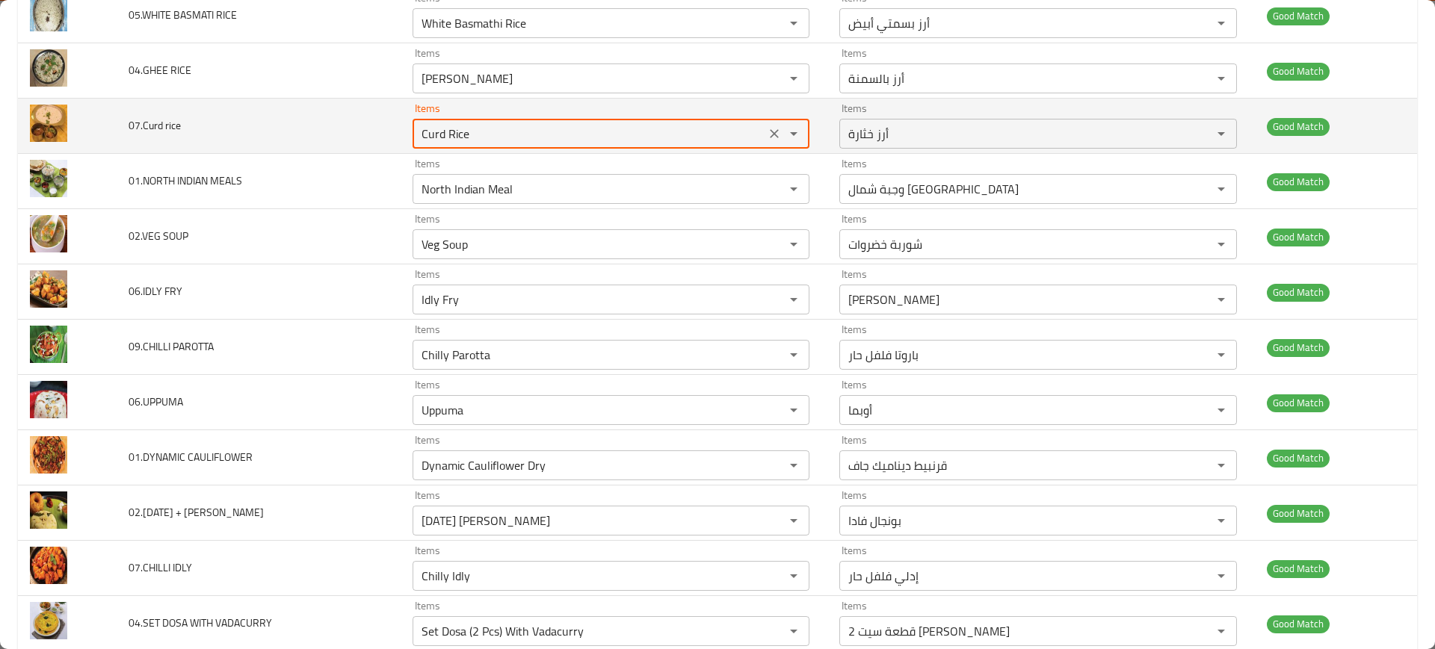
click at [465, 137] on rice "Curd Rice" at bounding box center [589, 133] width 344 height 21
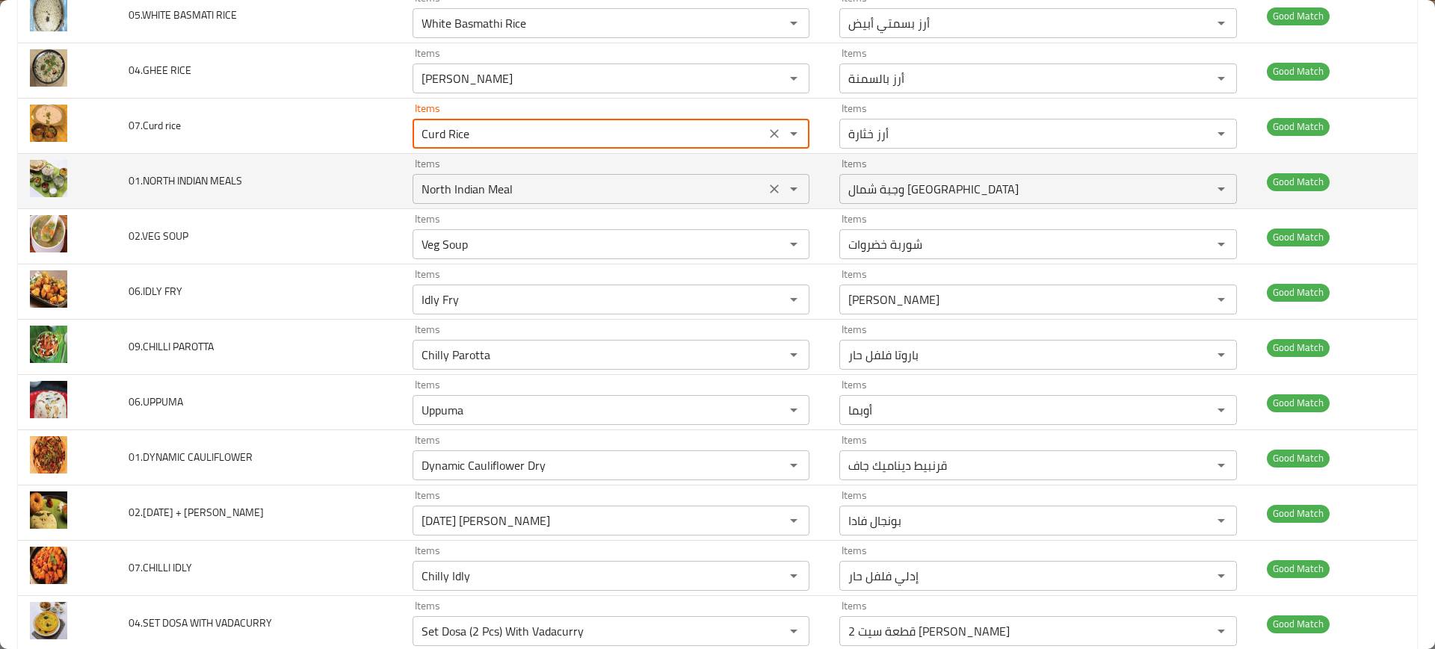
click at [468, 202] on div "North Indian Meal Items" at bounding box center [610, 189] width 397 height 30
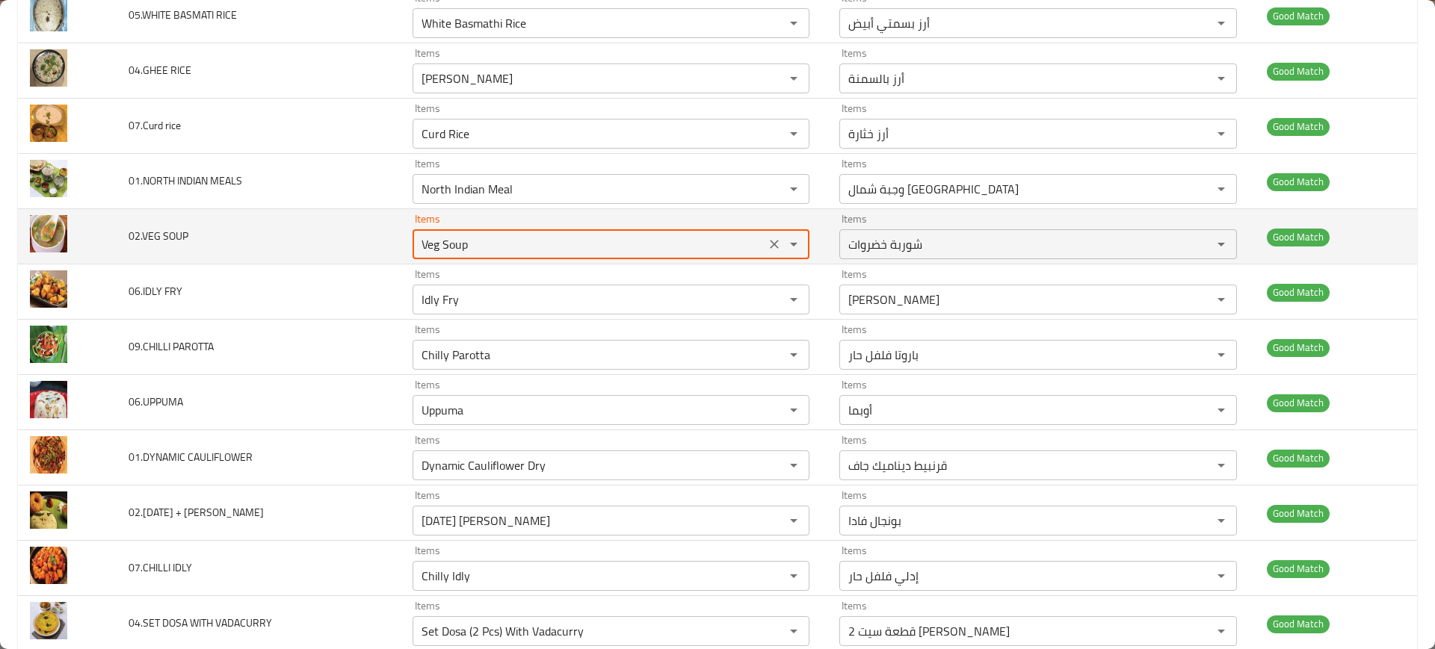
click at [447, 254] on SOUP "Veg Soup" at bounding box center [589, 244] width 344 height 21
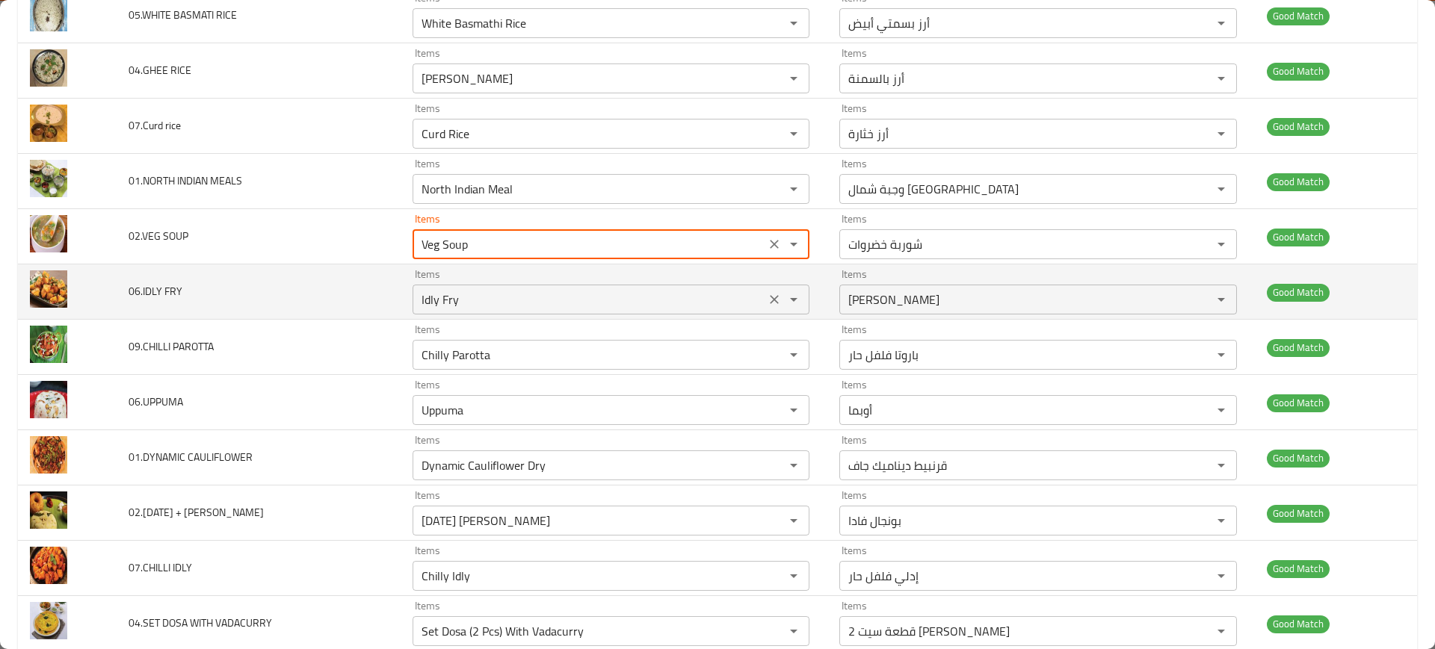
click at [468, 288] on div "Idly Fry Items" at bounding box center [610, 300] width 397 height 30
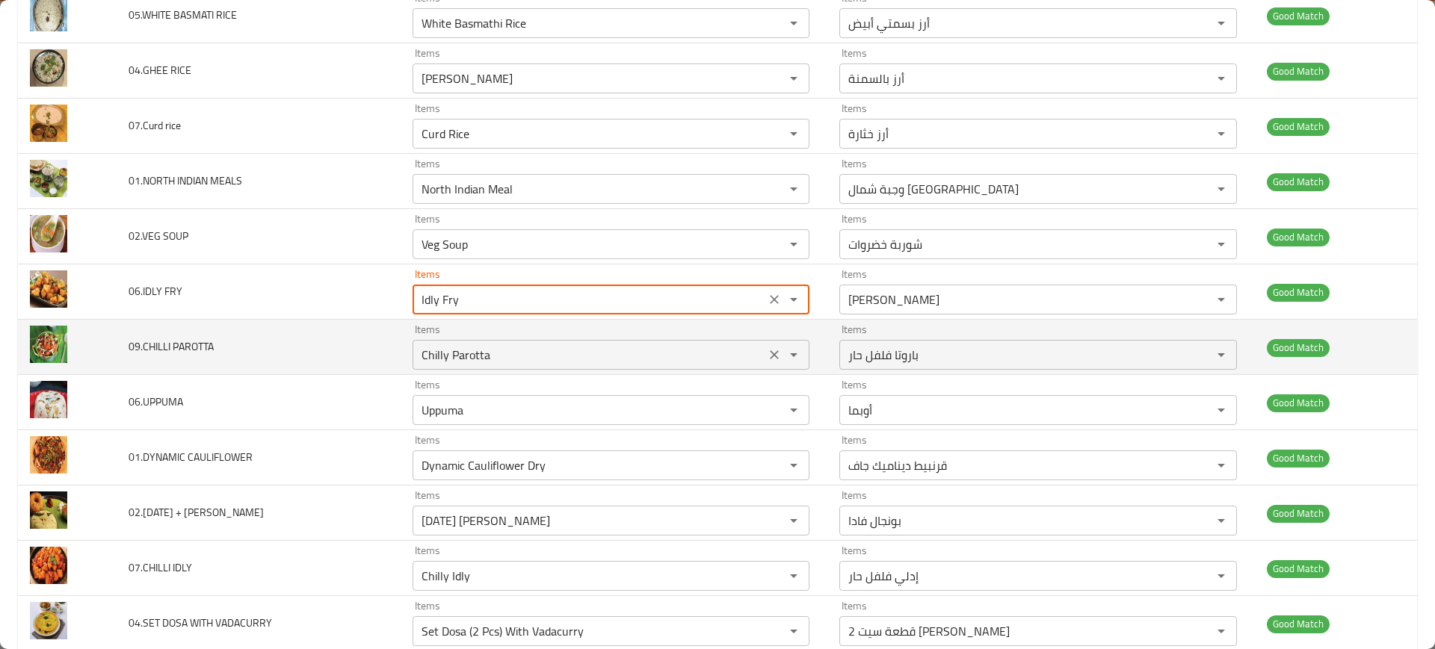
click at [468, 361] on PAROTTA "Chilly Parotta" at bounding box center [589, 354] width 344 height 21
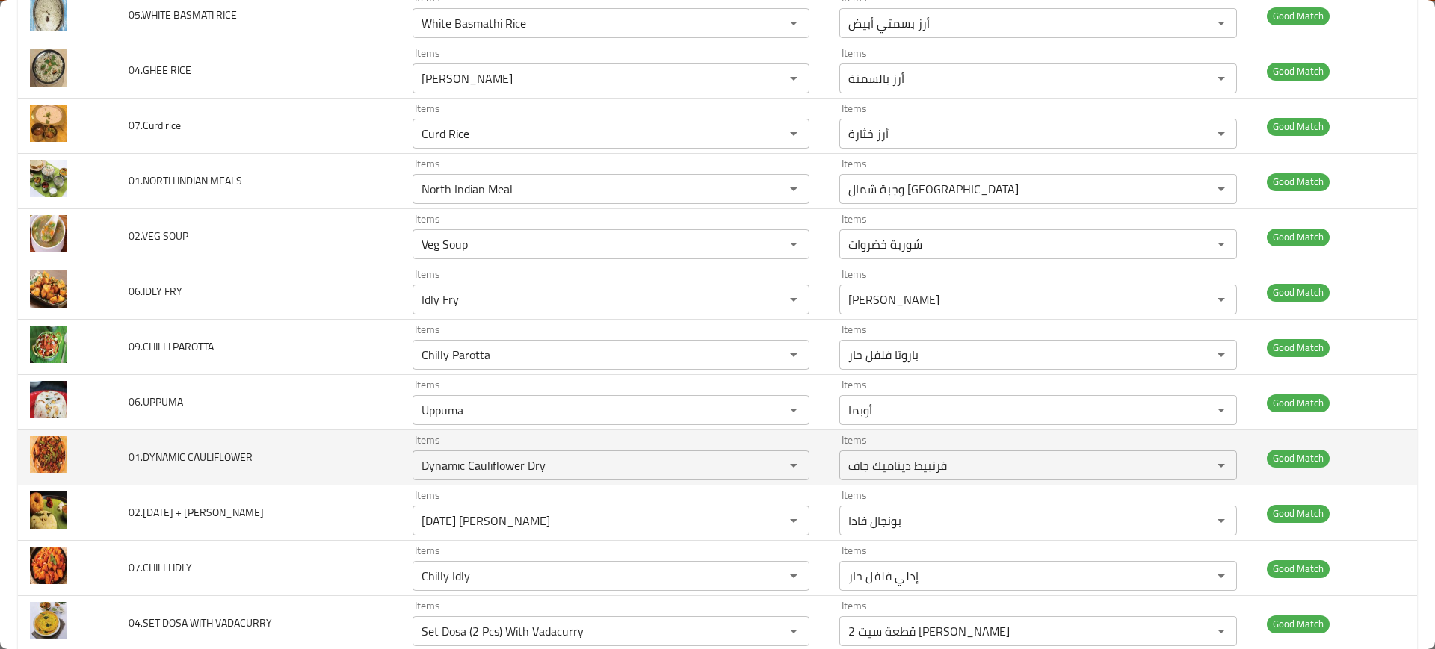
click at [490, 430] on td "Items Dynamic Cauliflower Dry Items" at bounding box center [613, 457] width 427 height 55
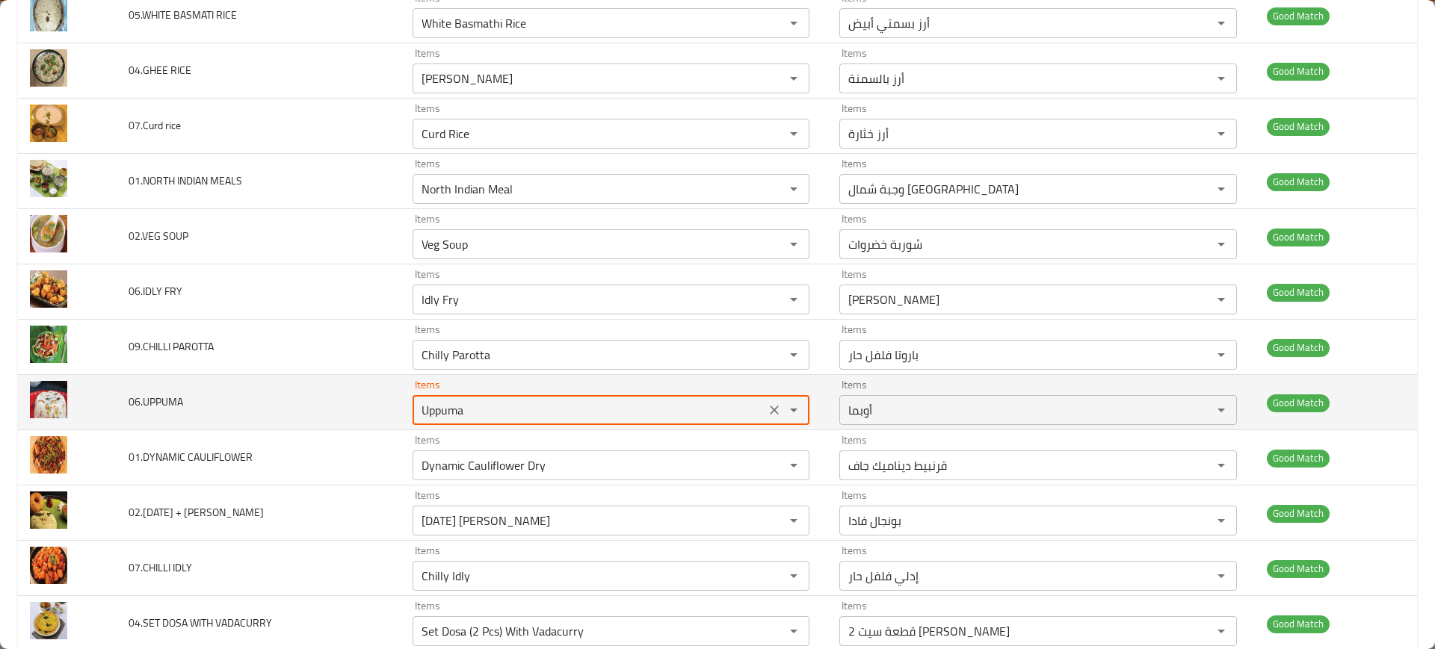
click at [453, 412] on input "Uppuma" at bounding box center [589, 410] width 344 height 21
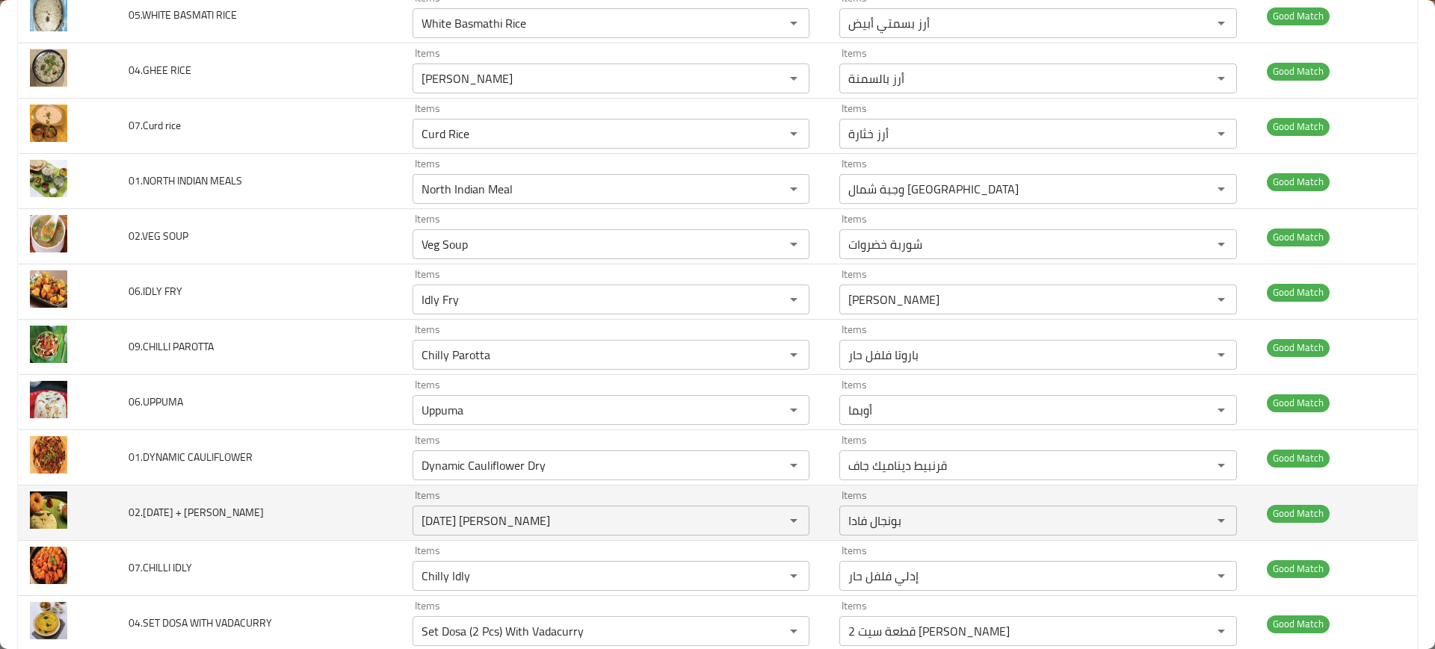
click at [451, 489] on td "Items Pongal Vada Items" at bounding box center [613, 513] width 427 height 55
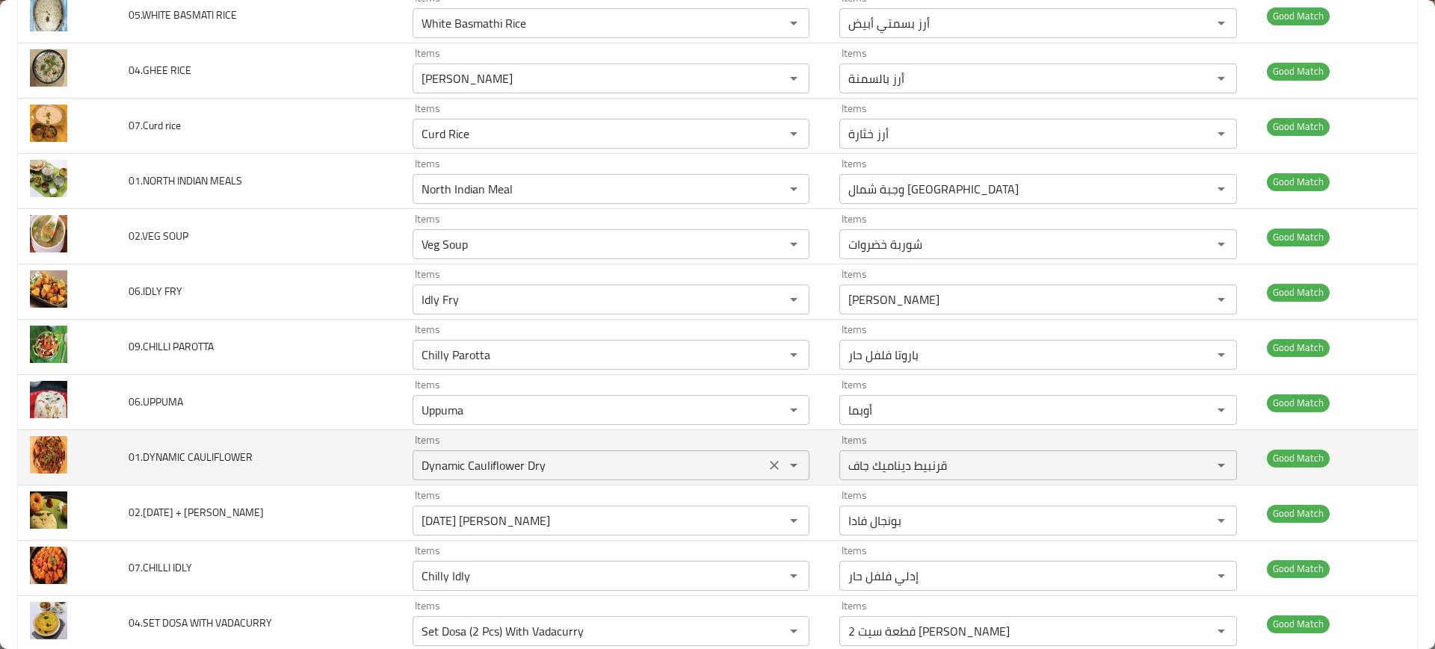
click at [478, 477] on div "Dynamic Cauliflower Dry Items" at bounding box center [610, 466] width 397 height 30
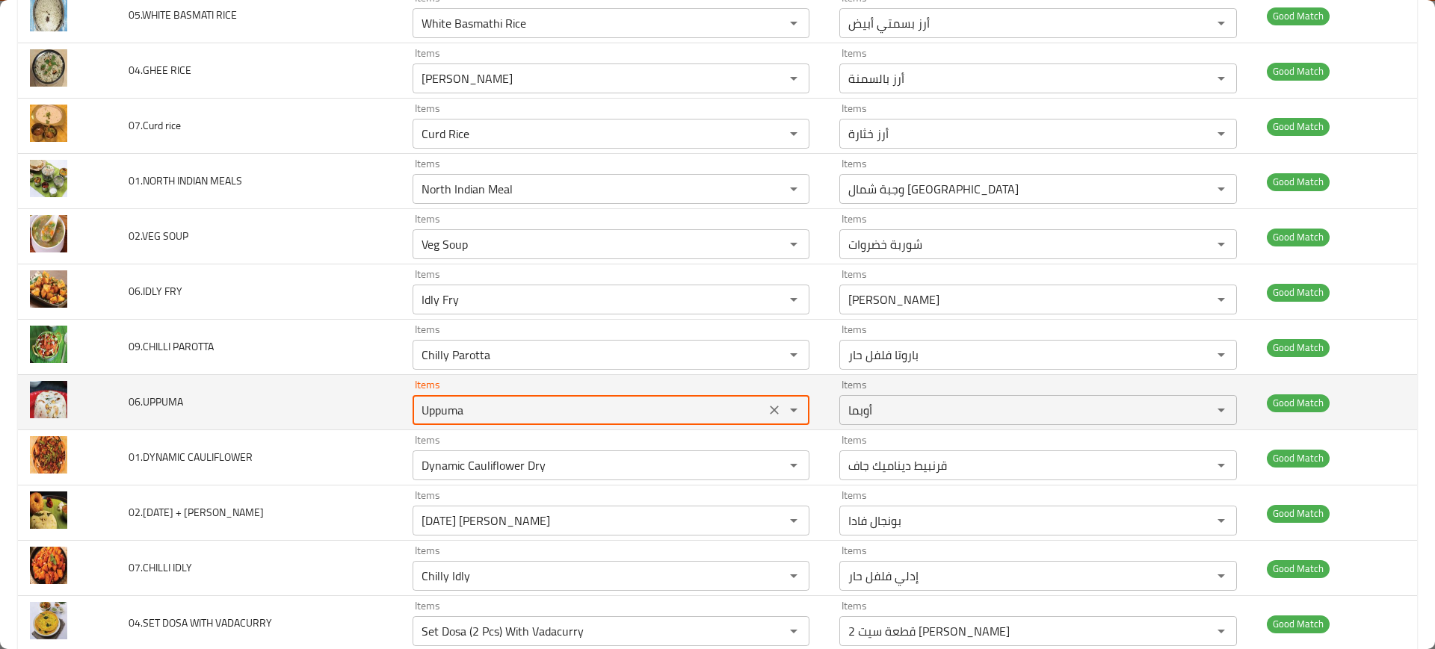
click at [485, 420] on input "Uppuma" at bounding box center [589, 410] width 344 height 21
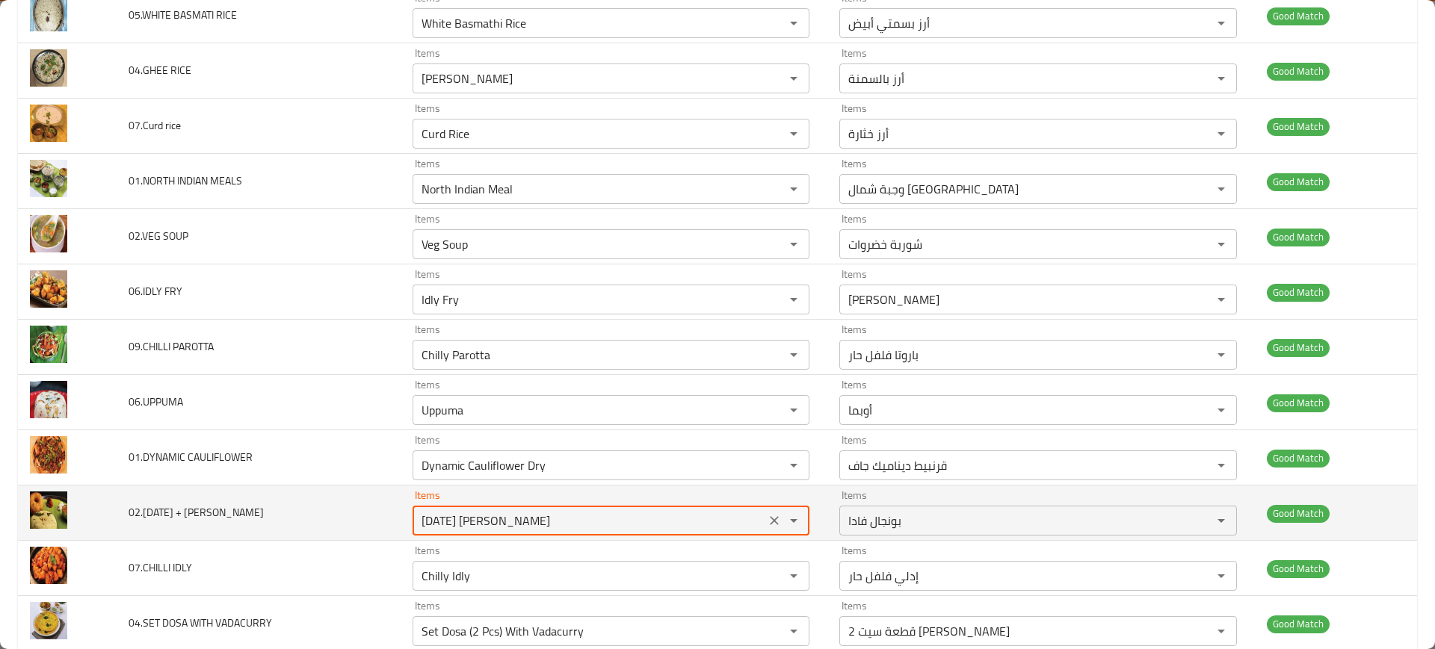
click at [455, 521] on VADA "[DATE] [PERSON_NAME]" at bounding box center [589, 520] width 344 height 21
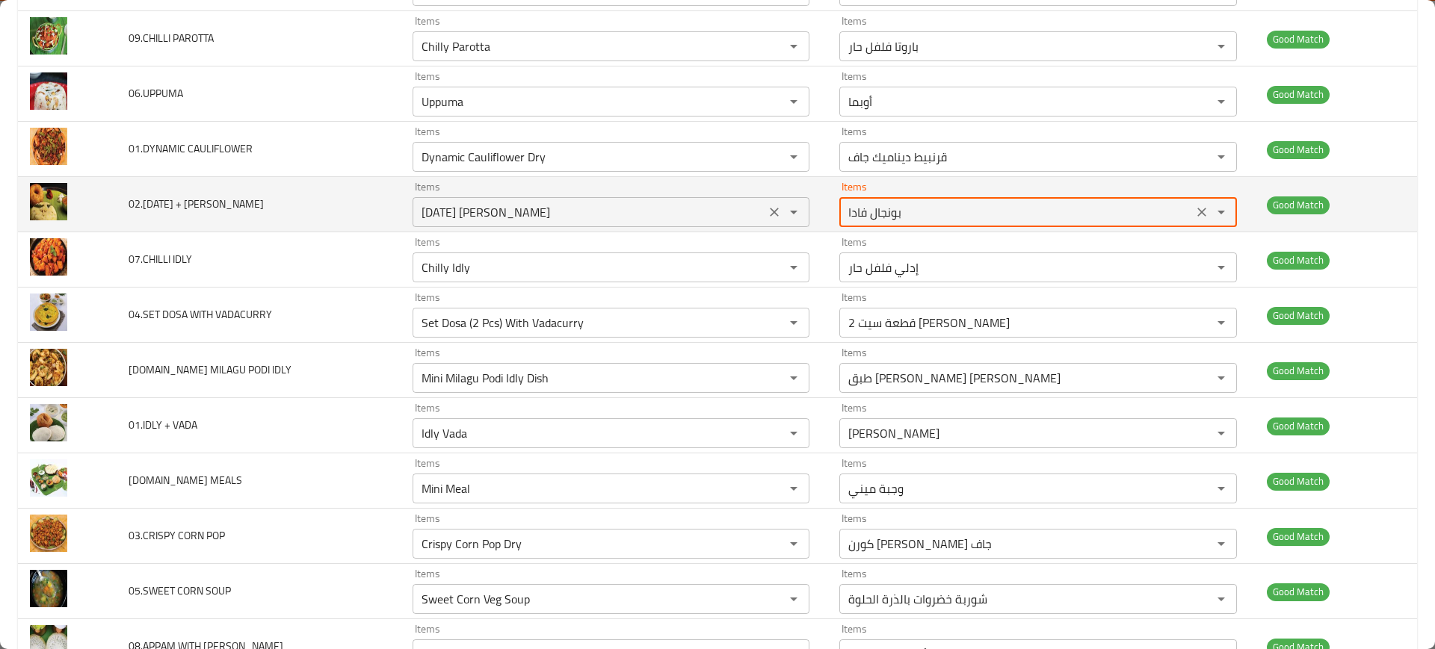
scroll to position [2462, 0]
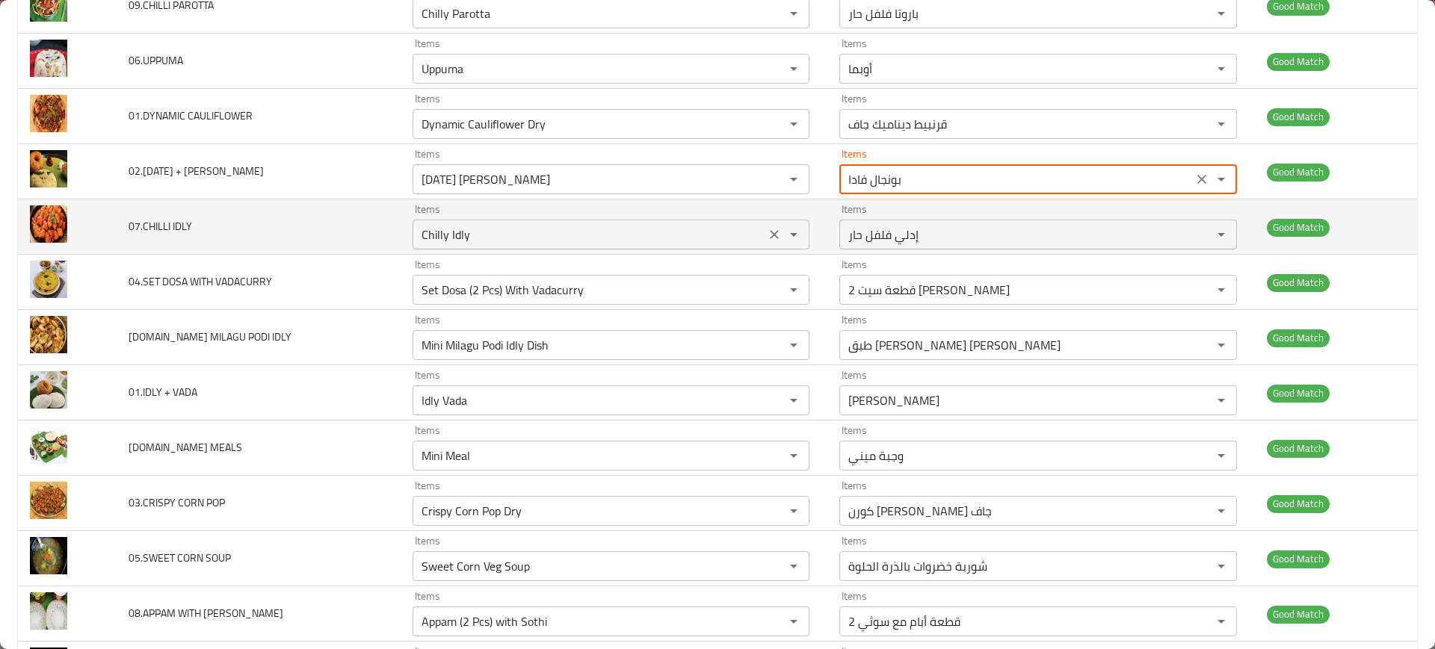
click at [480, 239] on IDLY "Chilly Idly" at bounding box center [589, 234] width 344 height 21
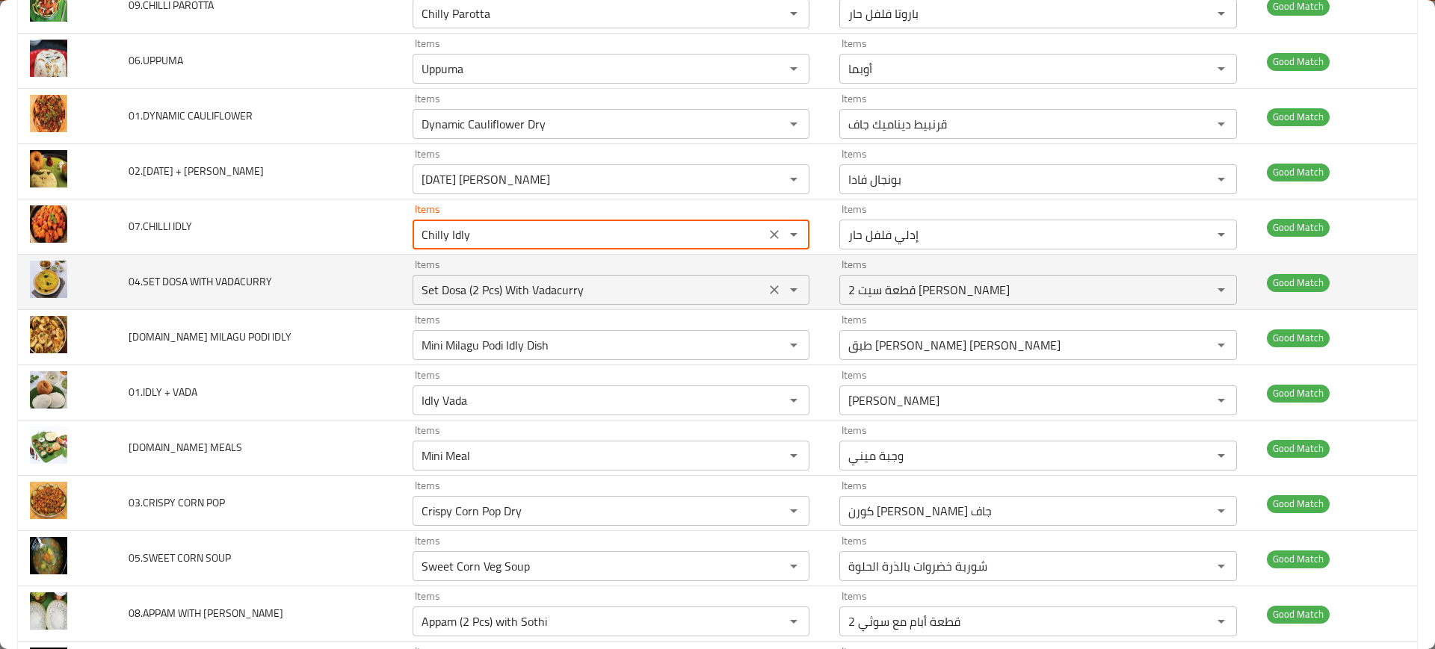
click at [489, 281] on VADACURRY "Set Dosa (2 Pcs) With Vadacurry" at bounding box center [589, 289] width 344 height 21
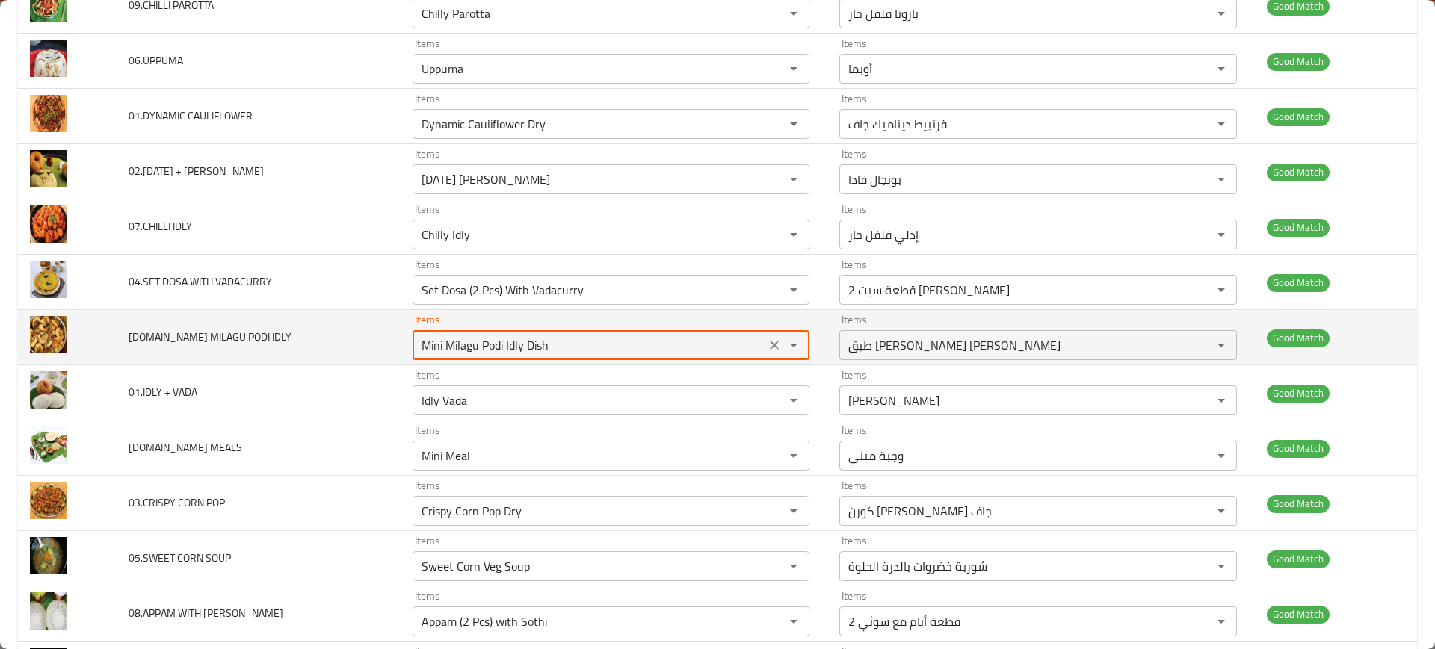
click at [510, 340] on IDLY "Mini Milagu Podi Idly Dish" at bounding box center [589, 345] width 344 height 21
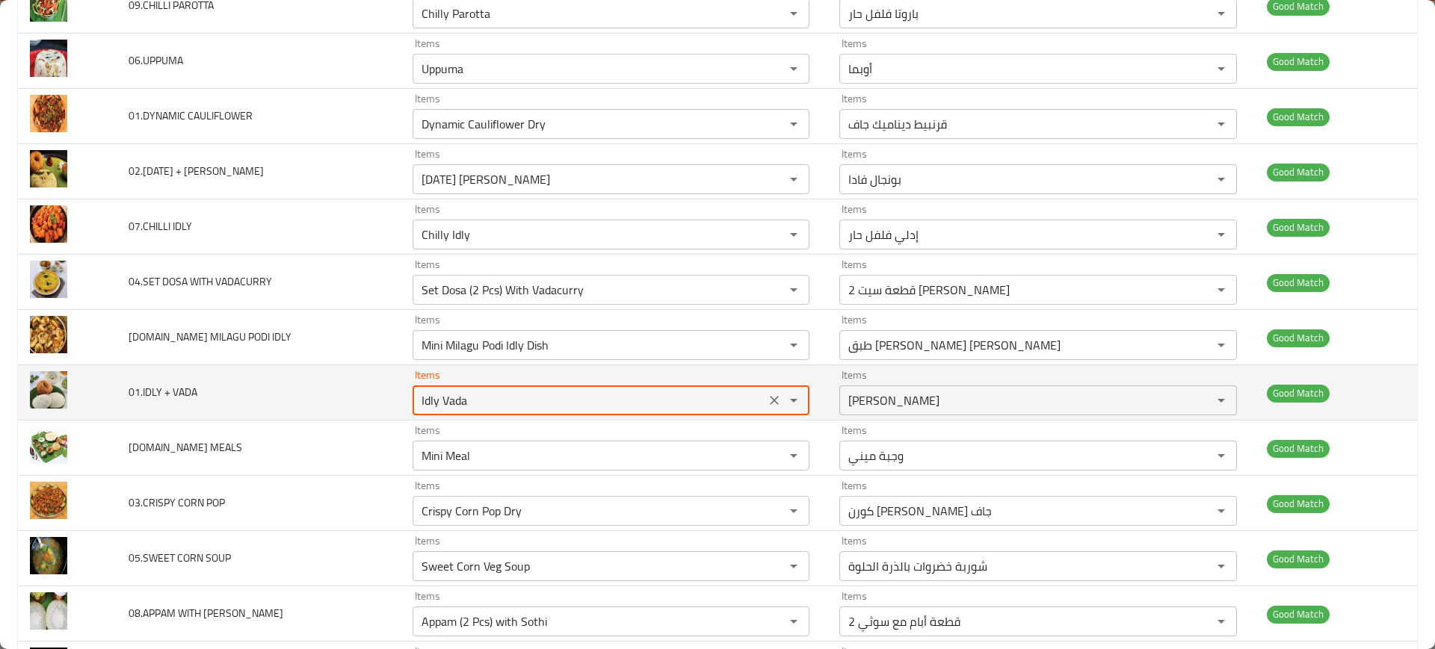
click at [514, 408] on VADA "Idly Vada" at bounding box center [589, 400] width 344 height 21
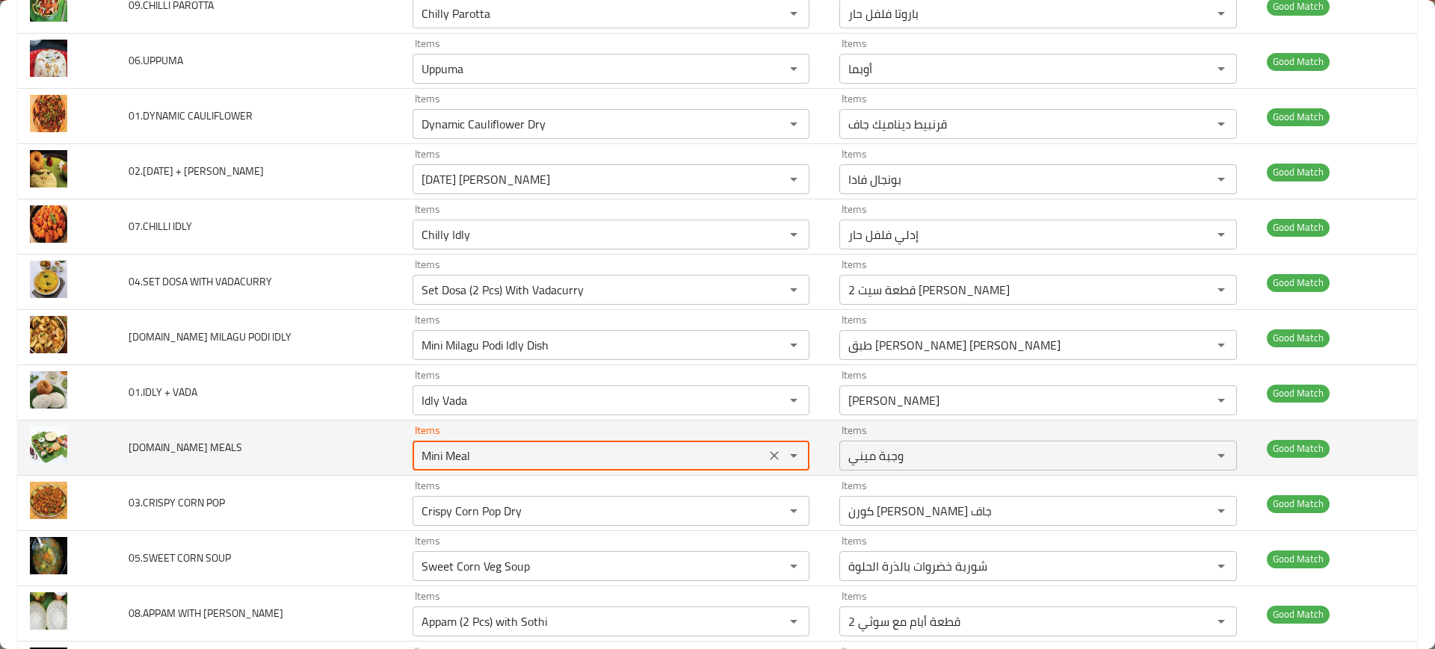
click at [496, 452] on MEALS "Mini Meal" at bounding box center [589, 455] width 344 height 21
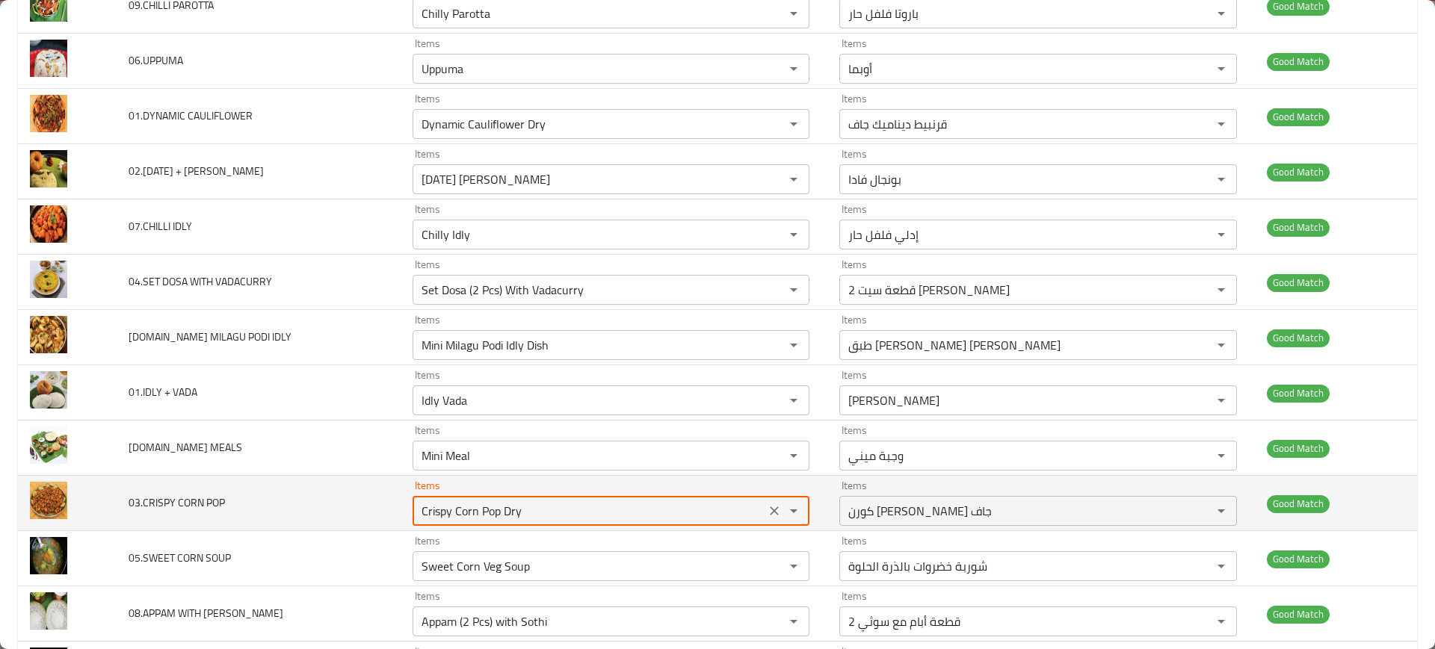
click at [500, 507] on POP "Crispy Corn Pop Dry" at bounding box center [589, 511] width 344 height 21
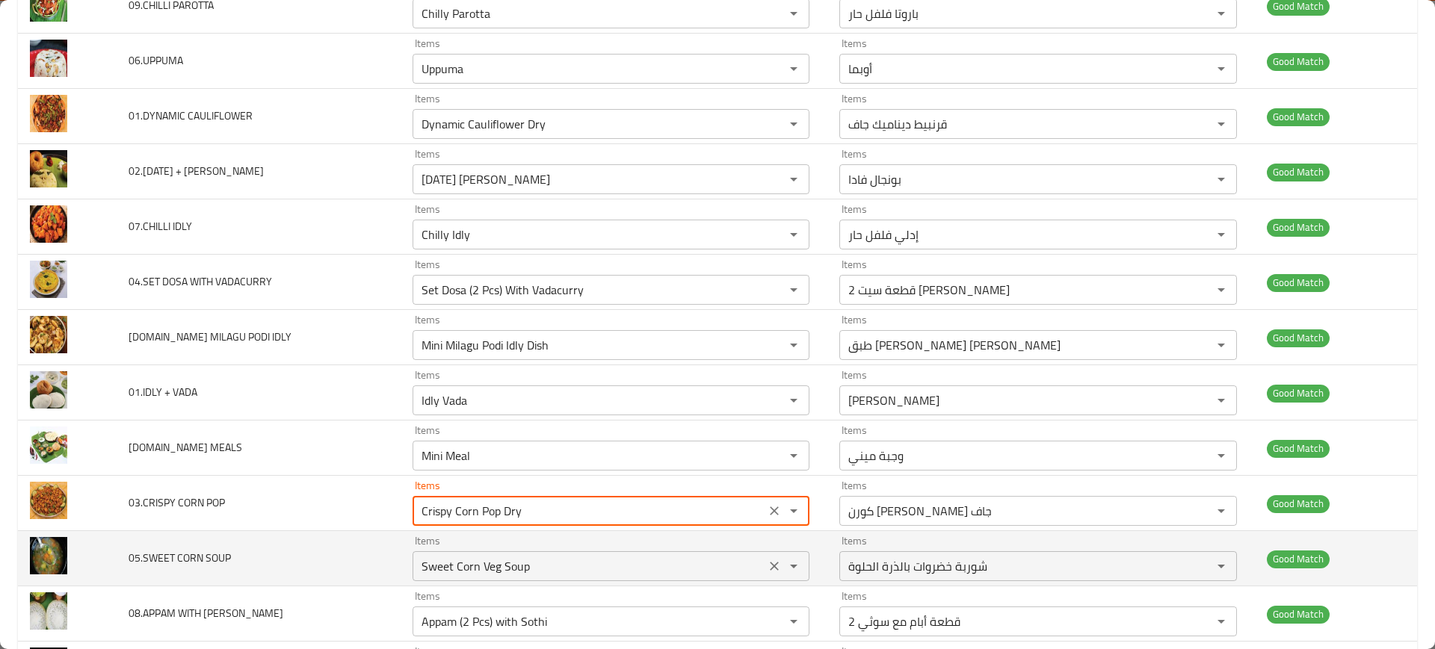
click at [505, 577] on div "Sweet Corn Veg Soup Items" at bounding box center [610, 566] width 397 height 30
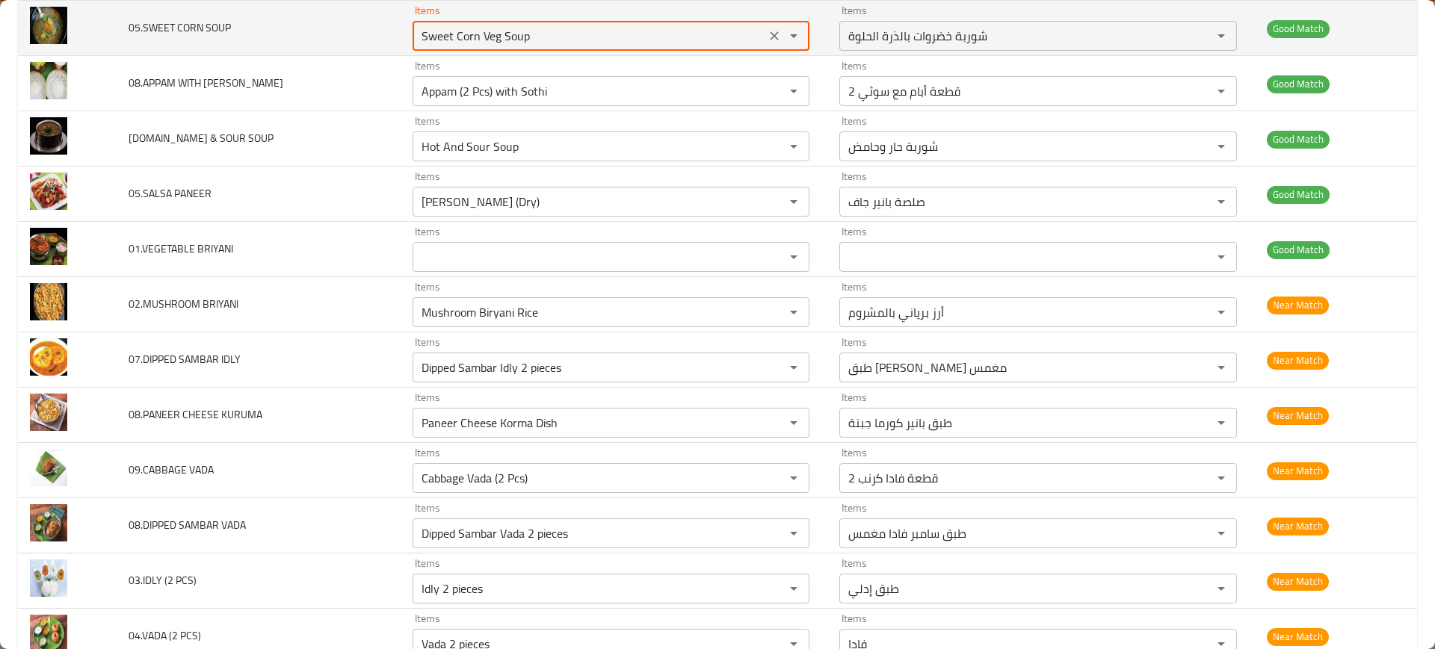
scroll to position [2995, 0]
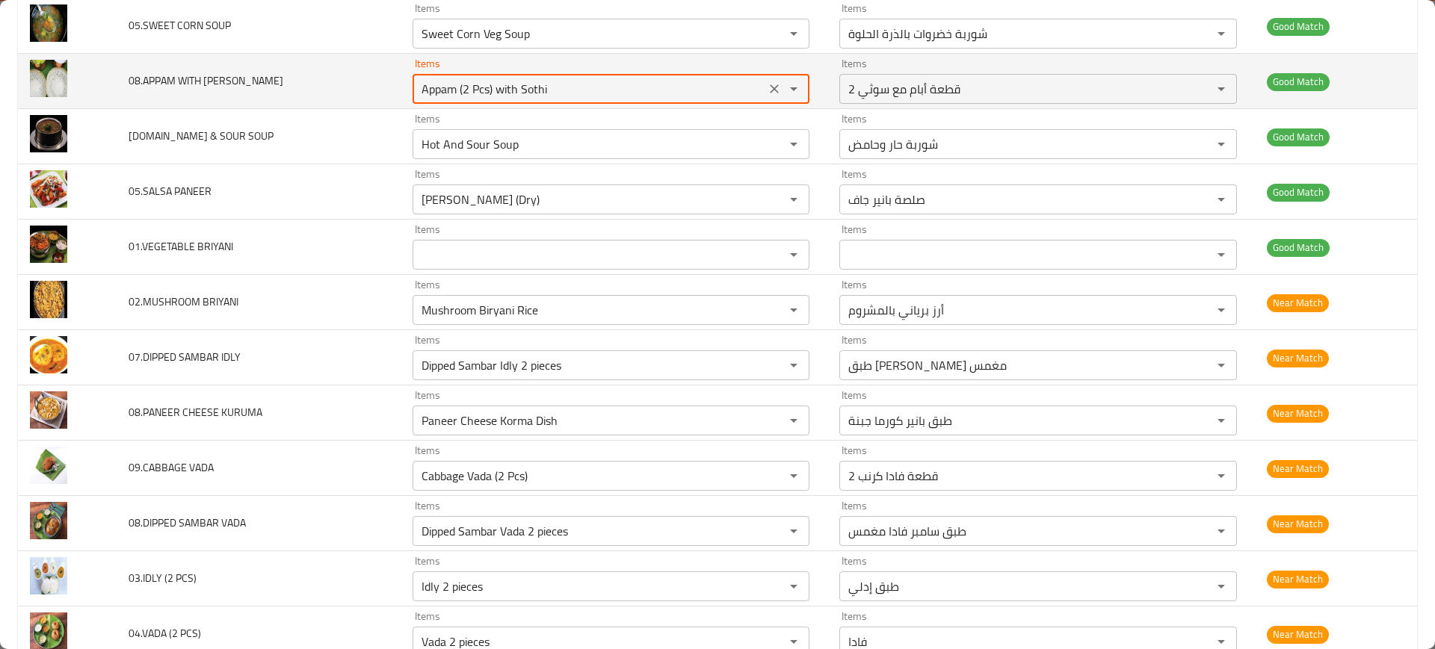
click at [581, 90] on SOTHI "Appam (2 Pcs) with Sothi" at bounding box center [589, 88] width 344 height 21
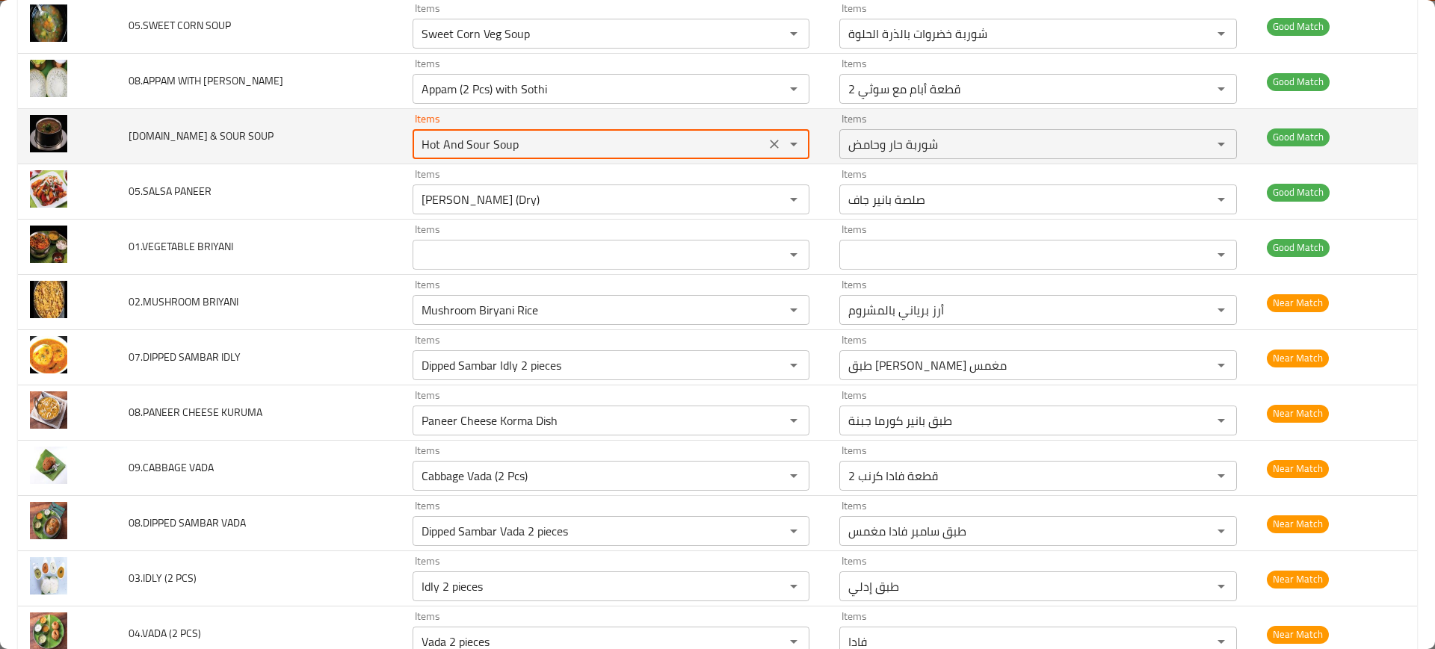
click at [551, 134] on SOUP "Hot And Sour Soup" at bounding box center [589, 144] width 344 height 21
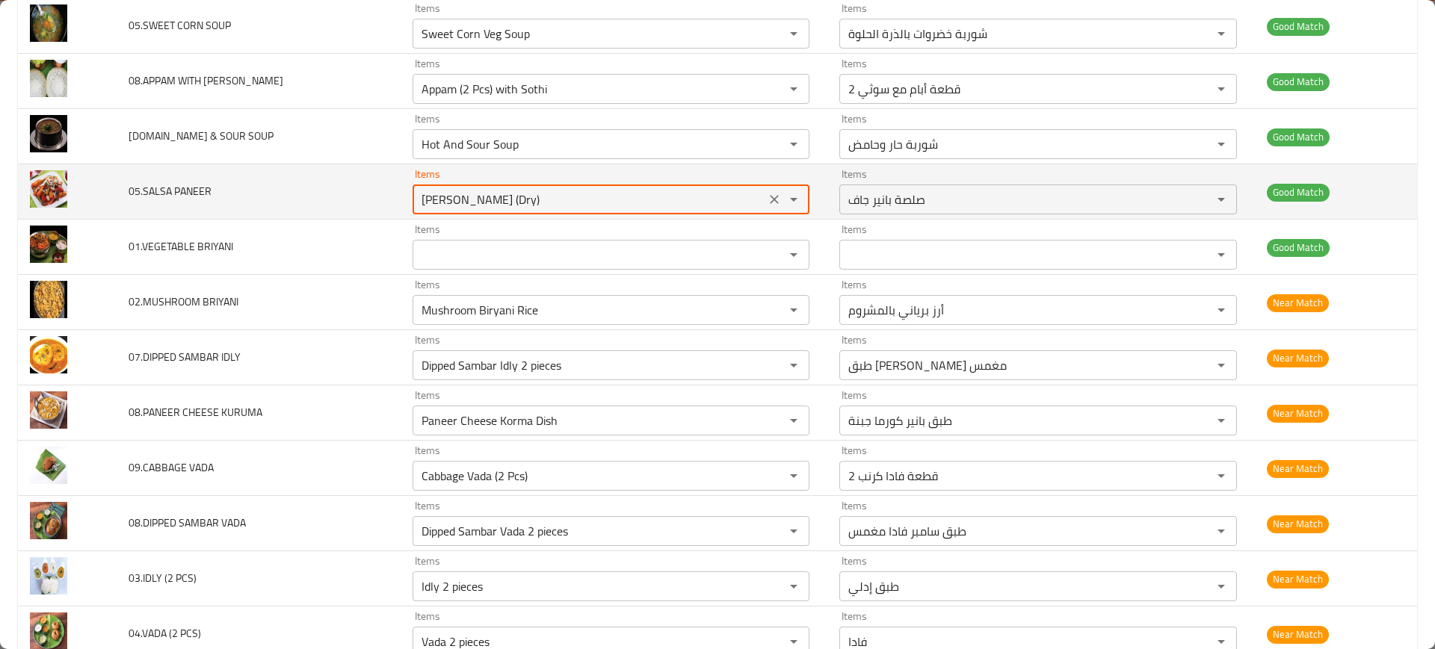
click at [586, 196] on PANEER "[PERSON_NAME] (Dry)" at bounding box center [589, 199] width 344 height 21
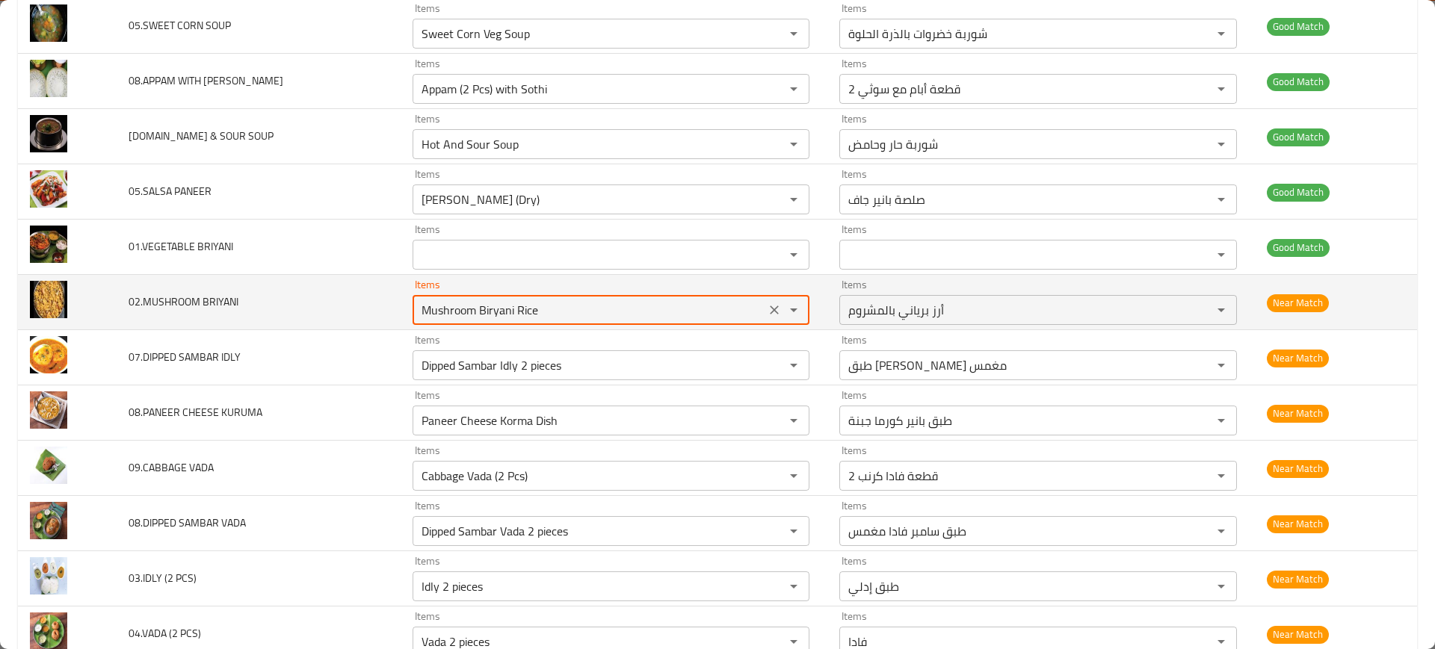
click at [622, 317] on BRIYANI "Mushroom Biryani Rice" at bounding box center [589, 310] width 344 height 21
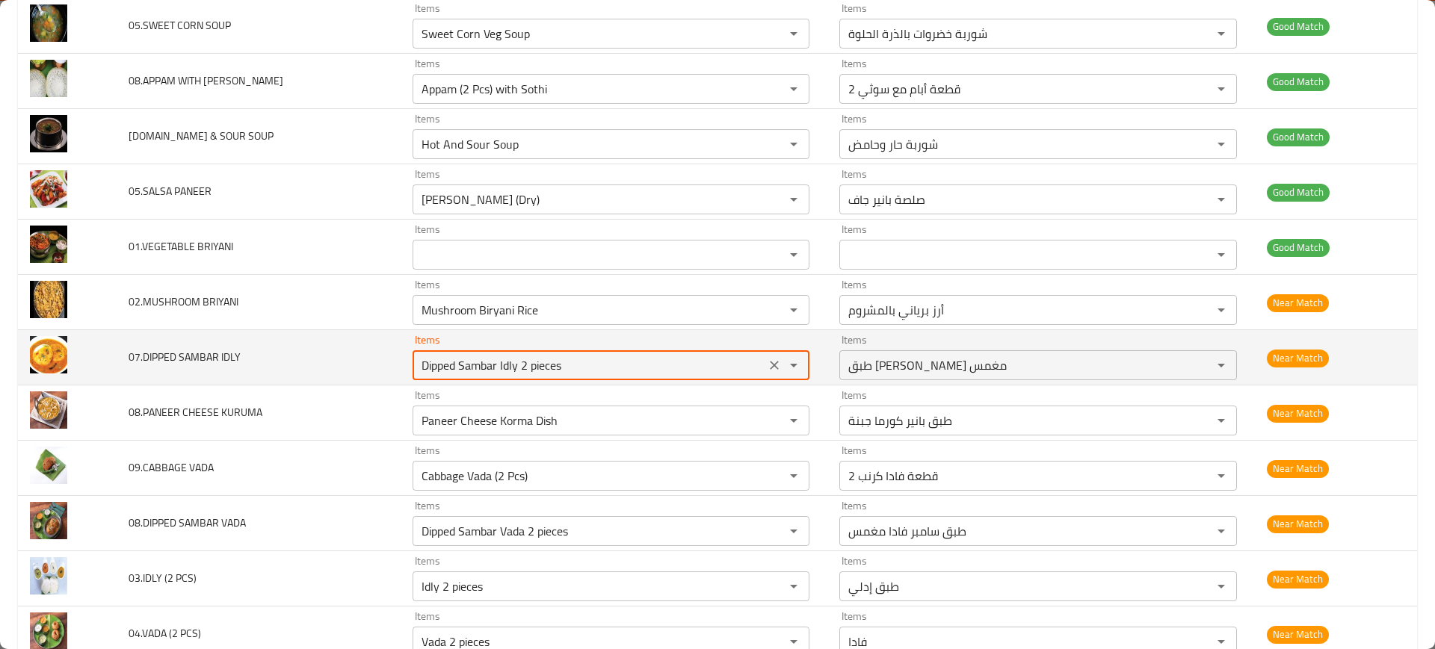
click at [618, 370] on IDLY "Dipped Sambar Idly 2 pieces" at bounding box center [589, 365] width 344 height 21
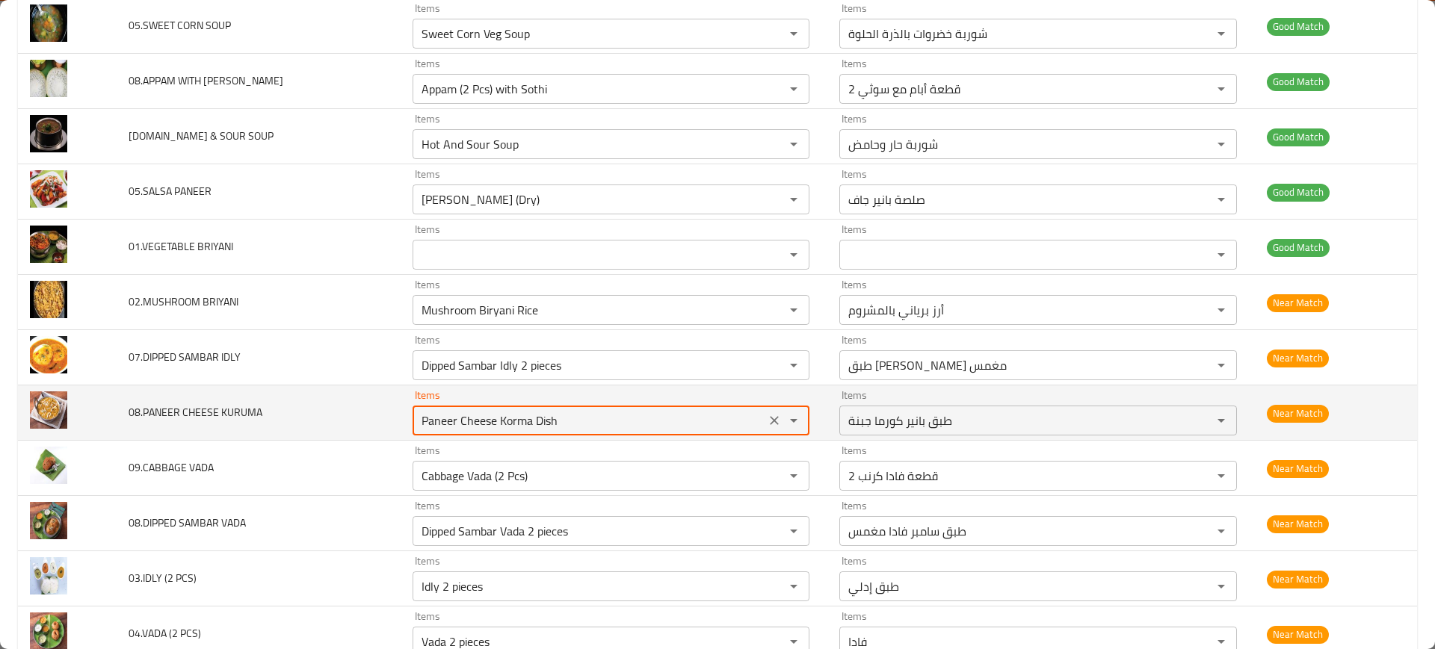
click at [600, 422] on KURUMA "Paneer Cheese Korma Dish" at bounding box center [589, 420] width 344 height 21
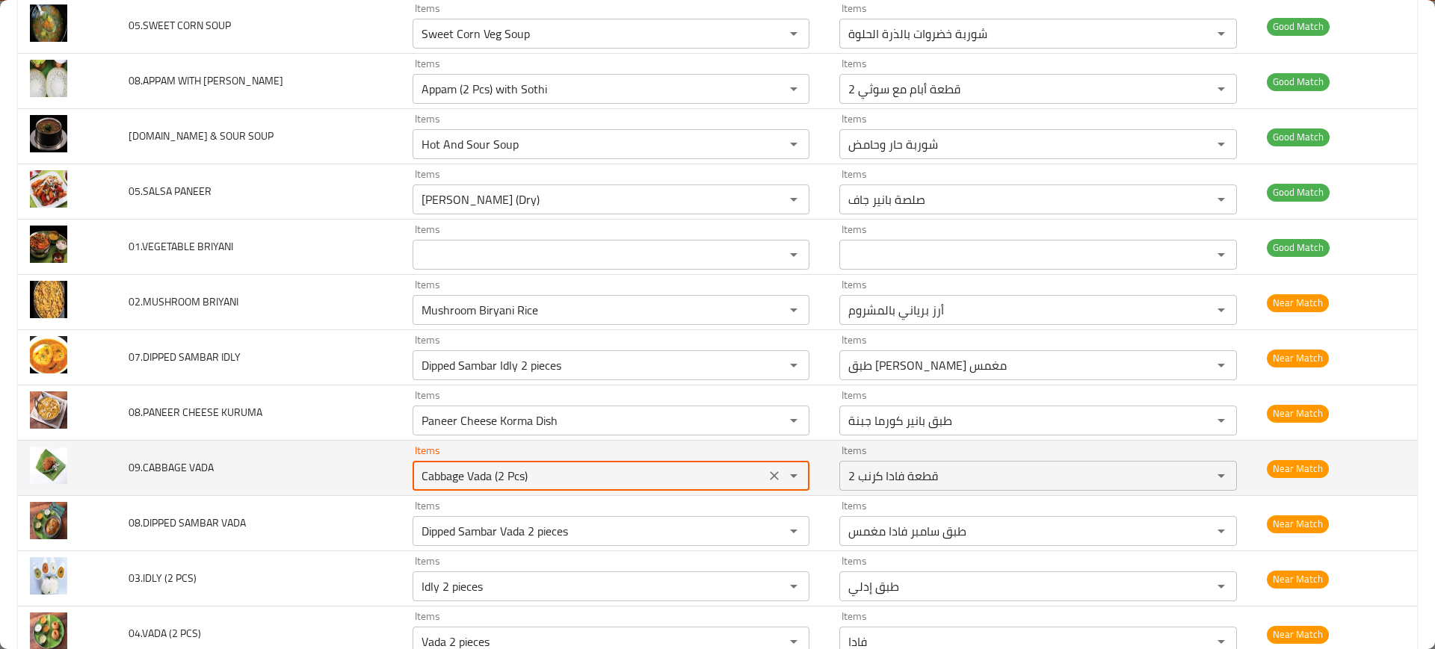
click at [604, 470] on VADA "Cabbage Vada (2 Pcs)" at bounding box center [589, 475] width 344 height 21
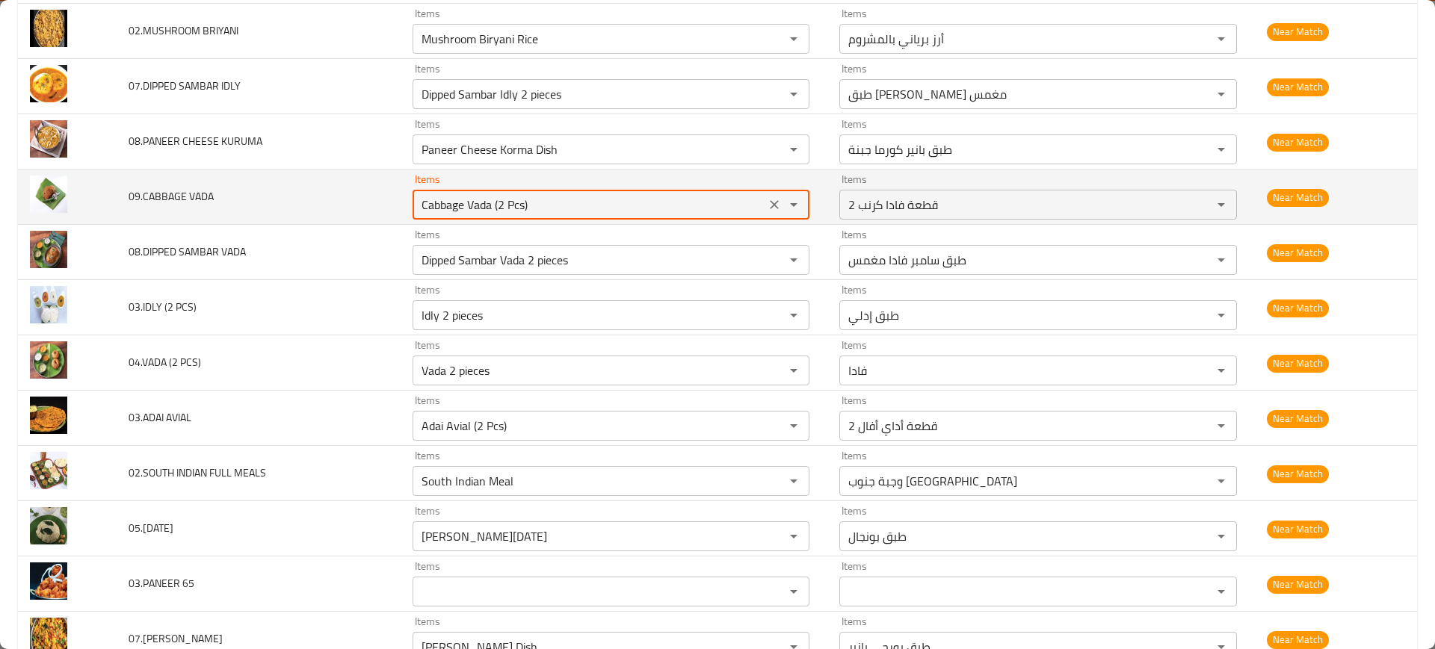
scroll to position [3296, 0]
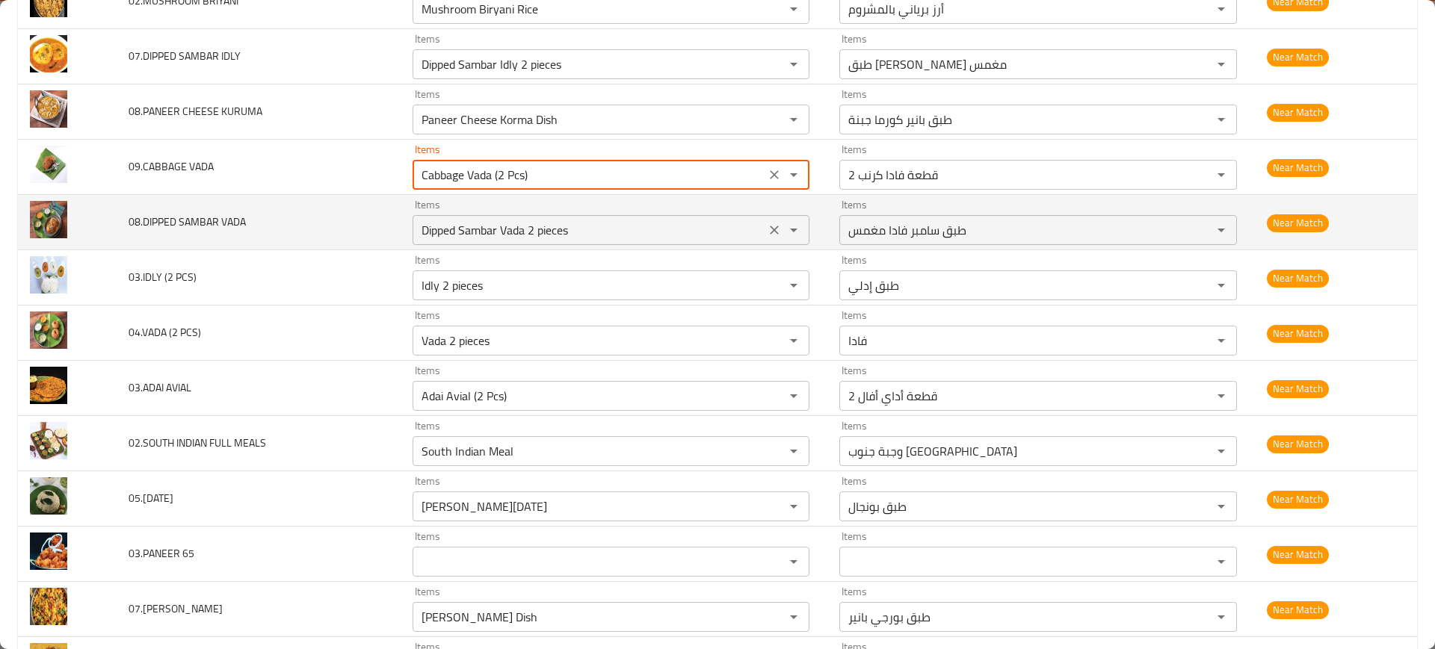
click at [570, 234] on VADA "Dipped Sambar Vada 2 pieces" at bounding box center [589, 230] width 344 height 21
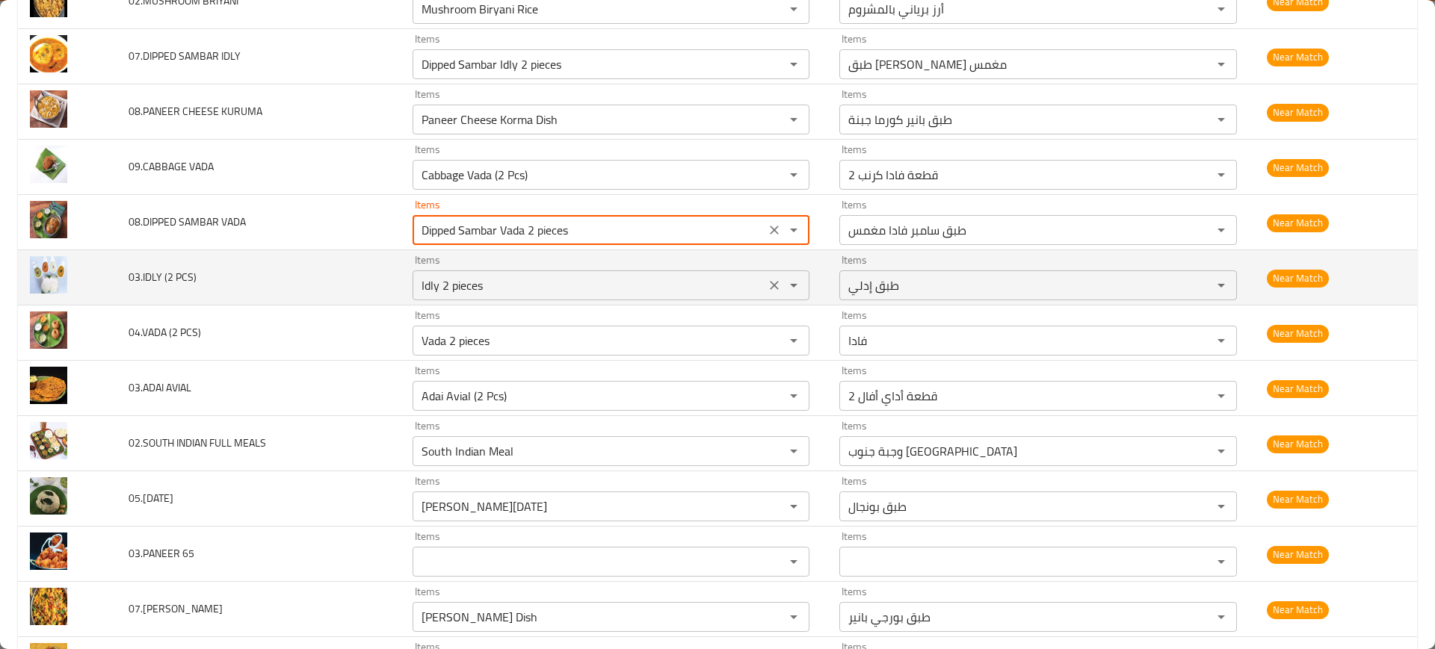
click at [552, 276] on PCS\) "Idly 2 pieces" at bounding box center [589, 285] width 344 height 21
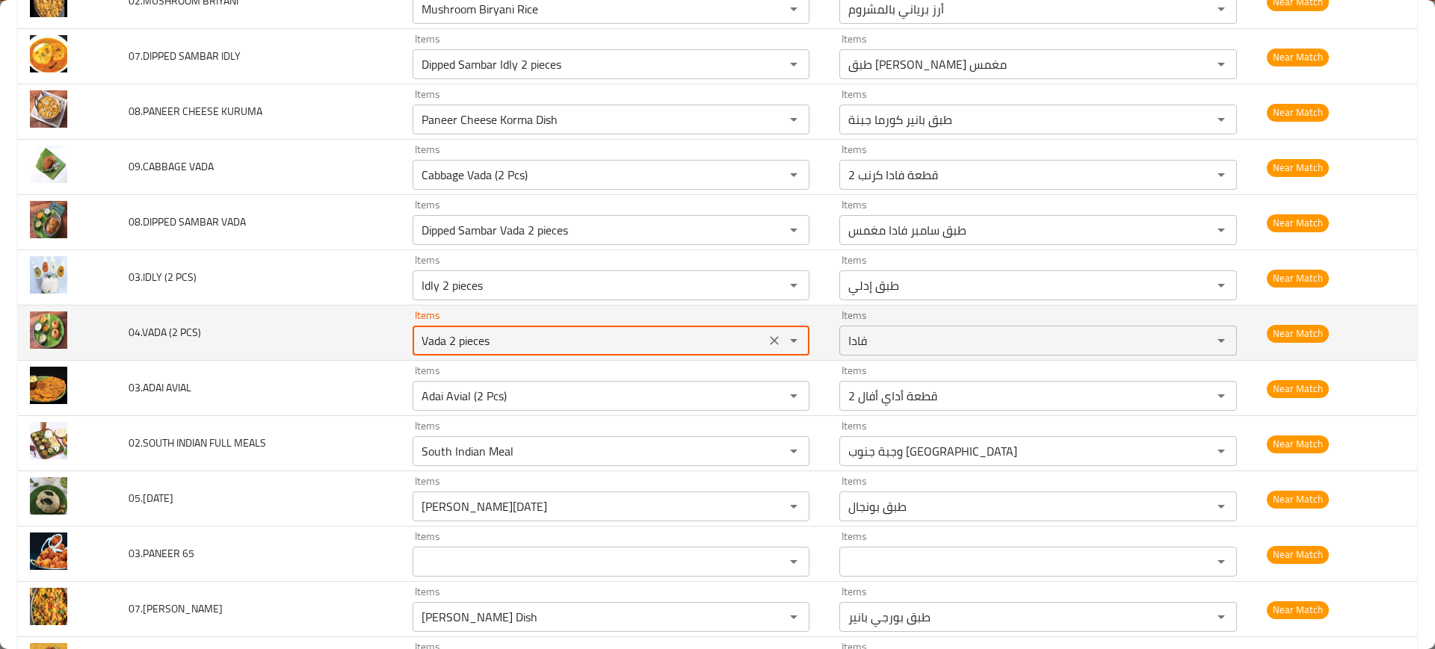
click at [513, 348] on PCS\) "Vada 2 pieces" at bounding box center [589, 340] width 344 height 21
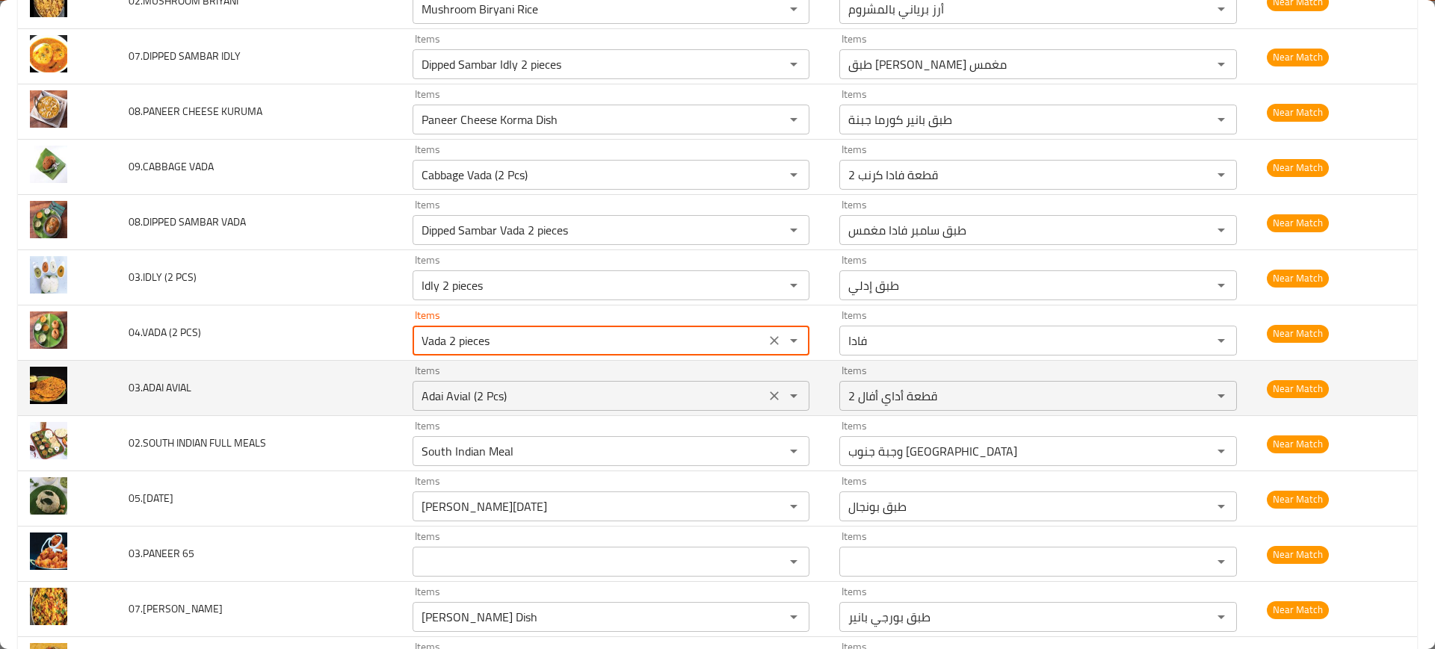
click at [530, 383] on div "Adai Avial (2 Pcs) Items" at bounding box center [610, 396] width 397 height 30
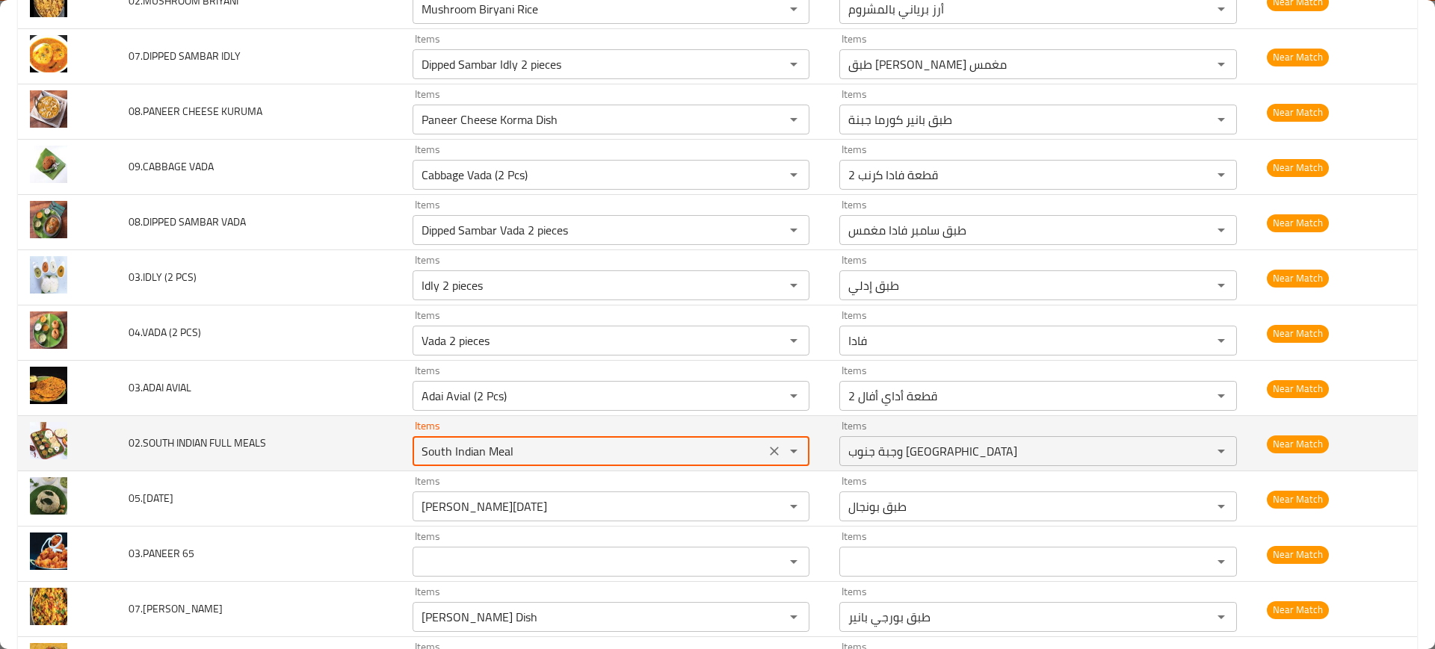
click at [507, 449] on MEALS "South Indian Meal" at bounding box center [589, 451] width 344 height 21
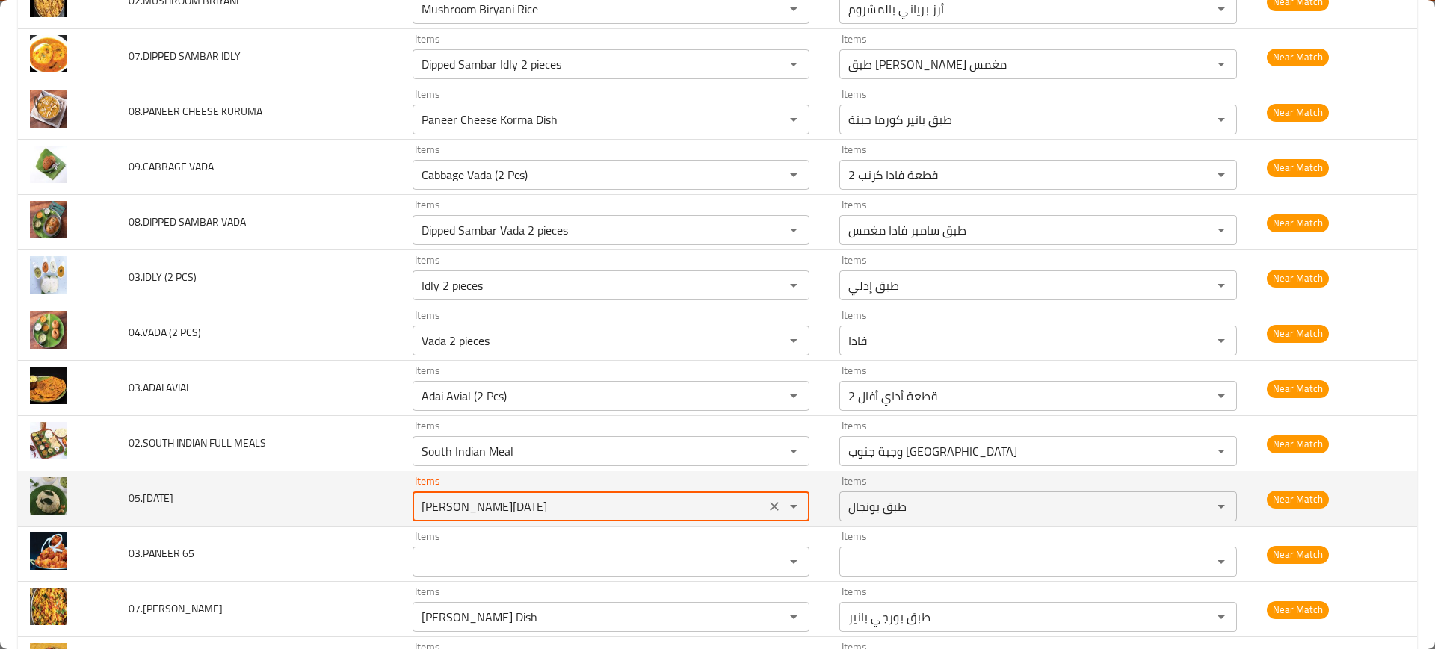
click at [537, 504] on input "[PERSON_NAME][DATE]" at bounding box center [589, 506] width 344 height 21
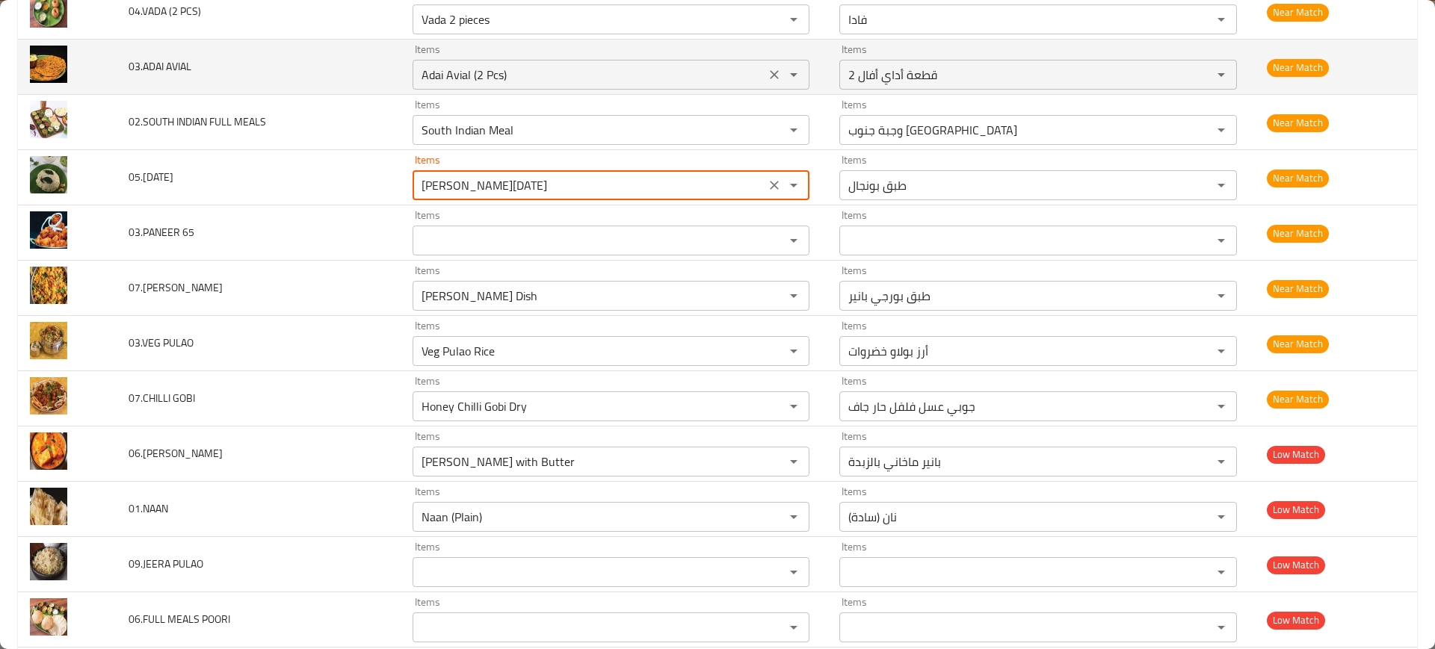
scroll to position [3616, 0]
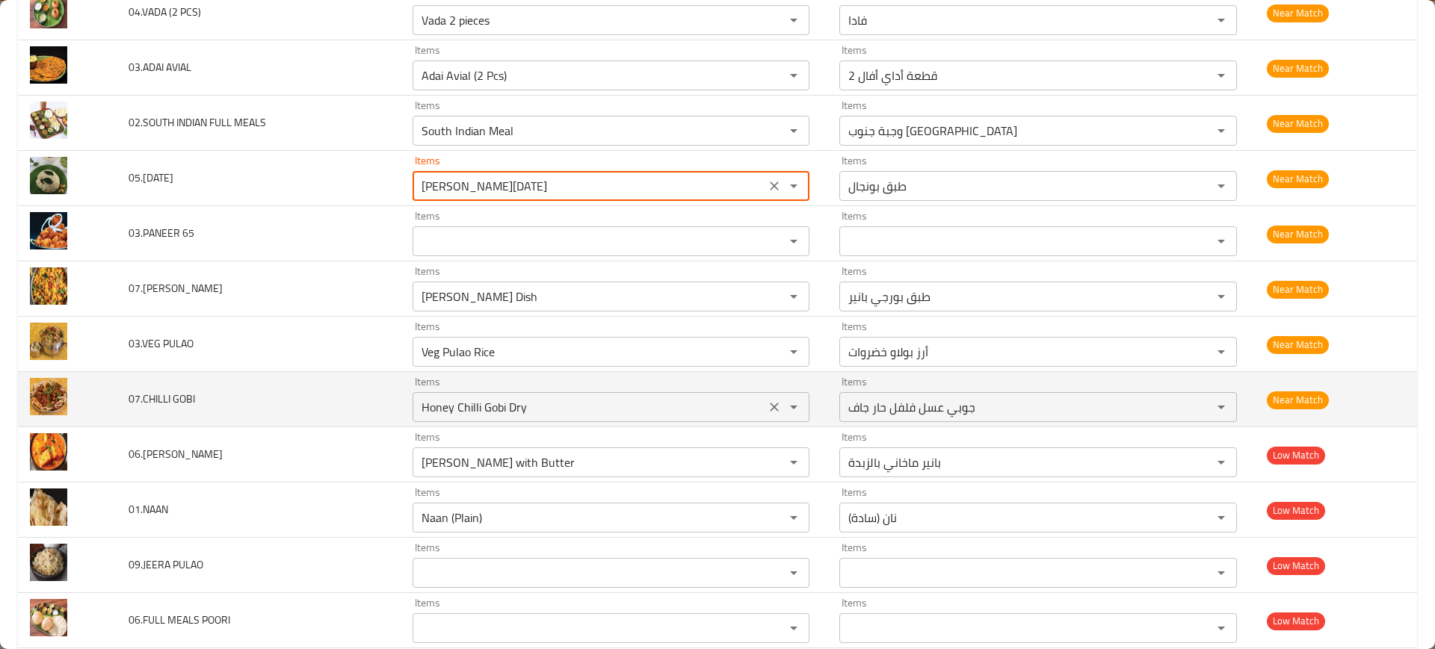
click at [580, 393] on div "Honey Chilli Gobi Dry Items" at bounding box center [610, 407] width 397 height 30
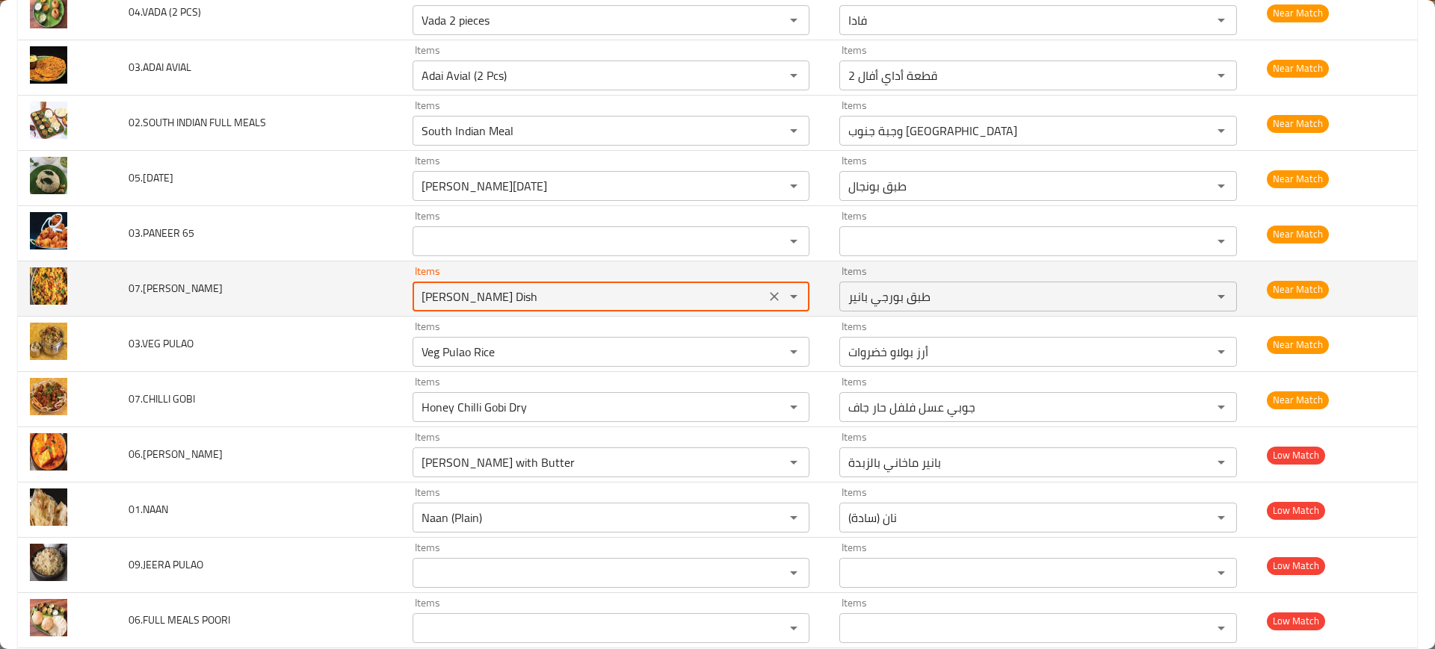
click at [521, 294] on BHURJI "[PERSON_NAME] Dish" at bounding box center [589, 296] width 344 height 21
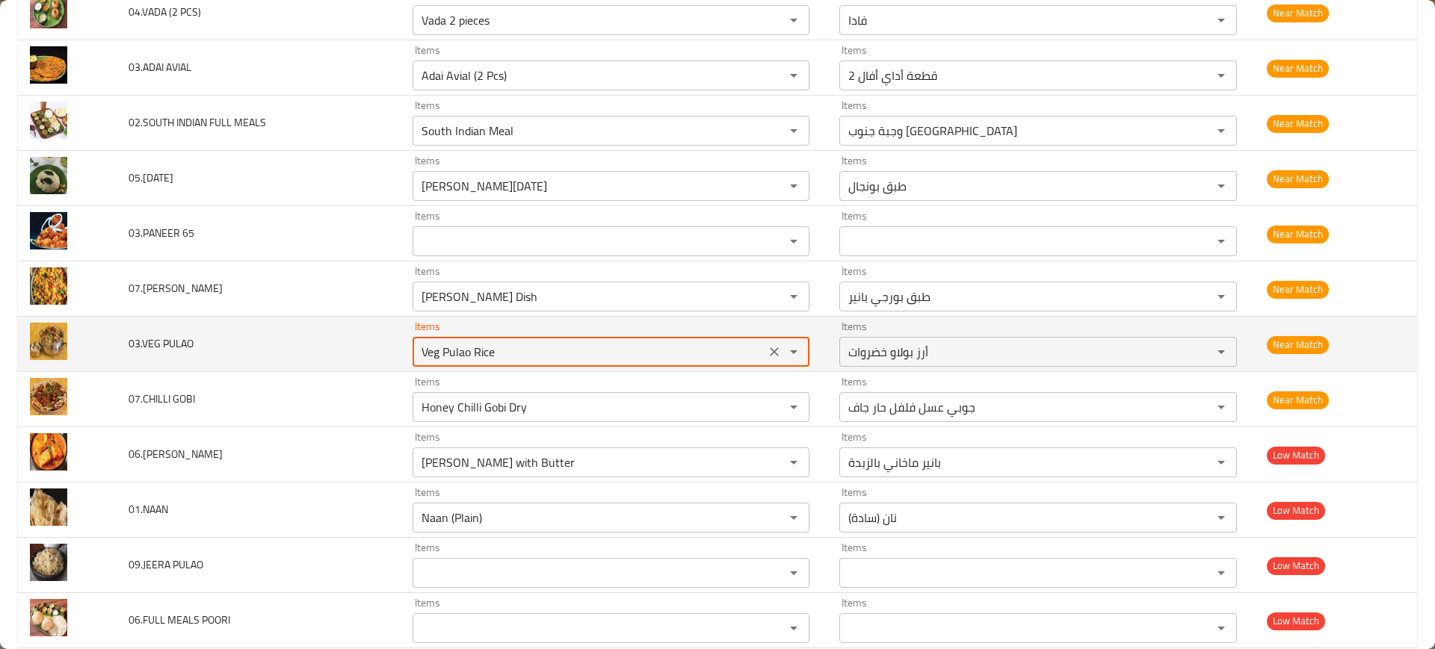
click at [574, 353] on PULAO "Veg Pulao Rice" at bounding box center [589, 351] width 344 height 21
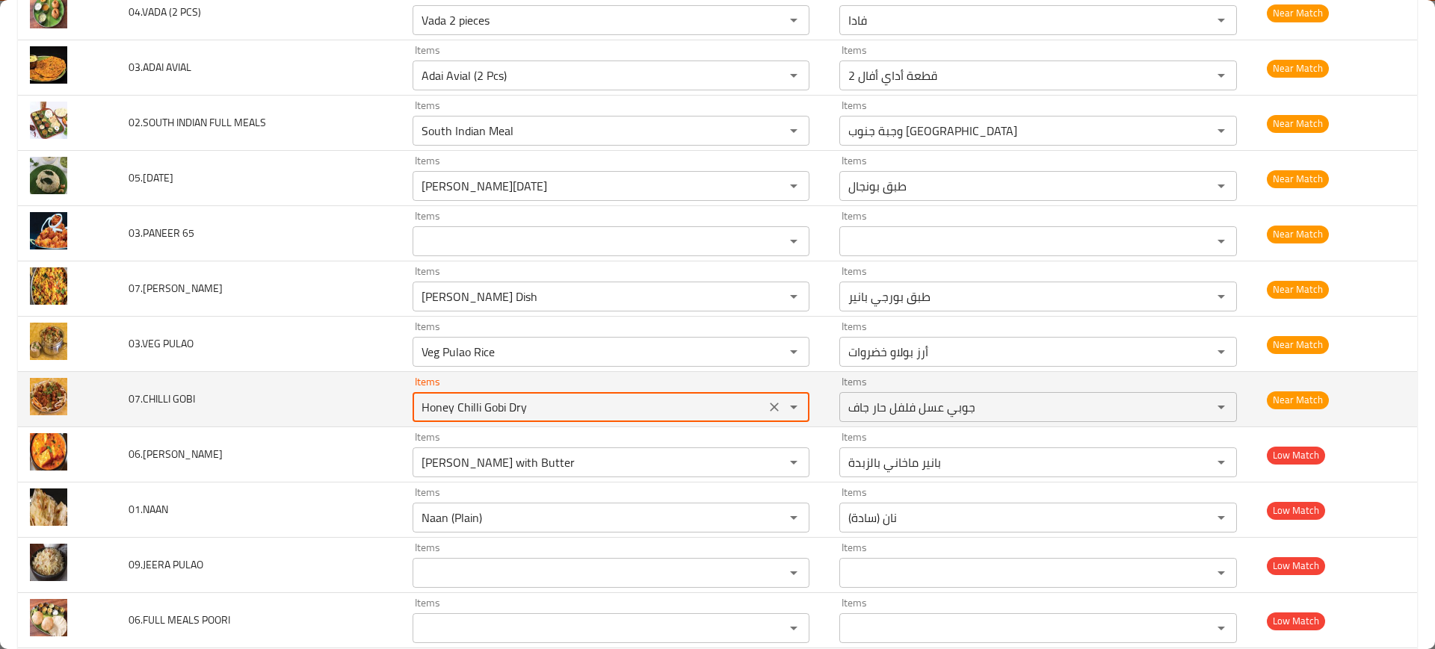
click at [566, 397] on GOBI "Honey Chilli Gobi Dry" at bounding box center [589, 407] width 344 height 21
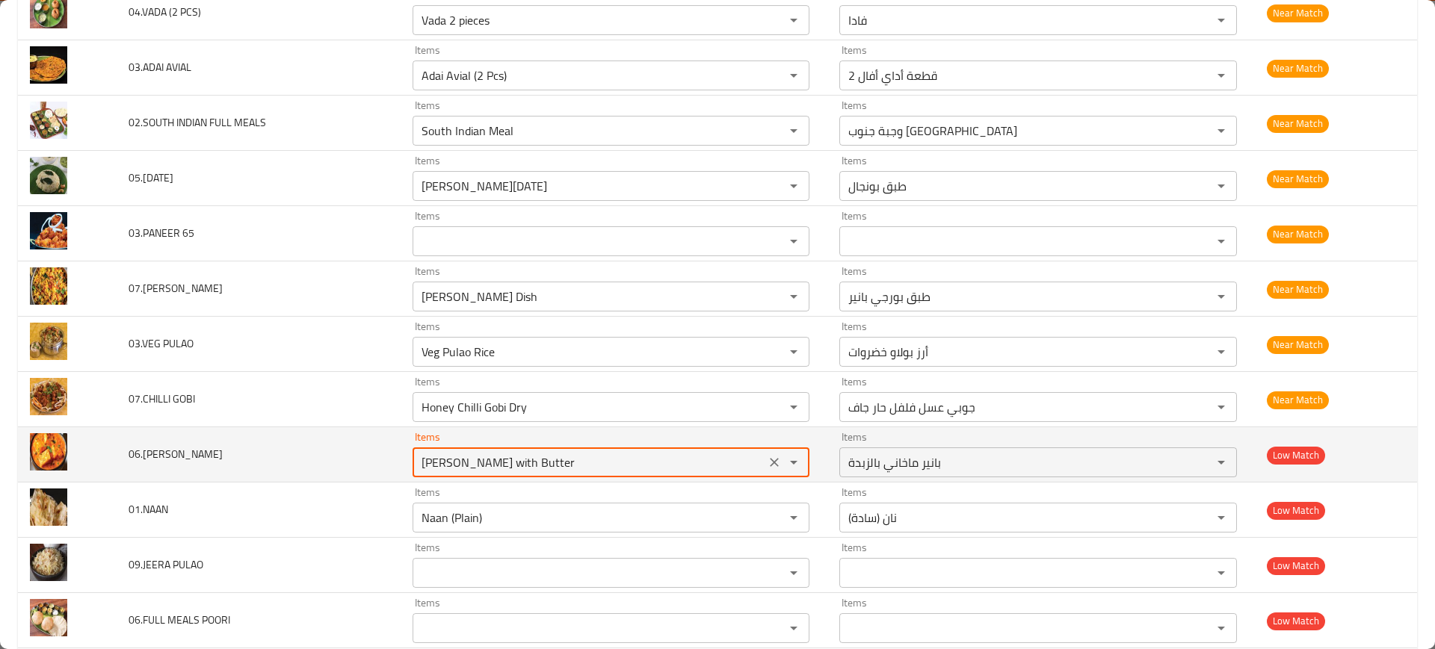
click at [592, 471] on MAKKANI "[PERSON_NAME] with Butter" at bounding box center [589, 462] width 344 height 21
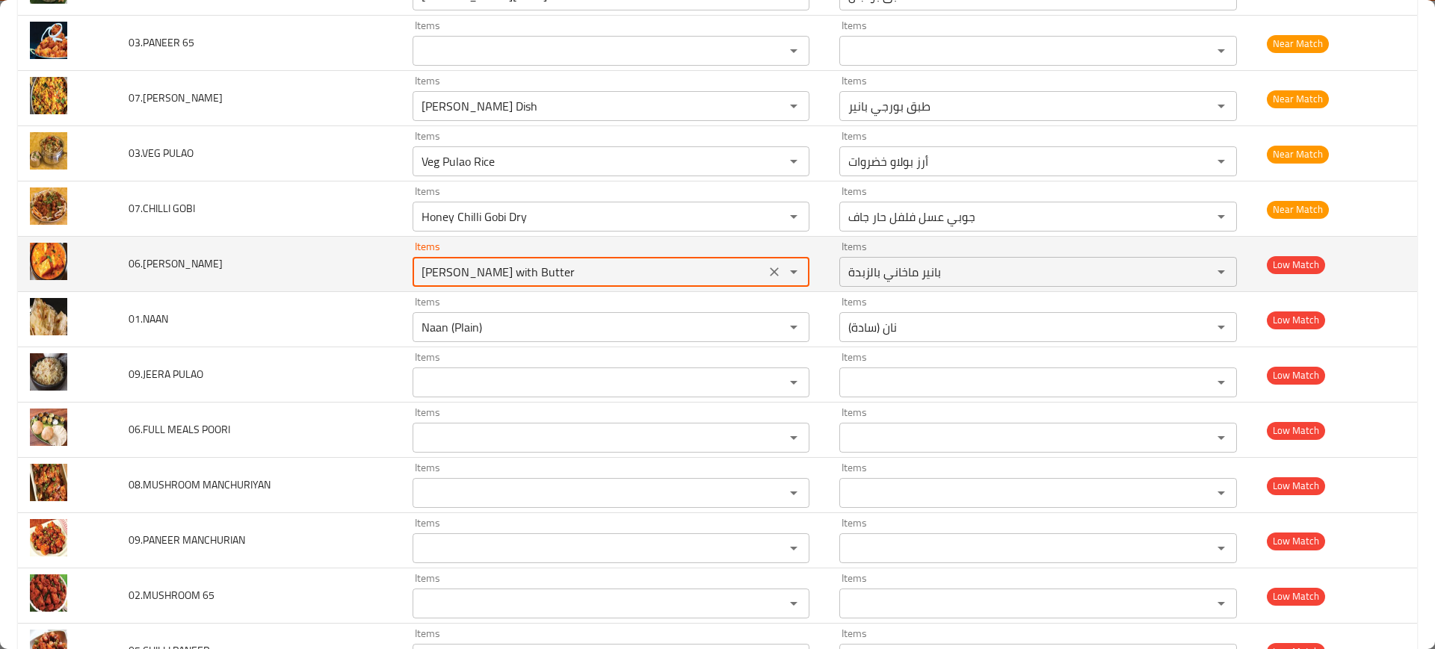
scroll to position [3813, 0]
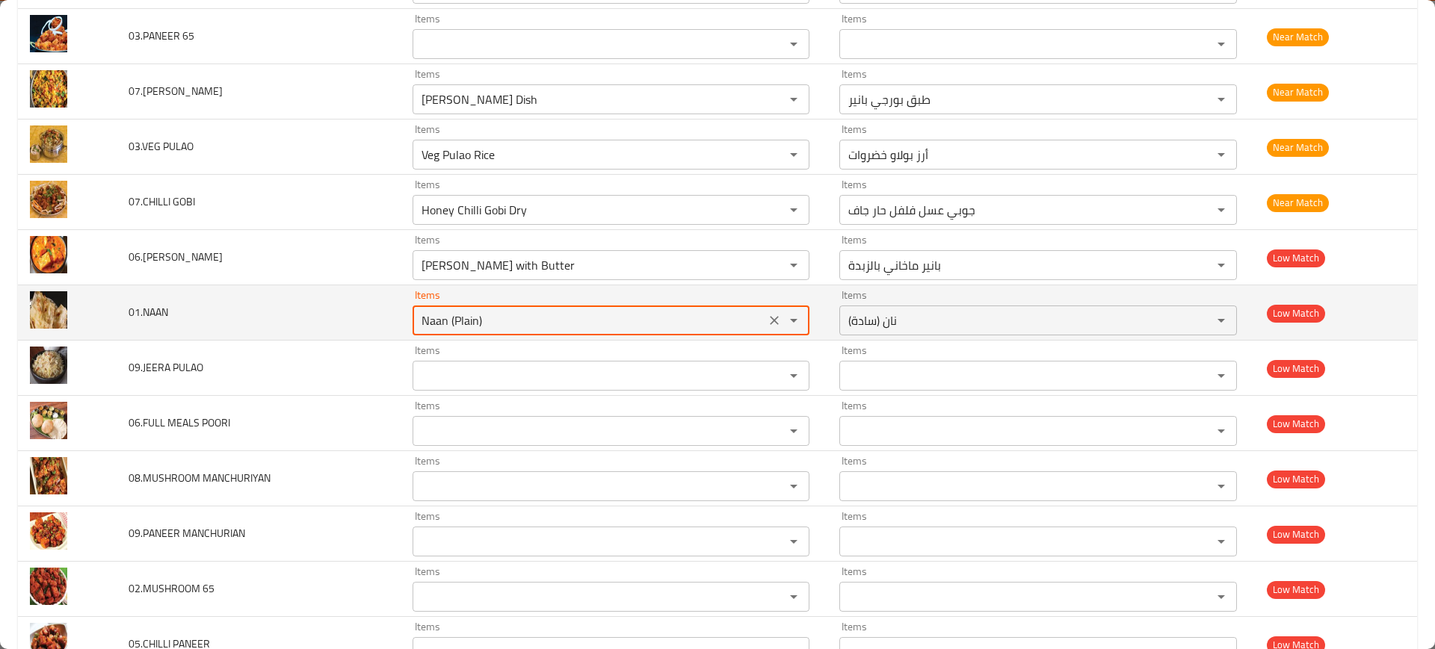
click at [527, 313] on input "Naan (Plain)" at bounding box center [589, 320] width 344 height 21
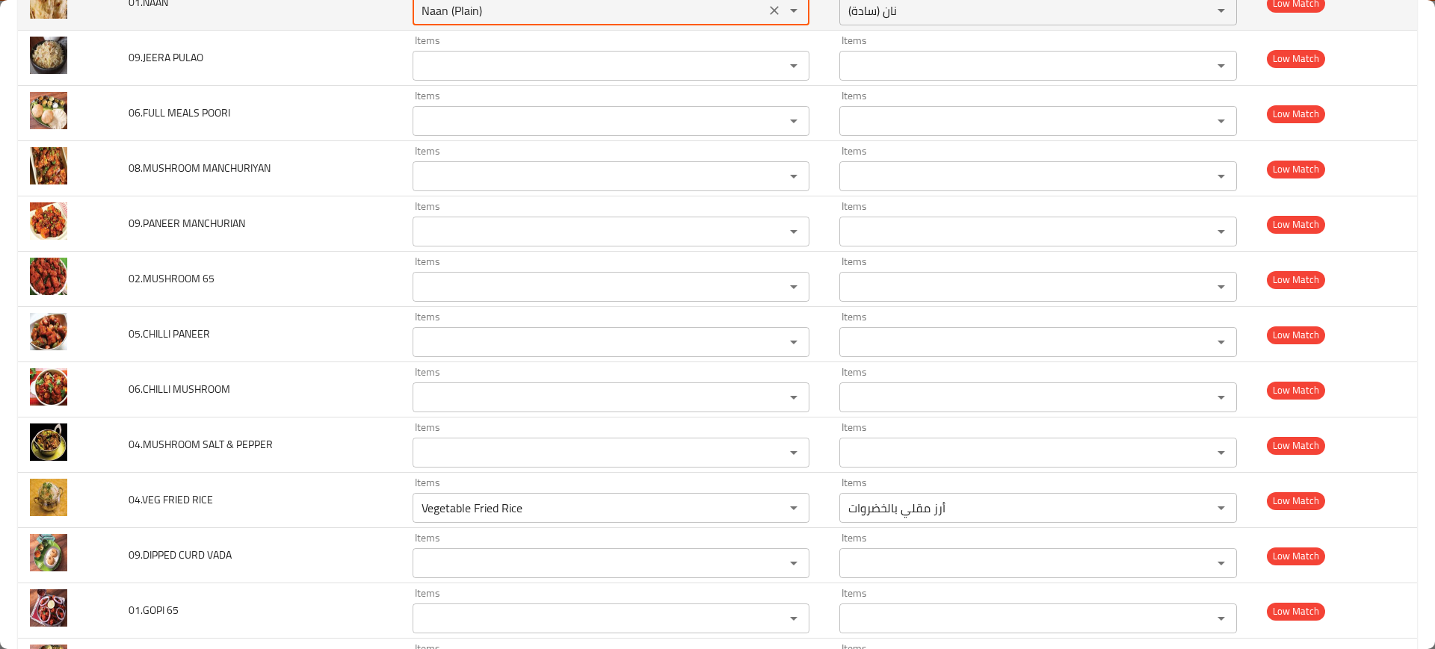
scroll to position [4198, 0]
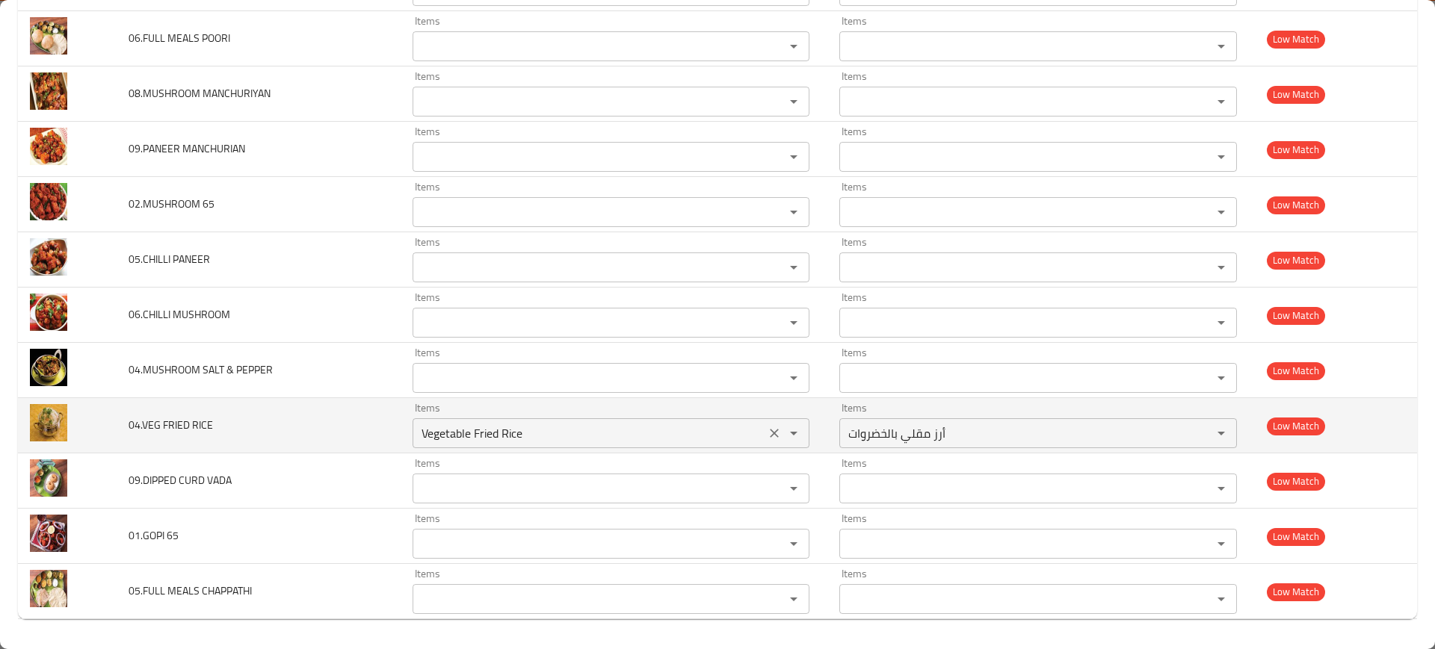
click at [492, 428] on RICE "Vegetable Fried Rice" at bounding box center [589, 433] width 344 height 21
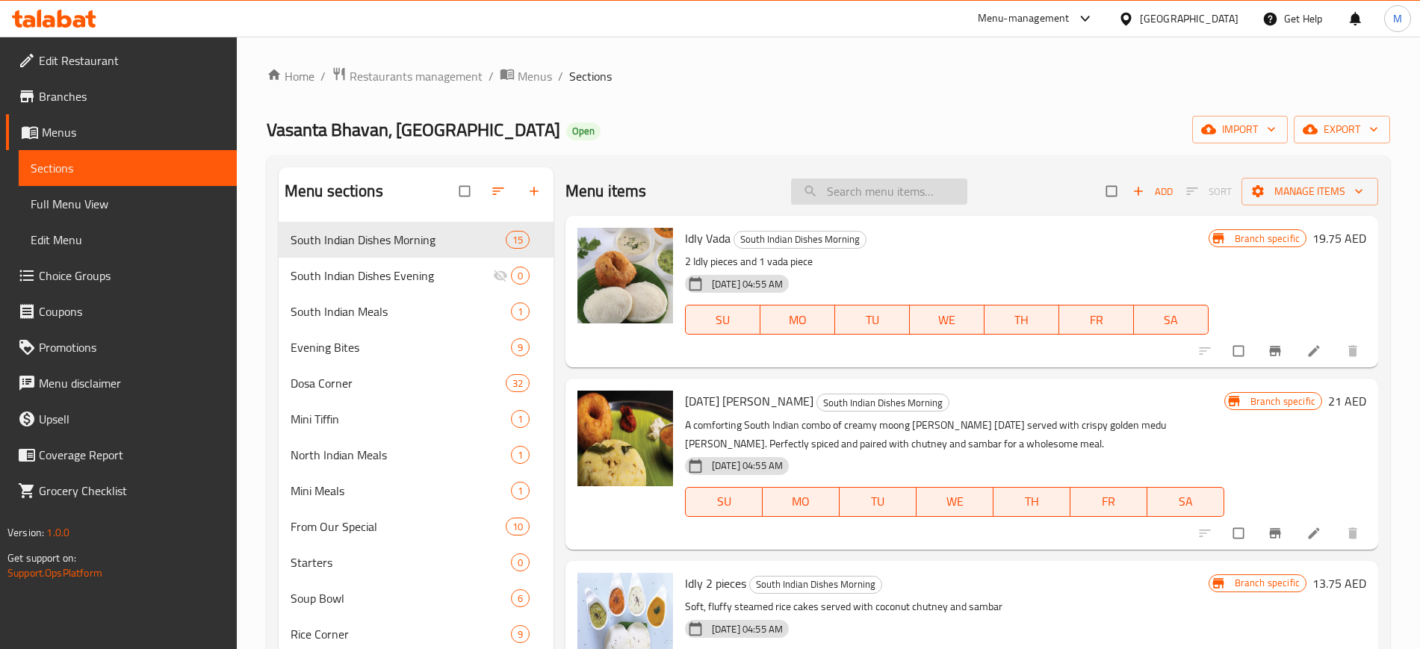
click at [866, 192] on input "search" at bounding box center [879, 192] width 176 height 26
paste input "Crispy Fried Mushroom Dry"
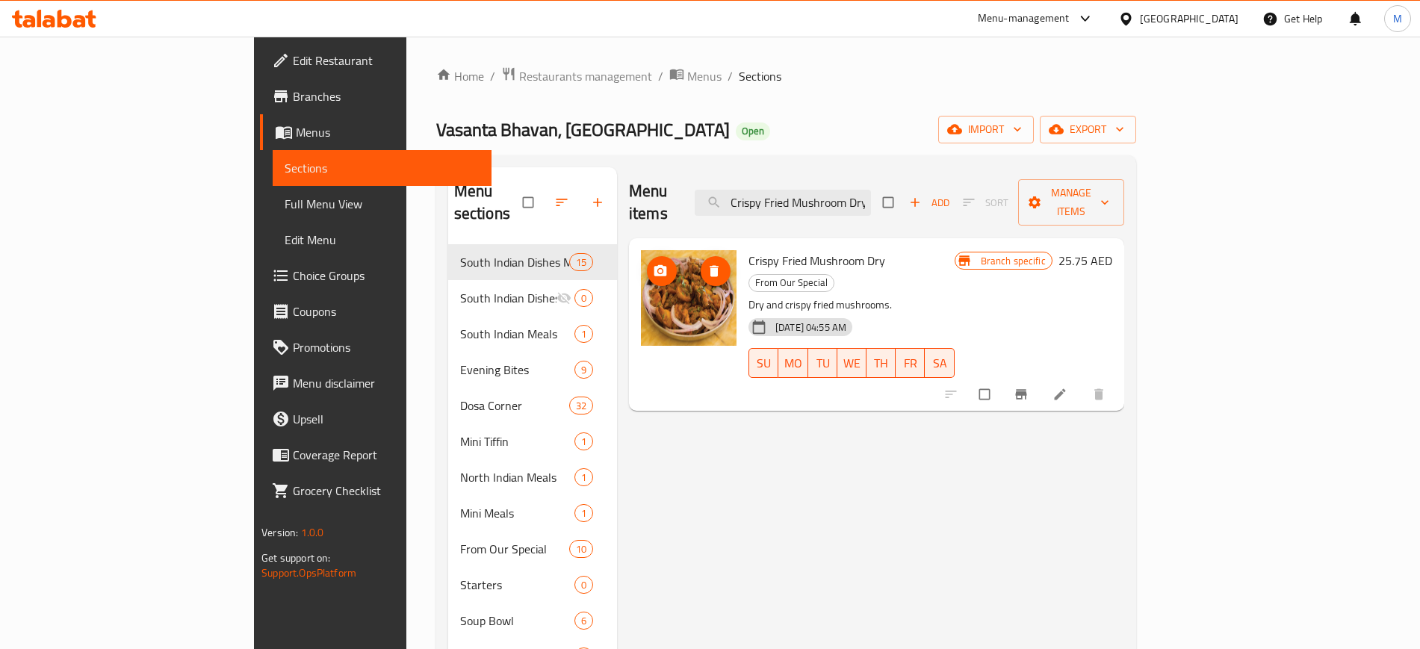
paste input "Ghee Paper Masala Roast"
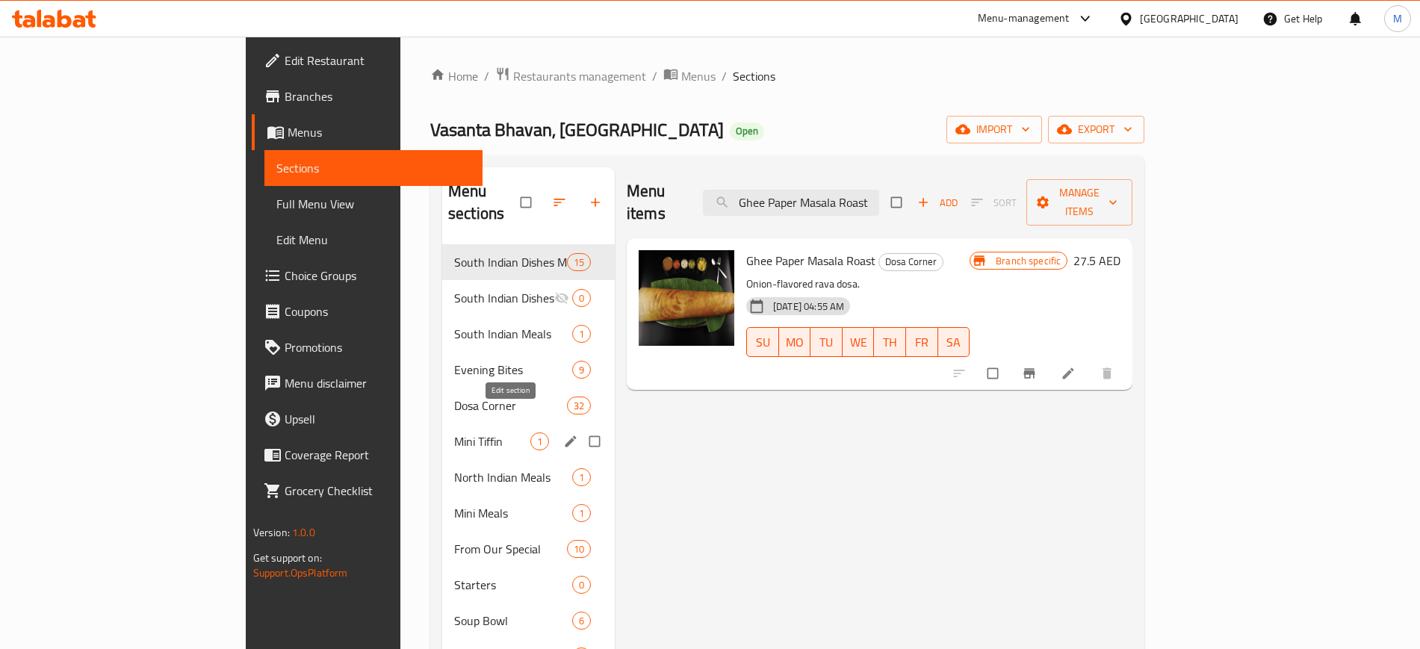
paste input "Appam with Coconut Milk"
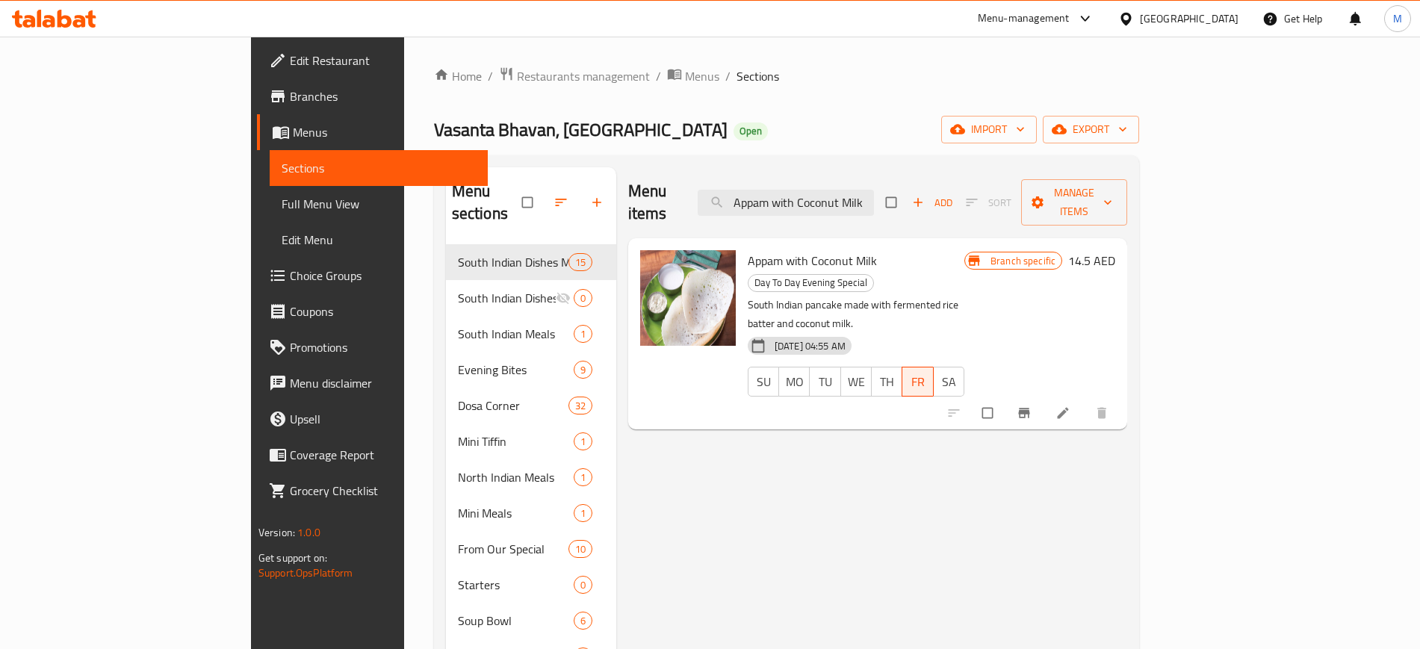
paste input "With [PERSON_NAME]"
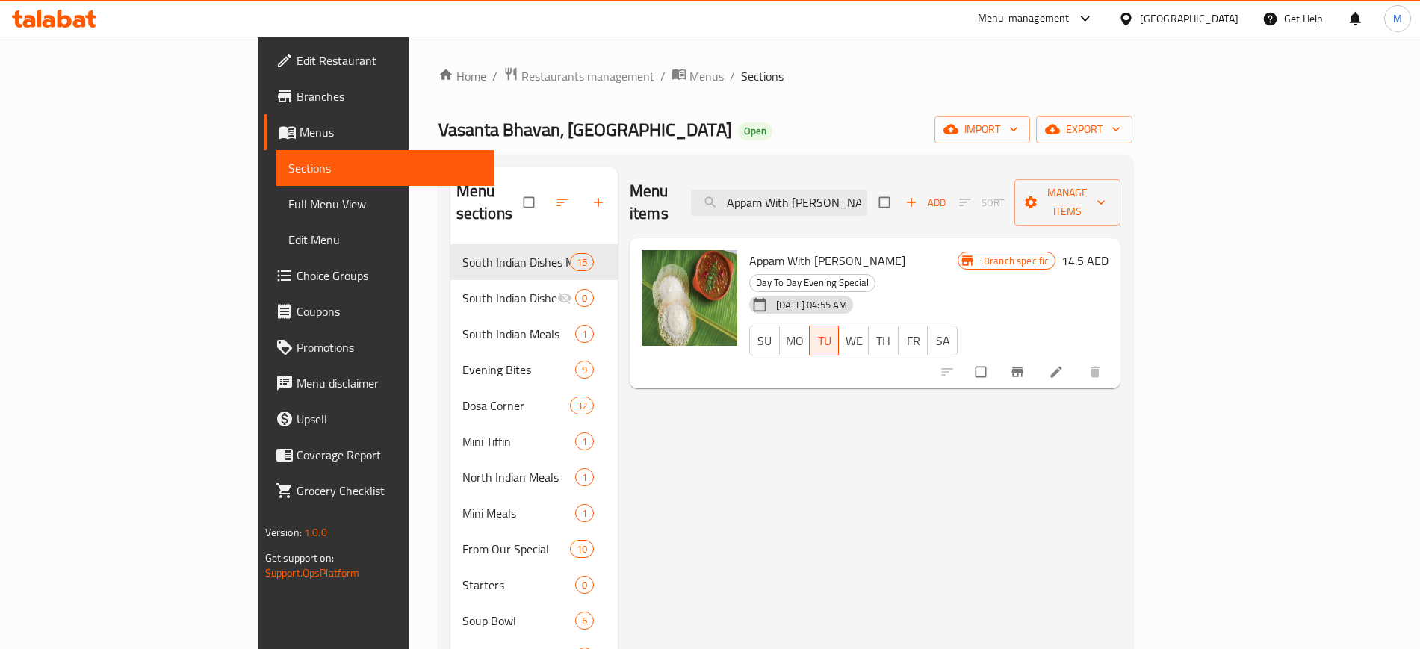
paste input "Mushroom Fried Rice"
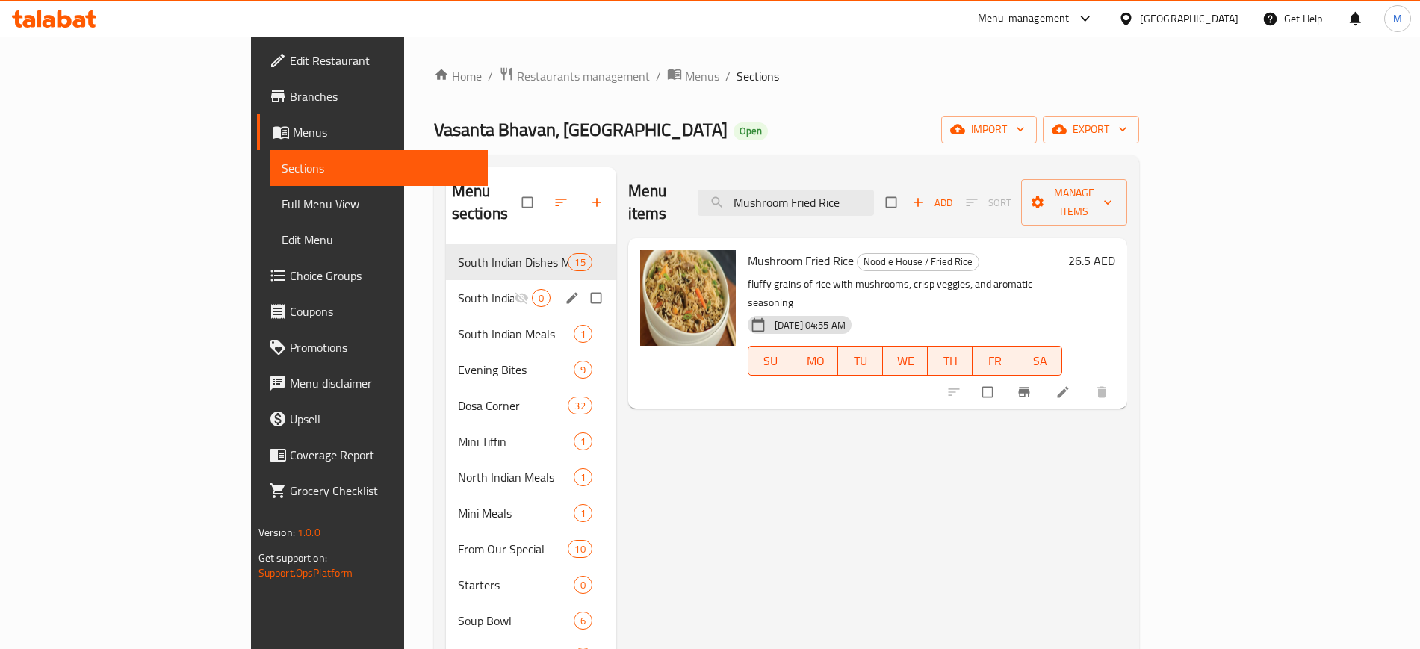
paste input "Szechuan"
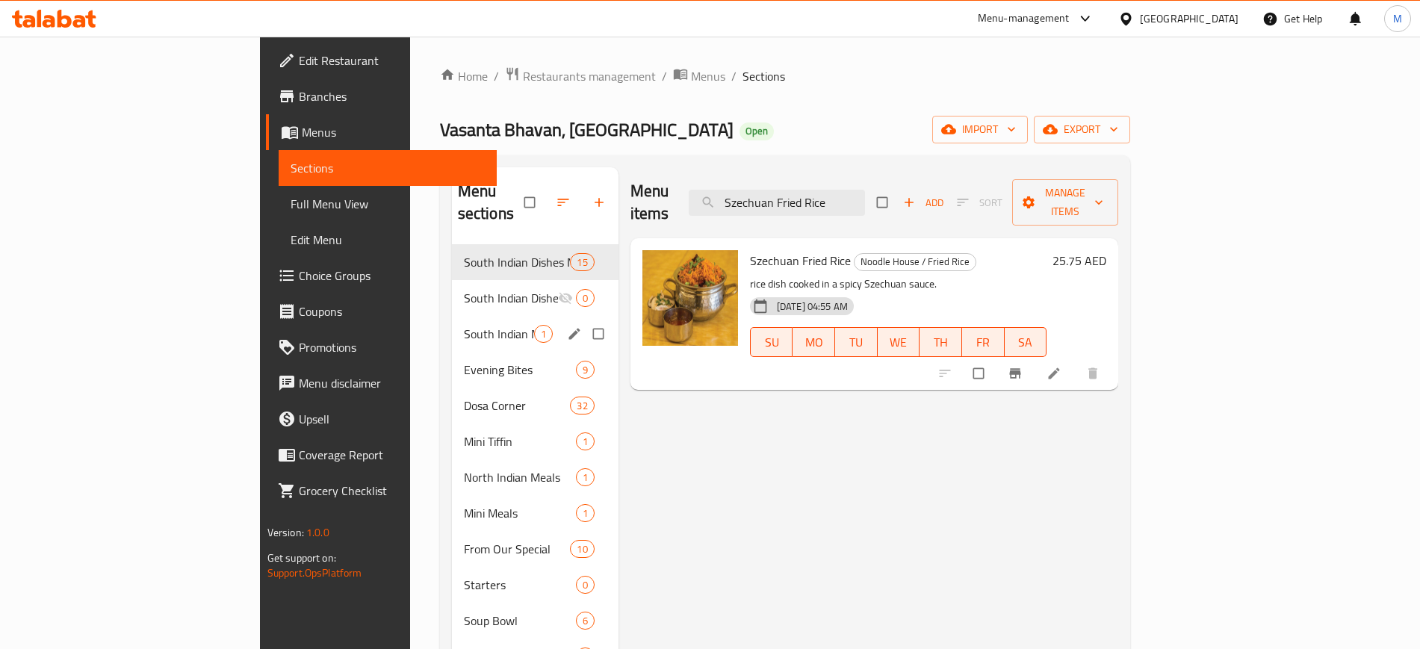
paste input "Mysore [PERSON_NAME]"
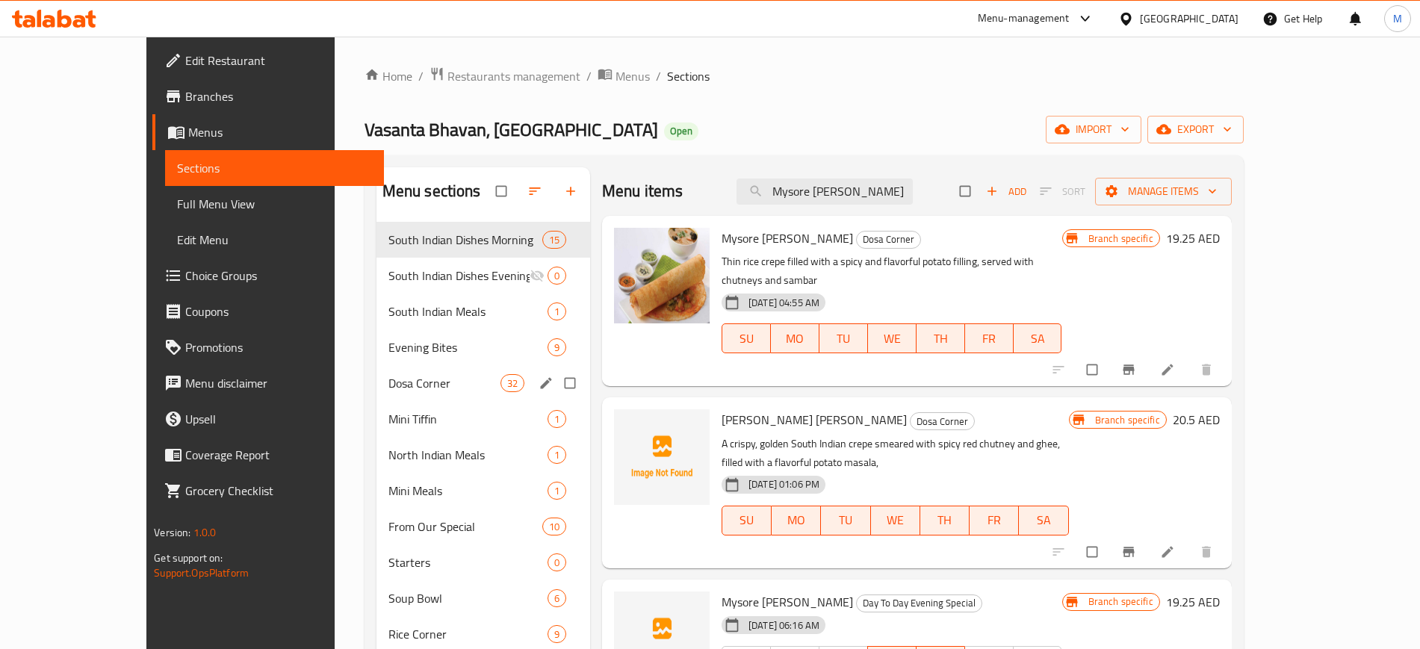
paste input "Vegetable Noodles"
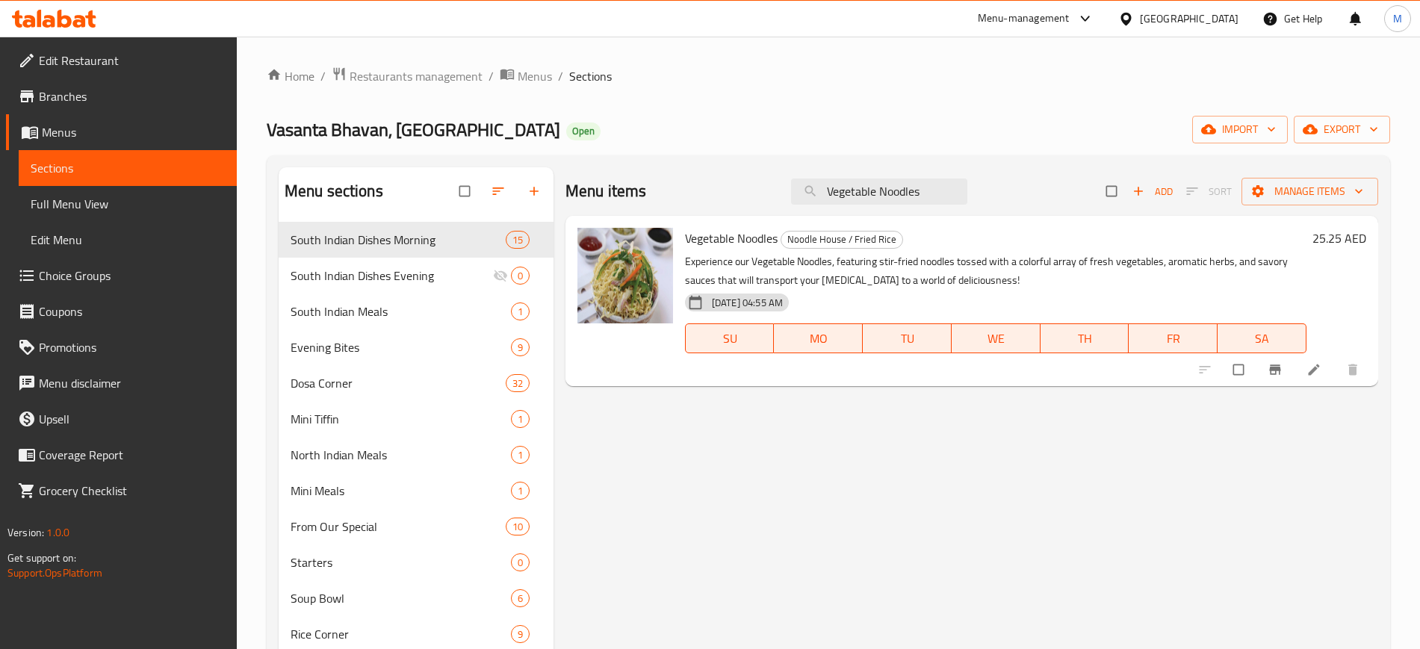
paste input "Paneer Finger Dry"
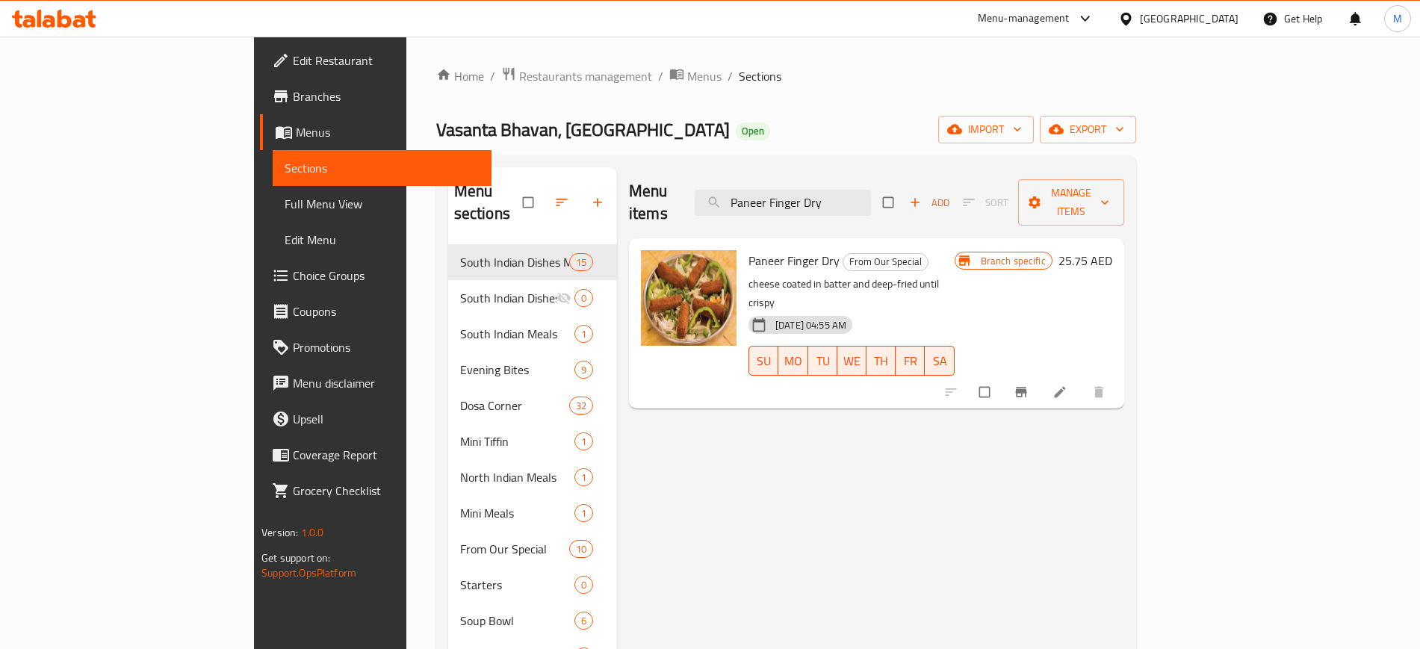
paste input "Szechuan Noodles"
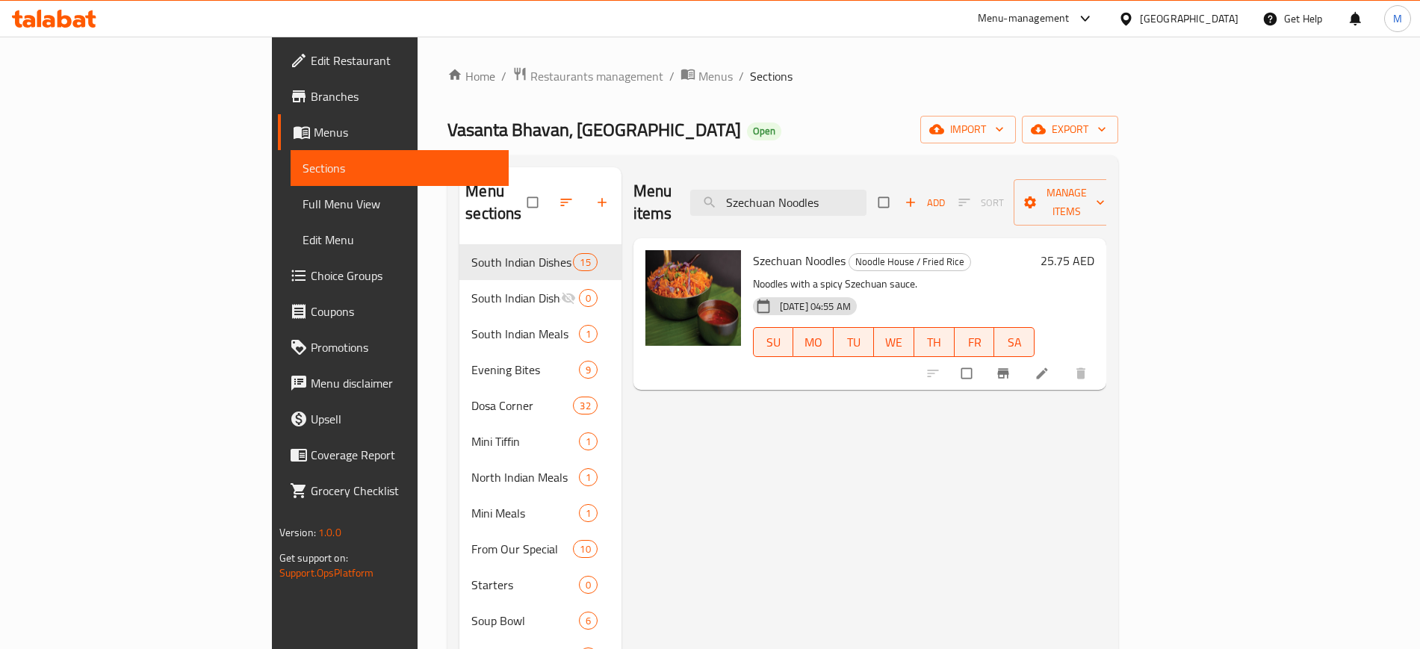
paste input "Mushroom"
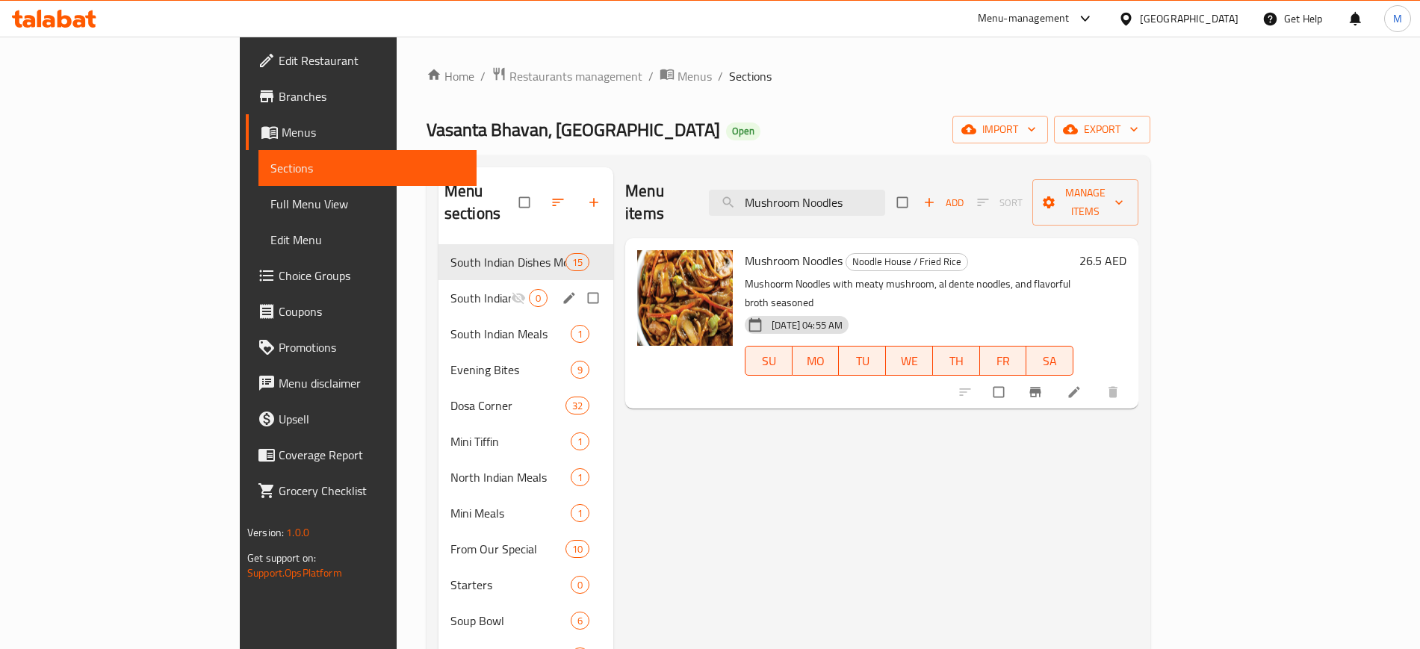
paste input "Paneer Fried Rice"
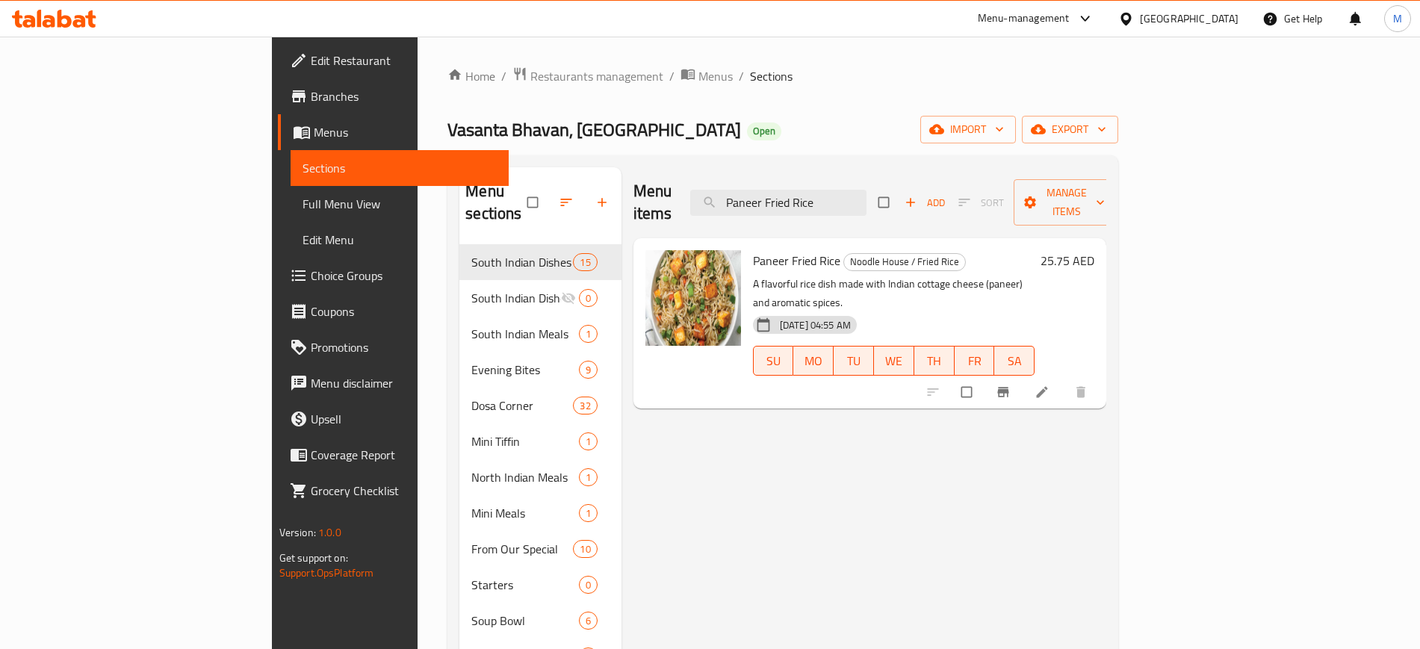
paste input "[PERSON_NAME]"
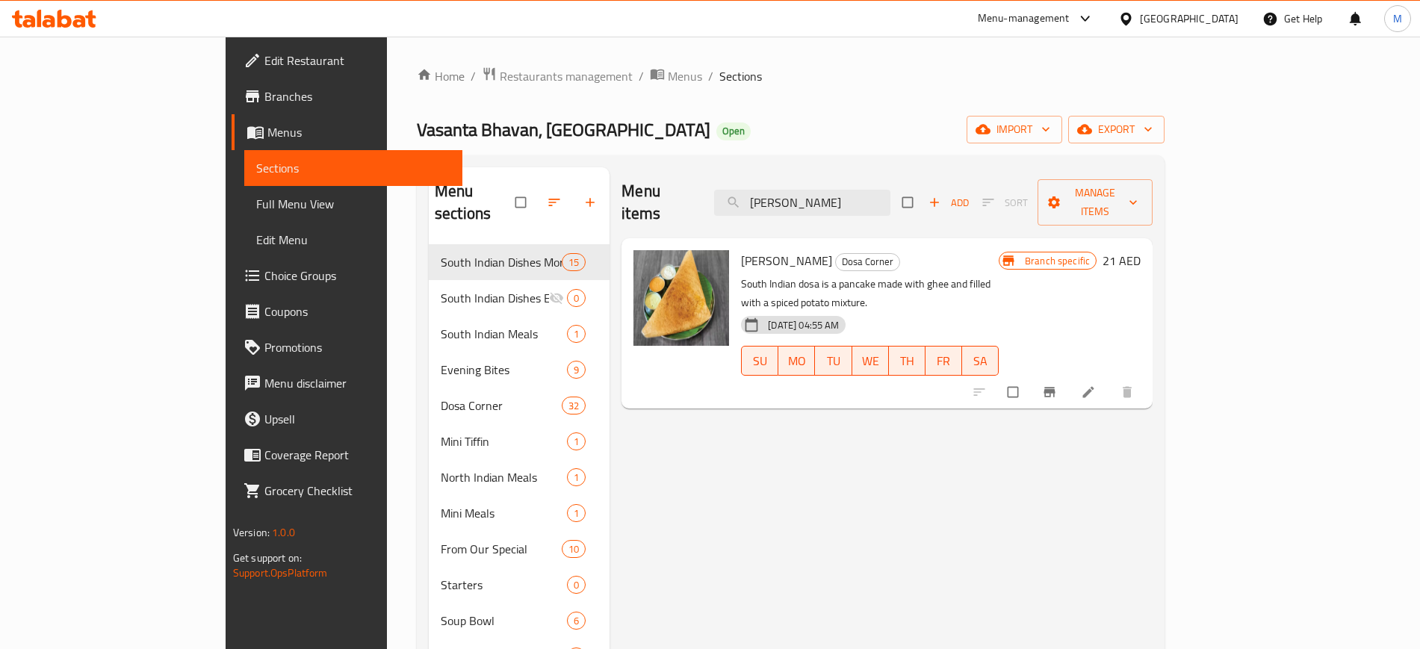
paste input "Paper Roast"
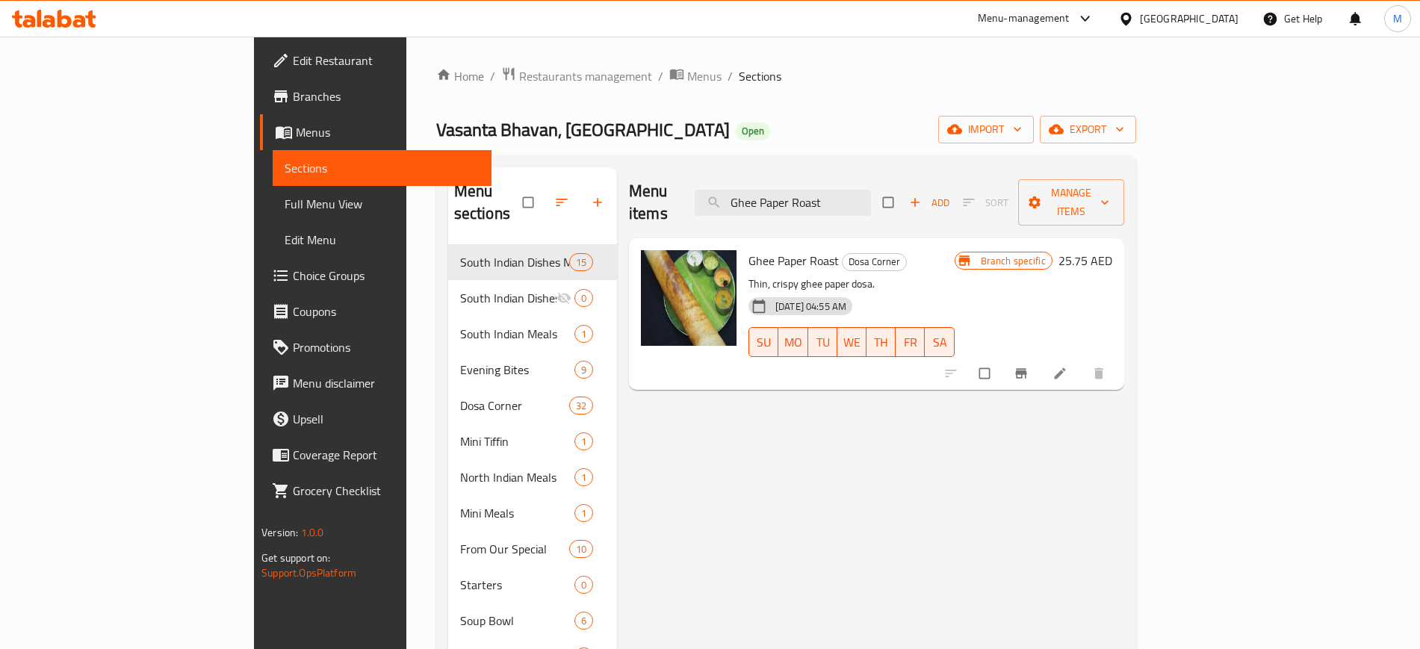
paste input "Mysore Dosa"
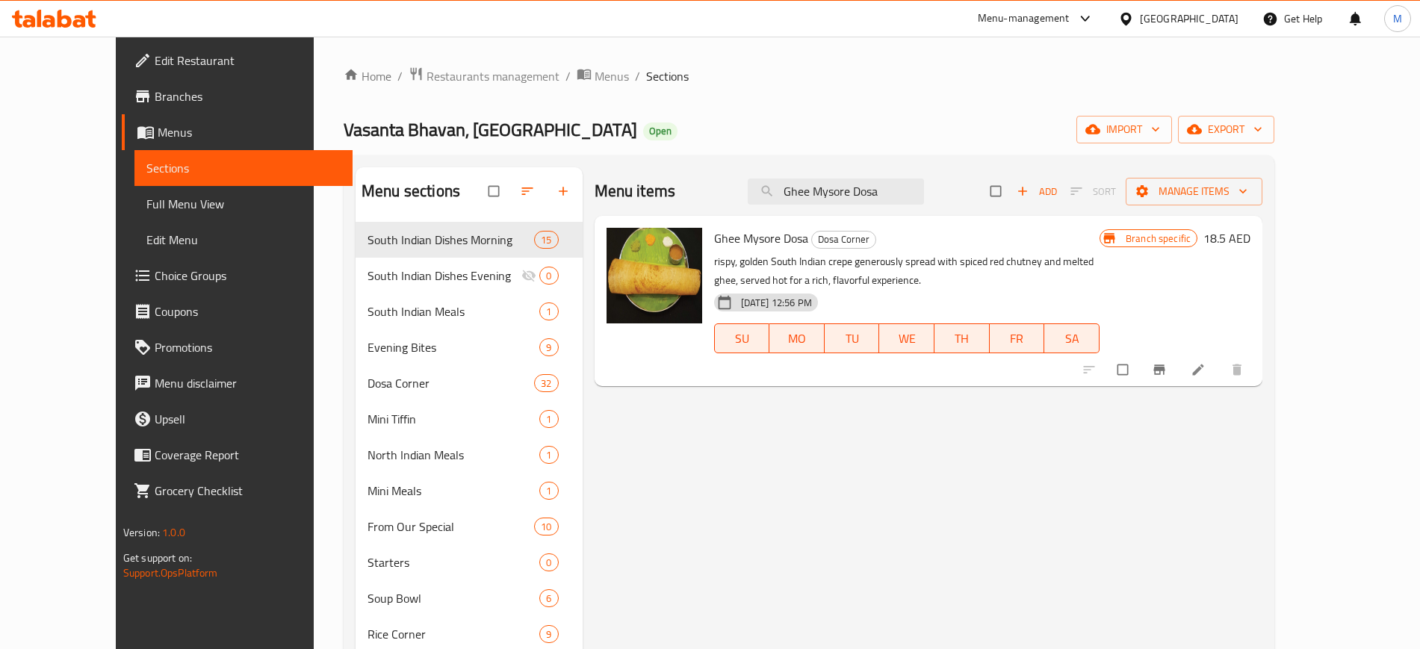
paste input "Mix Veg Parott"
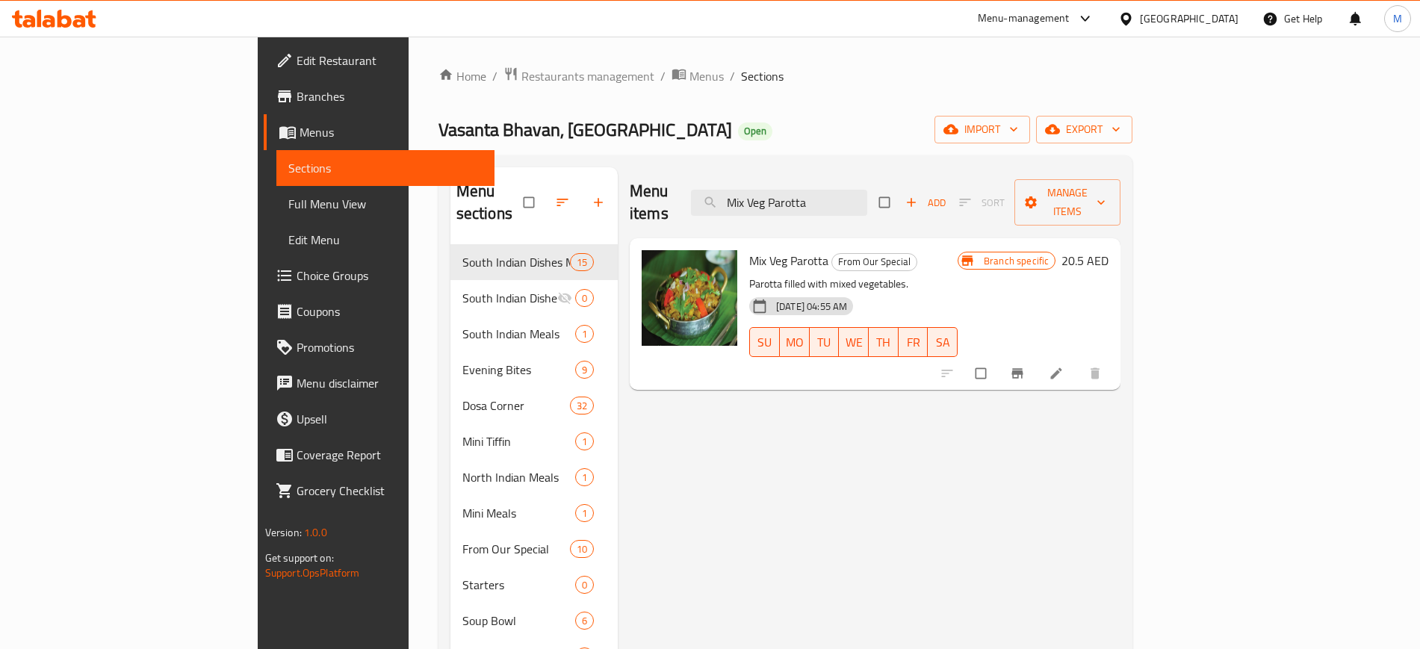
paste input "Navratan Korm"
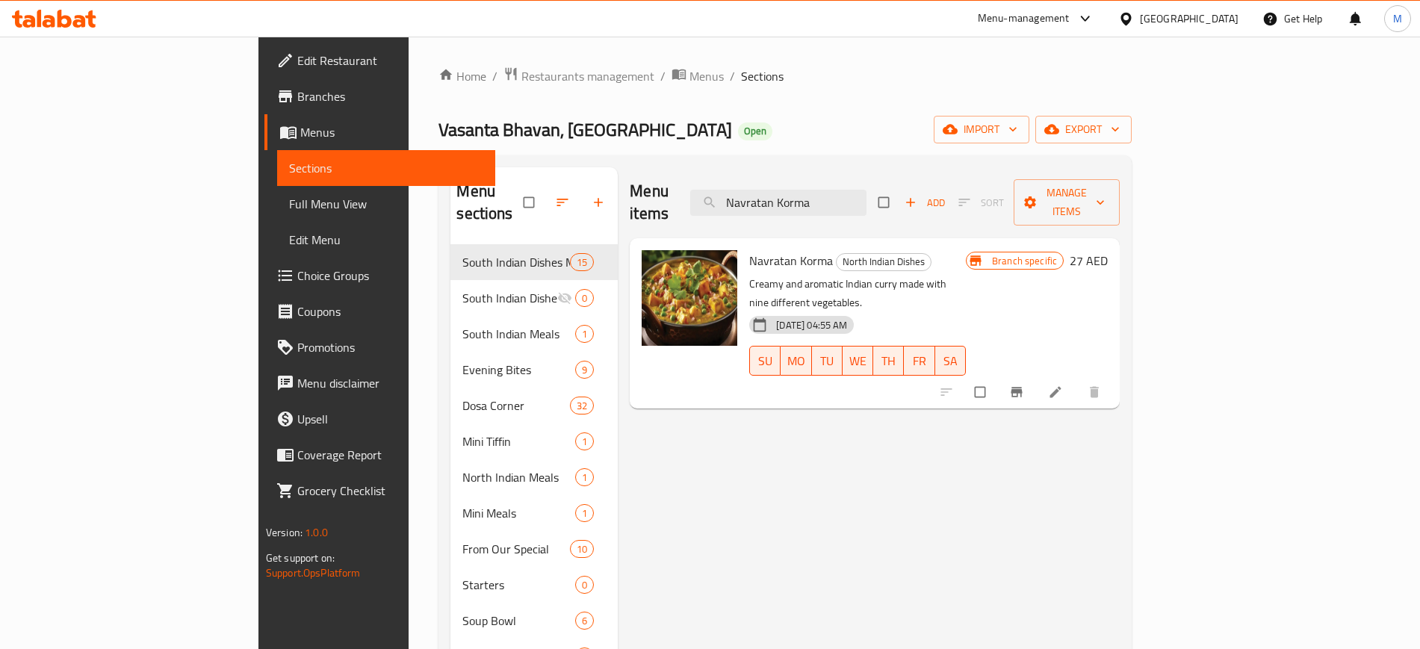
paste input "Mushroom Soup"
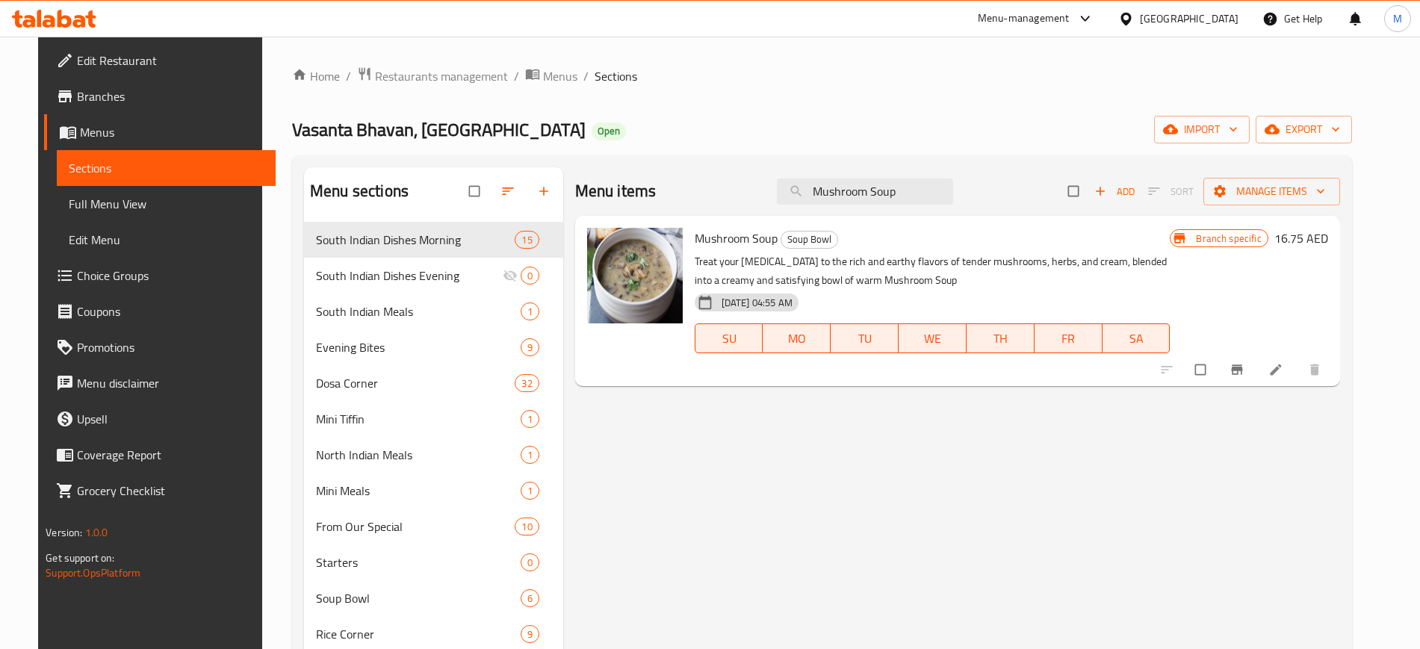
paste input "Veg Clear"
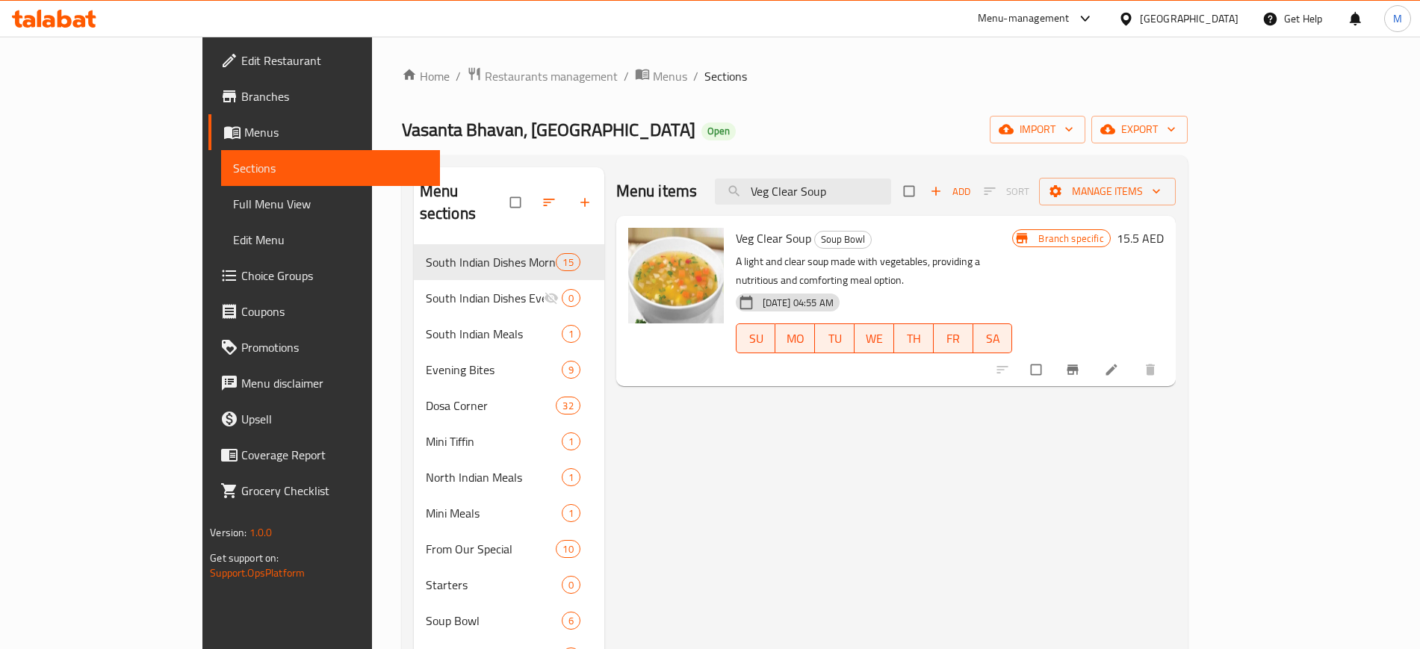
paste input "Talumein"
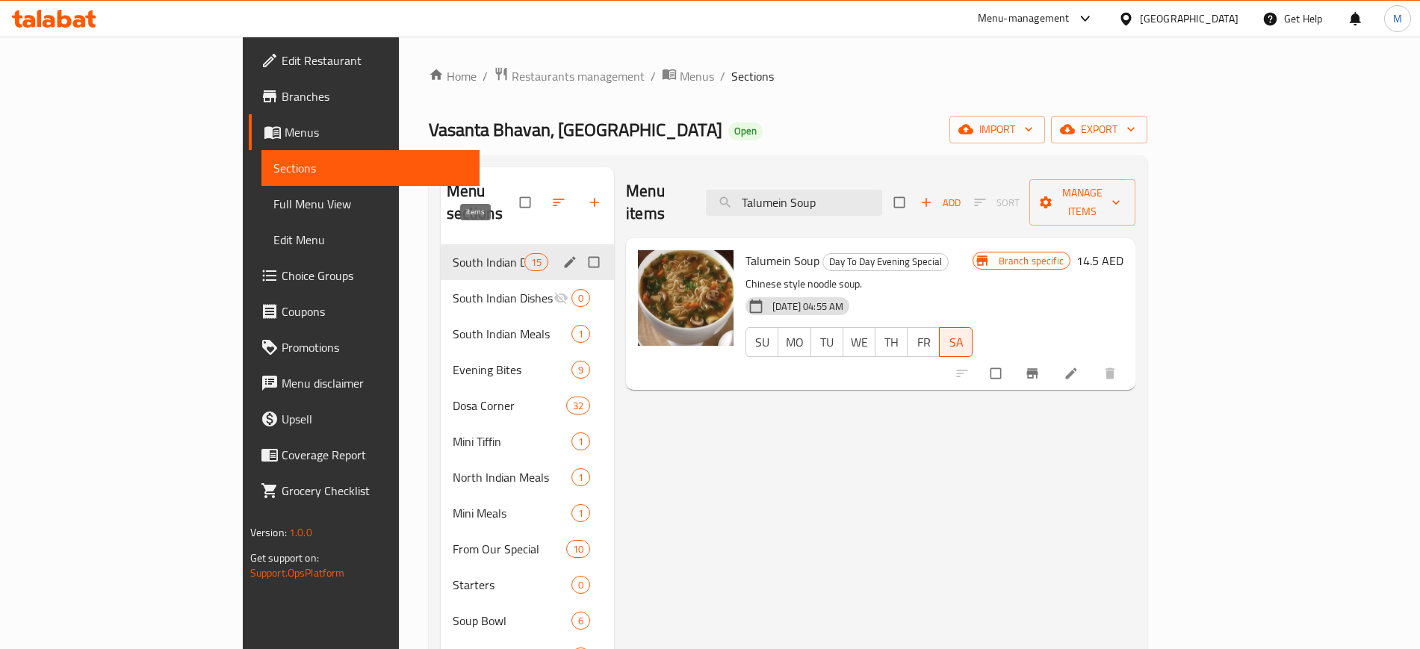
paste input "[PERSON_NAME]"
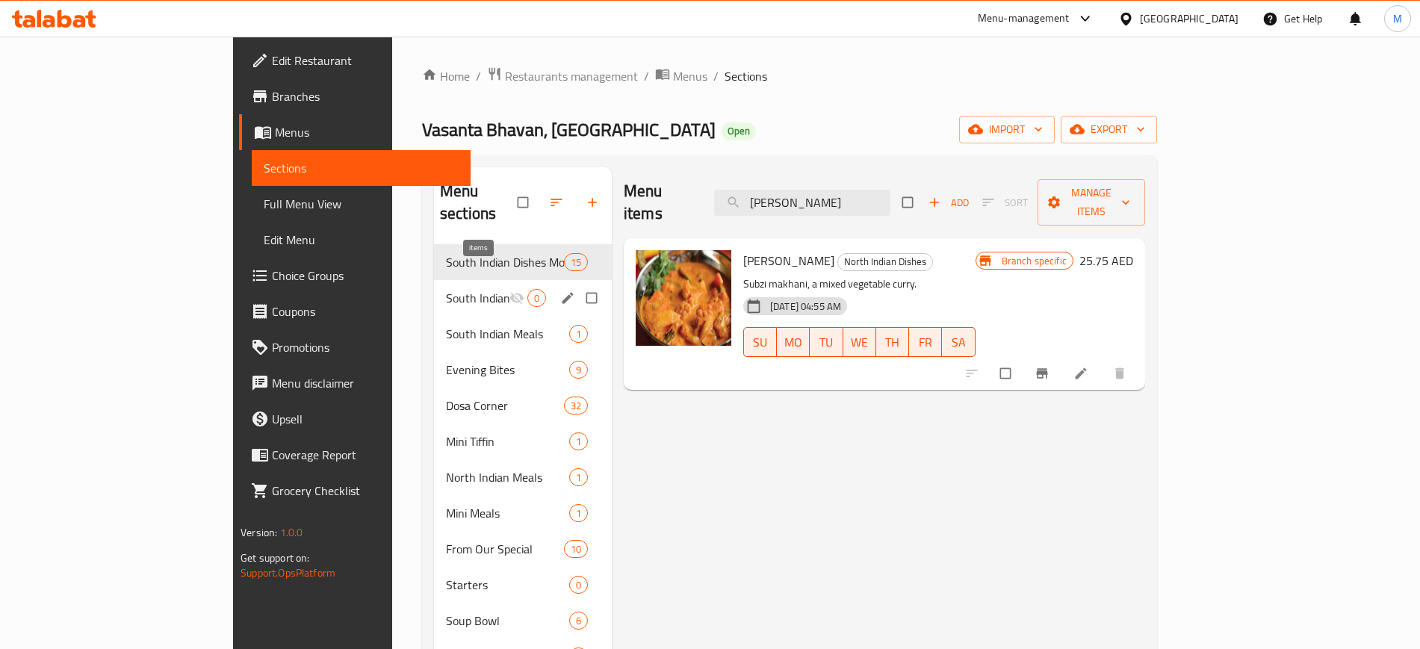
paste input "Tandoori Rot"
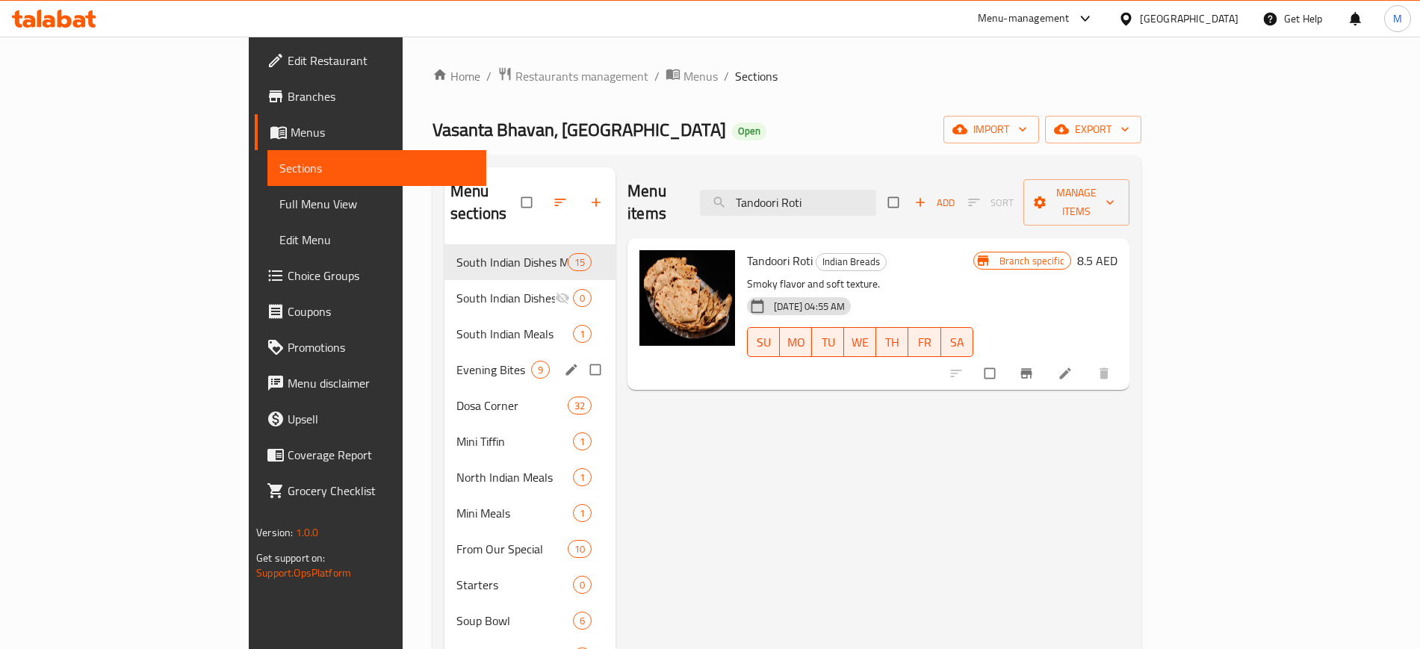
paste input "Kadai Paneer"
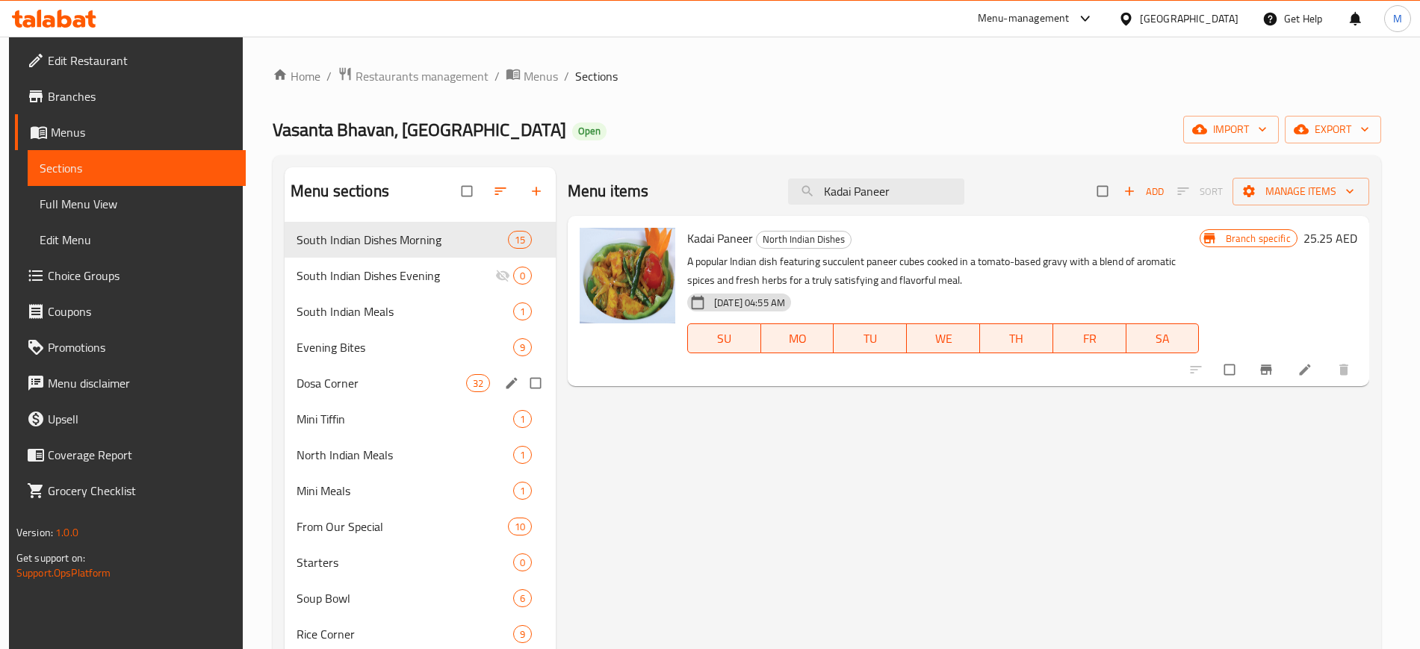
paste input "[PERSON_NAME]"
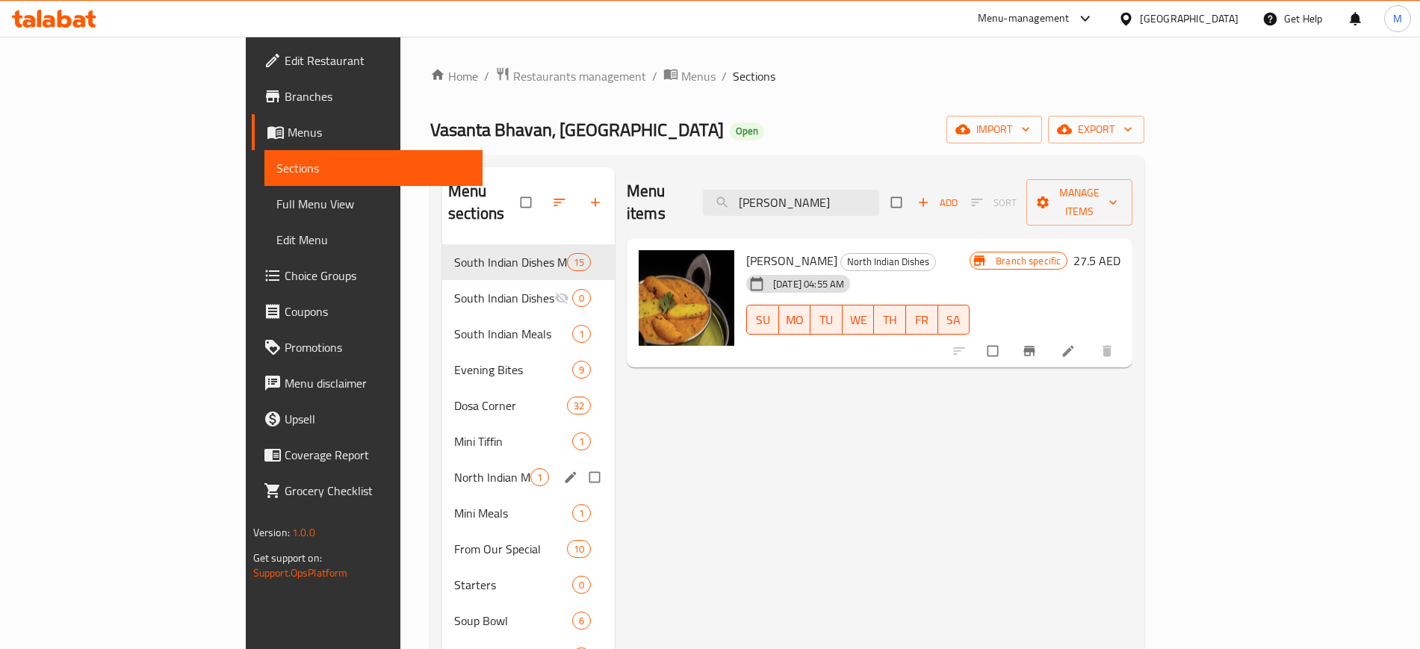
paste input "Mini Tiffin"
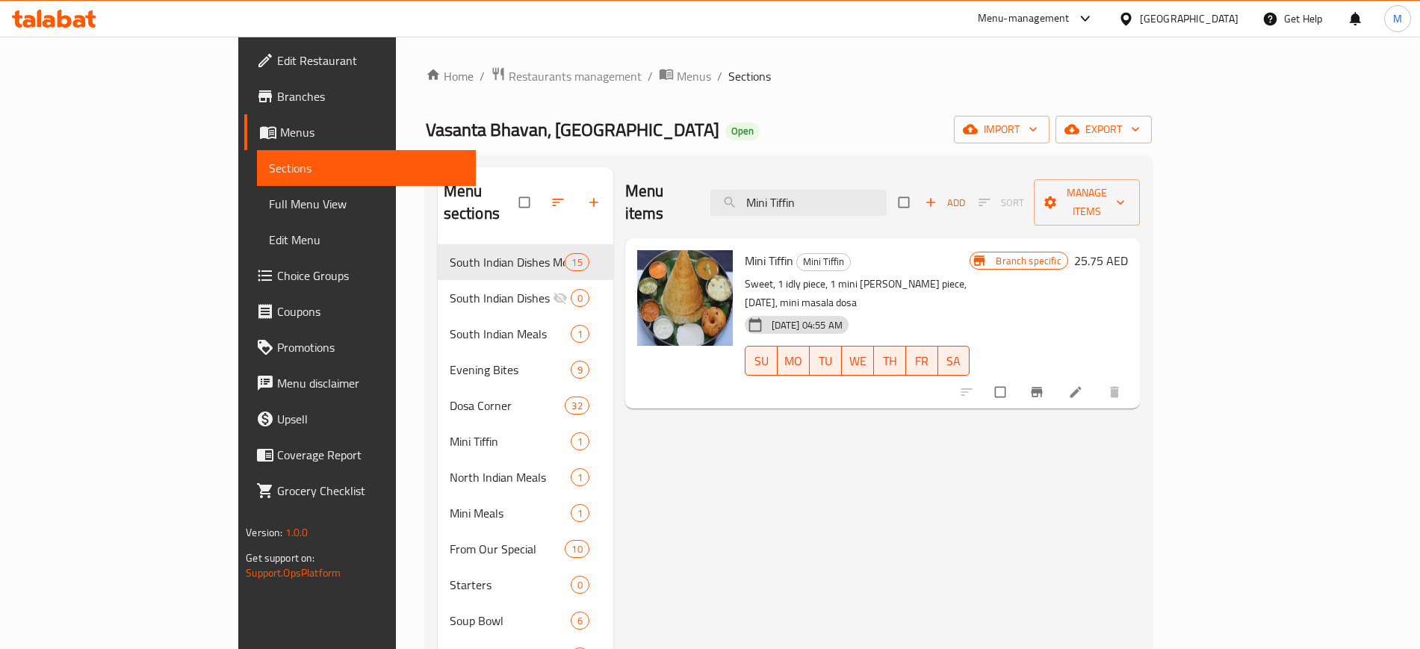
paste input "asala Dosa"
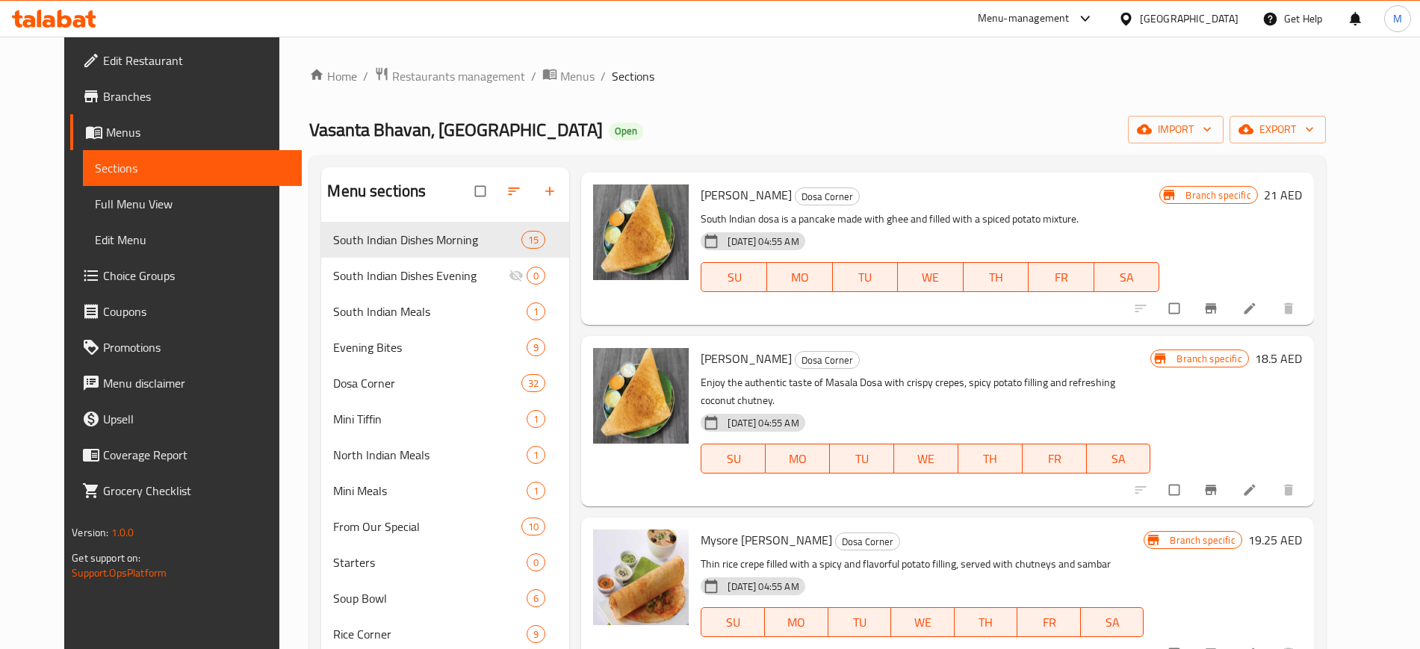
scroll to position [185, 0]
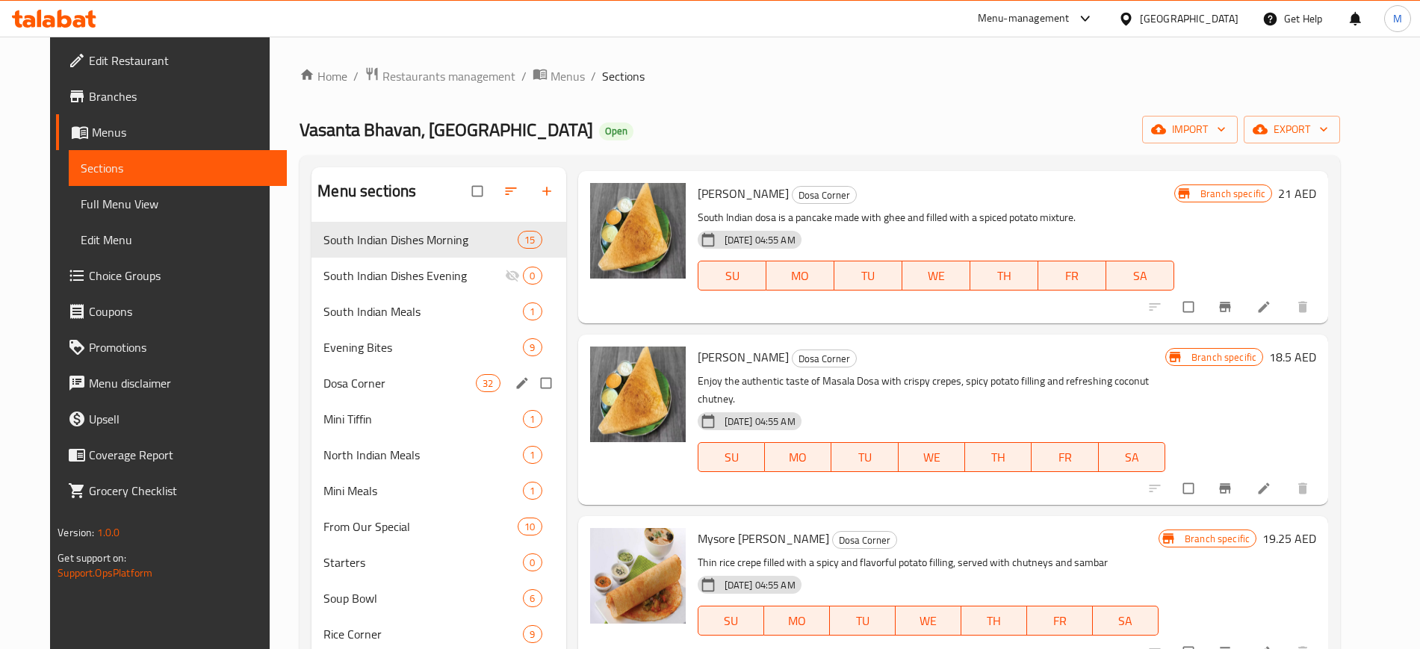
paste input "ysore"
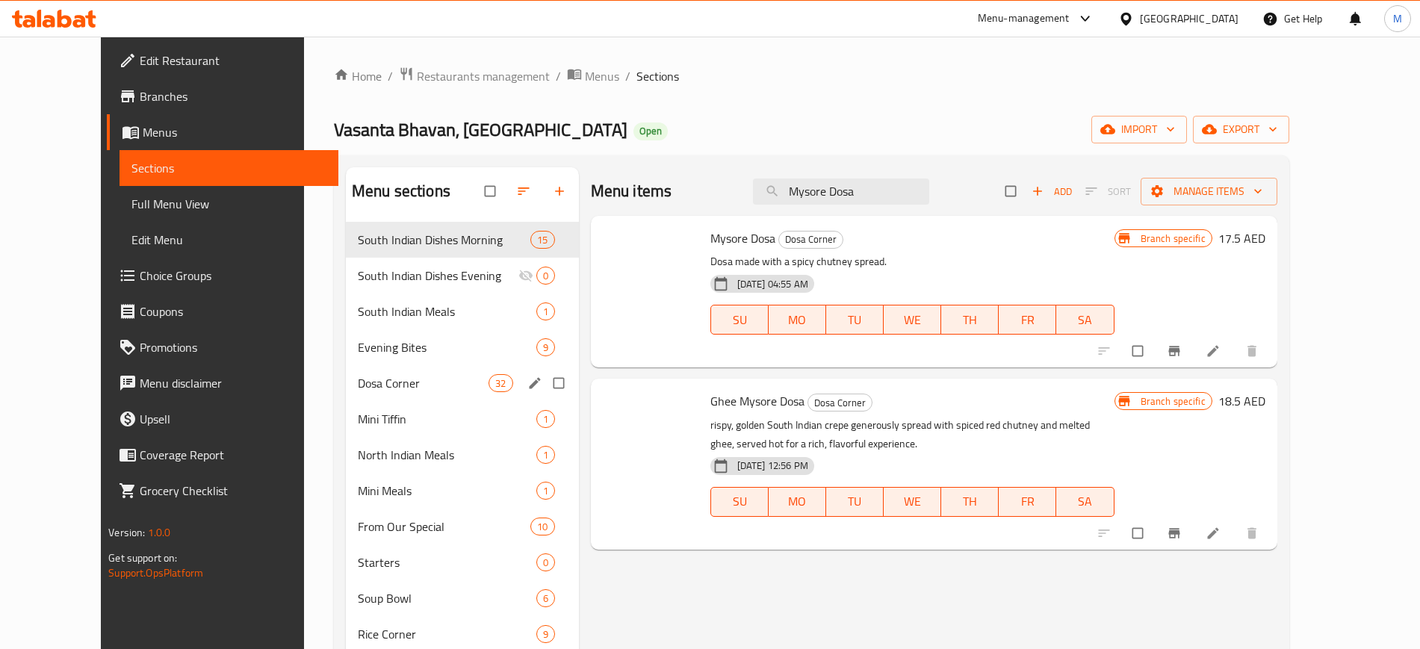
scroll to position [0, 0]
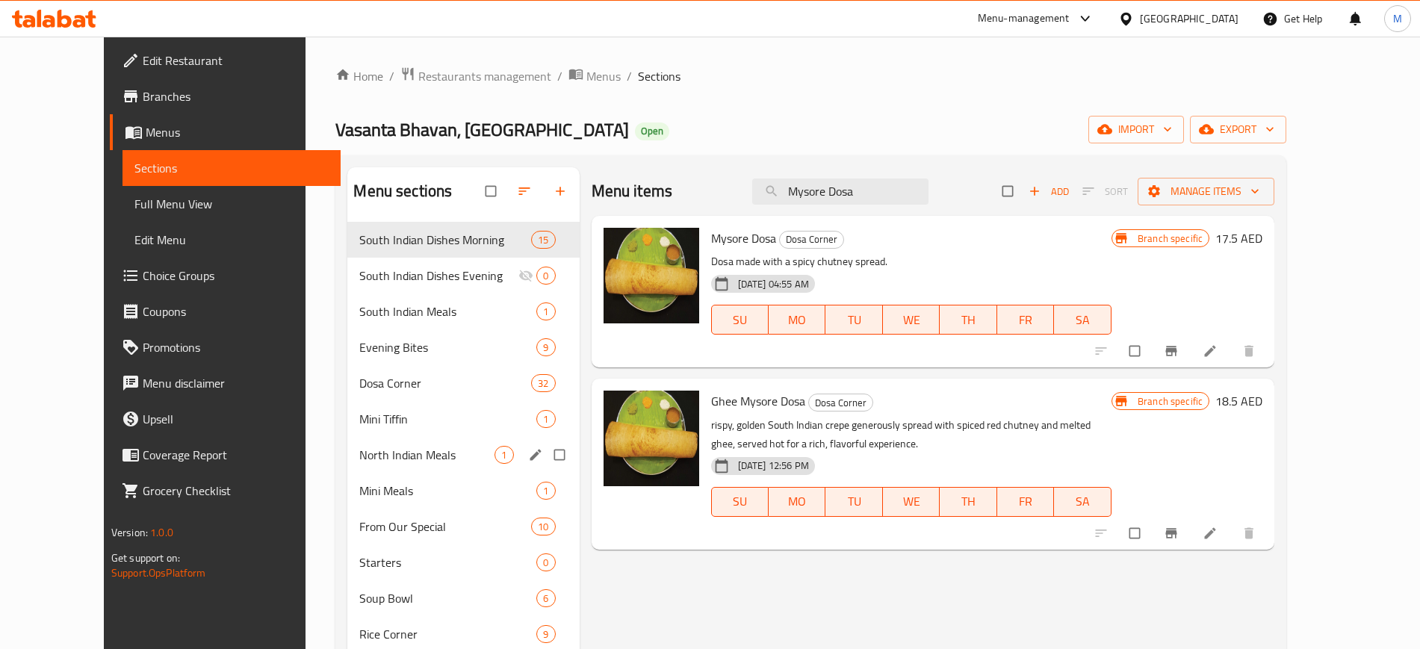
paste input "Tomato Soup"
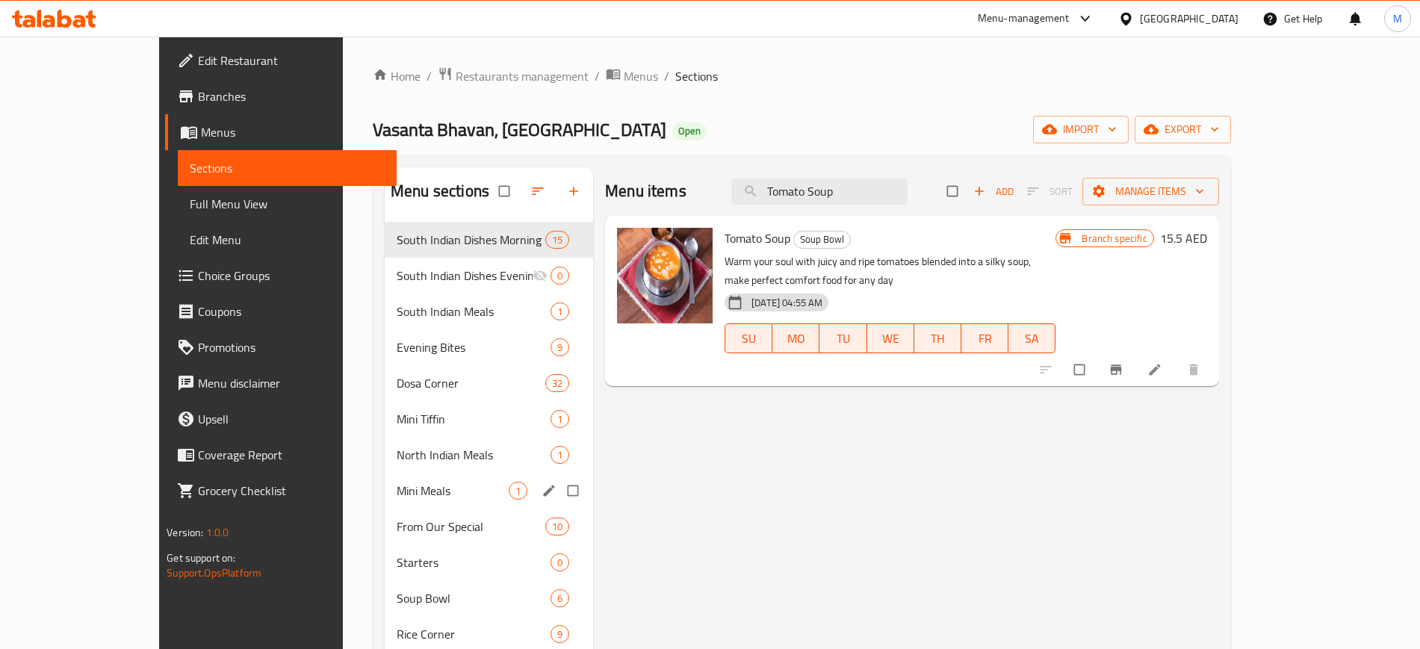
paste input "Butter Naan"
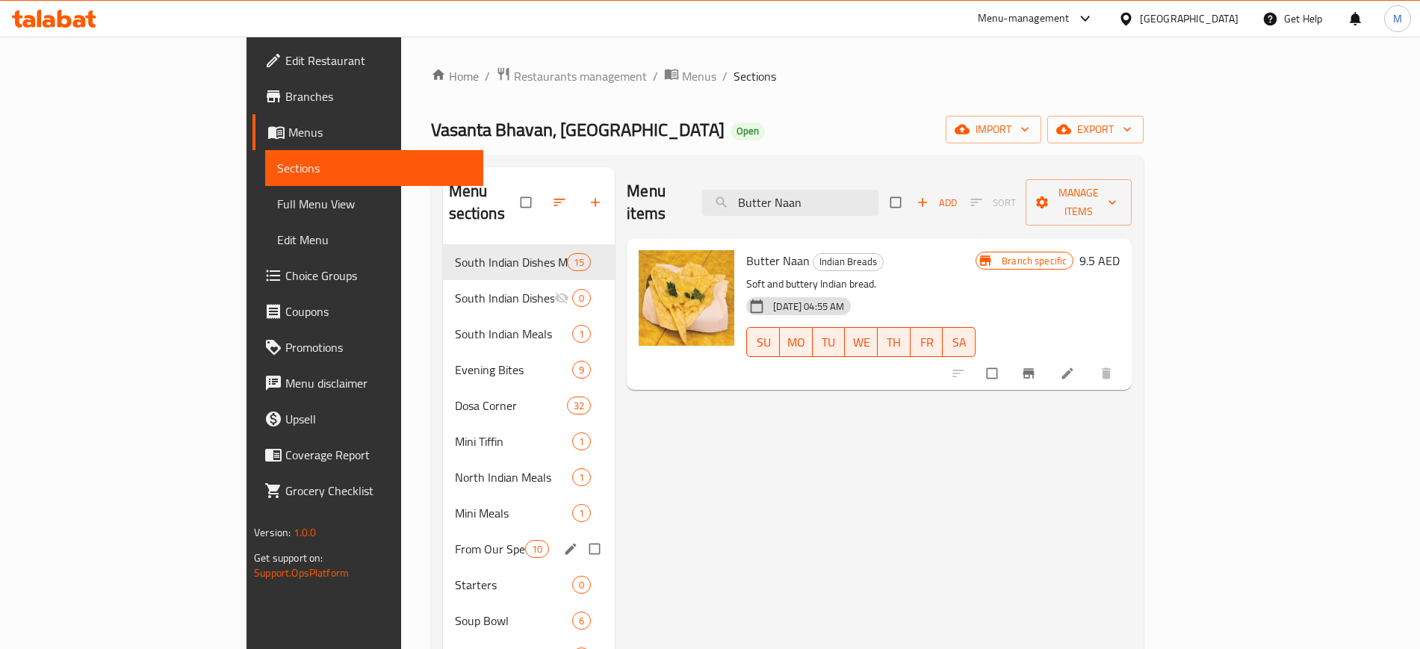
paste input "Sambar Rice"
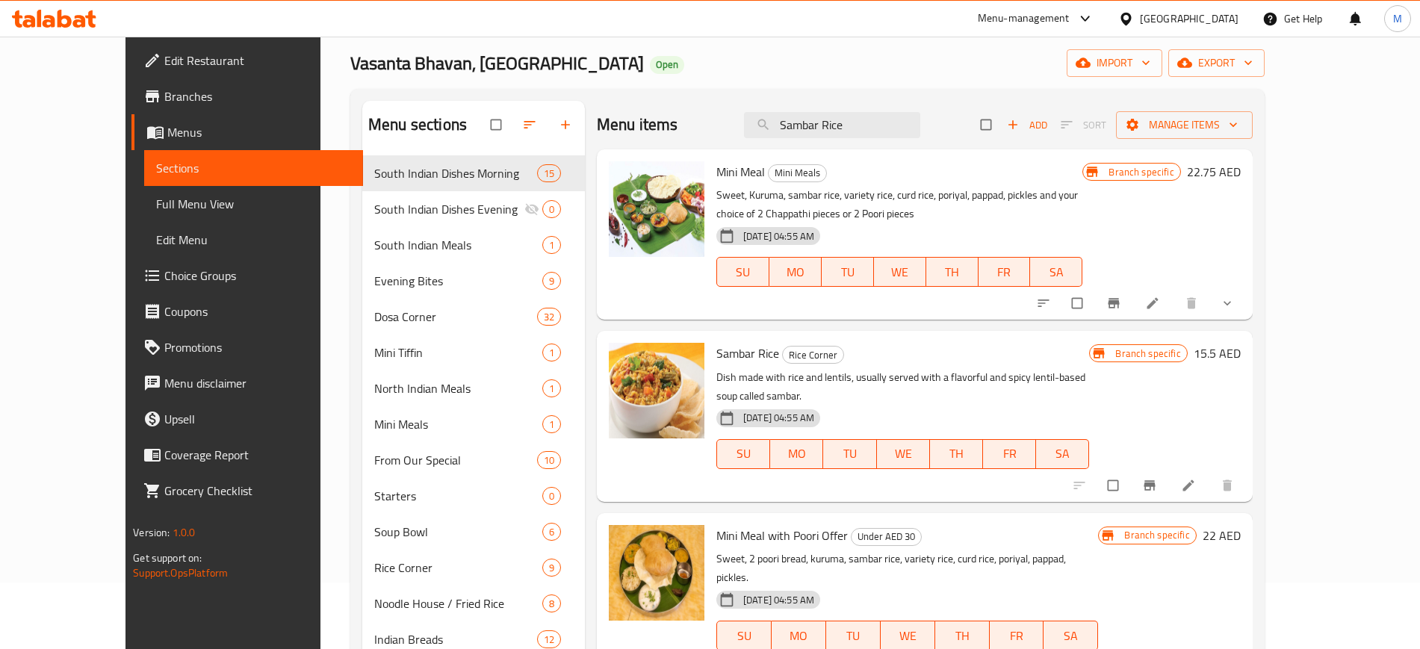
scroll to position [70, 0]
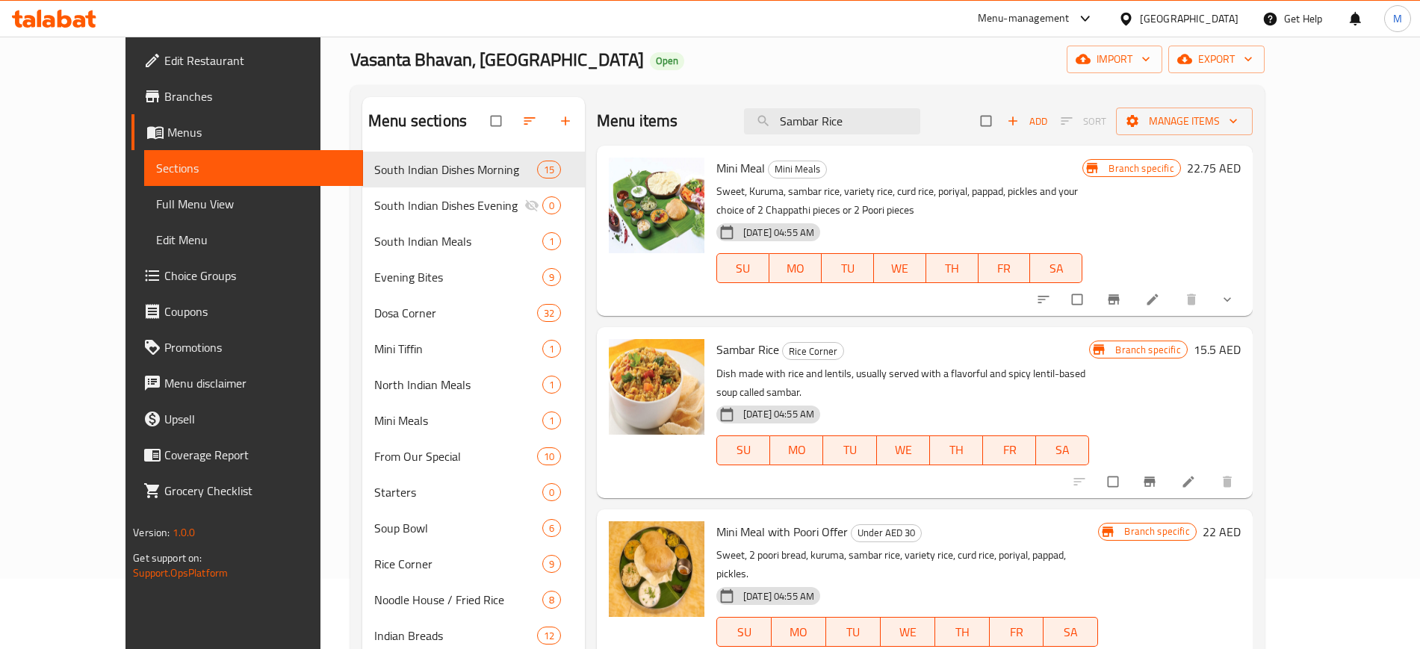
paste input "2 Aloo Bonda"
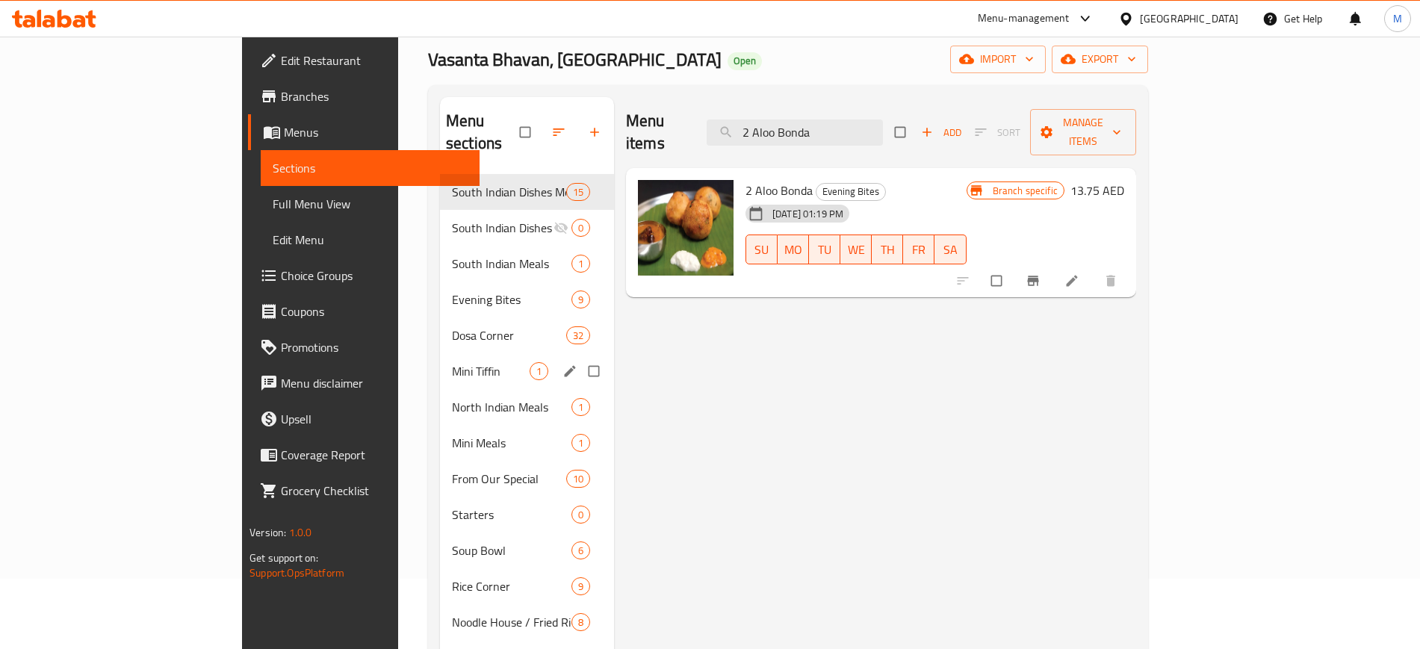
paste input "Ghee Roast"
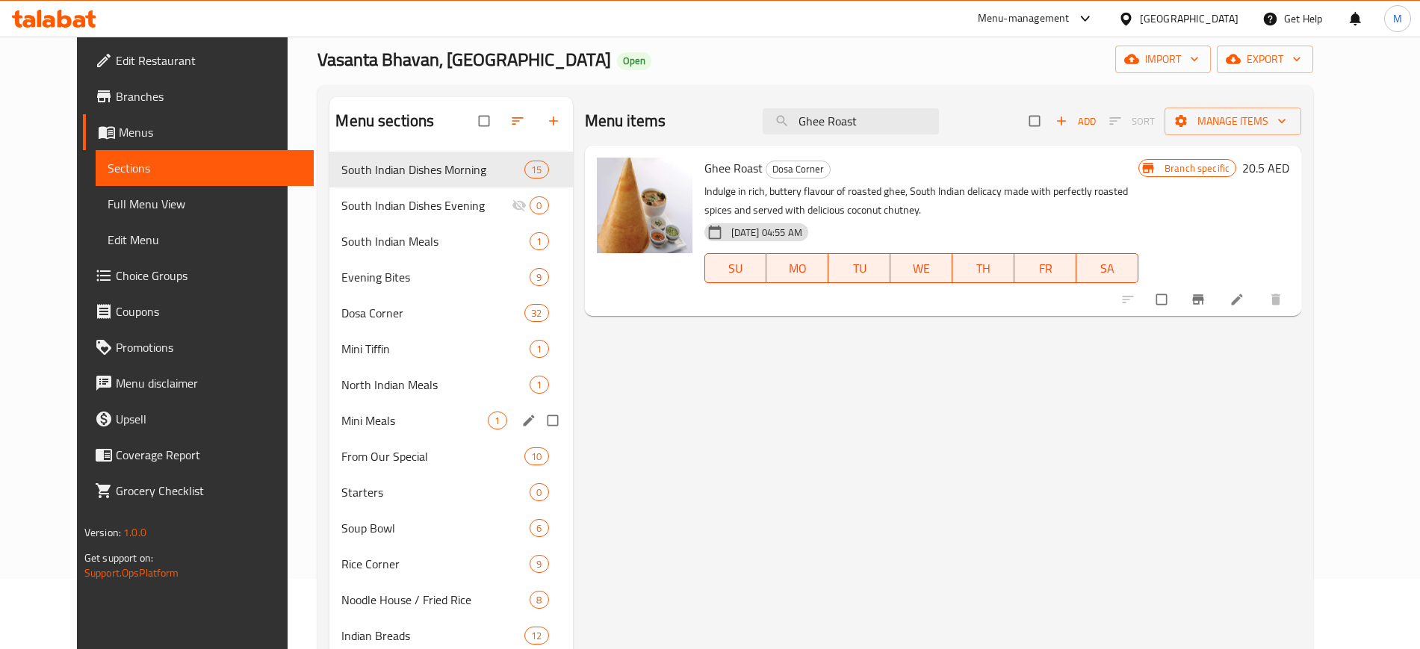
paste input "[PERSON_NAME]"
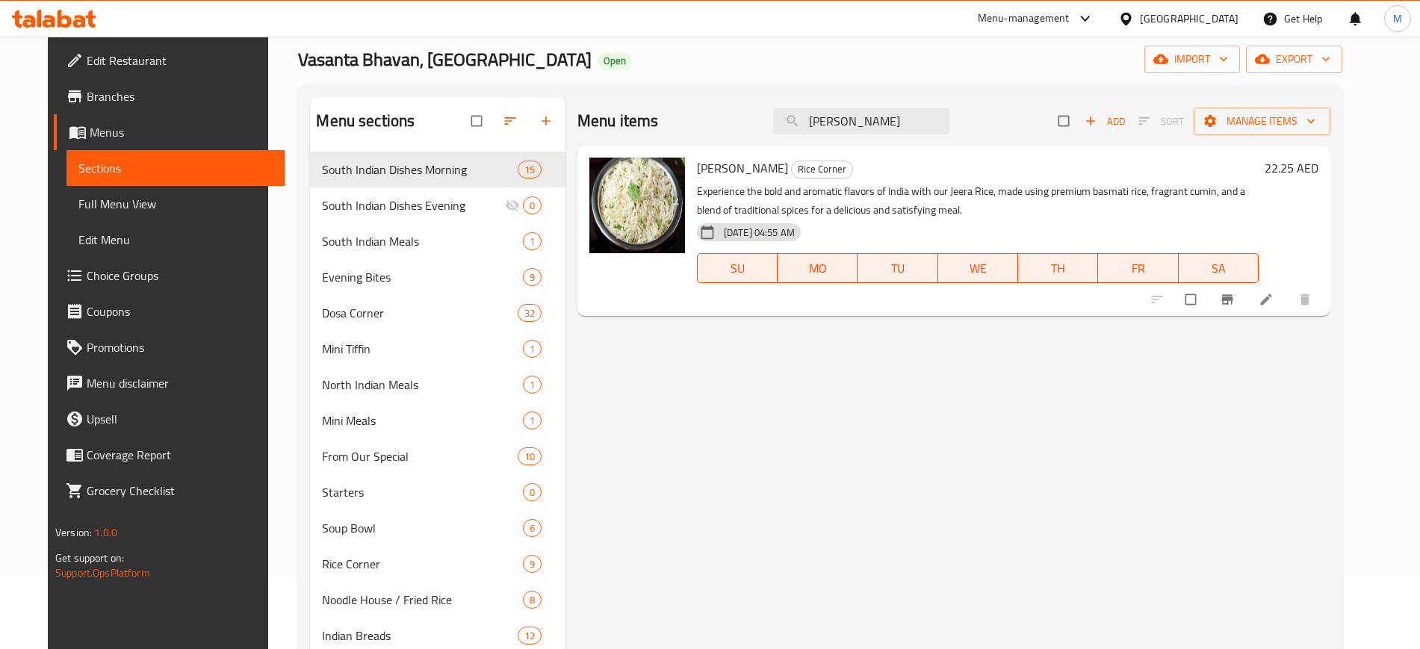
paste input "White Basmathi"
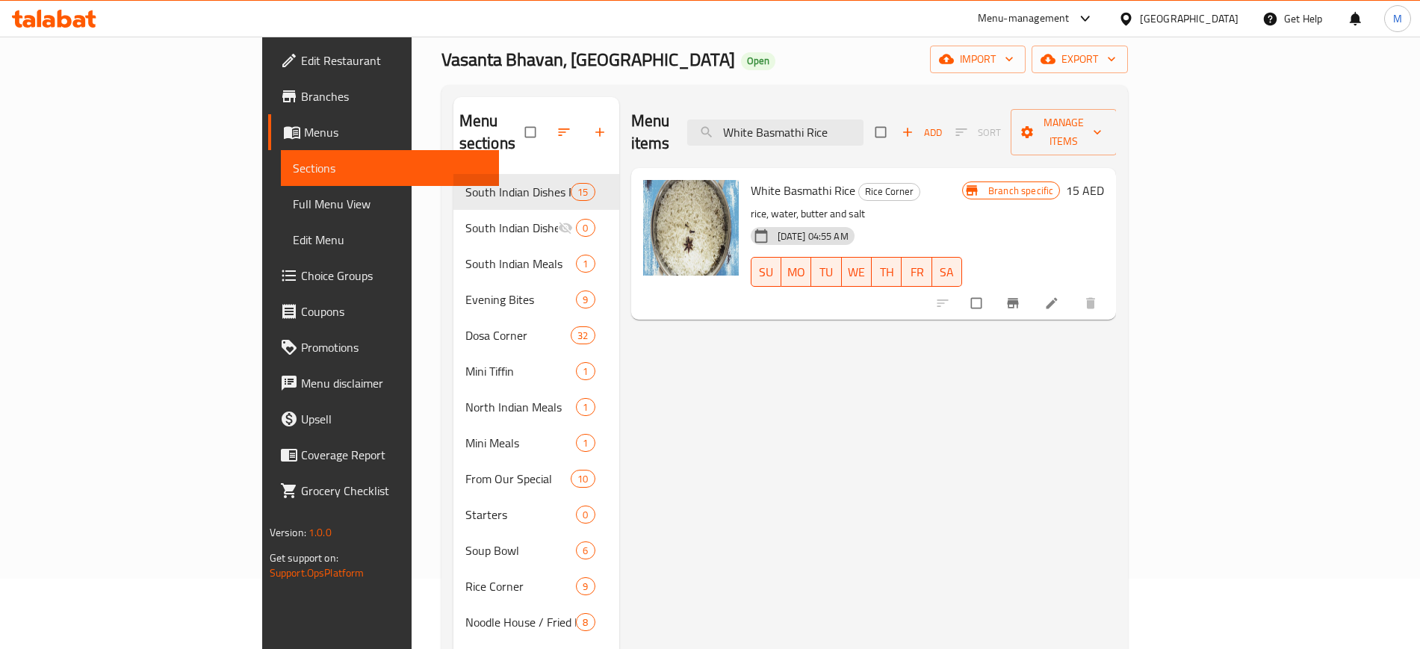
paste input "Ghee"
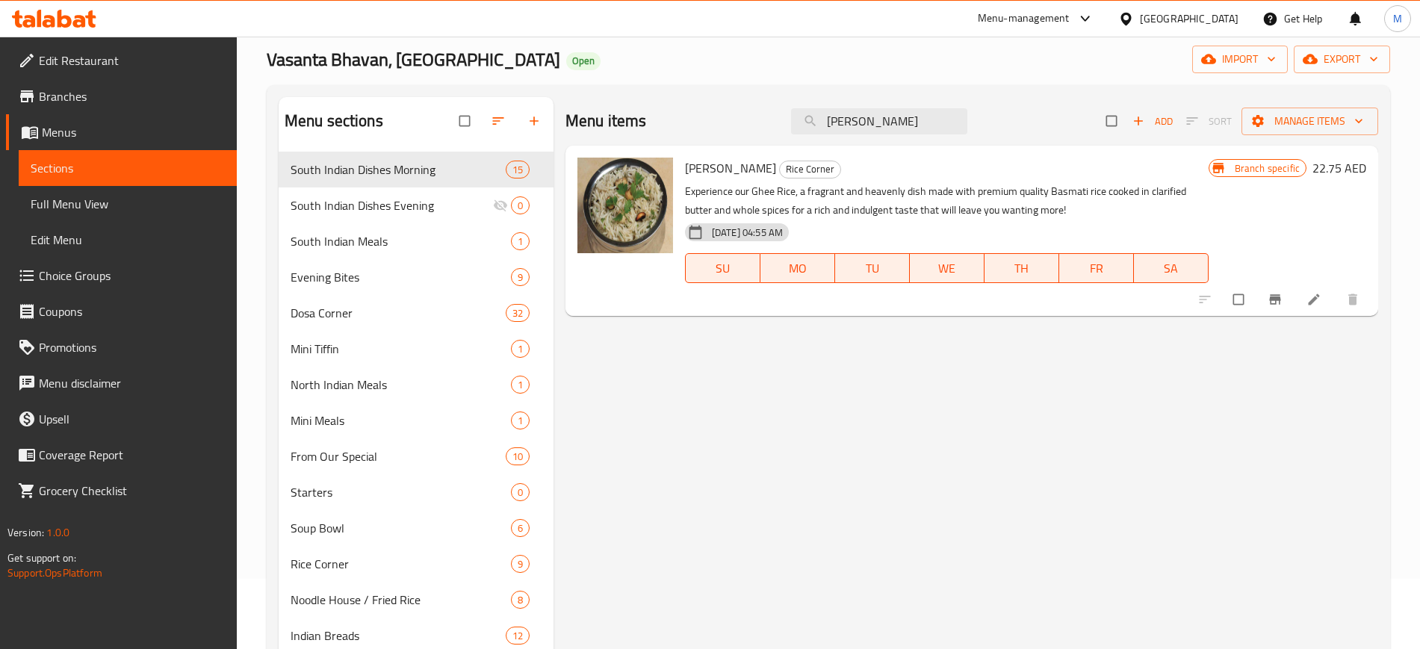
paste input "Curd"
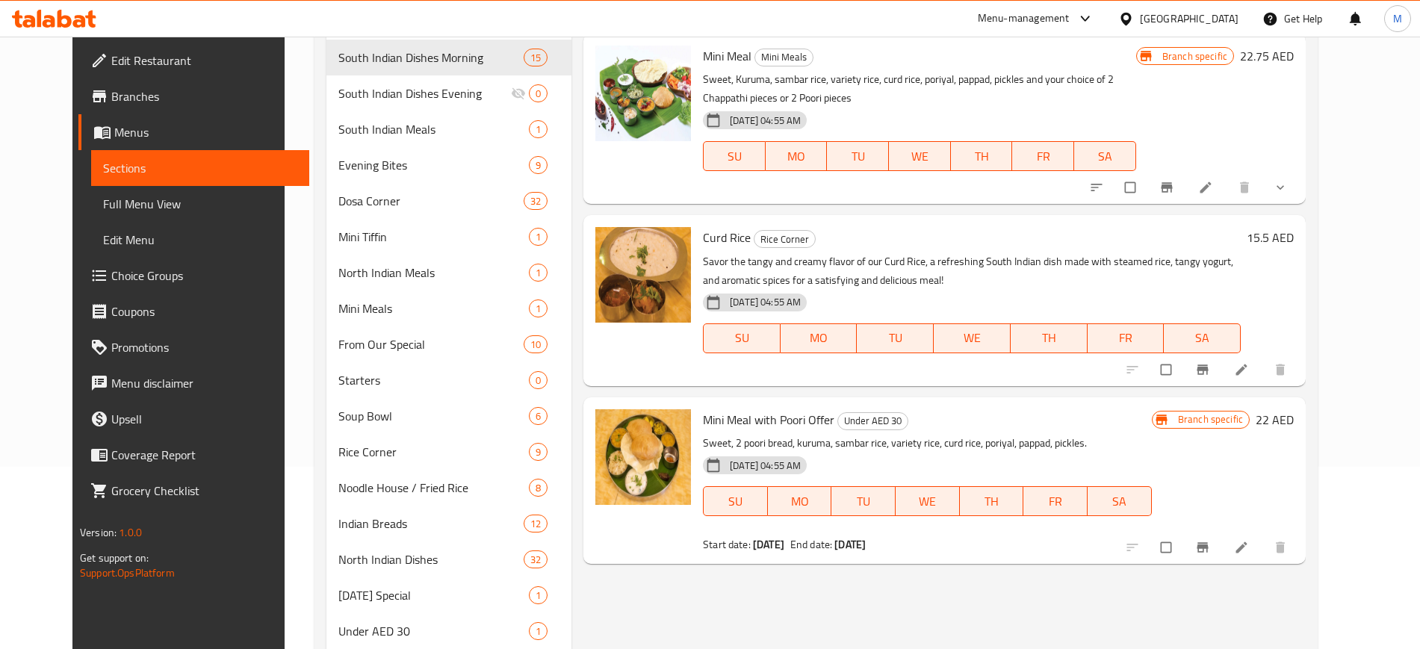
scroll to position [185, 0]
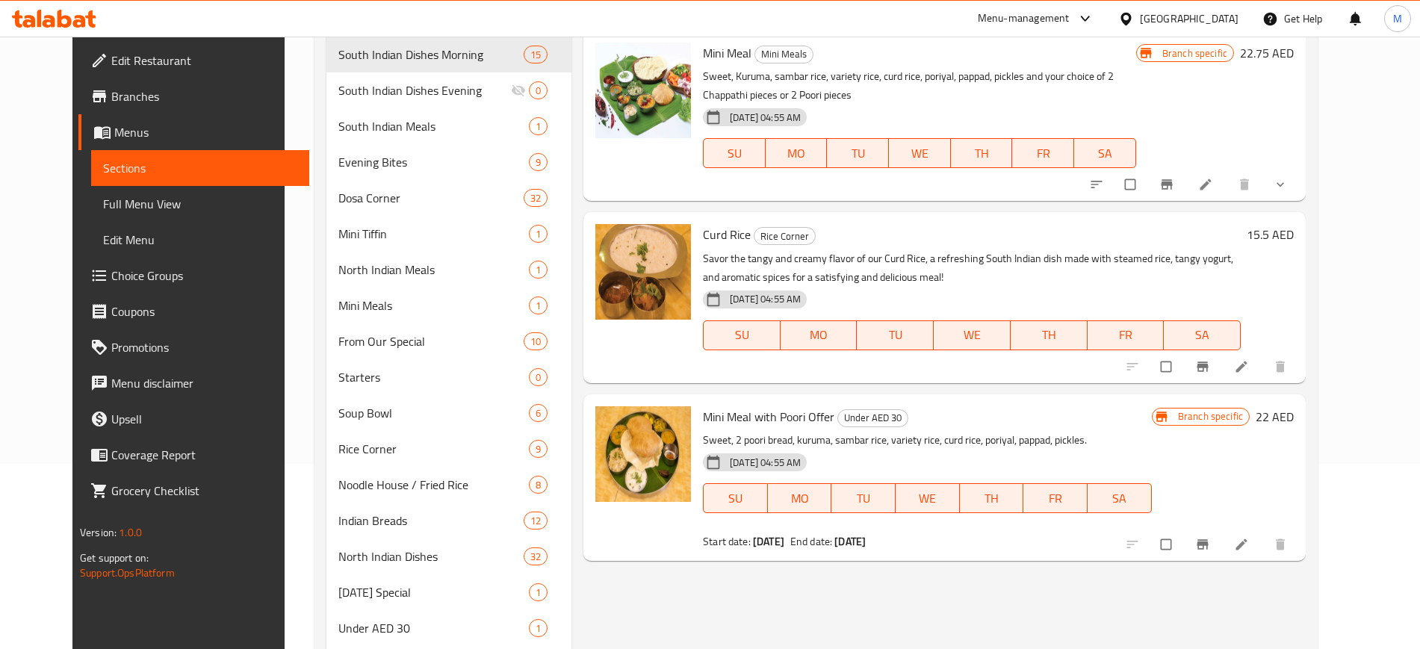
paste input "North Indian Meal"
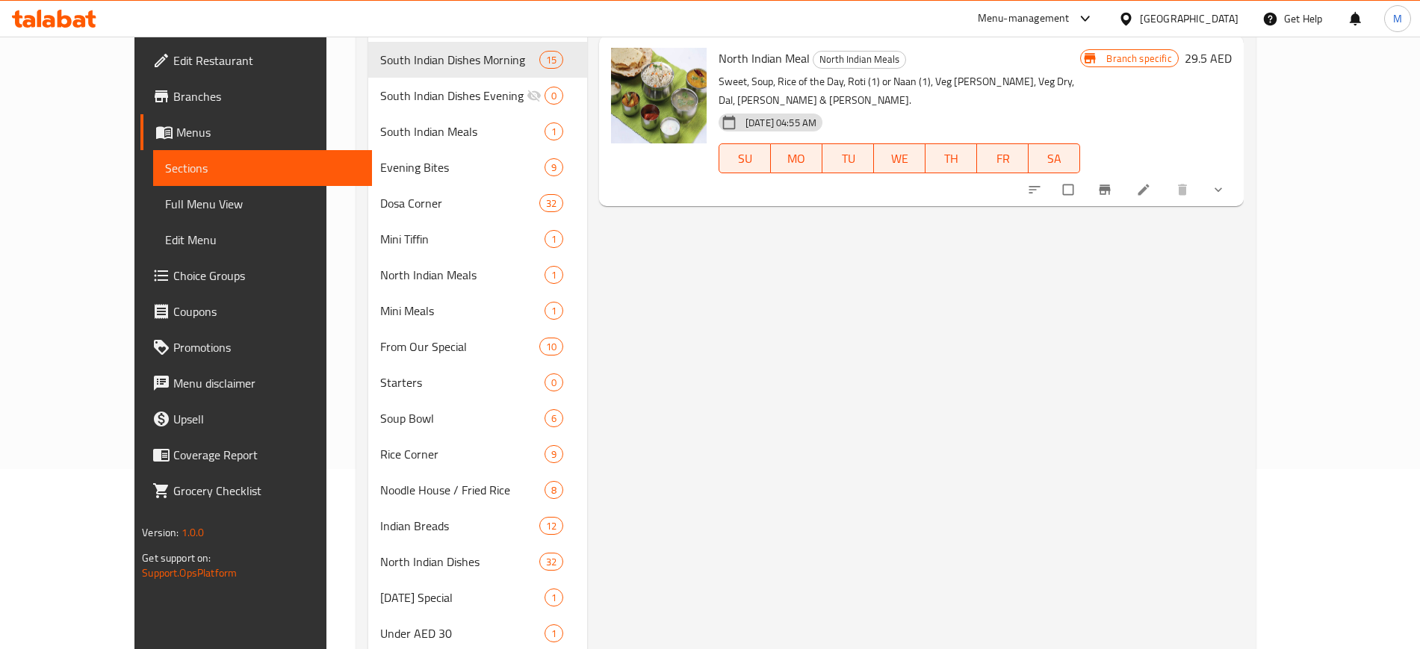
scroll to position [48, 0]
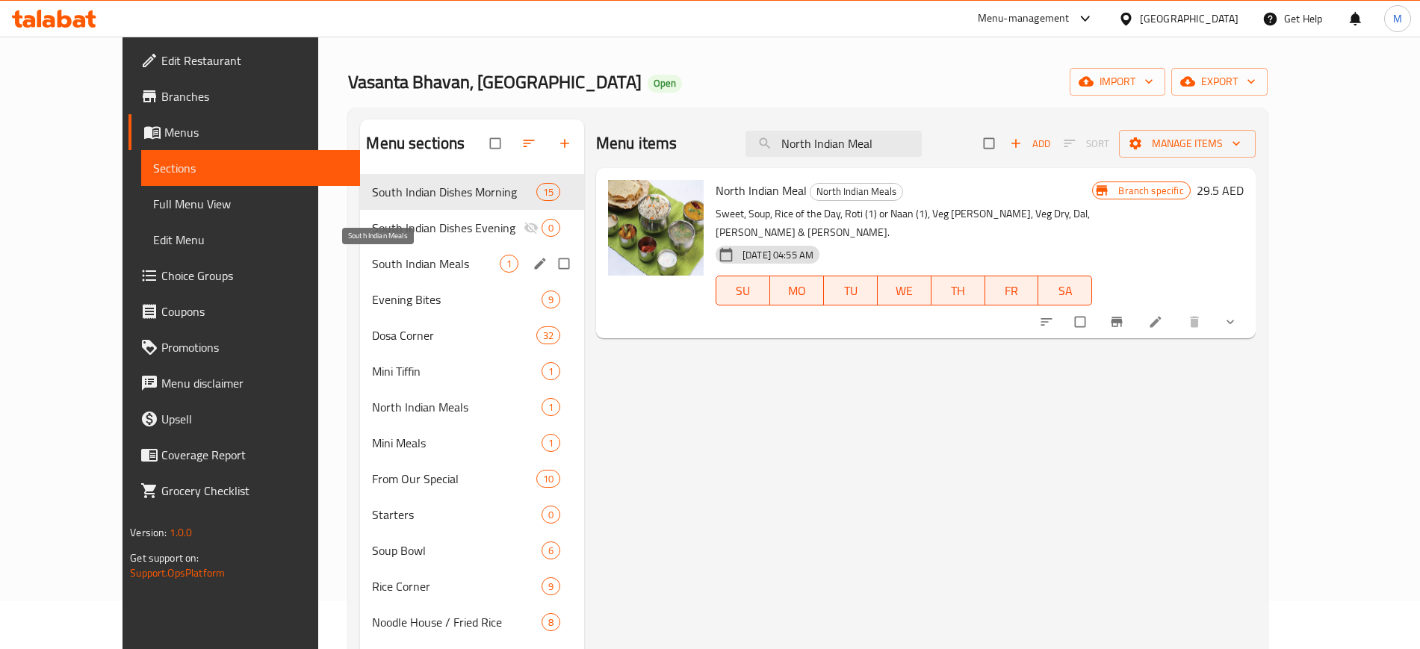
paste input "Veg Soup"
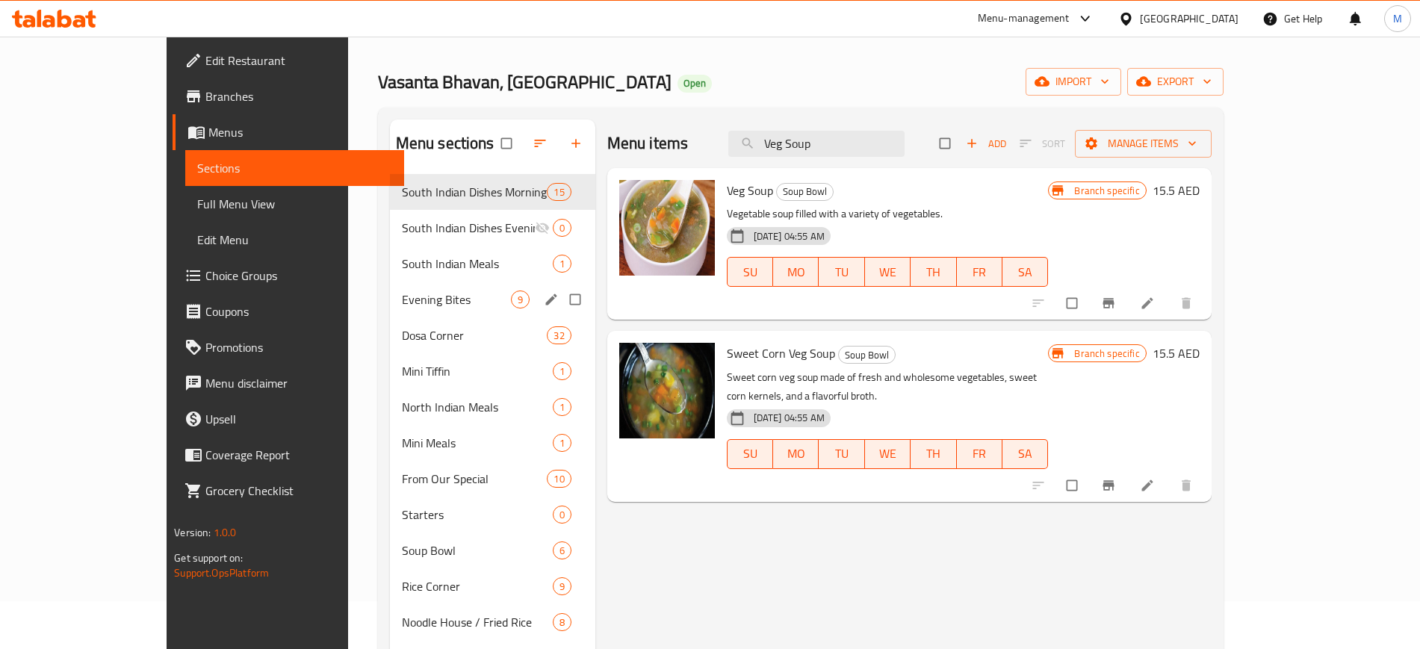
paste input "Idly Fry"
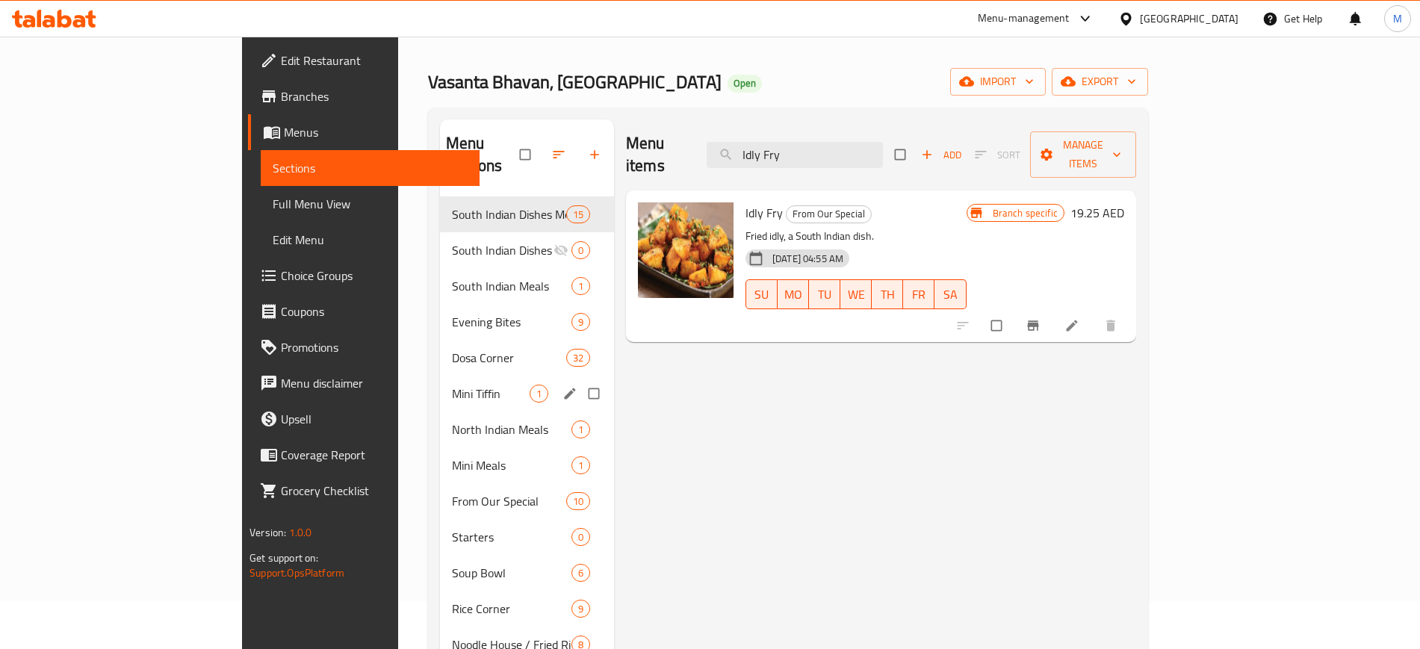
paste input "Chilly Parotta"
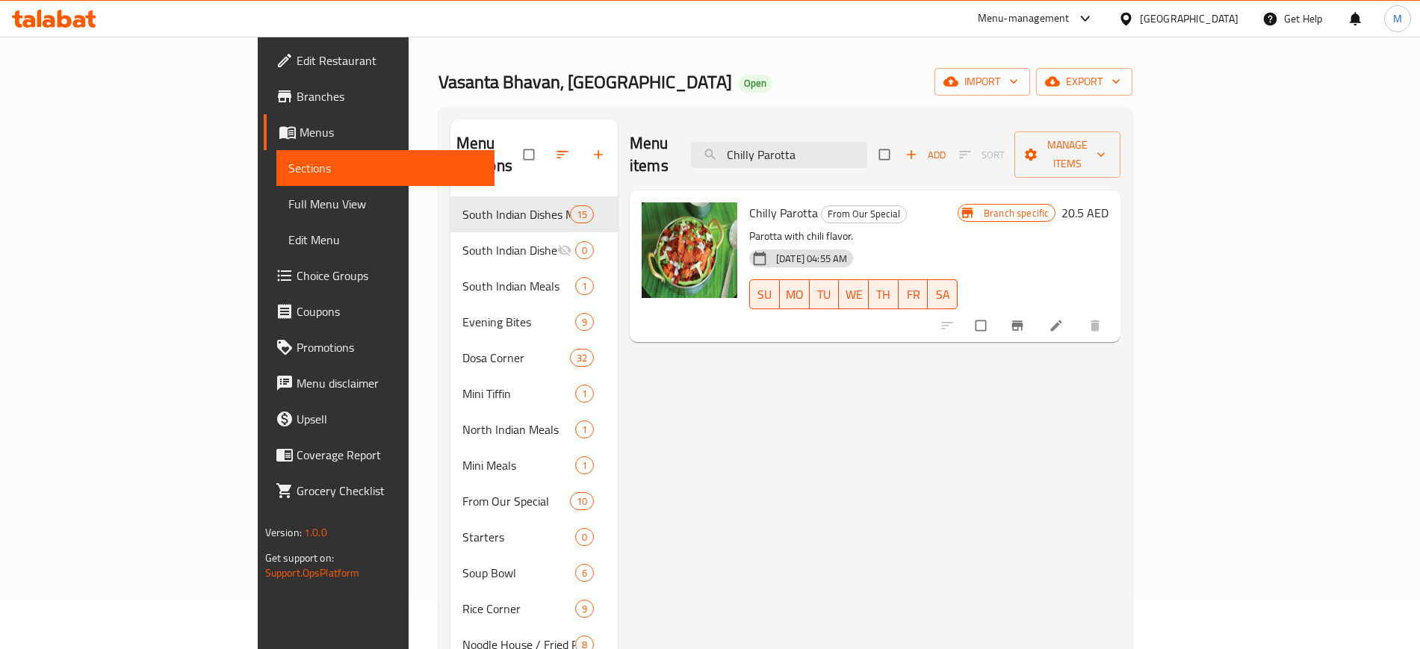
paste input "Dynamic Cauliflower Dry"
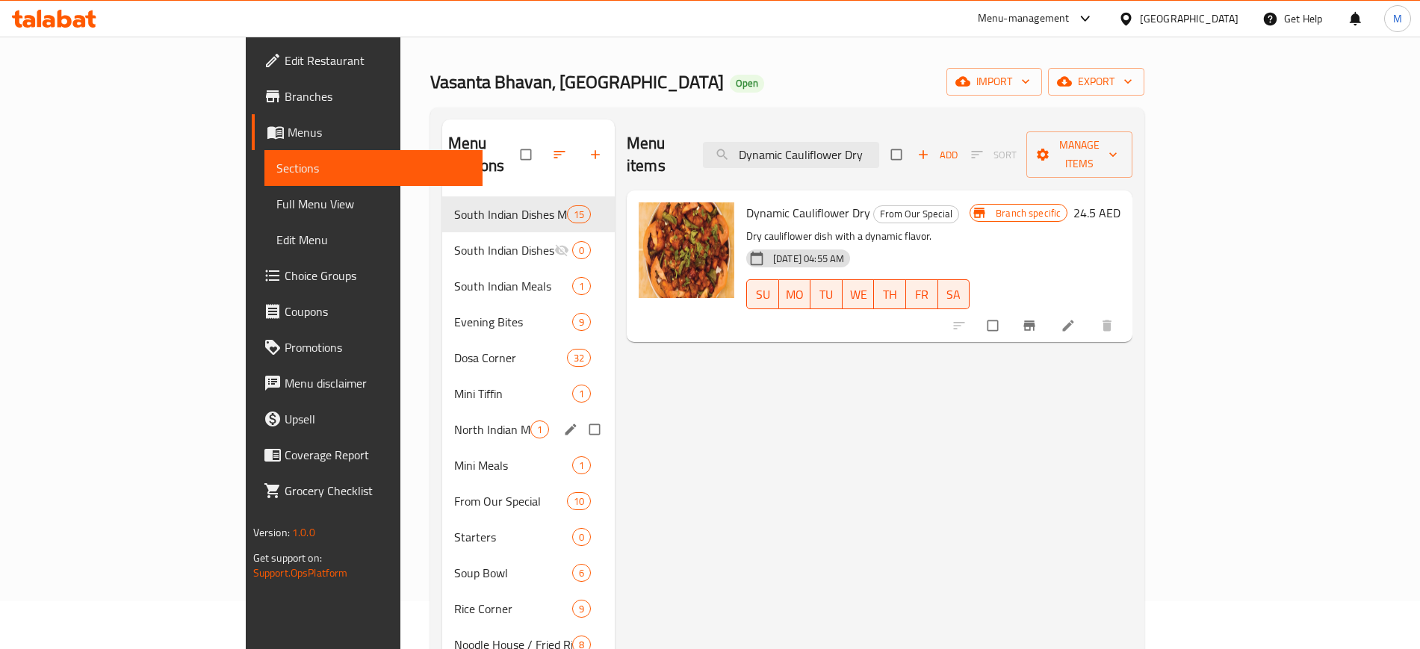
paste input "Uppuma"
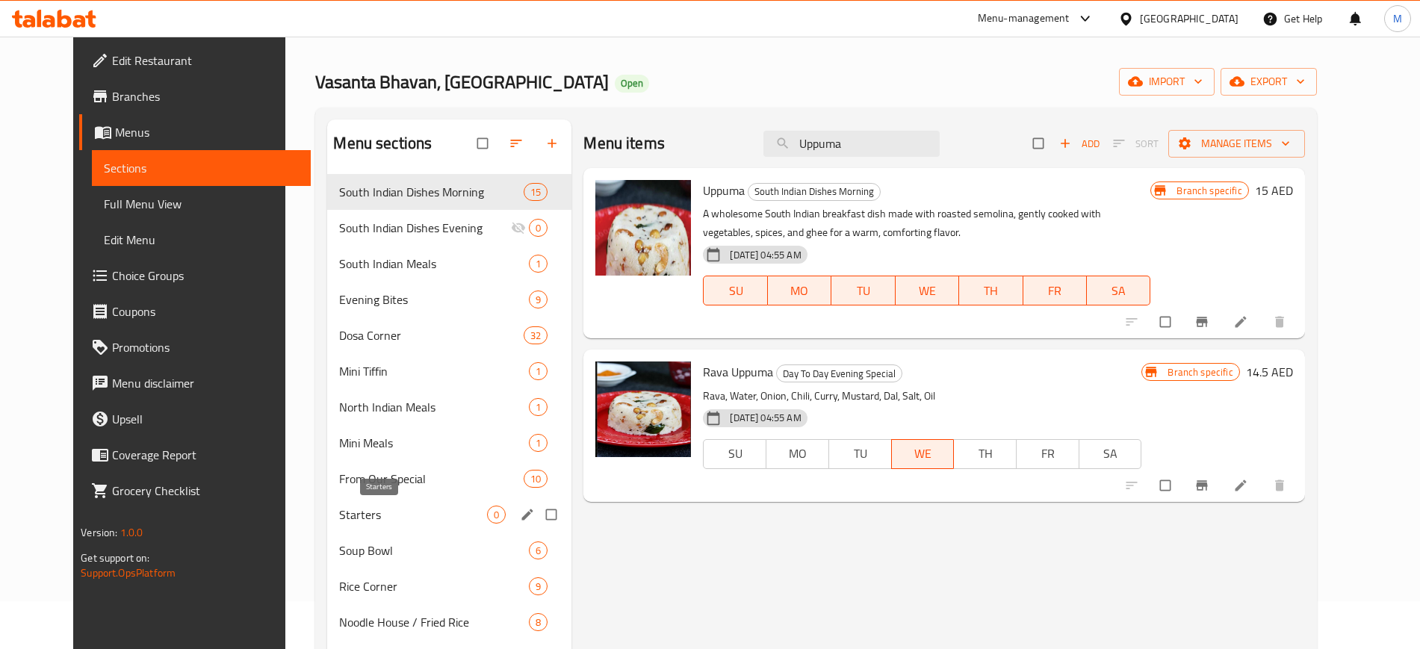
paste input "[DATE] Vad"
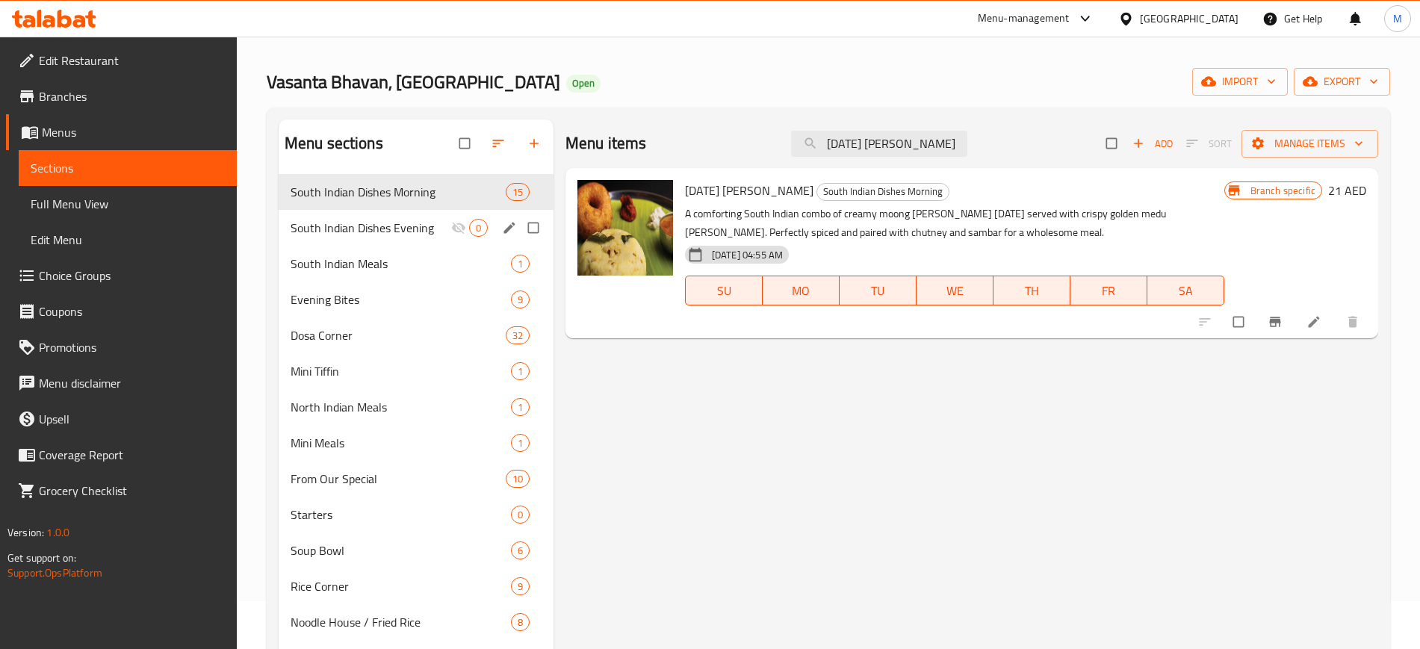
paste input "Chilly Idly"
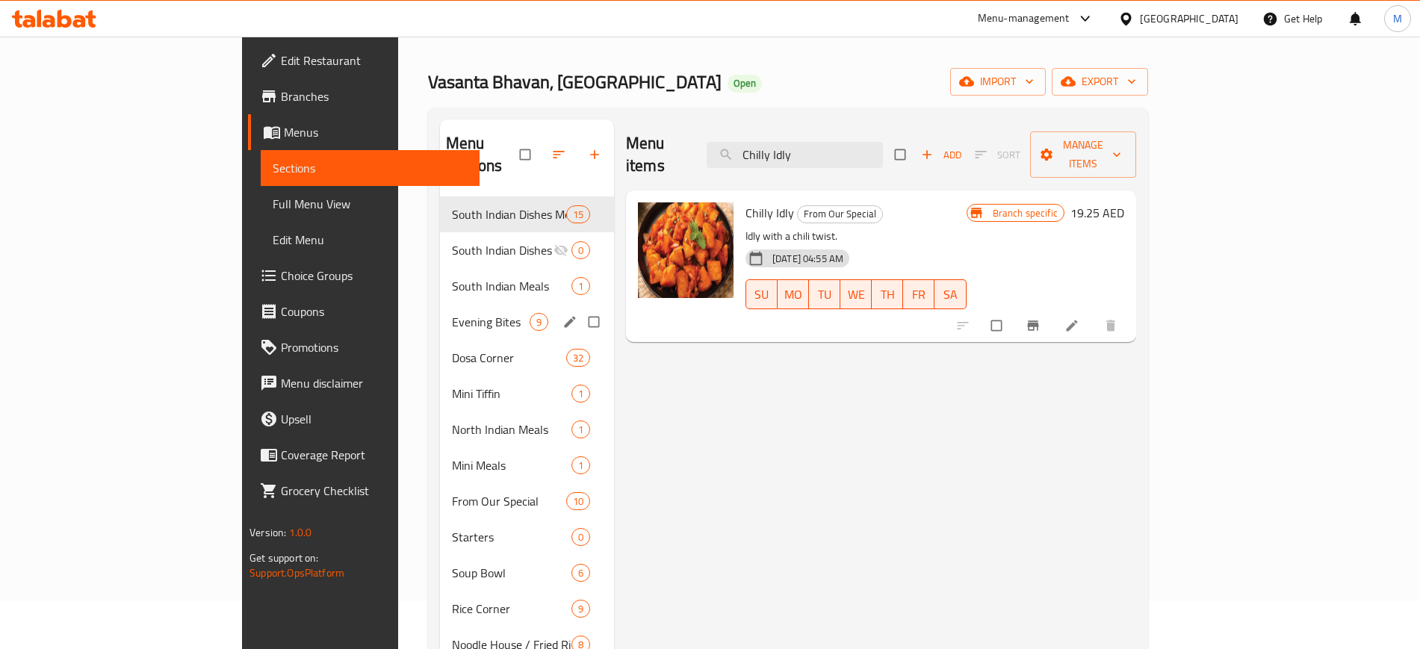
paste input "Set Dosa (2 Pcs) With Vadacurr"
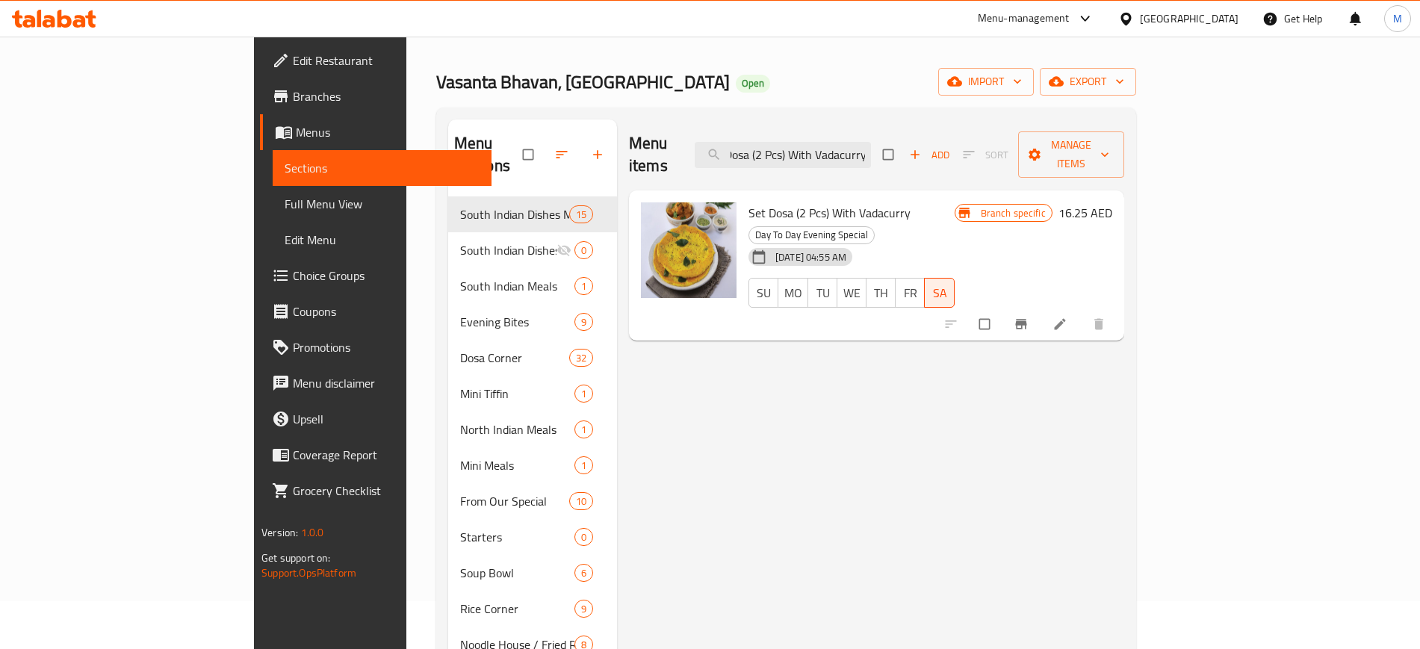
scroll to position [0, 0]
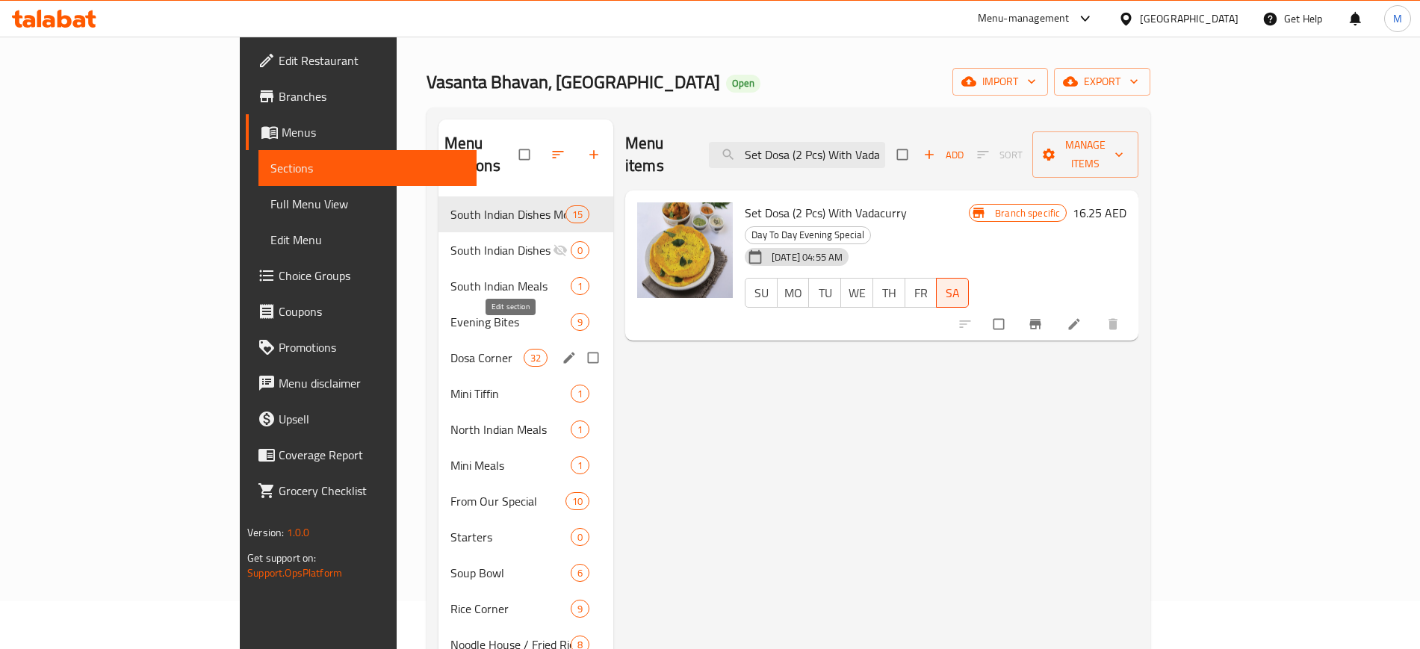
paste input "Mini Milagu Podi Idly Dish"
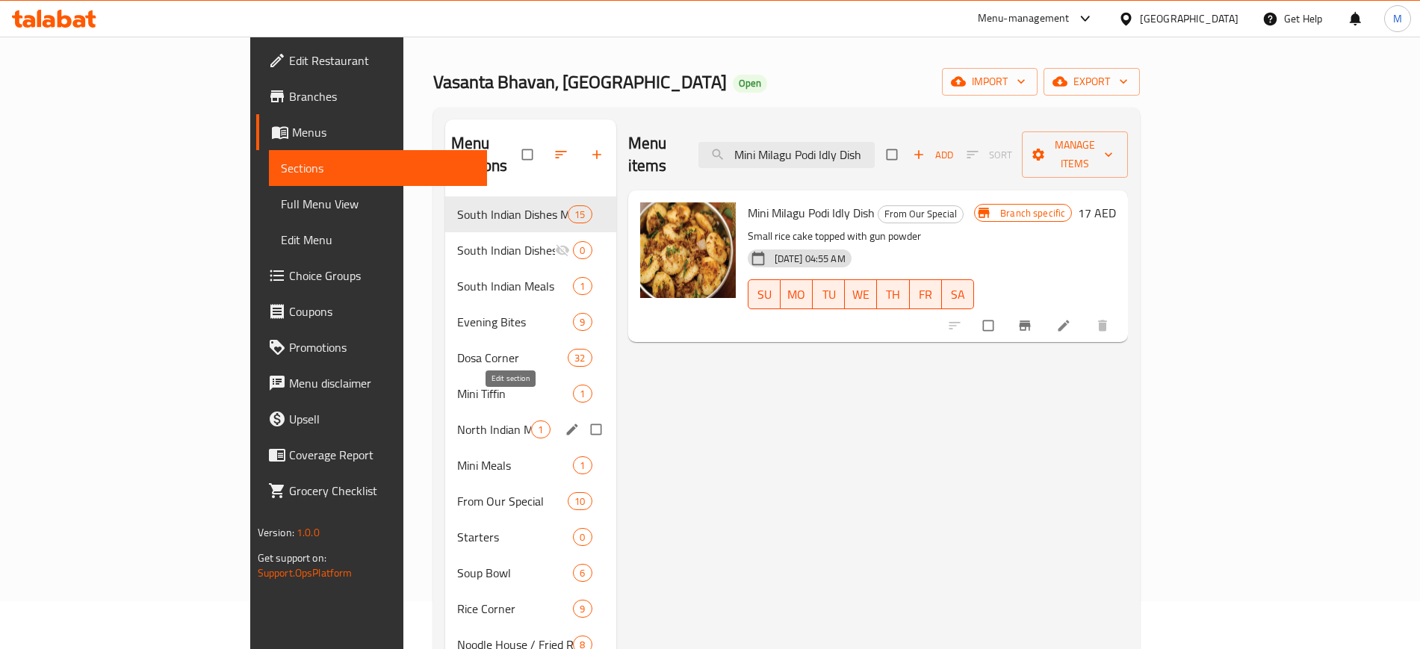
paste input "Idly Vada"
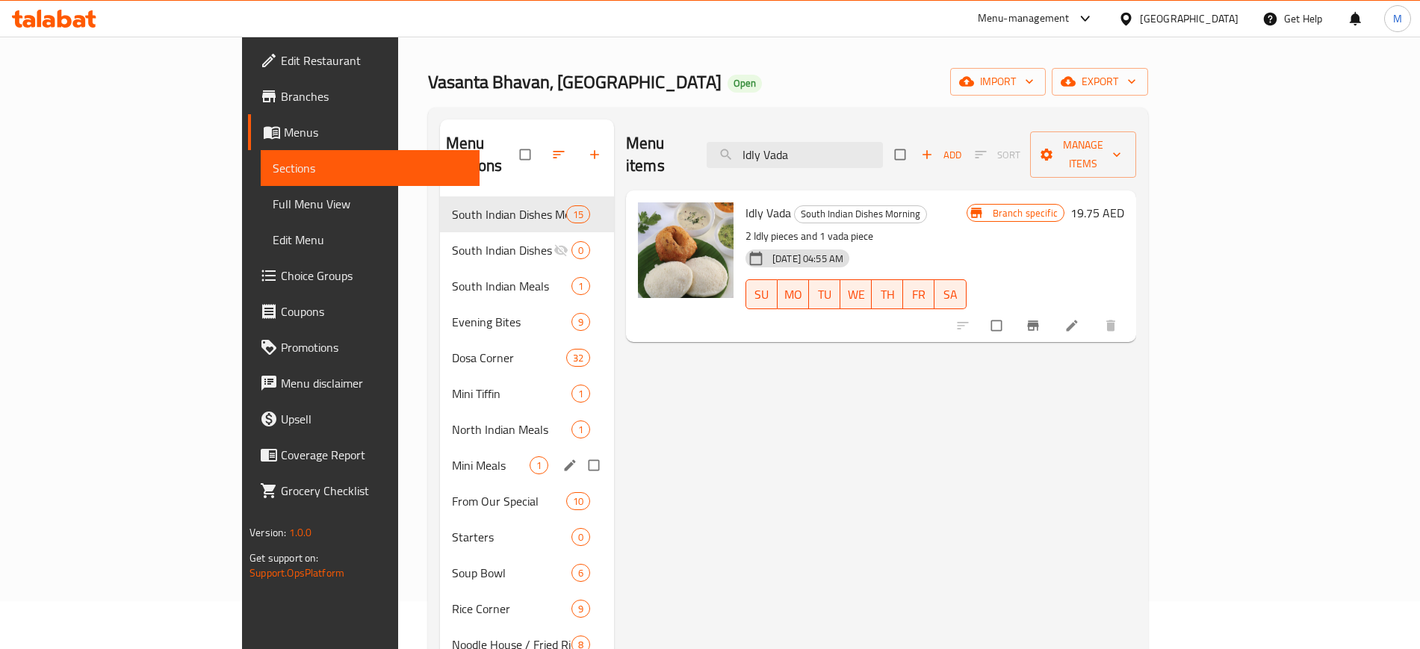
paste input "Mini Meal"
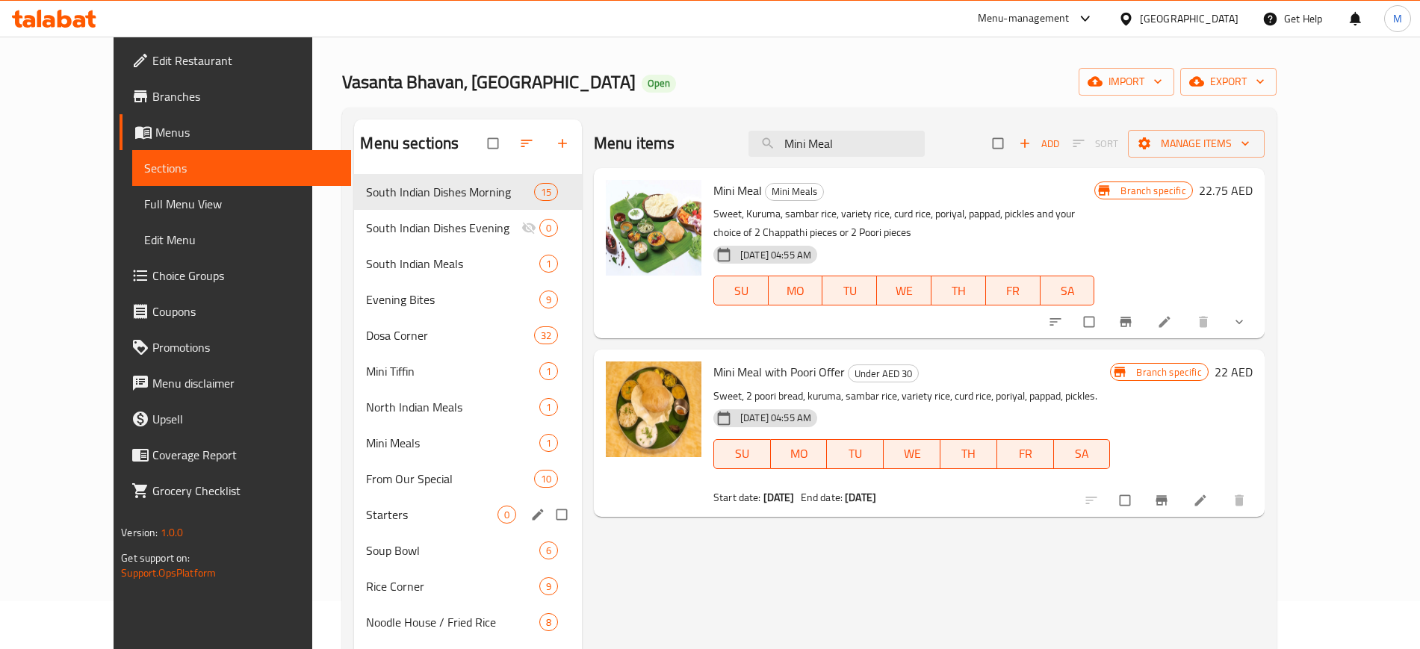
paste input "Crispy Corn Pop Dry"
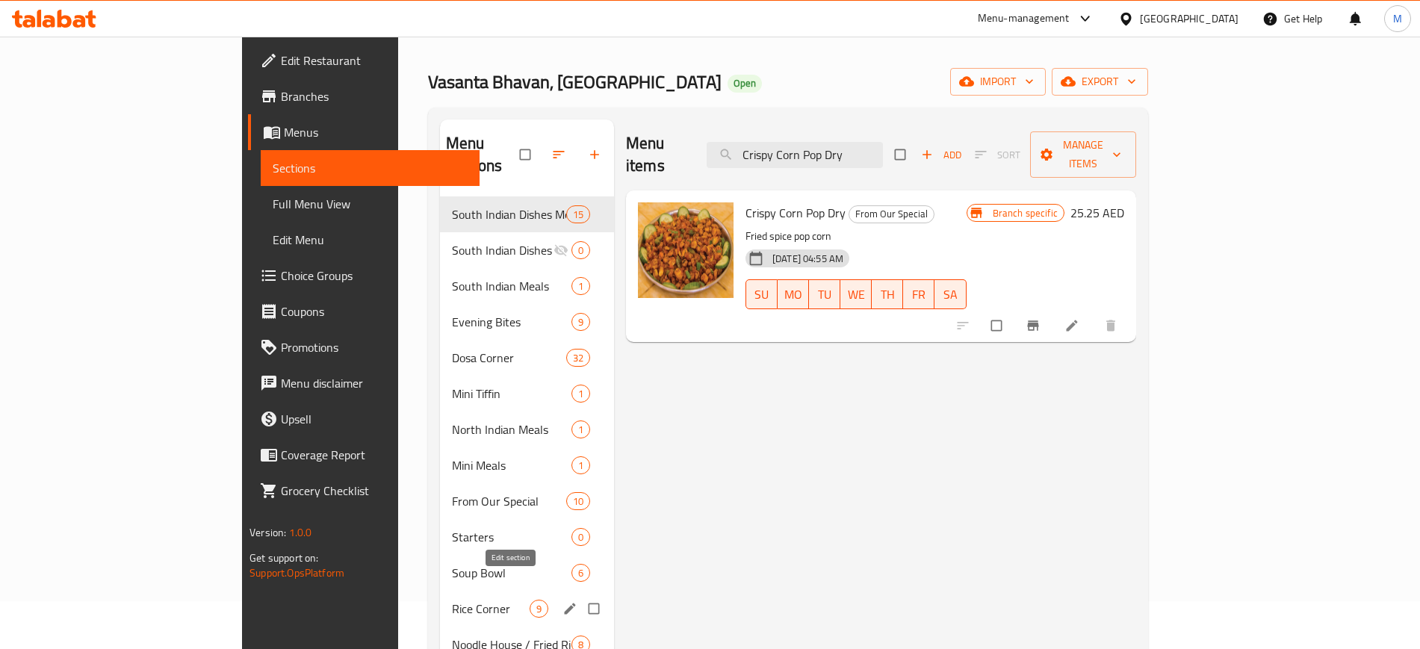
paste input "Sweet Corn Veg Soup"
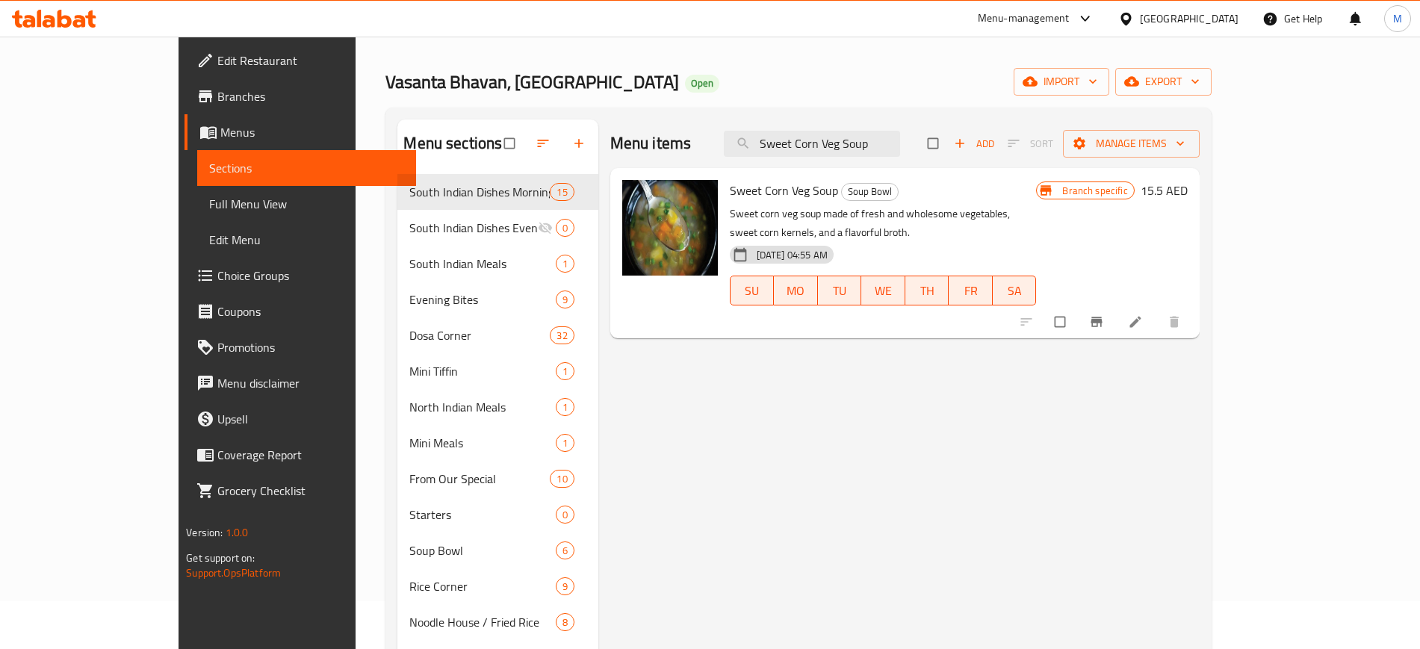
paste input "Appam (2 Pcs) with Sothi"
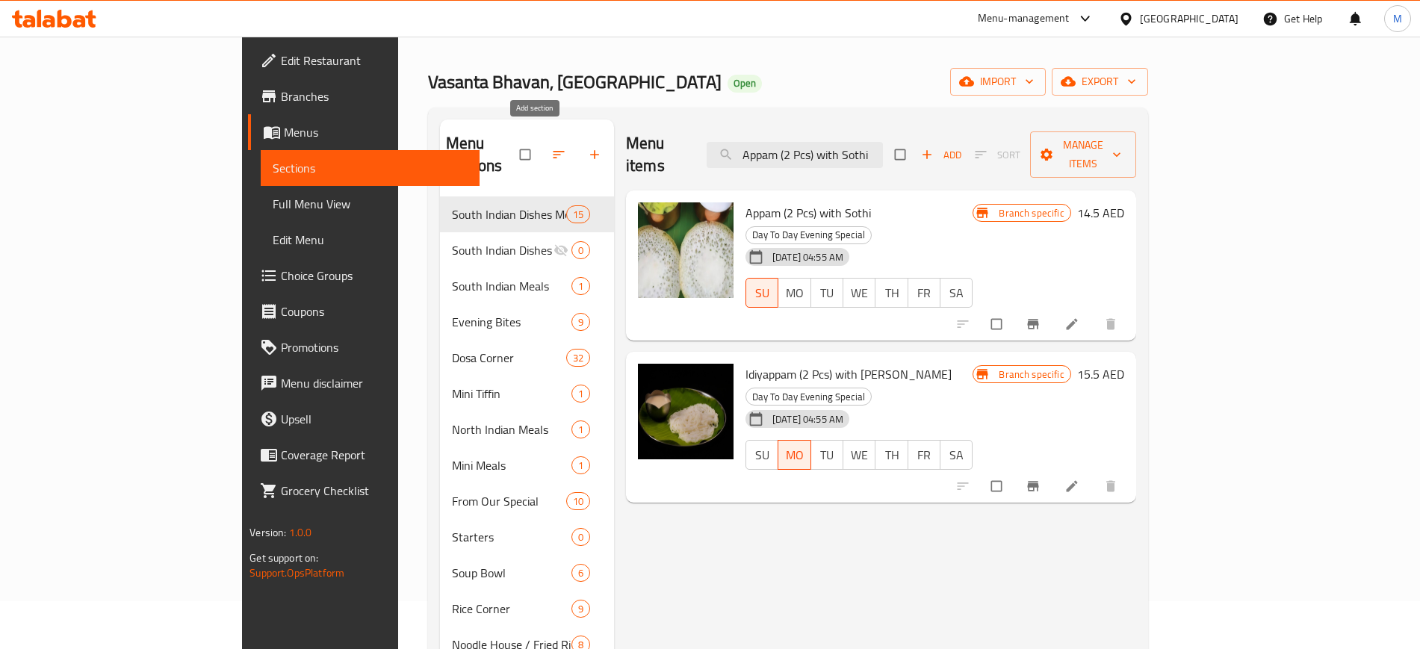
paste input "Hot And Sour Soup"
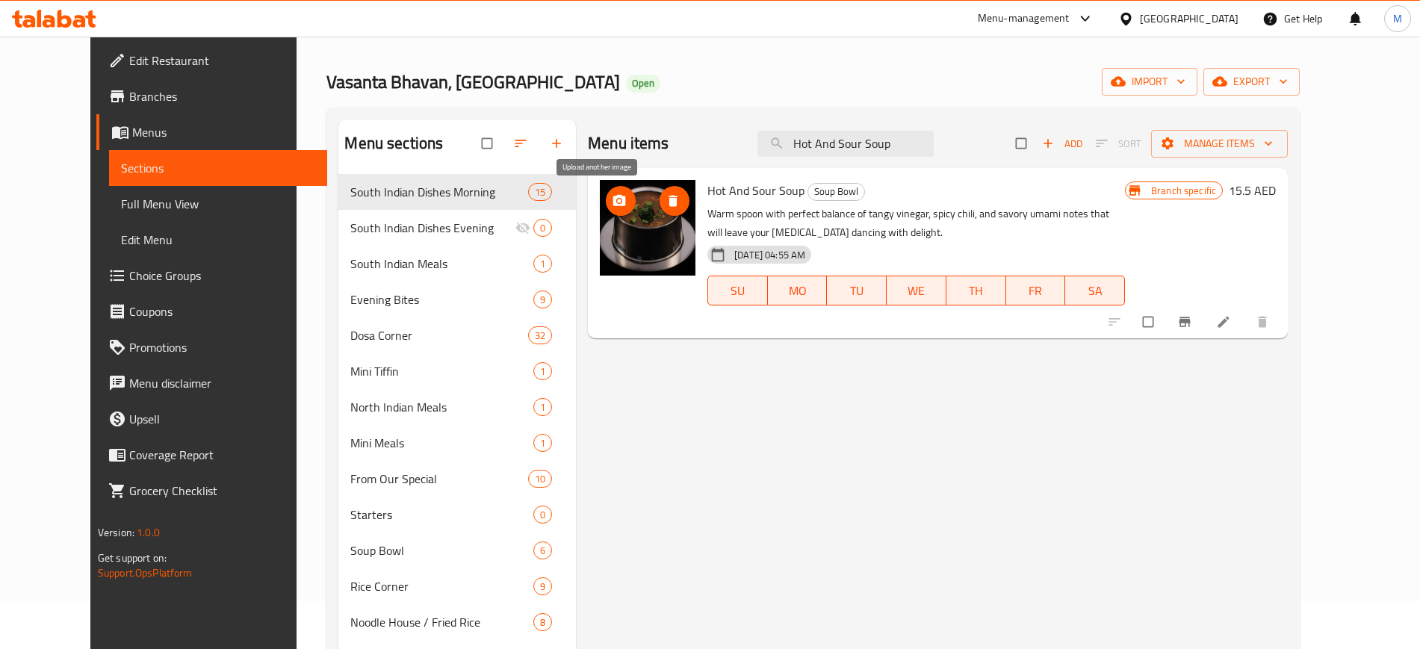
paste input "[PERSON_NAME] (Dry)"
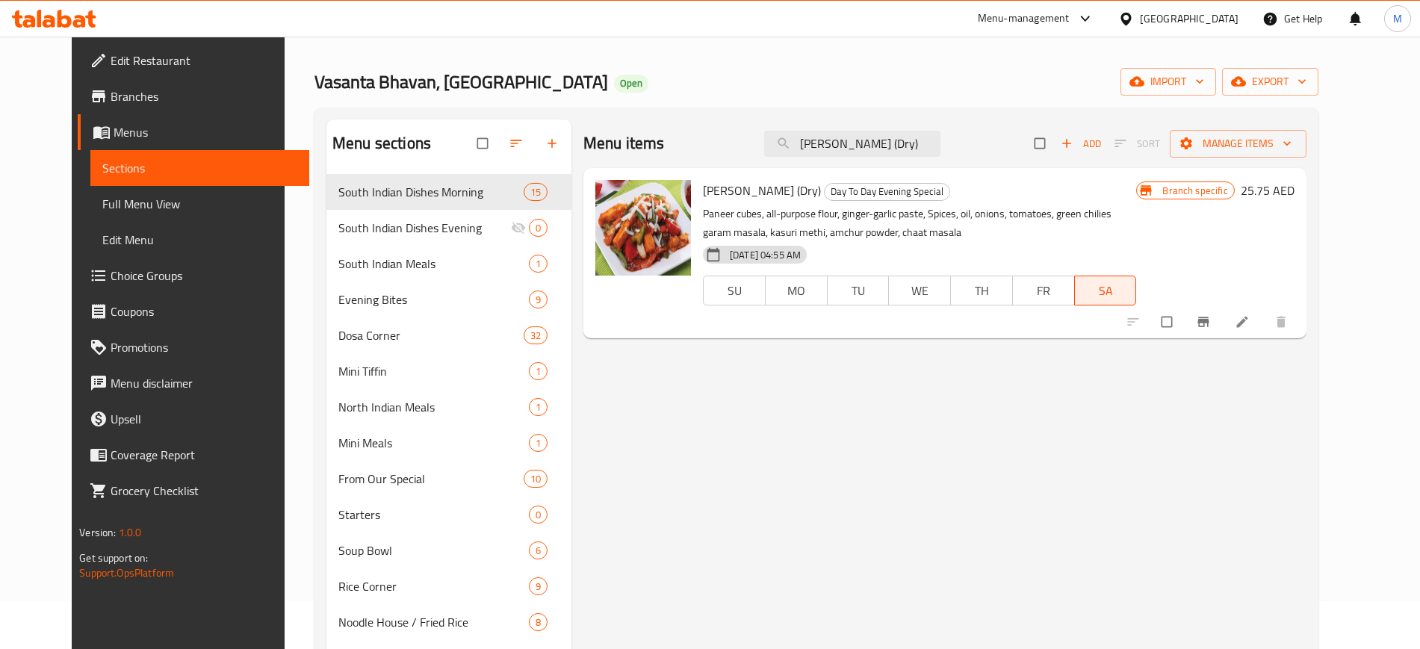
paste input "Mushroom Biryani Rice"
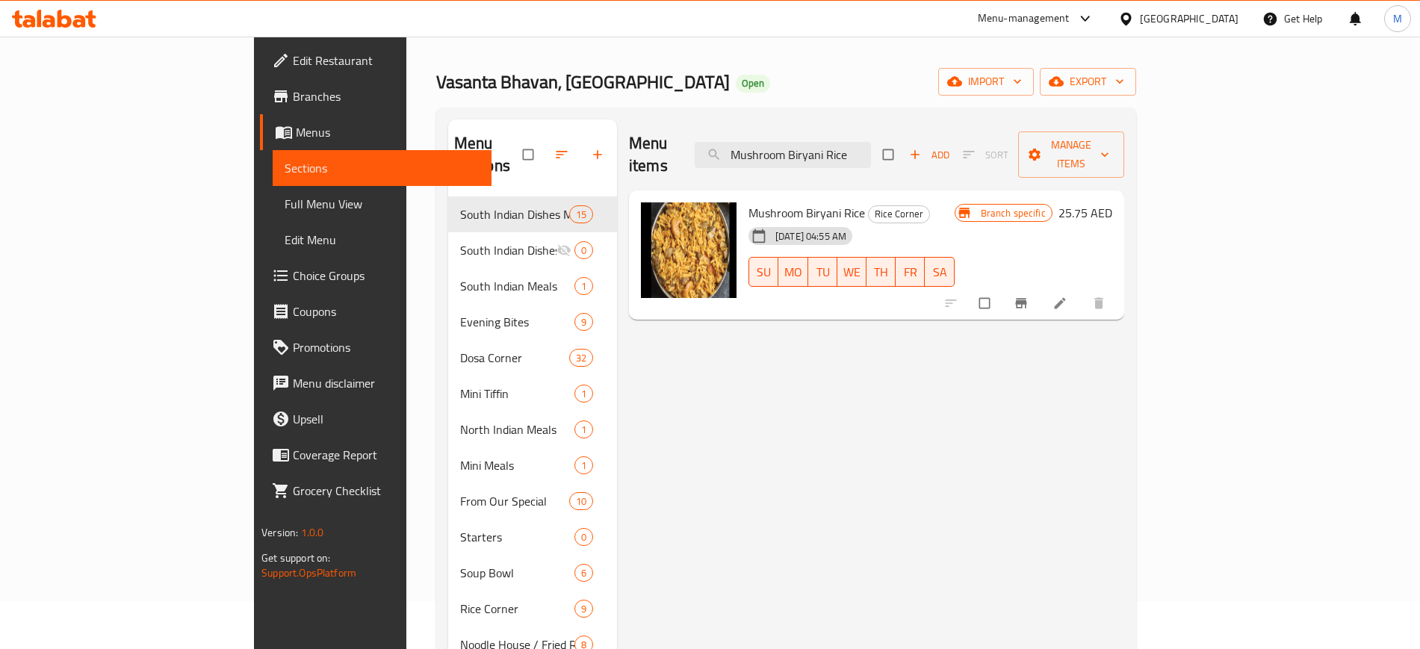
paste input "Dipped Sambar Idly 2 pieces"
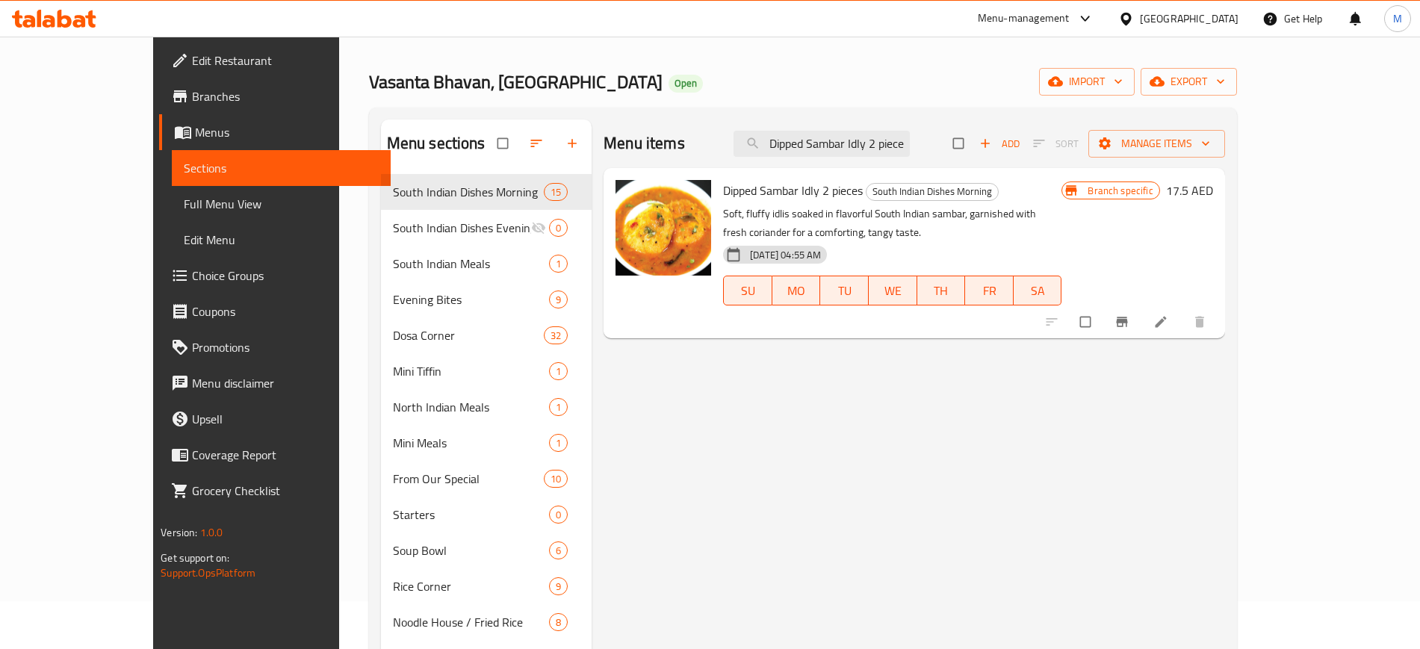
paste input "Paneer Cheese Korma Dish"
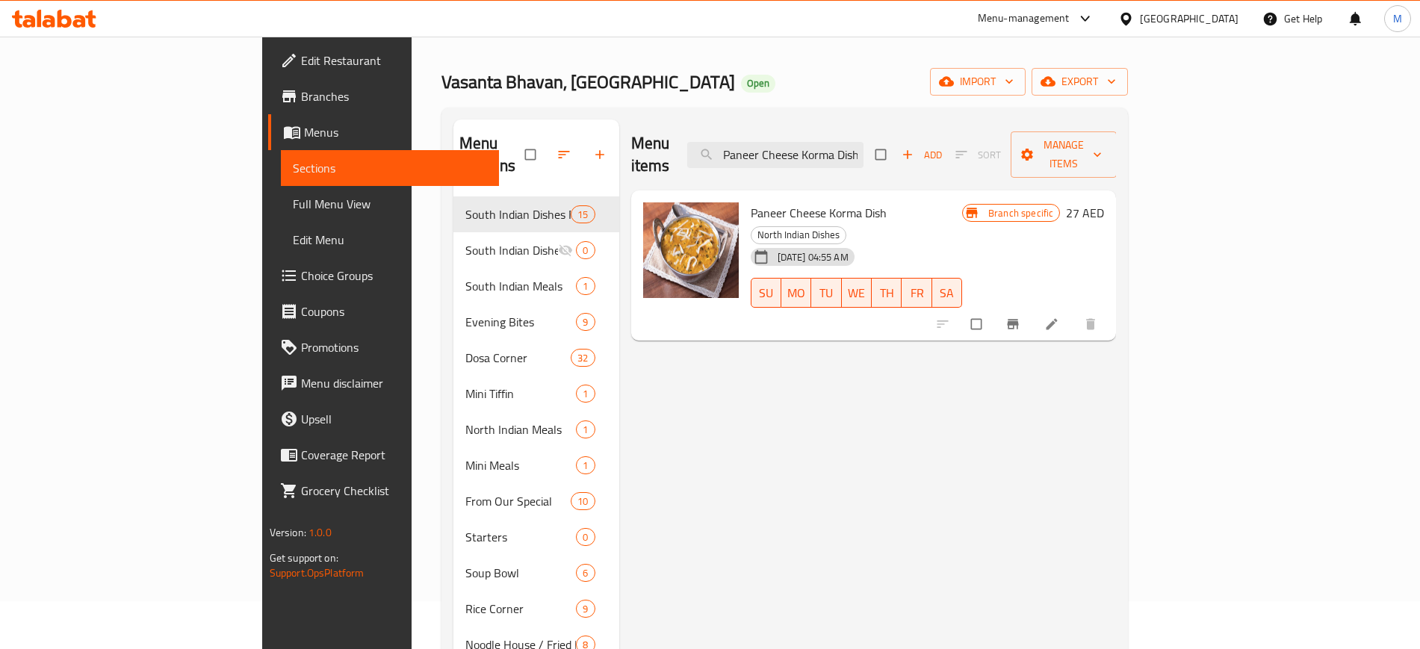
paste input "Cabbage Vada (2 Pcs)"
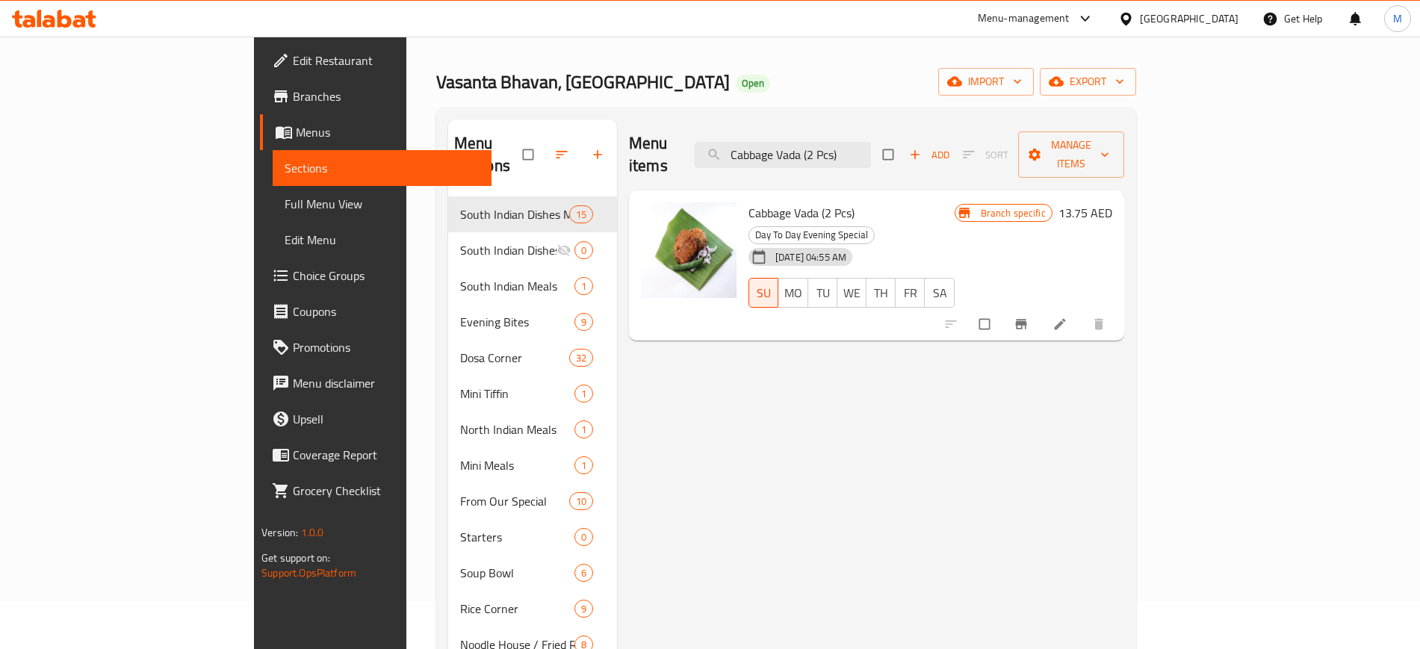
paste input "Dipped Sambar Vada 2 pieces"
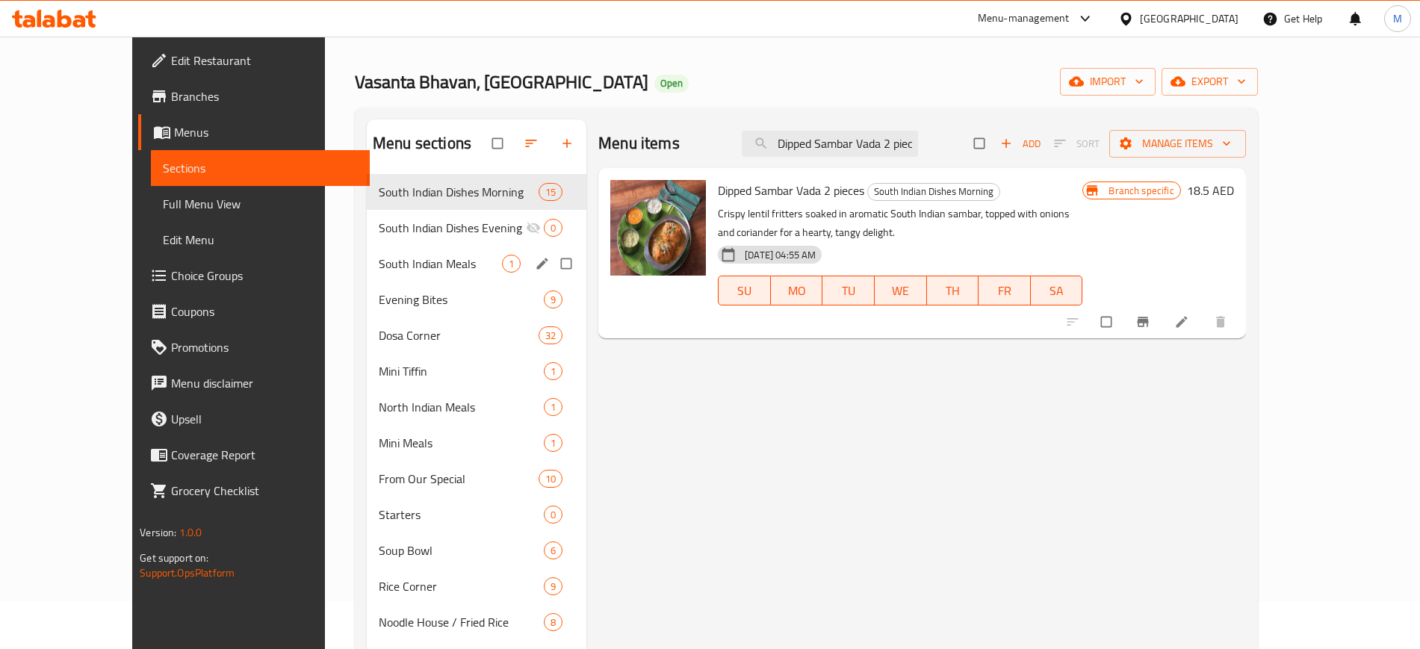
paste input "Idly"
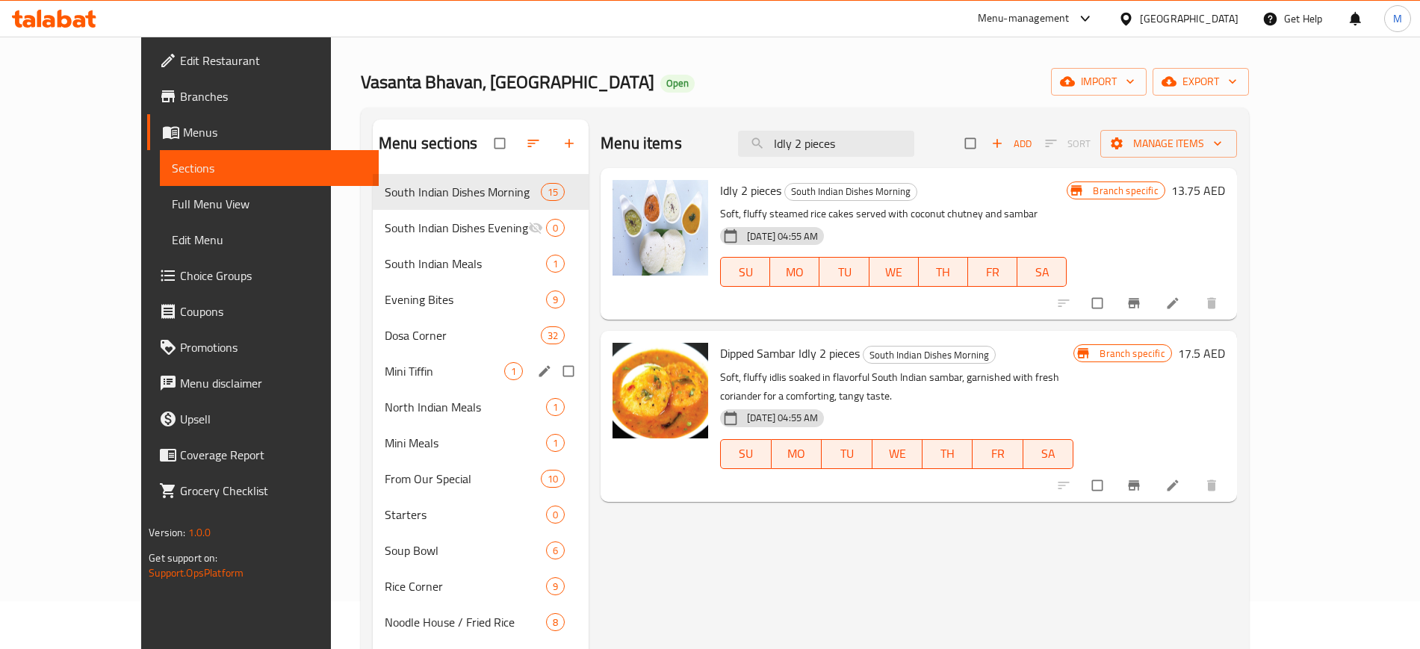
paste input "Adai Avial (2 Pcs)"
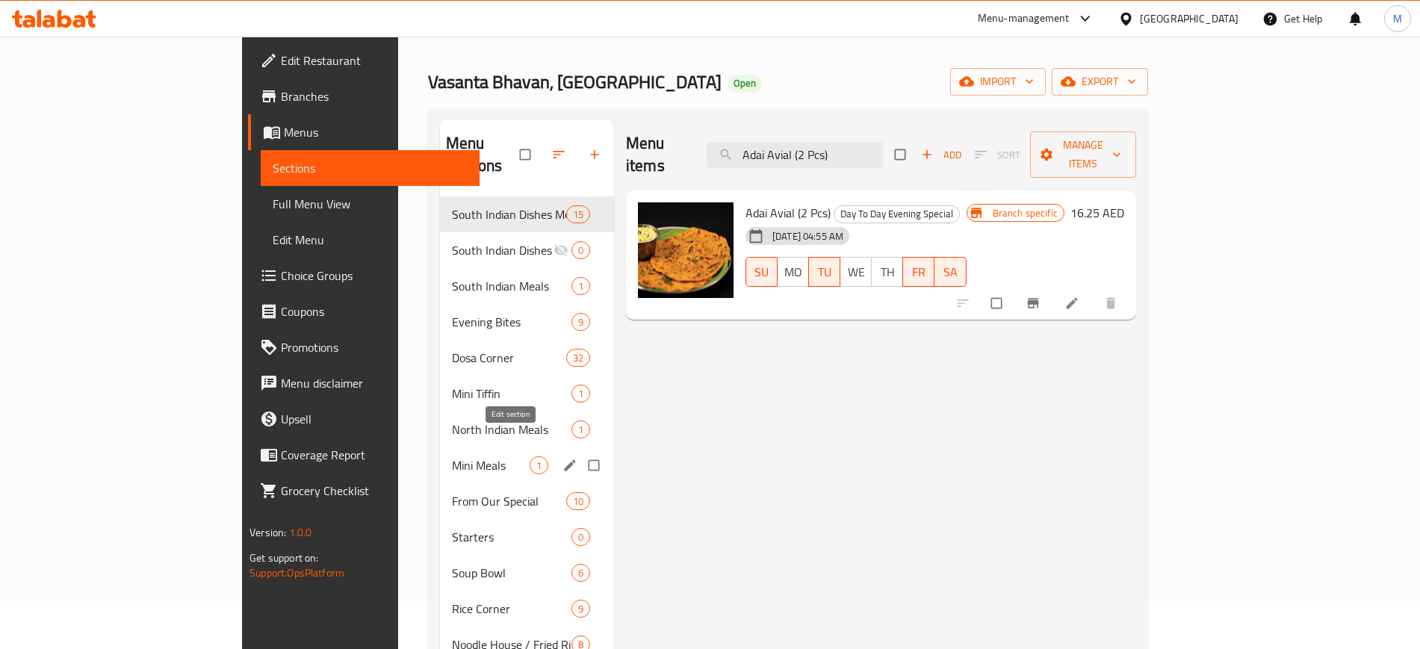
paste input "South Indian Meal"
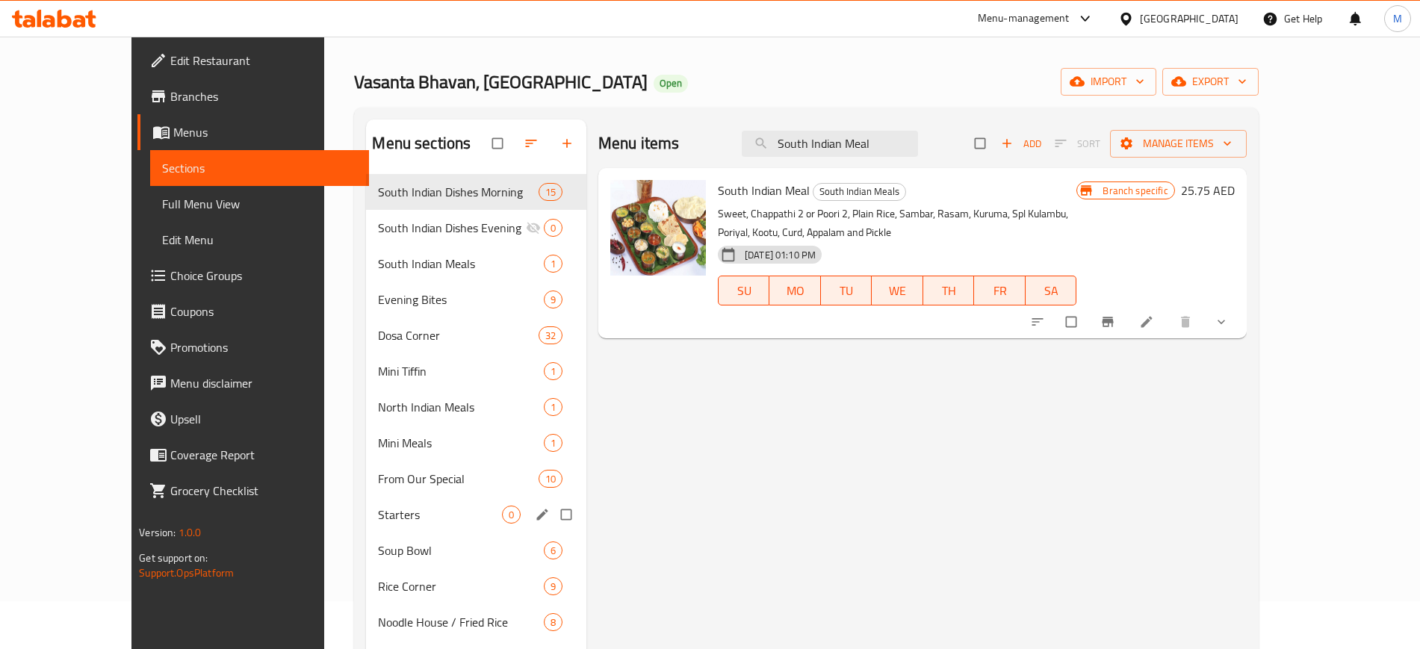
paste input "[PERSON_NAME]"
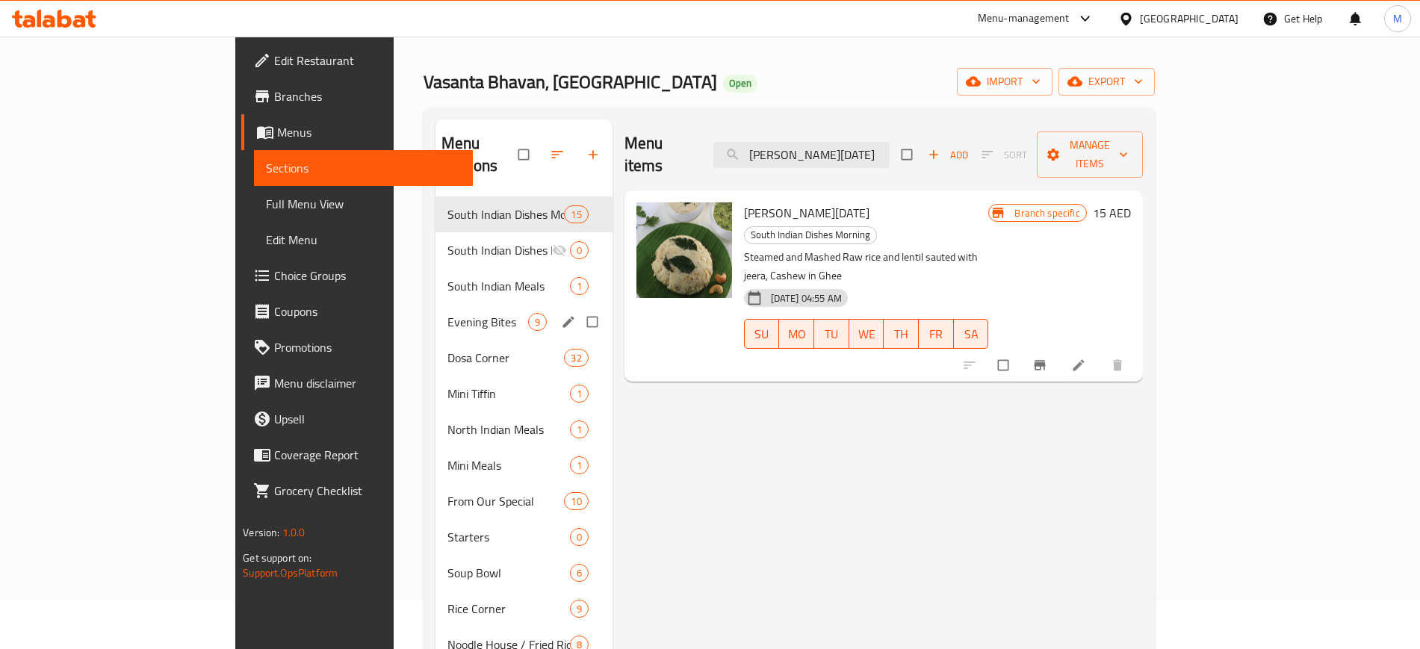
paste input "[PERSON_NAME] Dish"
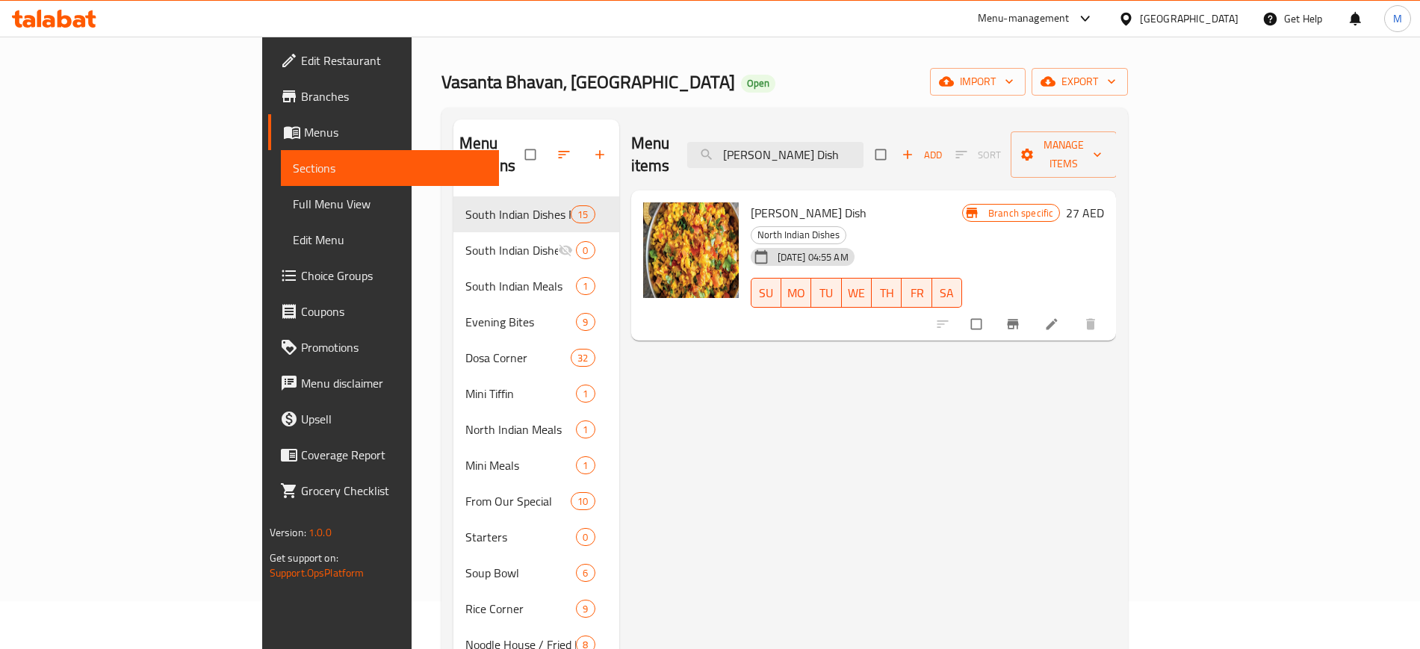
paste input "Veg Pulao Rice"
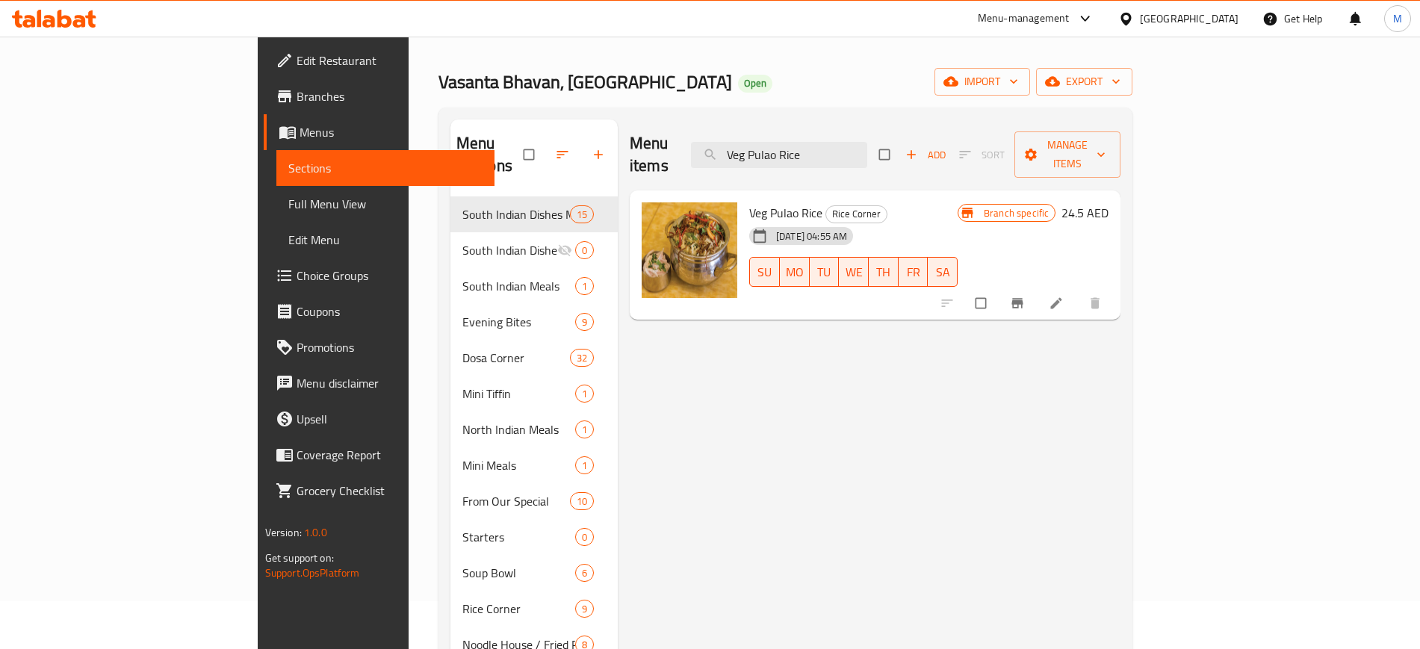
paste input "Honey Chilli Gobi Dry"
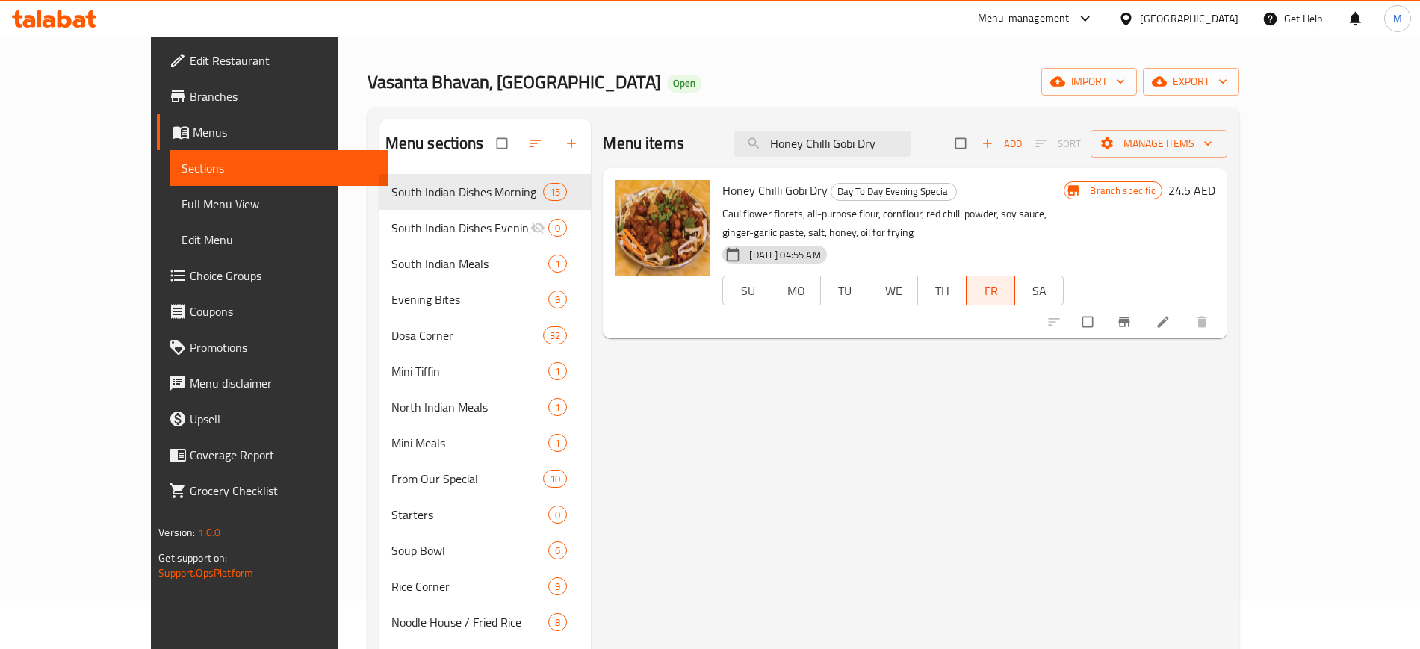
paste input "[PERSON_NAME] with Butter"
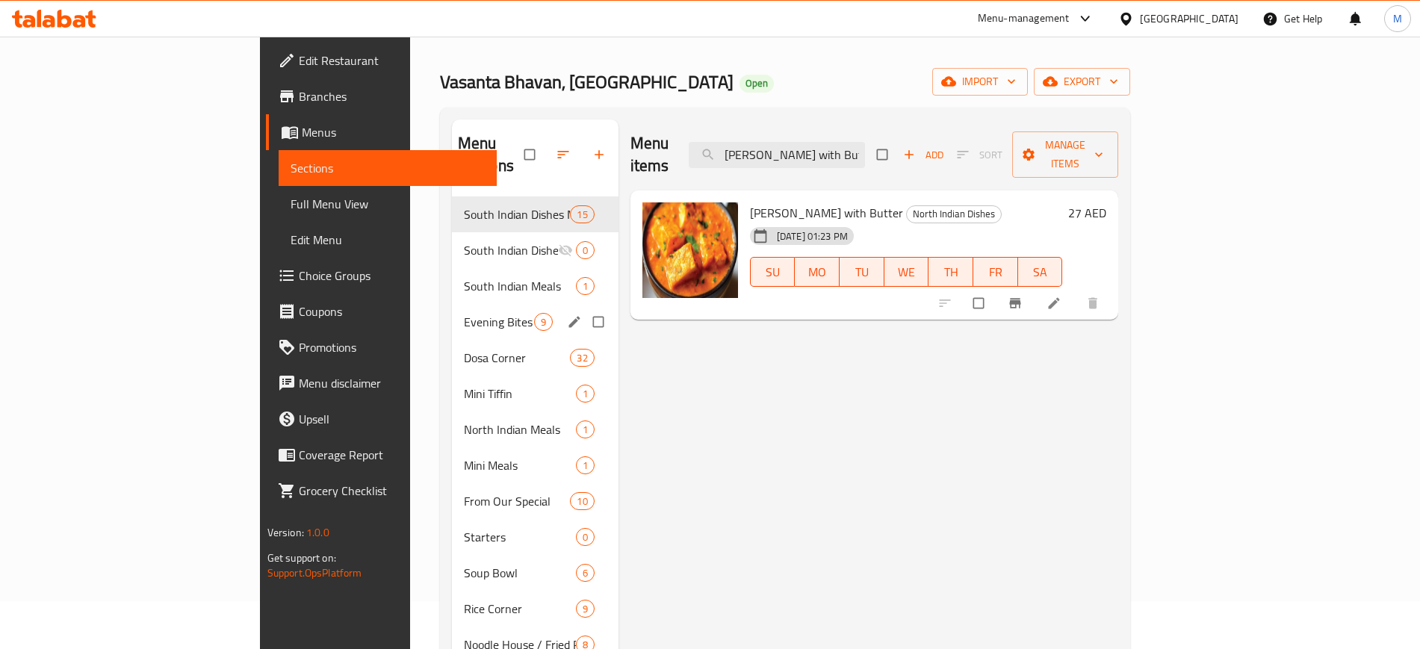
paste input "Naan (Plain)"
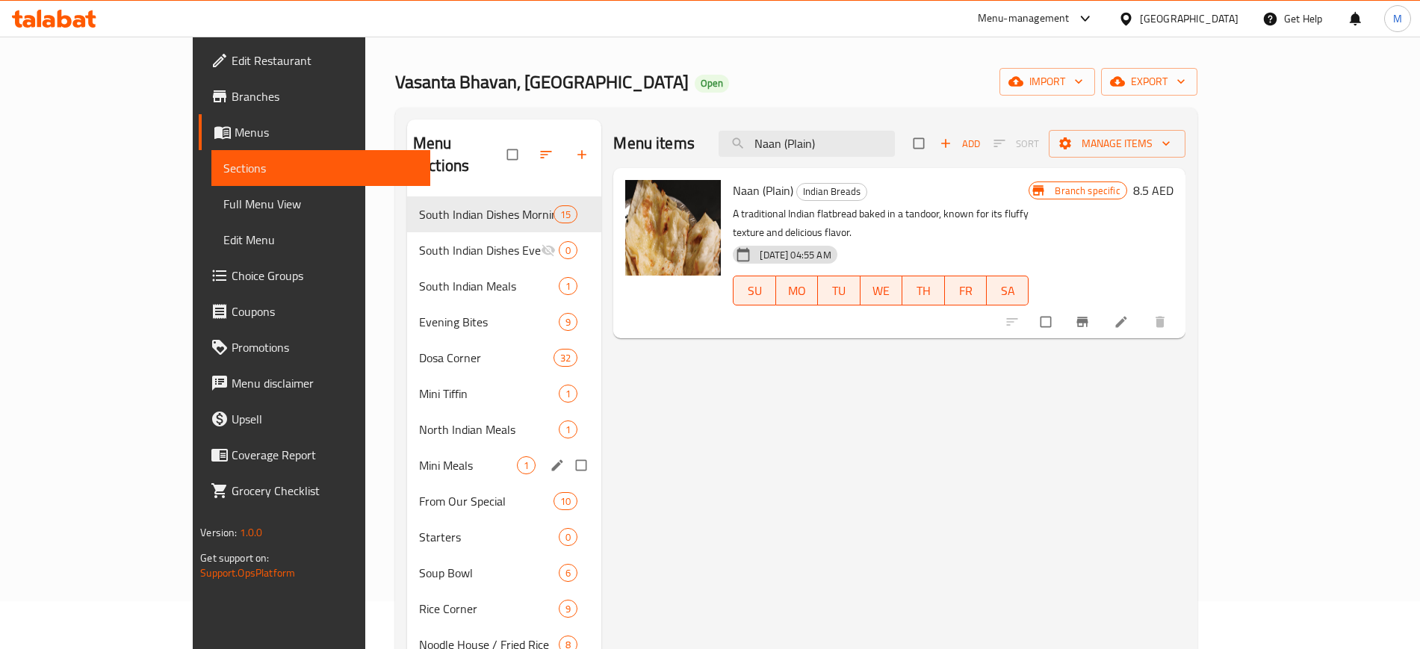
paste input "Vegetable Fried Rice"
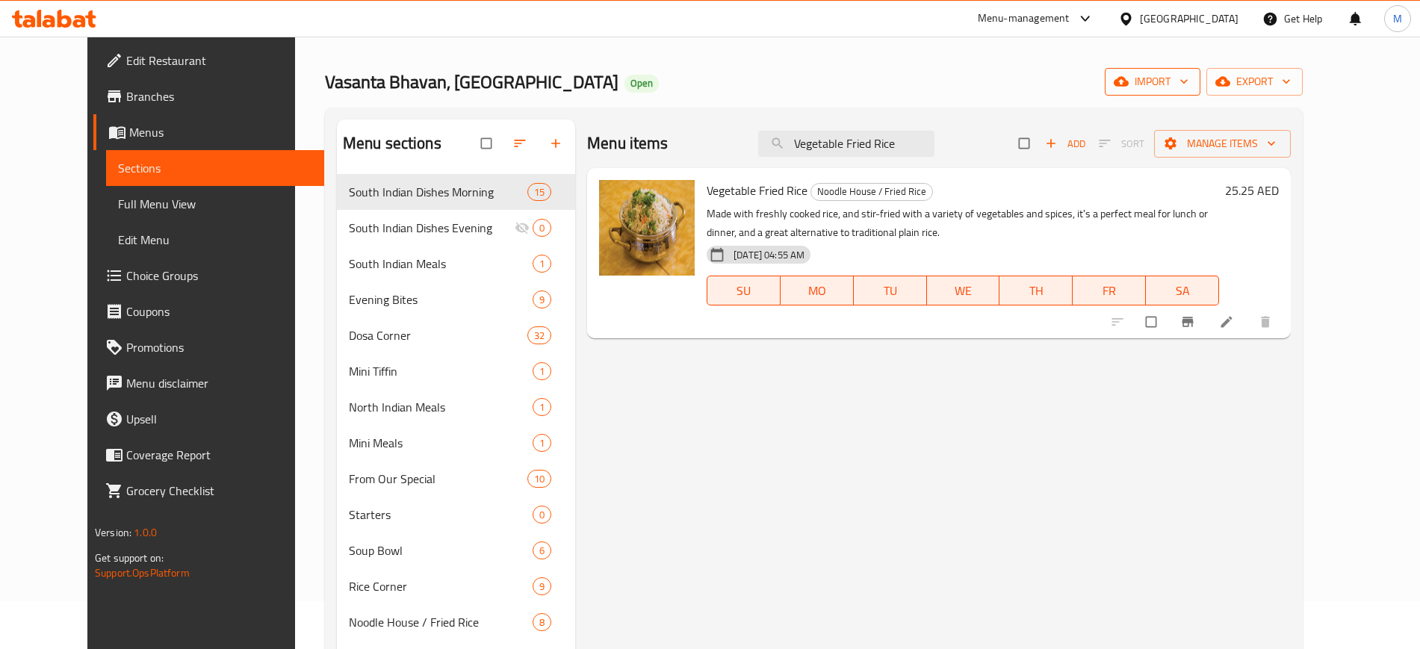
type input "Vegetable Fried Rice"
click at [1129, 85] on icon "button" at bounding box center [1121, 82] width 15 height 10
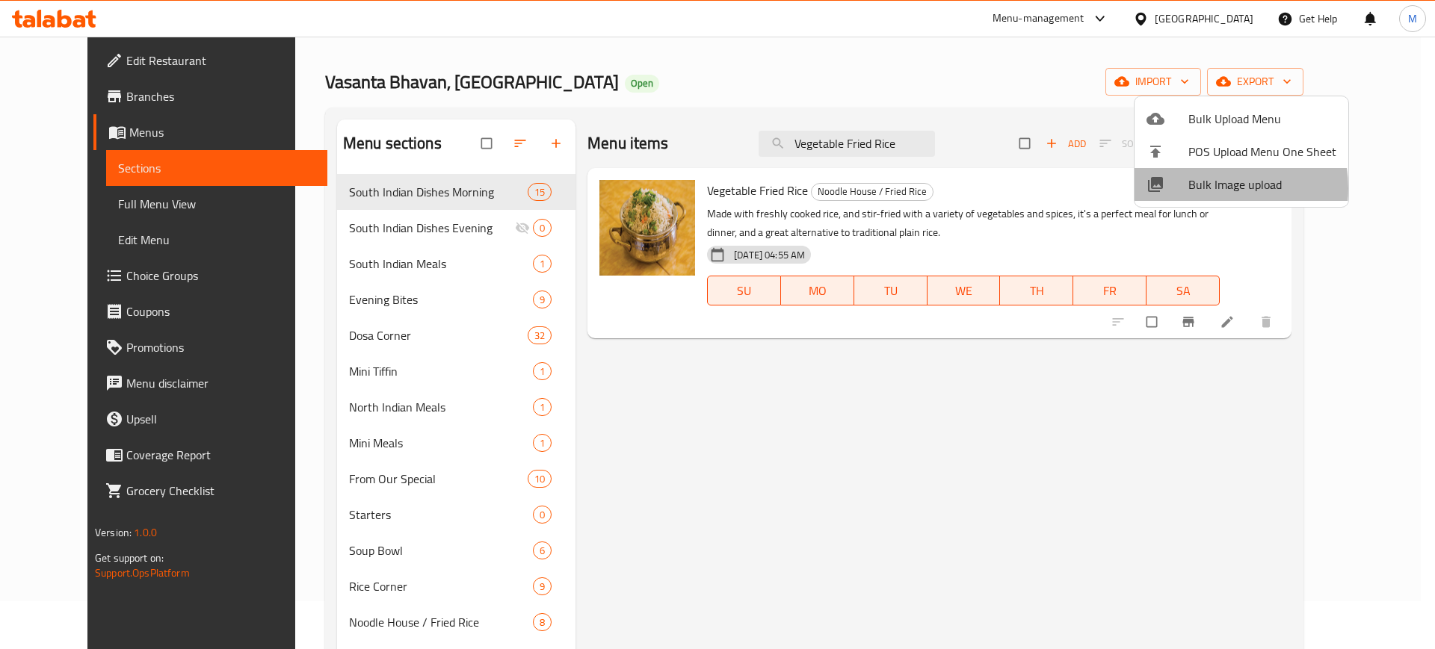
click at [1202, 188] on span "Bulk Image upload" at bounding box center [1262, 185] width 148 height 18
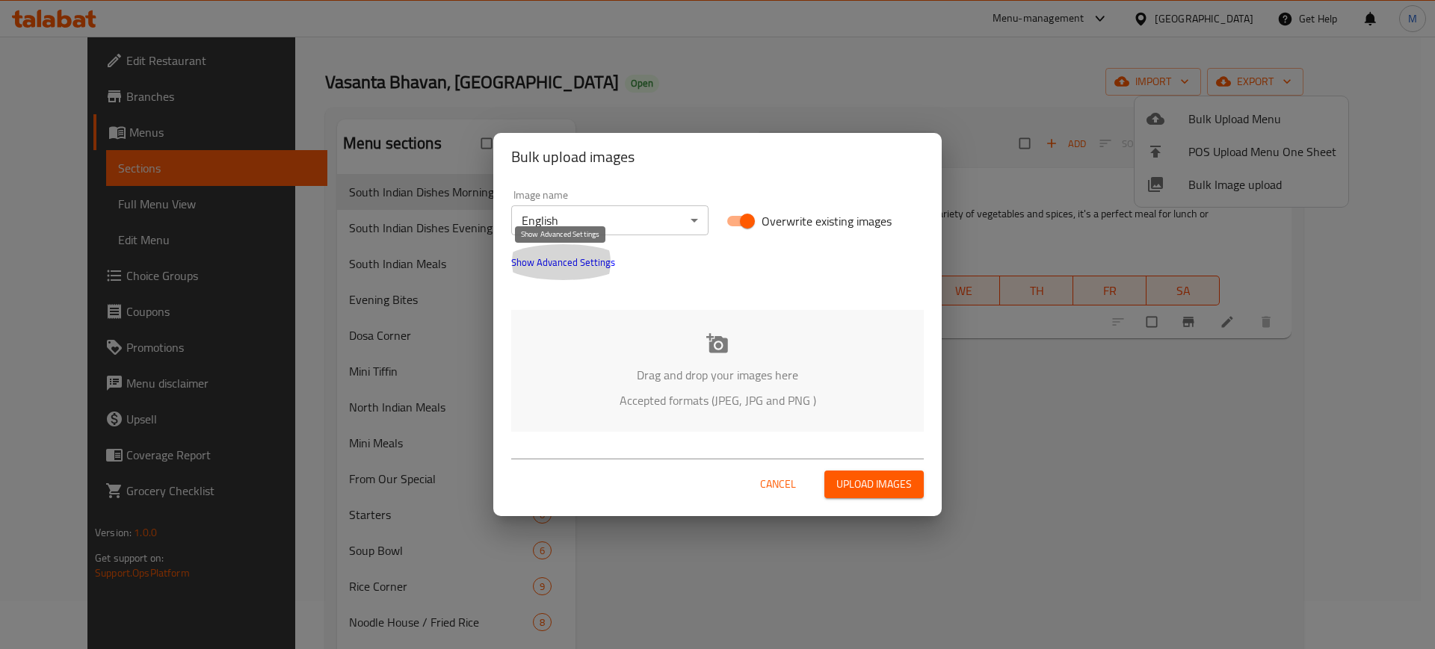
click at [572, 264] on span "Show Advanced Settings" at bounding box center [563, 262] width 104 height 18
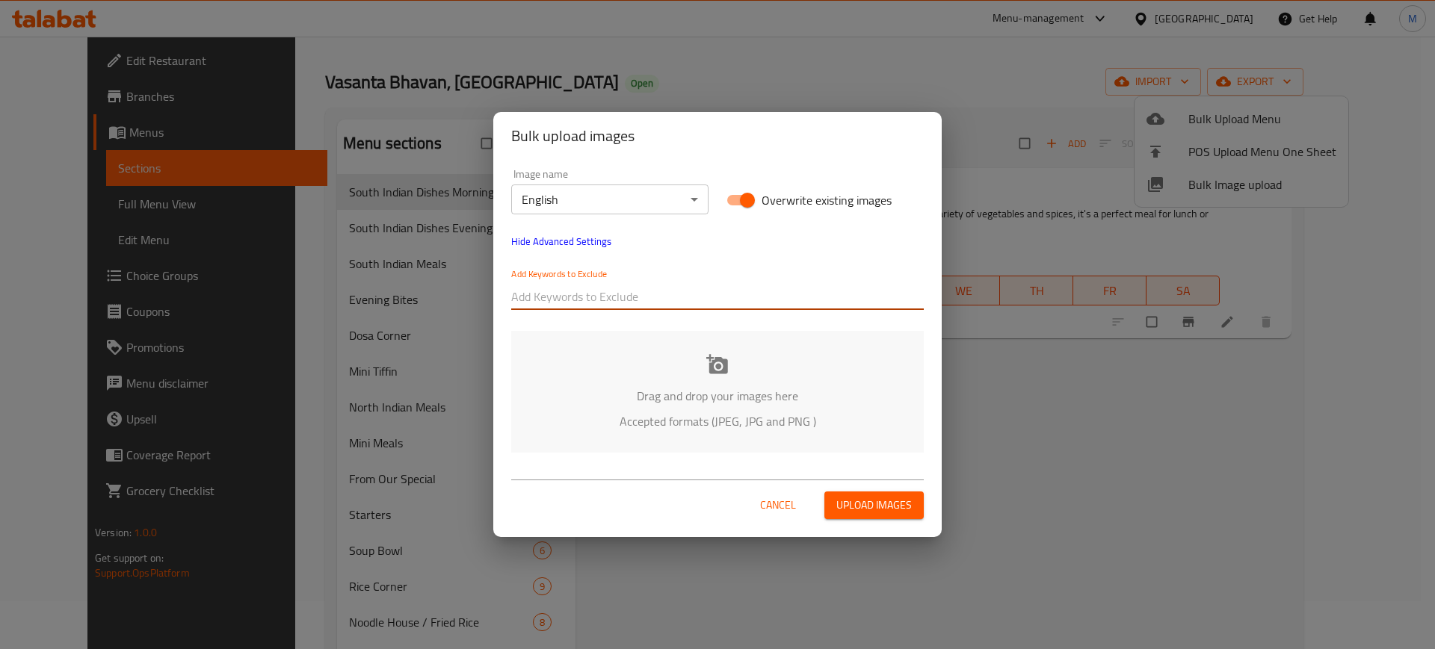
click at [617, 298] on input "text" at bounding box center [717, 297] width 412 height 24
type input "10"
type input "2"
type input "11"
type input "112"
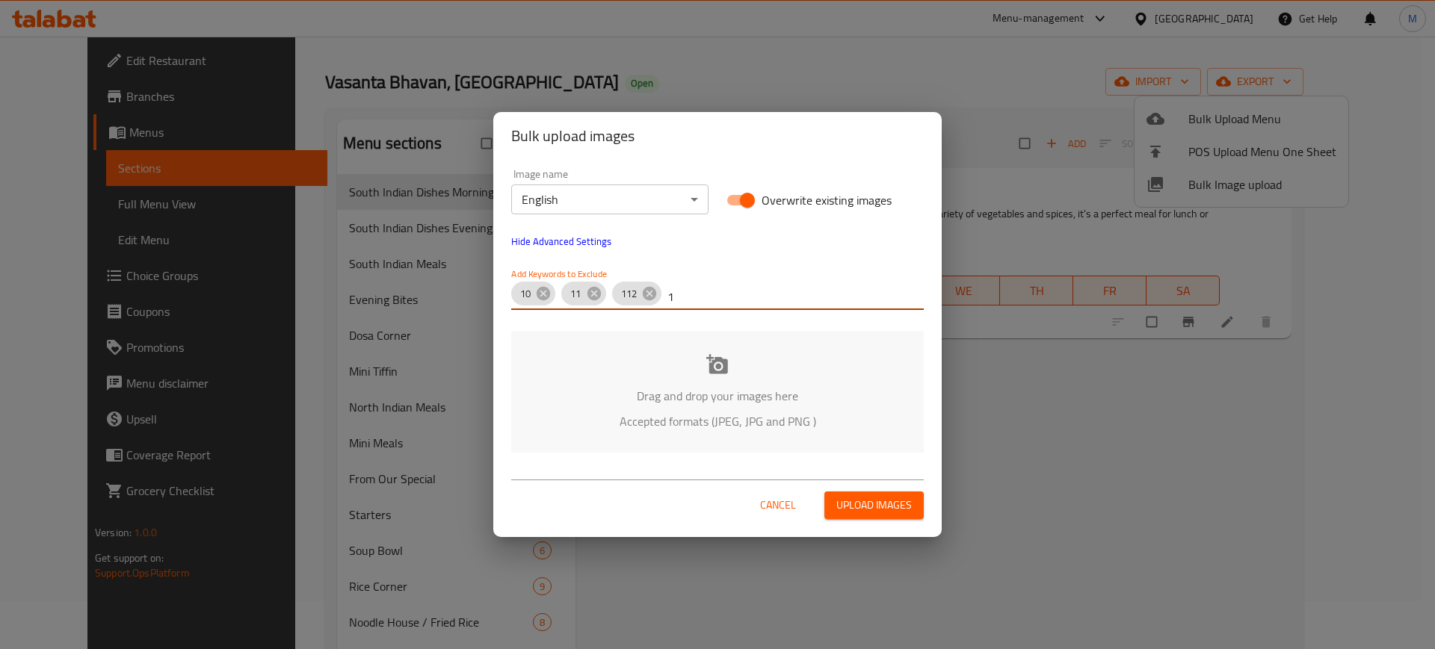
type input "13"
type input "14"
type input "15"
type input "16"
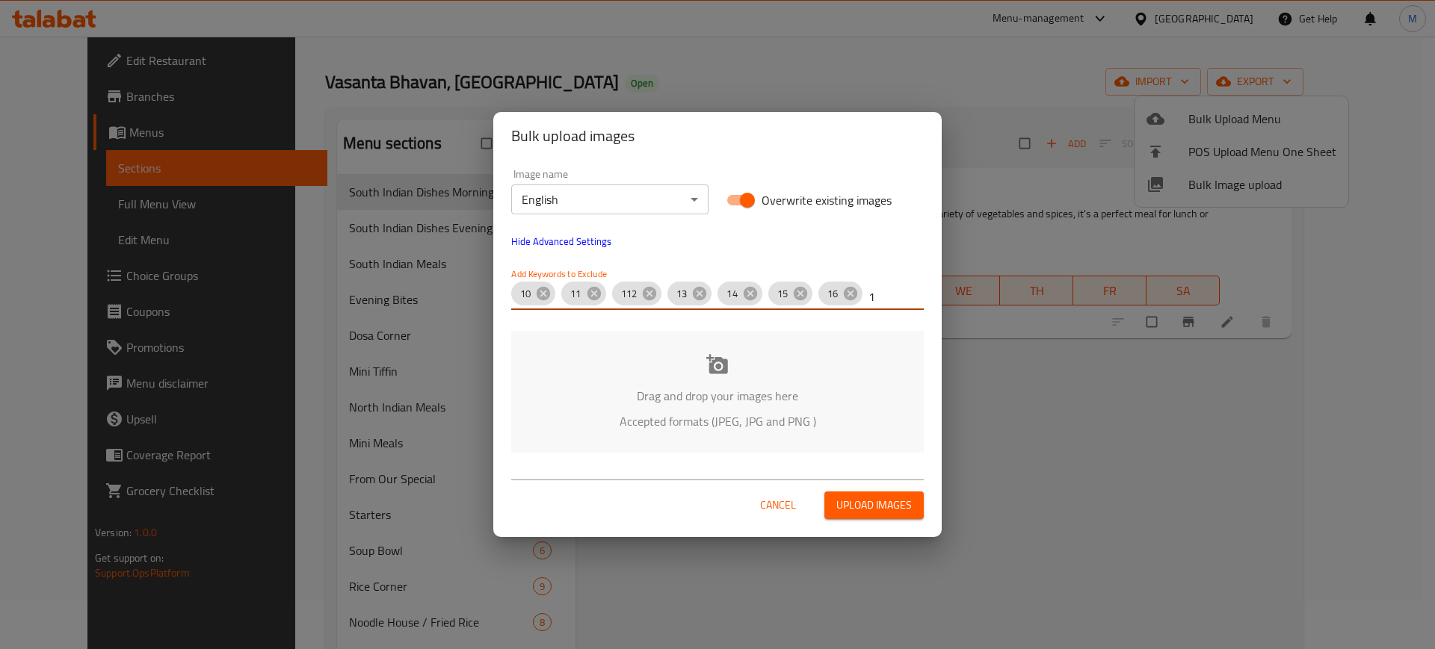
type input "17"
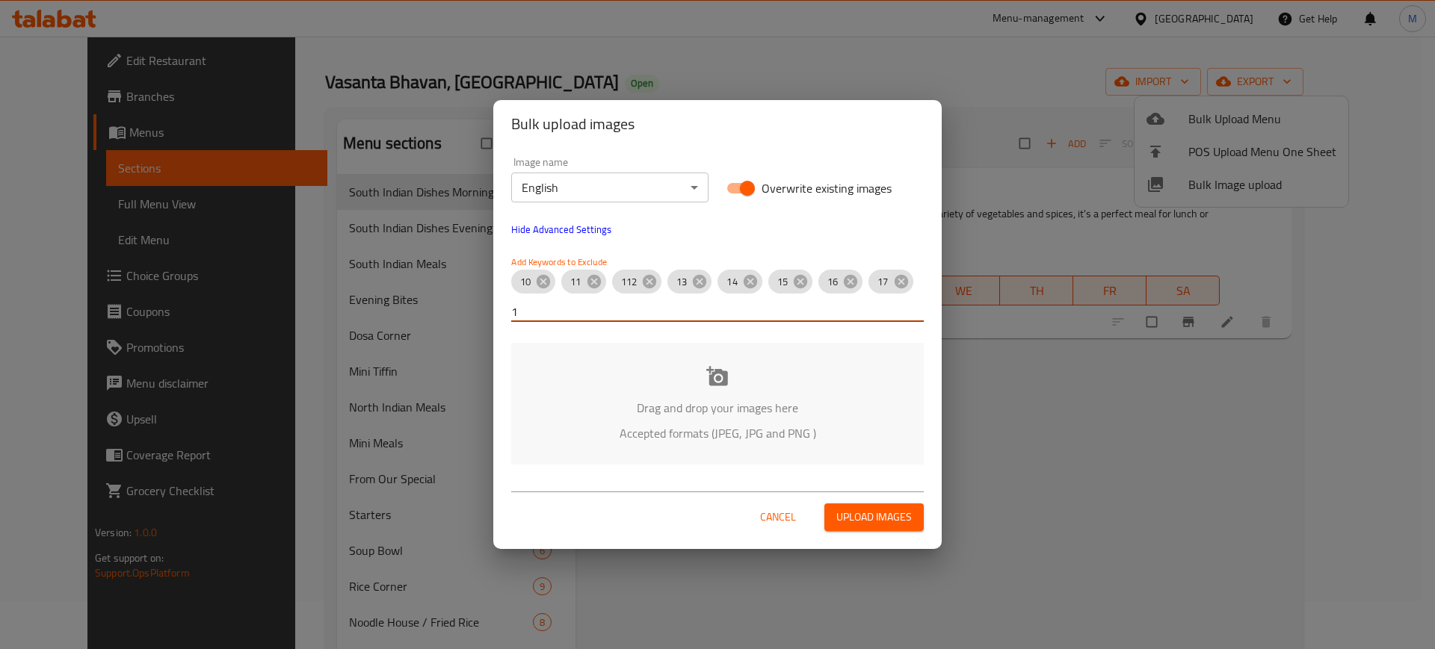
type input "17"
type input "18"
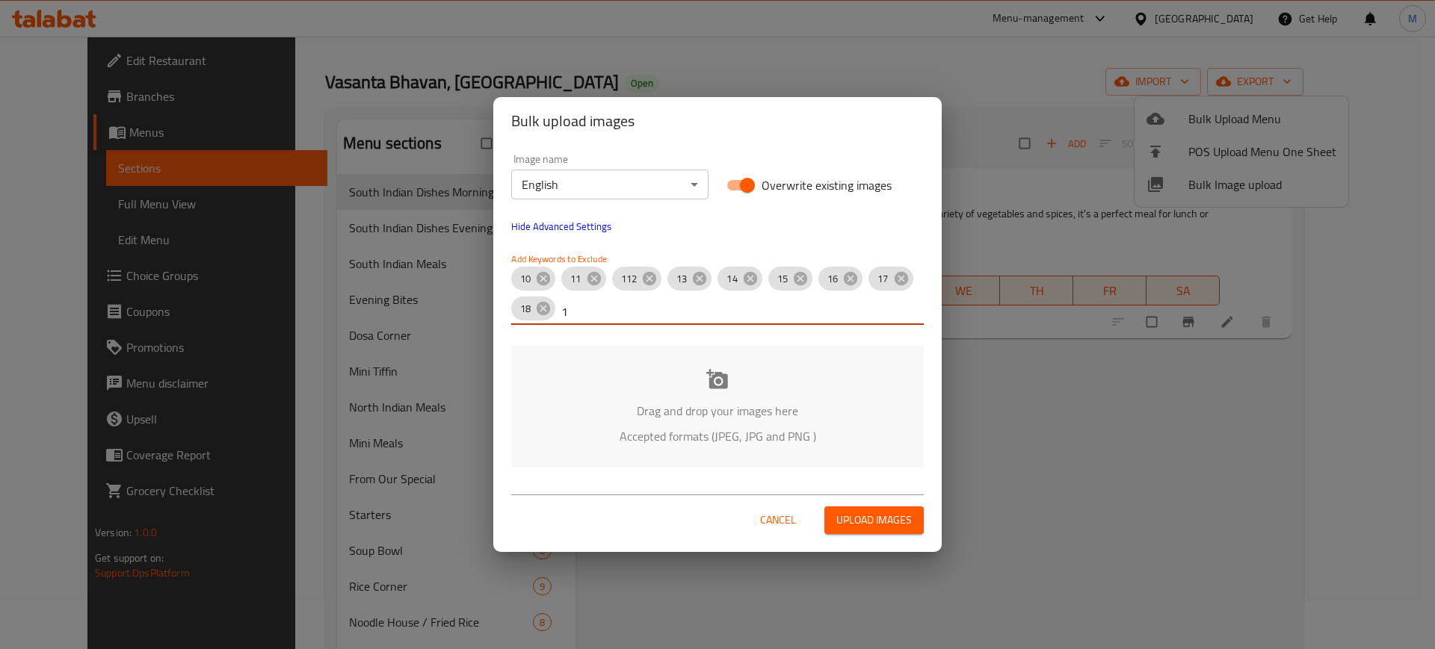
type input "19"
type input "20"
type input "21"
type input "22"
type input "23"
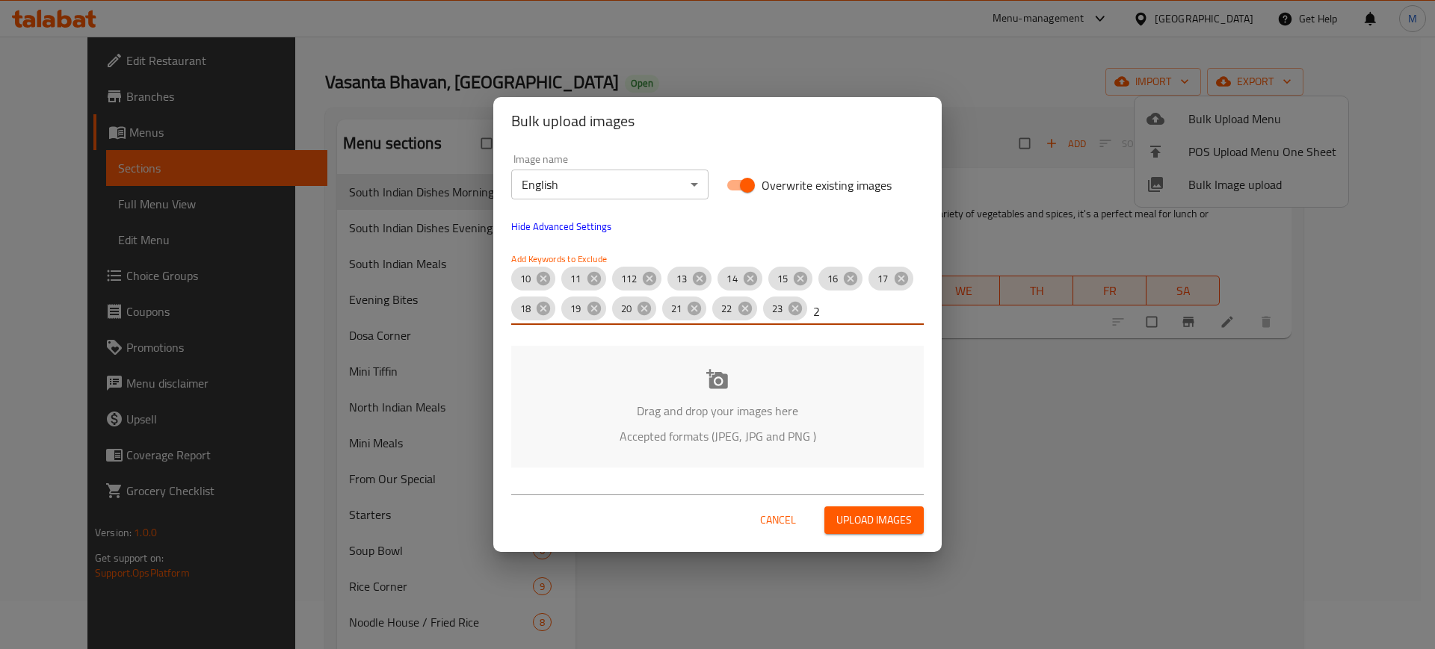
type input "24"
type input "25"
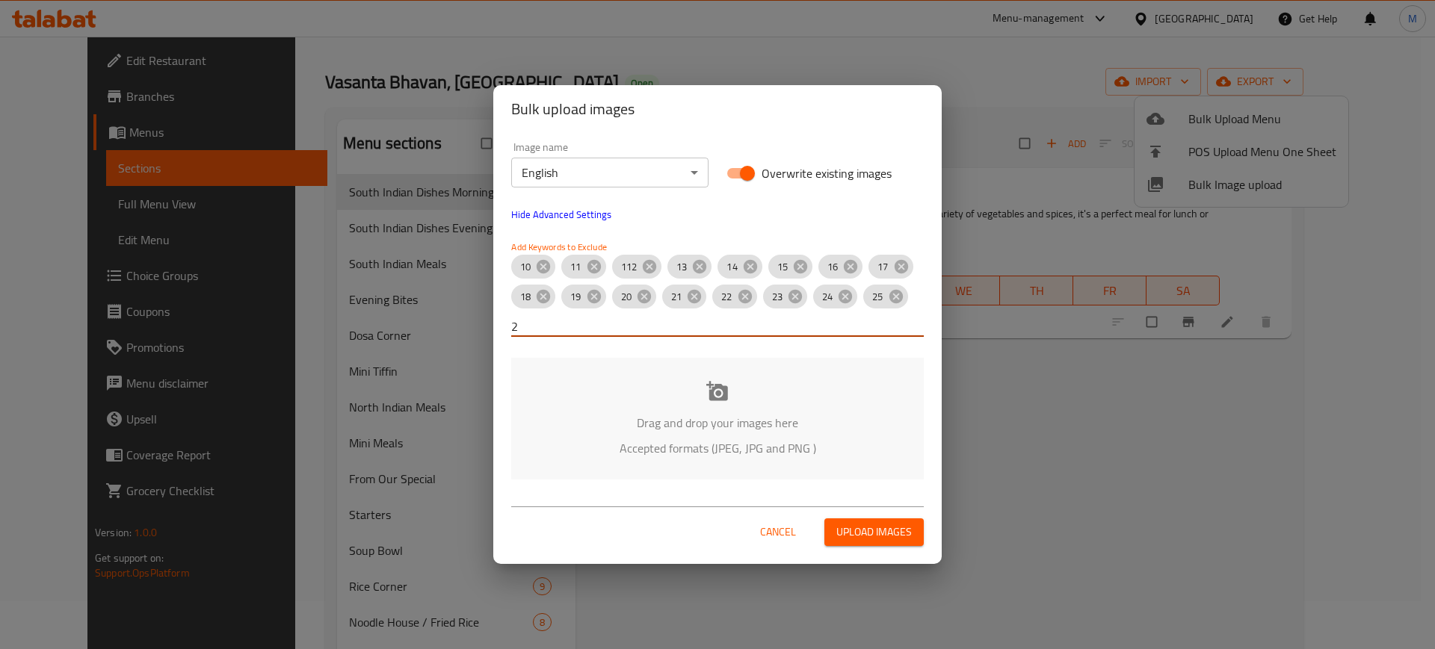
type input "26"
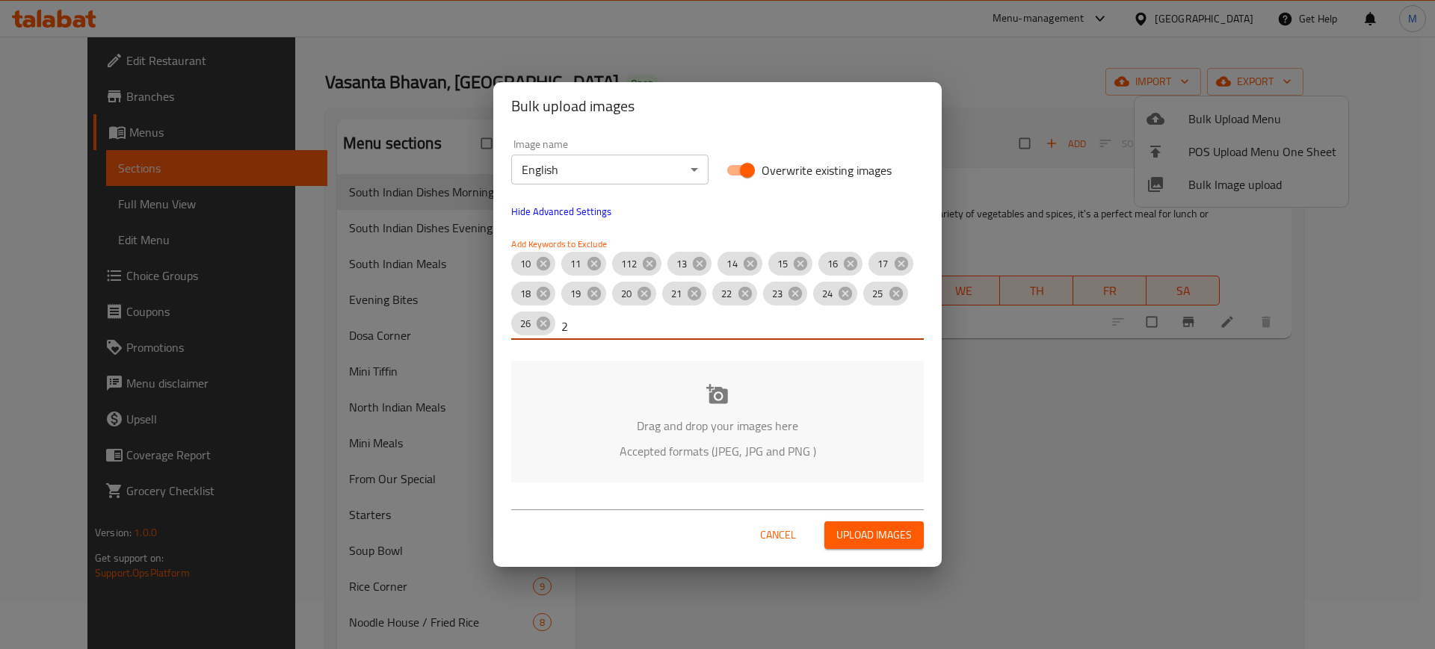
type input "27"
type input "28"
type input "3"
type input "29"
type input "30"
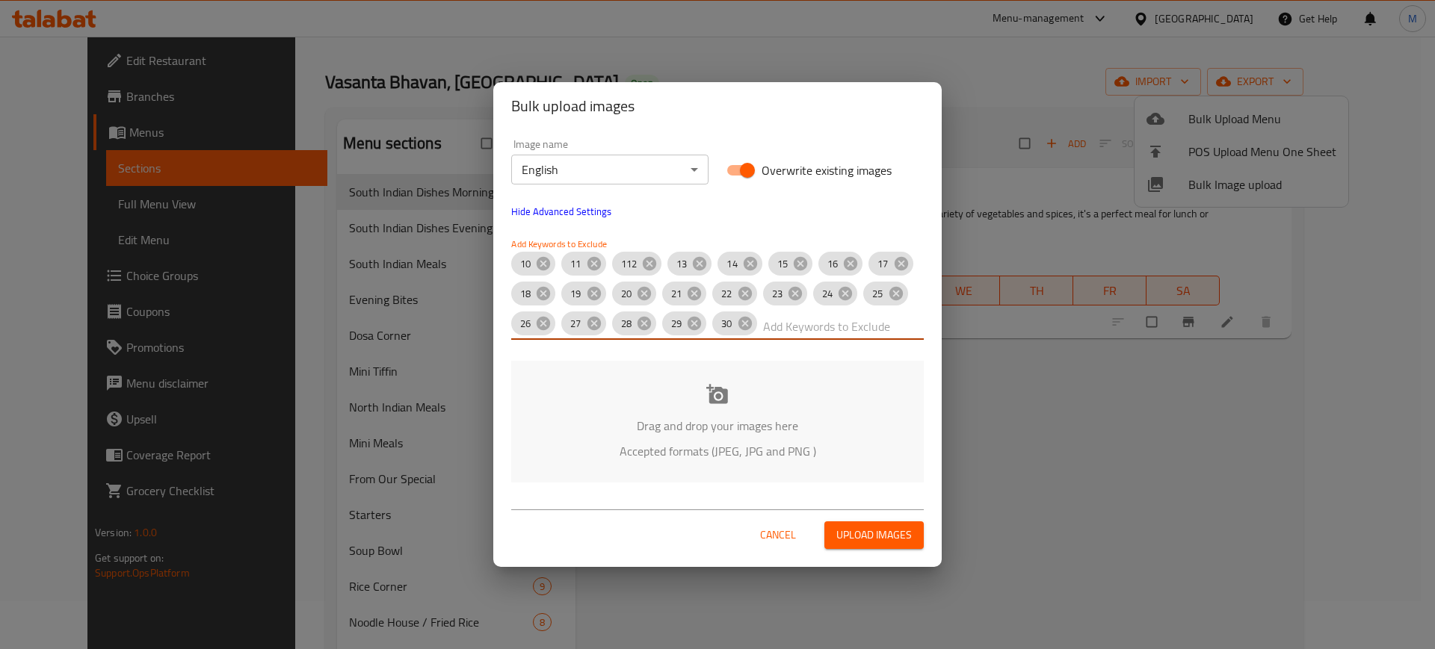
type input "2"
type input "31"
type input "32"
type input "33"
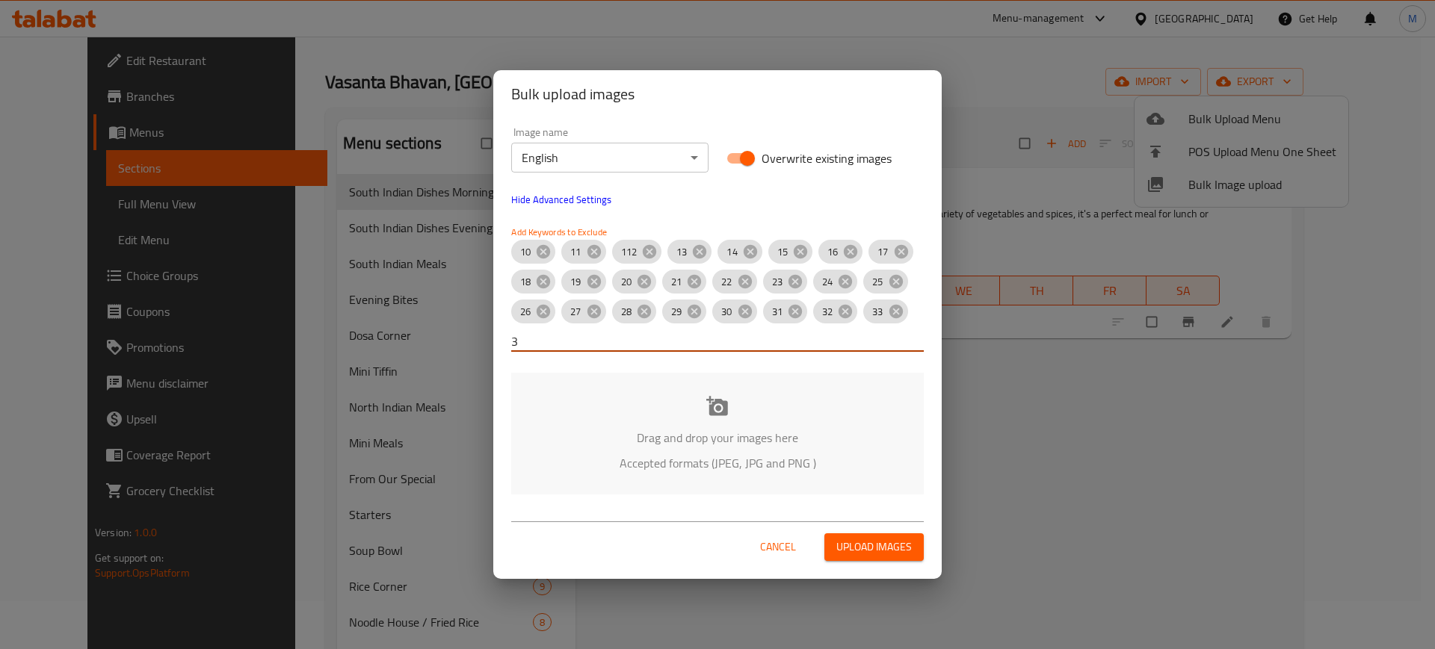
type input "34"
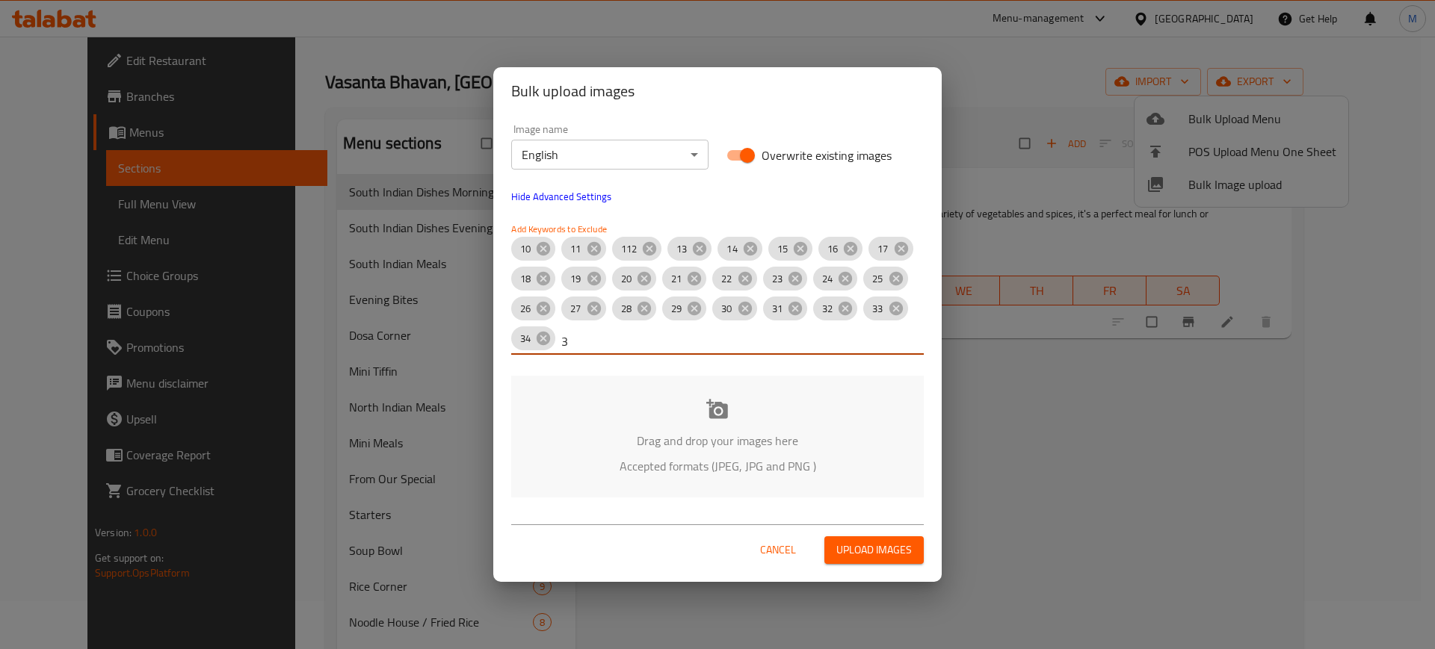
type input "35"
type input "37"
type input "38"
type input "3"
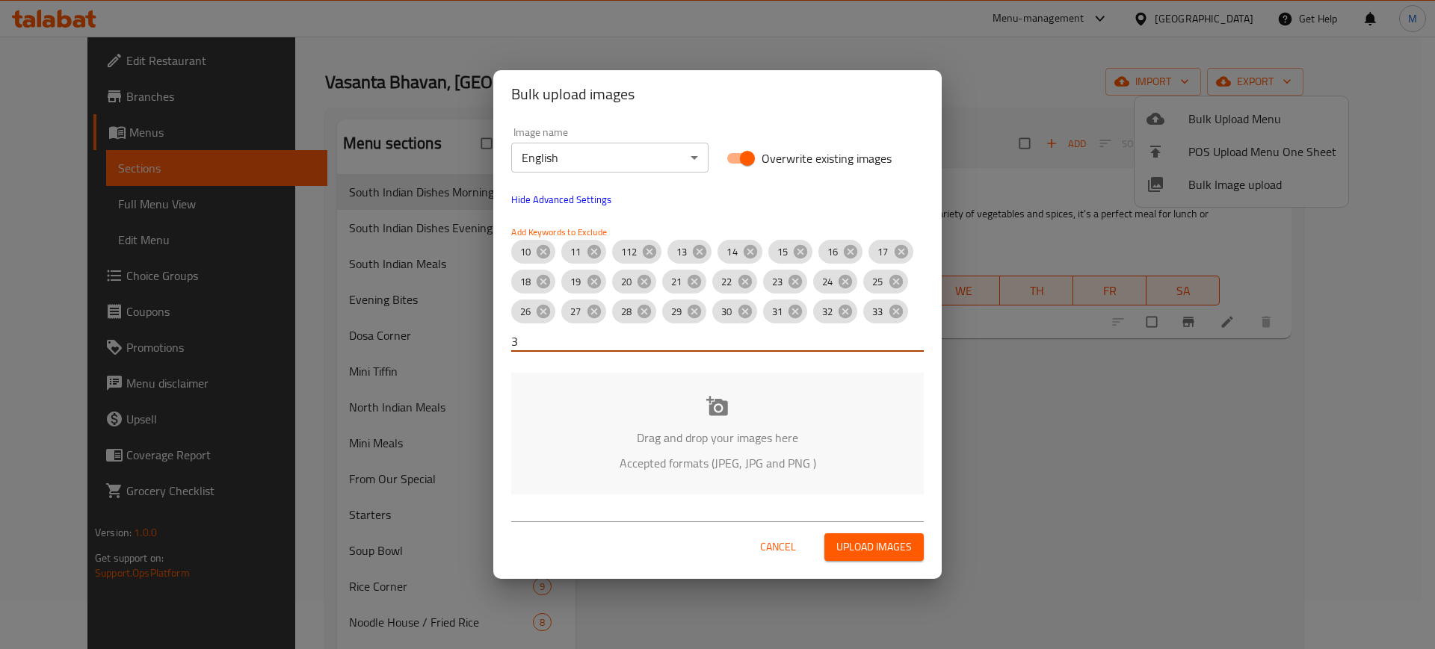
type input "34"
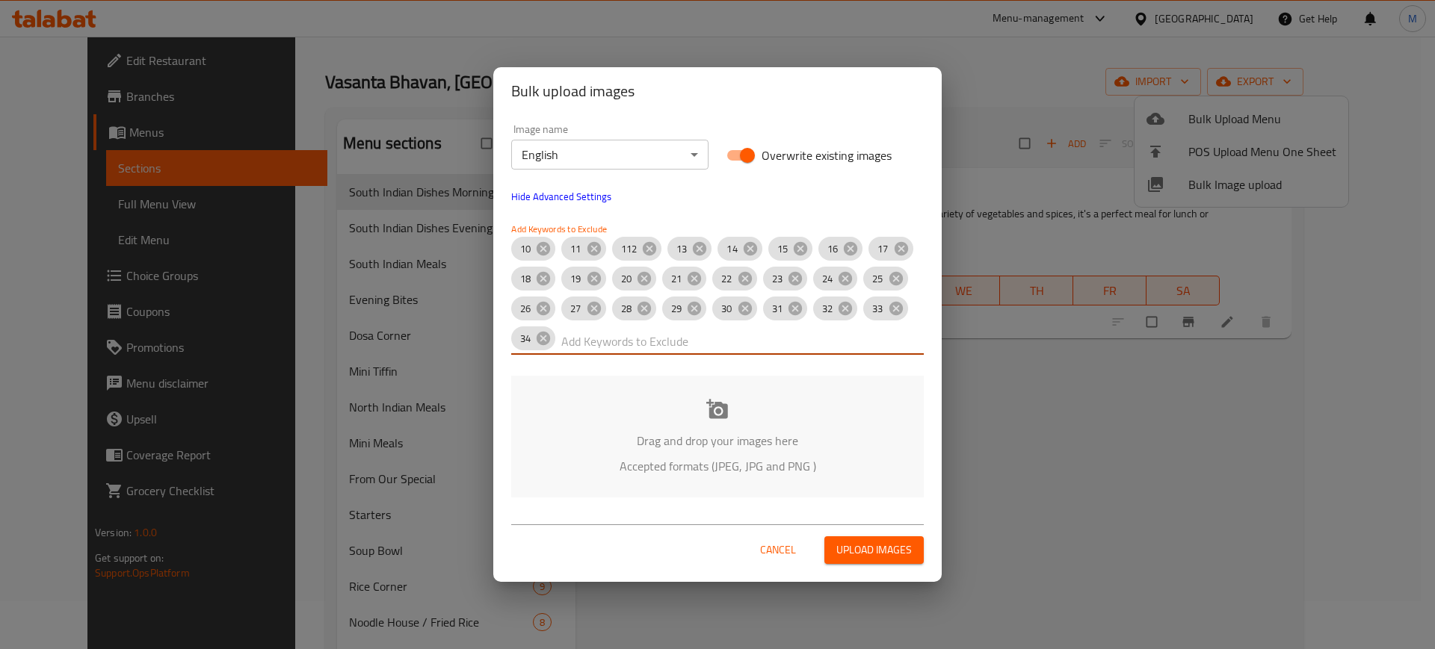
type input "2"
type input "35"
type input "36"
type input "37"
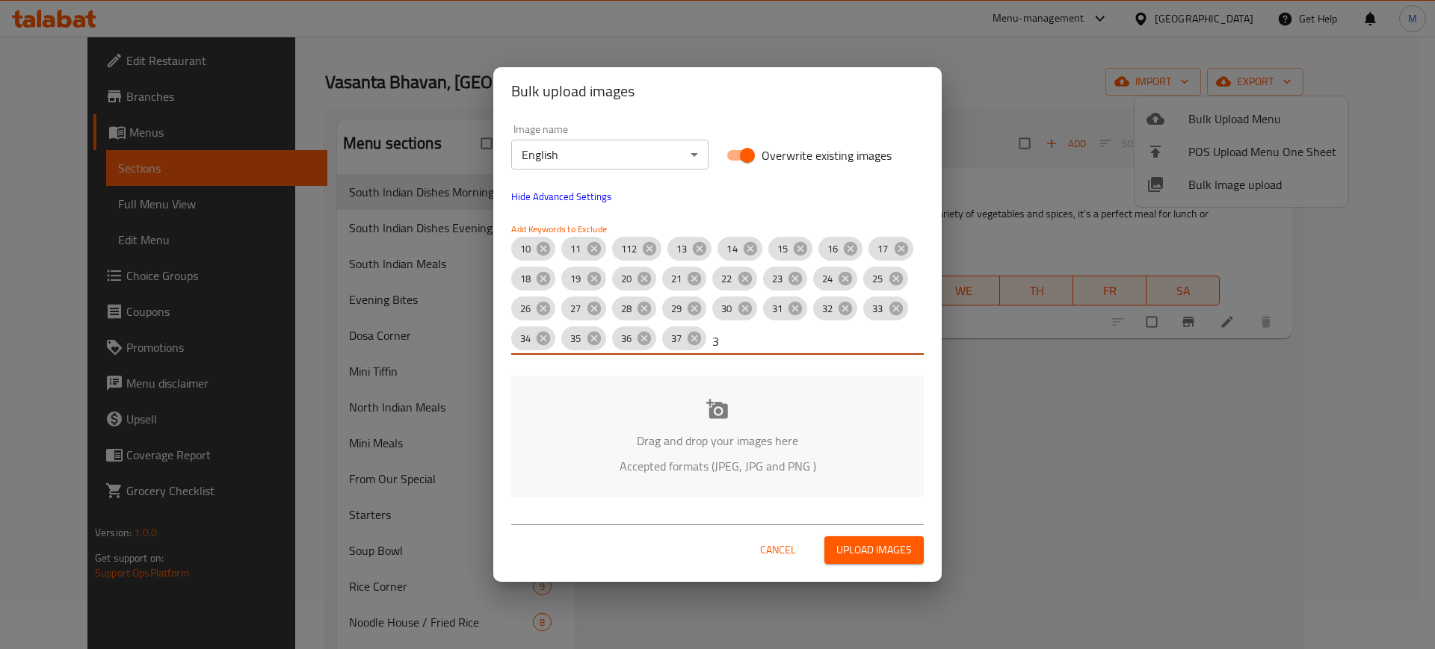
type input "38"
type input "4"
type input "39"
type input "40"
click at [711, 477] on div "Drag and drop your images here Accepted formats (JPEG, JPG and PNG )" at bounding box center [717, 437] width 412 height 122
